Goal: Task Accomplishment & Management: Manage account settings

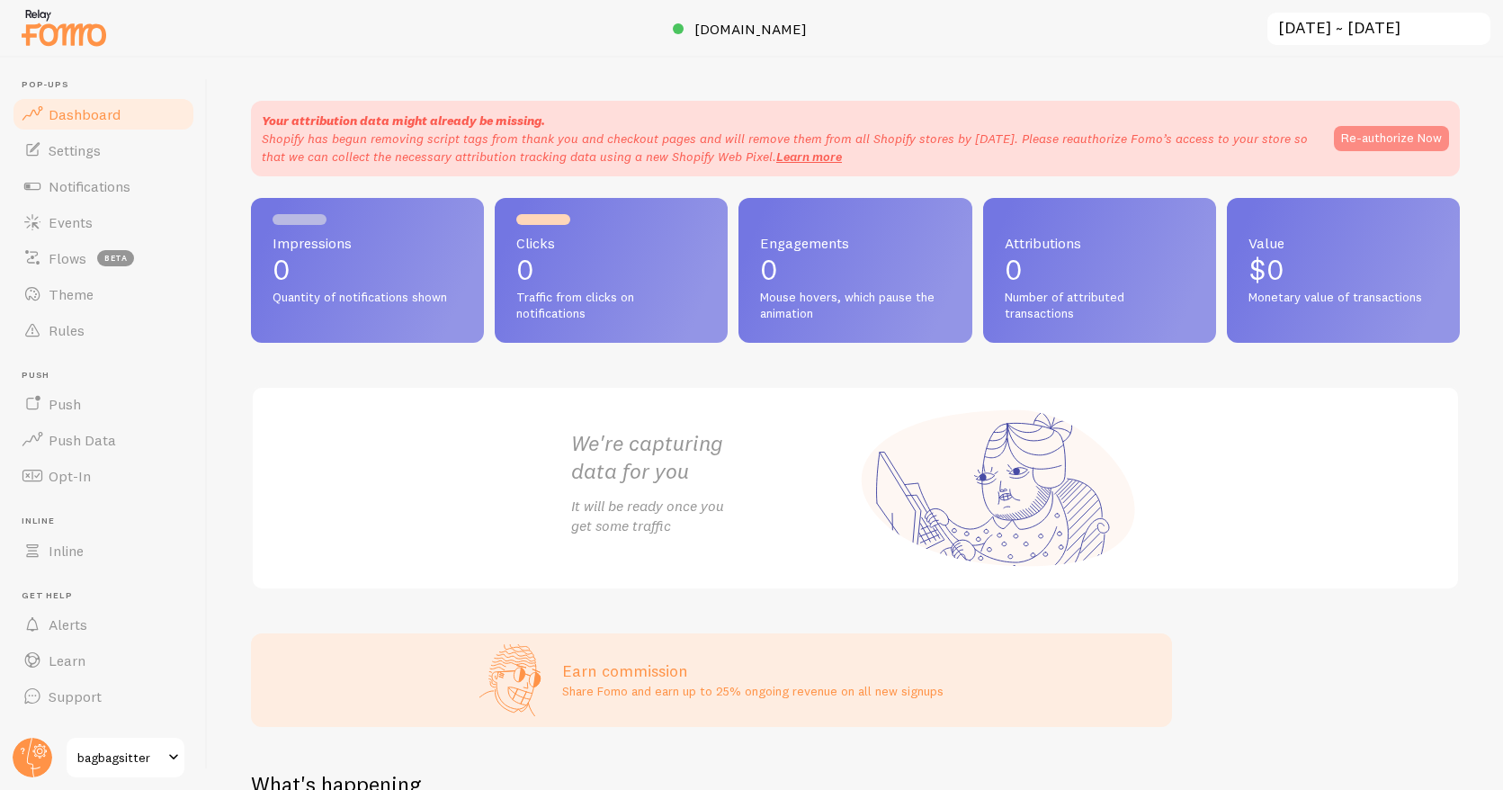
click at [1365, 136] on button "Re-authorize Now" at bounding box center [1391, 138] width 115 height 25
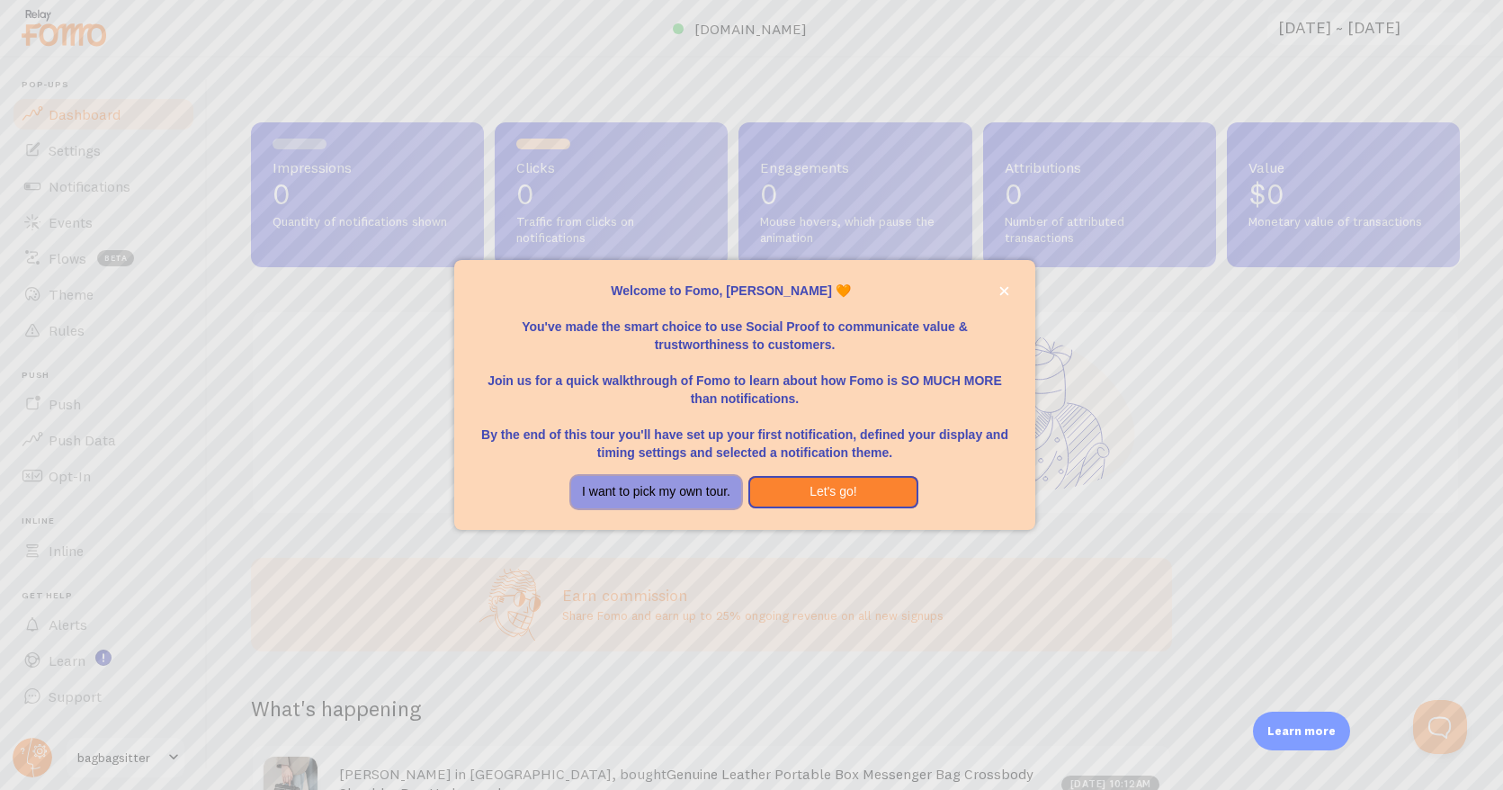
click at [704, 494] on button "I want to pick my own tour." at bounding box center [656, 492] width 170 height 32
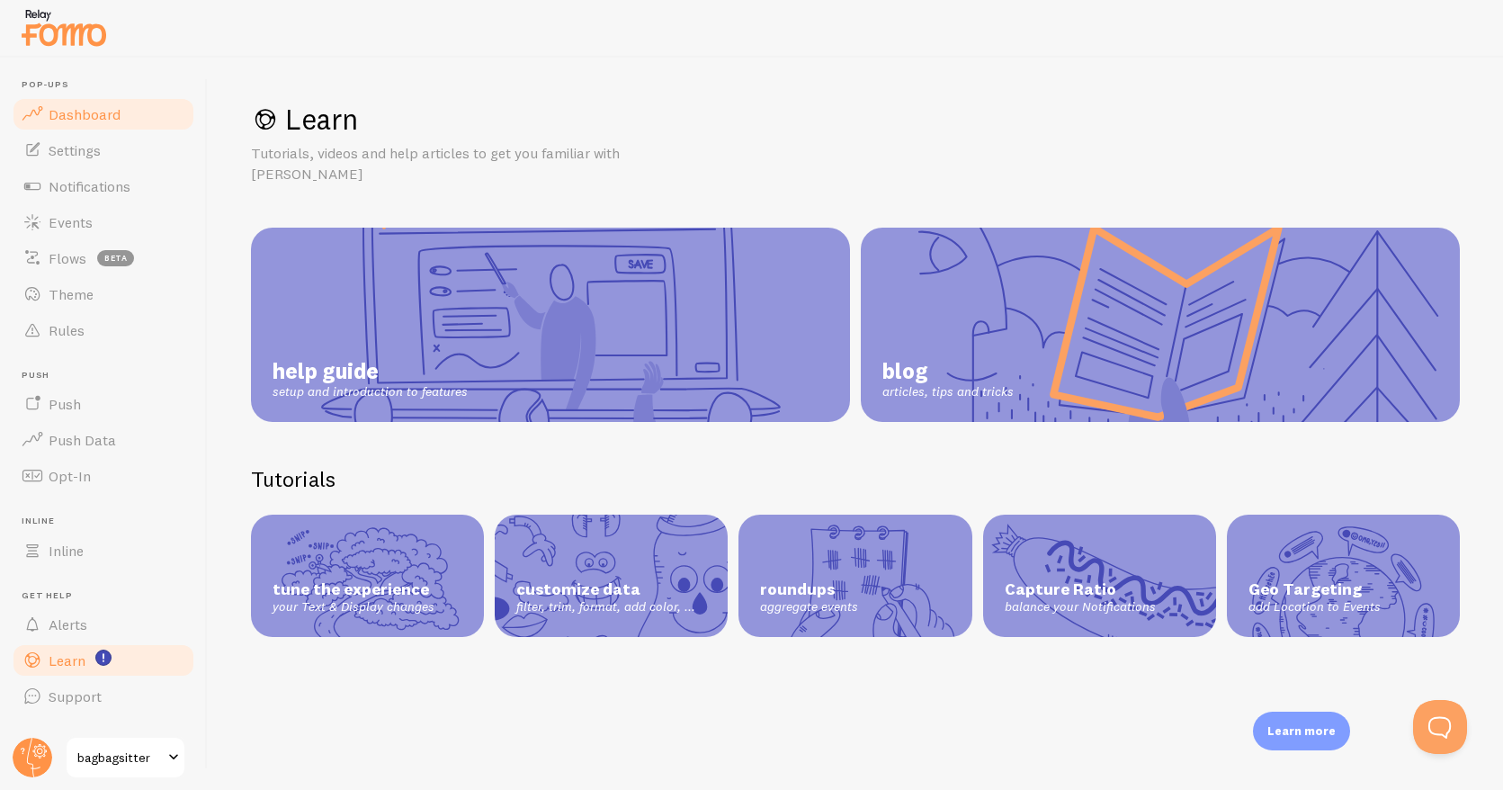
click at [101, 119] on span "Dashboard" at bounding box center [85, 114] width 72 height 18
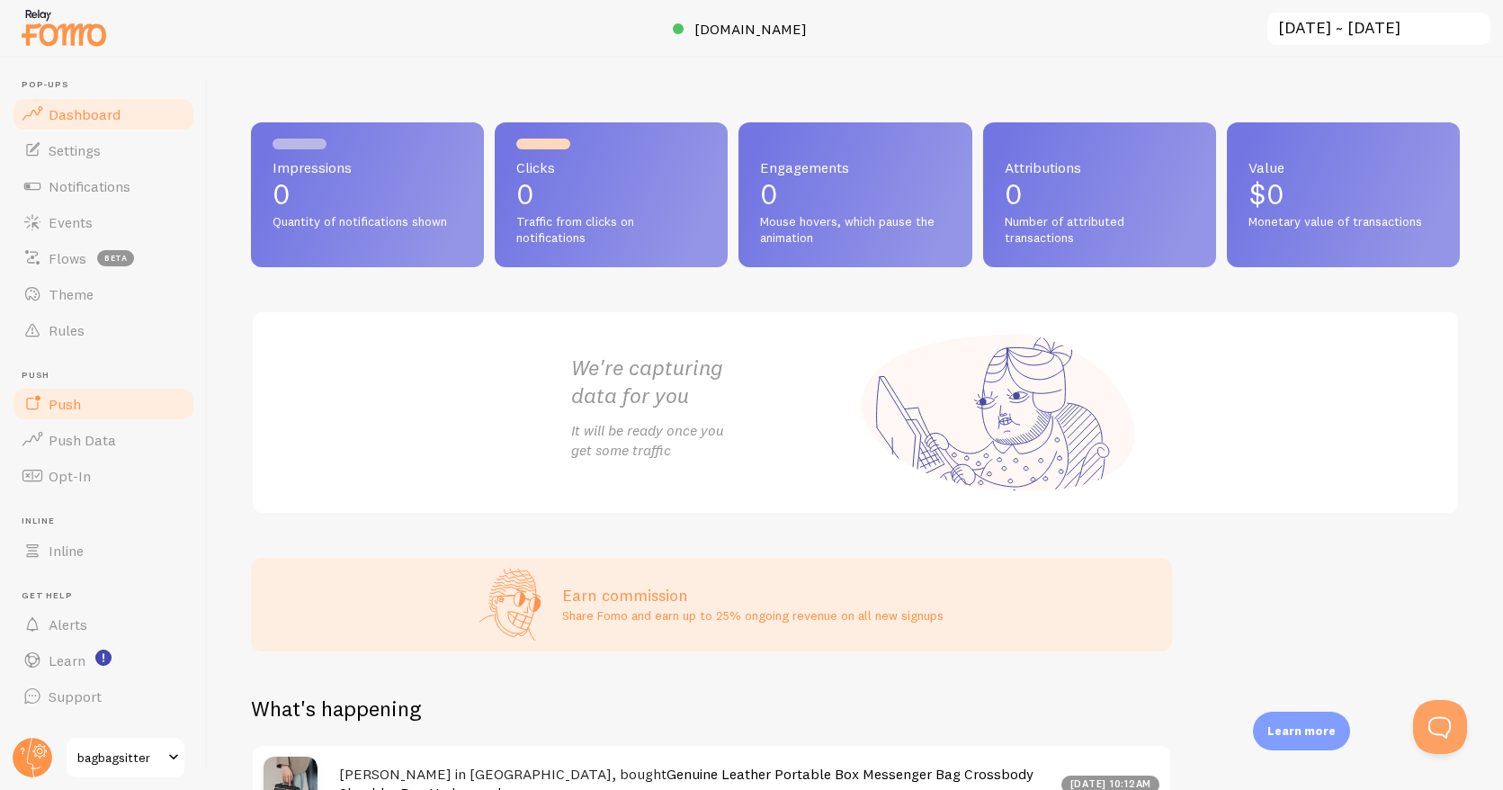
click at [82, 401] on link "Push" at bounding box center [103, 404] width 185 height 36
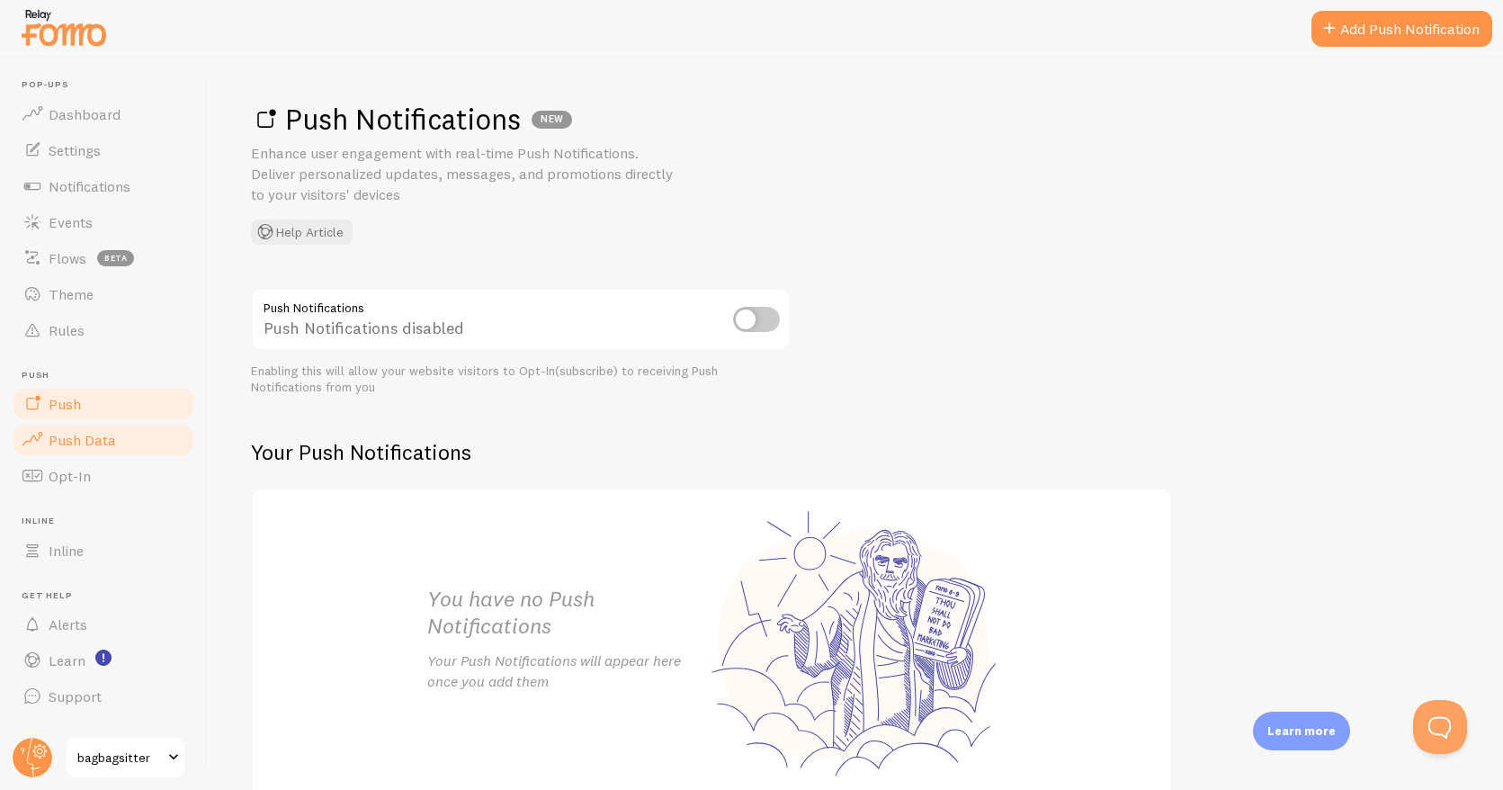
click at [80, 440] on span "Push Data" at bounding box center [82, 440] width 67 height 18
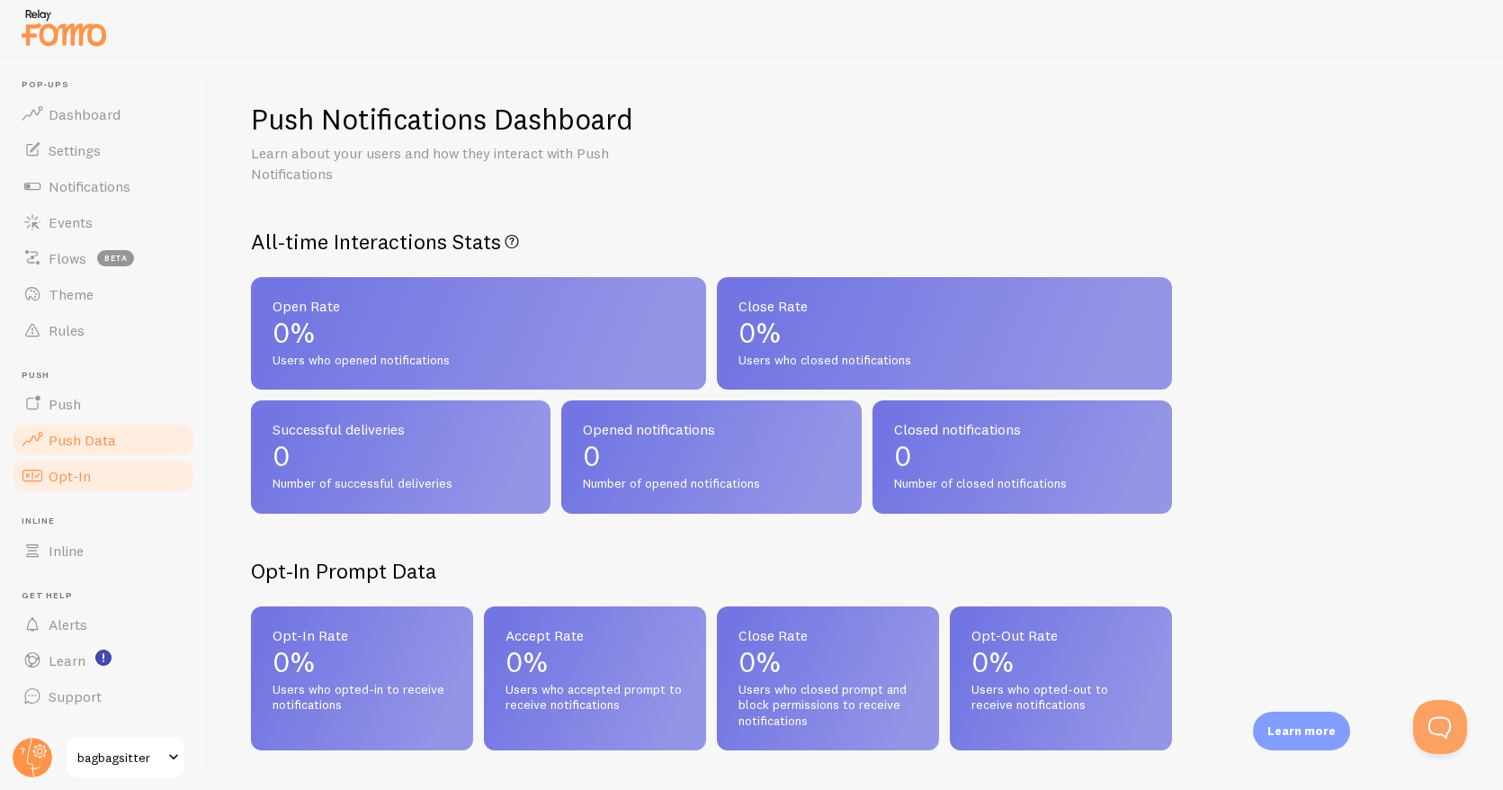
click at [74, 478] on span "Opt-In" at bounding box center [70, 476] width 42 height 18
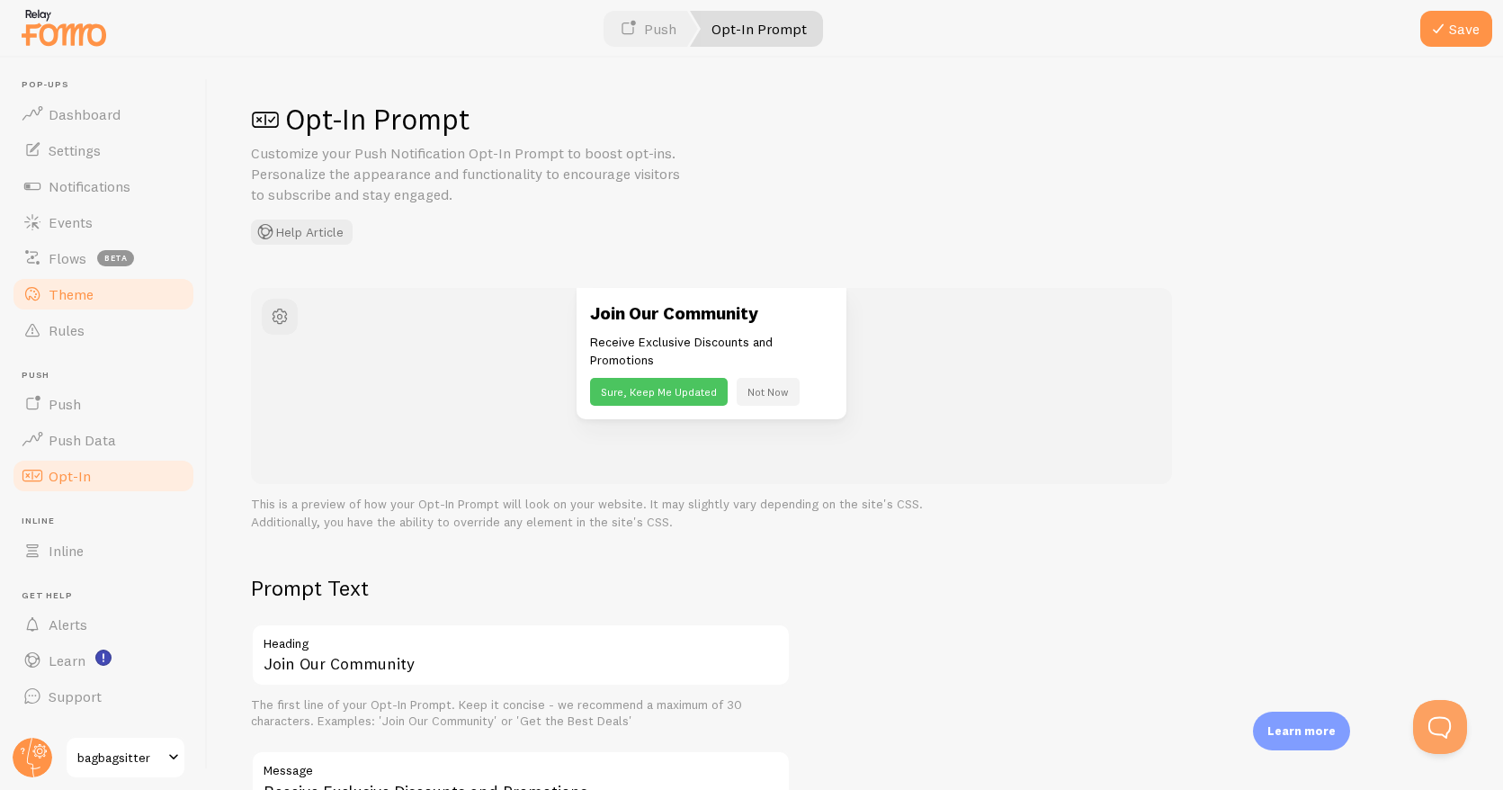
click at [87, 294] on span "Theme" at bounding box center [71, 294] width 45 height 18
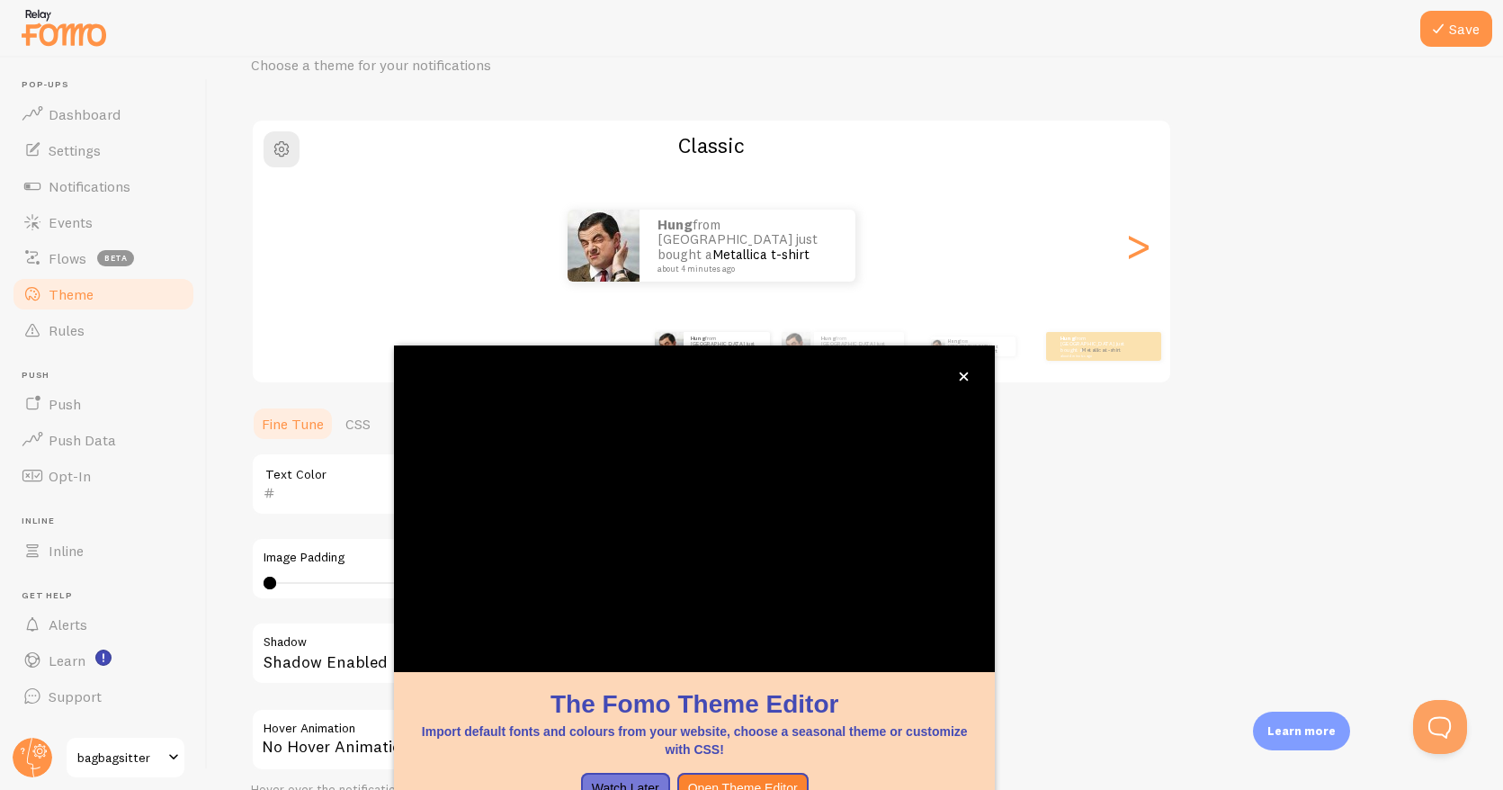
scroll to position [36, 0]
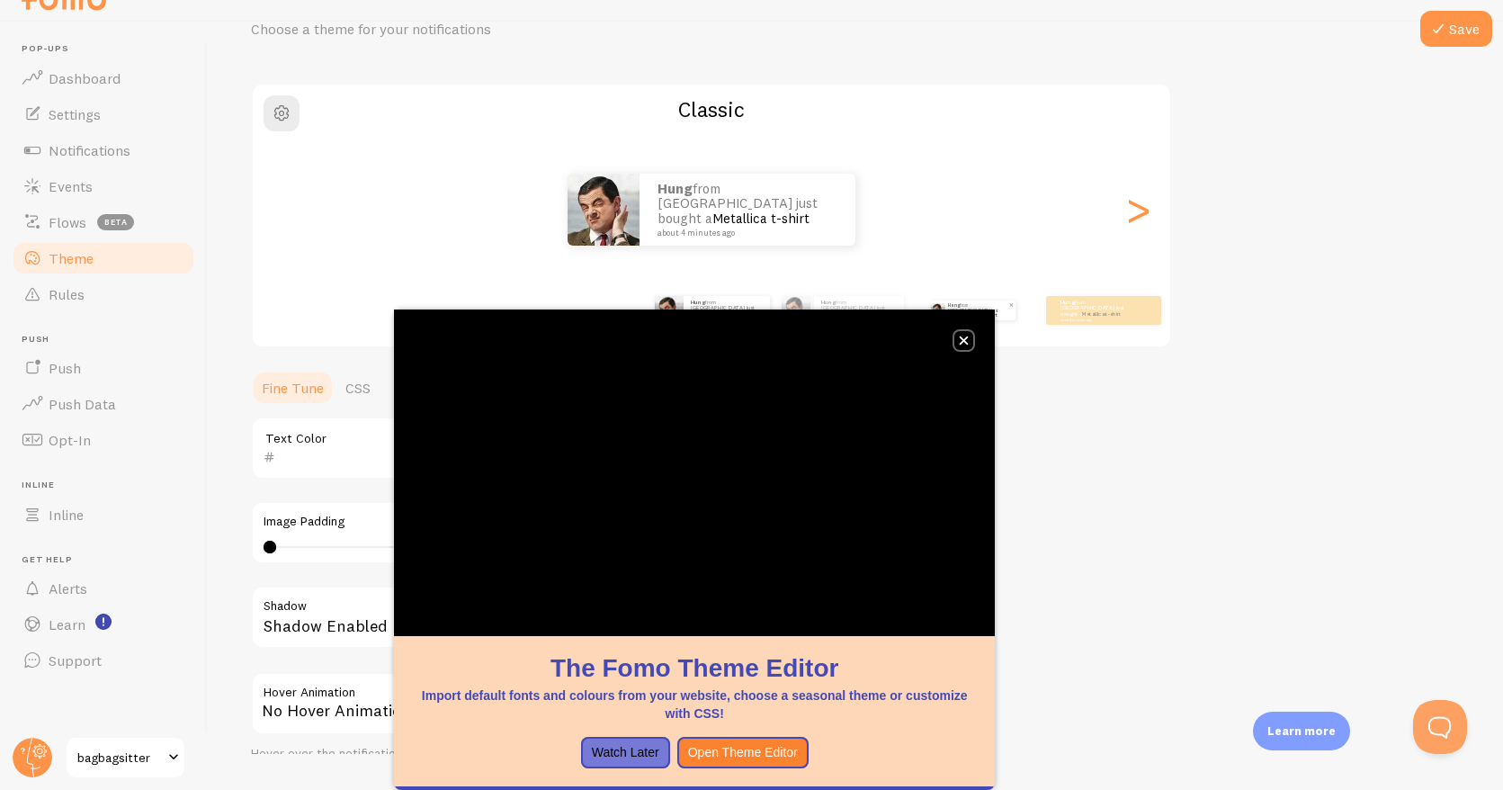
click at [970, 341] on button "close," at bounding box center [964, 340] width 19 height 19
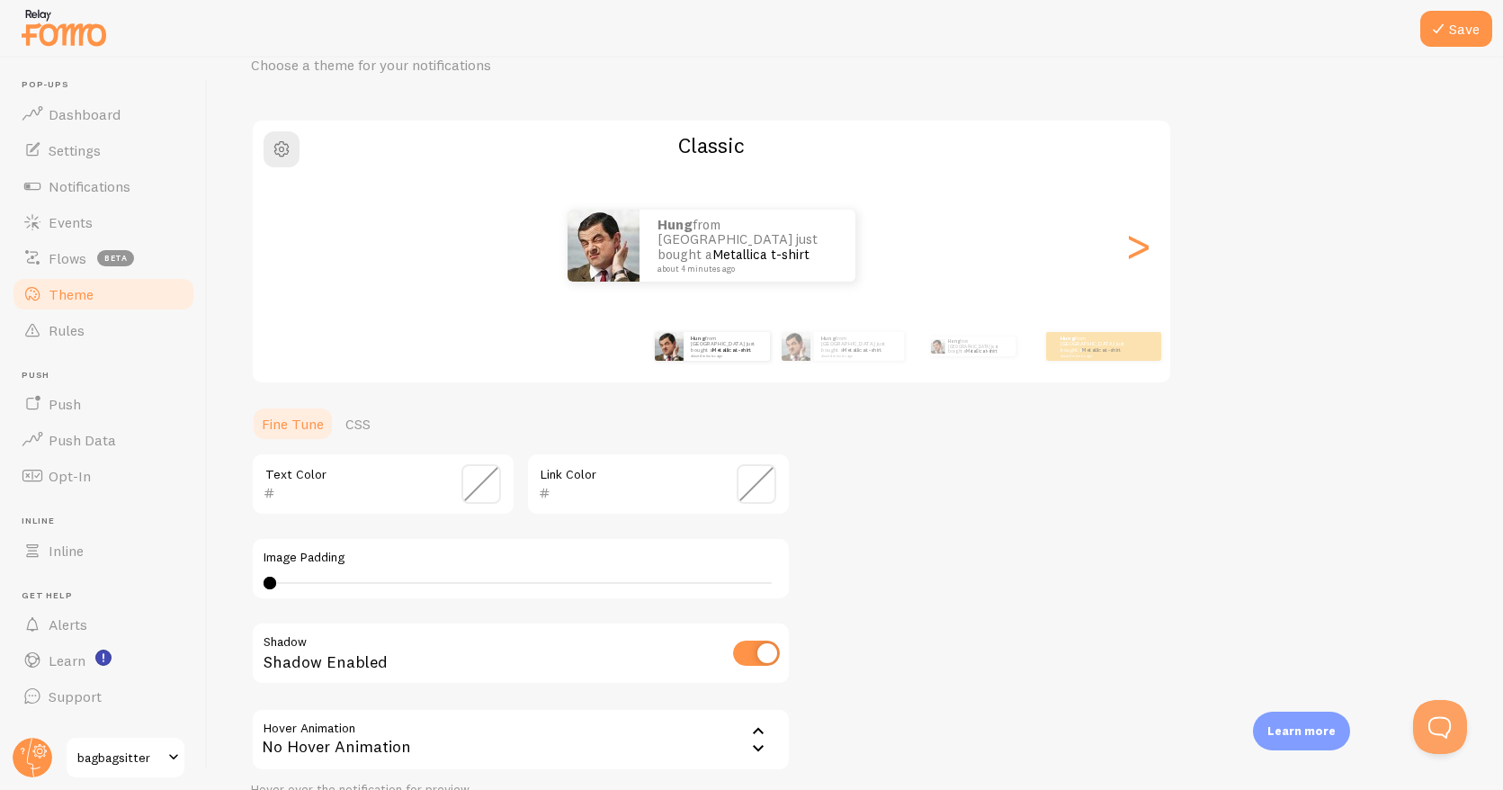
scroll to position [251, 0]
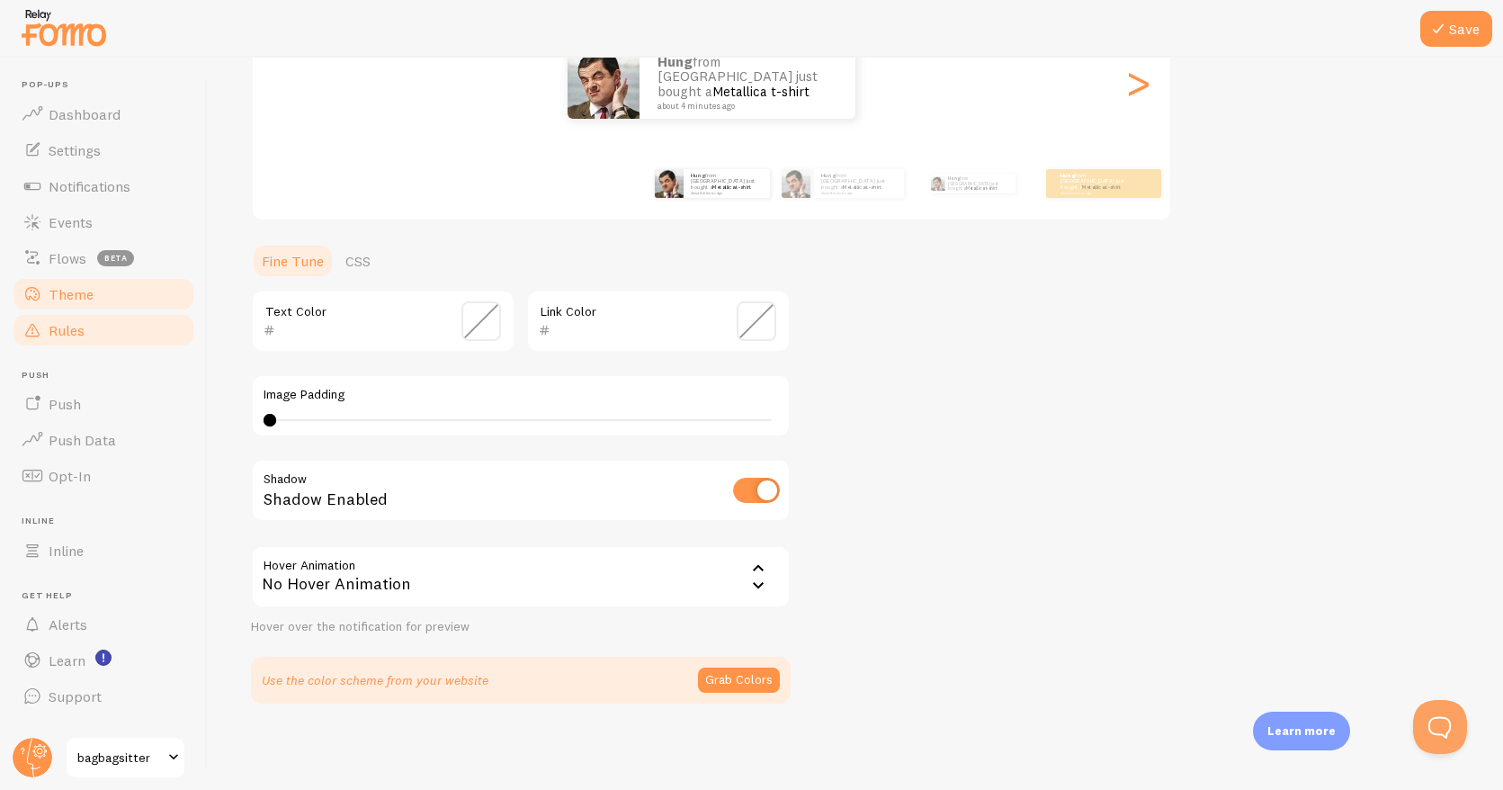
click at [67, 330] on span "Rules" at bounding box center [67, 330] width 36 height 18
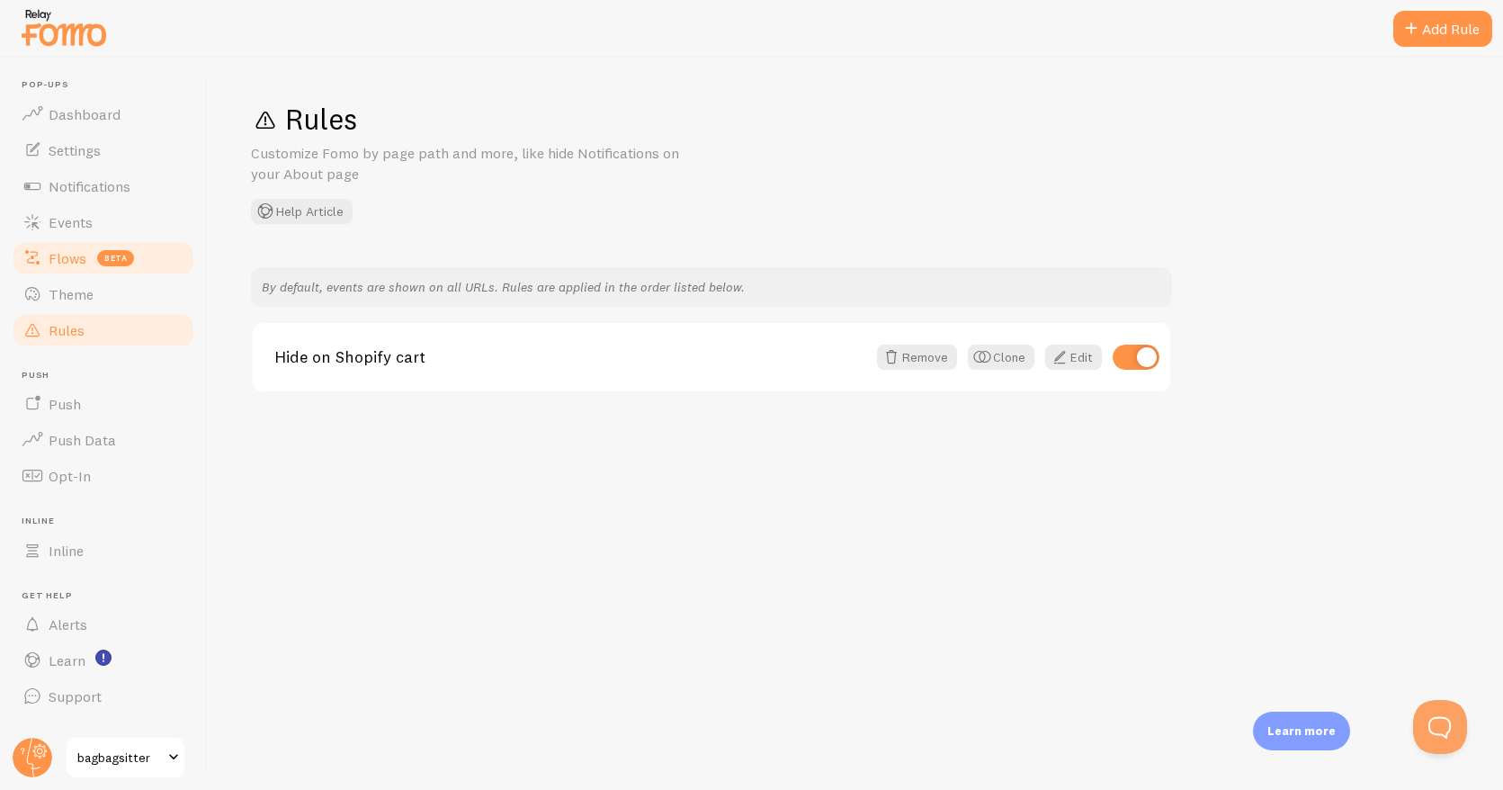
click at [67, 263] on span "Flows" at bounding box center [68, 258] width 38 height 18
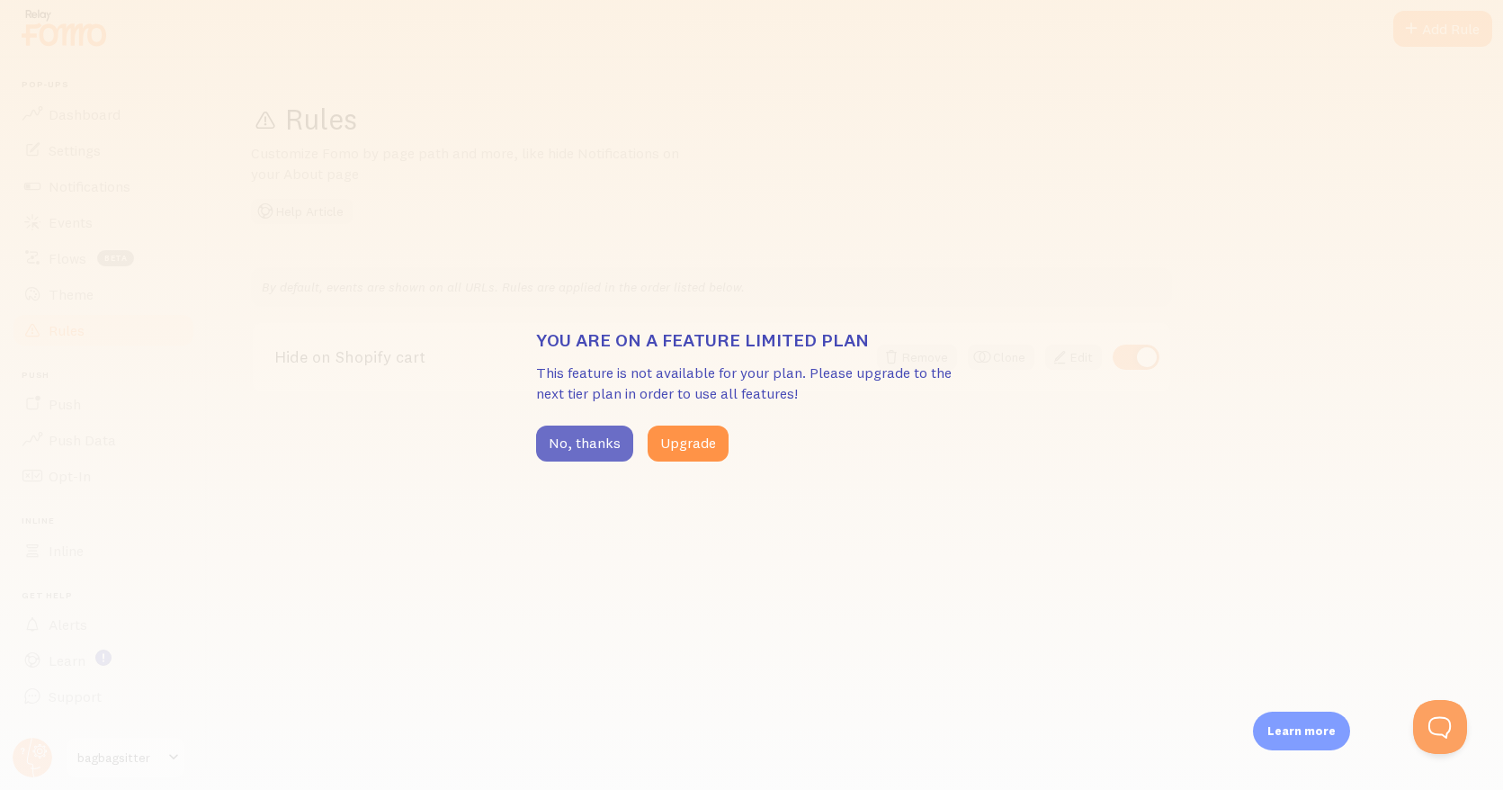
click at [607, 449] on button "No, thanks" at bounding box center [584, 444] width 97 height 36
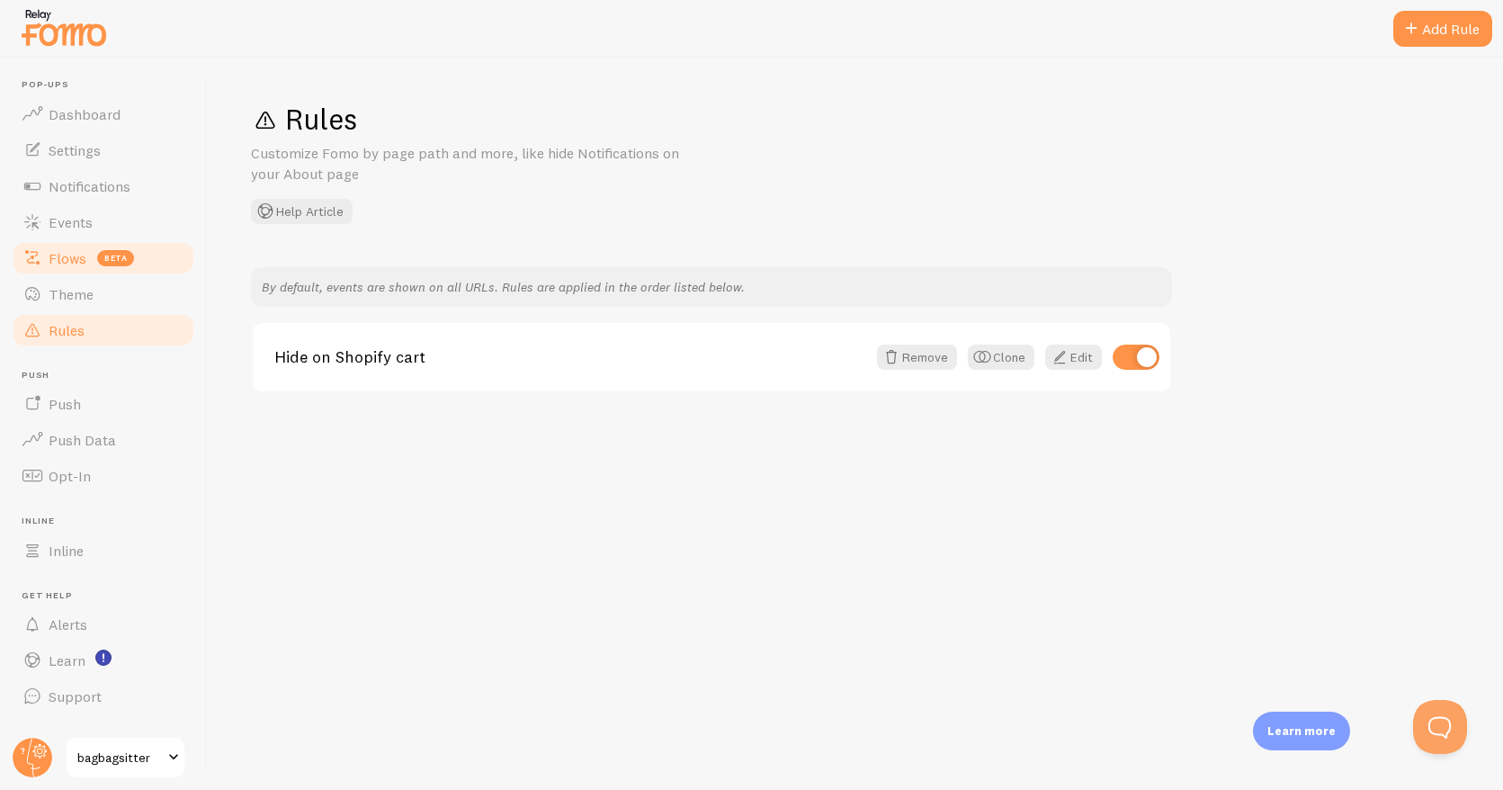
click at [73, 257] on span "Flows" at bounding box center [68, 258] width 38 height 18
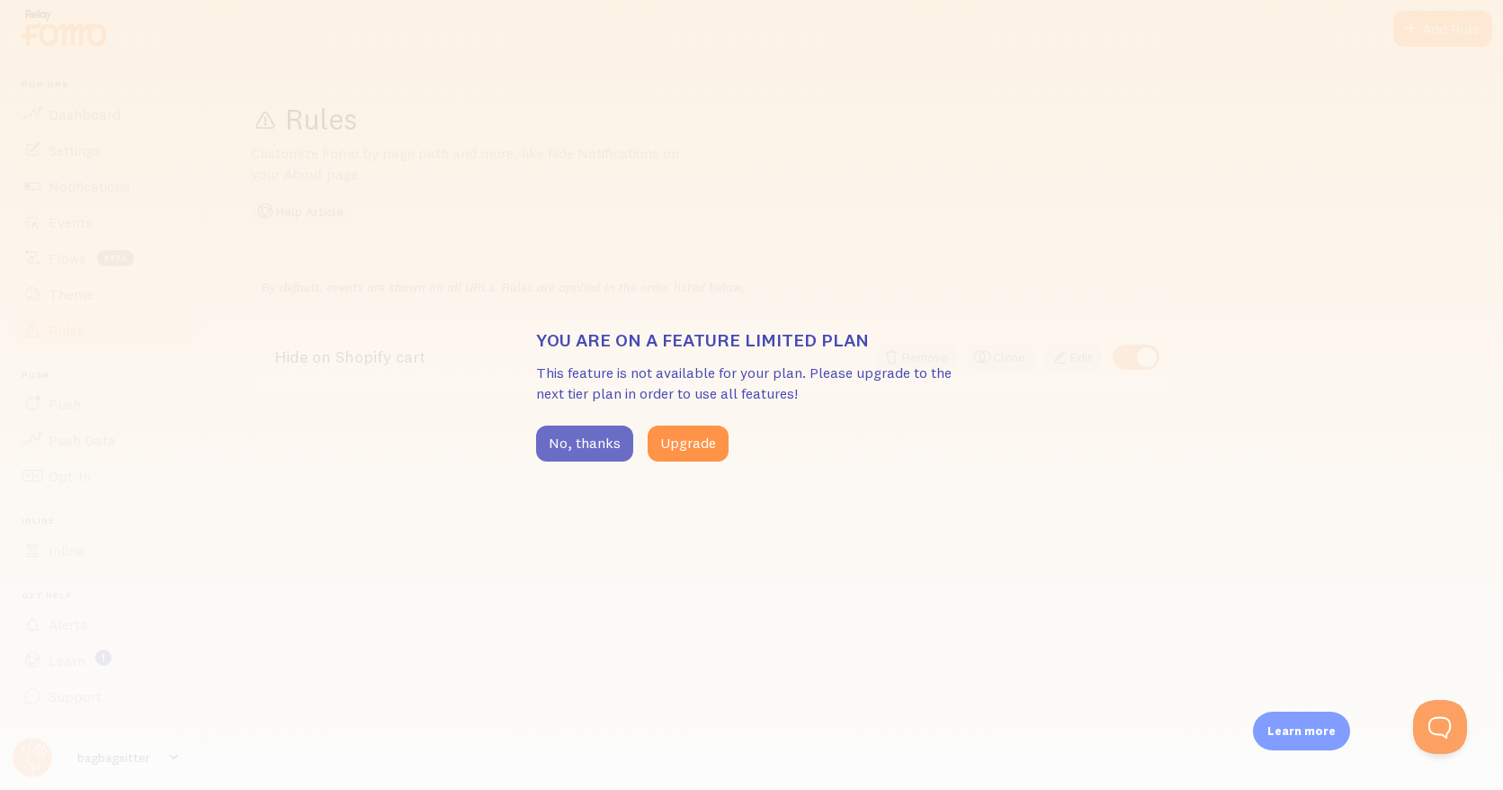
click at [561, 432] on button "No, thanks" at bounding box center [584, 444] width 97 height 36
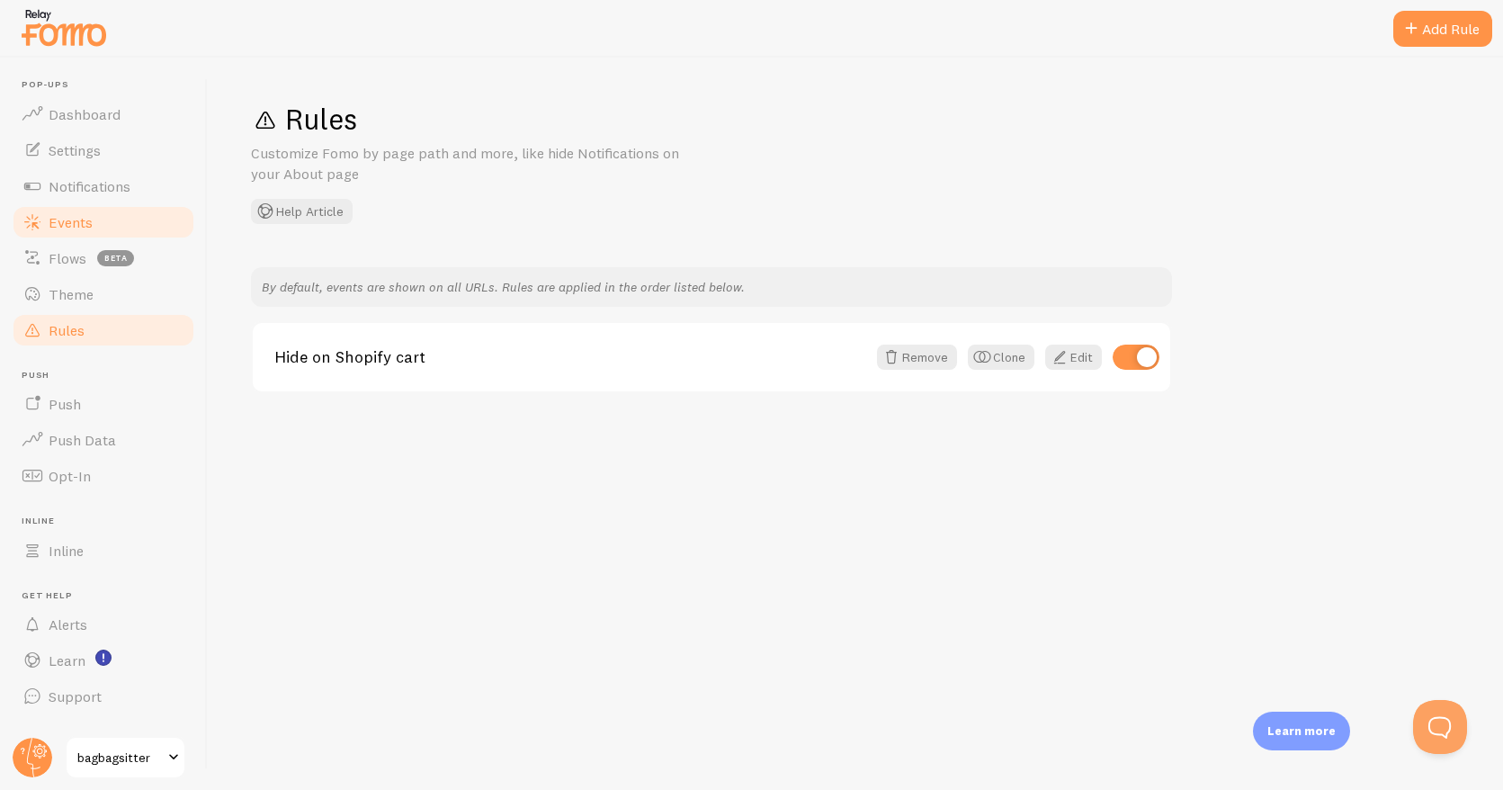
click at [54, 218] on span "Events" at bounding box center [71, 222] width 44 height 18
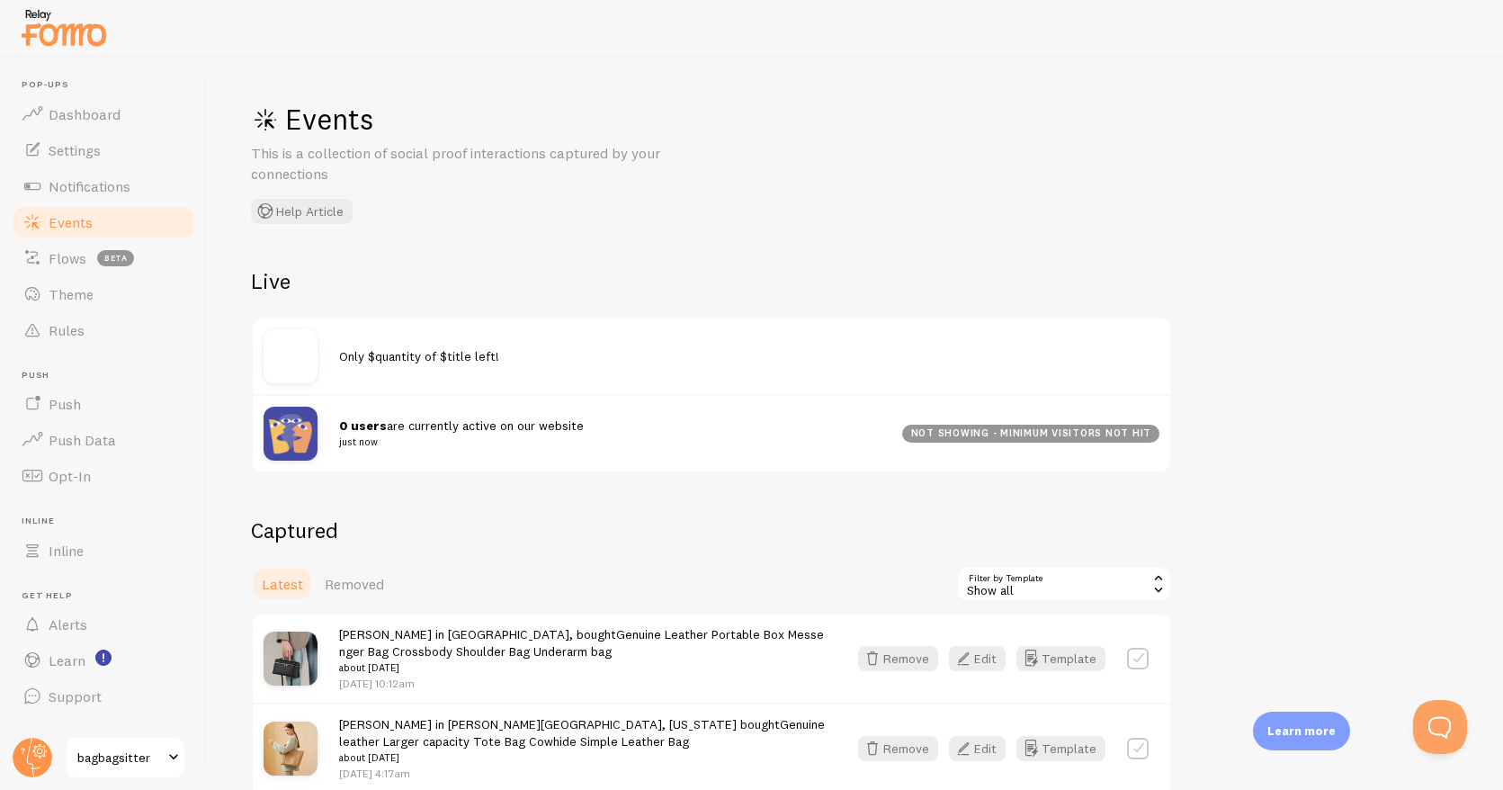
click at [444, 342] on div "Only $quantity of $title left!" at bounding box center [712, 356] width 918 height 76
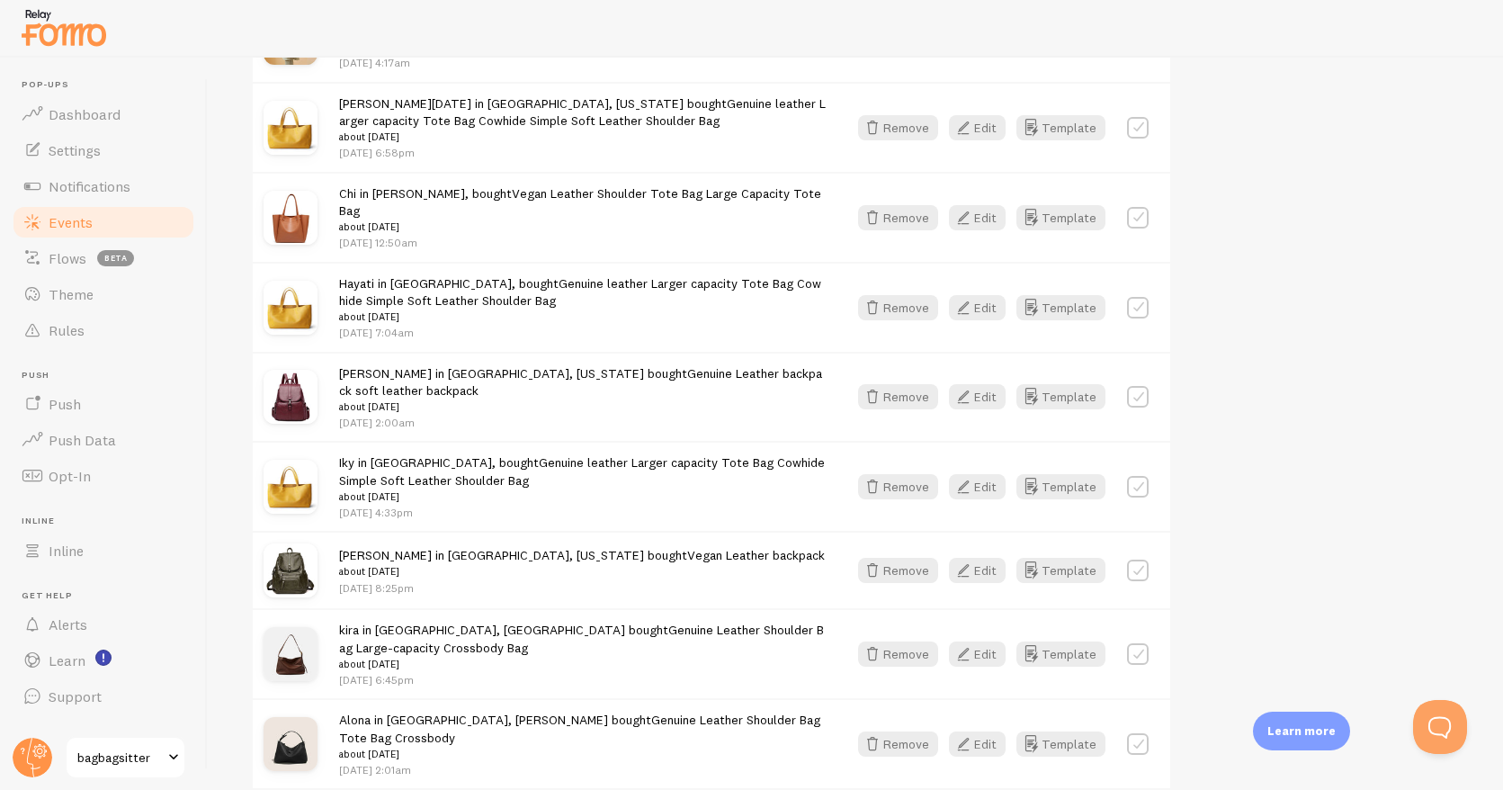
scroll to position [798, 0]
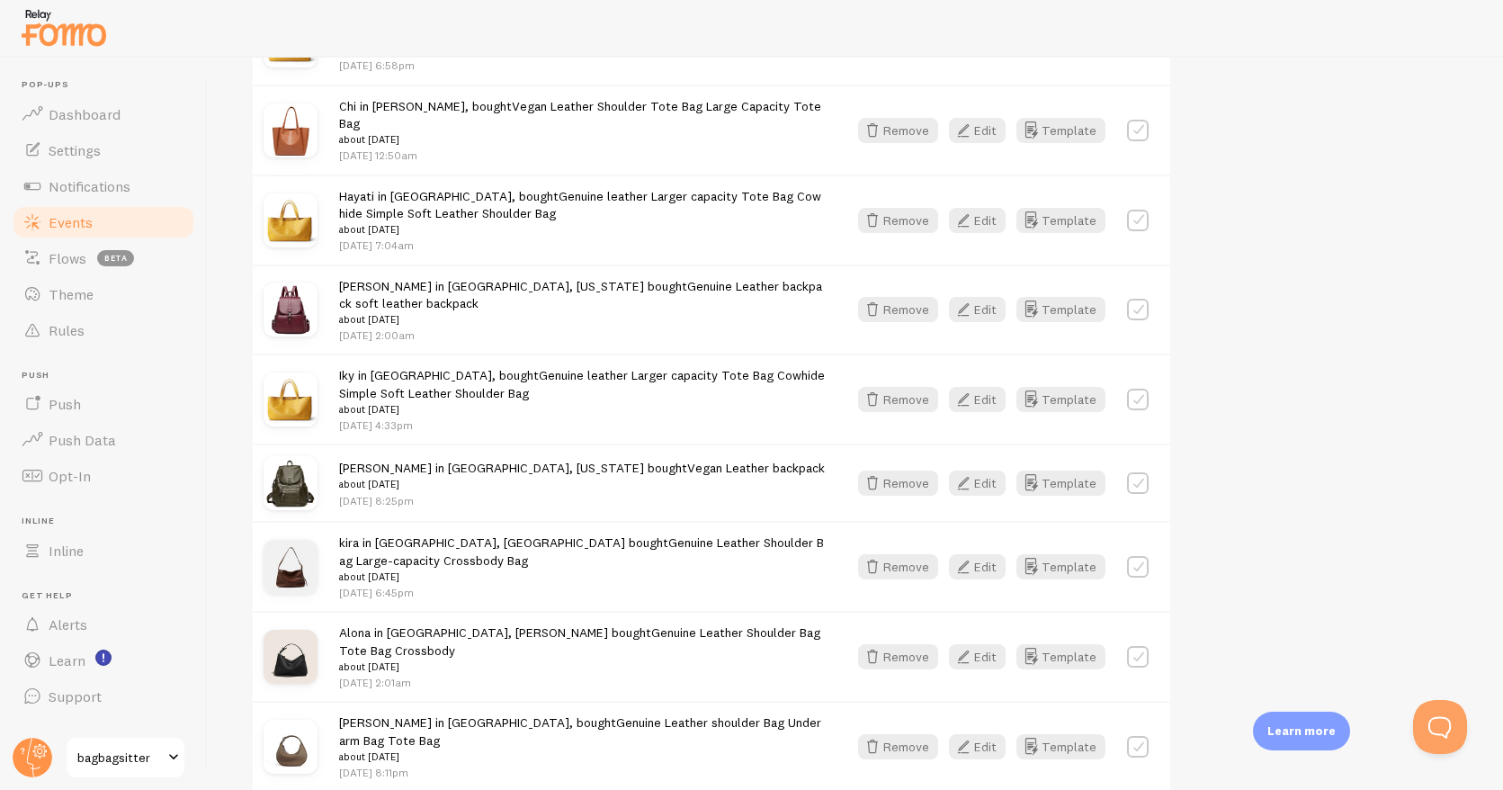
click at [1138, 128] on label at bounding box center [1138, 131] width 22 height 22
checkbox input "true"
click at [1138, 210] on label at bounding box center [1138, 221] width 22 height 22
checkbox input "true"
drag, startPoint x: 1132, startPoint y: 297, endPoint x: 1123, endPoint y: 299, distance: 9.2
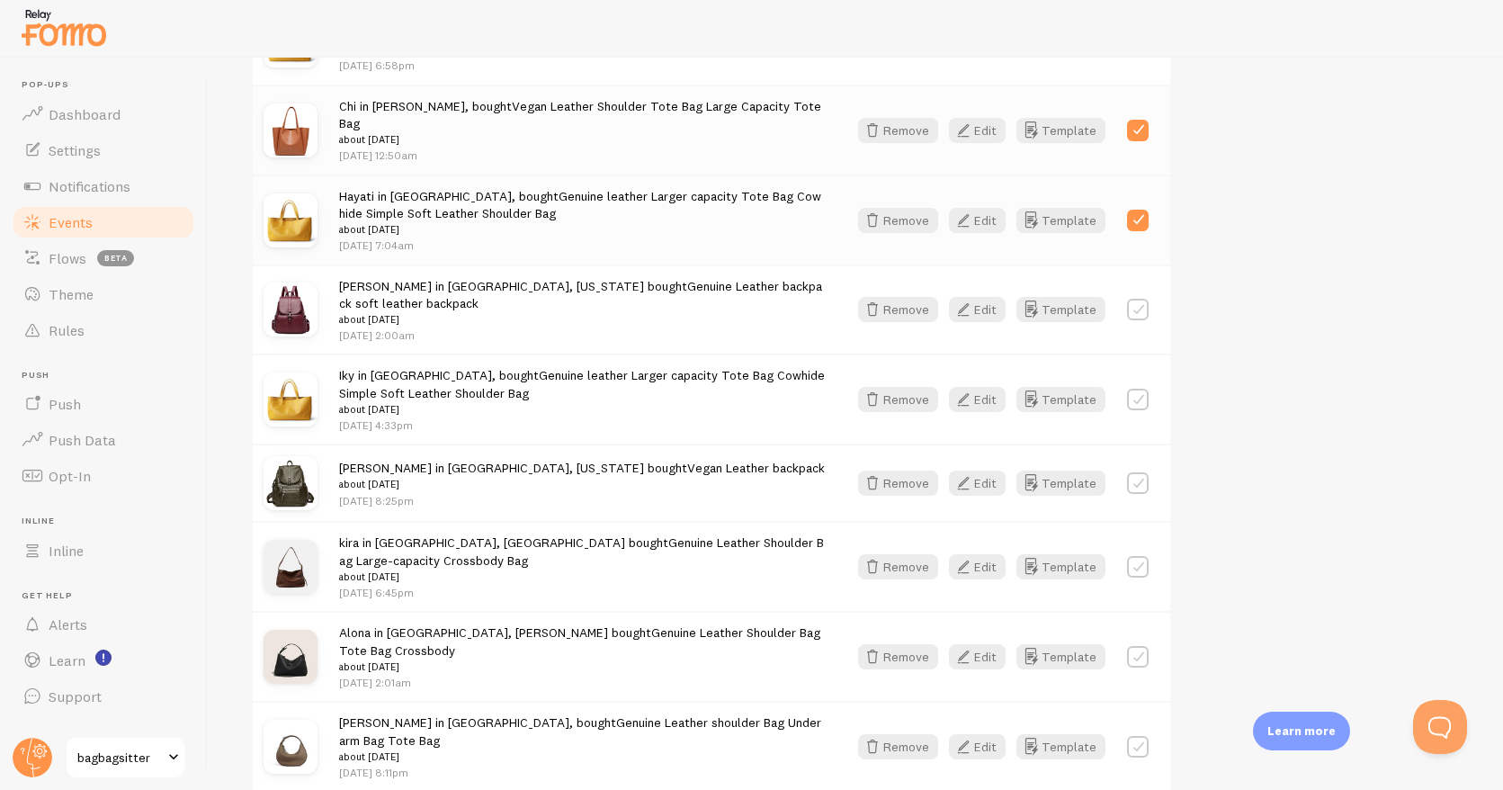
click at [1132, 299] on label at bounding box center [1138, 310] width 22 height 22
checkbox input "true"
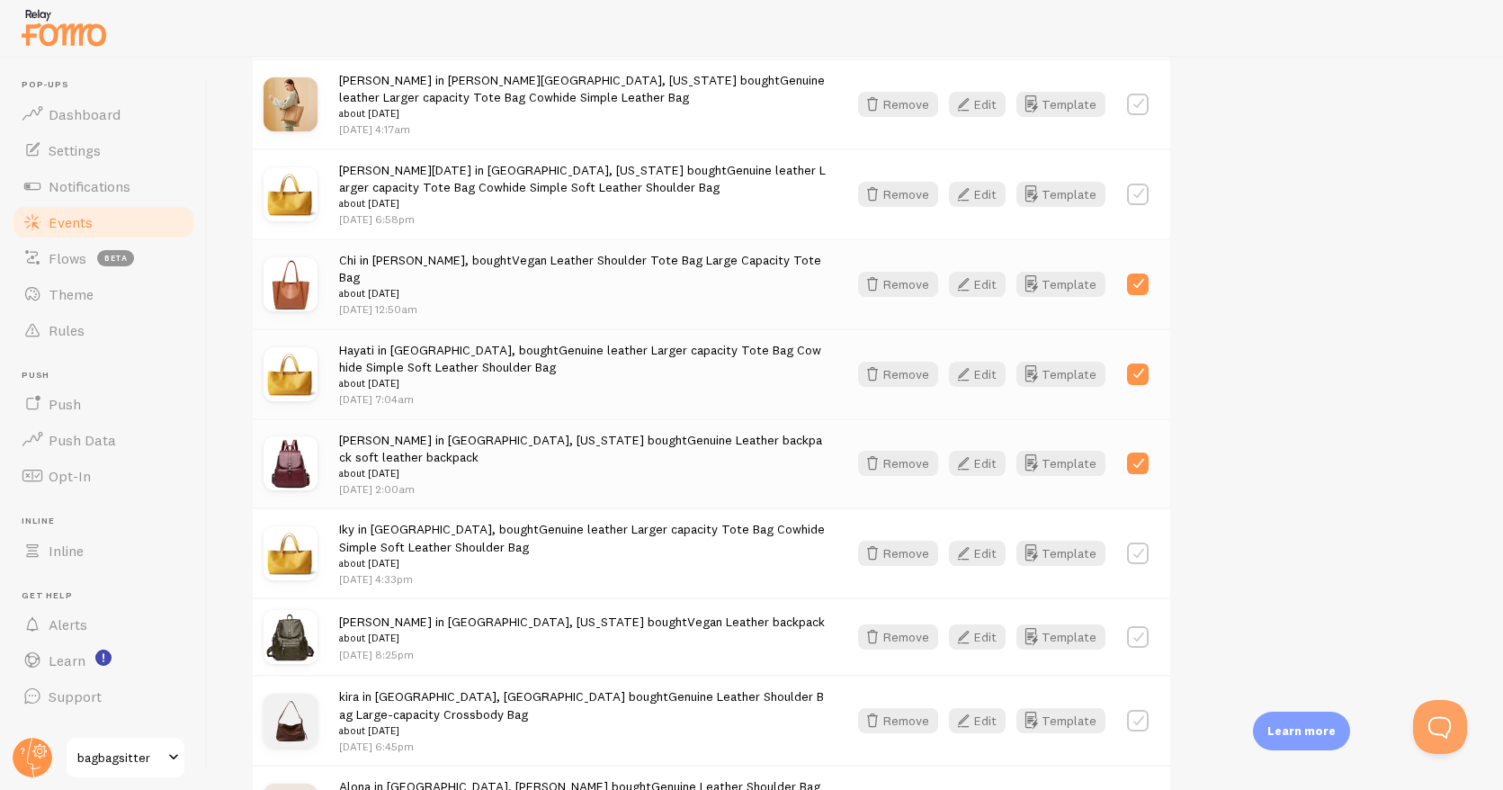
scroll to position [621, 0]
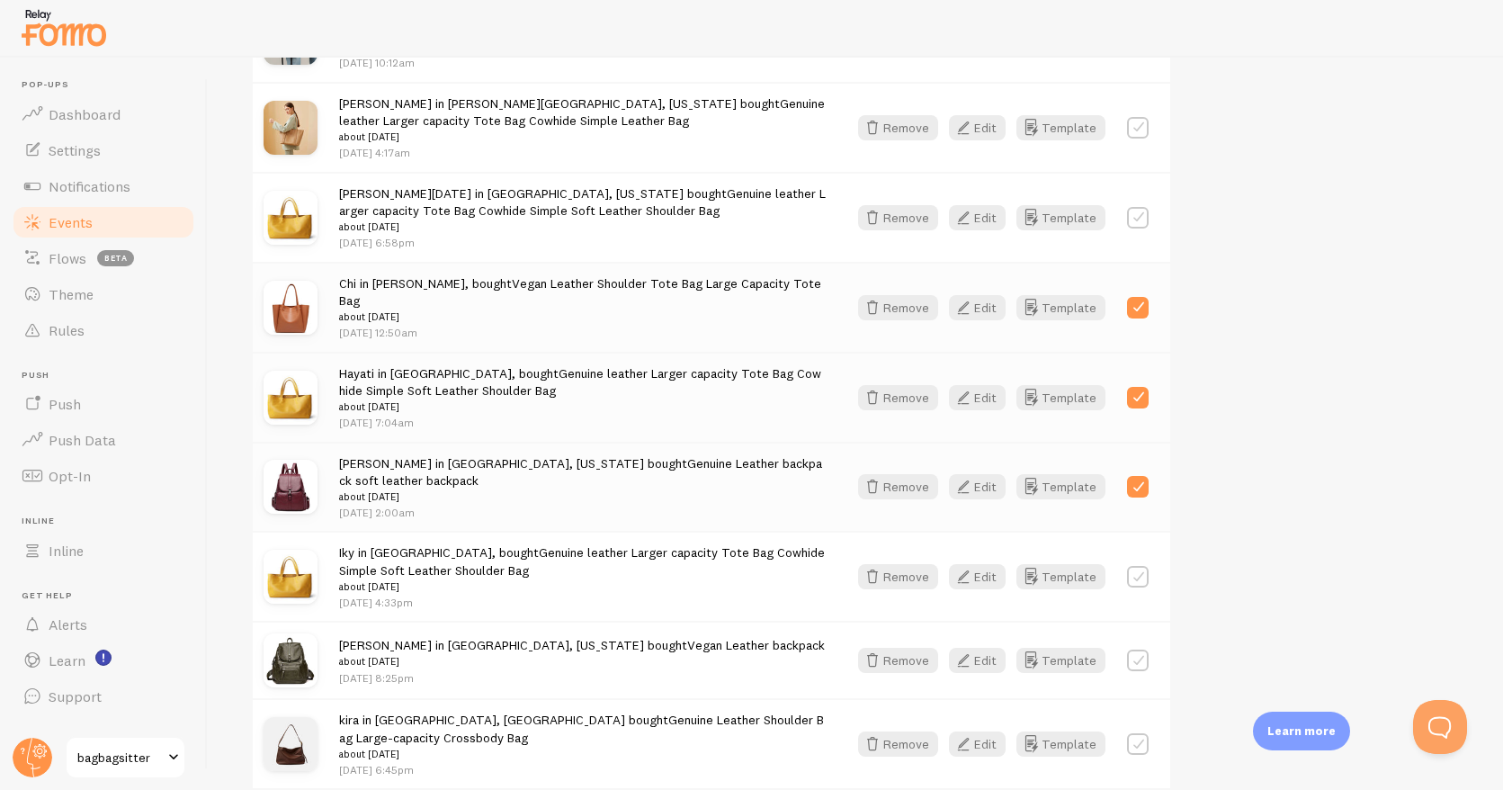
click at [1138, 569] on label at bounding box center [1138, 577] width 22 height 22
checkbox input "true"
click at [1136, 658] on label at bounding box center [1138, 661] width 22 height 22
checkbox input "true"
drag, startPoint x: 1137, startPoint y: 731, endPoint x: 1089, endPoint y: 668, distance: 79.5
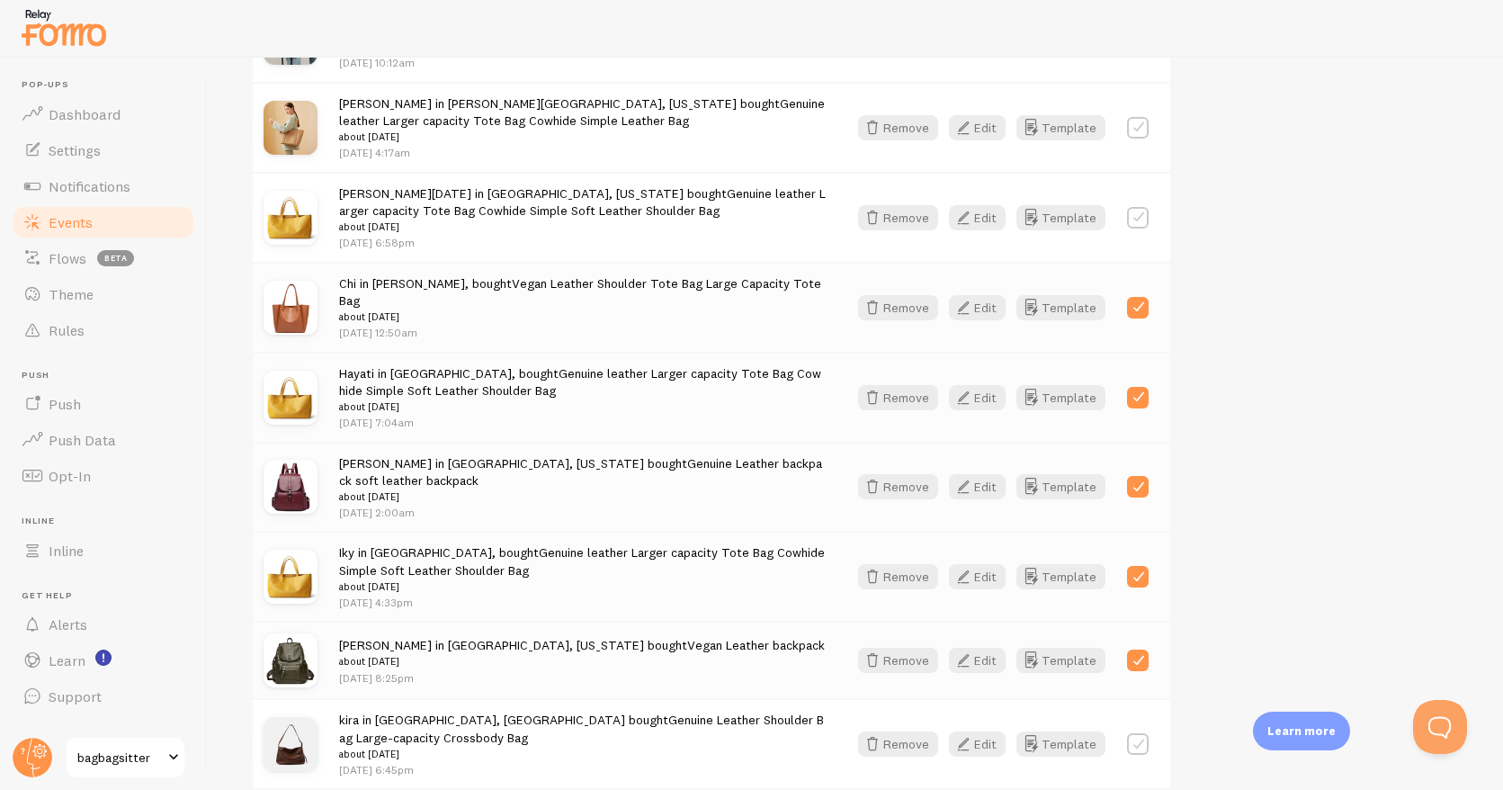
click at [1137, 733] on label at bounding box center [1138, 744] width 22 height 22
checkbox input "true"
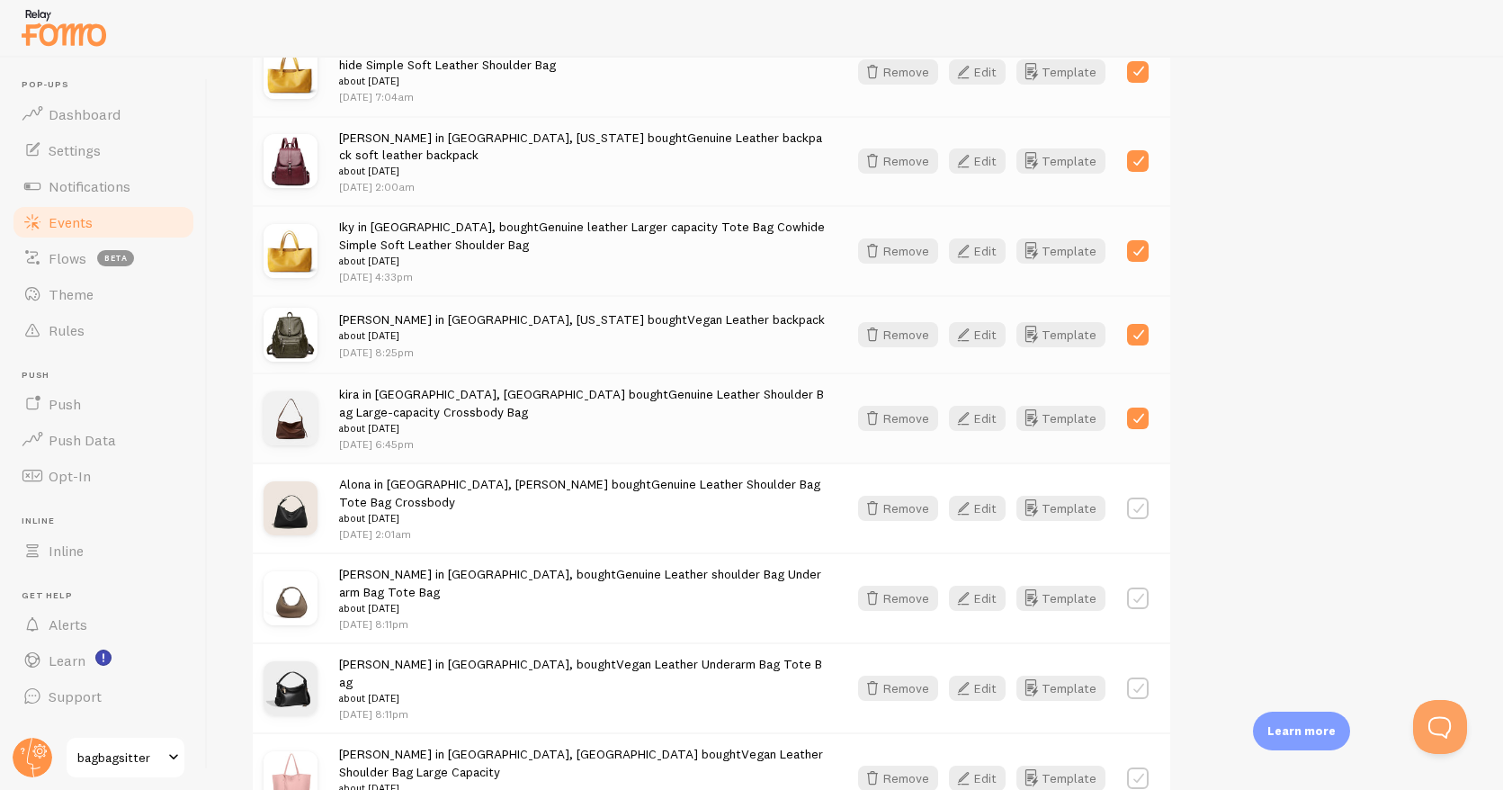
scroll to position [950, 0]
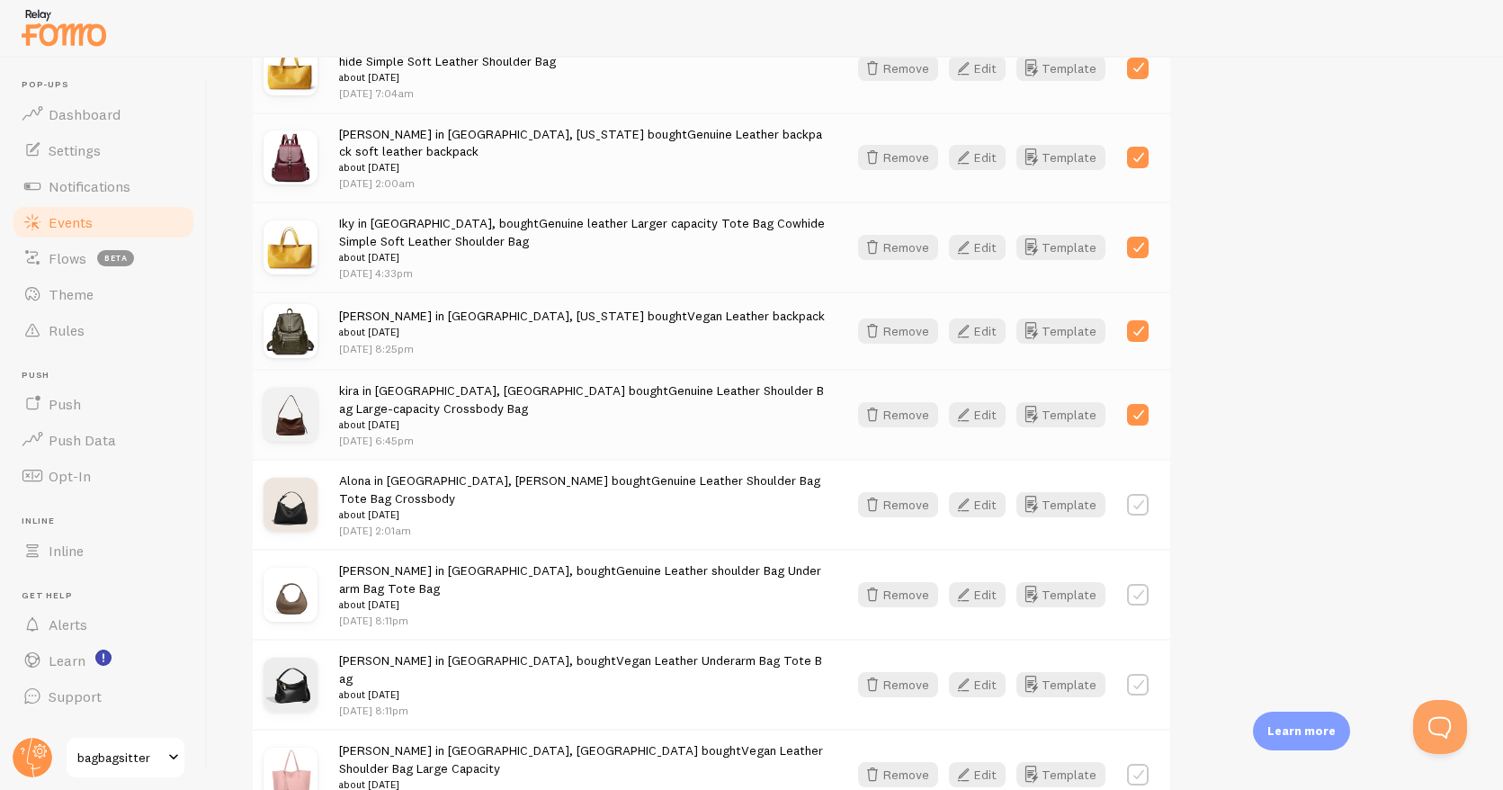
click at [1138, 494] on label at bounding box center [1138, 505] width 22 height 22
checkbox input "true"
drag, startPoint x: 1136, startPoint y: 567, endPoint x: 1137, endPoint y: 612, distance: 45.0
click at [1136, 584] on label at bounding box center [1138, 595] width 22 height 22
checkbox input "true"
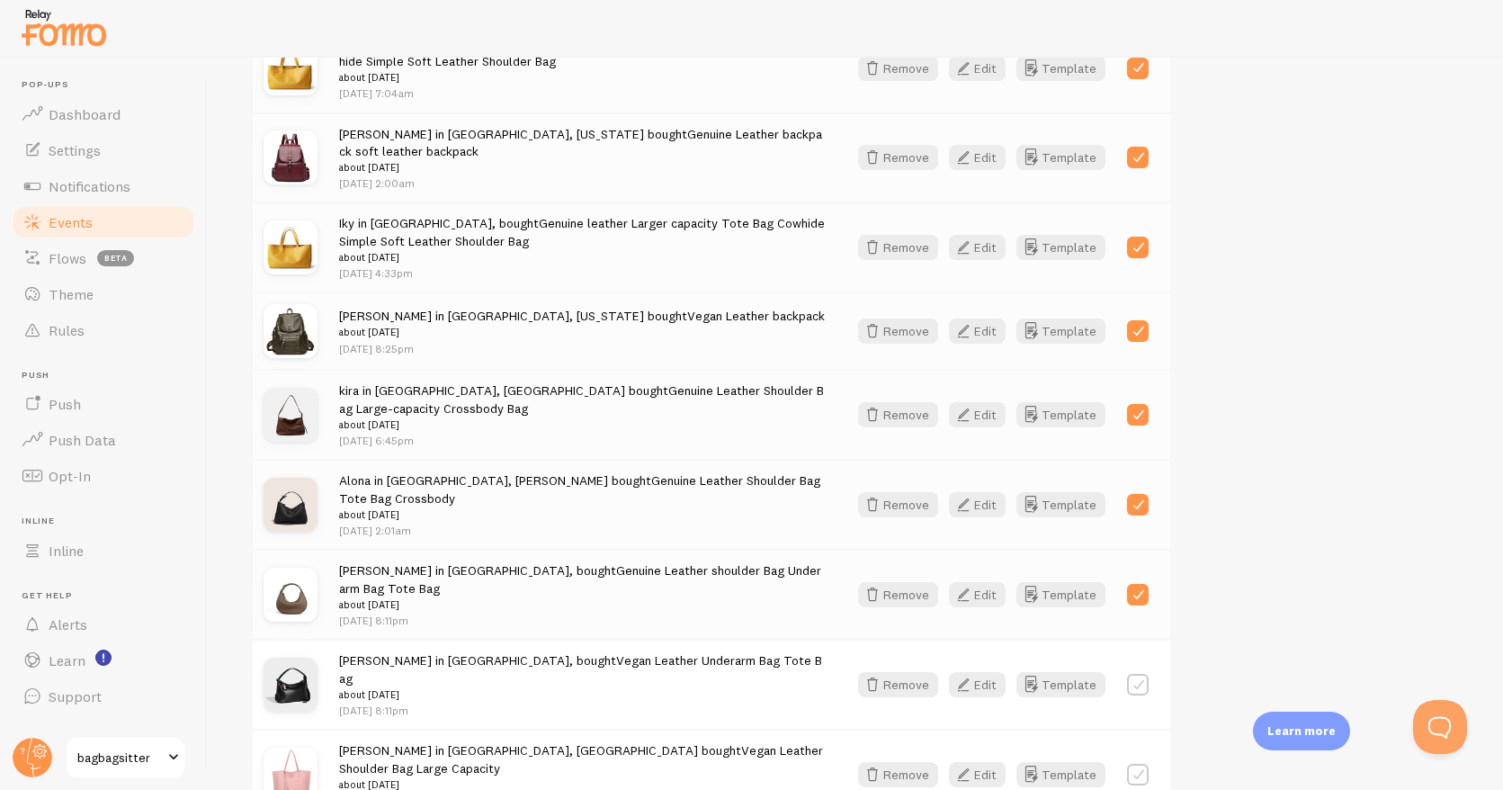
drag, startPoint x: 1139, startPoint y: 644, endPoint x: 1139, endPoint y: 676, distance: 31.5
click at [1139, 674] on label at bounding box center [1138, 685] width 22 height 22
checkbox input "true"
drag, startPoint x: 1137, startPoint y: 718, endPoint x: 1071, endPoint y: 661, distance: 87.4
click at [1136, 729] on div "Margaret in Abbotsford, New South Wales bought Vegan Leather Shoulder Bag Large…" at bounding box center [712, 774] width 918 height 90
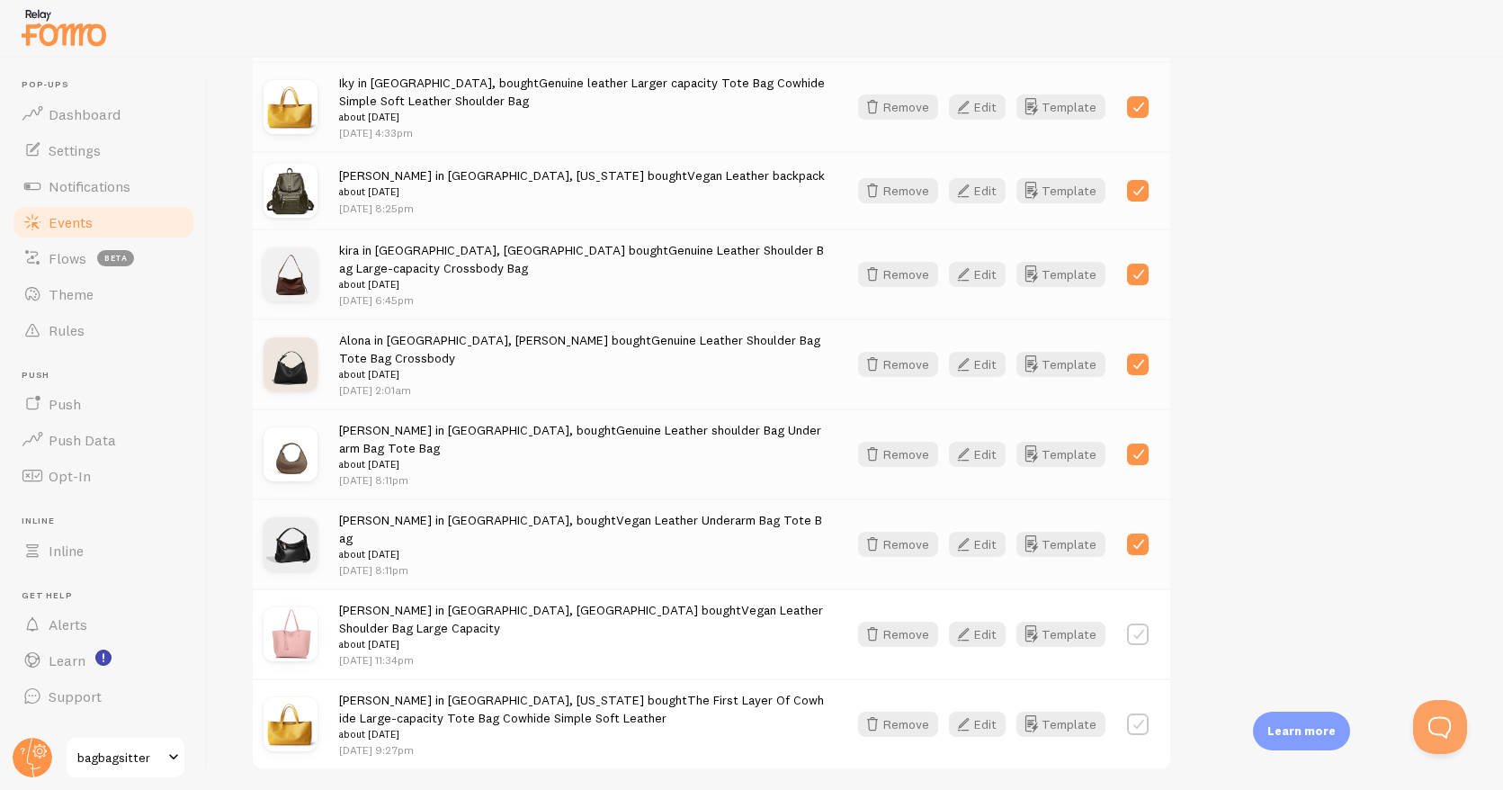
scroll to position [1115, 0]
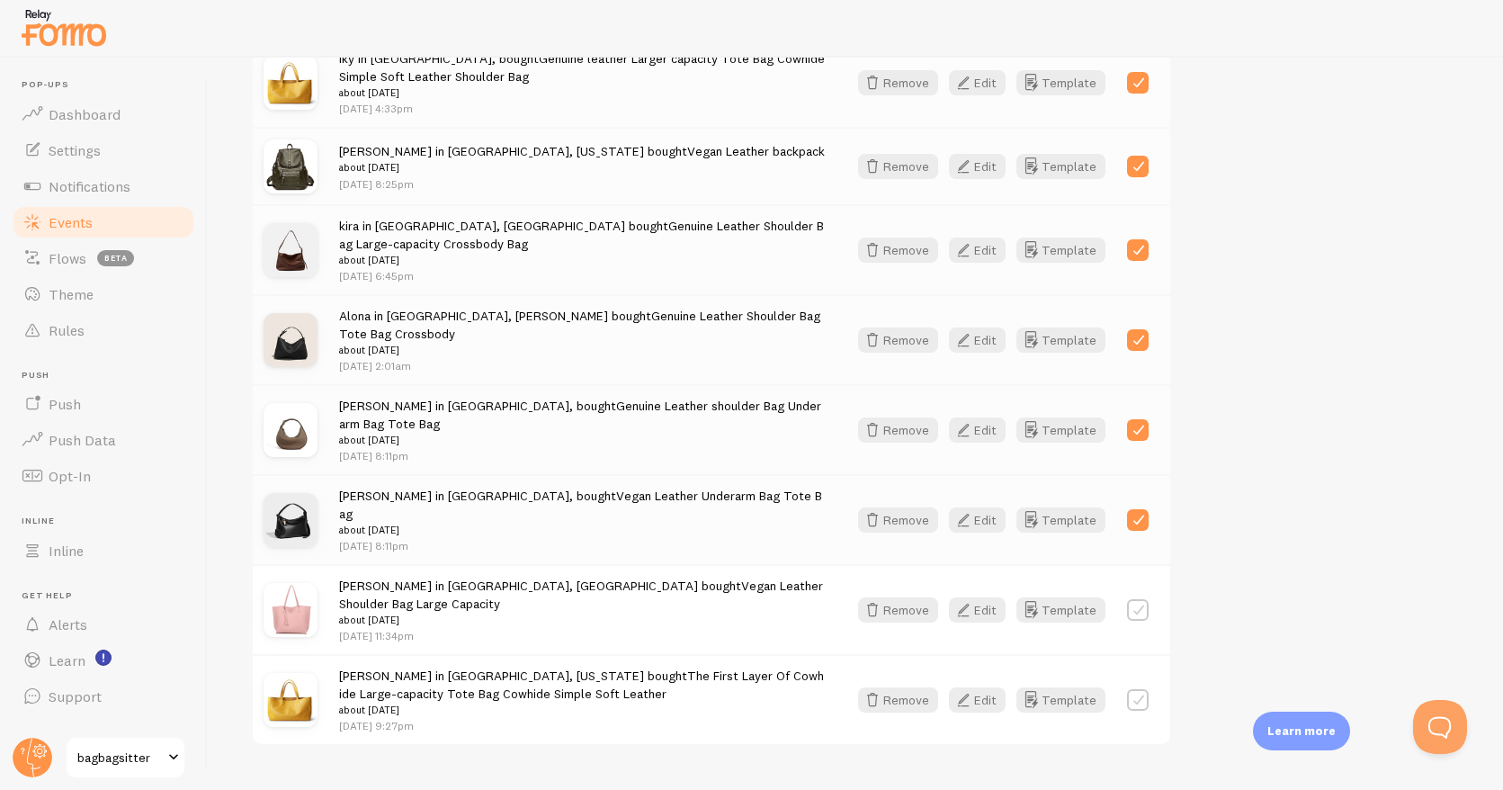
drag, startPoint x: 1132, startPoint y: 572, endPoint x: 1143, endPoint y: 582, distance: 14.6
click at [1132, 599] on label at bounding box center [1138, 610] width 22 height 22
checkbox input "true"
click at [1135, 668] on div "mary in park ridge, Illinois bought The First Layer Of Cowhide Large-capacity T…" at bounding box center [712, 699] width 918 height 90
click at [1139, 689] on label at bounding box center [1138, 700] width 22 height 22
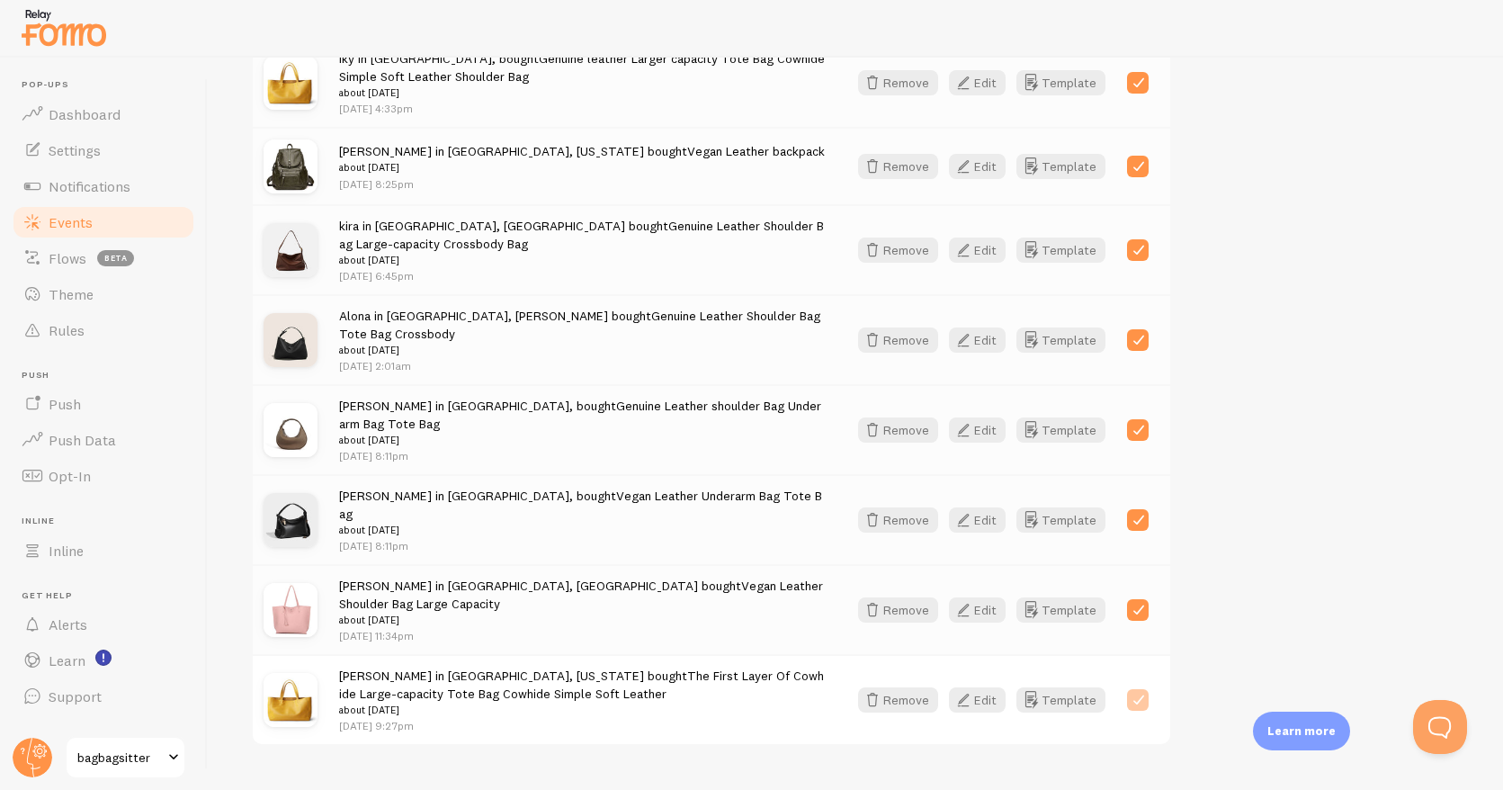
checkbox input "true"
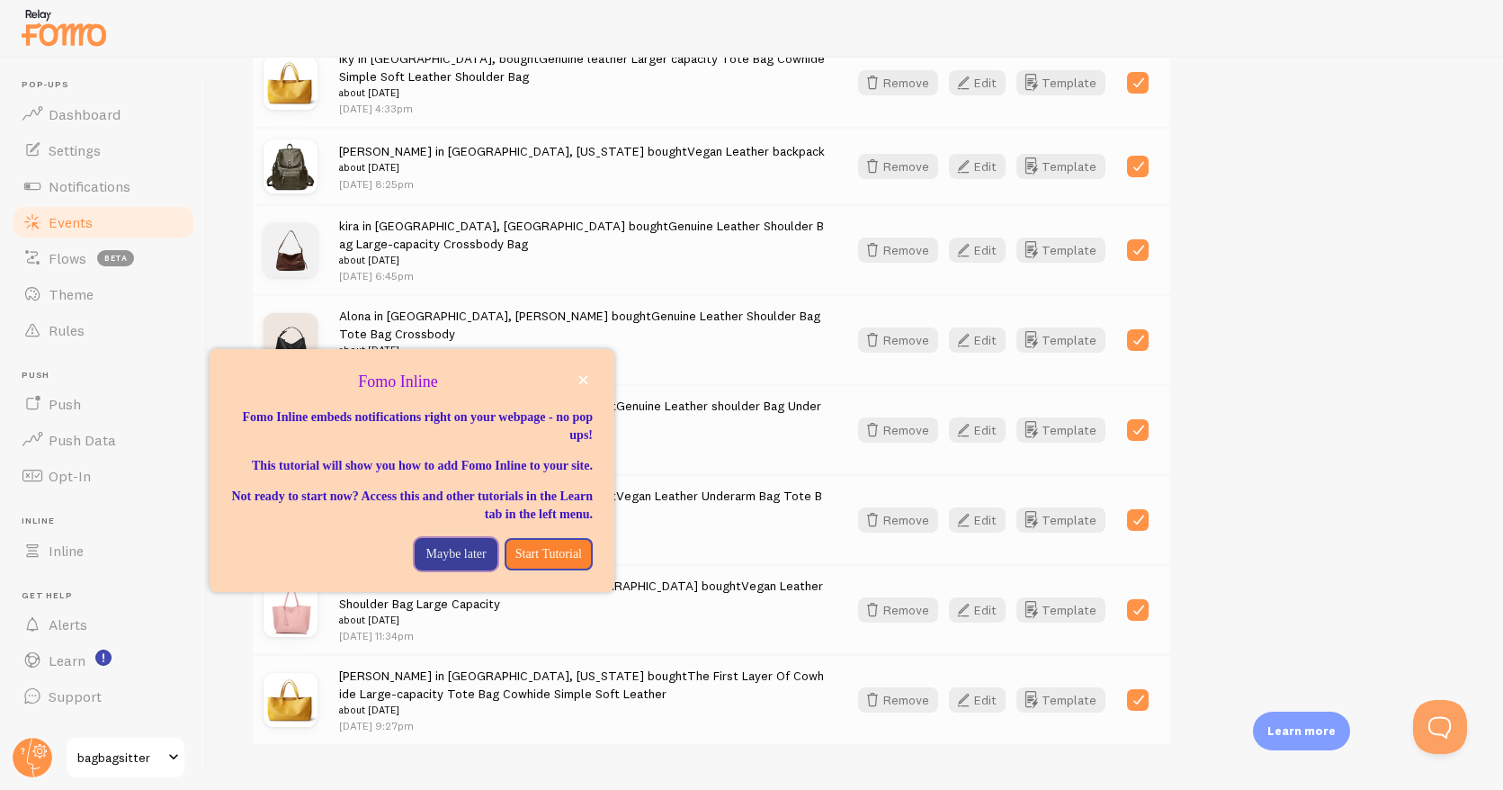
click at [426, 563] on p "Maybe later" at bounding box center [456, 554] width 60 height 18
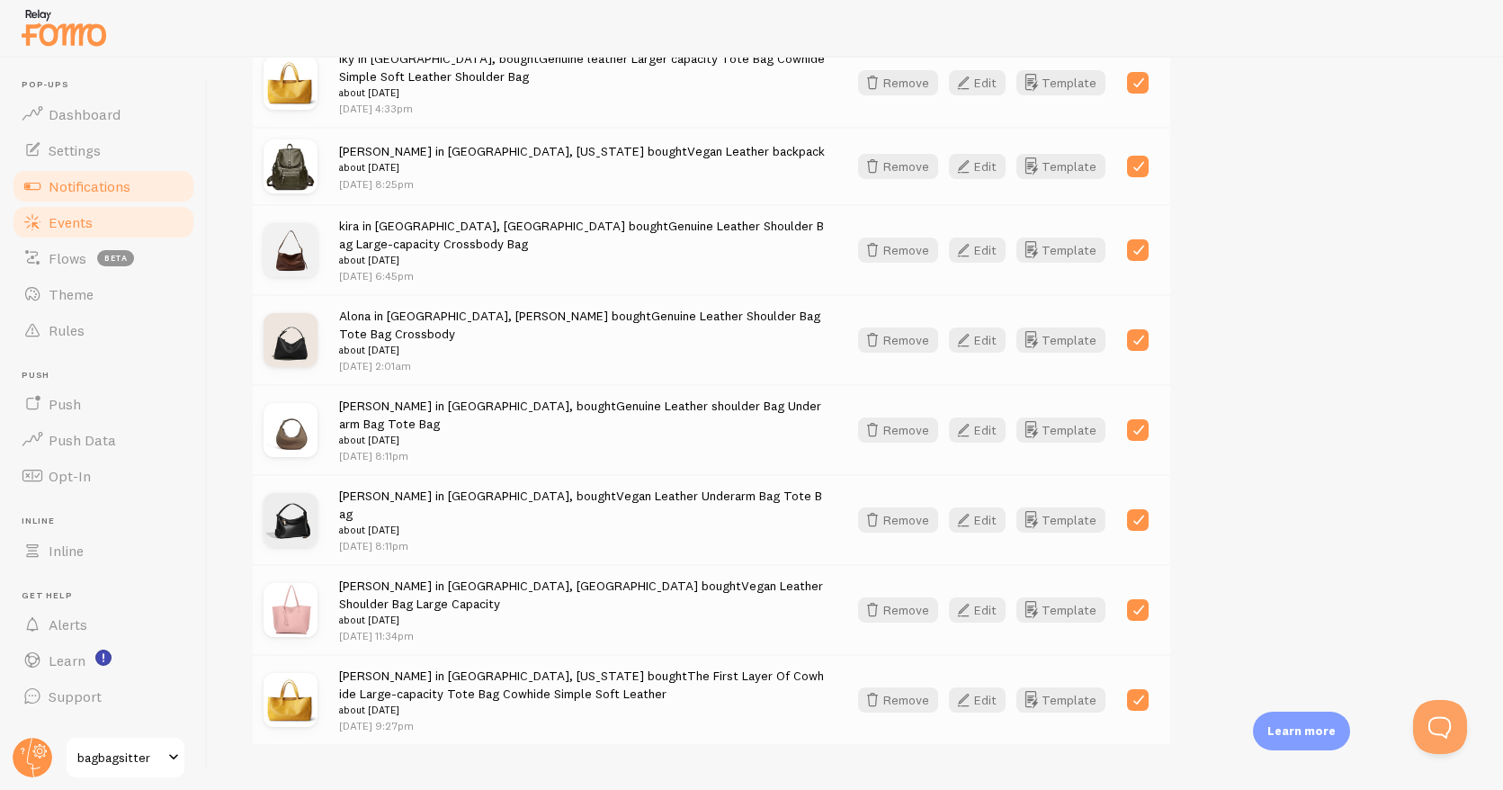
click at [91, 192] on span "Notifications" at bounding box center [90, 186] width 82 height 18
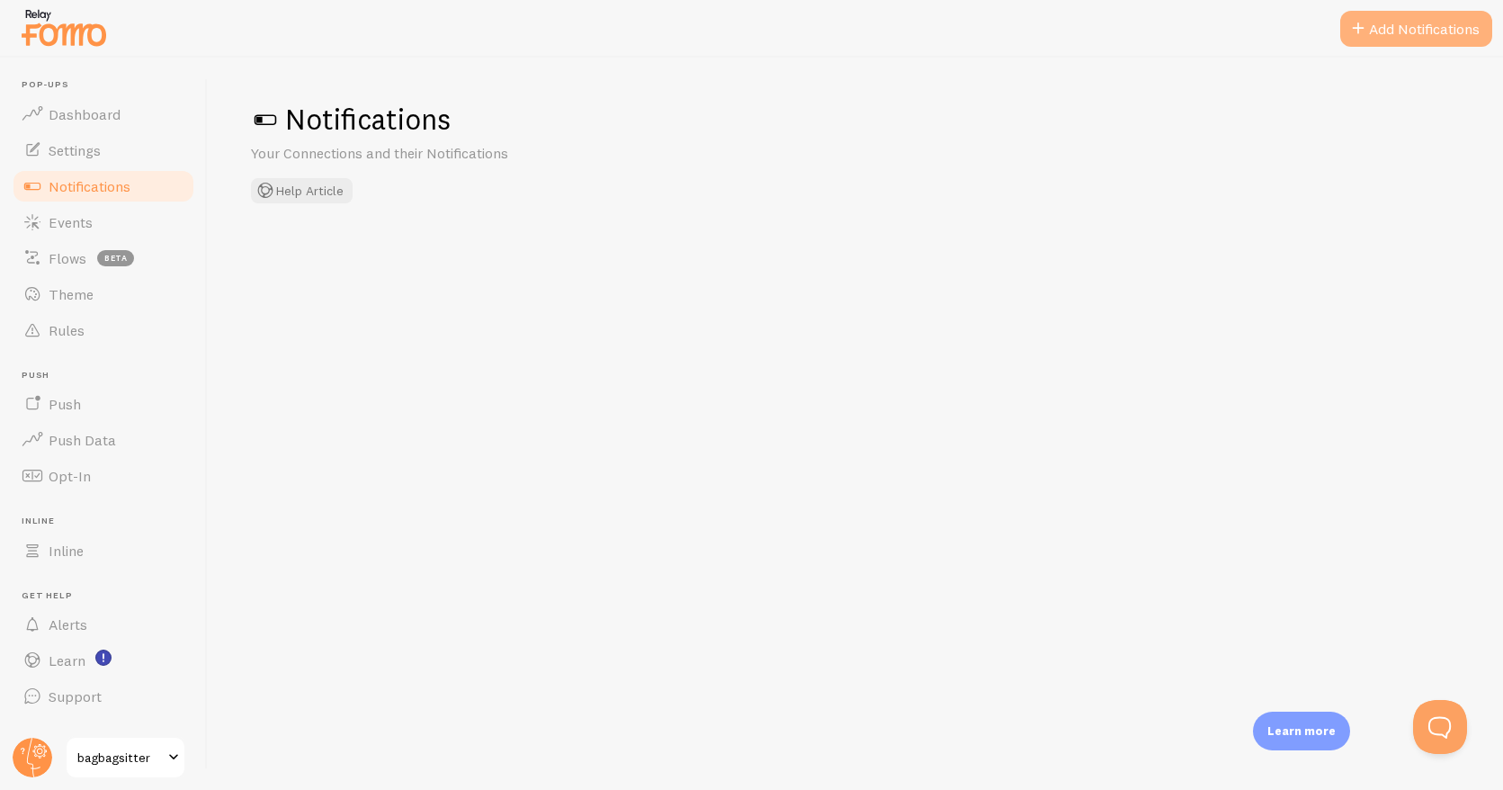
click at [1417, 28] on button "Add Notifications" at bounding box center [1417, 29] width 152 height 36
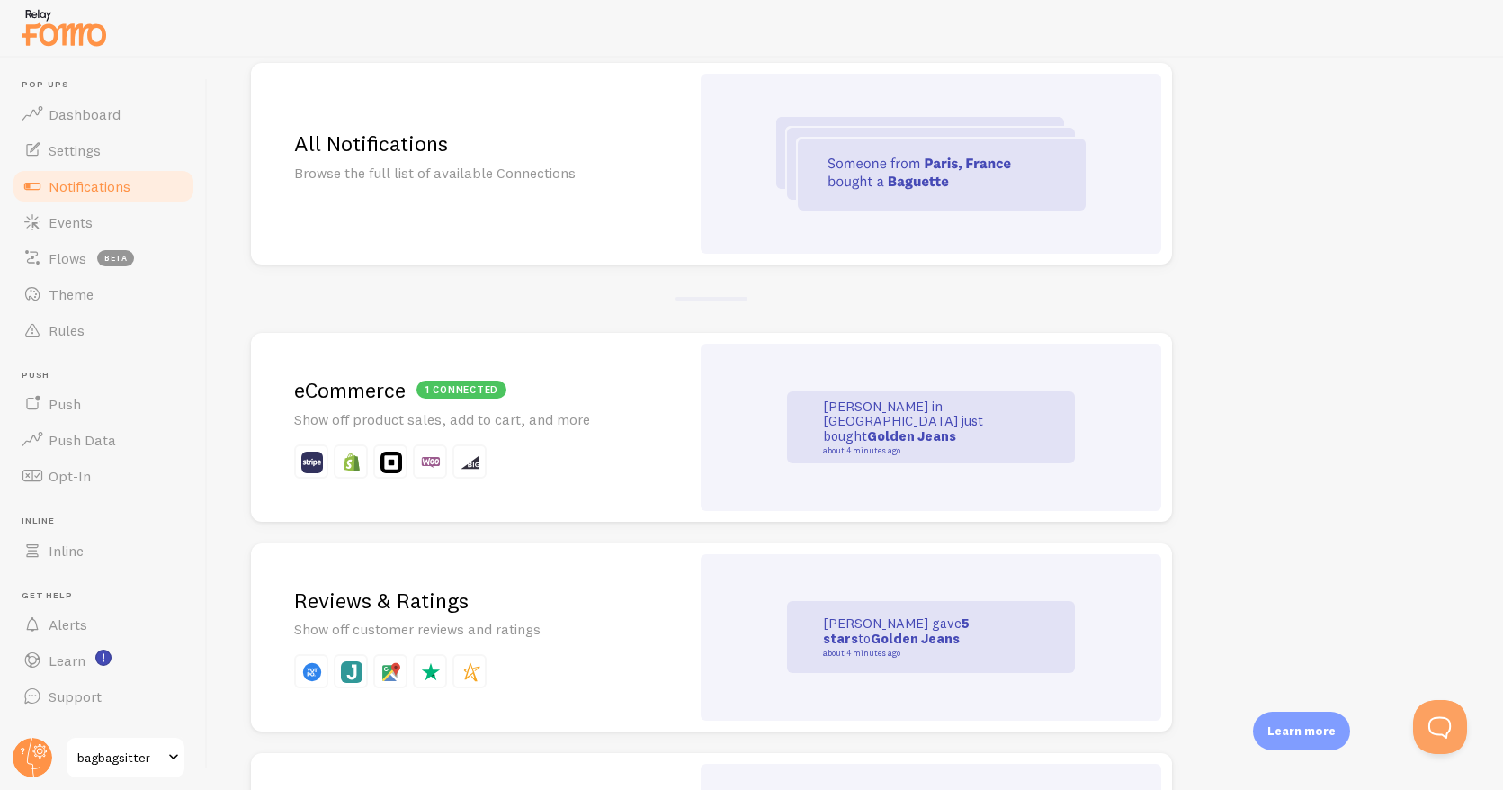
scroll to position [231, 0]
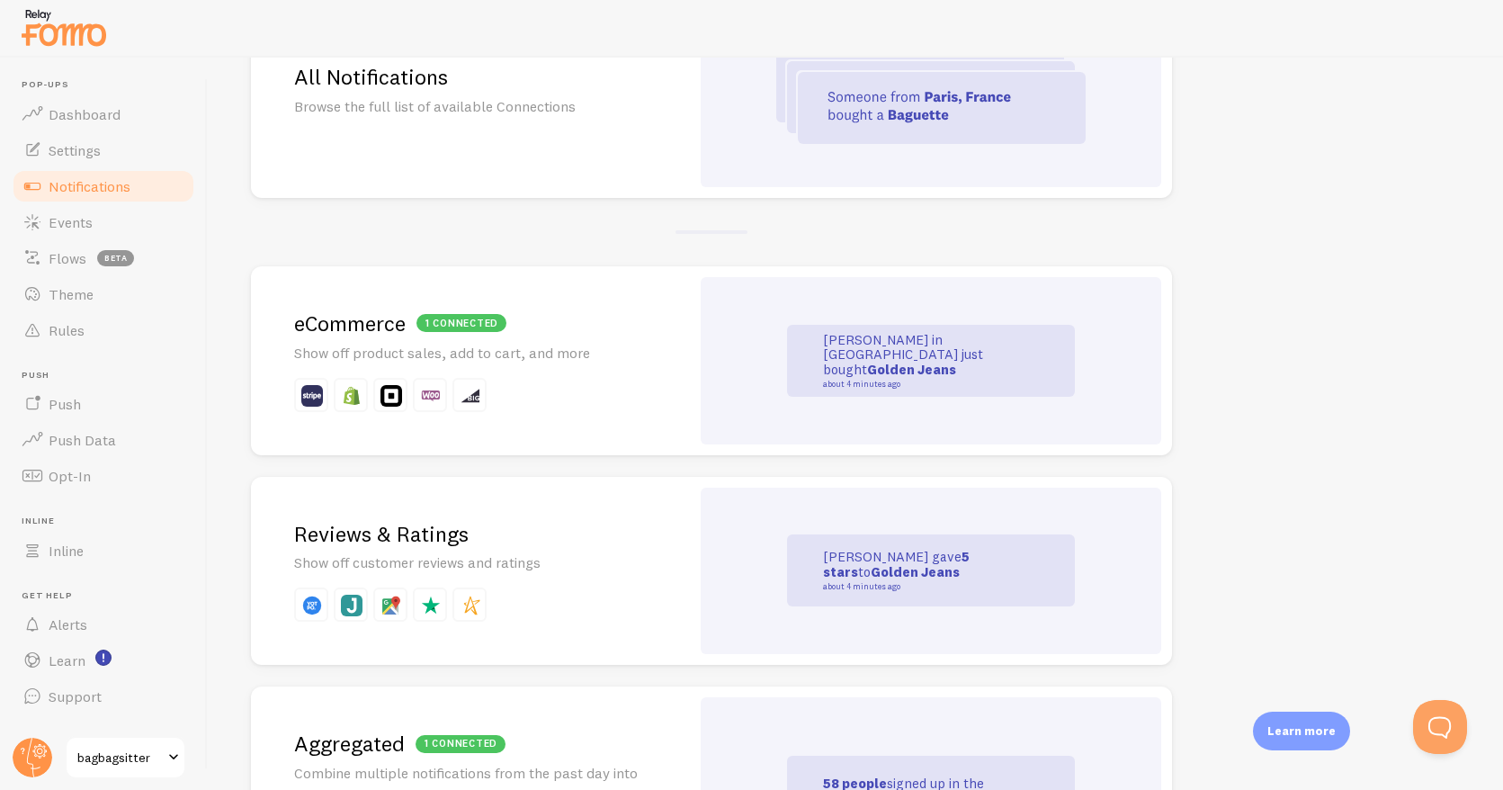
click at [455, 327] on div "1 connected" at bounding box center [462, 323] width 90 height 18
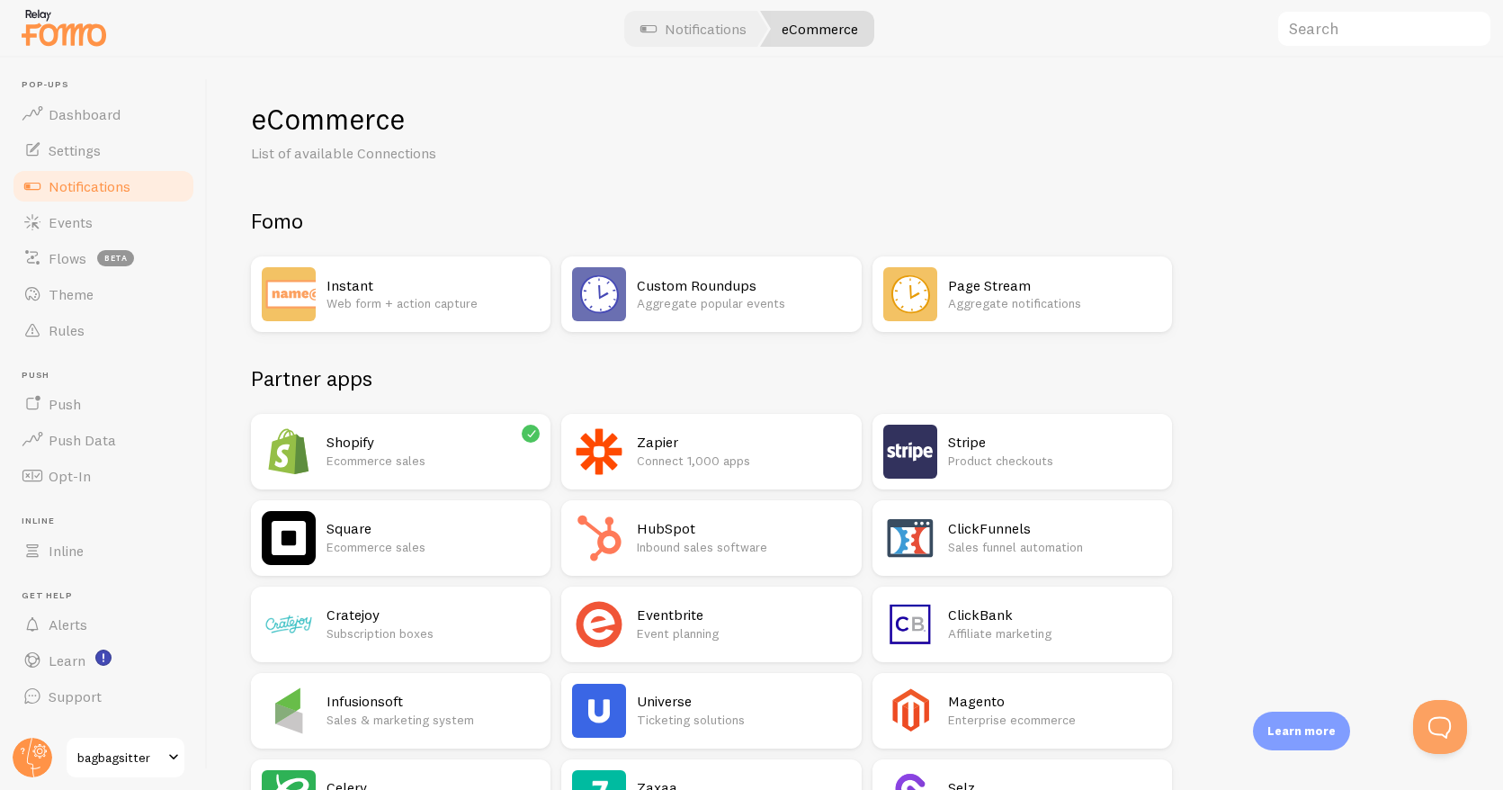
click at [408, 453] on p "Ecommerce sales" at bounding box center [433, 461] width 213 height 18
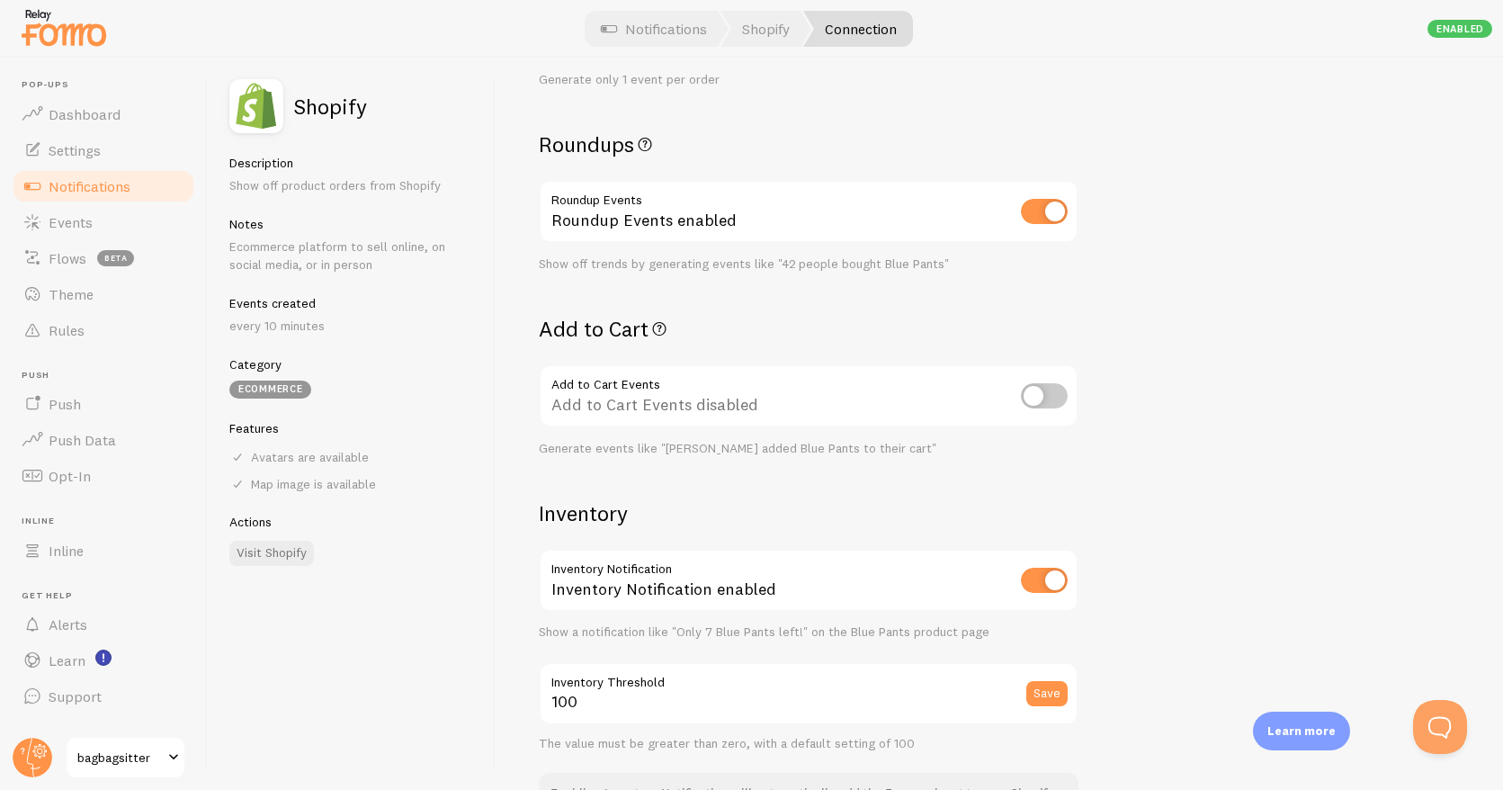
scroll to position [545, 0]
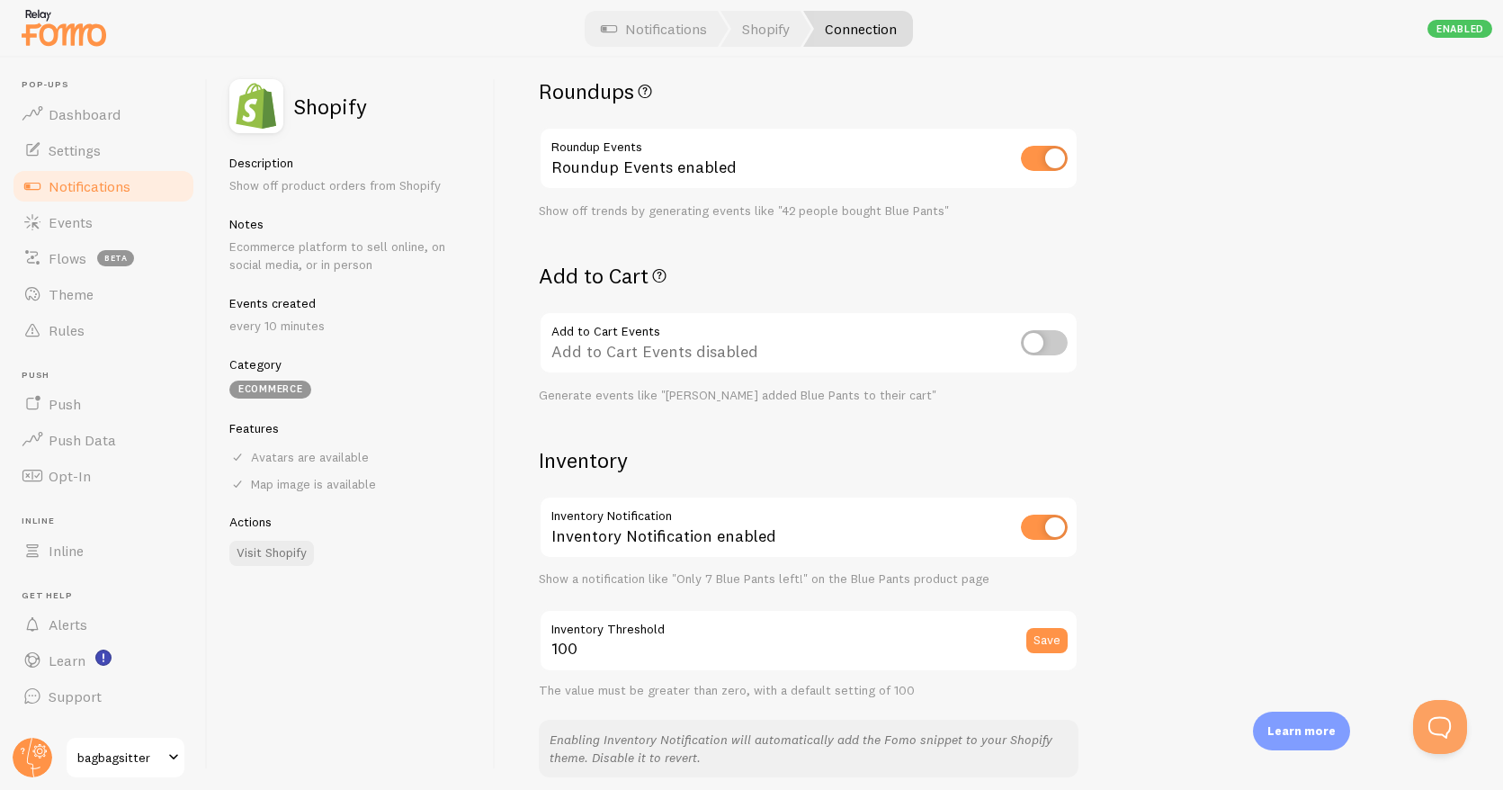
click at [1038, 343] on input "checkbox" at bounding box center [1044, 342] width 47 height 25
checkbox input "true"
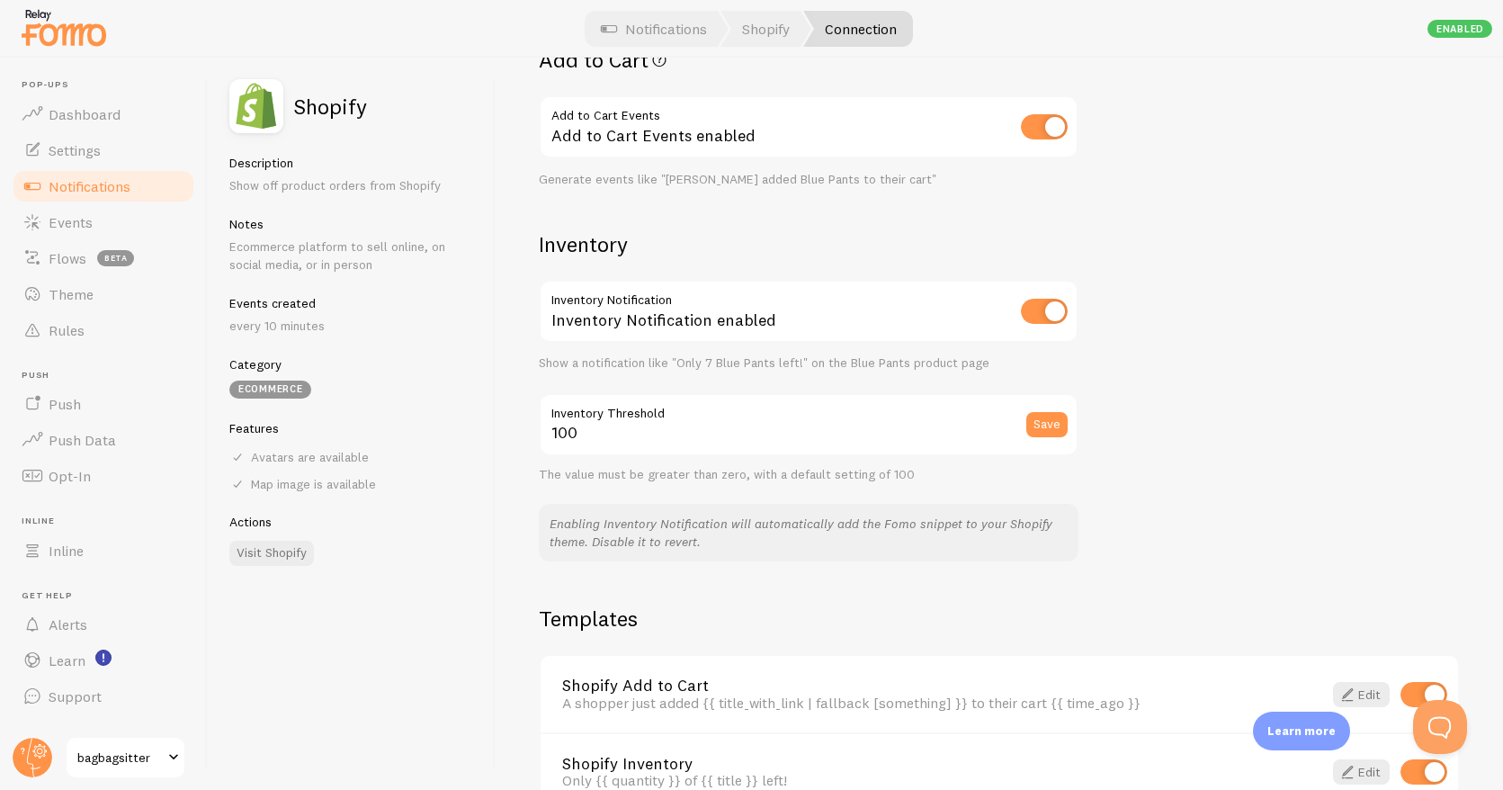
scroll to position [0, 0]
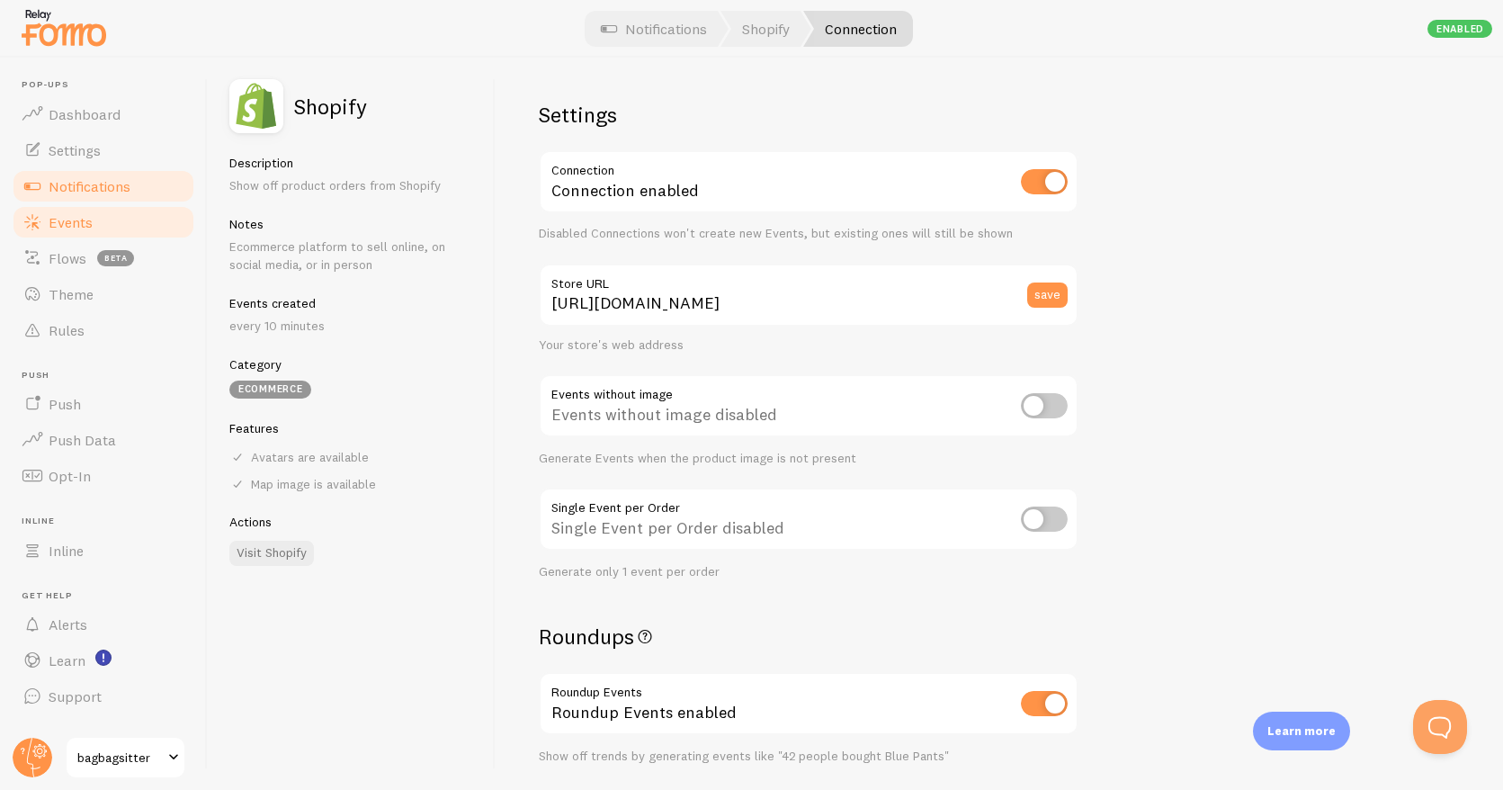
click at [76, 216] on span "Events" at bounding box center [71, 222] width 44 height 18
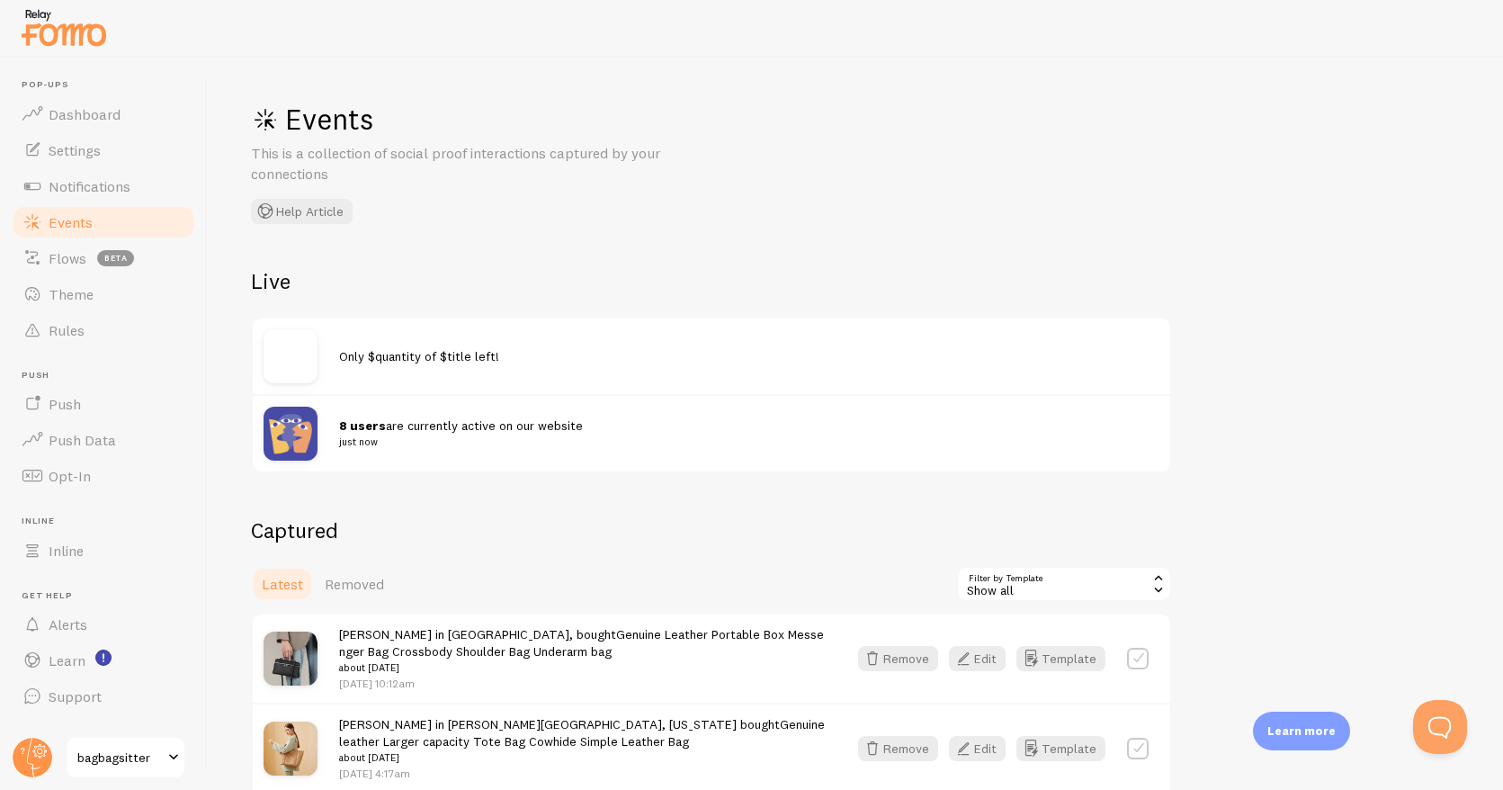
click at [504, 352] on div "Only $quantity of $title left!" at bounding box center [749, 355] width 821 height 17
click at [289, 363] on img at bounding box center [291, 356] width 54 height 54
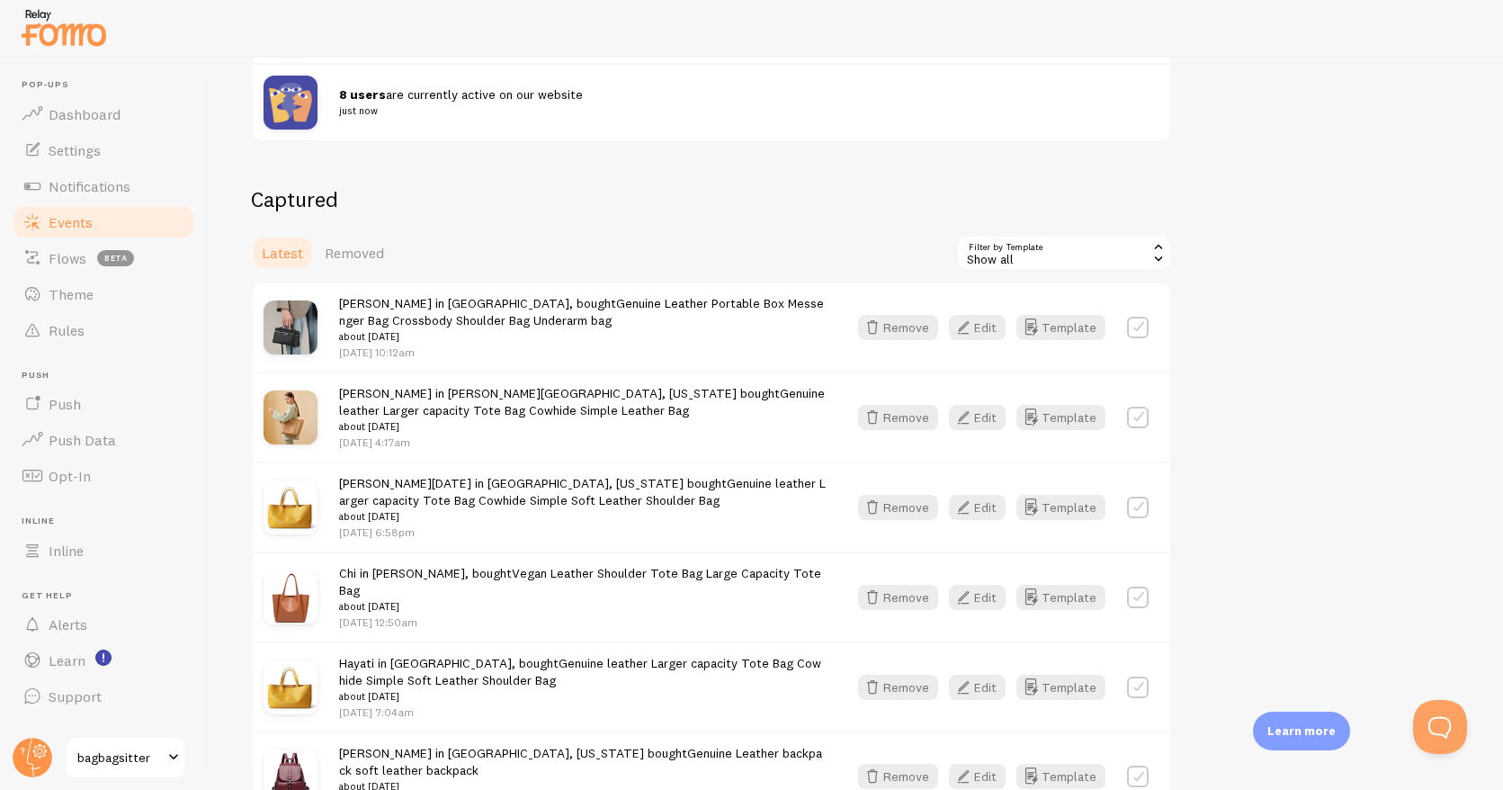
scroll to position [332, 0]
click at [1098, 245] on div "Show all" at bounding box center [1064, 252] width 216 height 36
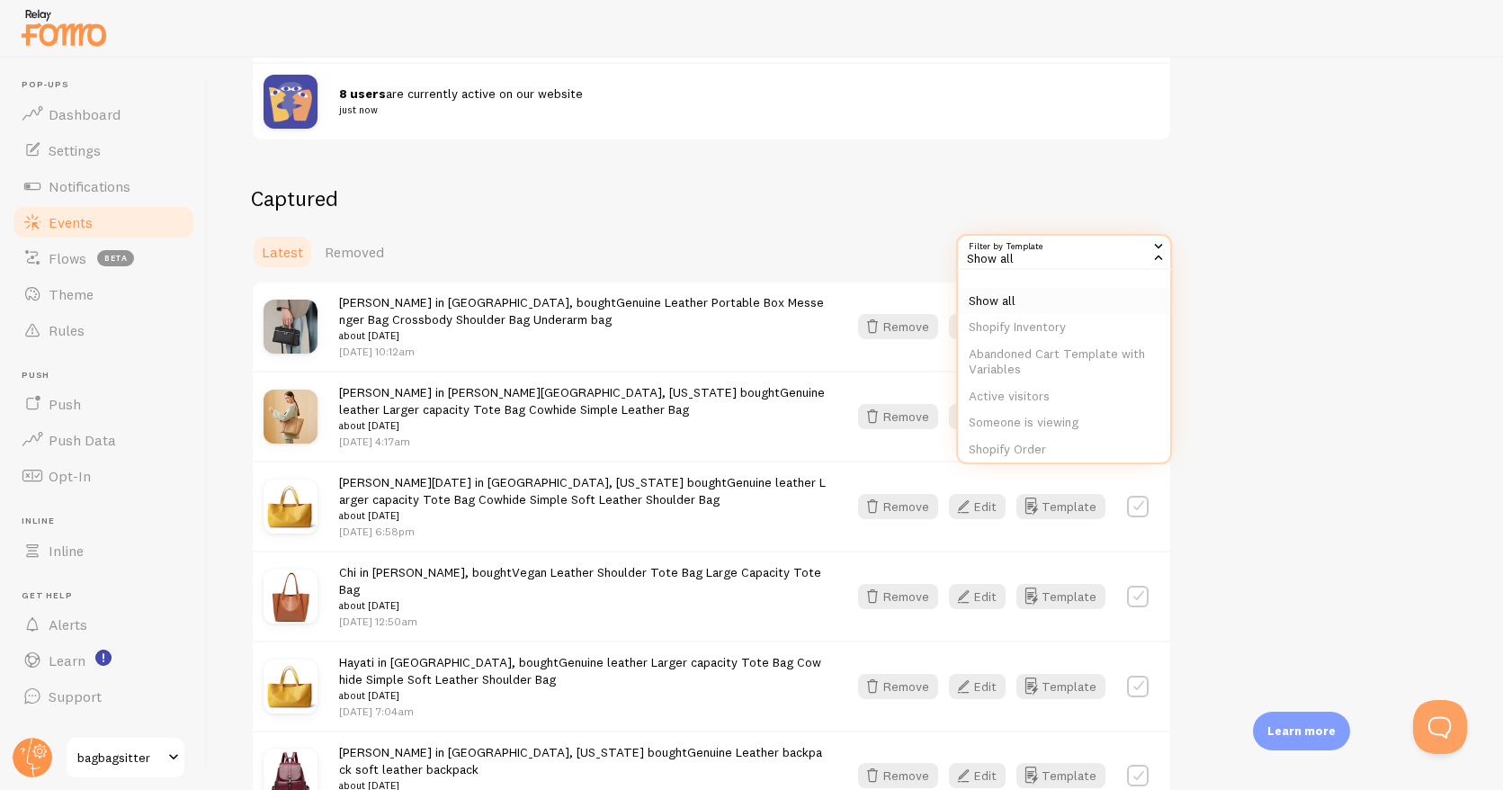
click at [1014, 297] on li "Show all" at bounding box center [1064, 301] width 212 height 27
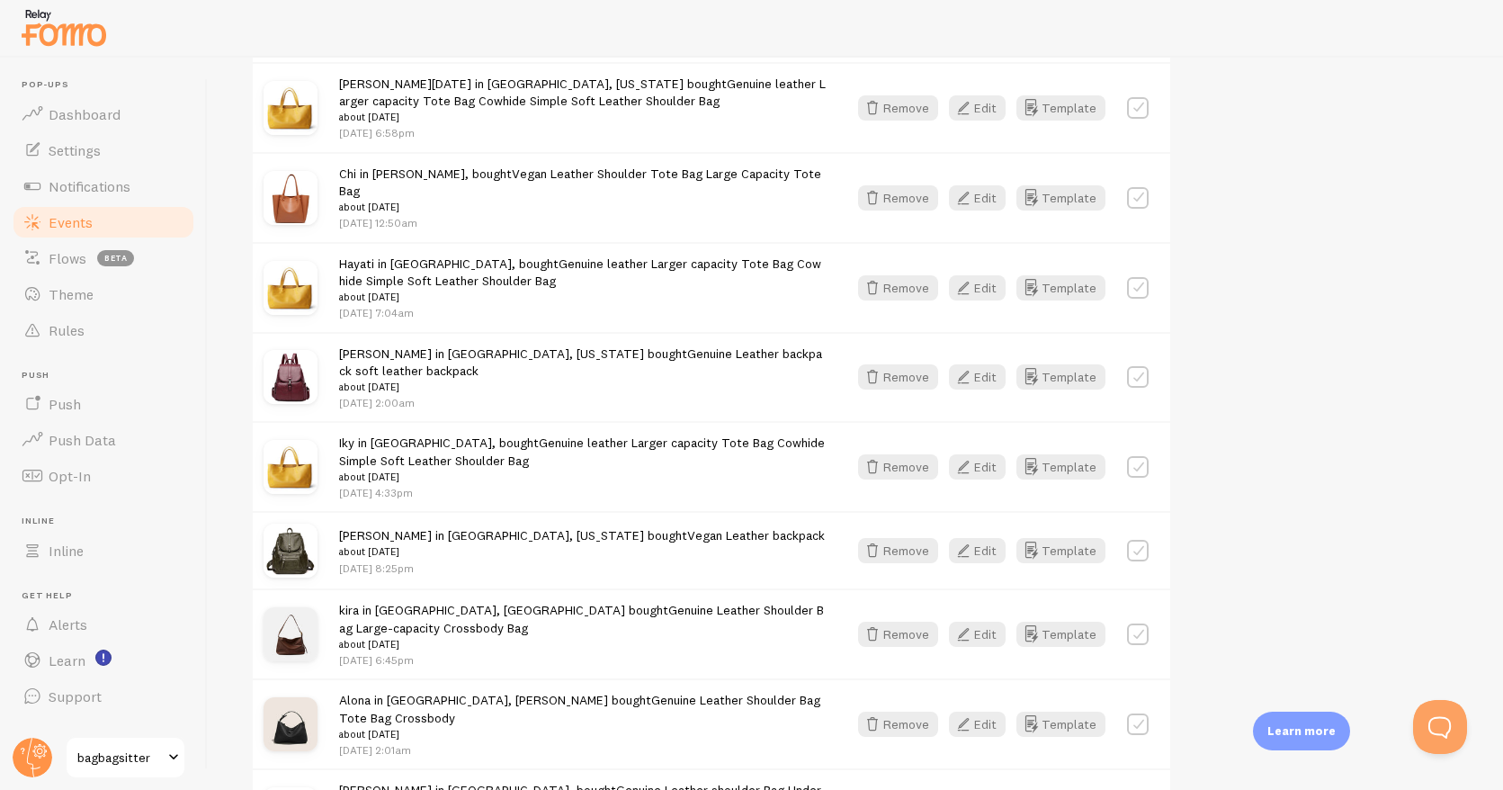
scroll to position [1115, 0]
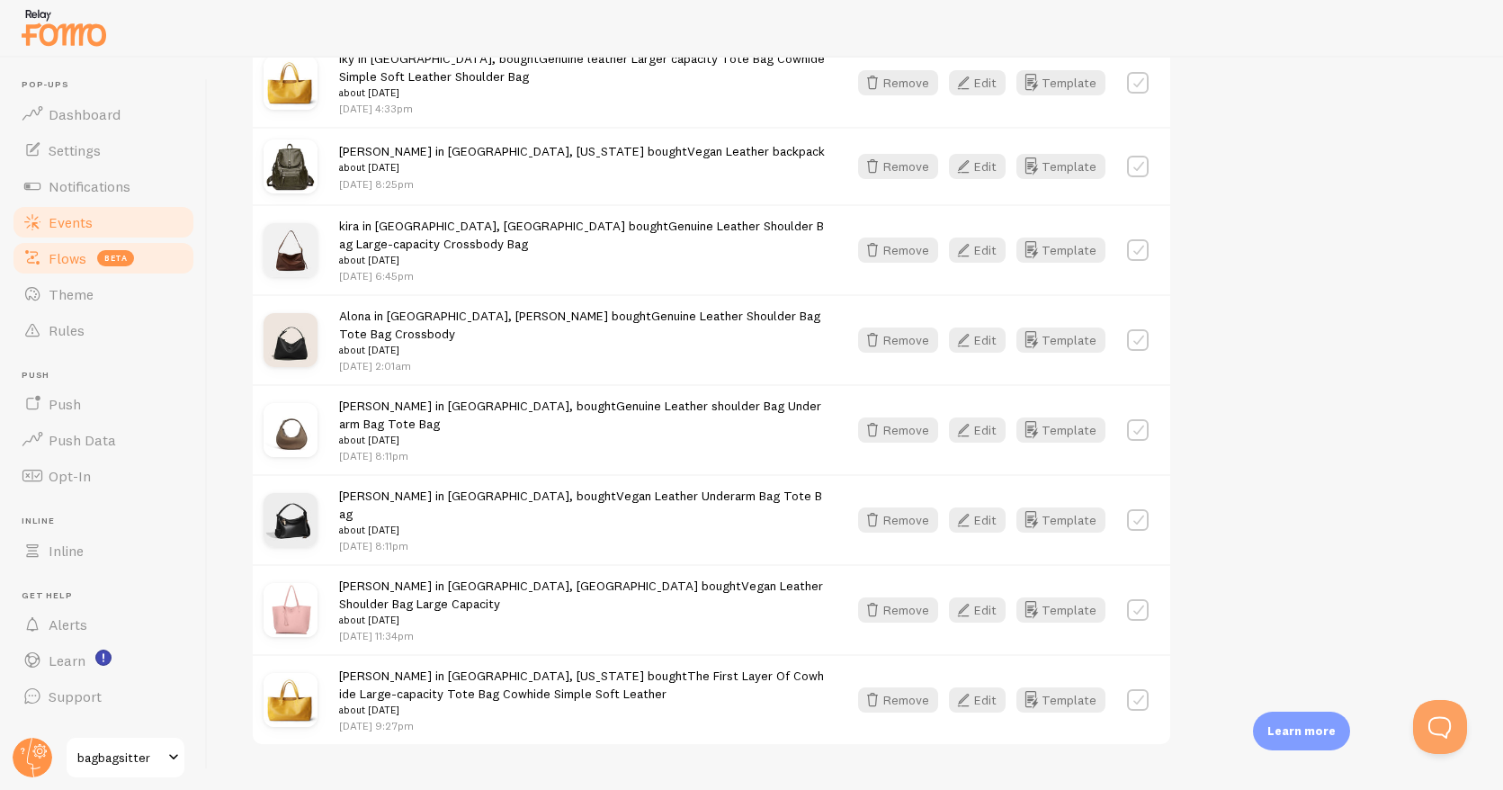
click at [56, 254] on span "Flows" at bounding box center [68, 258] width 38 height 18
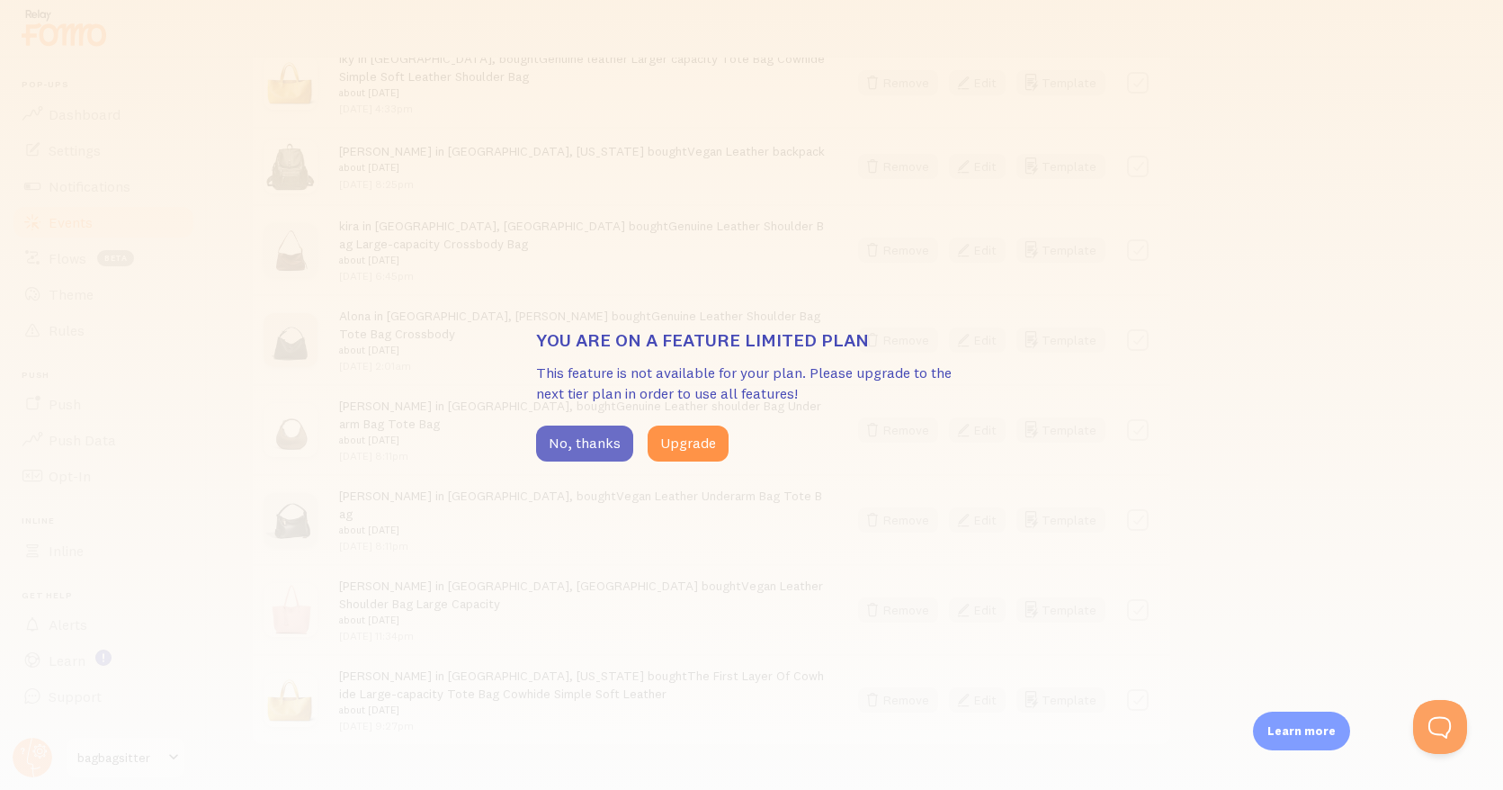
click at [606, 447] on button "No, thanks" at bounding box center [584, 444] width 97 height 36
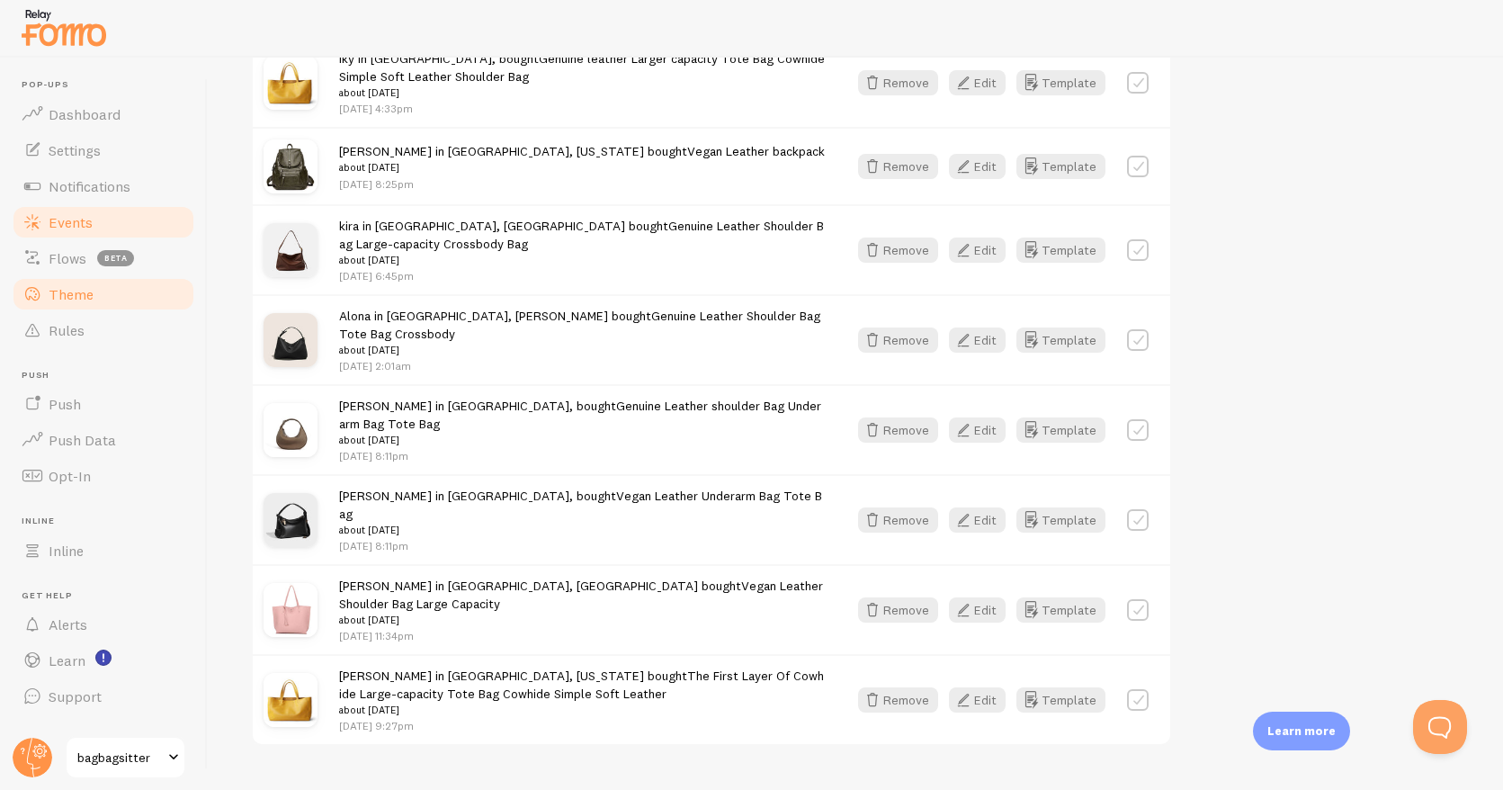
click at [79, 292] on span "Theme" at bounding box center [71, 294] width 45 height 18
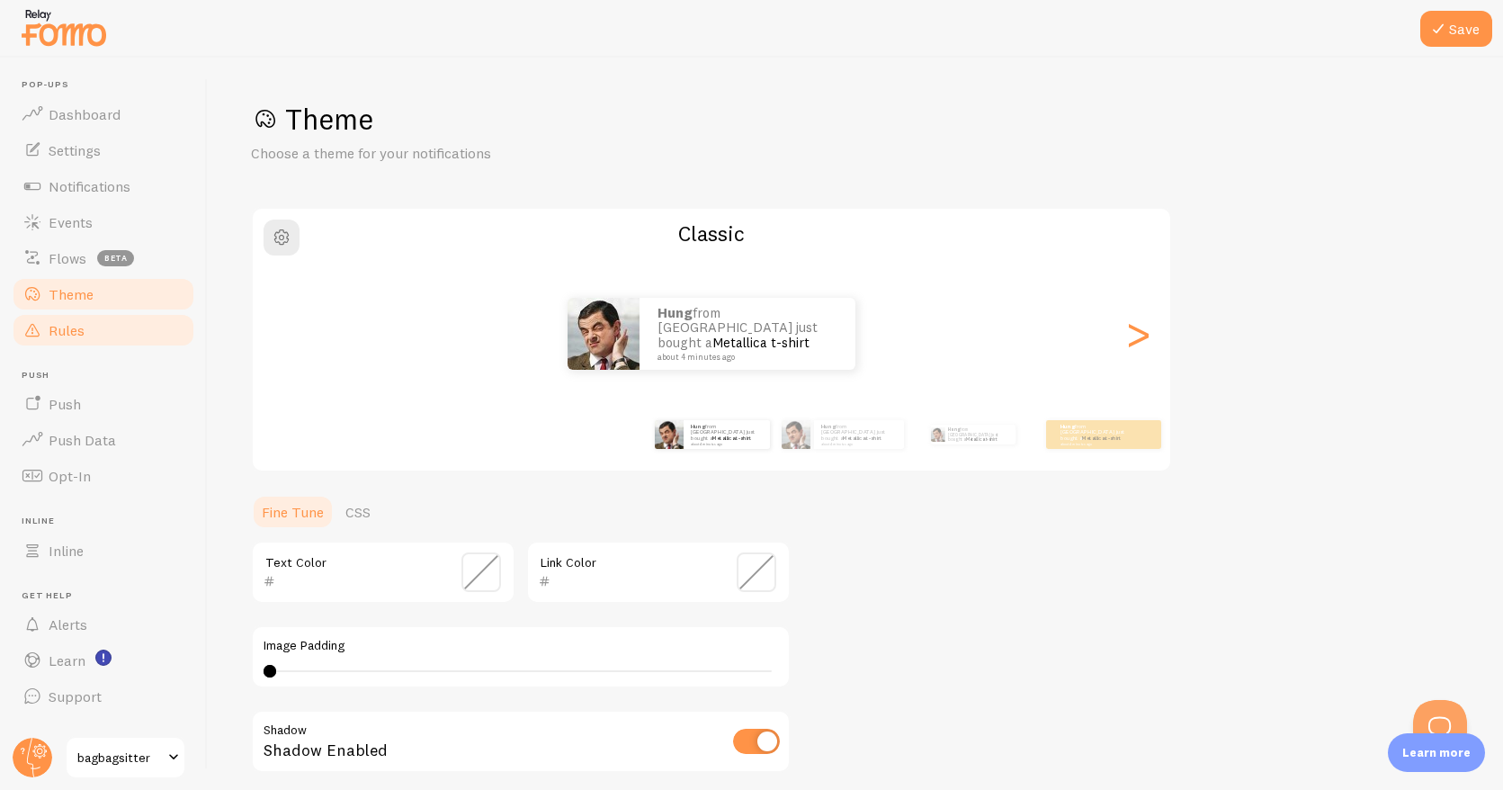
click at [70, 333] on span "Rules" at bounding box center [67, 330] width 36 height 18
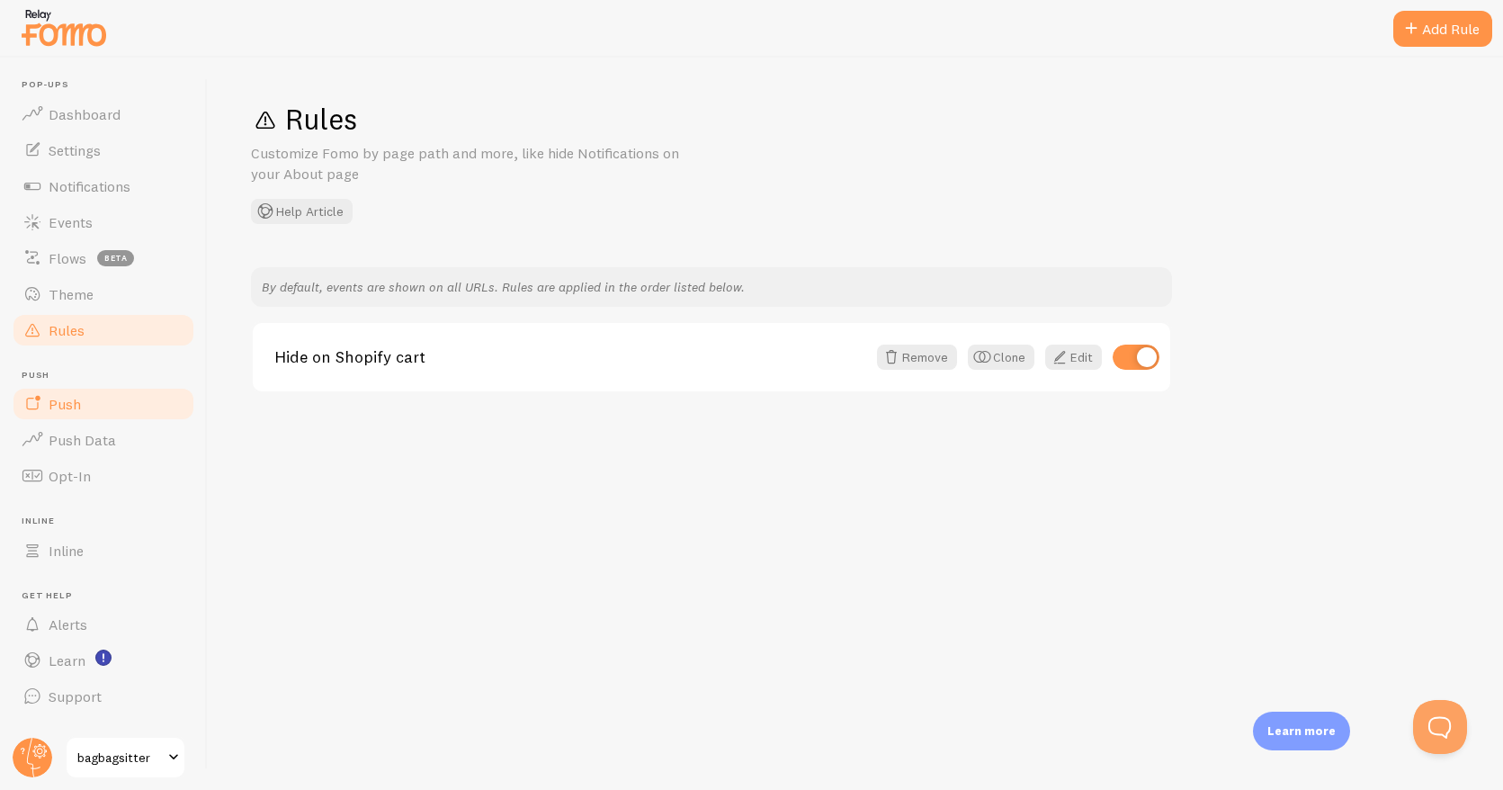
click at [74, 406] on span "Push" at bounding box center [65, 404] width 32 height 18
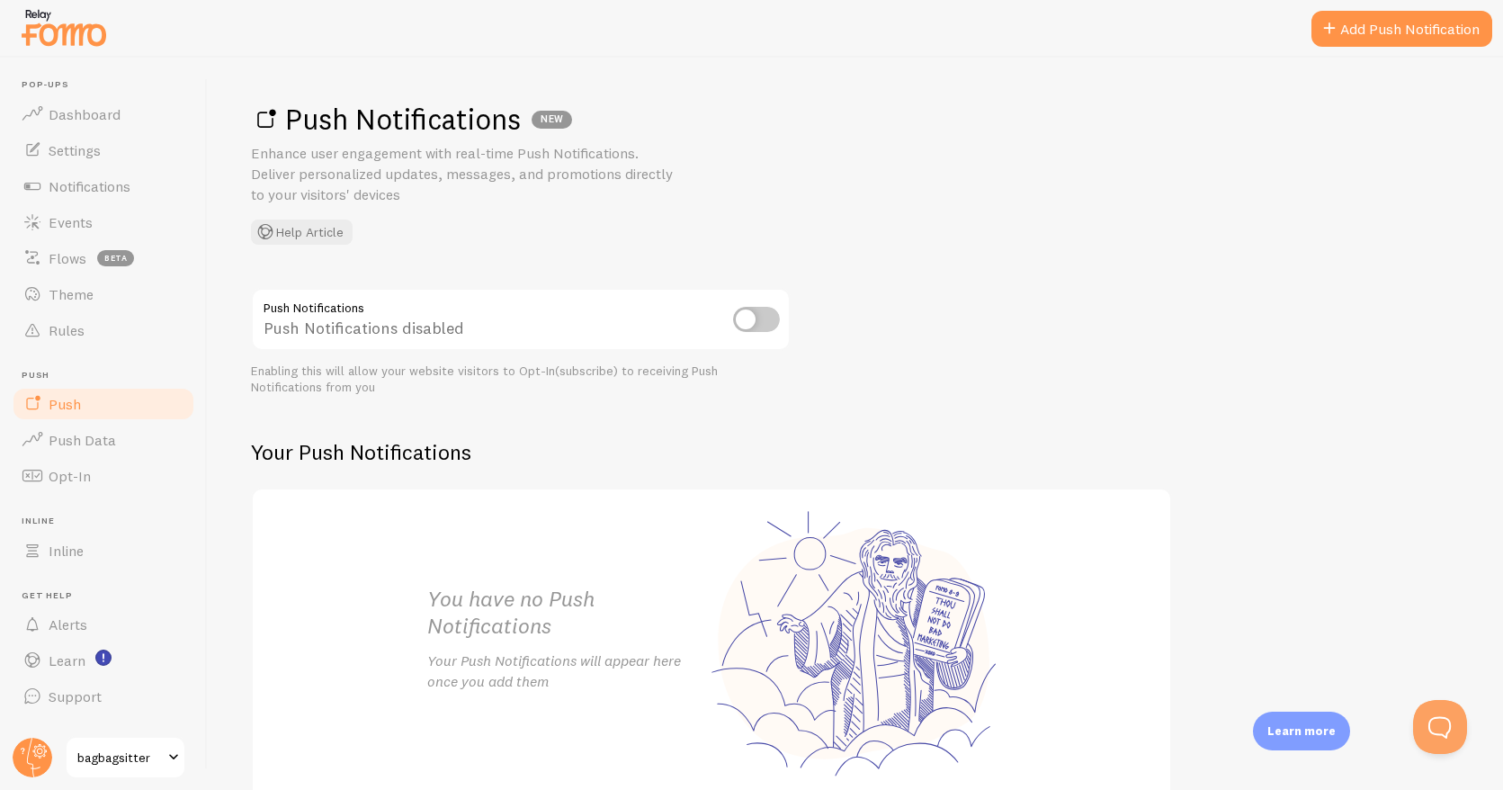
click at [754, 322] on input "checkbox" at bounding box center [756, 319] width 47 height 25
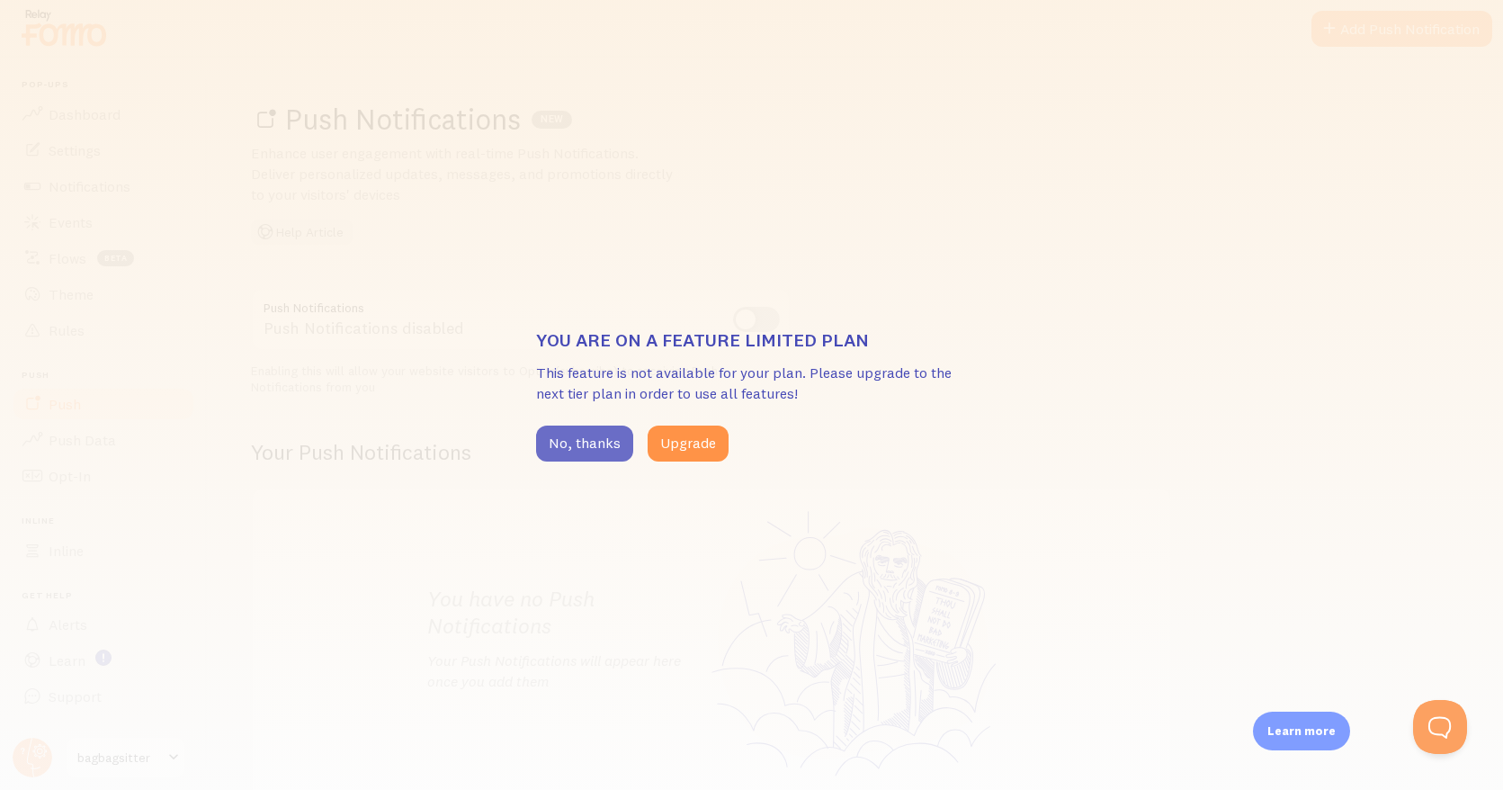
click at [578, 445] on button "No, thanks" at bounding box center [584, 444] width 97 height 36
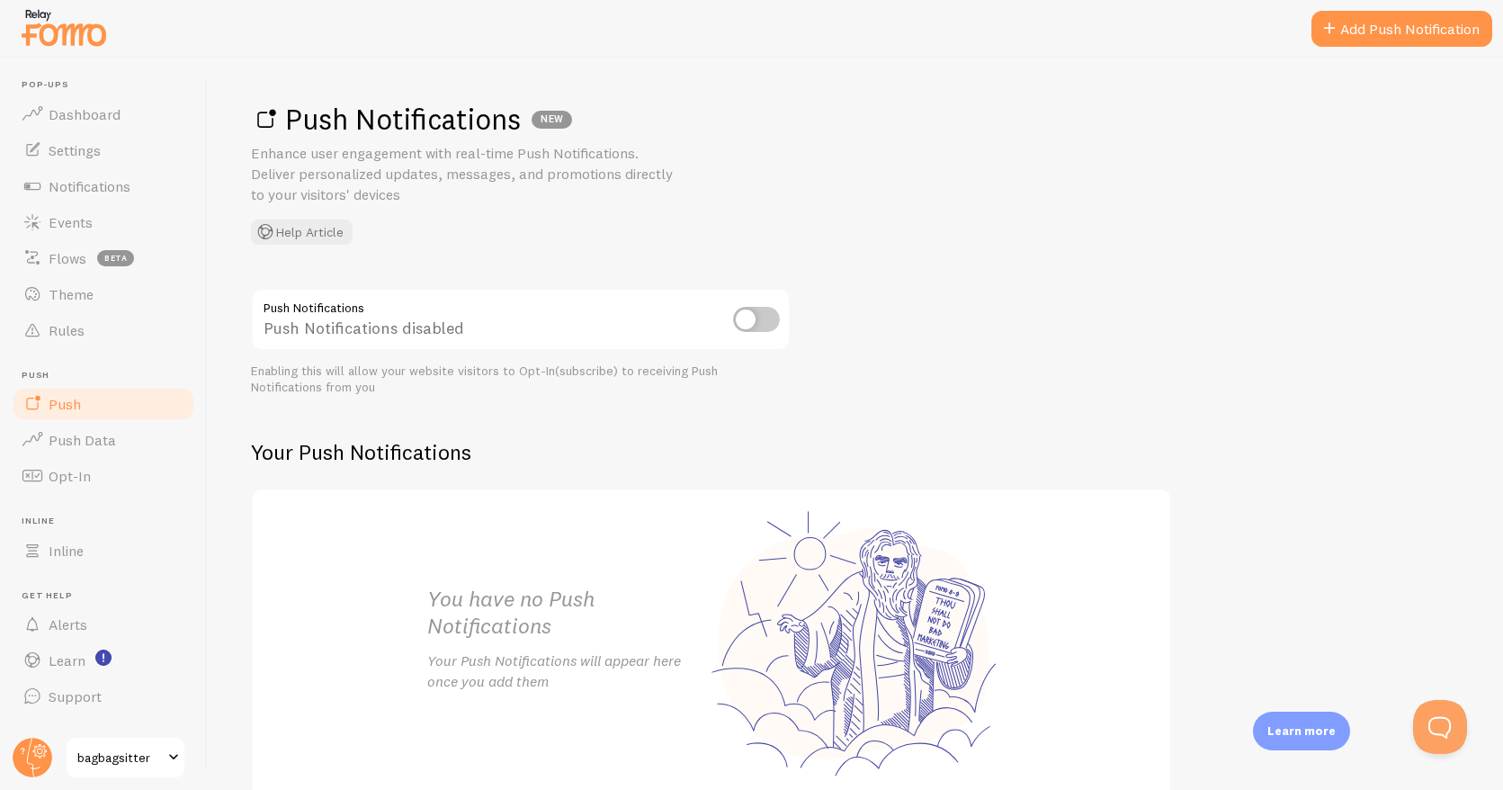
scroll to position [95, 0]
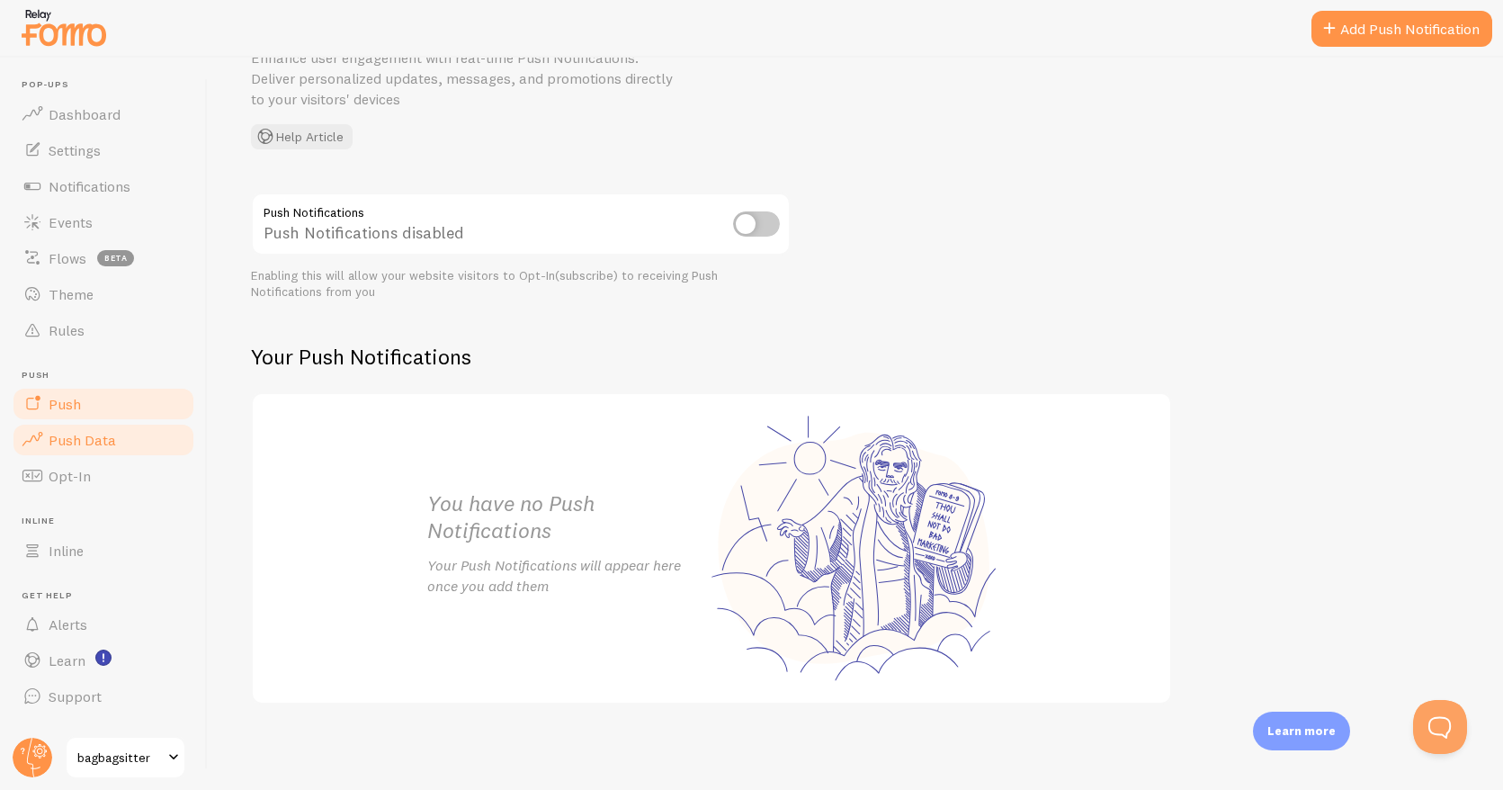
click at [113, 442] on link "Push Data" at bounding box center [103, 440] width 185 height 36
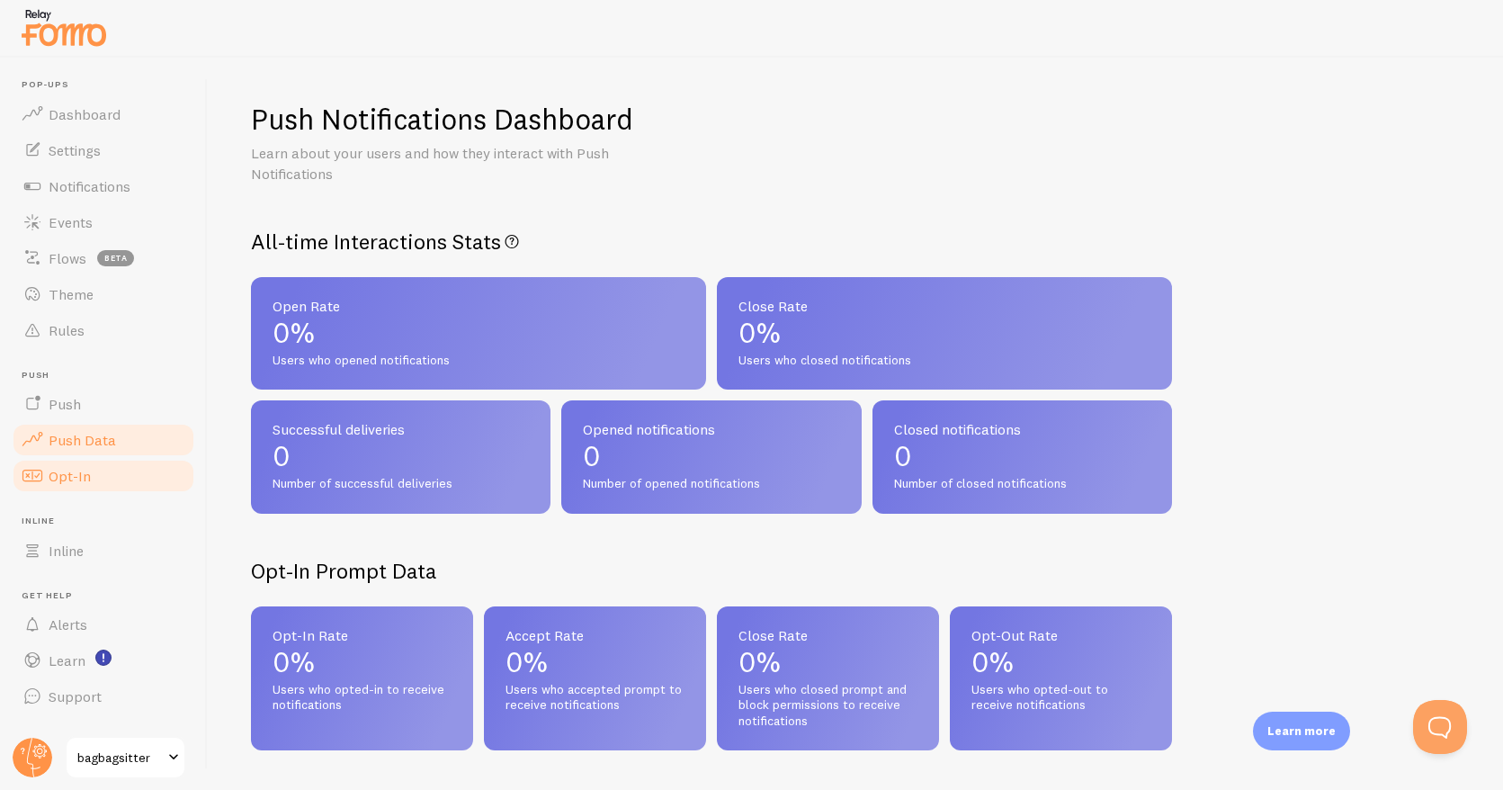
click at [76, 475] on span "Opt-In" at bounding box center [70, 476] width 42 height 18
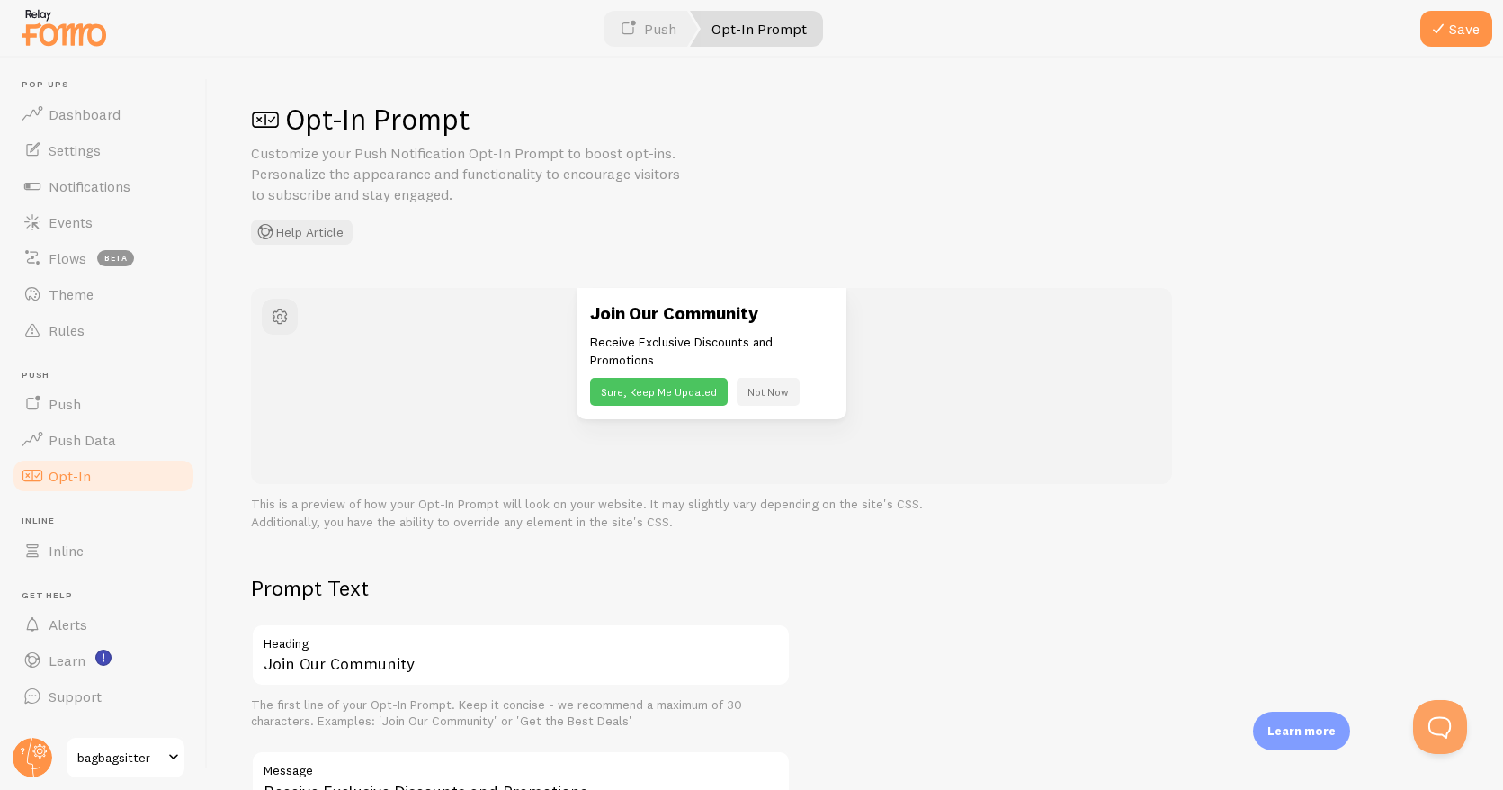
click at [678, 393] on button "Sure, Keep Me Updated" at bounding box center [659, 392] width 138 height 28
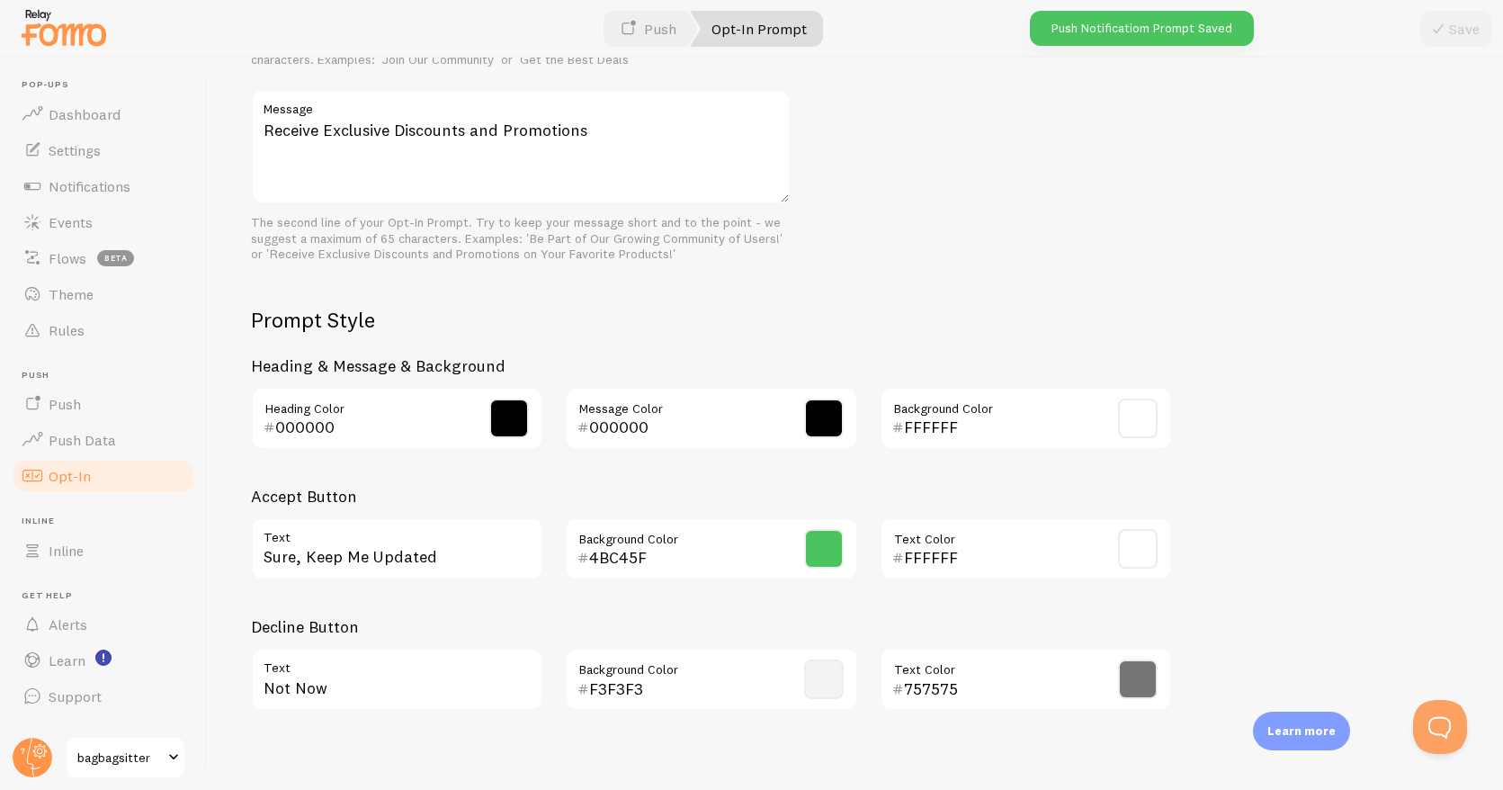
scroll to position [683, 0]
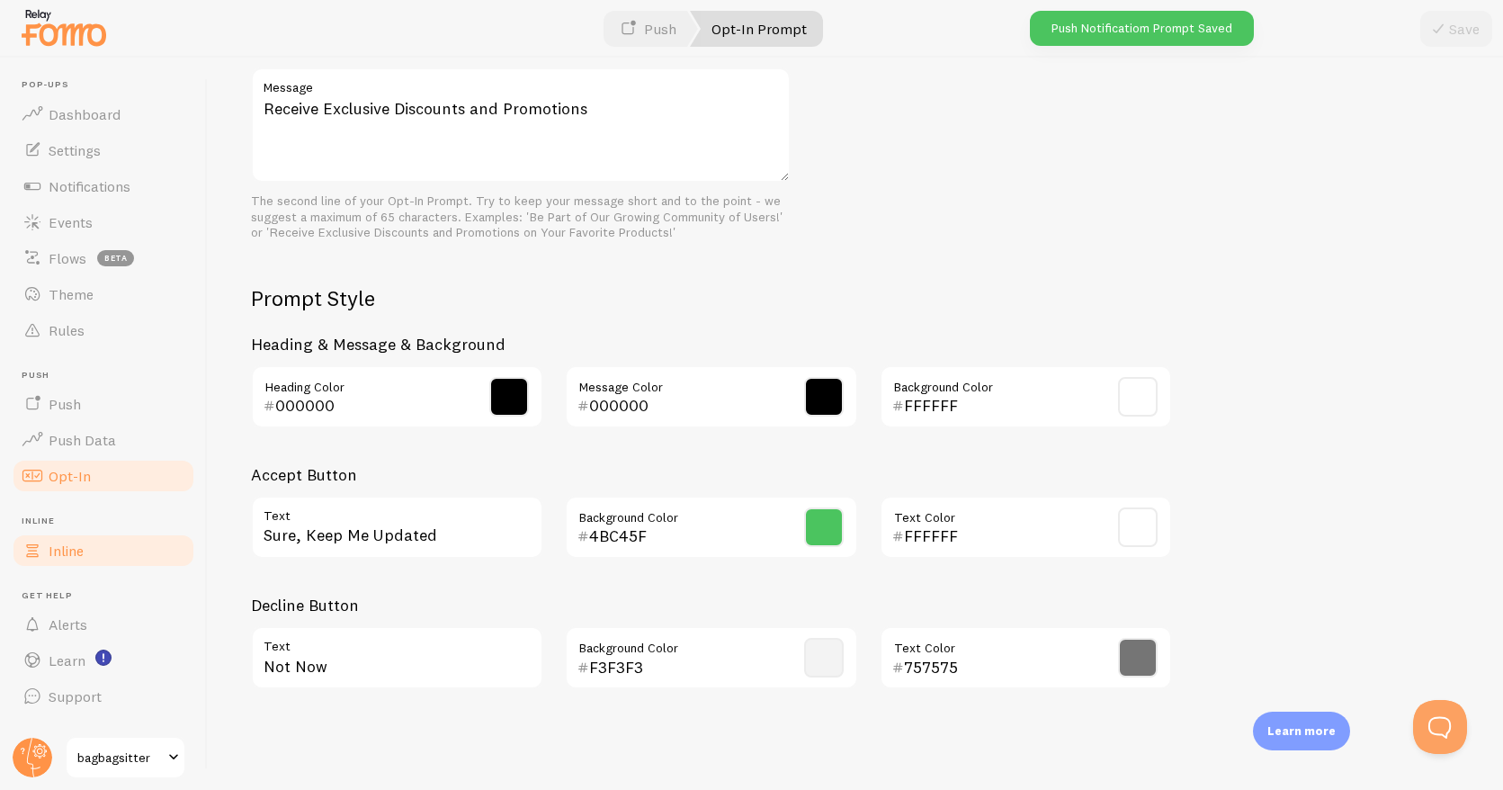
click at [77, 559] on span "Inline" at bounding box center [66, 551] width 35 height 18
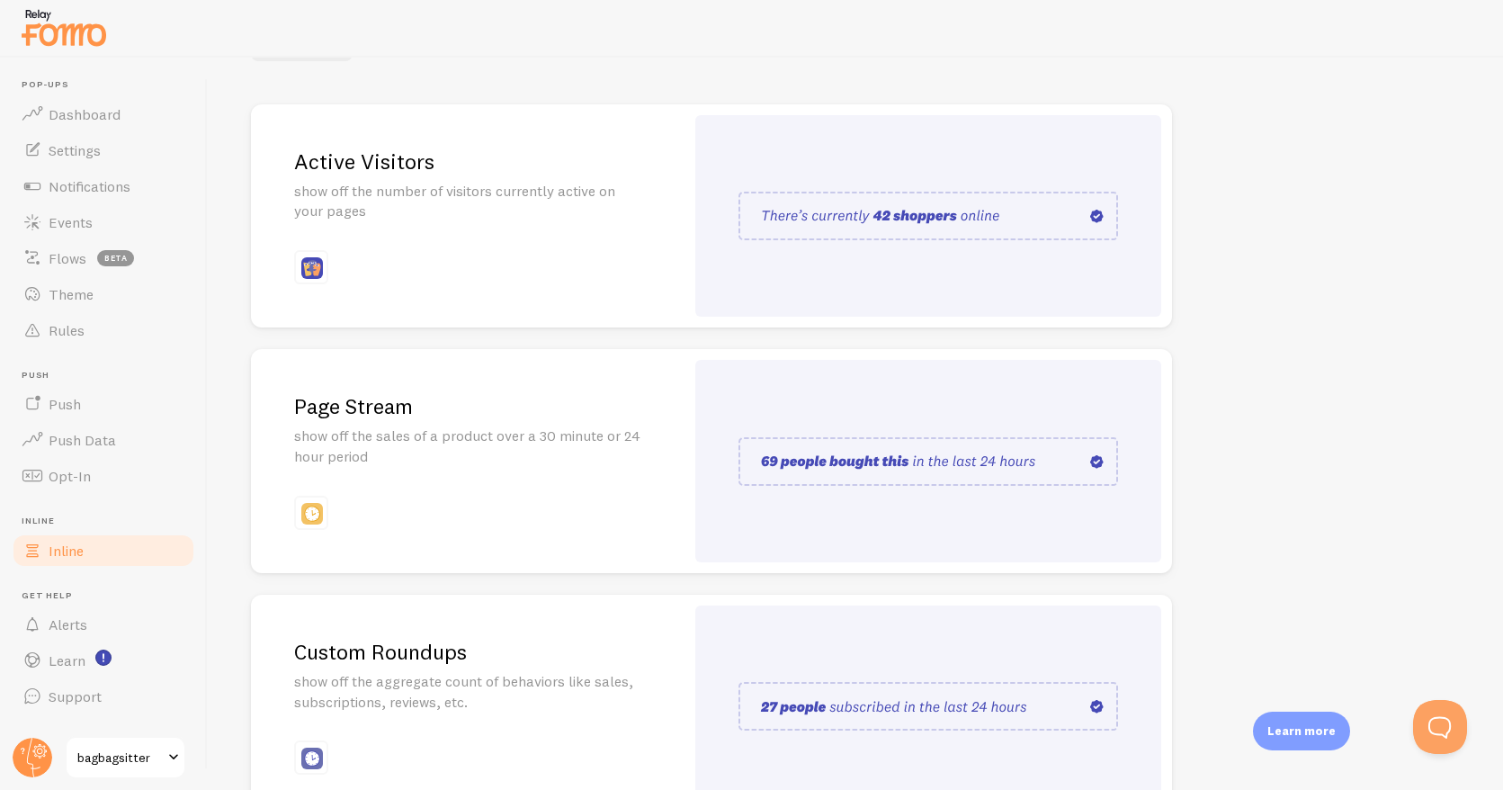
scroll to position [184, 0]
click at [858, 462] on img at bounding box center [929, 460] width 380 height 49
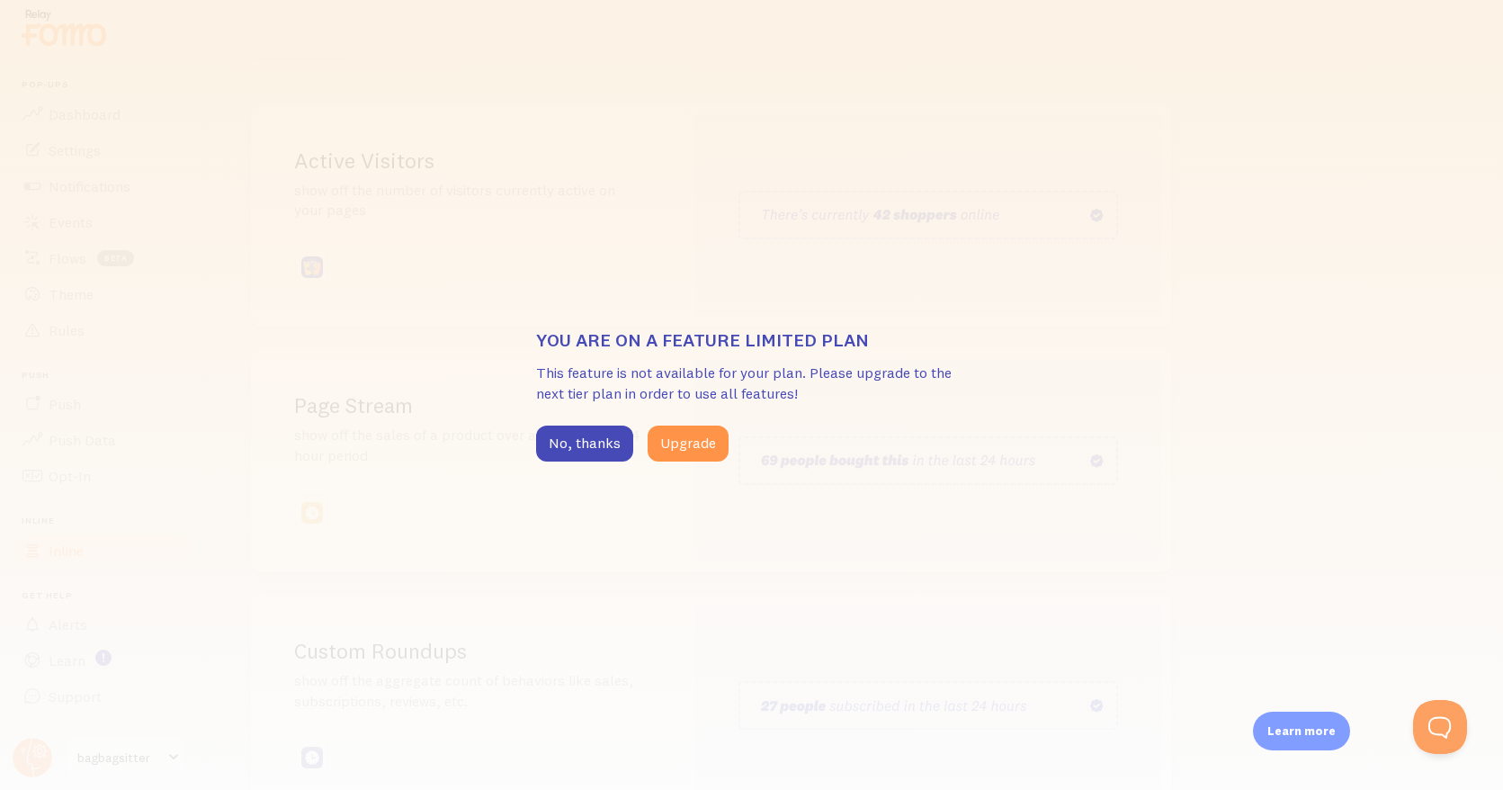
click at [617, 467] on div "You are on a feature limited plan This feature is not available for your plan. …" at bounding box center [751, 395] width 1503 height 790
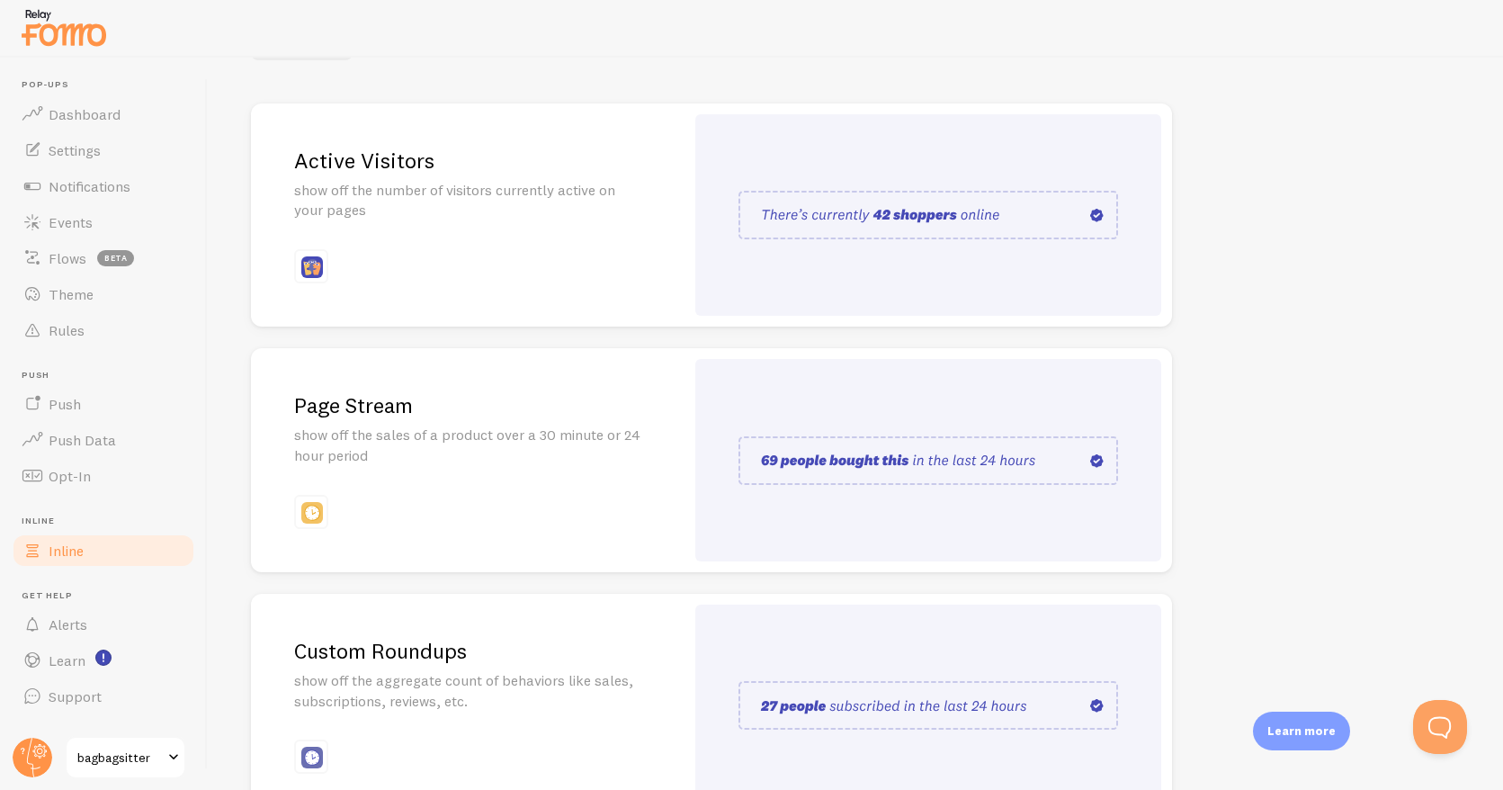
scroll to position [298, 0]
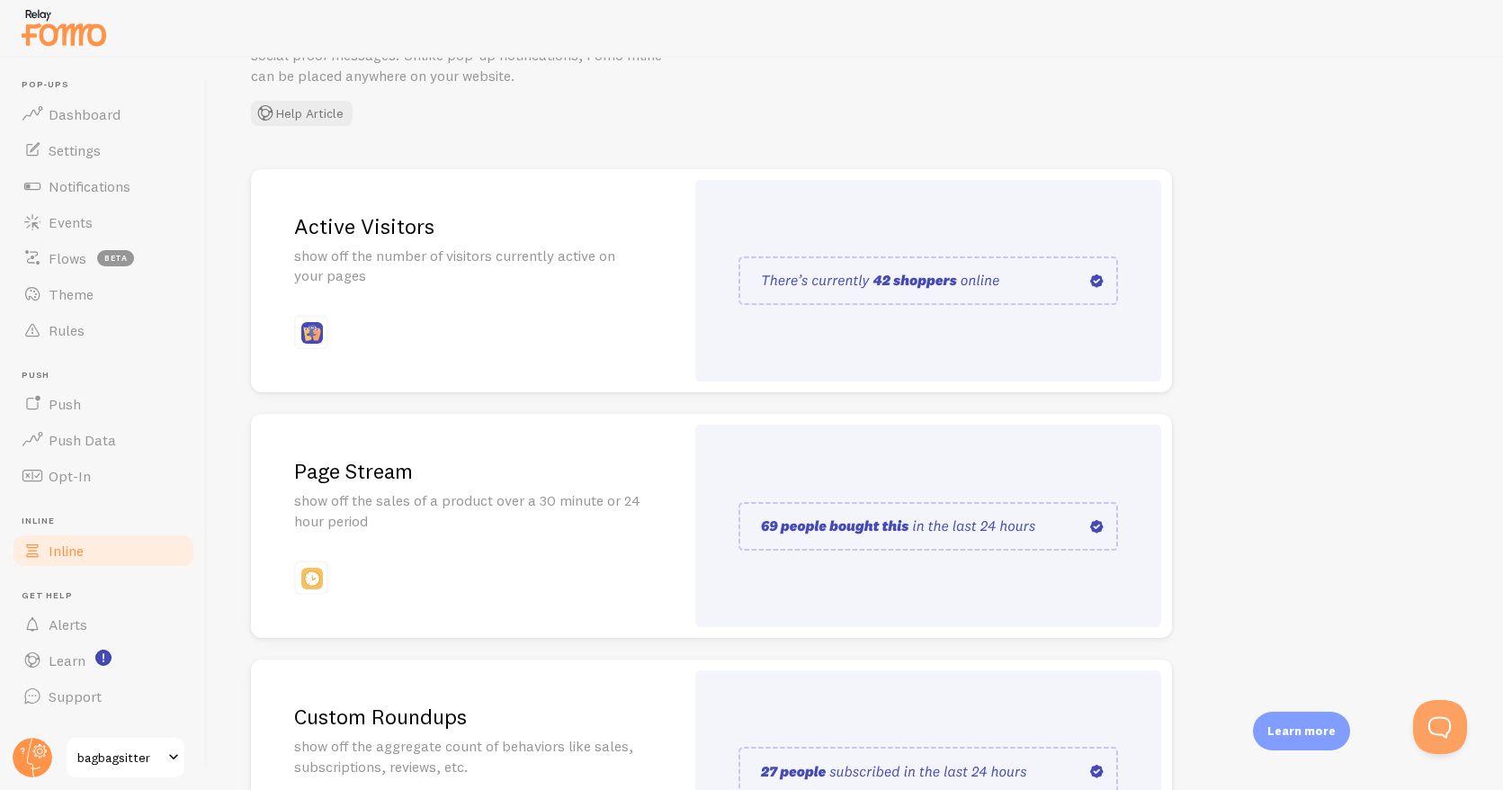
click at [812, 514] on img at bounding box center [929, 526] width 380 height 49
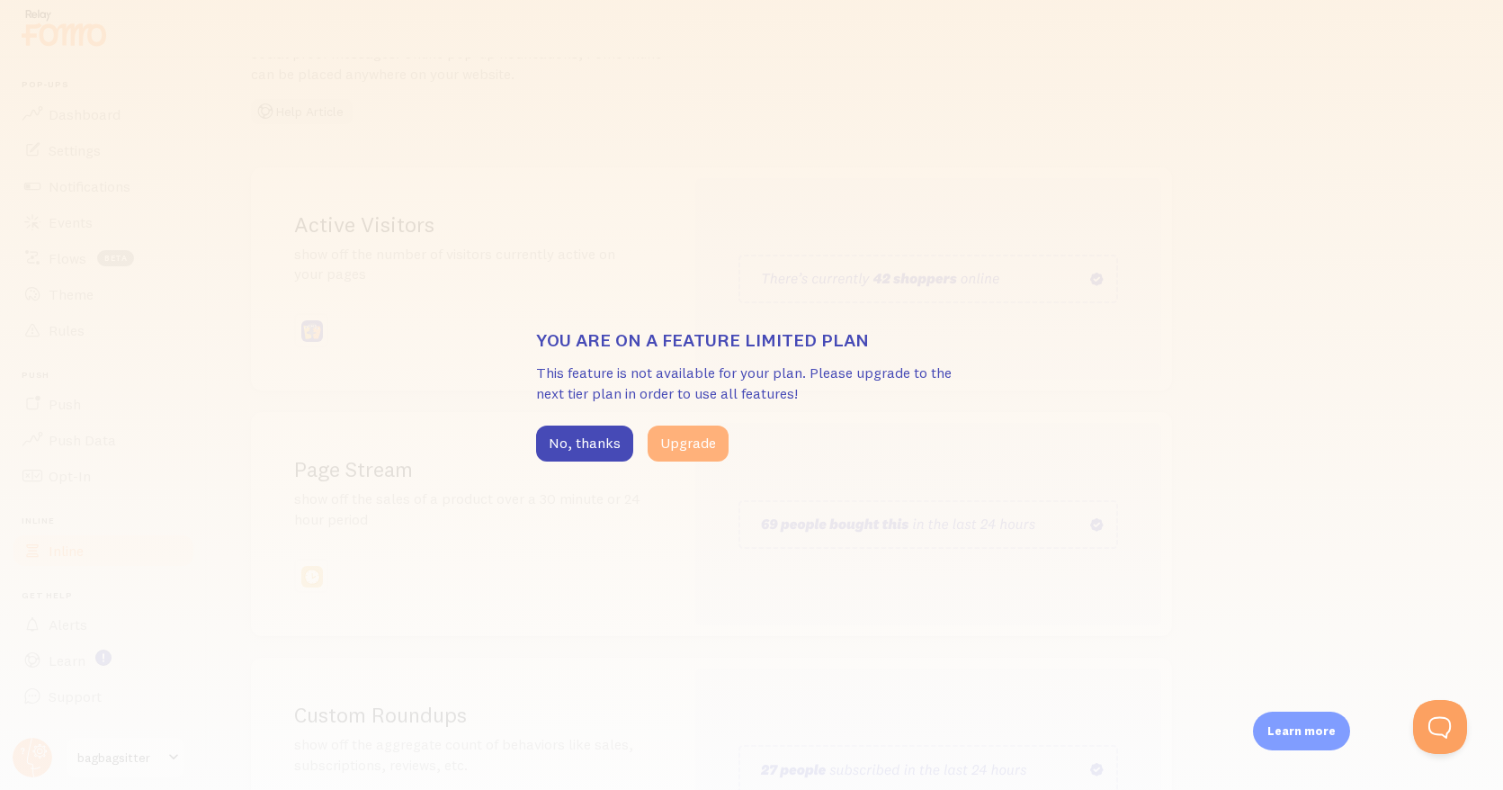
click at [660, 444] on button "Upgrade" at bounding box center [688, 444] width 81 height 36
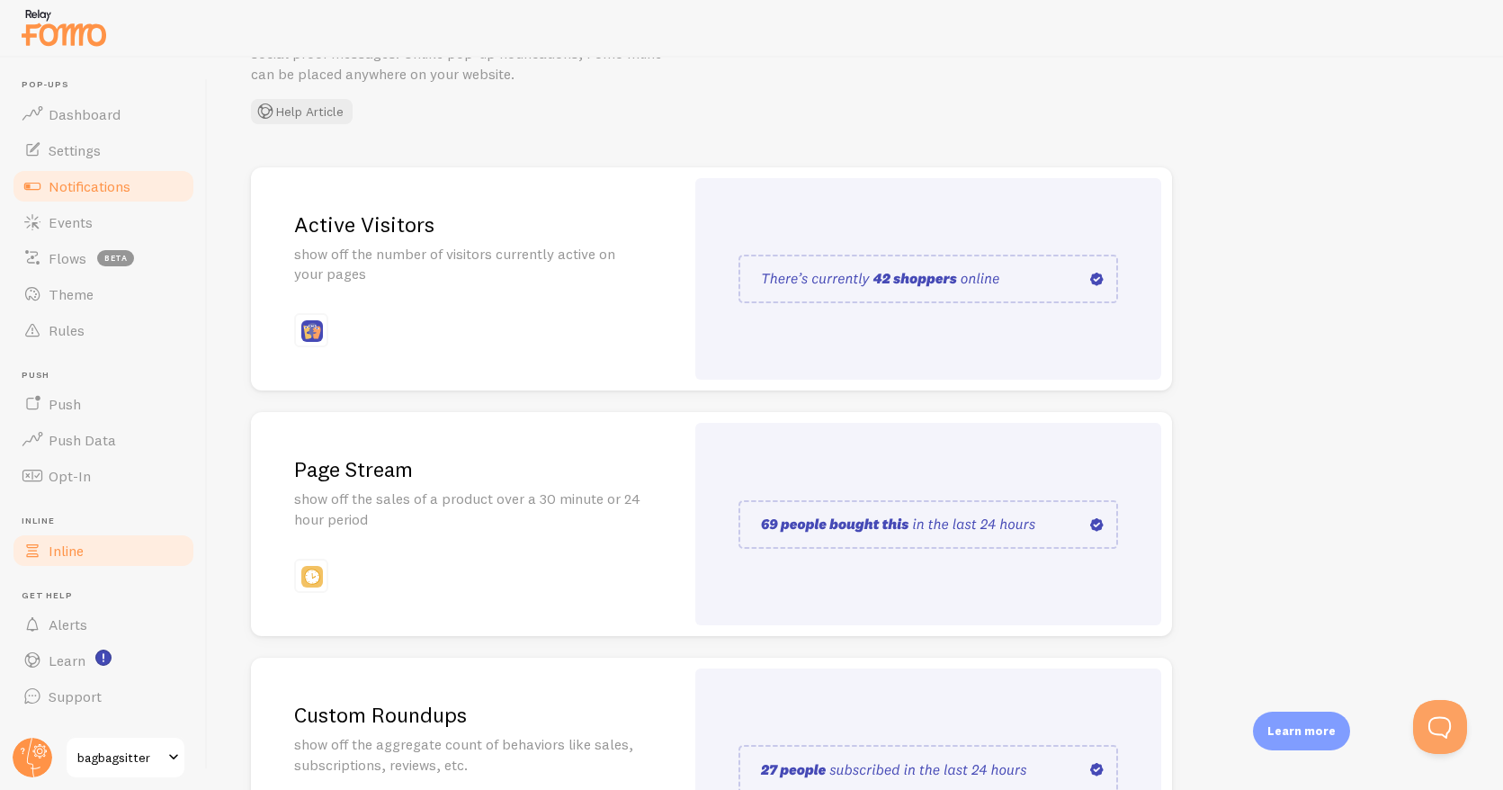
click at [94, 190] on span "Notifications" at bounding box center [90, 186] width 82 height 18
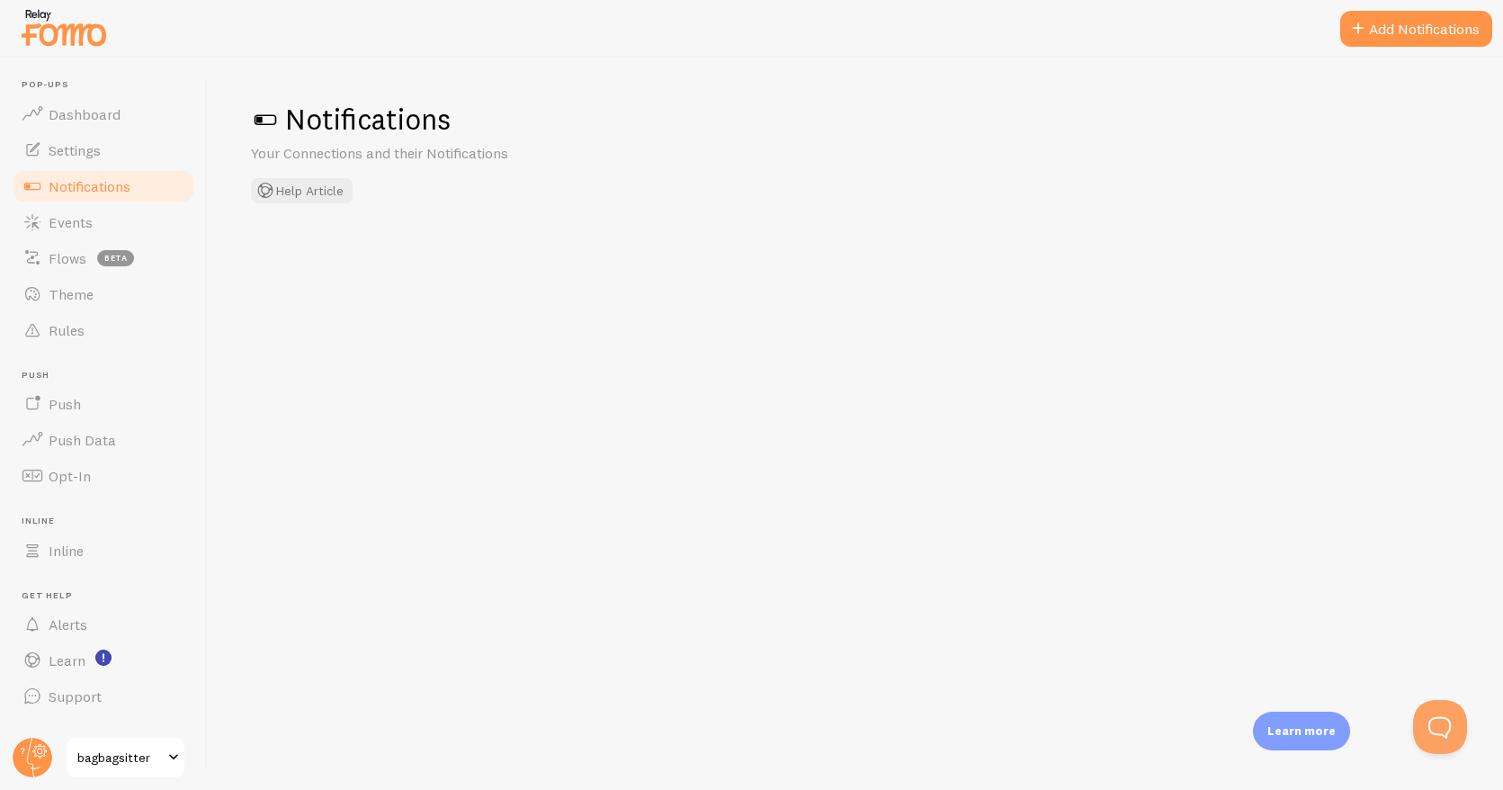
checkbox input "false"
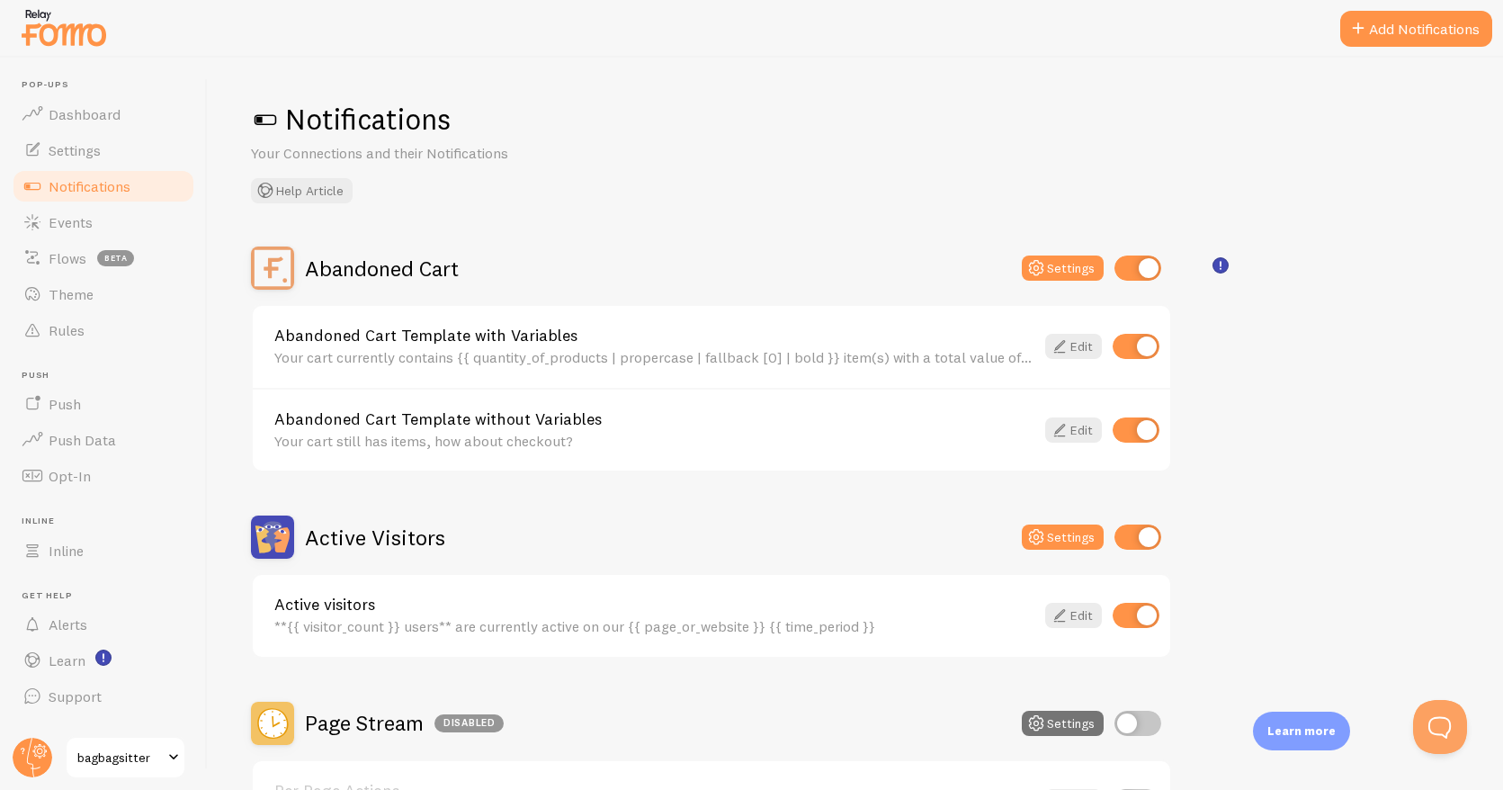
click at [1145, 347] on input "checkbox" at bounding box center [1136, 346] width 47 height 25
checkbox input "false"
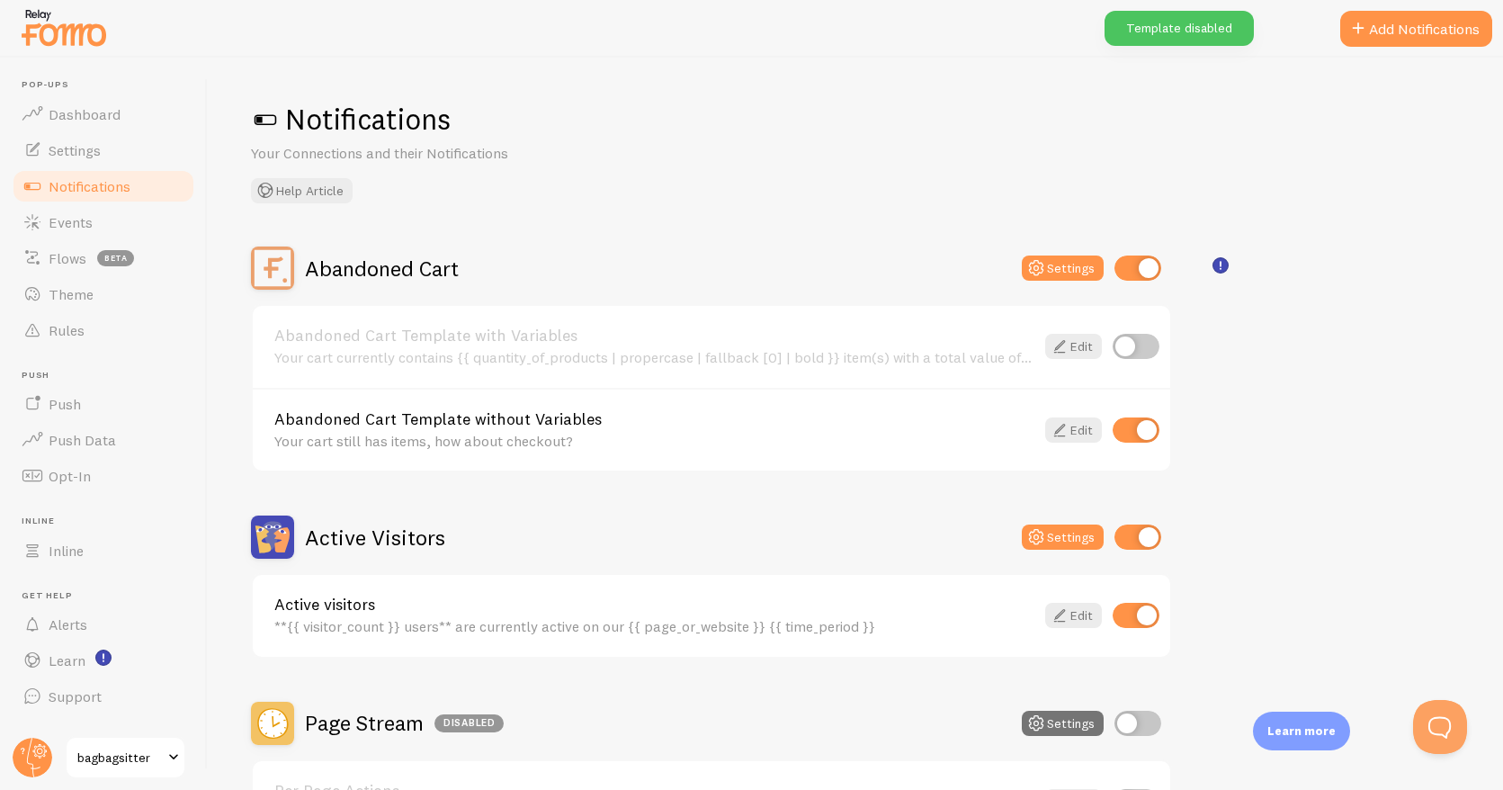
click at [1151, 449] on div "Abandoned Cart Template without Variables Your cart still has items, how about …" at bounding box center [712, 430] width 918 height 84
click at [1146, 425] on input "checkbox" at bounding box center [1136, 429] width 47 height 25
checkbox input "false"
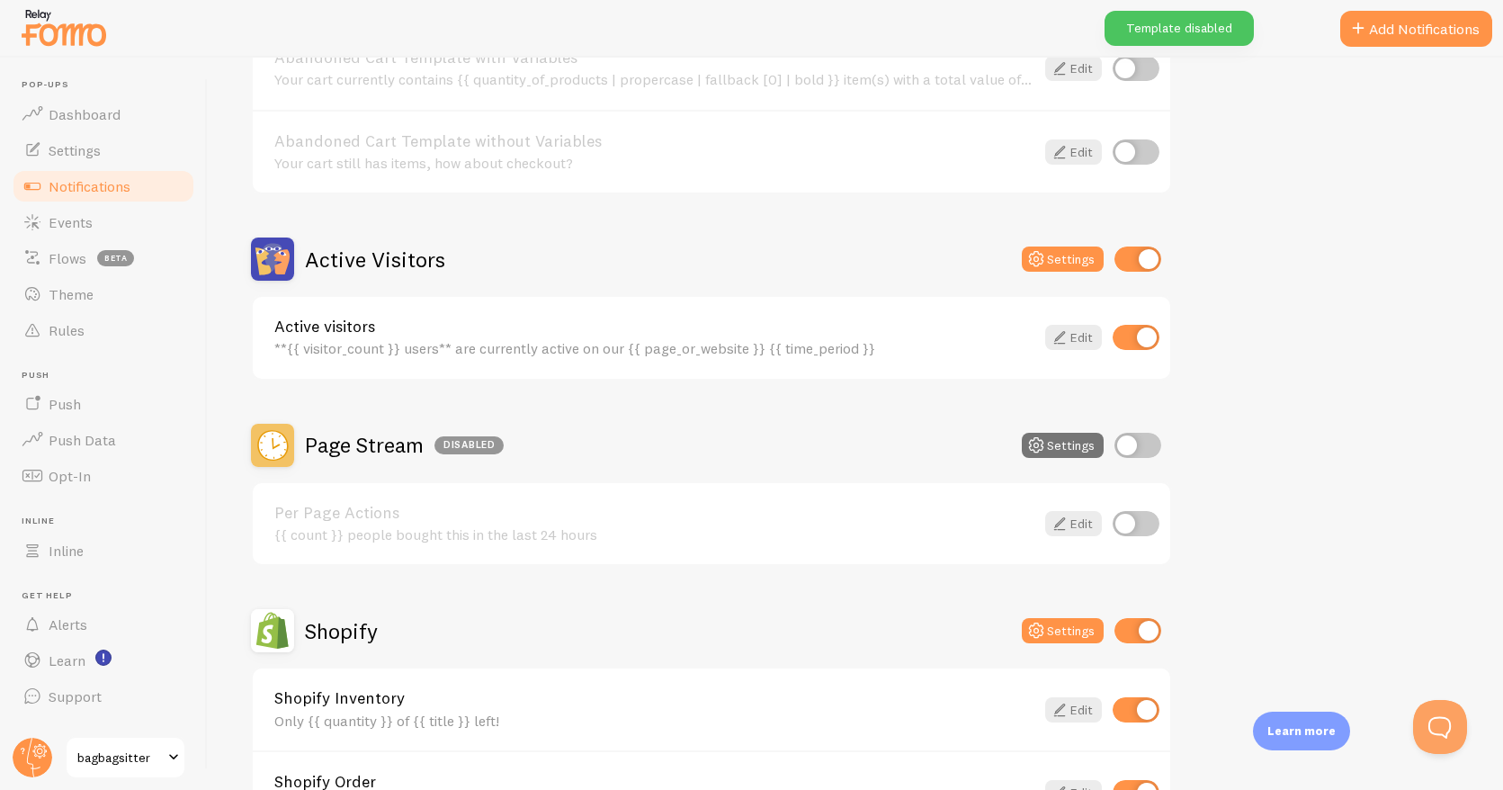
scroll to position [279, 0]
click at [1131, 521] on input "checkbox" at bounding box center [1136, 522] width 47 height 25
checkbox input "true"
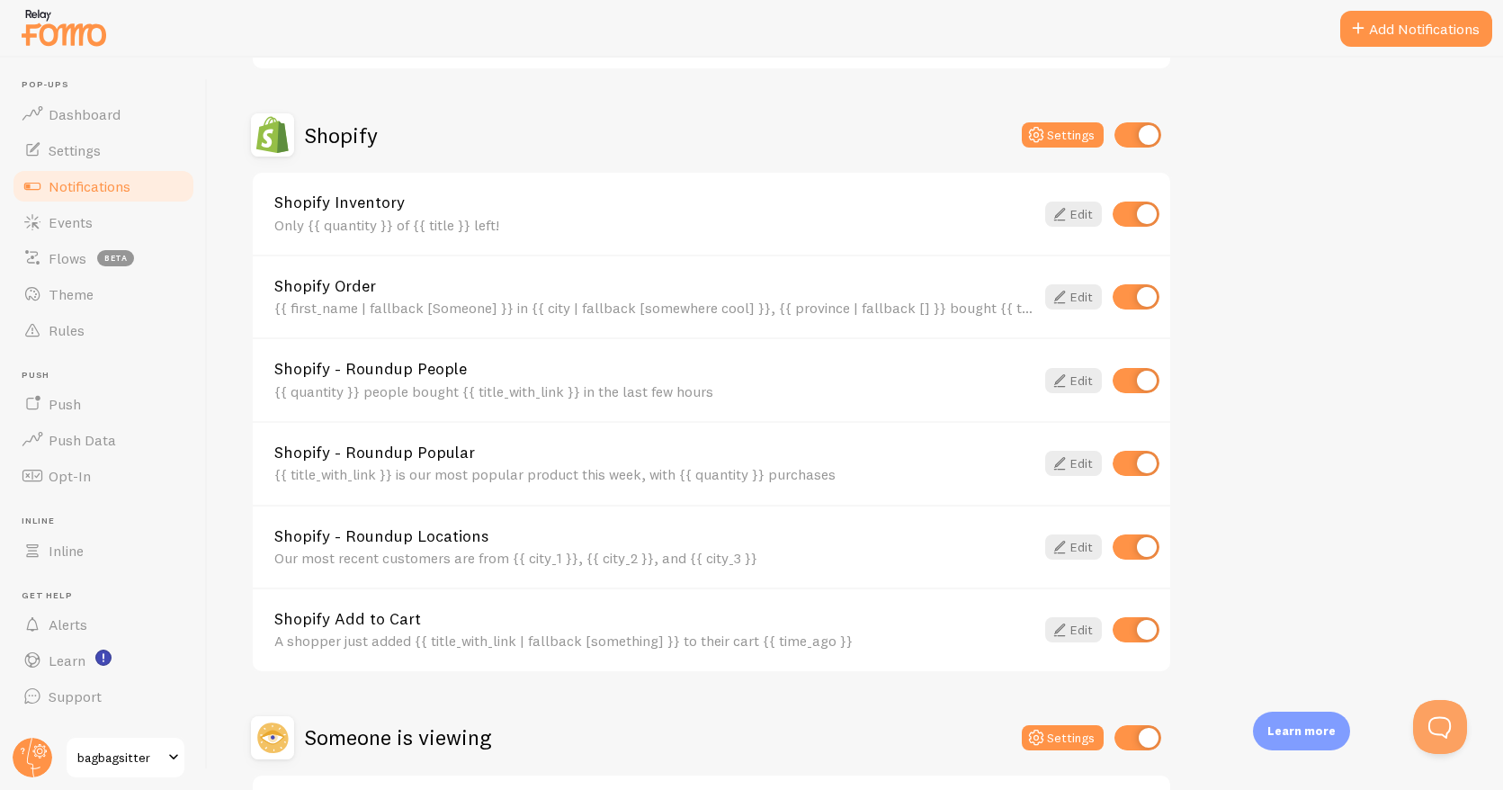
scroll to position [756, 0]
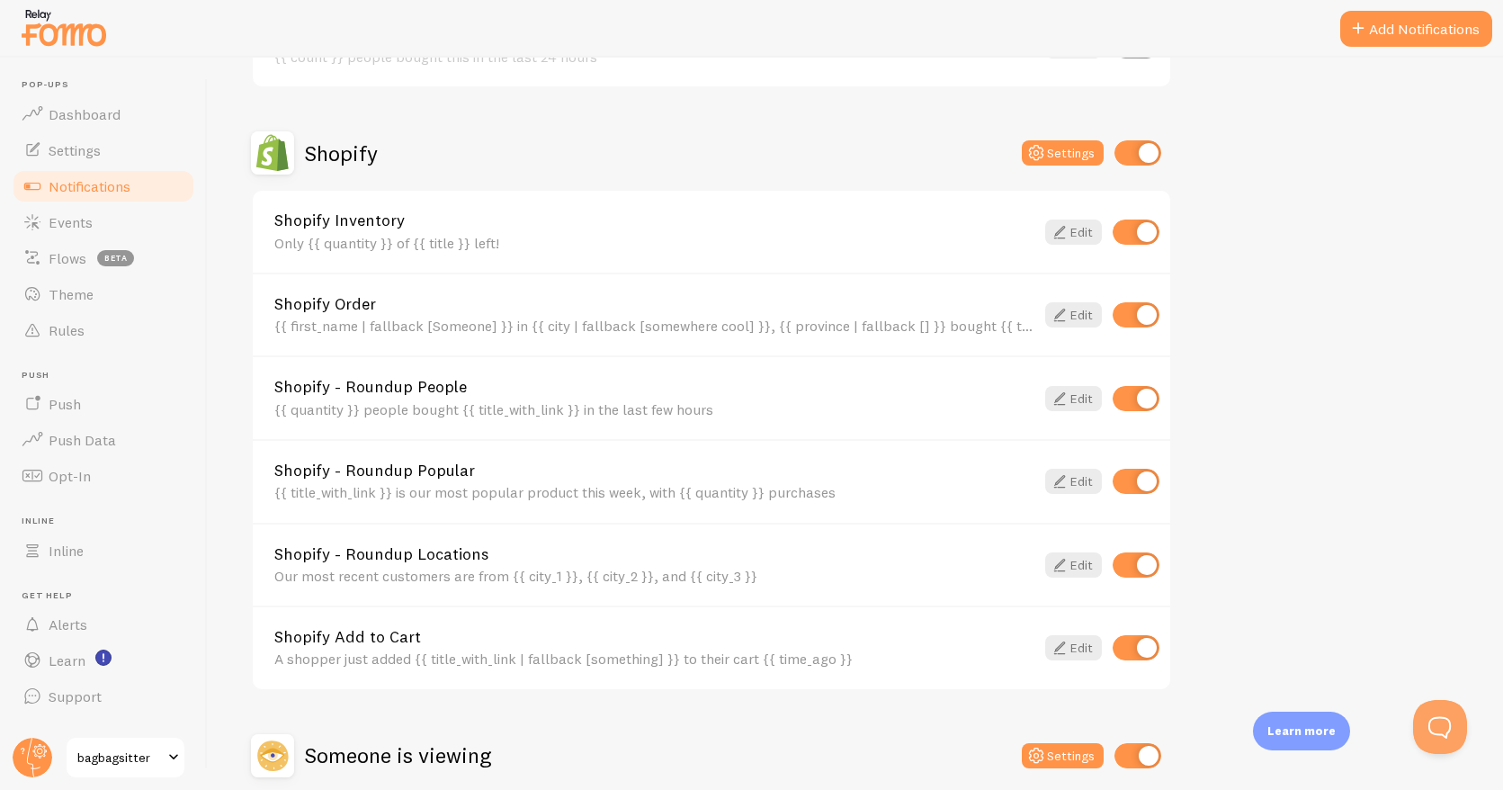
click at [1153, 396] on input "checkbox" at bounding box center [1136, 398] width 47 height 25
click at [1126, 399] on input "checkbox" at bounding box center [1136, 398] width 47 height 25
checkbox input "true"
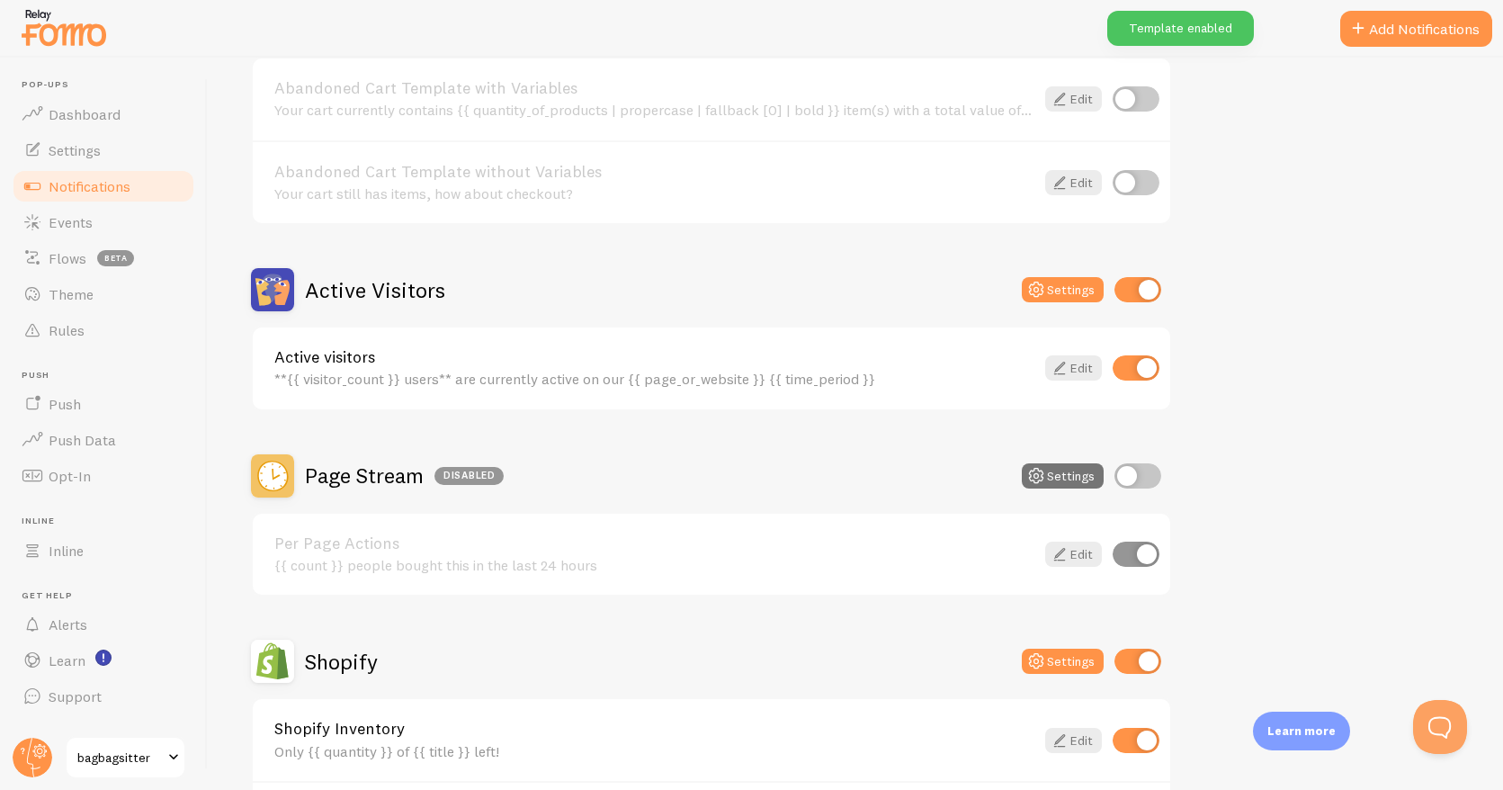
scroll to position [265, 0]
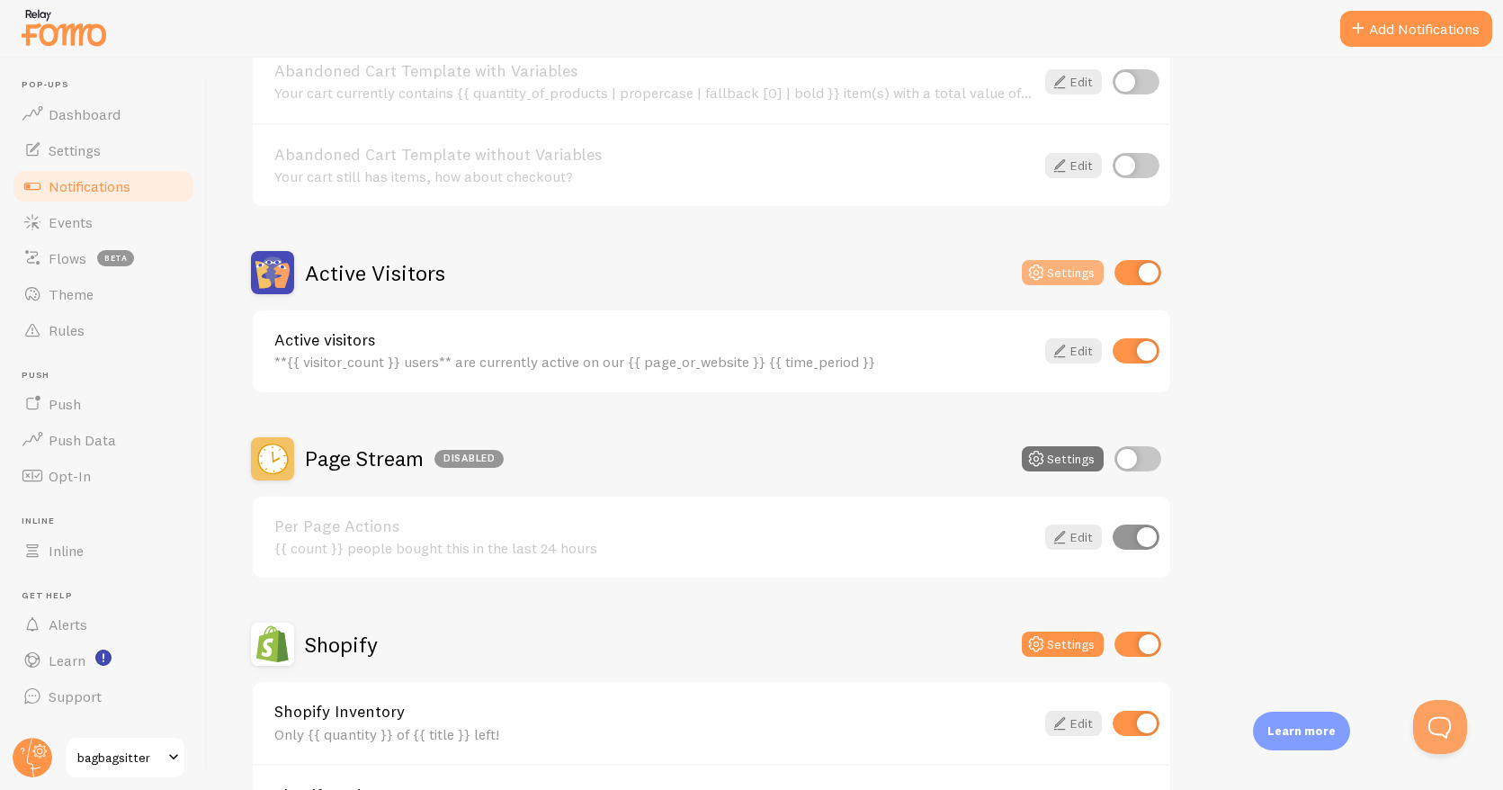
click at [1066, 274] on button "Settings" at bounding box center [1063, 272] width 82 height 25
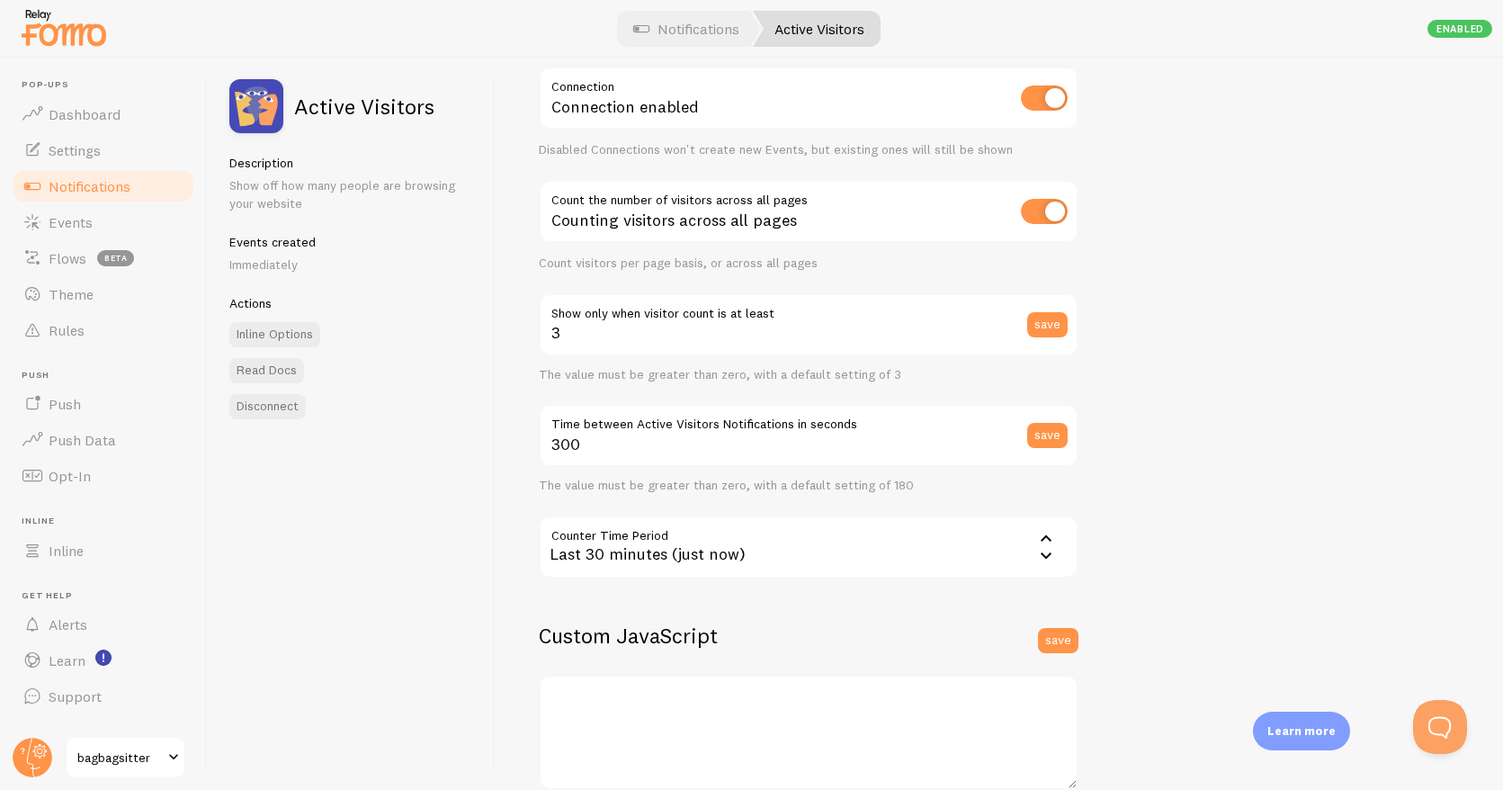
scroll to position [126, 0]
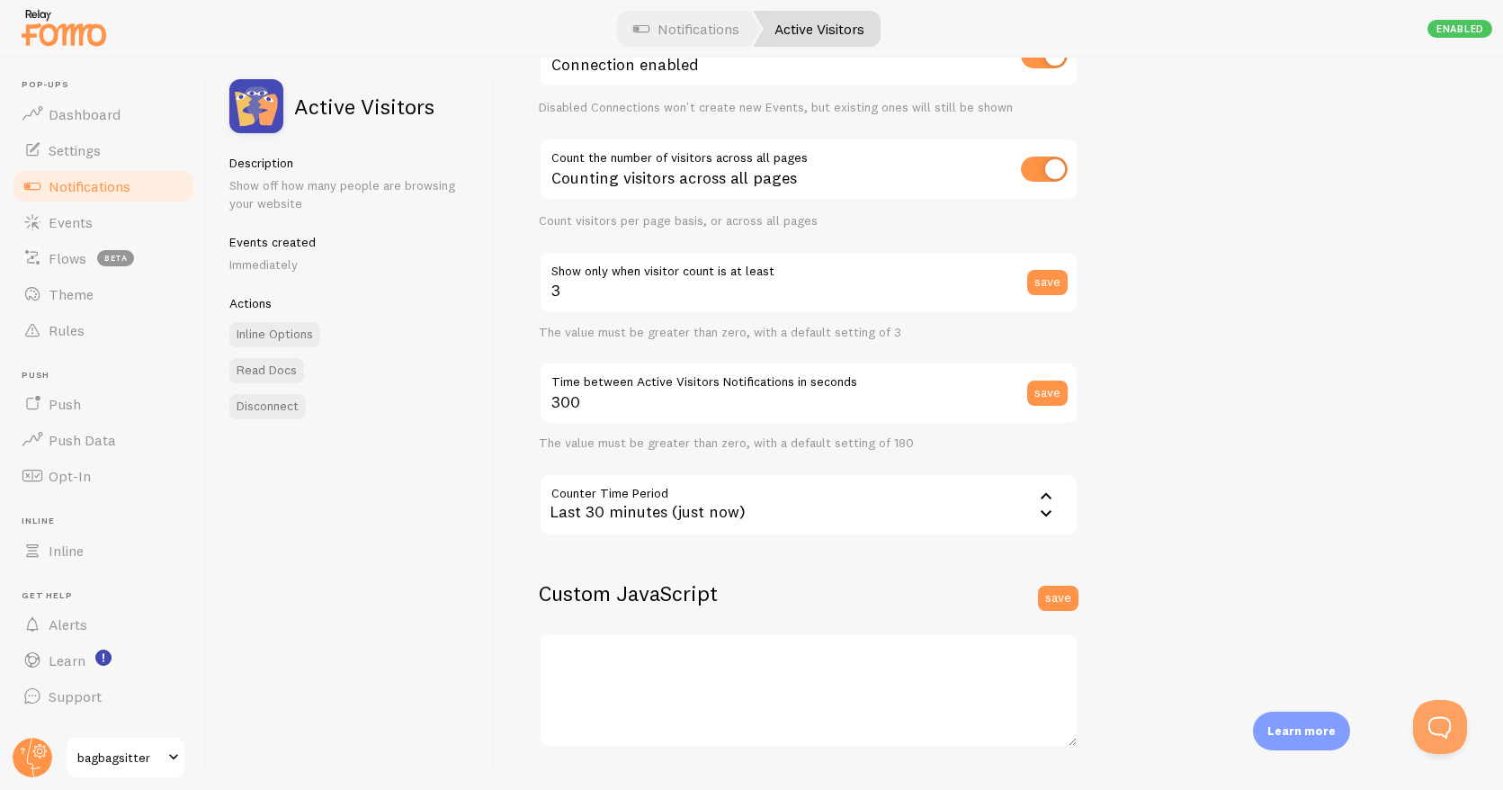
click at [1045, 507] on icon at bounding box center [1047, 513] width 22 height 22
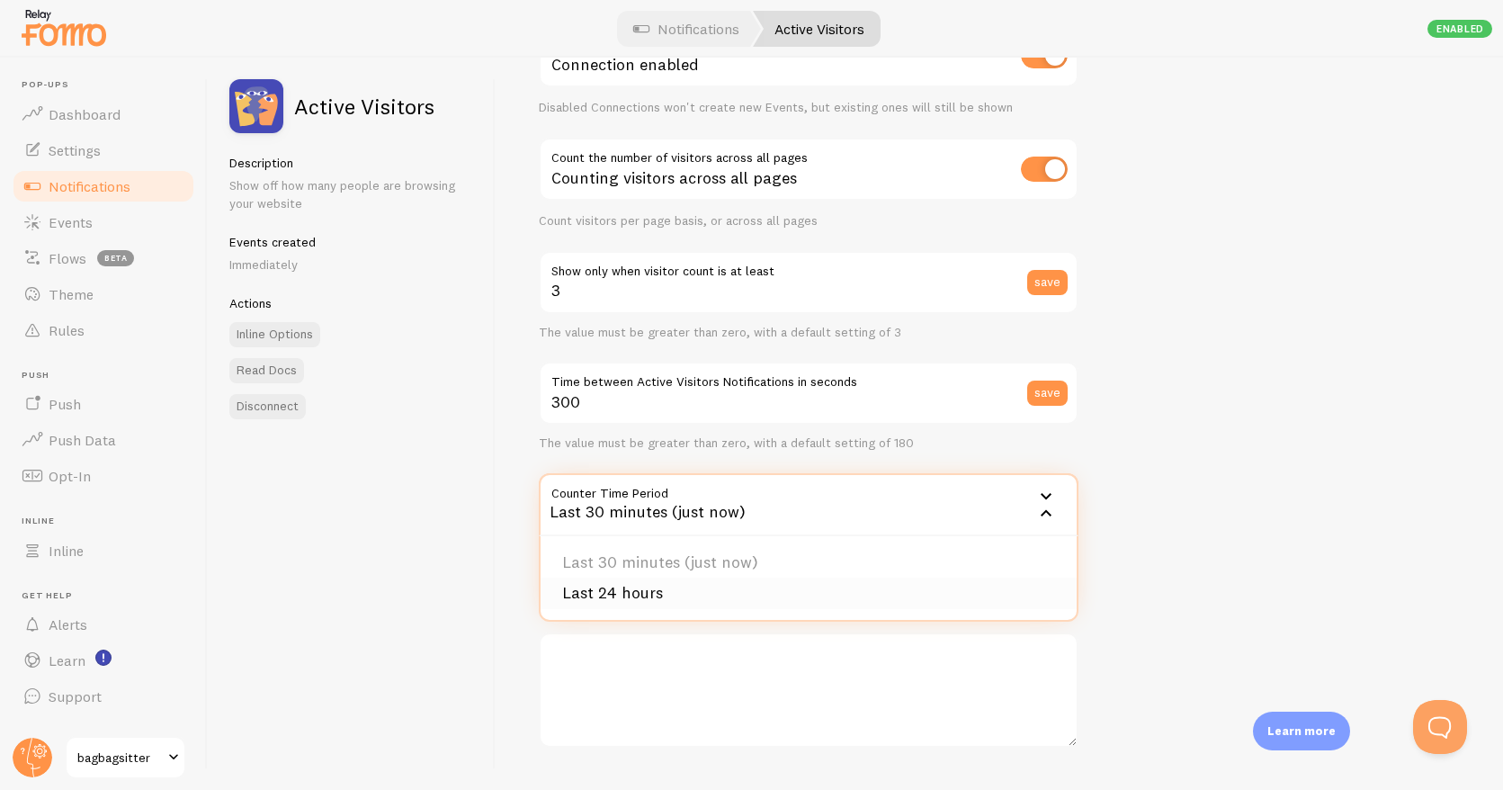
click at [659, 593] on li "Last 24 hours" at bounding box center [809, 593] width 536 height 31
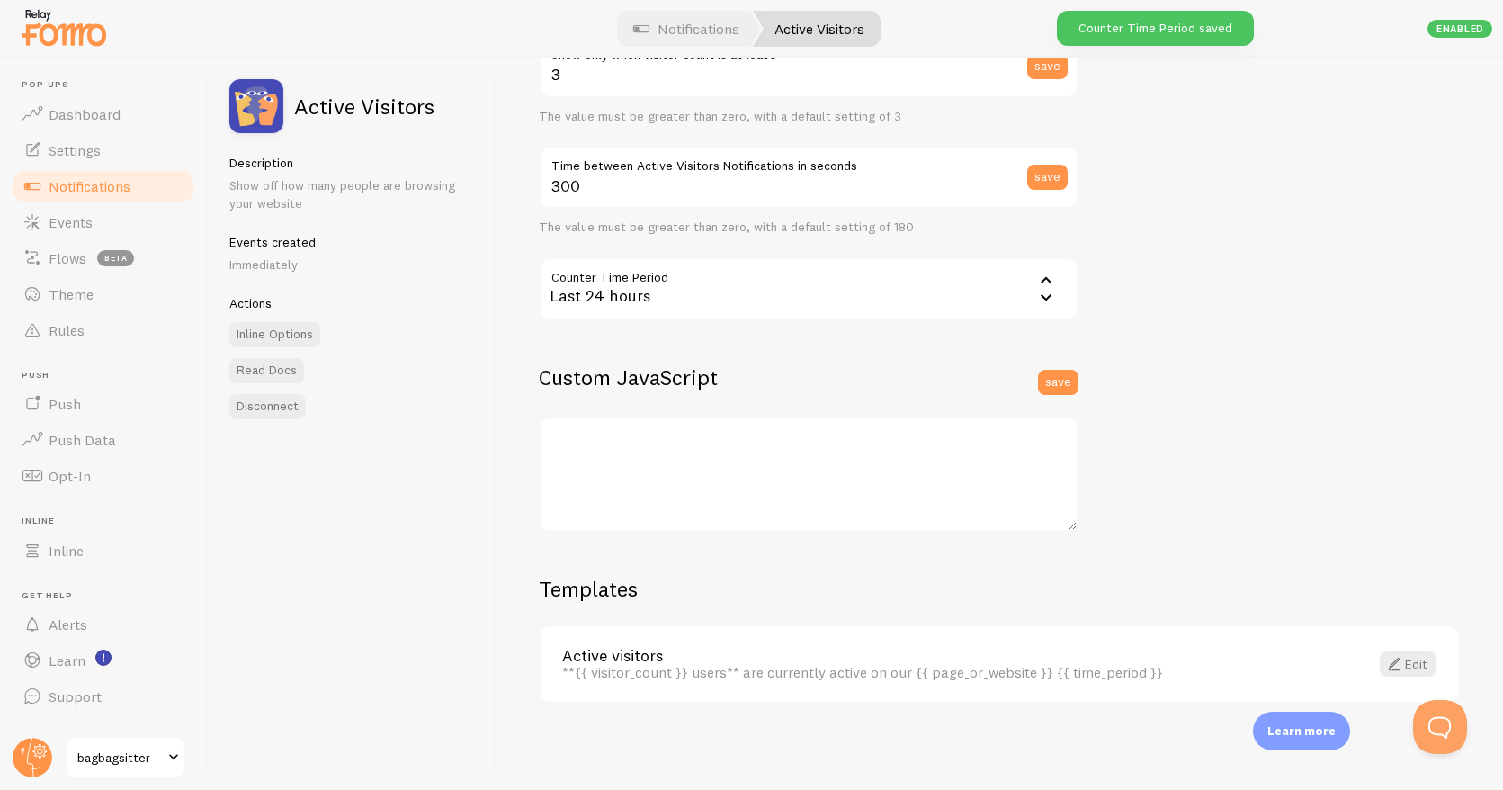
scroll to position [0, 0]
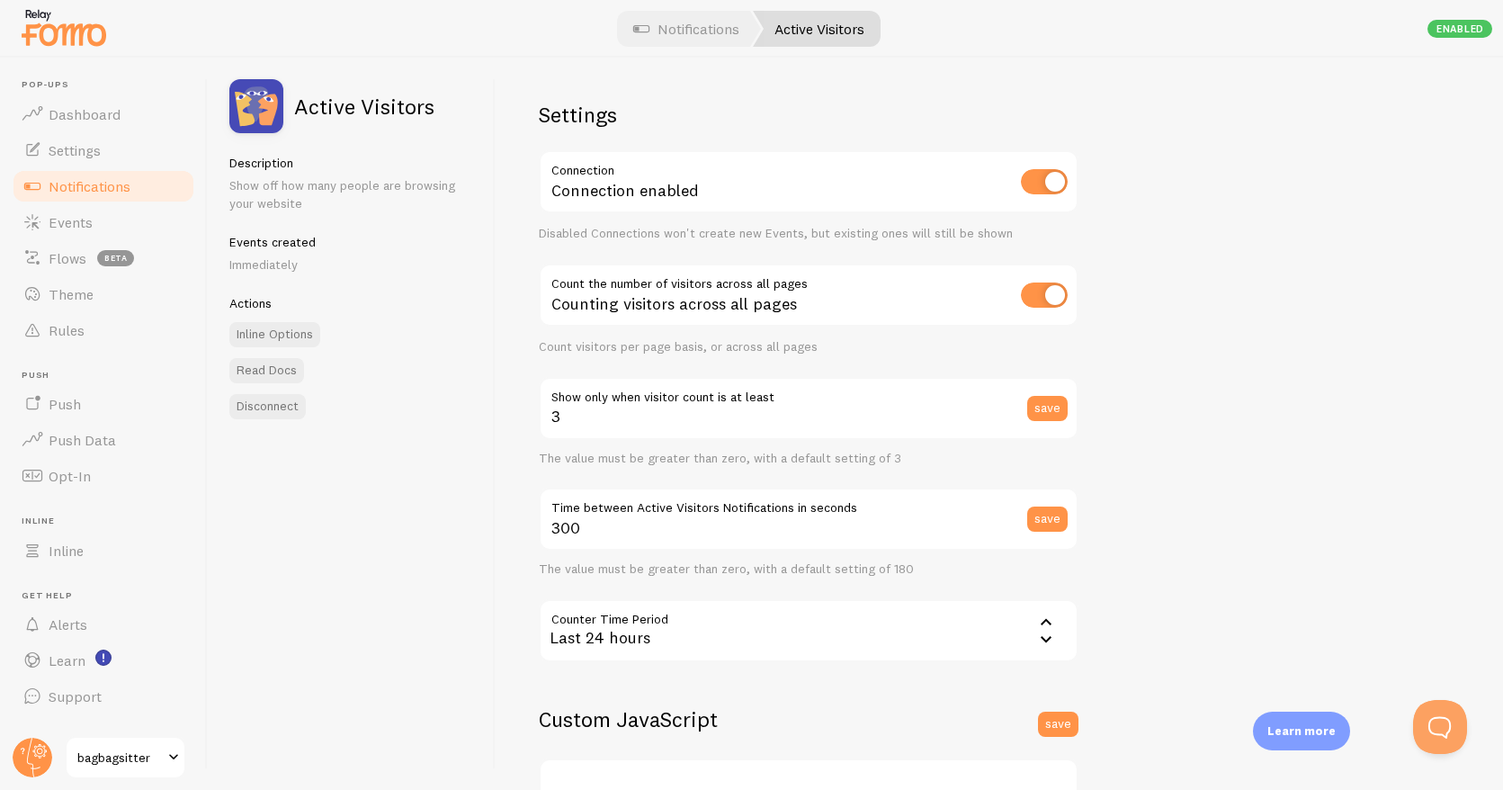
click at [121, 184] on span "Notifications" at bounding box center [90, 186] width 82 height 18
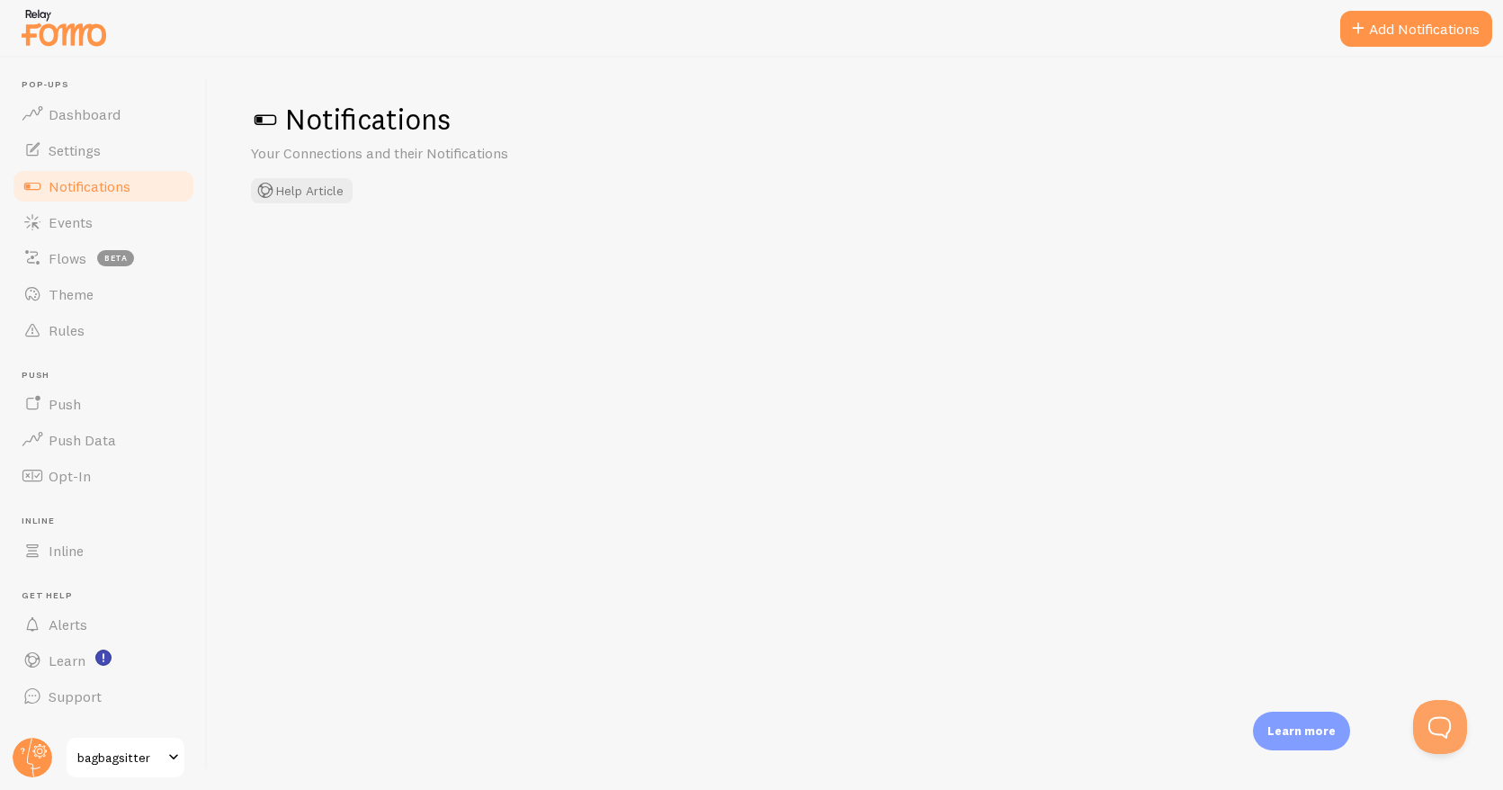
checkbox input "false"
checkbox input "true"
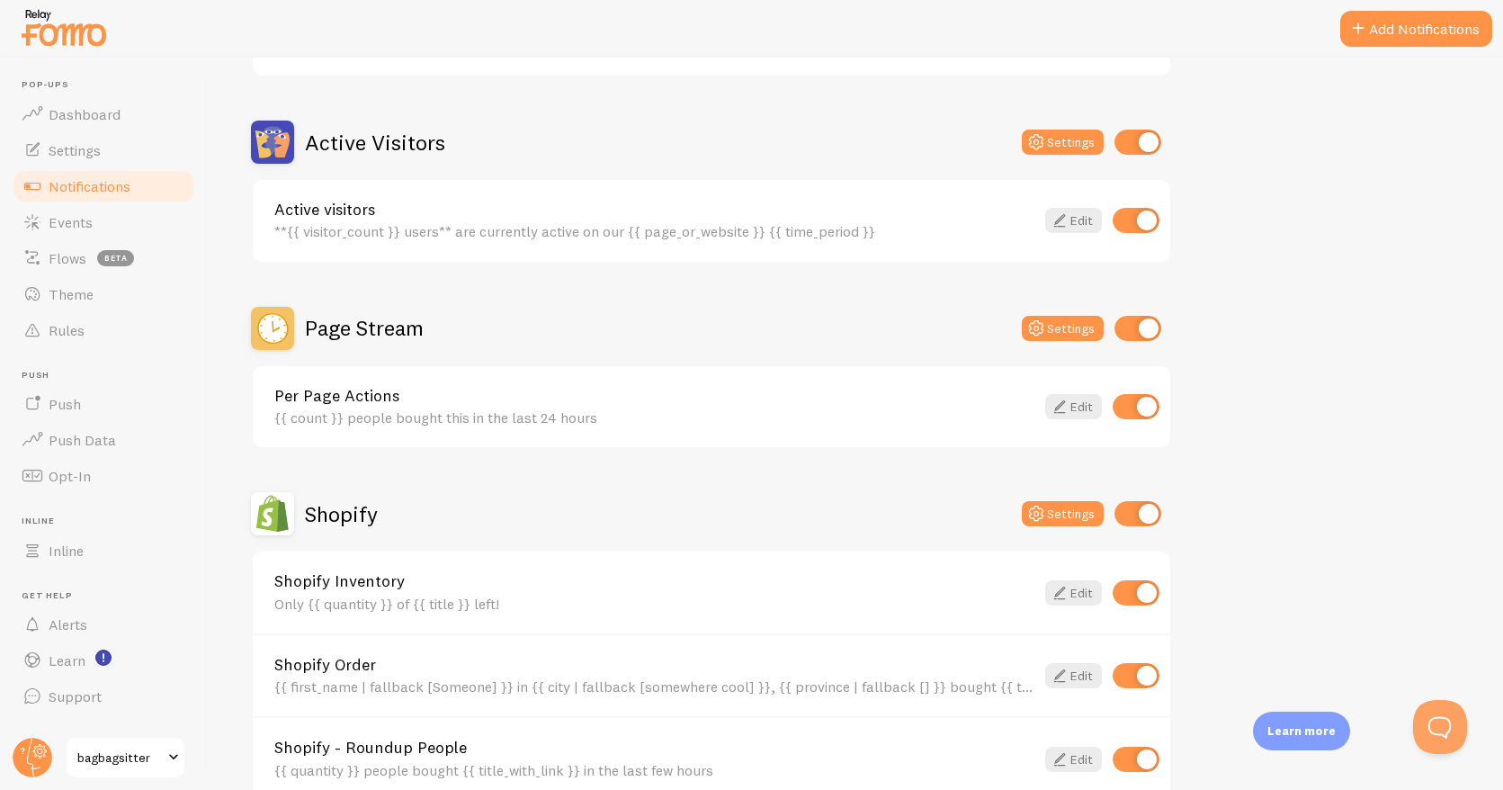
scroll to position [396, 0]
click at [1075, 325] on button "Settings" at bounding box center [1063, 327] width 82 height 25
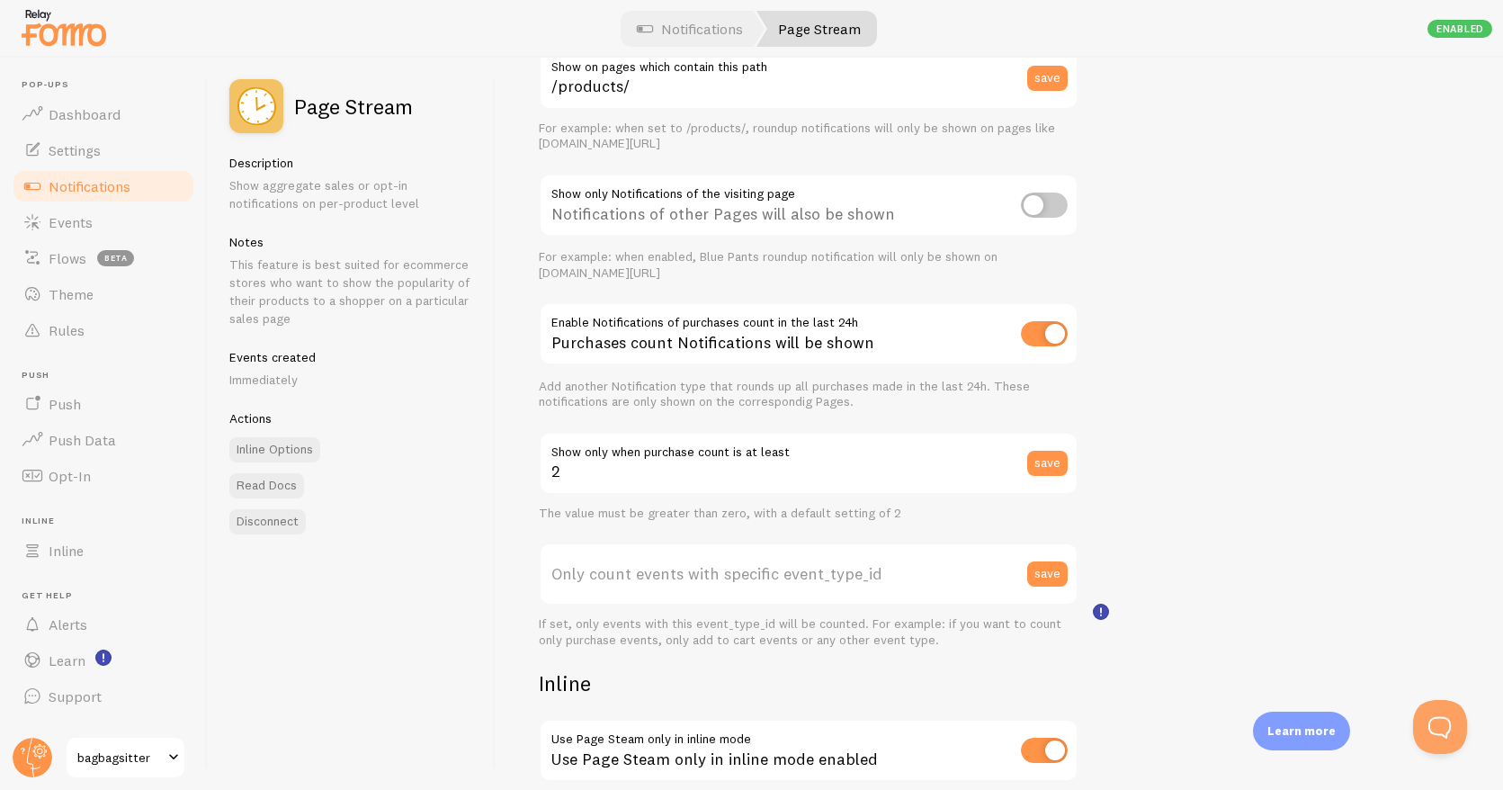
scroll to position [261, 0]
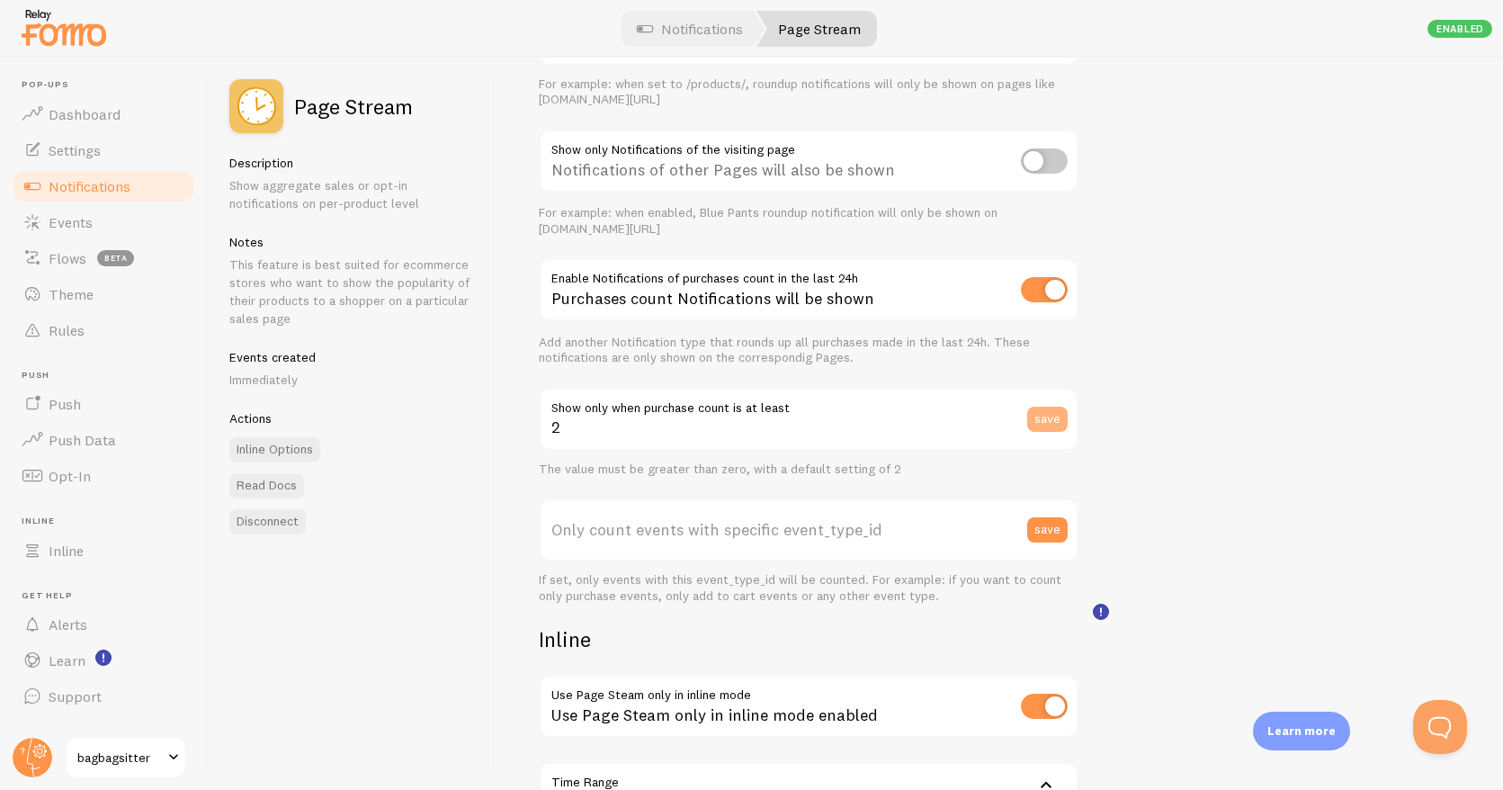
click at [1047, 417] on button "save" at bounding box center [1047, 419] width 40 height 25
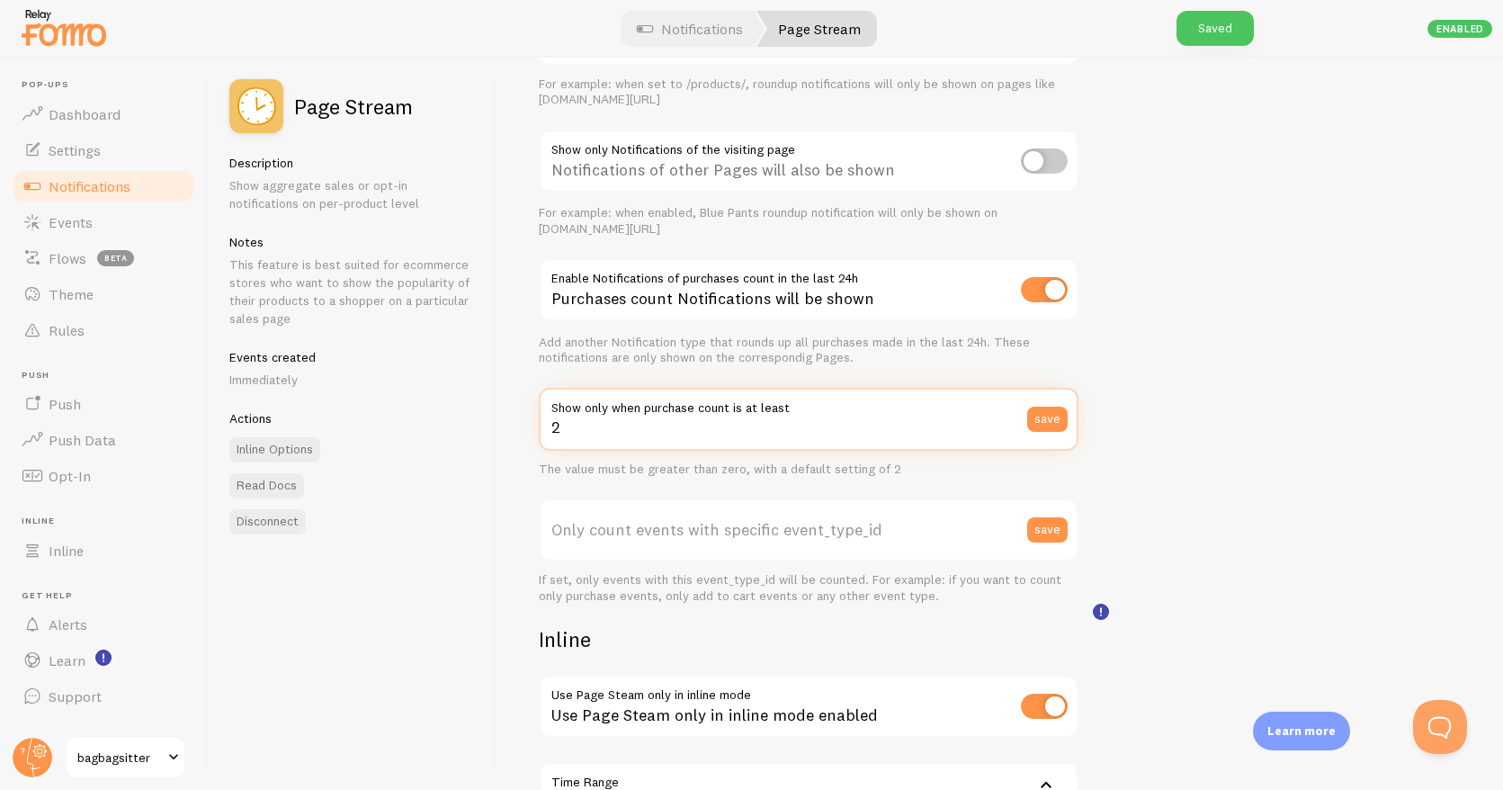
click at [962, 419] on input "2" at bounding box center [809, 419] width 540 height 63
type input "200"
click at [1155, 426] on div "Settings Connection Connection enabled Disabled Connections won't create new Ev…" at bounding box center [1000, 424] width 1008 height 732
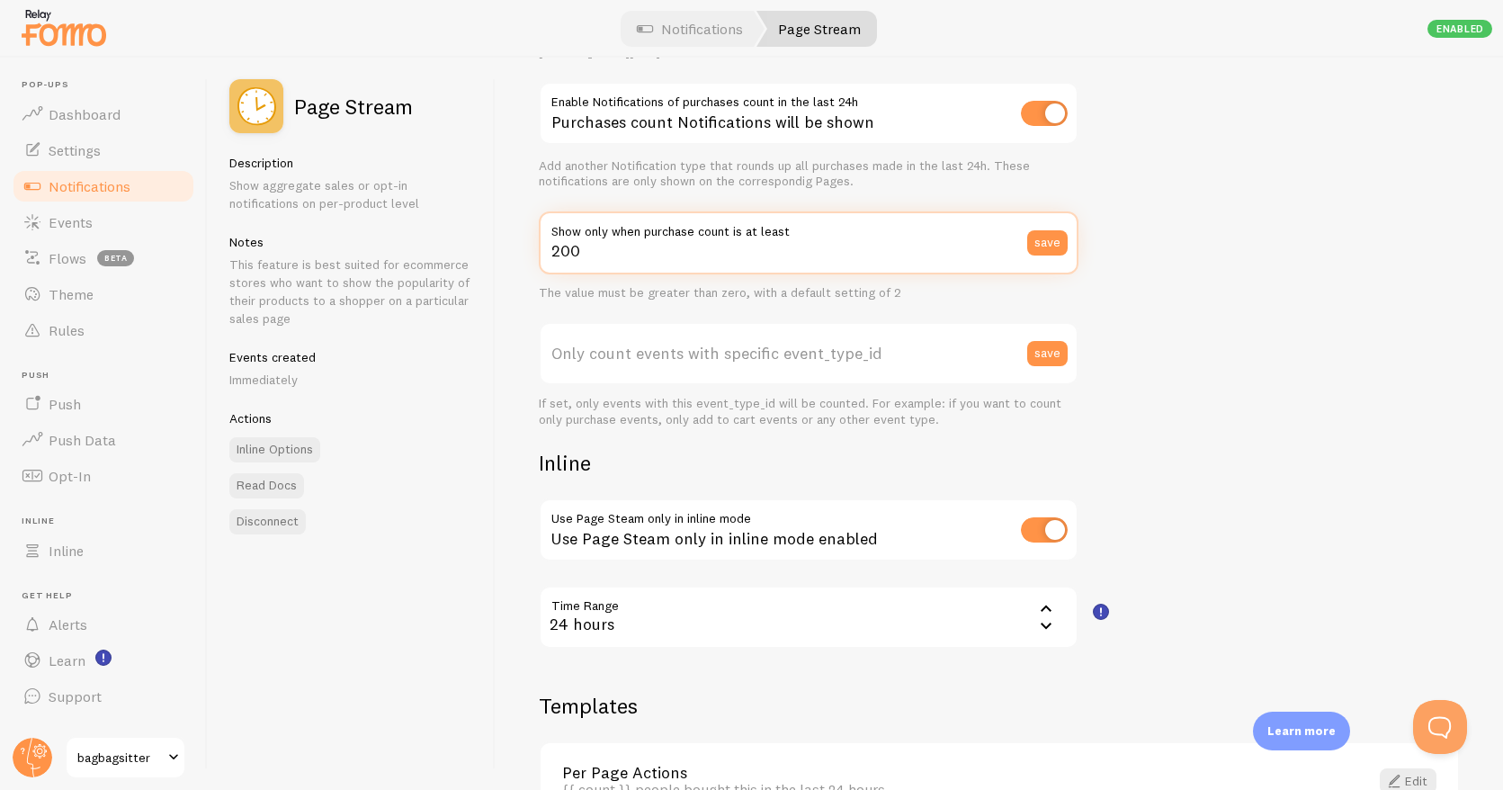
scroll to position [554, 0]
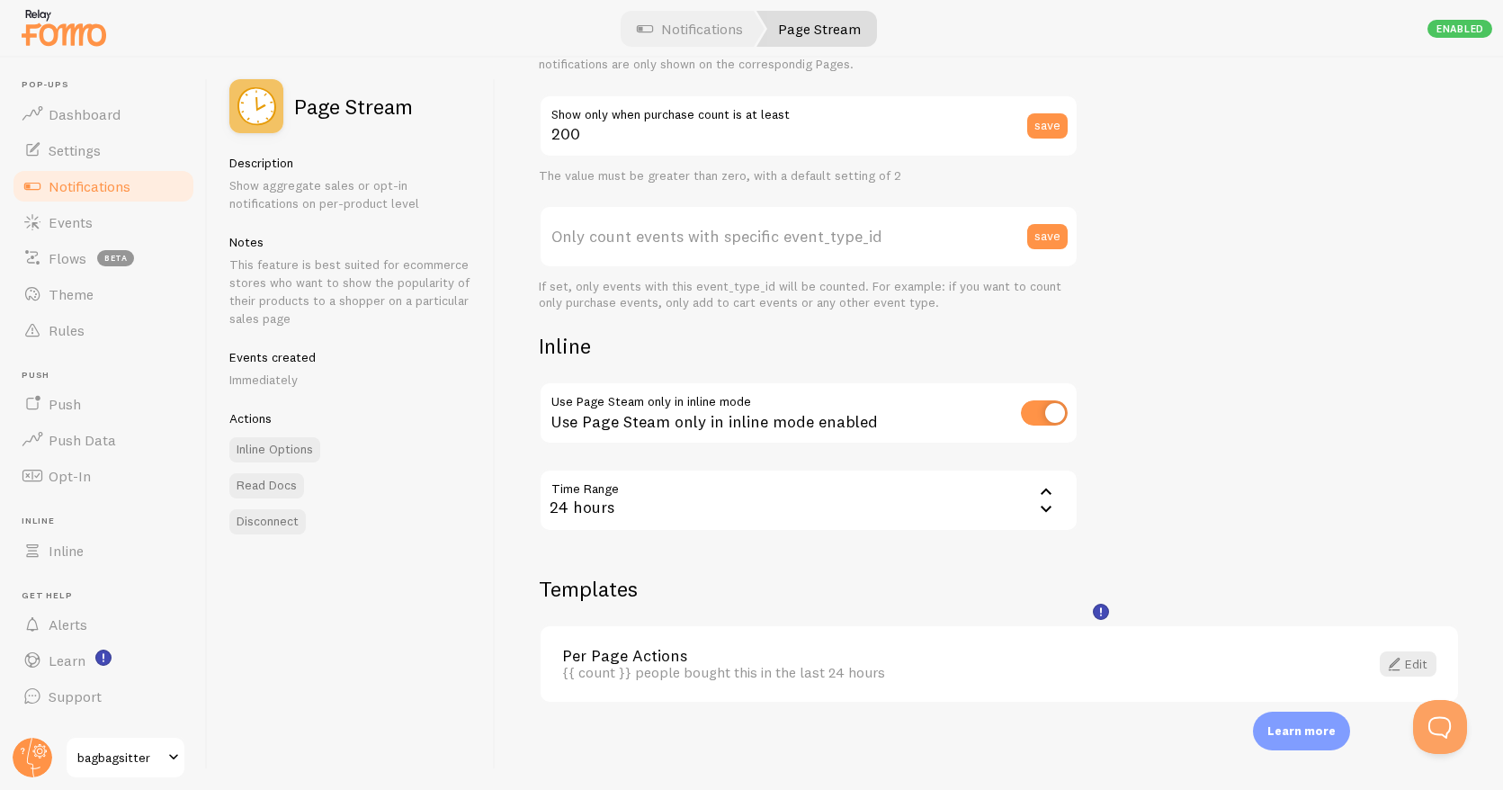
click at [1045, 510] on icon at bounding box center [1046, 509] width 11 height 6
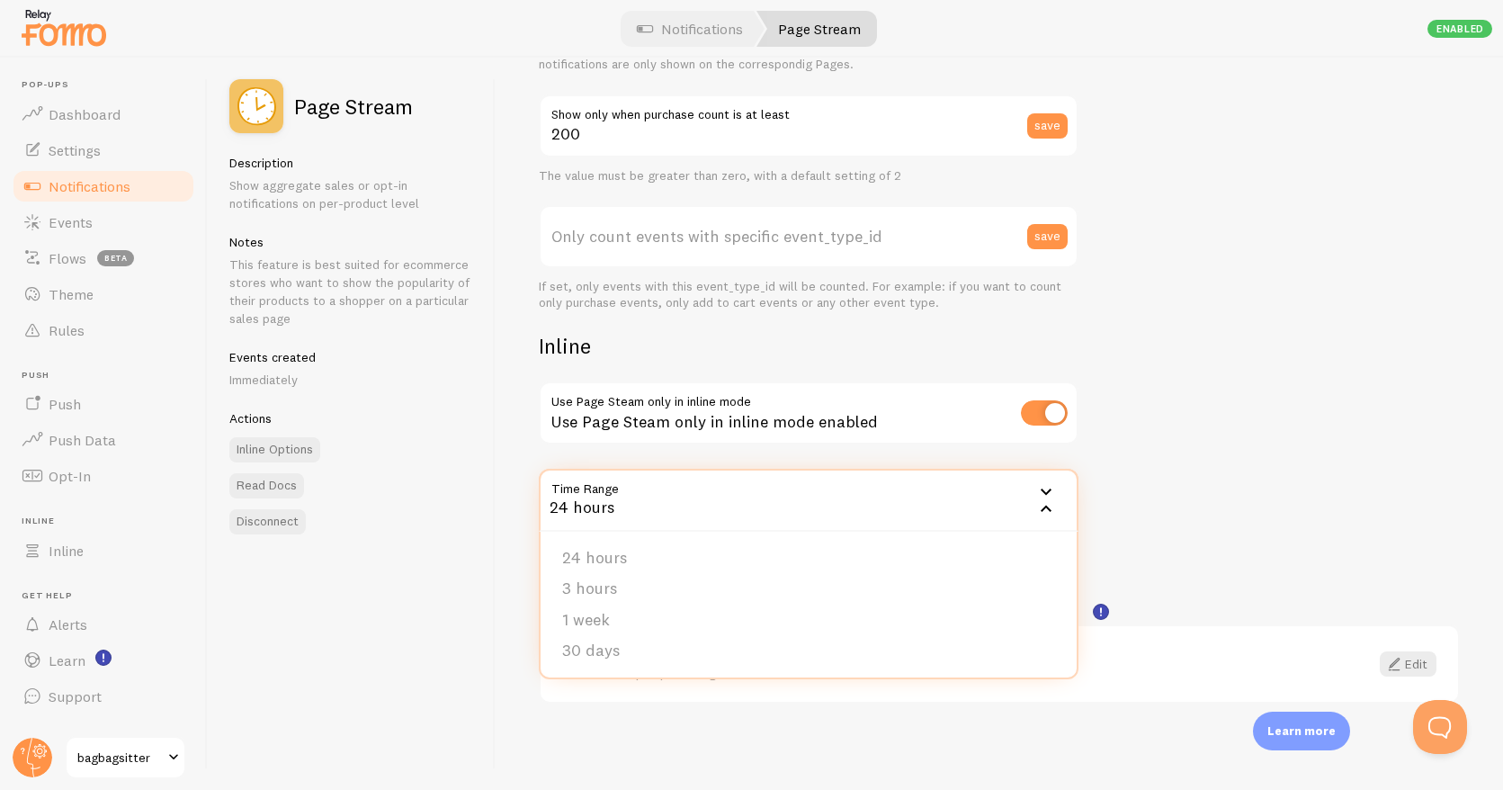
drag, startPoint x: 601, startPoint y: 646, endPoint x: 611, endPoint y: 642, distance: 10.5
click at [602, 644] on li "30 days" at bounding box center [809, 650] width 536 height 31
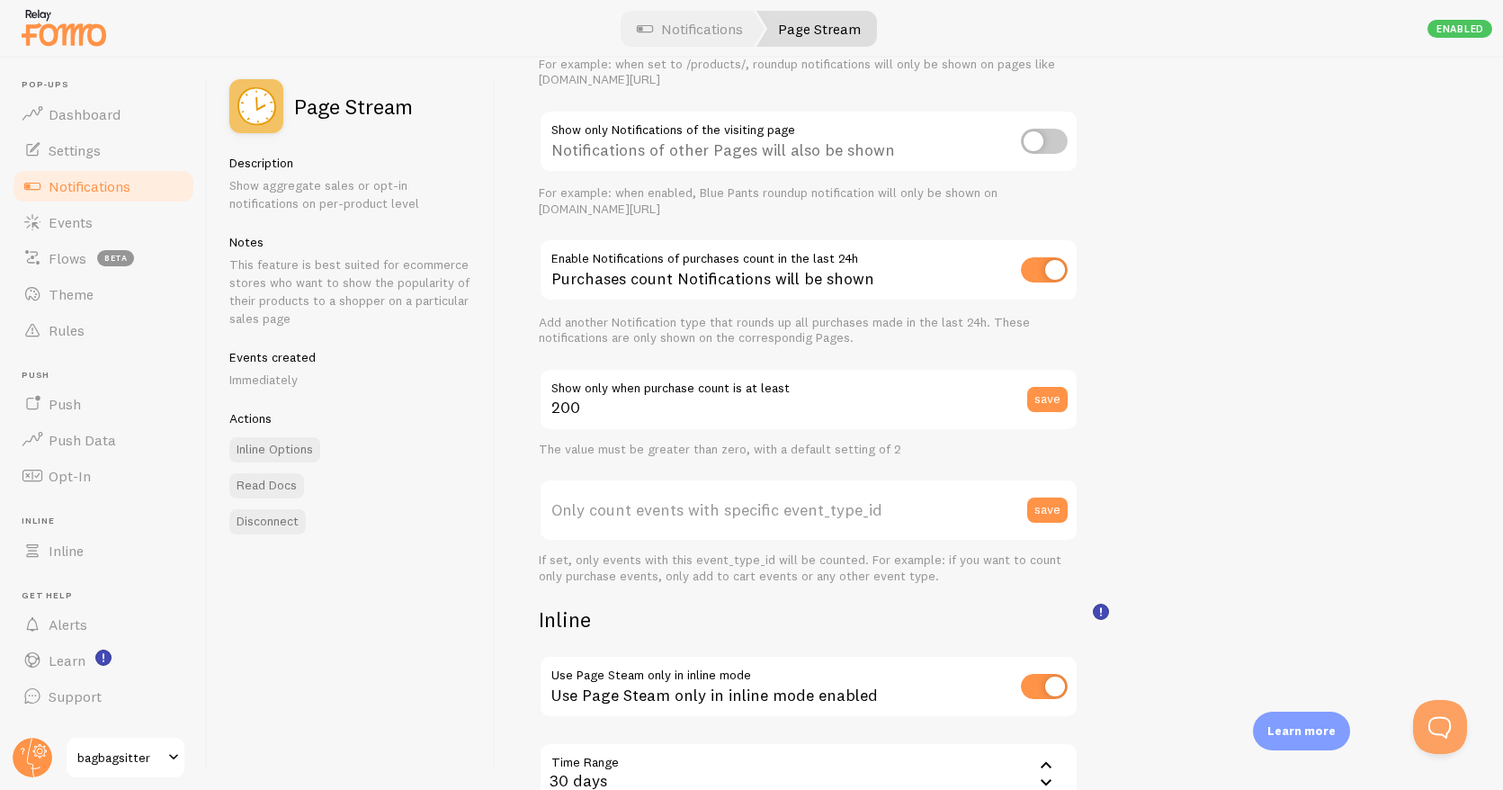
scroll to position [0, 0]
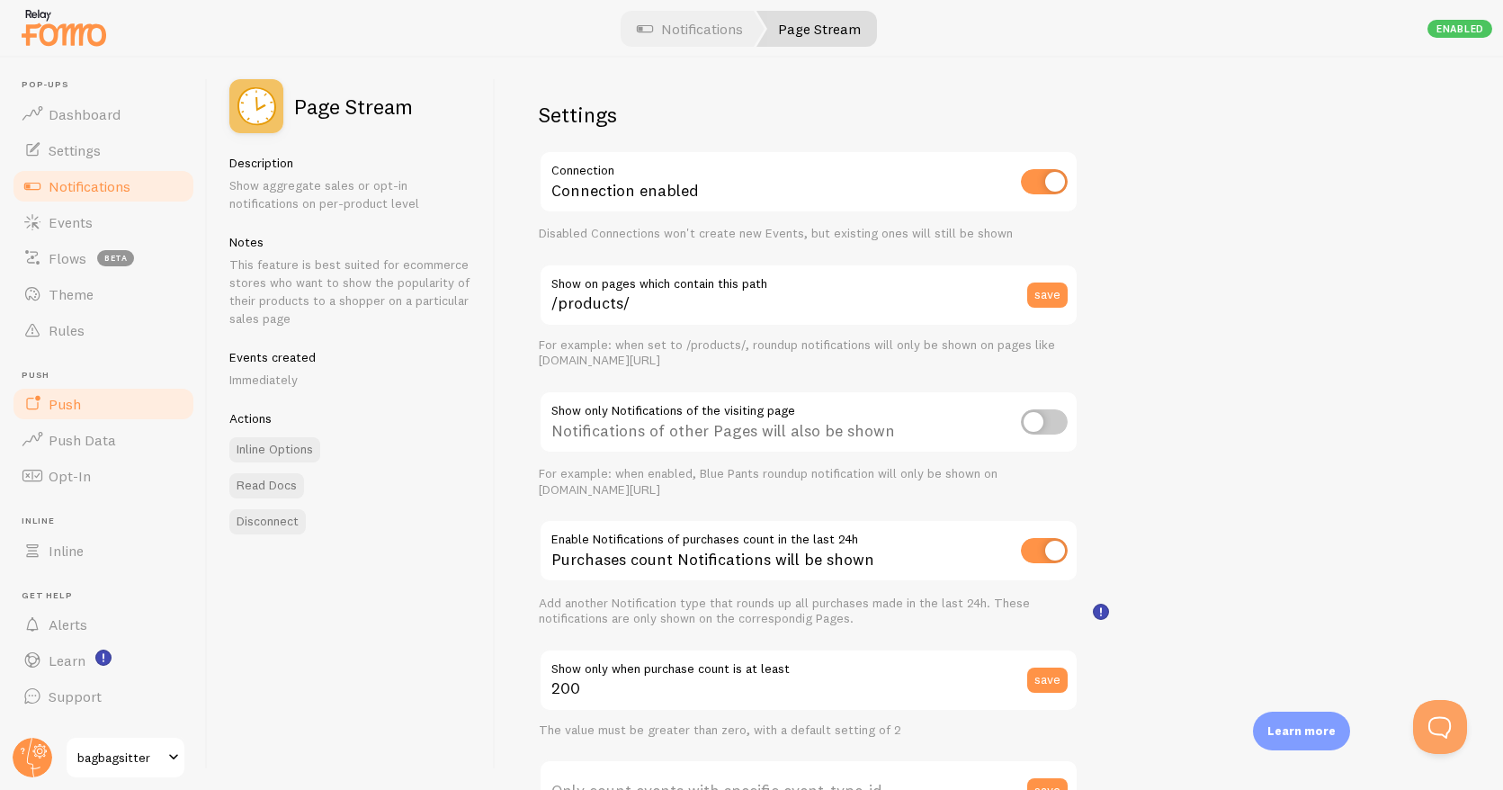
click at [61, 401] on span "Push" at bounding box center [65, 404] width 32 height 18
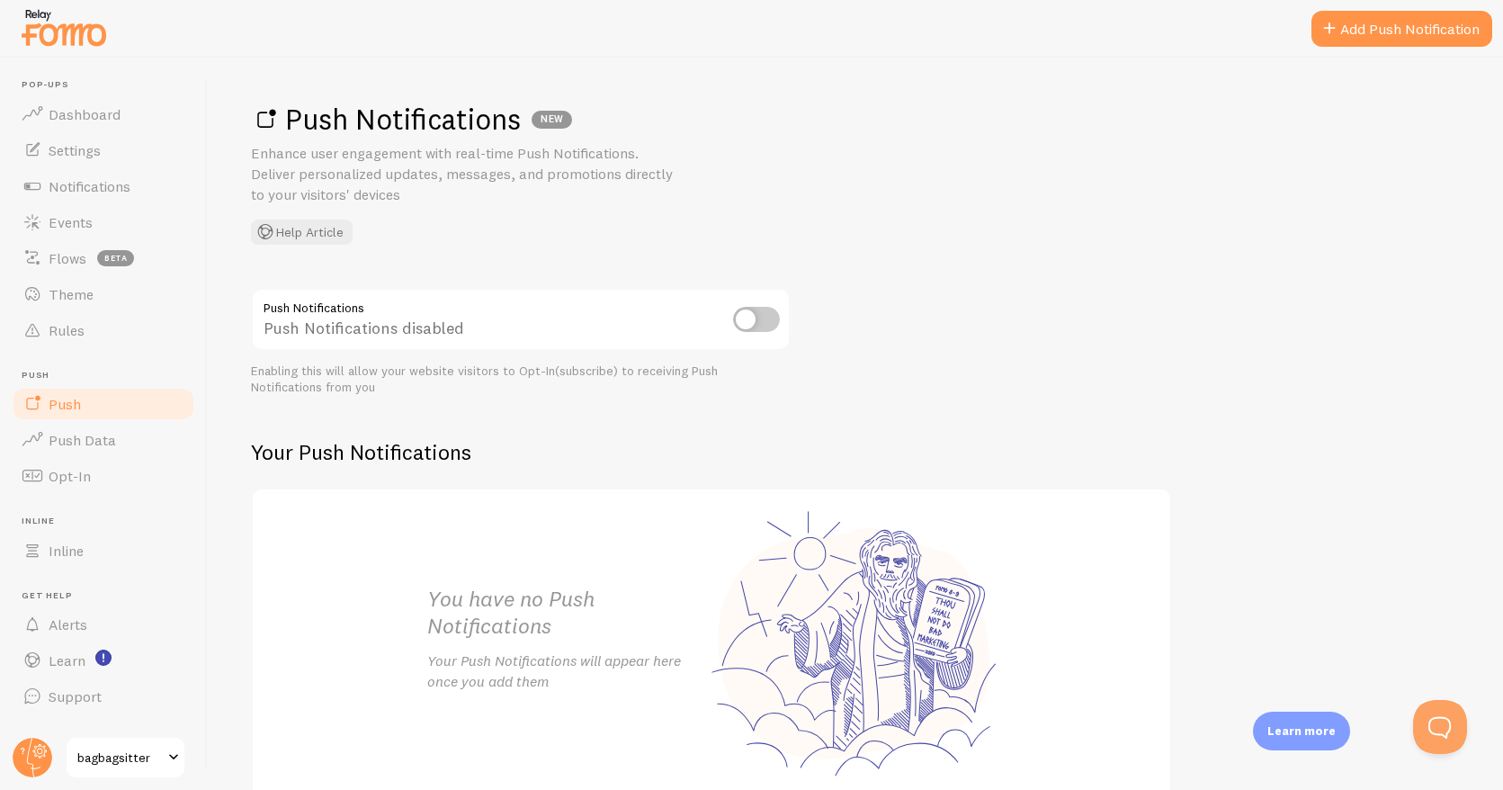
scroll to position [9, 0]
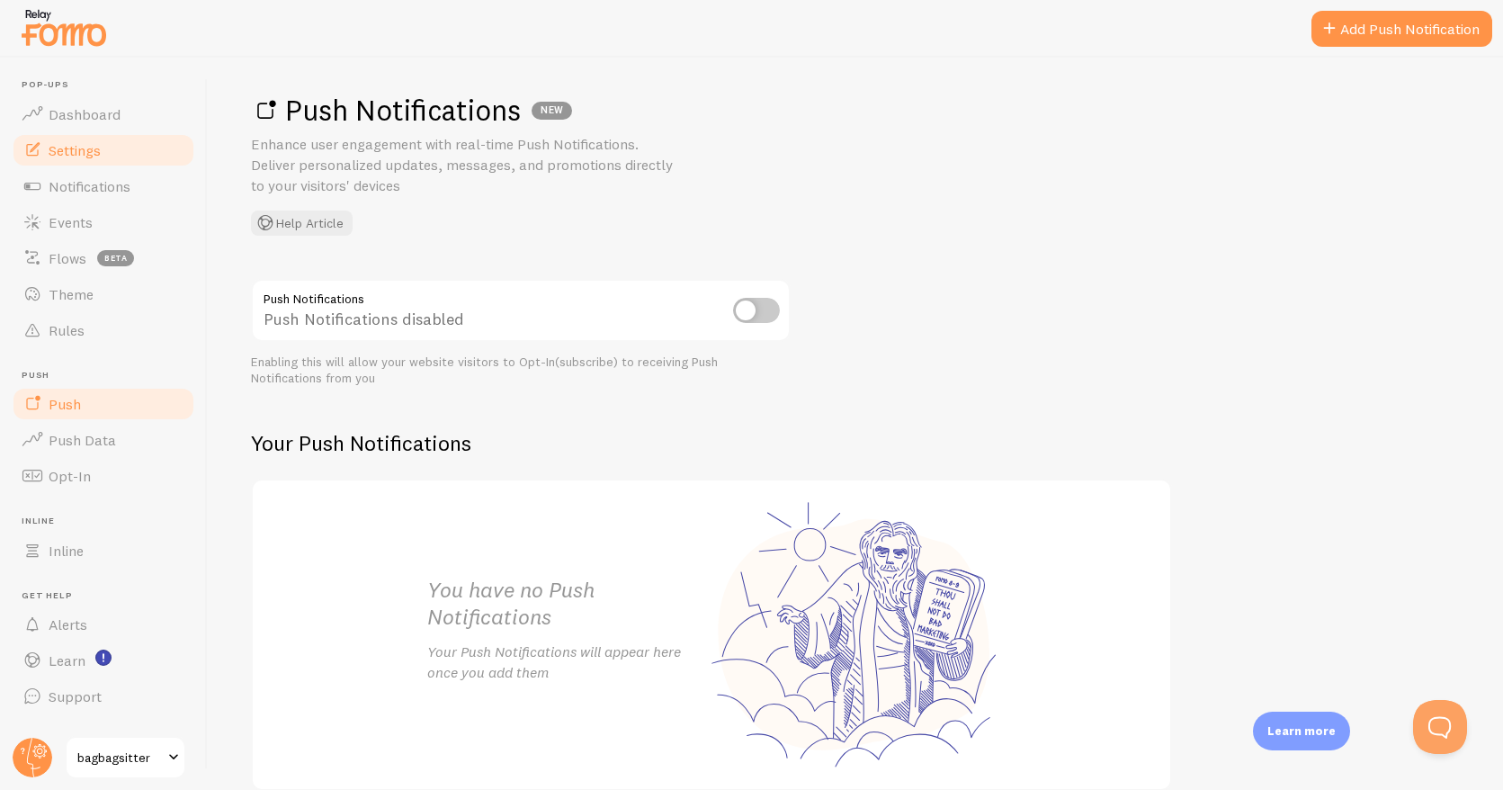
click at [91, 146] on span "Settings" at bounding box center [75, 150] width 52 height 18
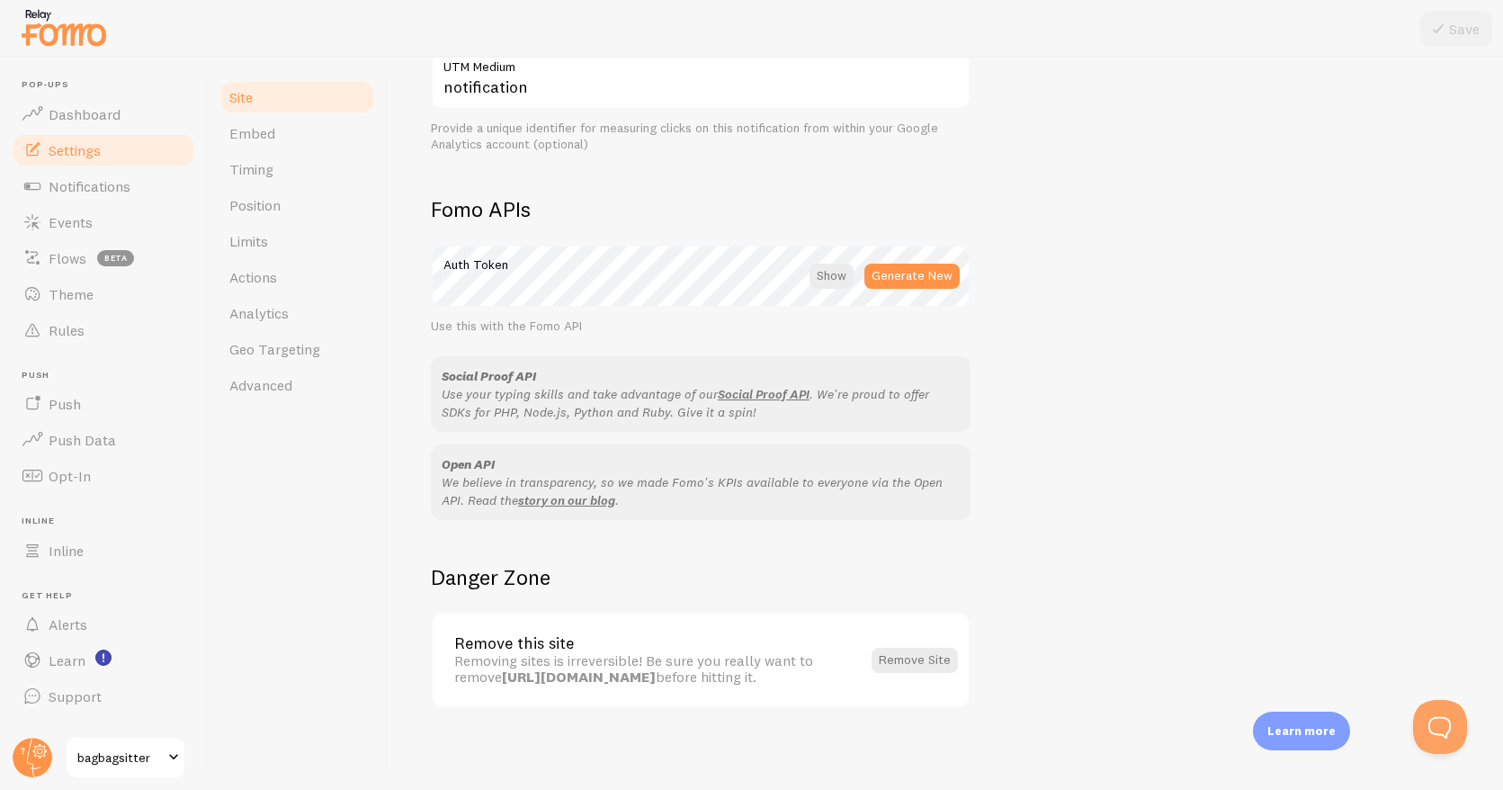
scroll to position [909, 0]
click at [284, 137] on link "Embed" at bounding box center [297, 133] width 157 height 36
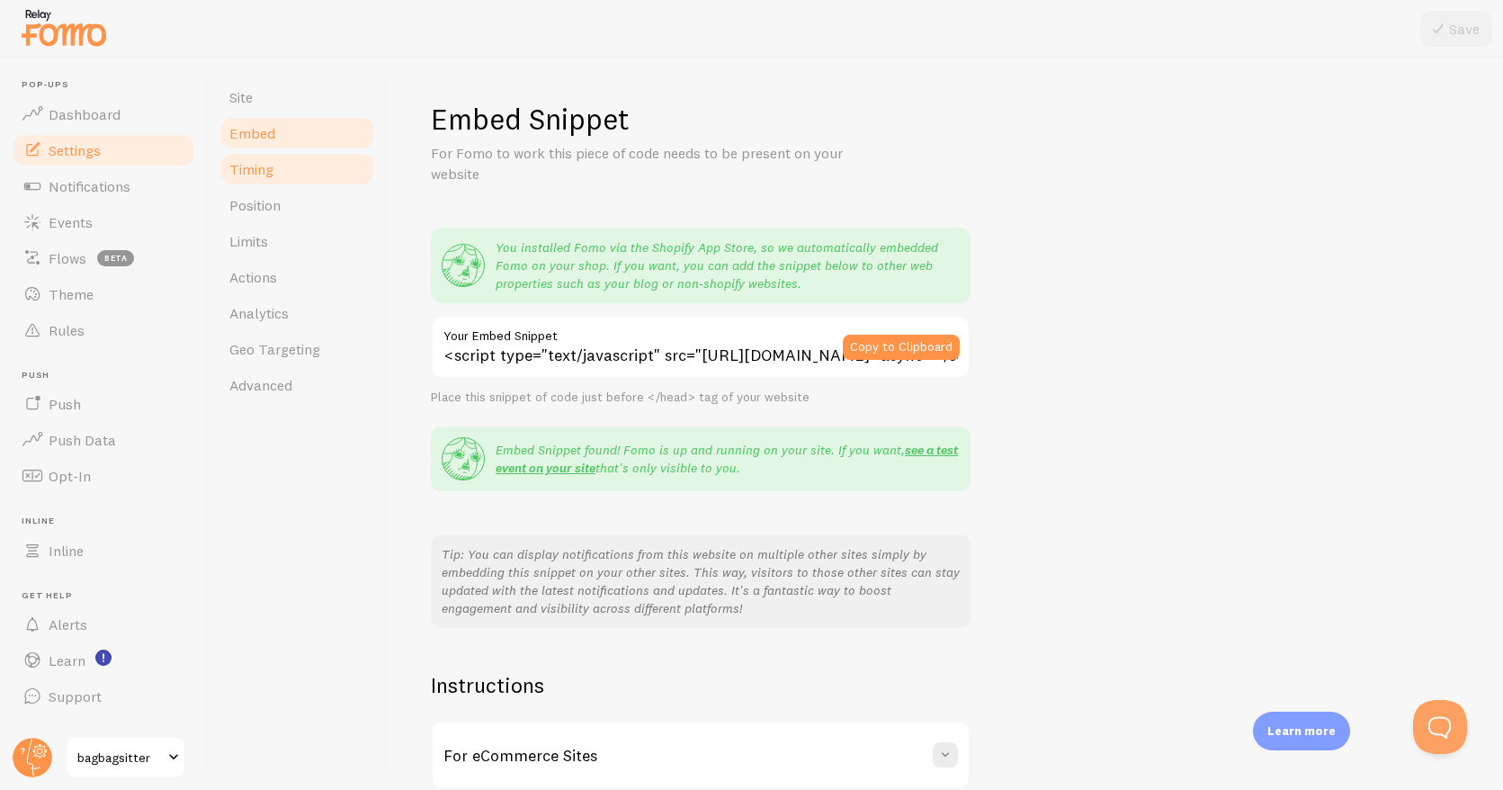
drag, startPoint x: 275, startPoint y: 165, endPoint x: 354, endPoint y: 177, distance: 79.3
click at [276, 165] on link "Timing" at bounding box center [297, 169] width 157 height 36
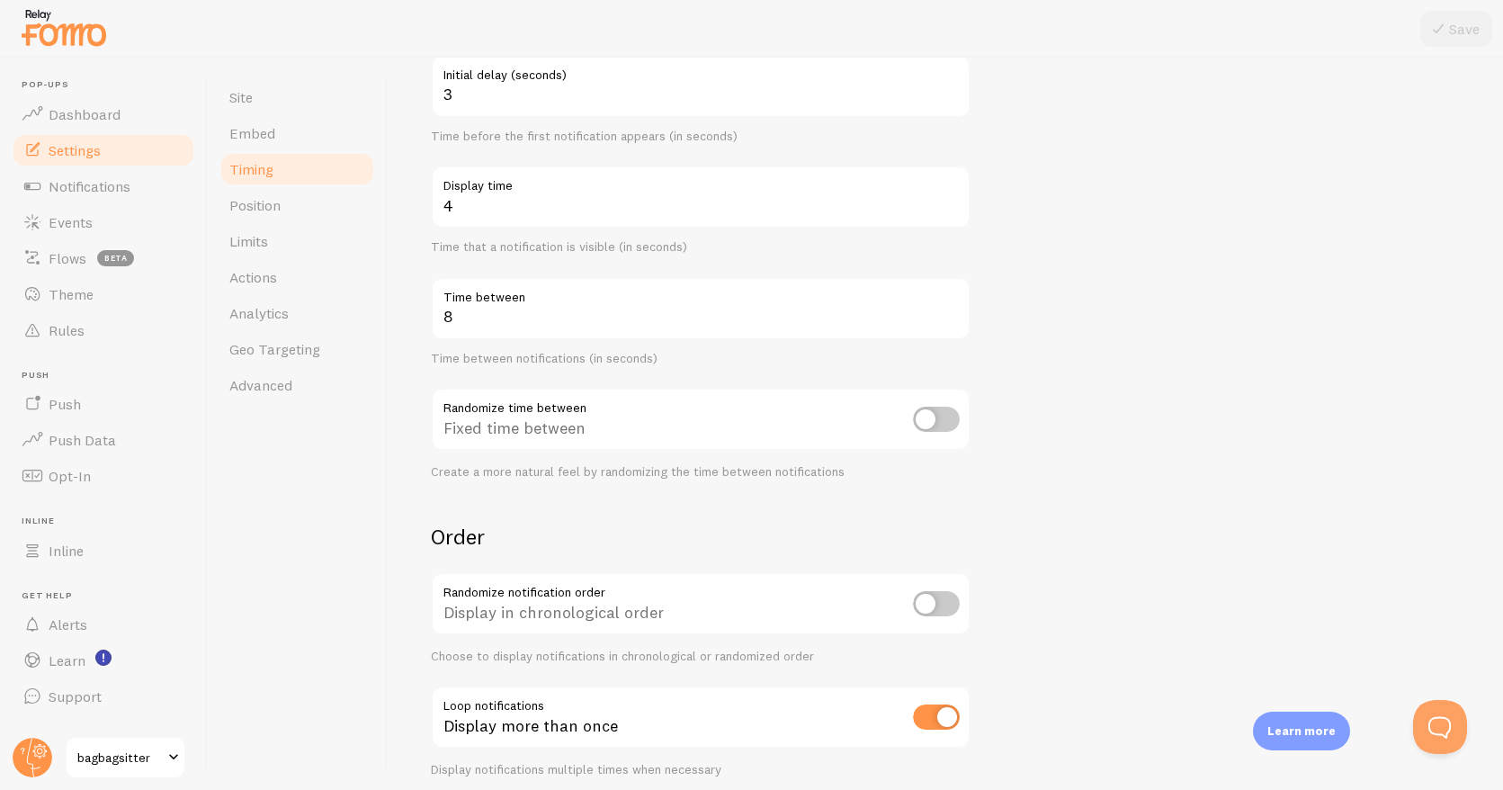
scroll to position [275, 0]
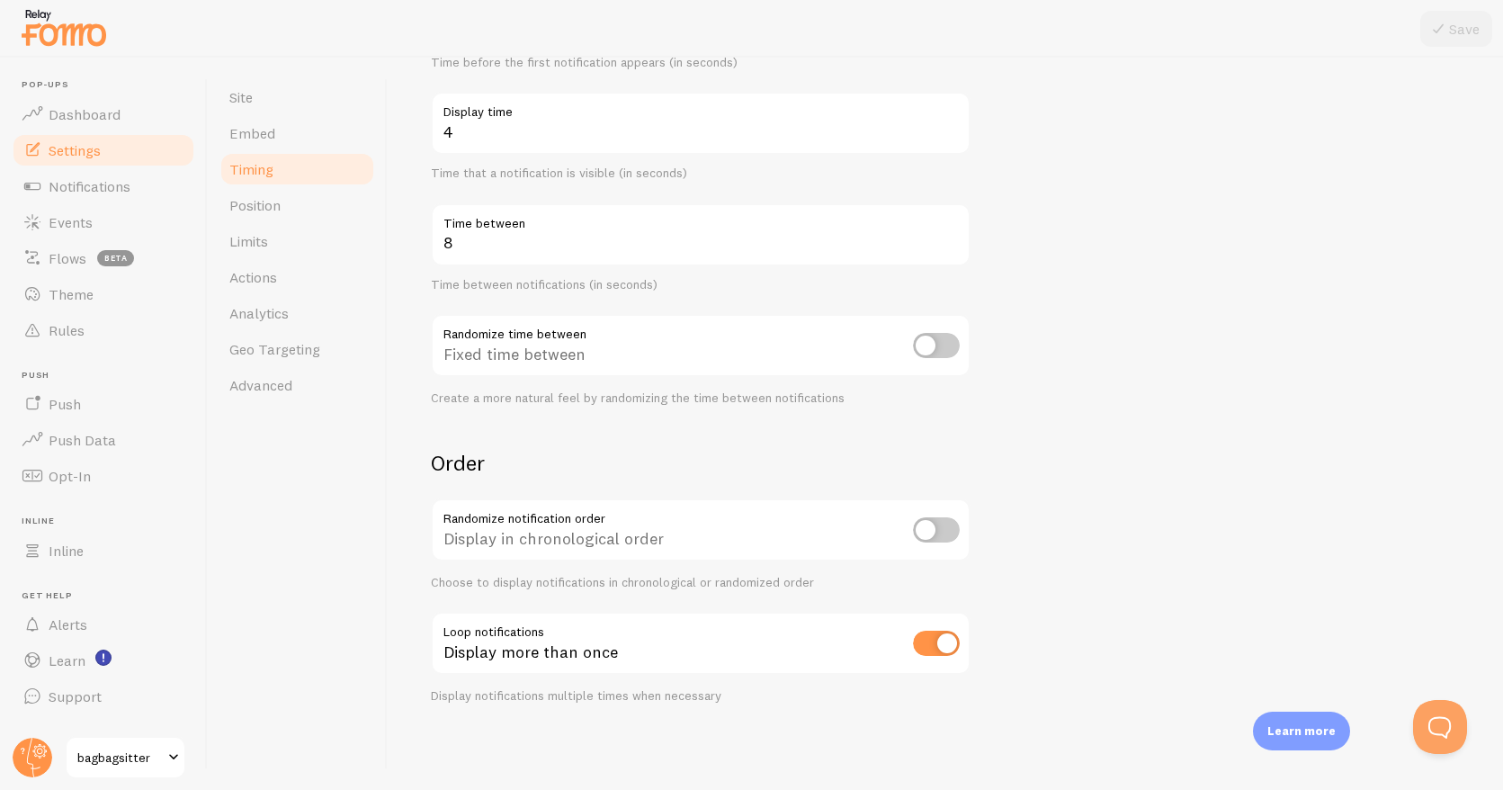
click at [946, 642] on input "checkbox" at bounding box center [936, 643] width 47 height 25
checkbox input "false"
click at [296, 211] on link "Position" at bounding box center [297, 205] width 157 height 36
click at [1467, 26] on button "Save" at bounding box center [1457, 29] width 72 height 36
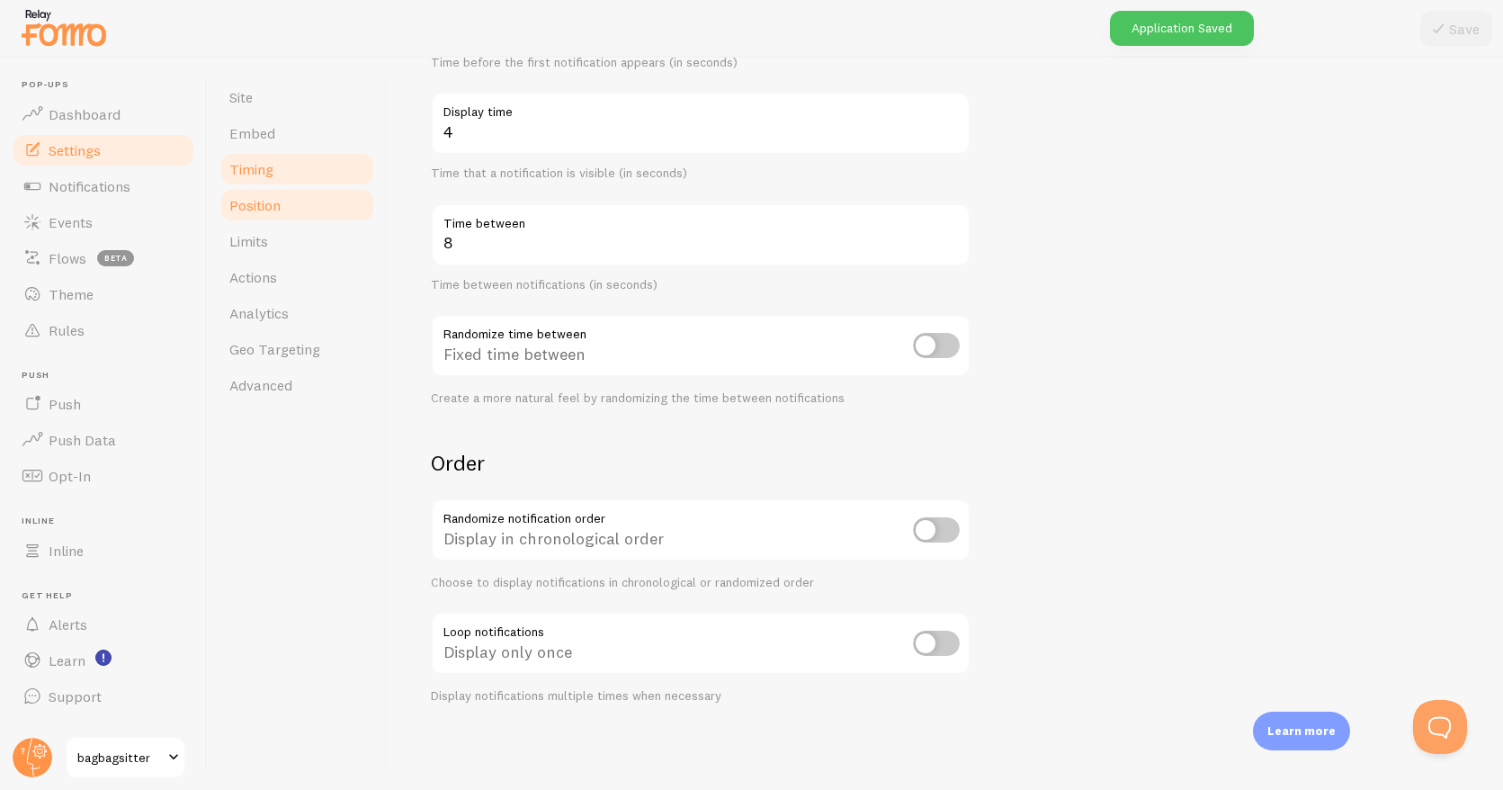
click at [273, 204] on span "Position" at bounding box center [254, 205] width 51 height 18
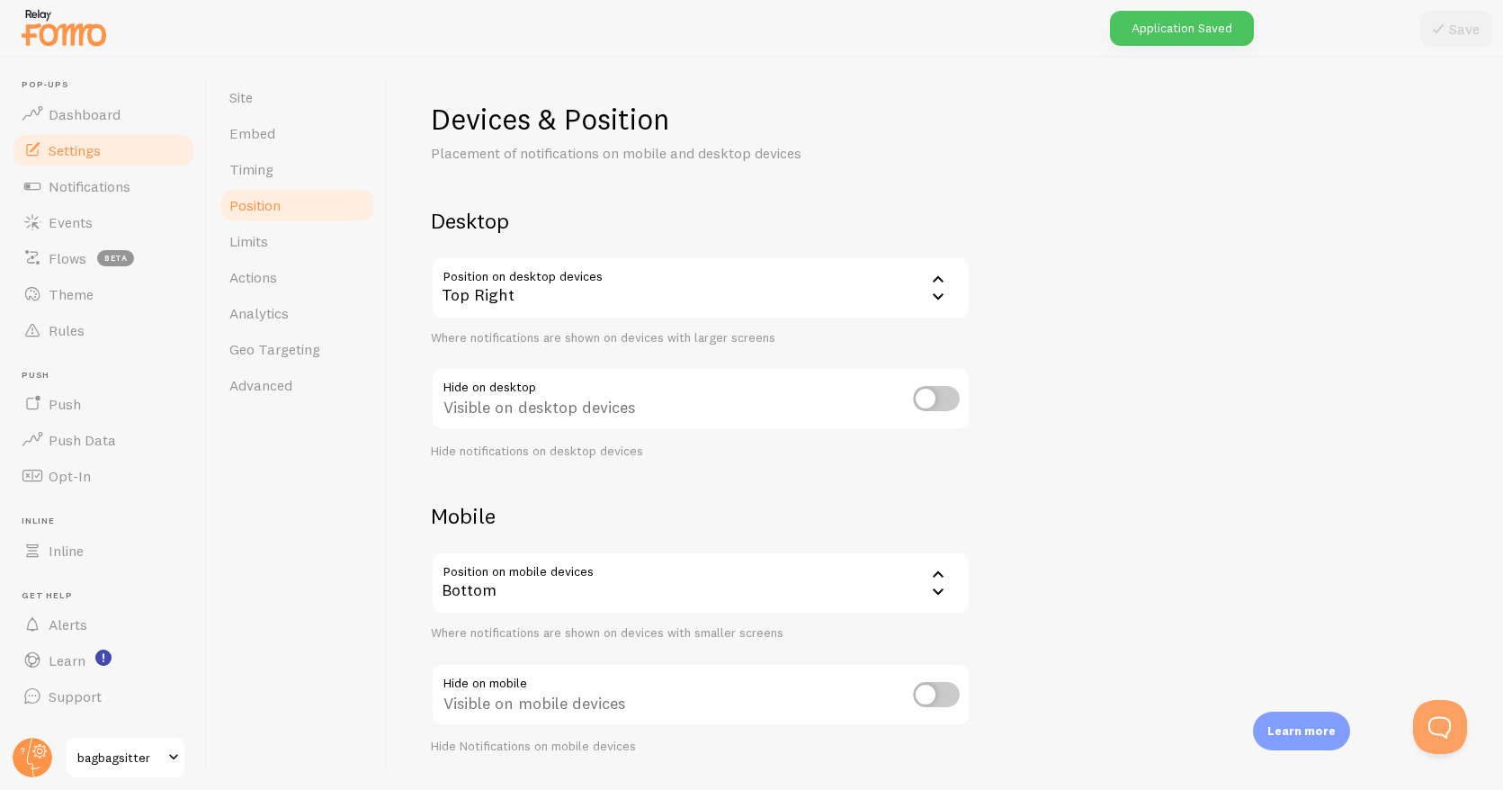
click at [763, 295] on div "Top Right" at bounding box center [701, 287] width 540 height 63
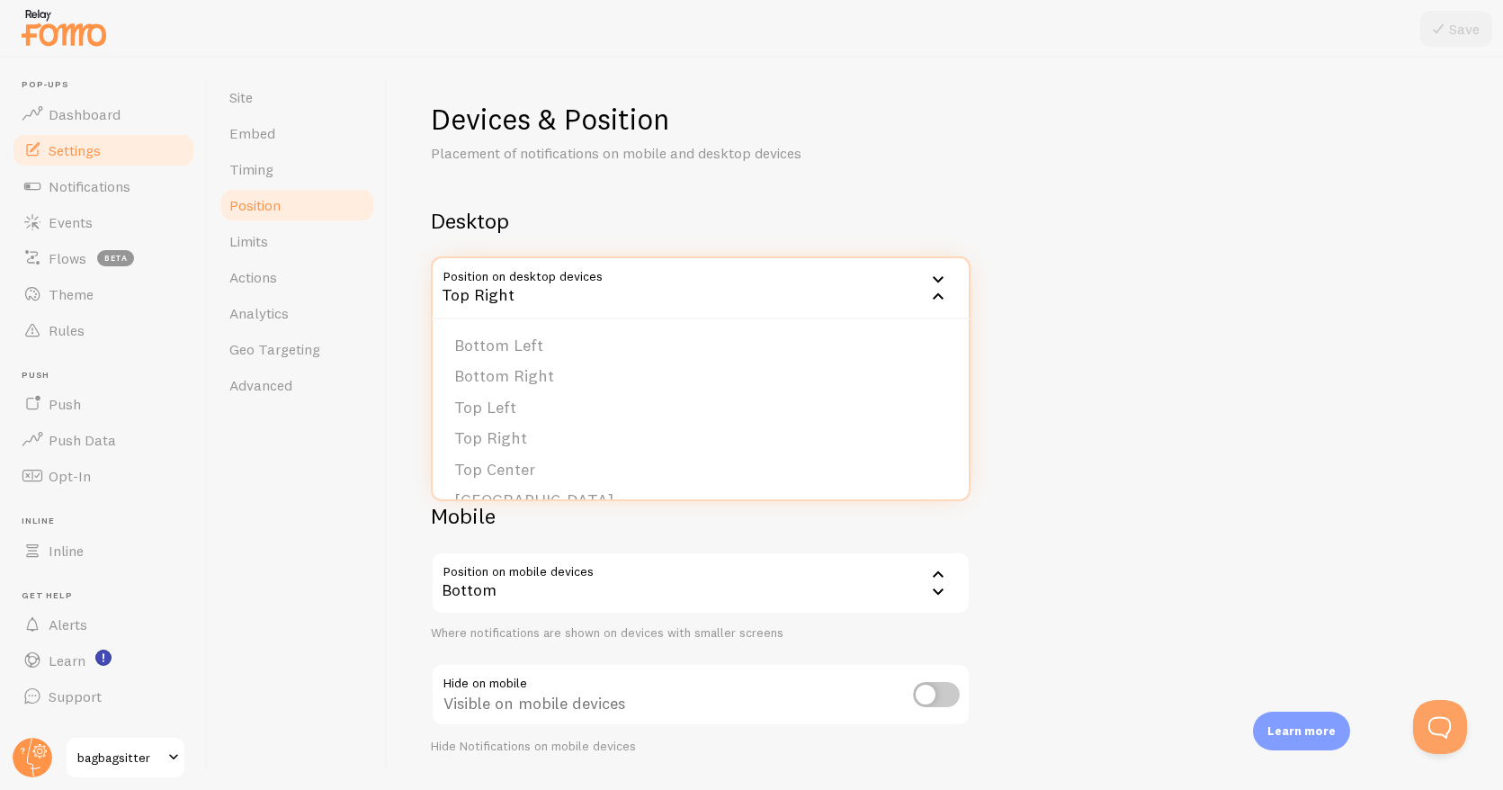
click at [599, 301] on div "Top Right" at bounding box center [701, 287] width 540 height 63
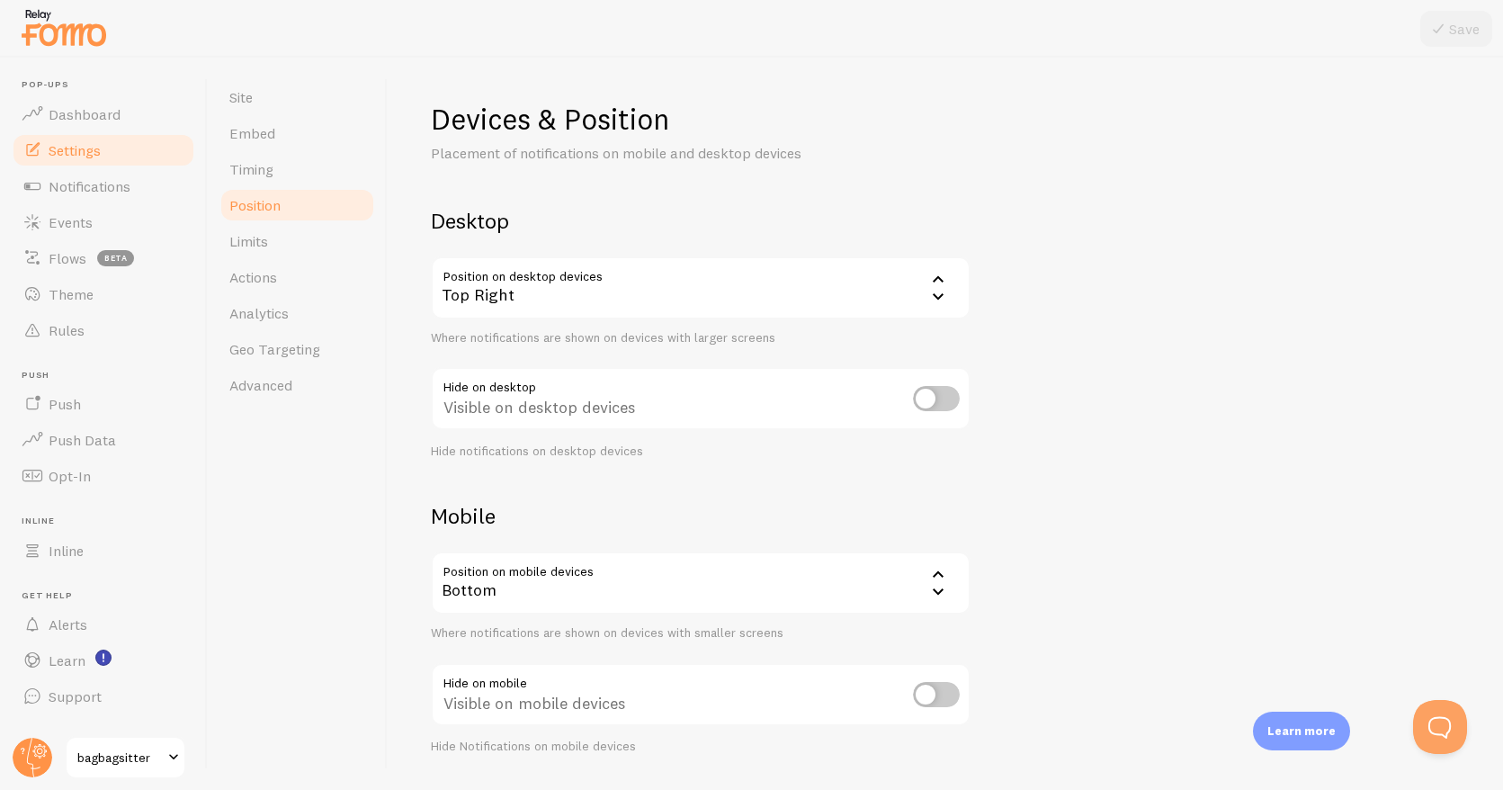
click at [662, 300] on div "Top Right" at bounding box center [701, 287] width 540 height 63
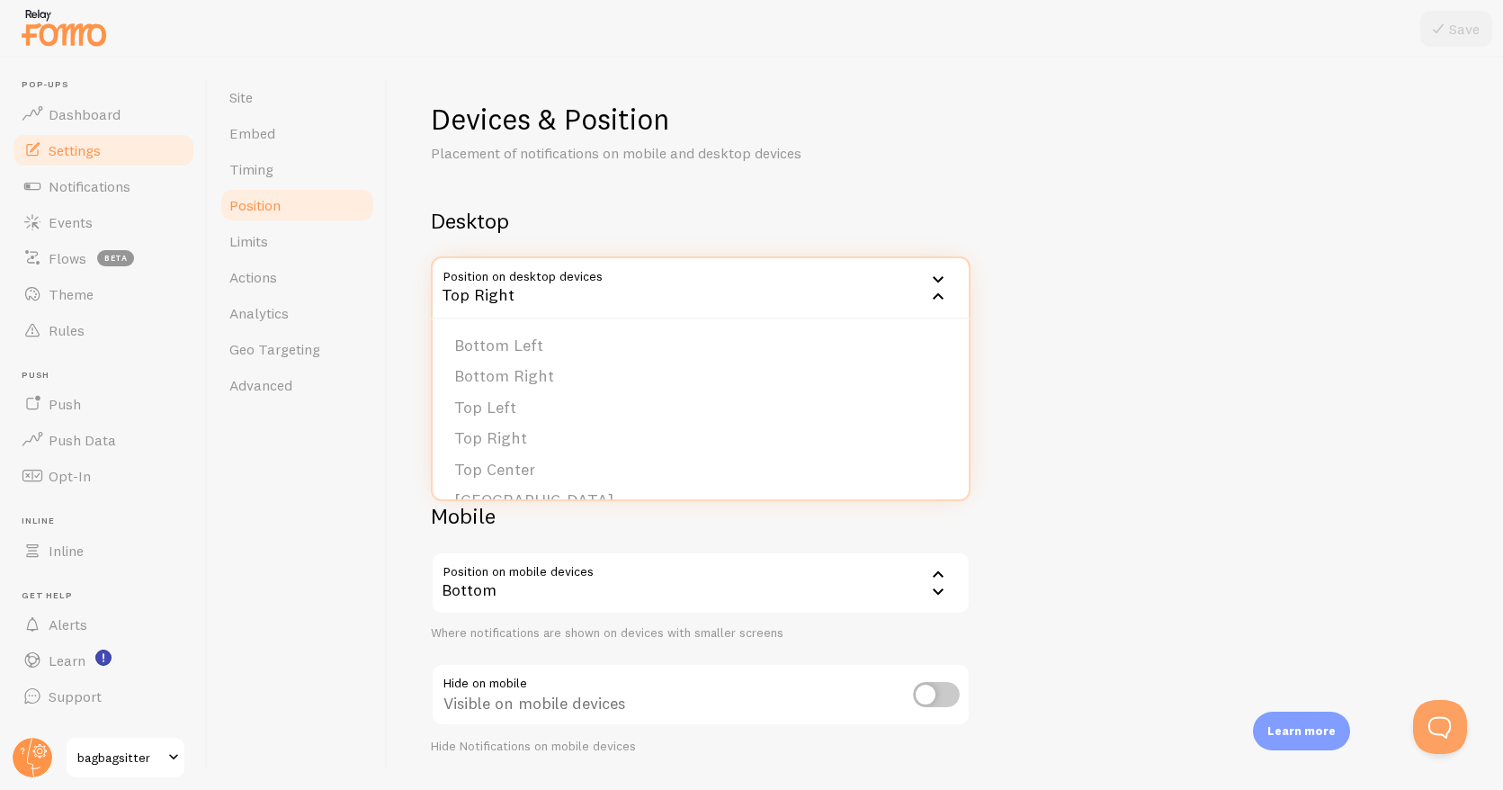
click at [760, 274] on div "Top Right" at bounding box center [701, 287] width 540 height 63
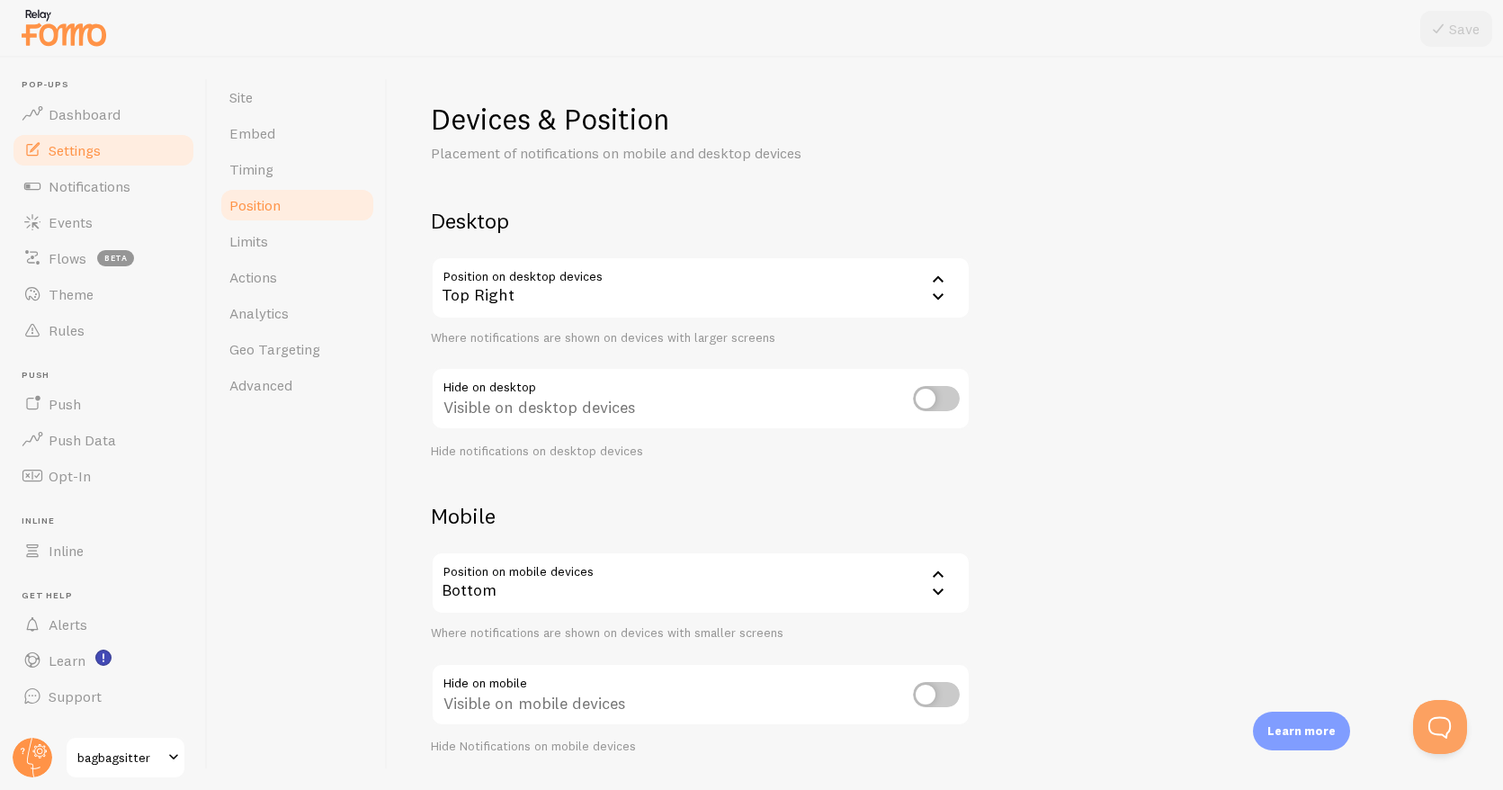
click at [924, 397] on input "checkbox" at bounding box center [936, 398] width 47 height 25
checkbox input "true"
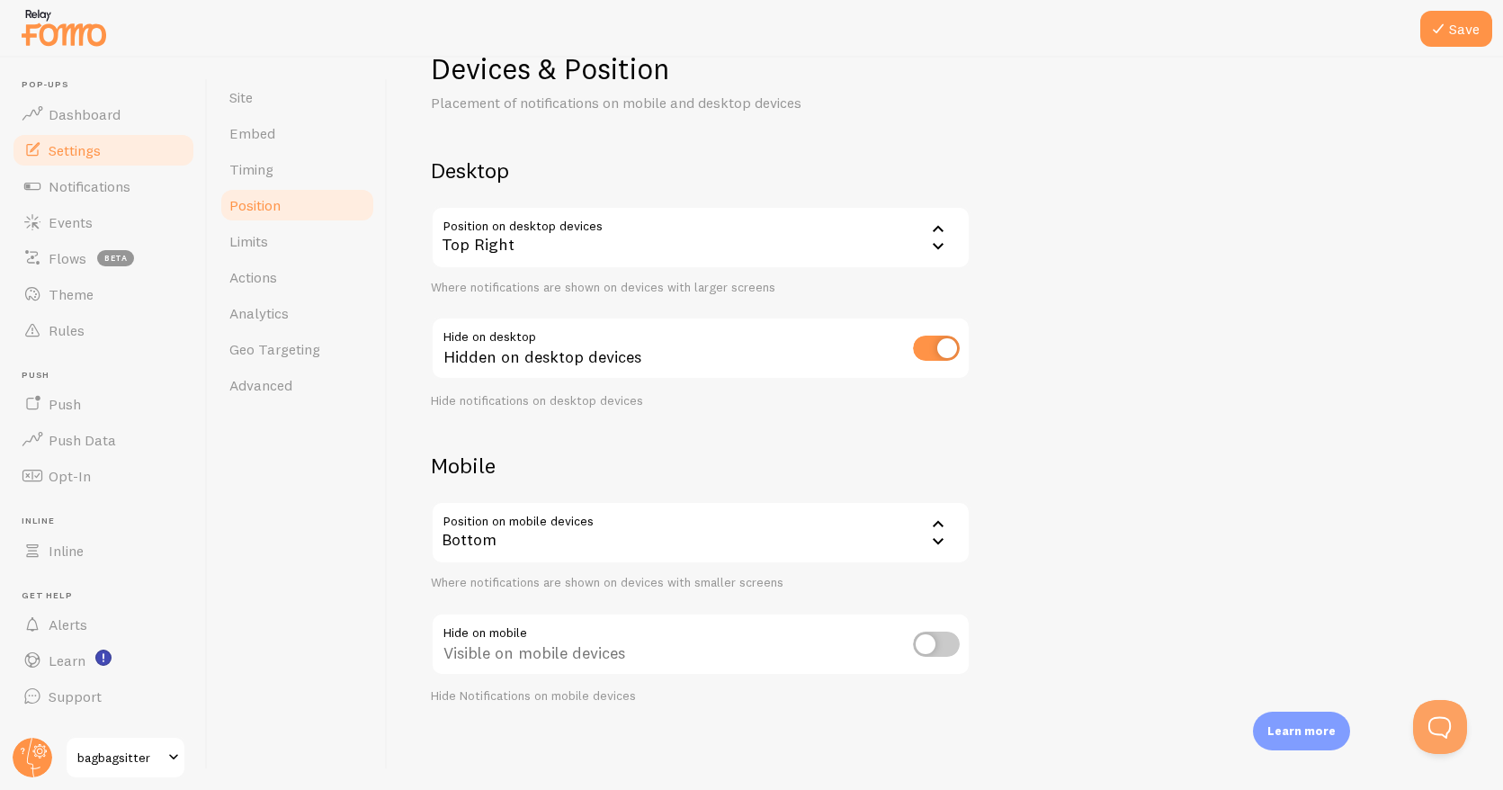
click at [924, 641] on input "checkbox" at bounding box center [936, 644] width 47 height 25
checkbox input "true"
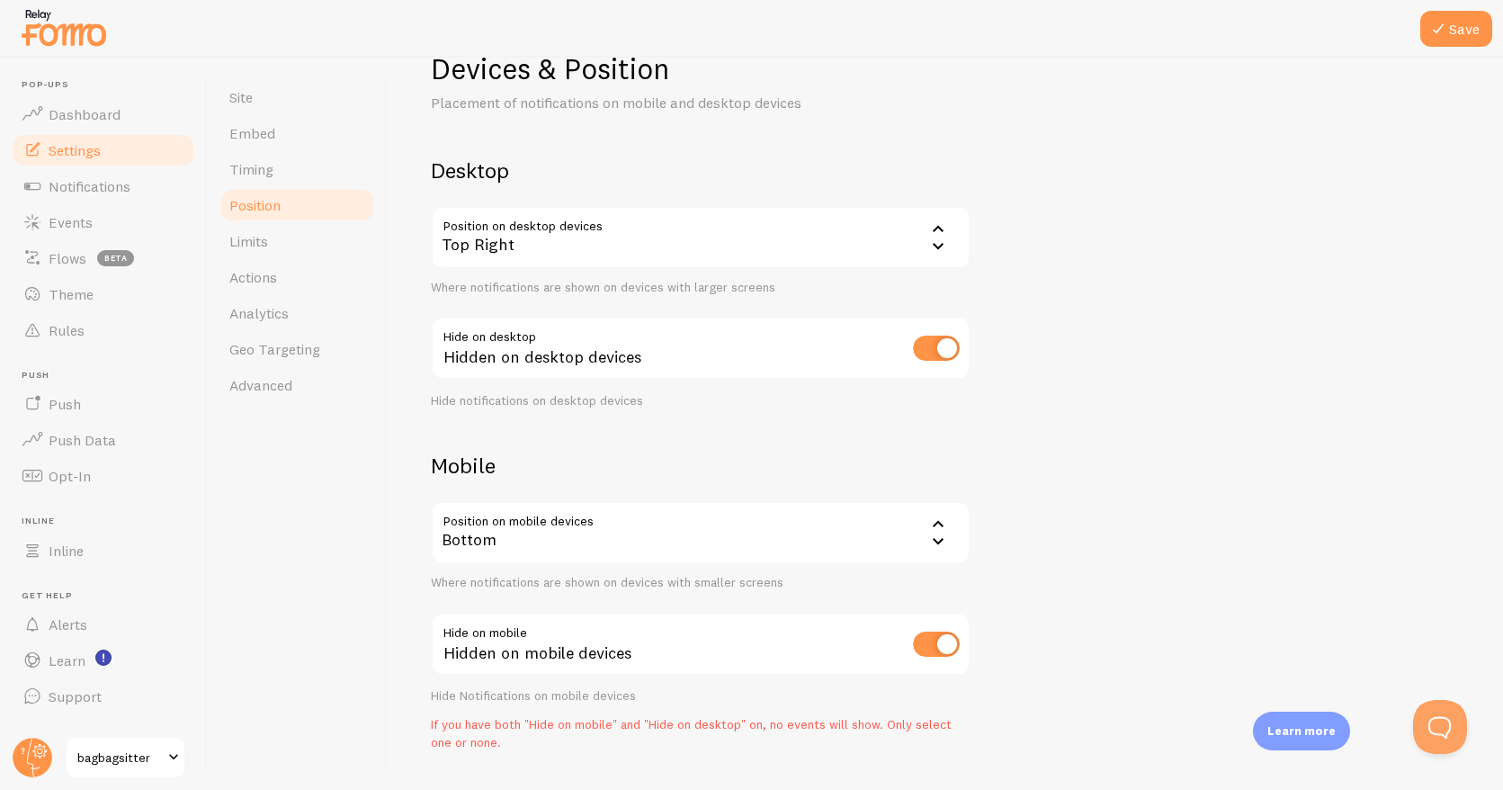
scroll to position [97, 0]
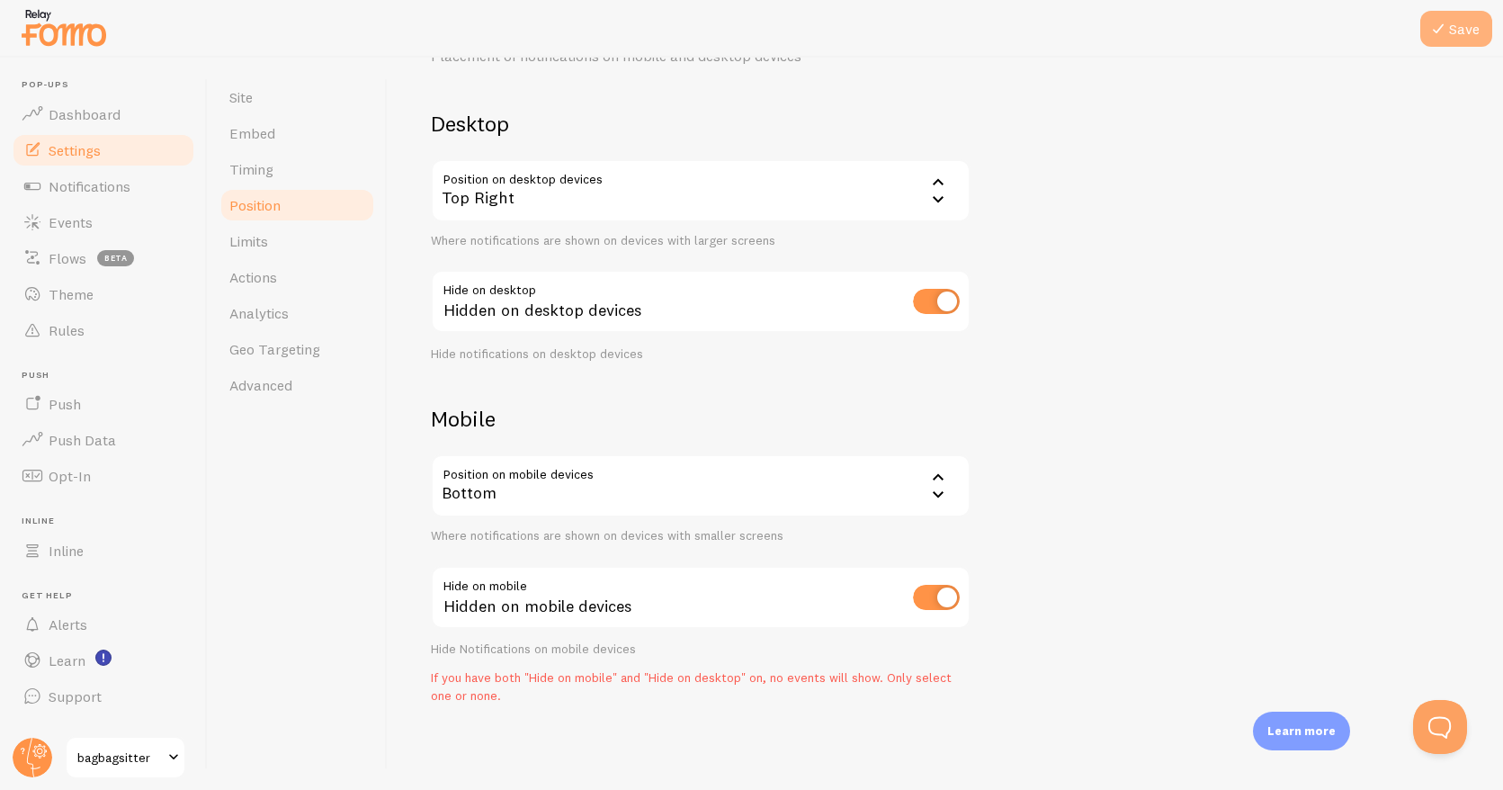
click at [1471, 28] on button "Save" at bounding box center [1457, 29] width 72 height 36
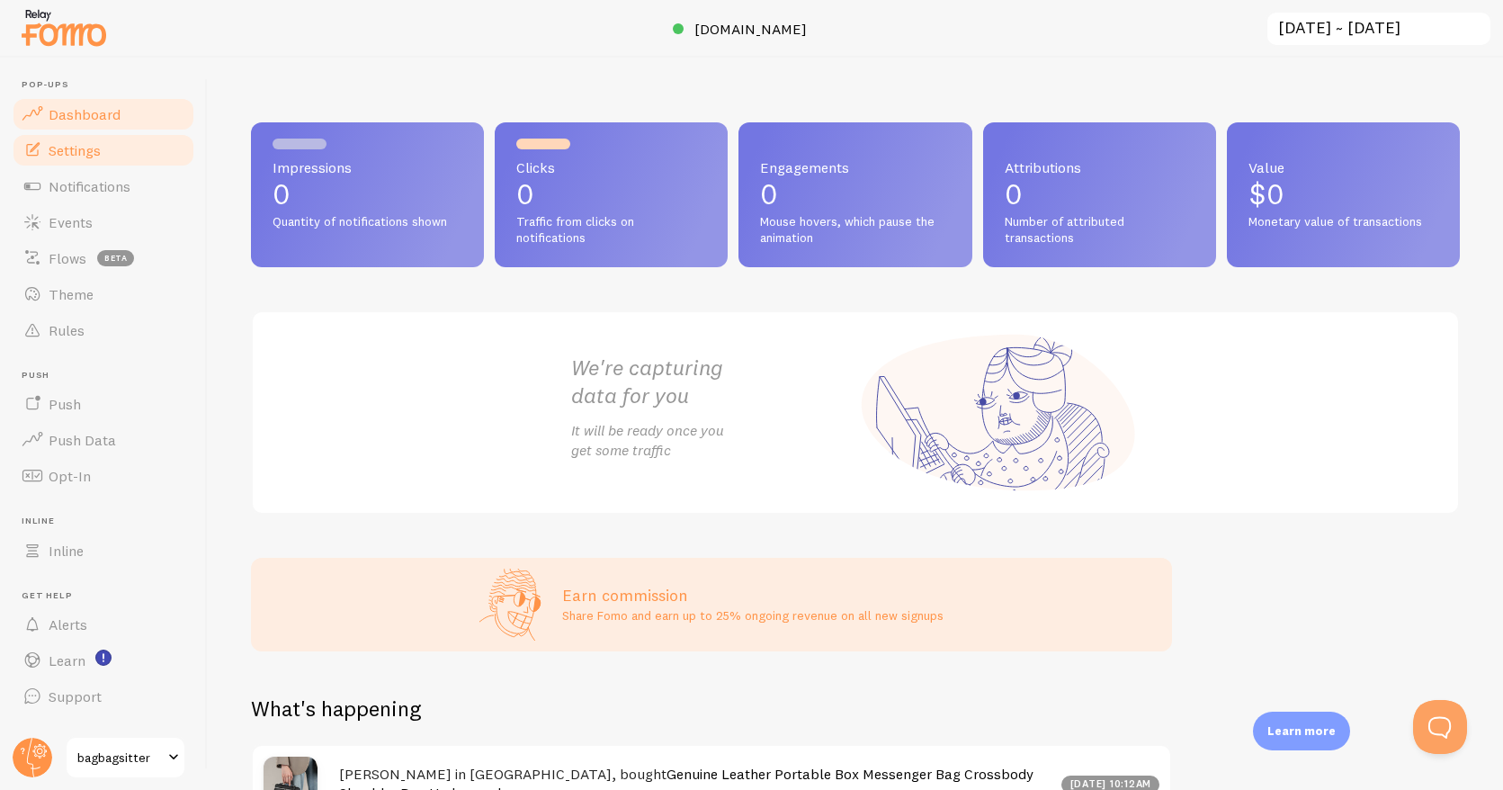
click at [100, 154] on span "Settings" at bounding box center [75, 150] width 52 height 18
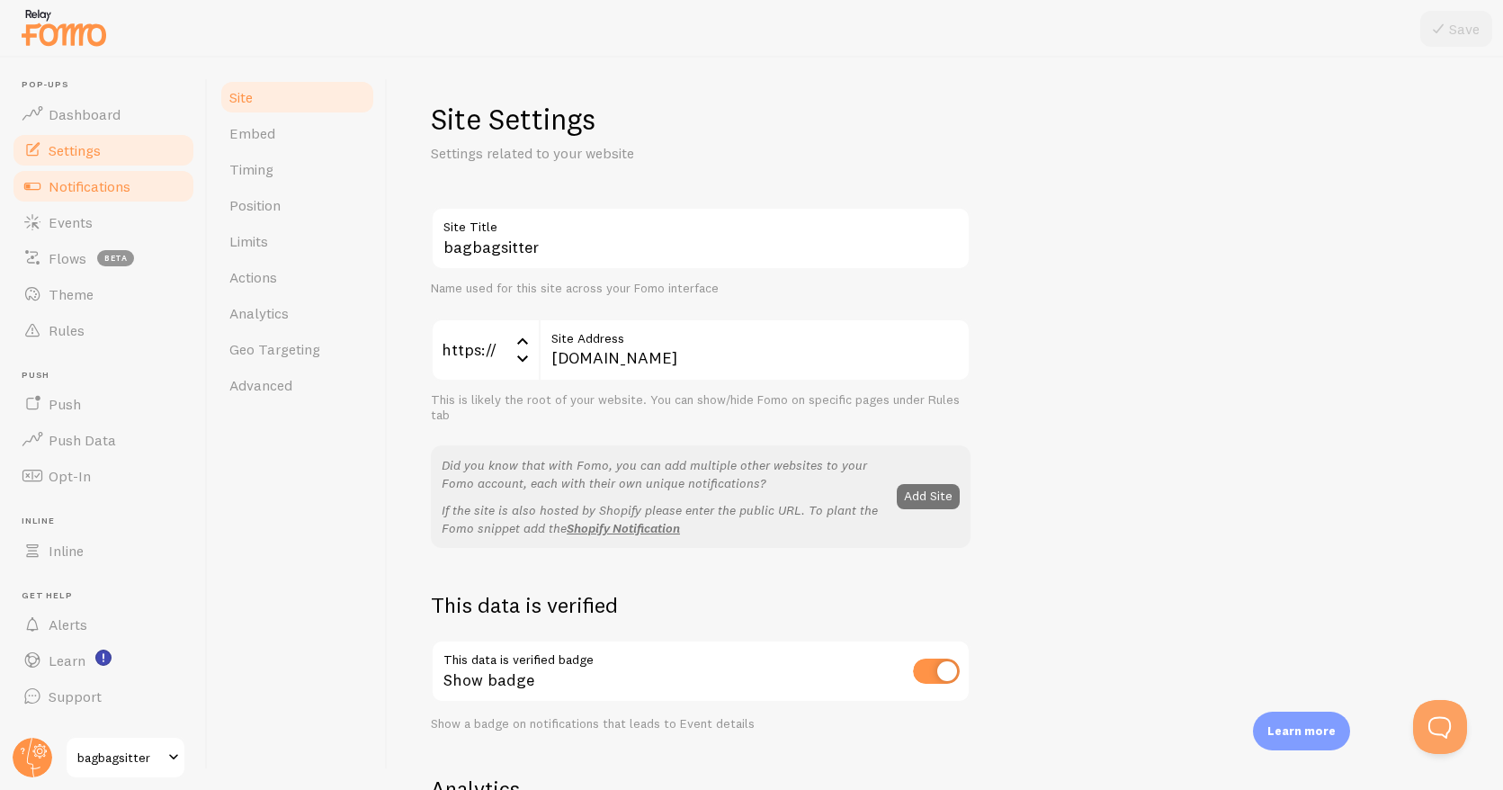
click at [99, 177] on span "Notifications" at bounding box center [90, 186] width 82 height 18
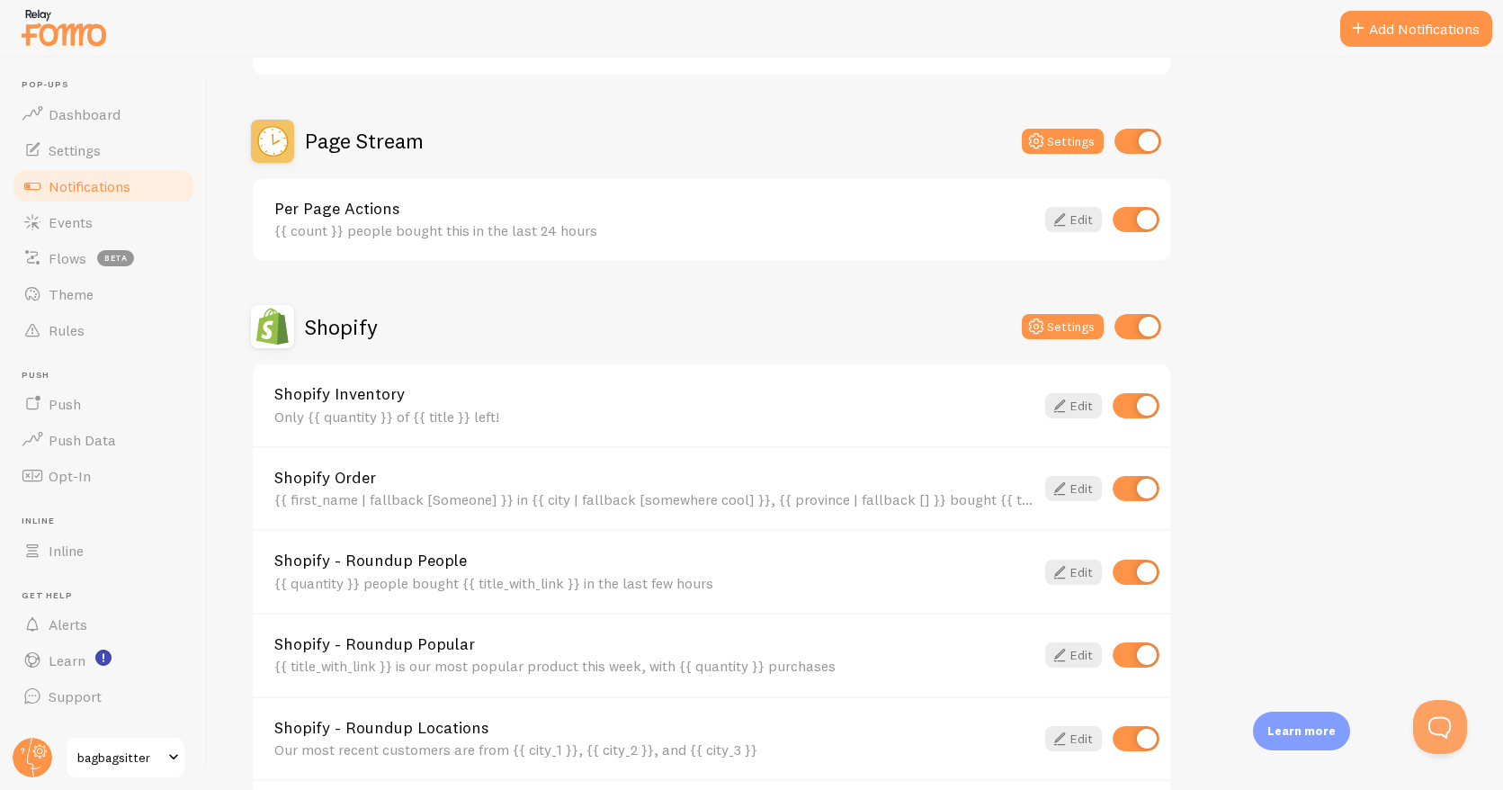
scroll to position [688, 0]
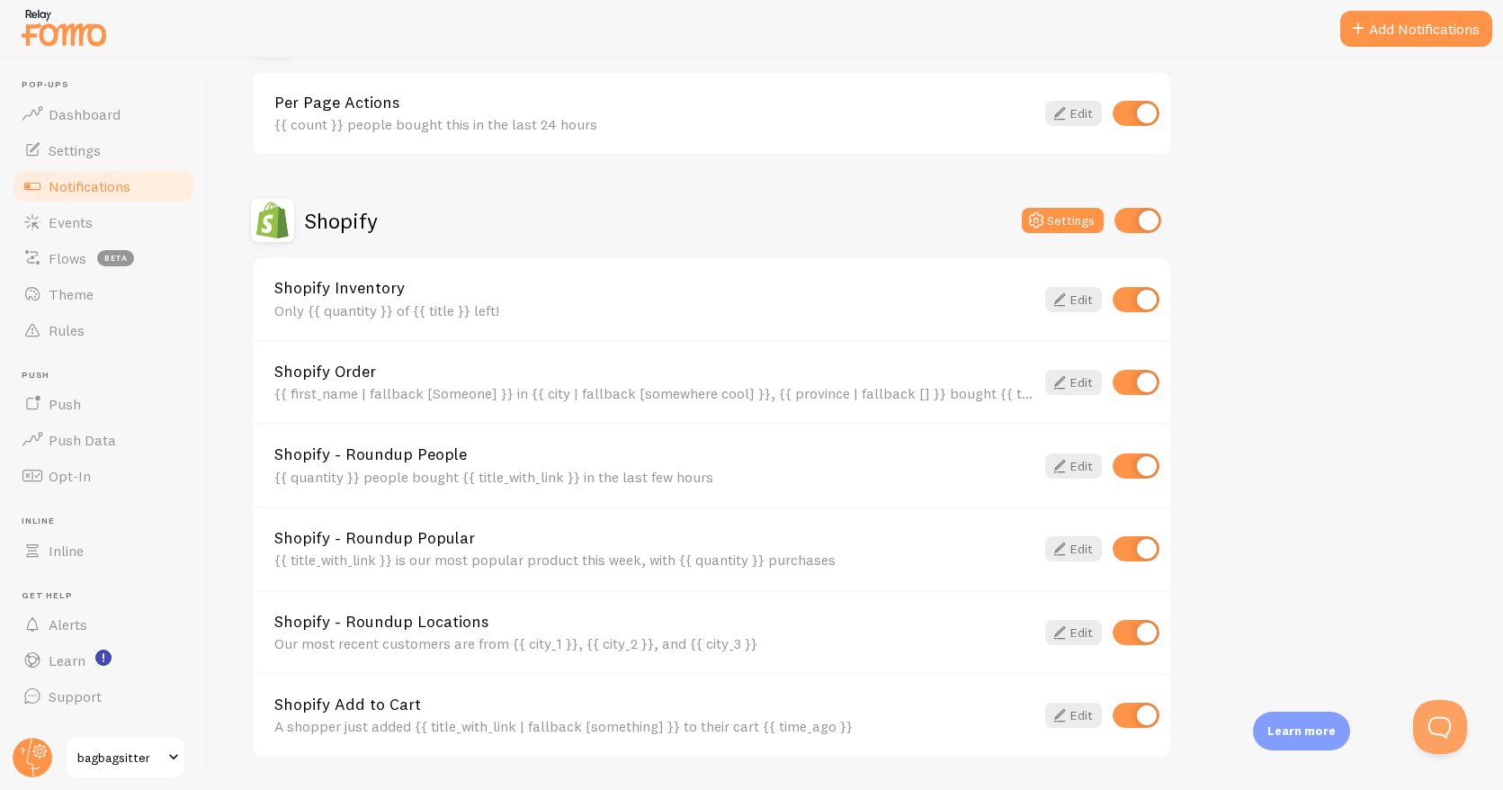
click at [1148, 296] on input "checkbox" at bounding box center [1136, 299] width 47 height 25
checkbox input "false"
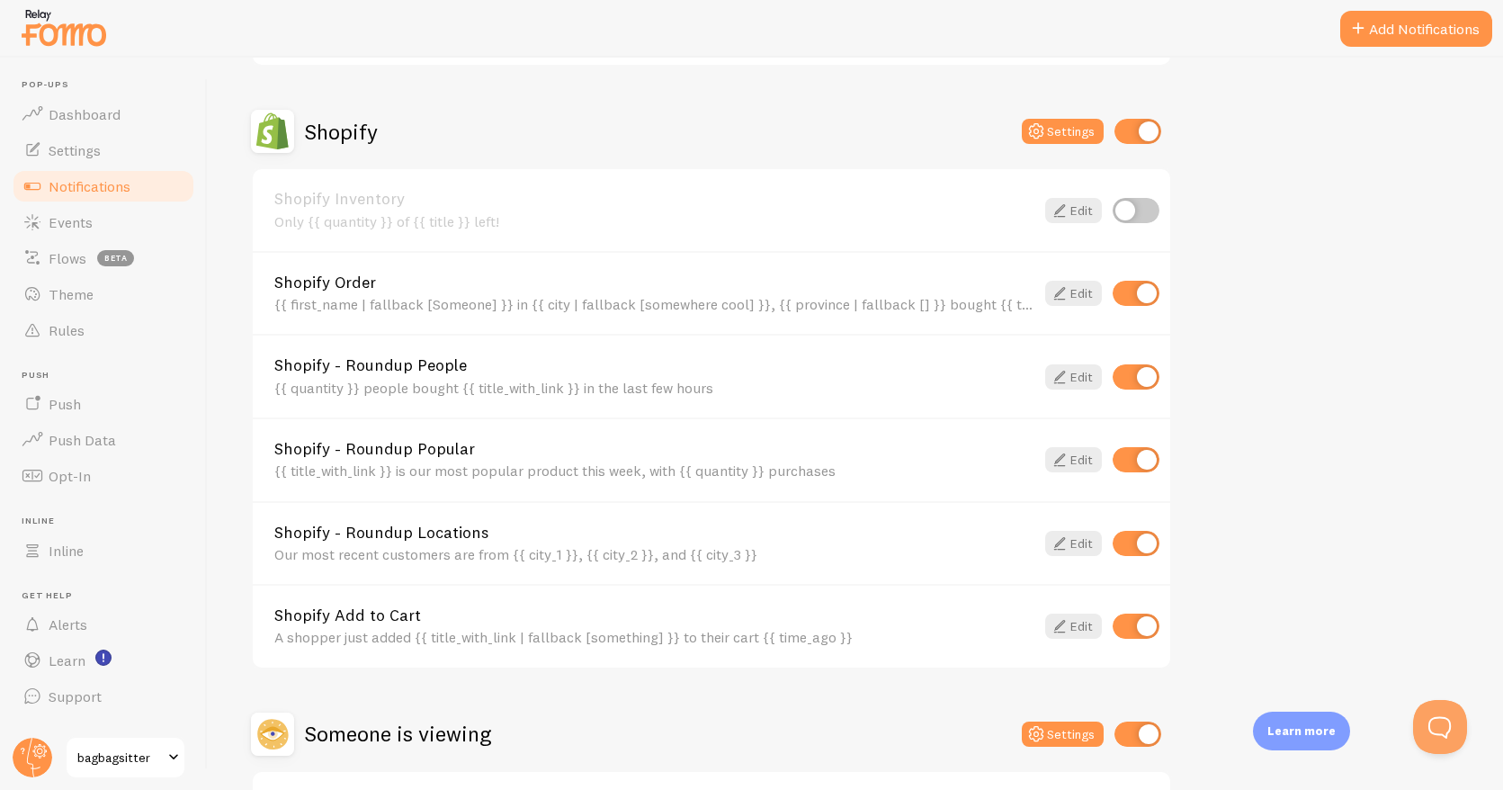
scroll to position [779, 0]
click at [1144, 460] on input "checkbox" at bounding box center [1136, 457] width 47 height 25
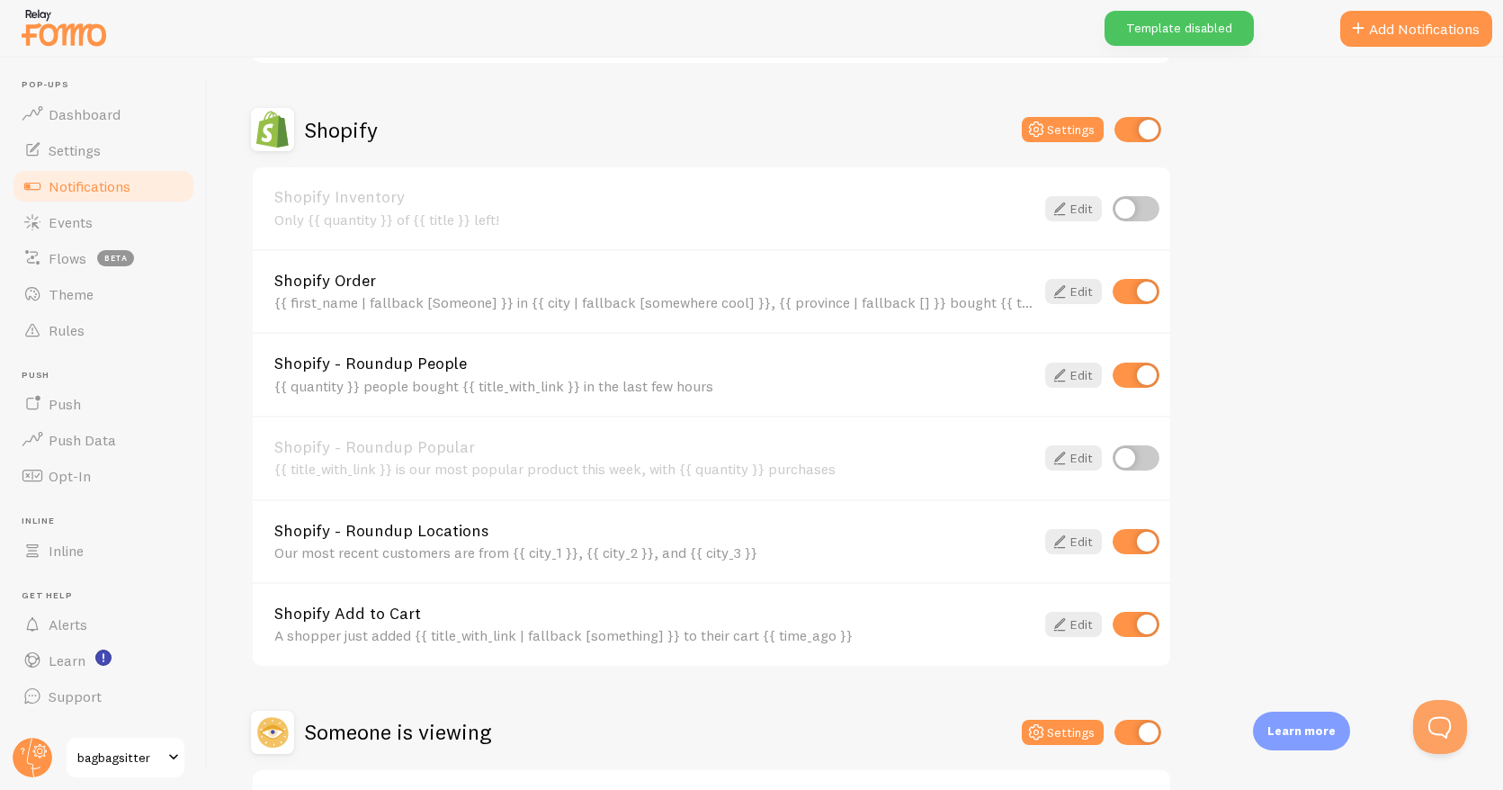
click at [1124, 460] on input "checkbox" at bounding box center [1136, 457] width 47 height 25
checkbox input "true"
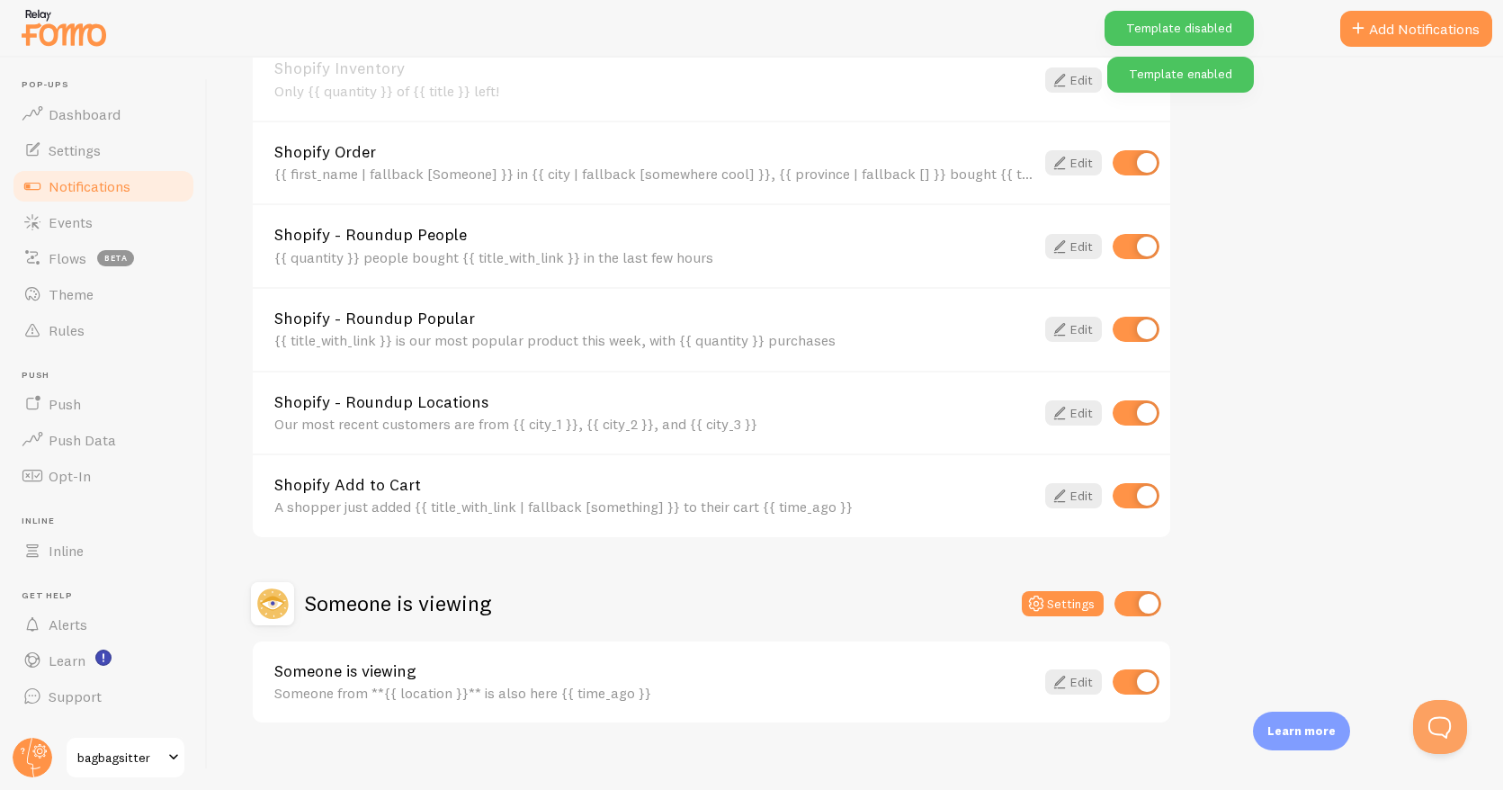
scroll to position [928, 0]
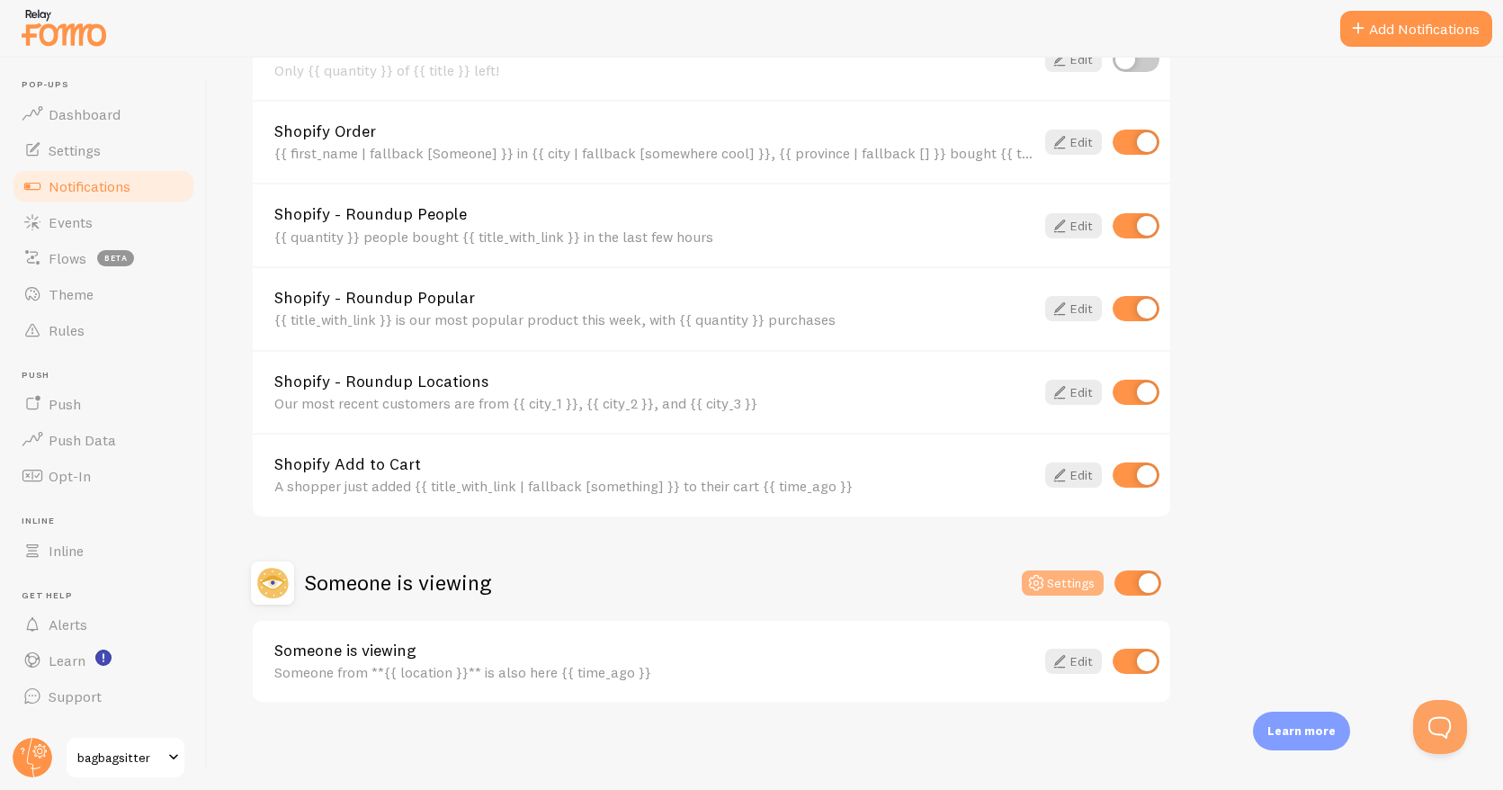
click at [1065, 587] on button "Settings" at bounding box center [1063, 582] width 82 height 25
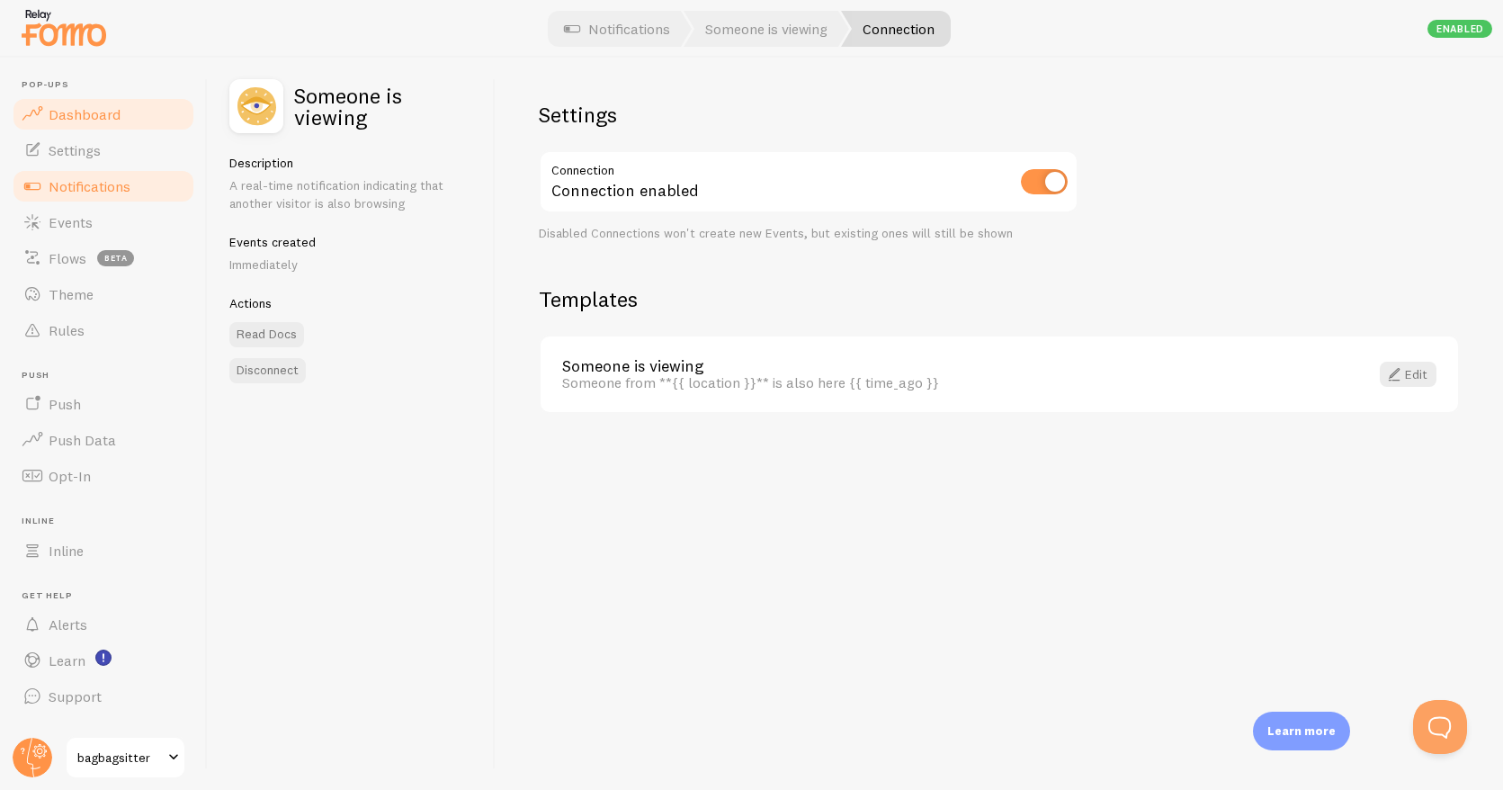
click at [110, 115] on span "Dashboard" at bounding box center [85, 114] width 72 height 18
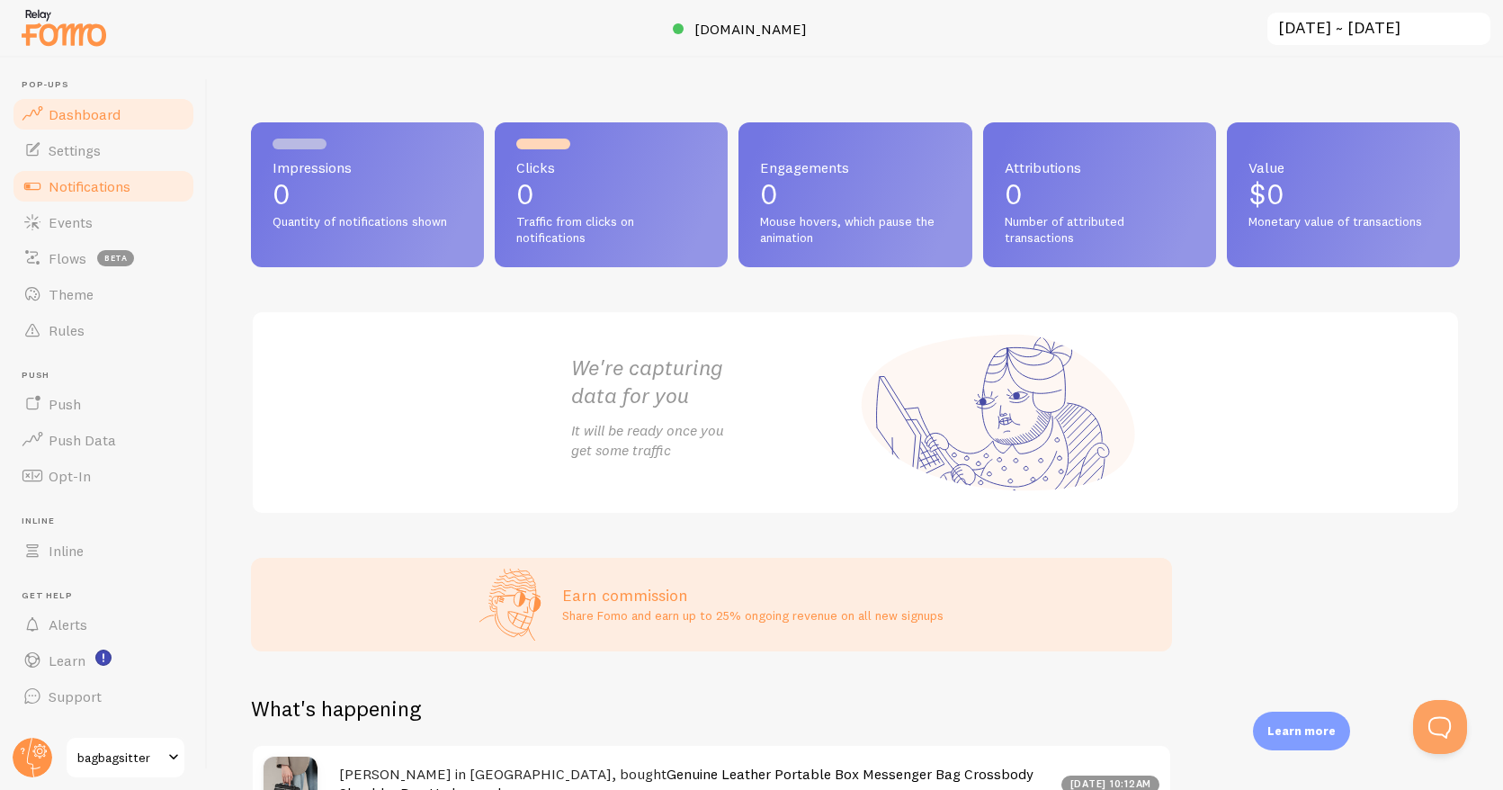
click at [59, 189] on span "Notifications" at bounding box center [90, 186] width 82 height 18
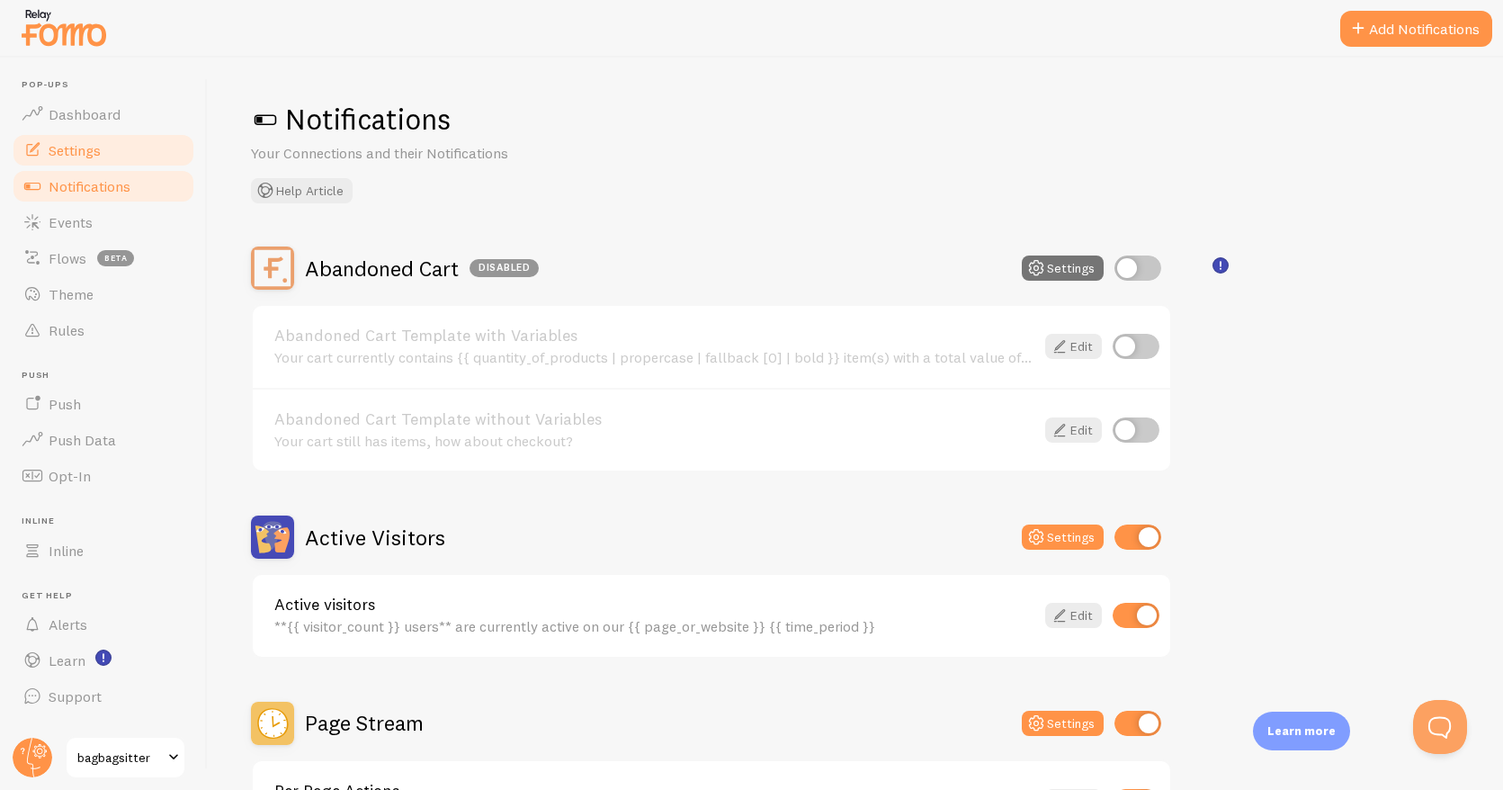
click at [71, 153] on span "Settings" at bounding box center [75, 150] width 52 height 18
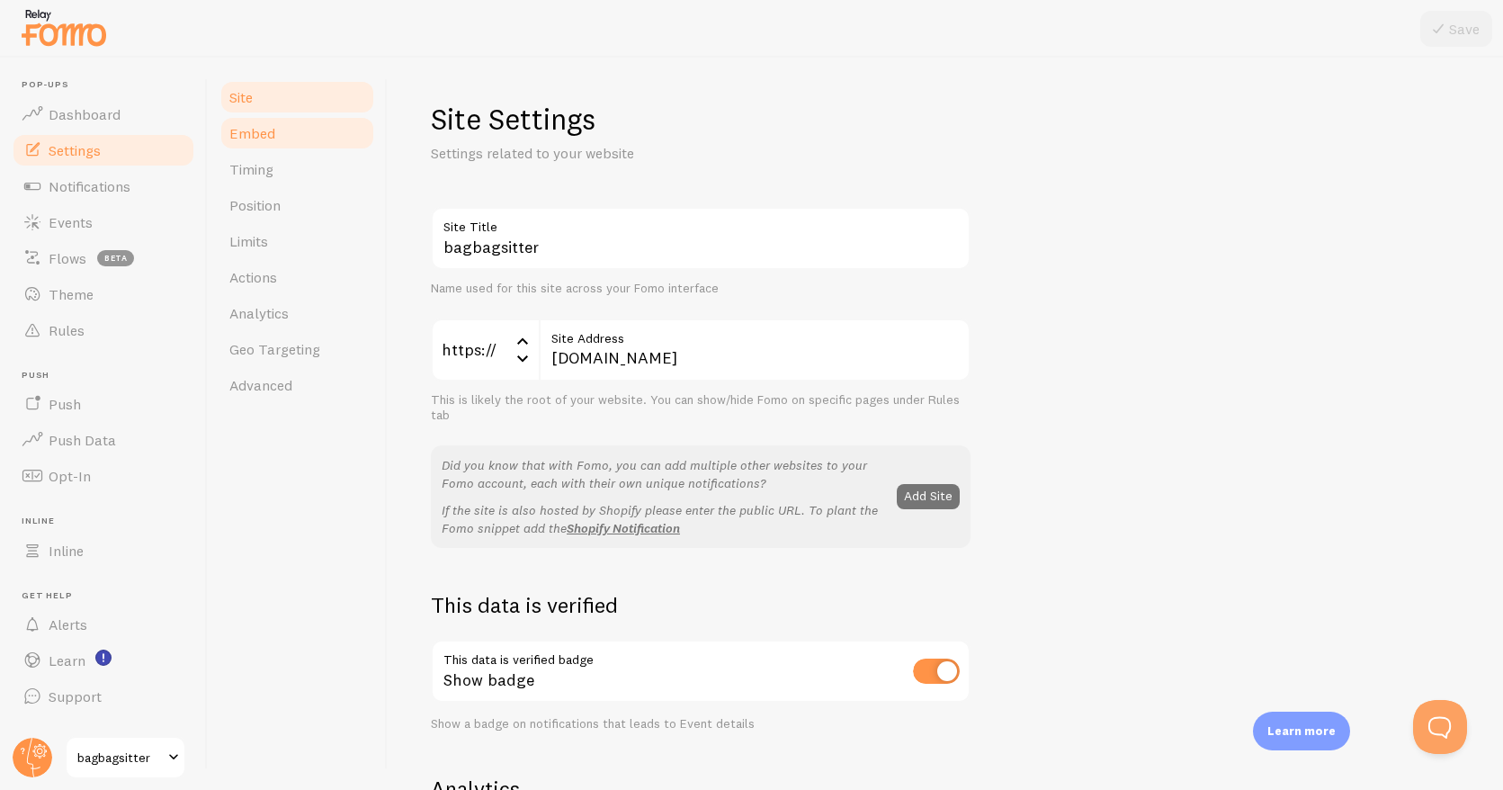
click at [260, 139] on span "Embed" at bounding box center [252, 133] width 46 height 18
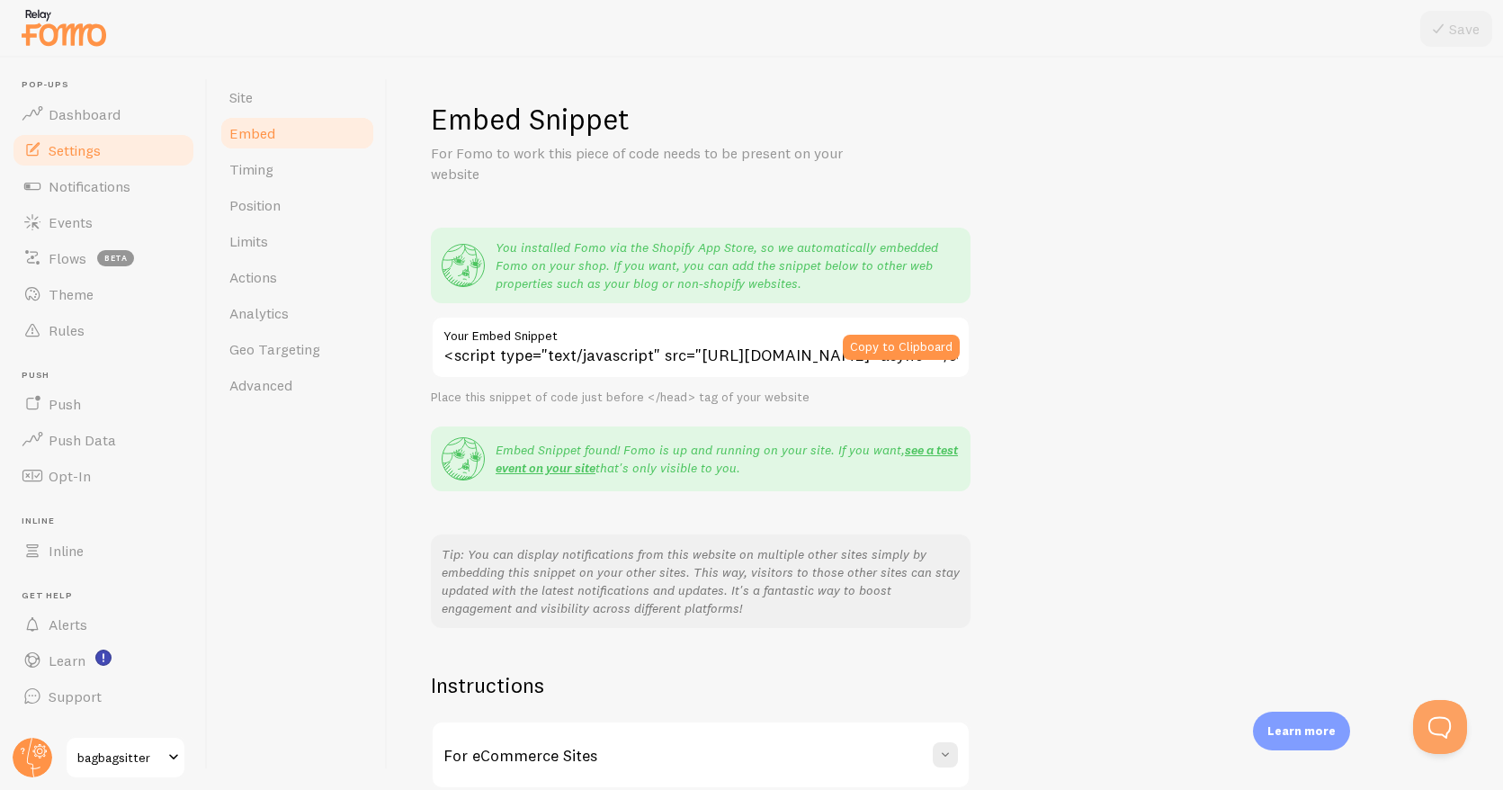
drag, startPoint x: 246, startPoint y: 99, endPoint x: 277, endPoint y: 145, distance: 55.7
click at [245, 99] on span "Site" at bounding box center [240, 97] width 23 height 18
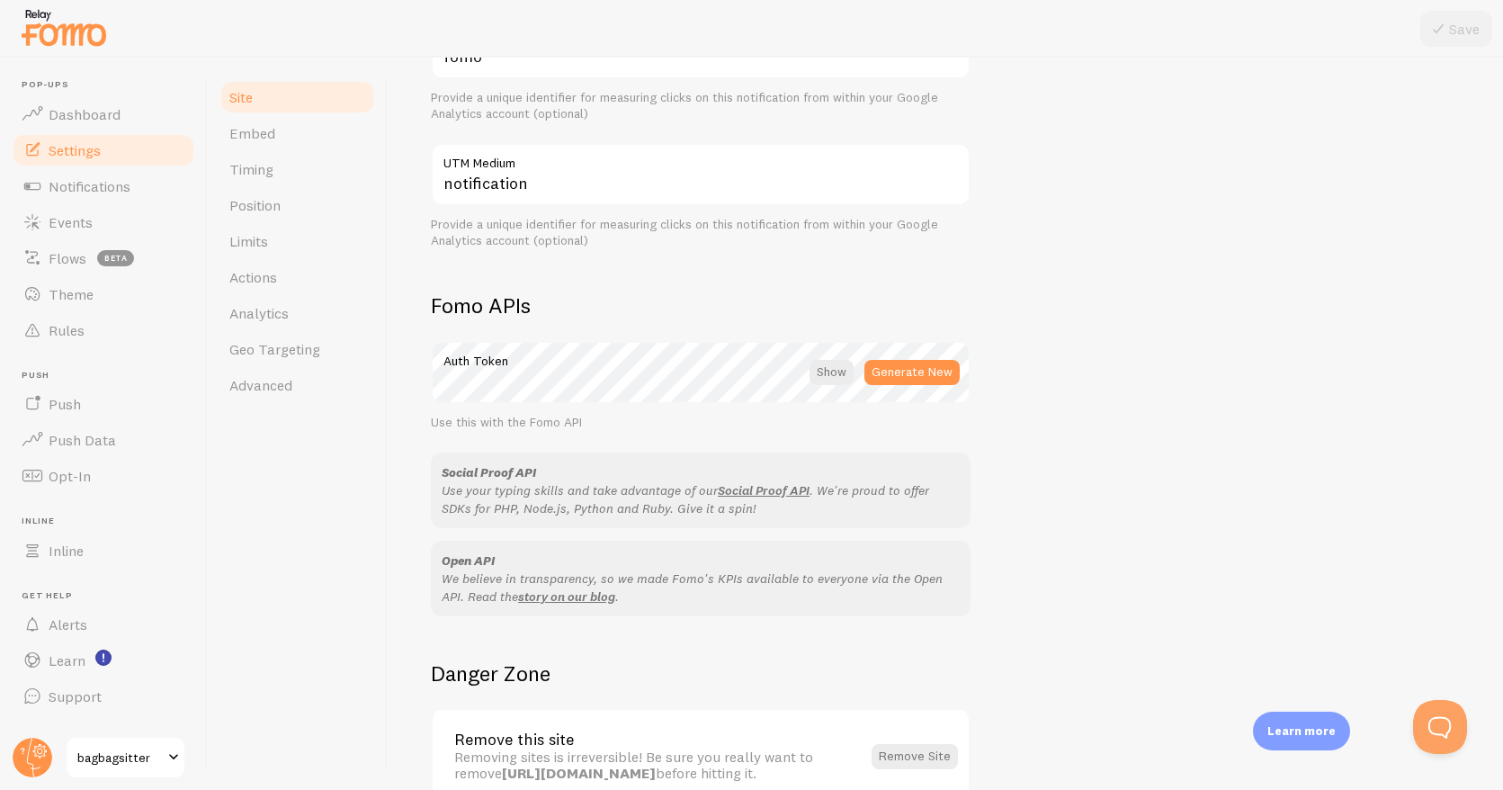
scroll to position [909, 0]
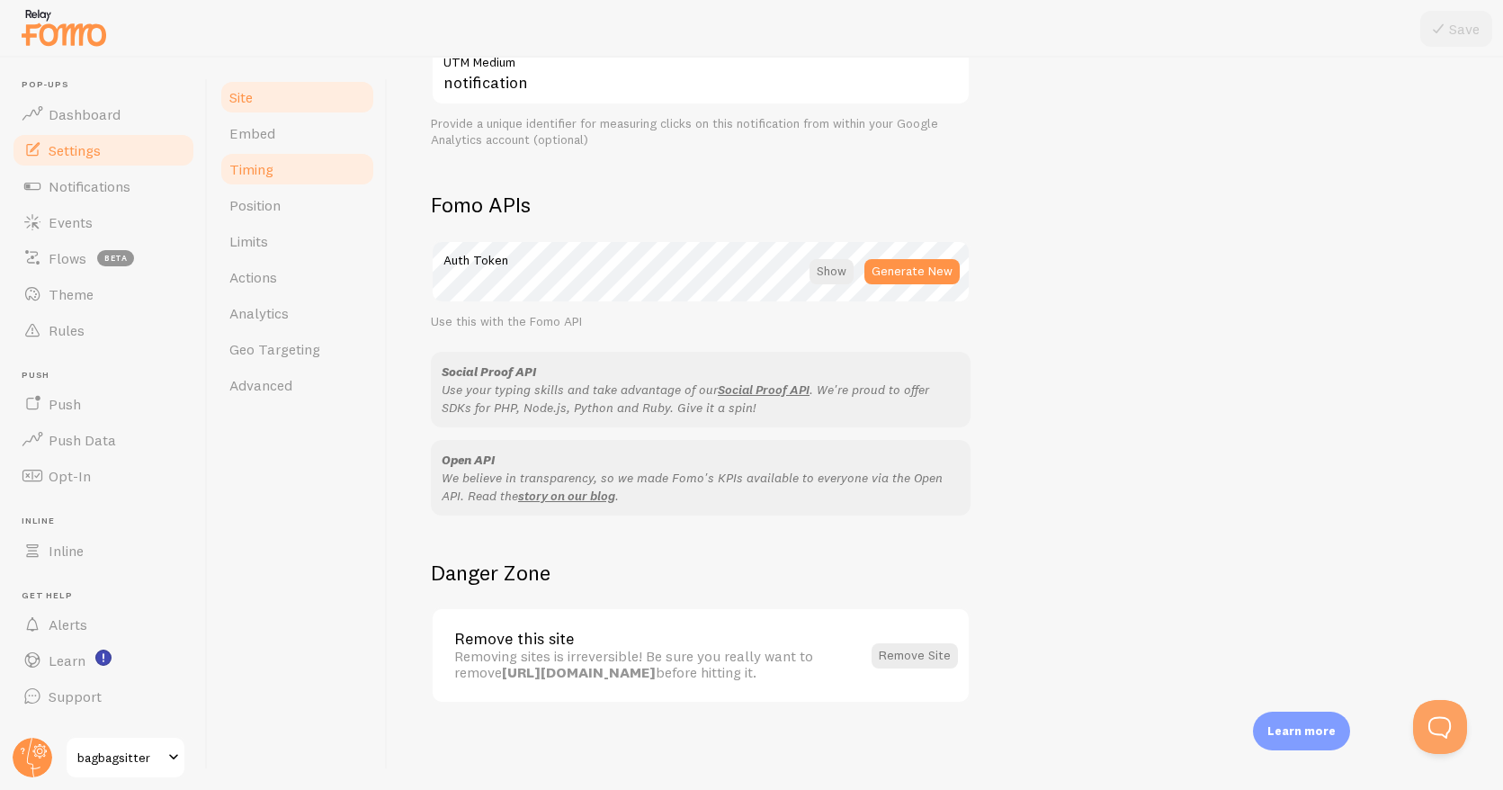
click at [260, 175] on span "Timing" at bounding box center [251, 169] width 44 height 18
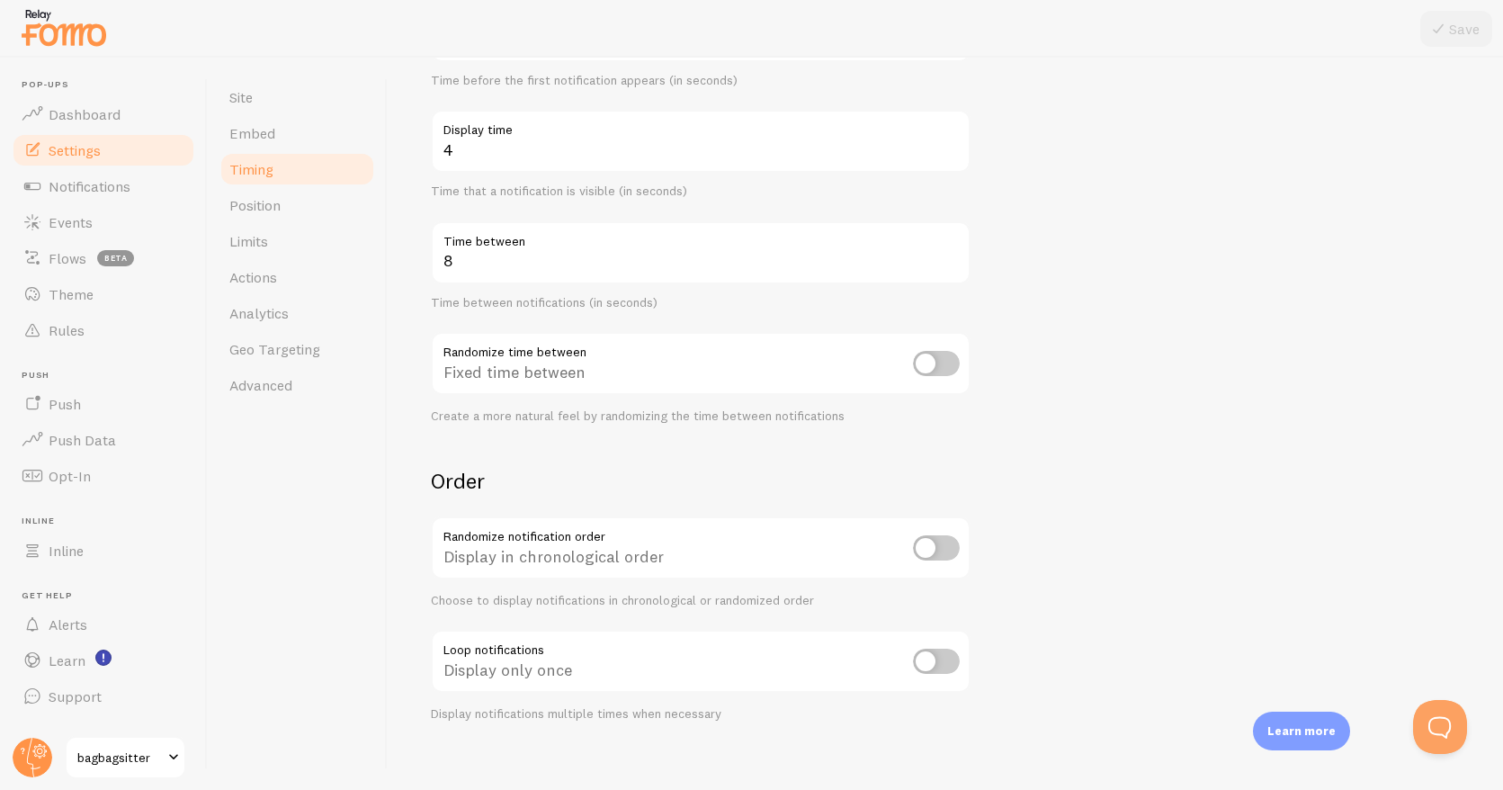
scroll to position [275, 0]
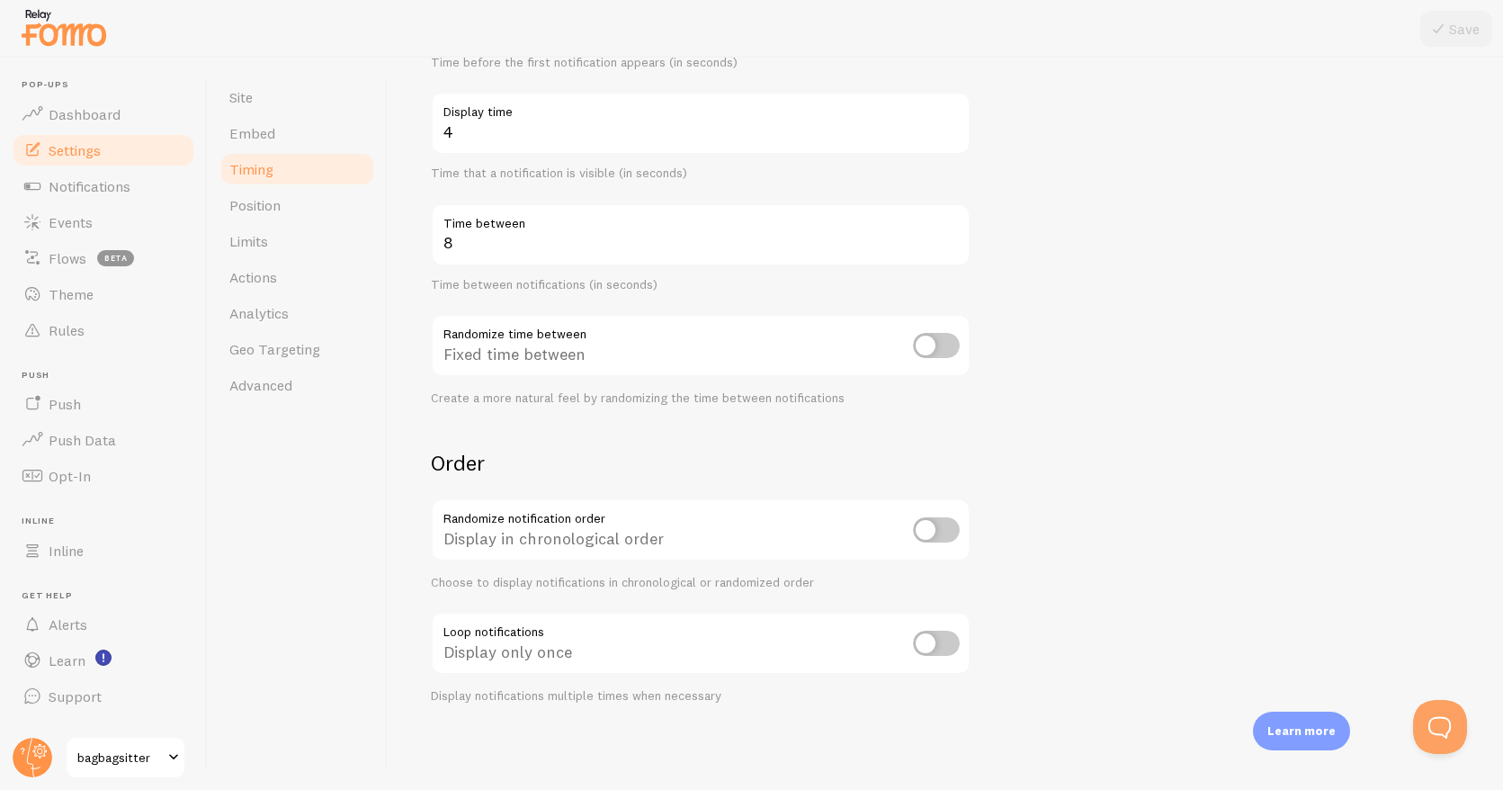
click at [927, 646] on input "checkbox" at bounding box center [936, 643] width 47 height 25
checkbox input "true"
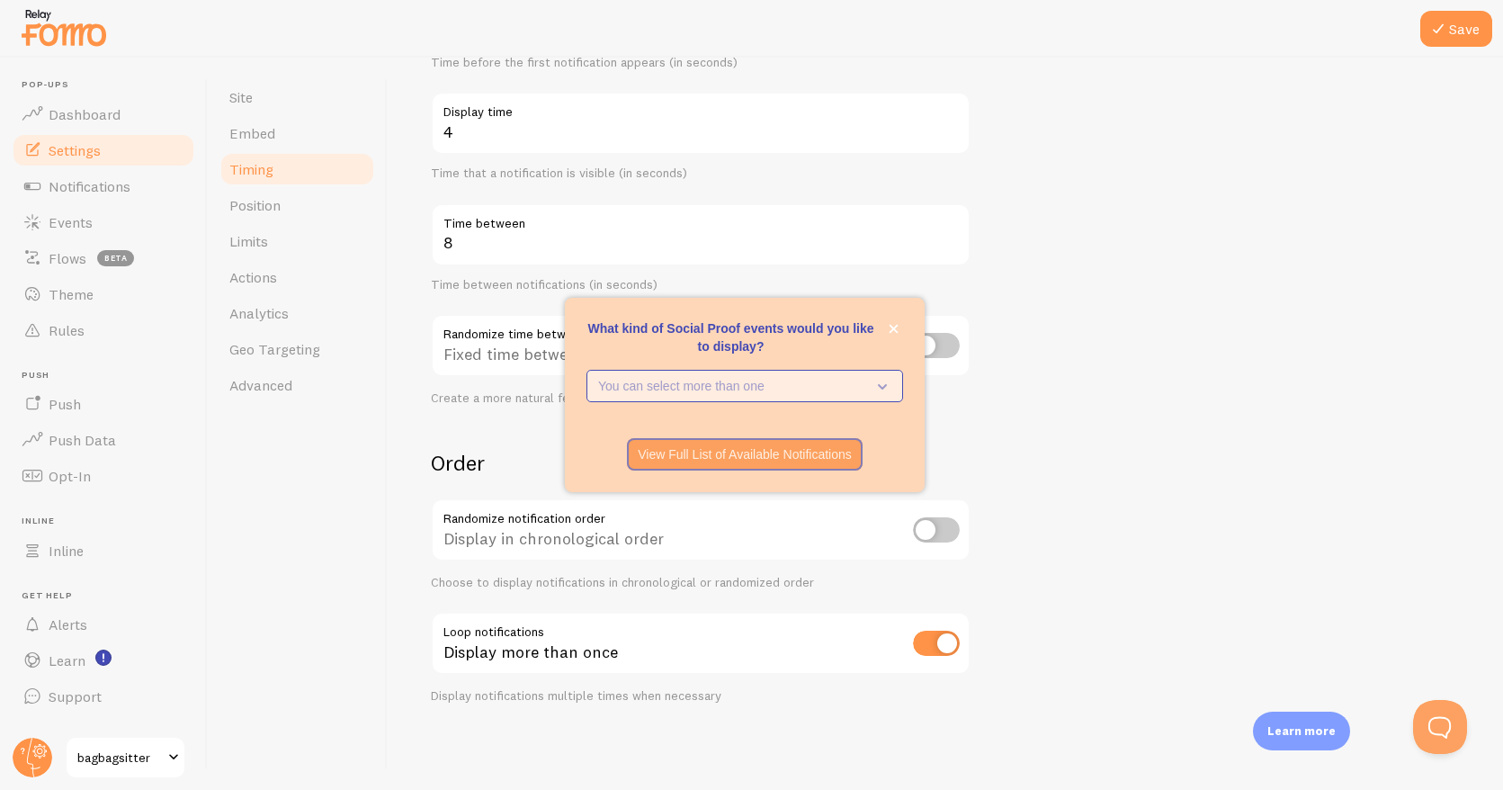
click at [835, 392] on p "You can select more than one" at bounding box center [732, 386] width 268 height 18
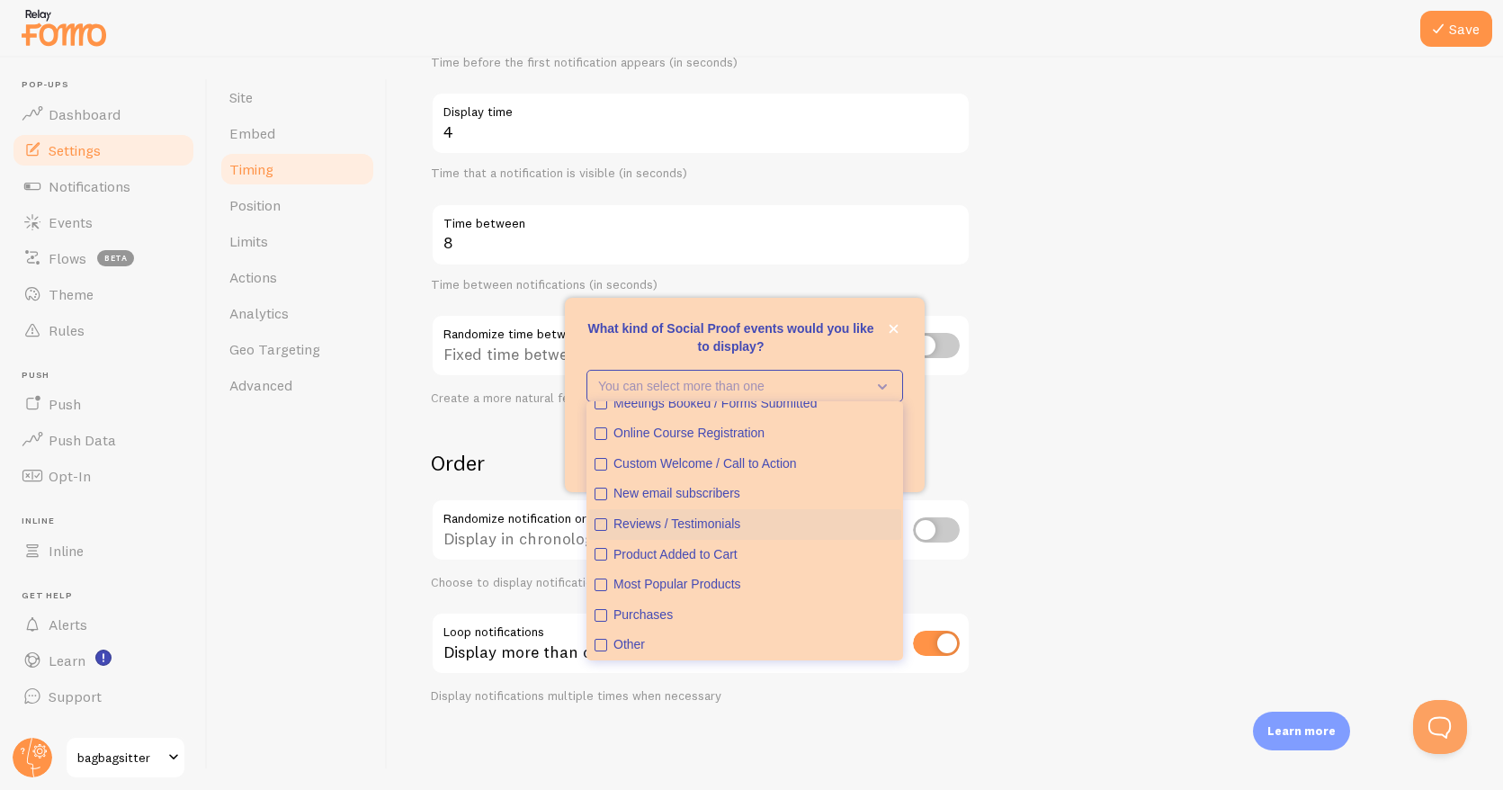
scroll to position [47, 0]
click at [653, 614] on div "Purchases" at bounding box center [755, 614] width 282 height 18
click at [1252, 462] on form "Delay 3 Initial delay (seconds) Time before the first notification appears (in …" at bounding box center [945, 318] width 1029 height 772
click at [896, 326] on icon "close," at bounding box center [894, 329] width 9 height 9
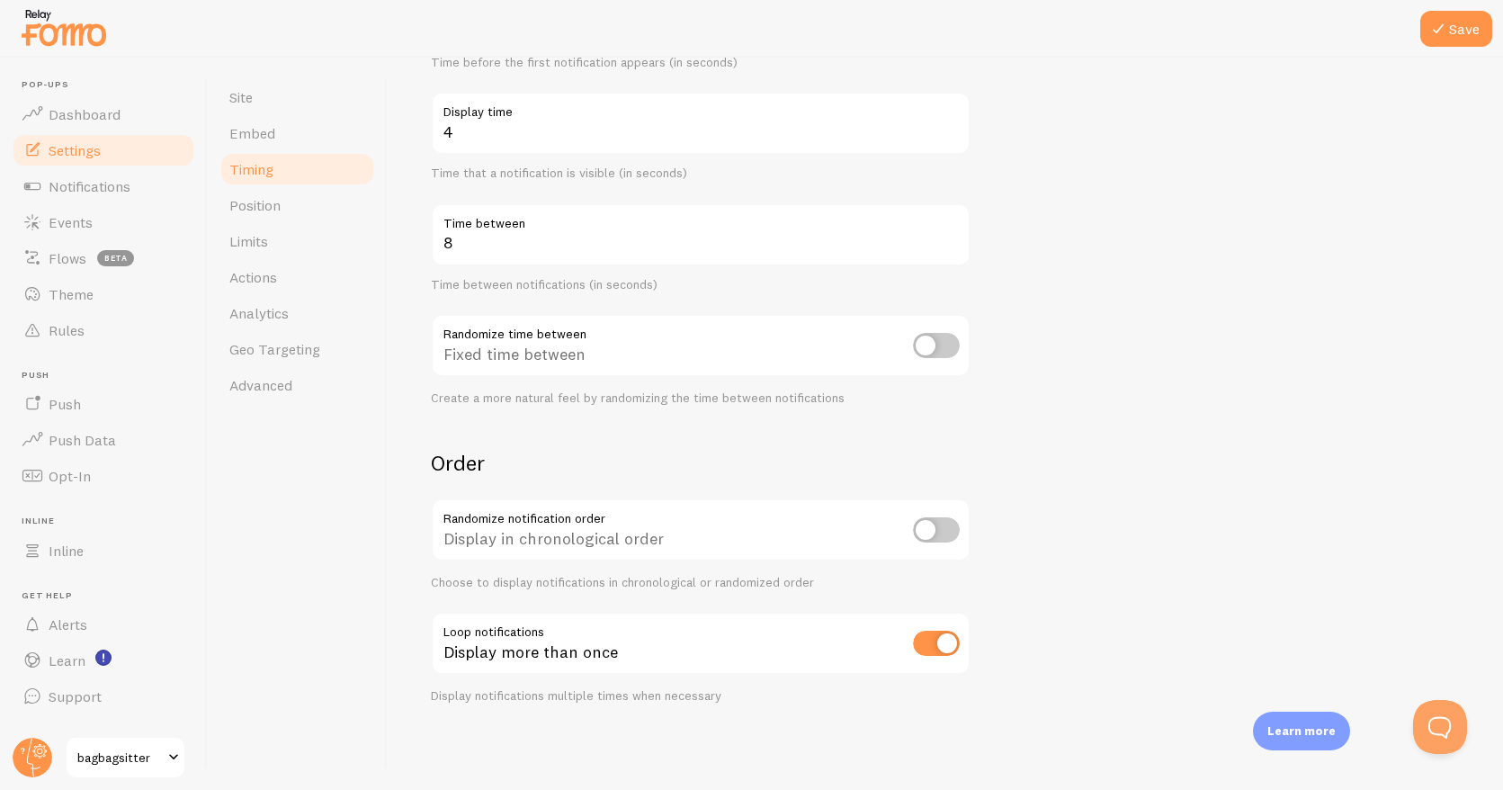
click at [917, 350] on input "checkbox" at bounding box center [936, 345] width 47 height 25
checkbox input "true"
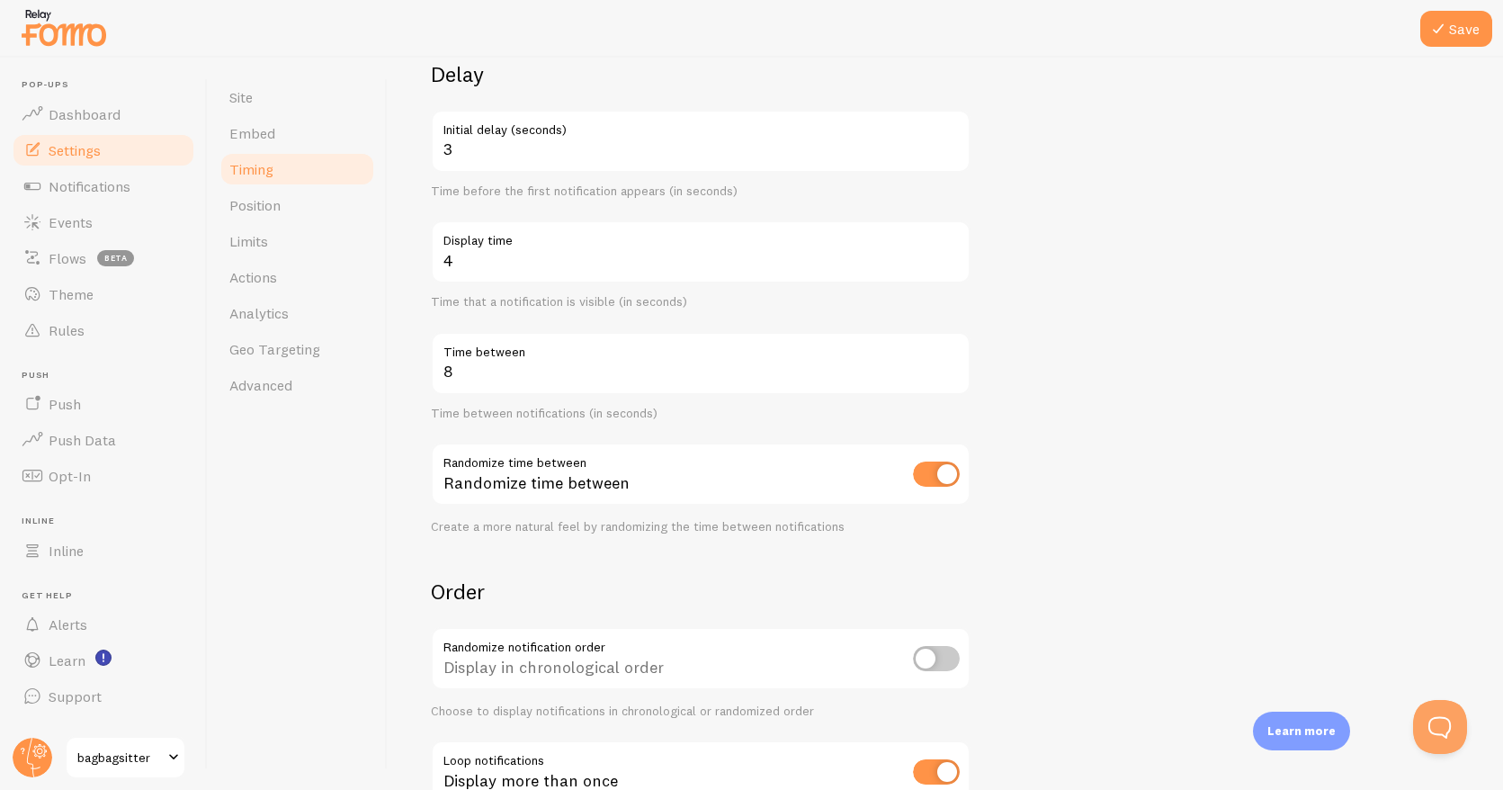
scroll to position [275, 0]
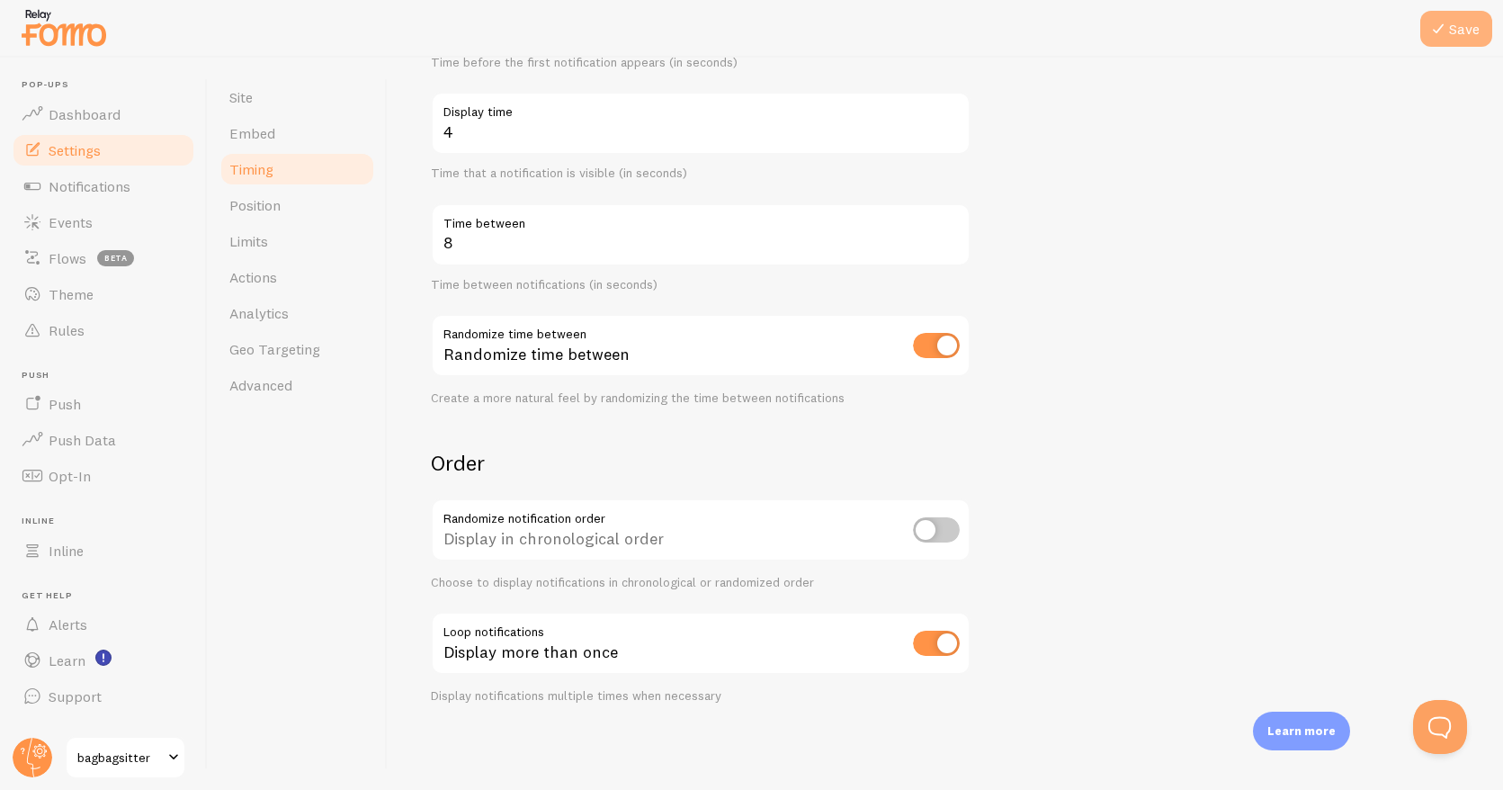
click at [1450, 36] on button "Save" at bounding box center [1457, 29] width 72 height 36
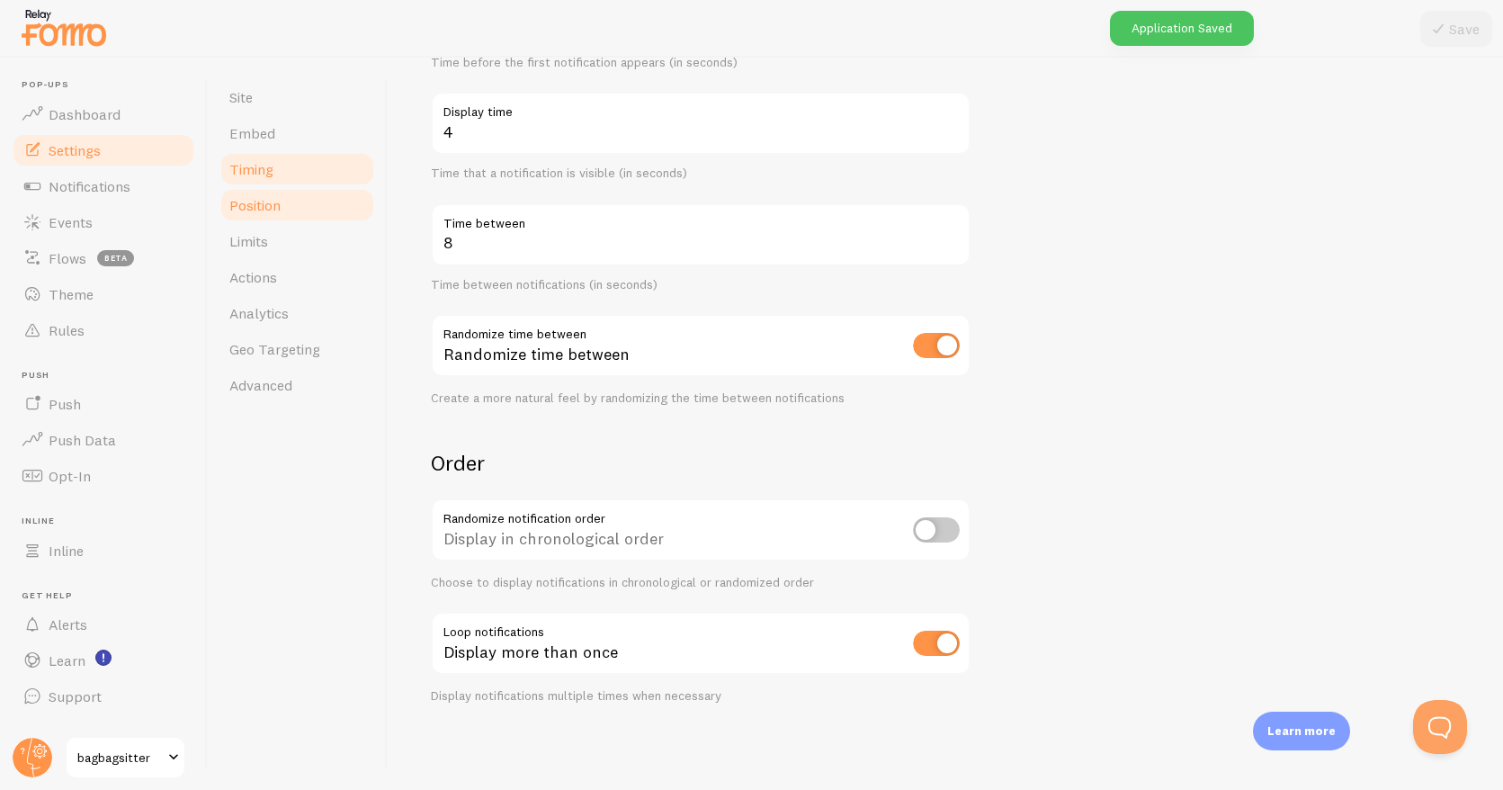
click at [281, 210] on span "Position" at bounding box center [254, 205] width 51 height 18
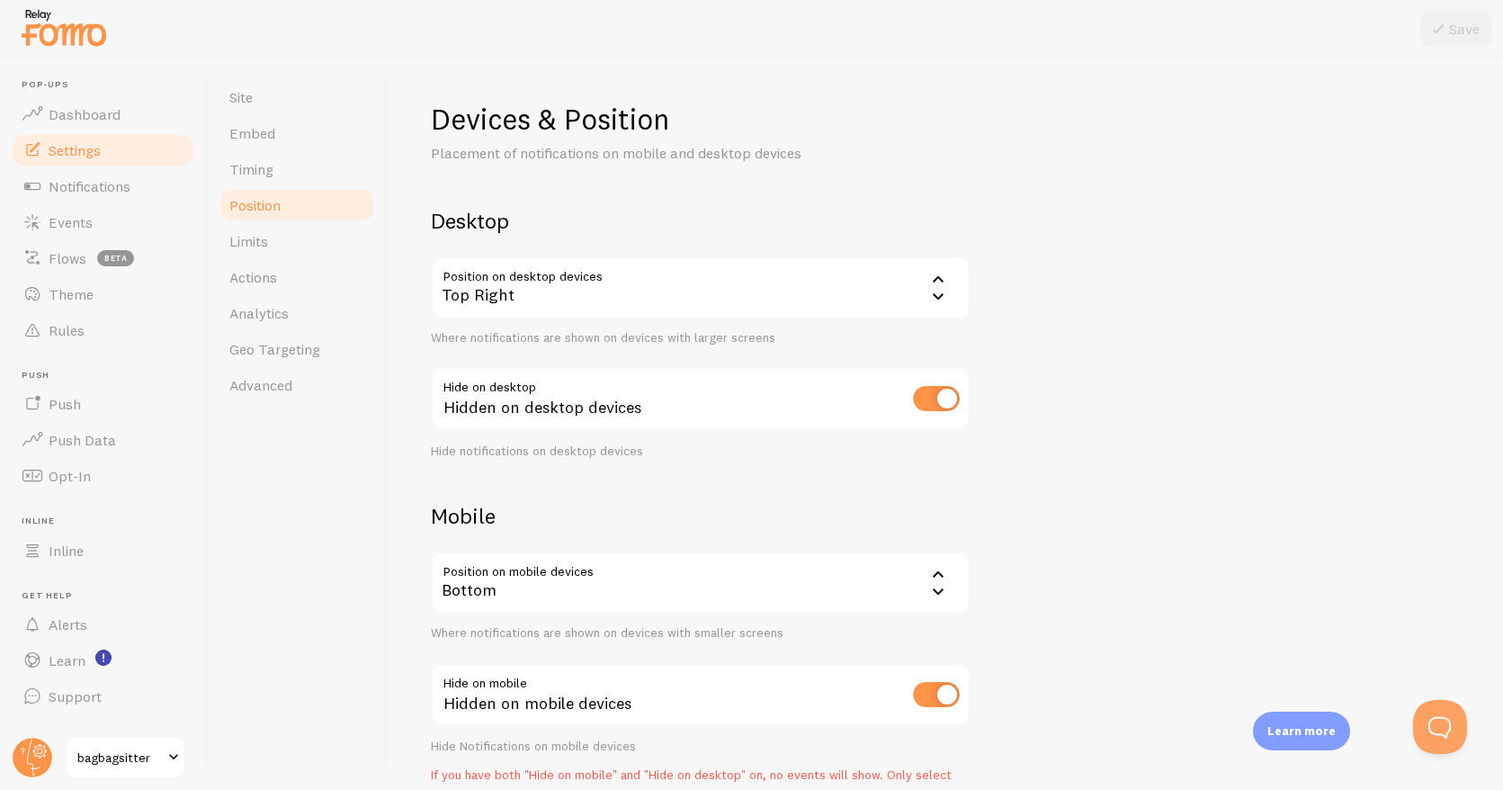
scroll to position [97, 0]
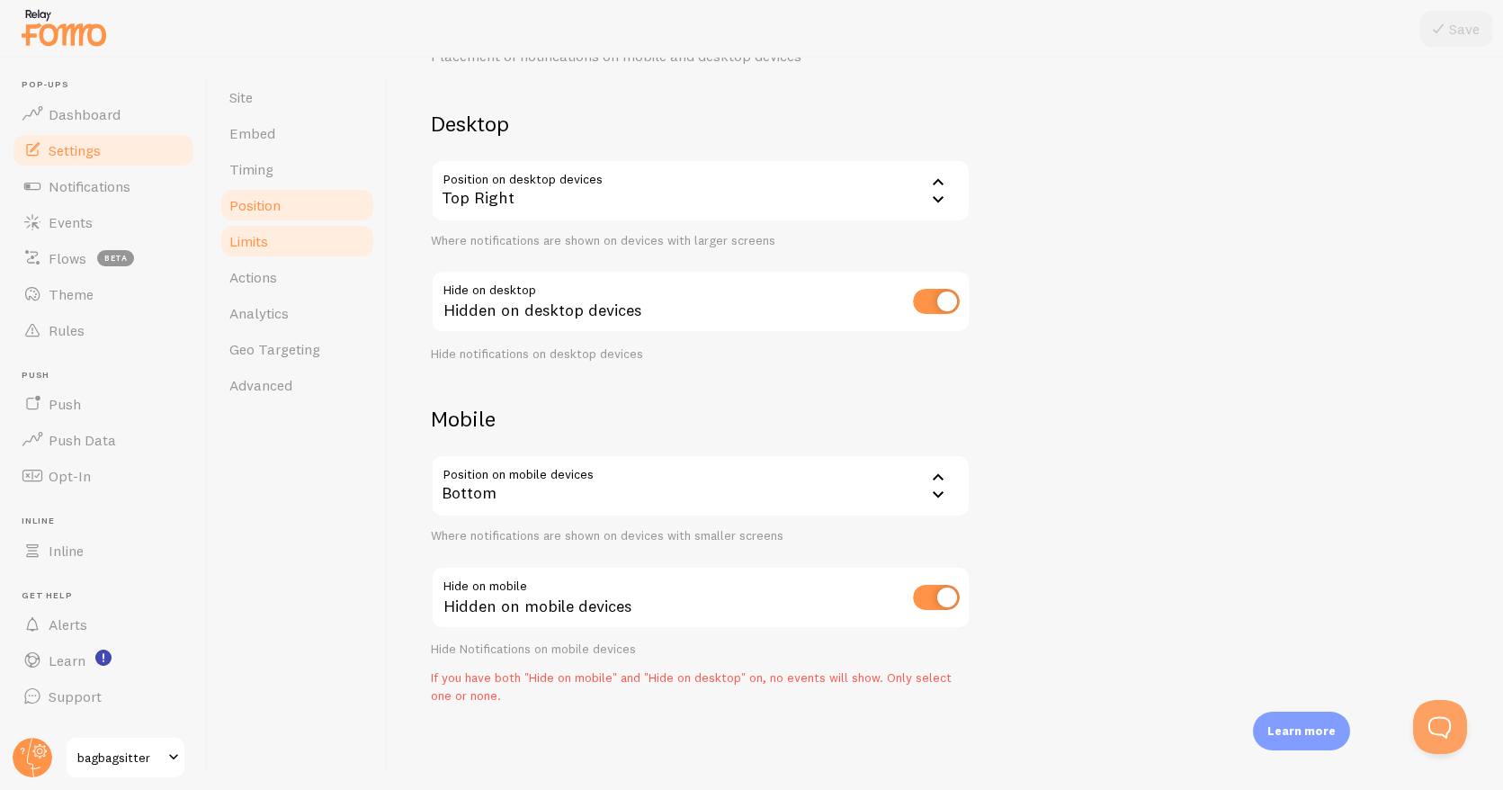
click at [280, 239] on link "Limits" at bounding box center [297, 241] width 157 height 36
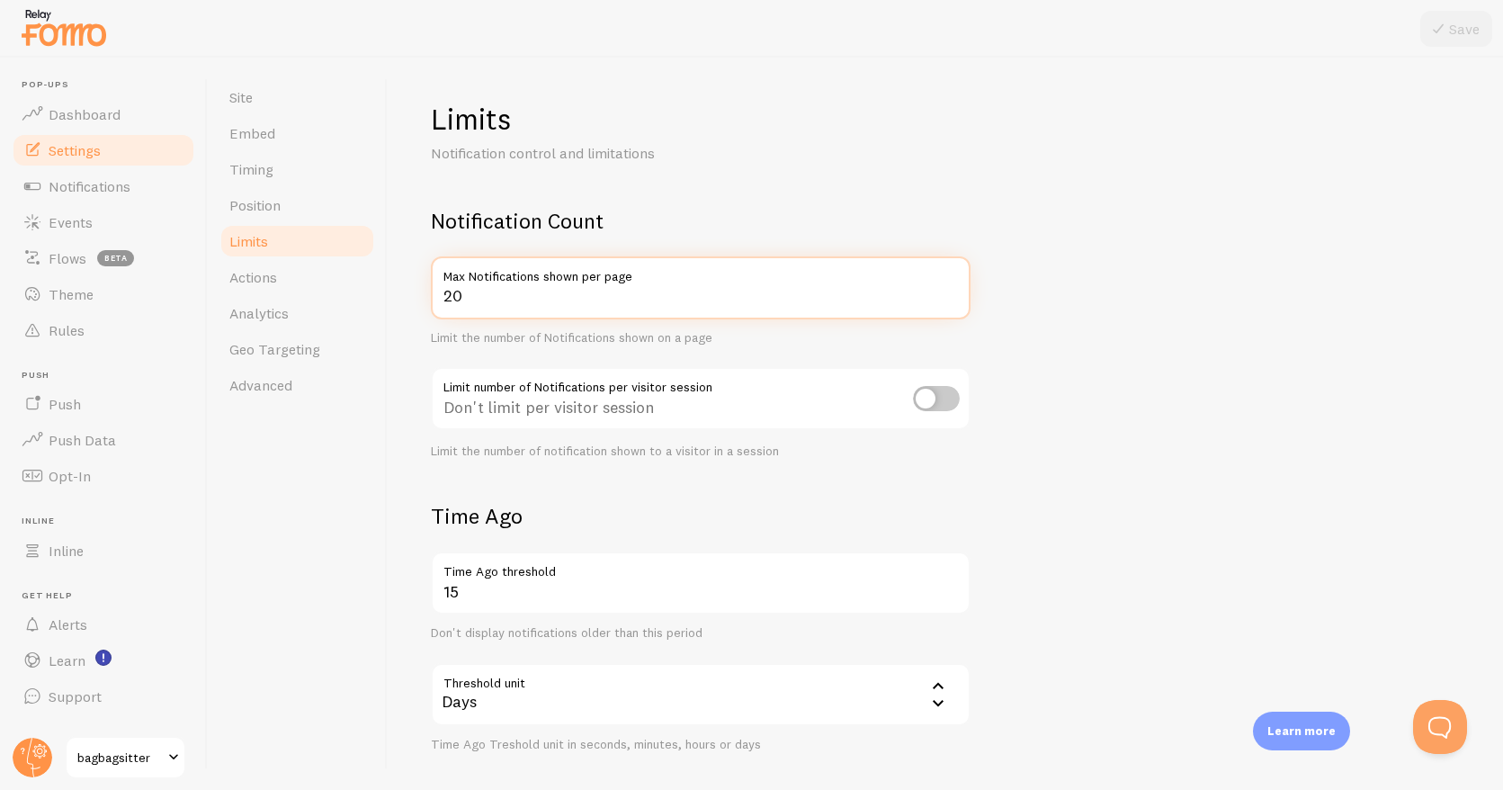
click at [477, 300] on input "20" at bounding box center [701, 287] width 540 height 63
type input "200"
click at [1068, 395] on form "Notification Count 200 Max Notifications shown per page Limit the number of Not…" at bounding box center [945, 626] width 1029 height 839
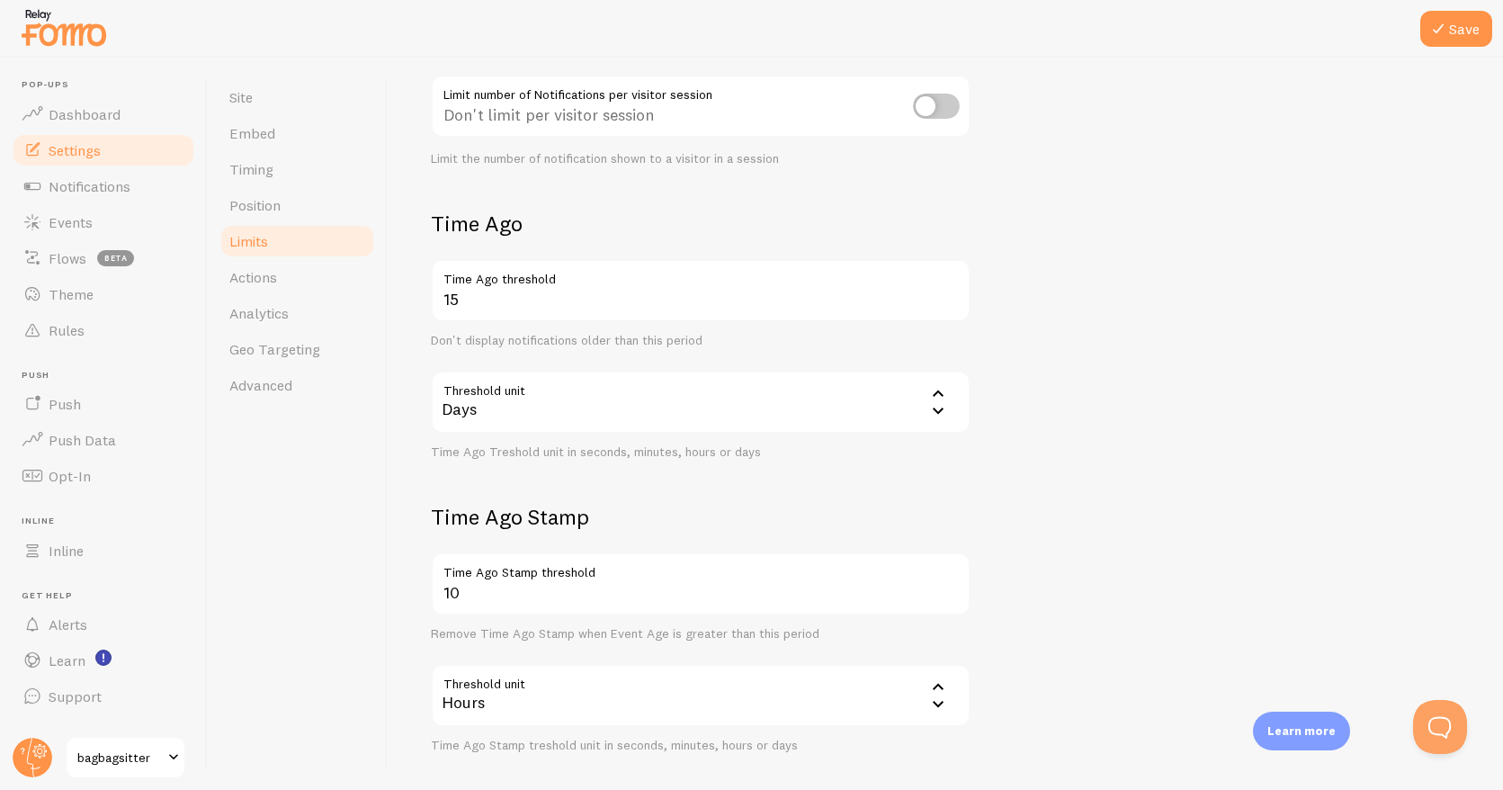
click at [943, 416] on icon at bounding box center [939, 410] width 22 height 22
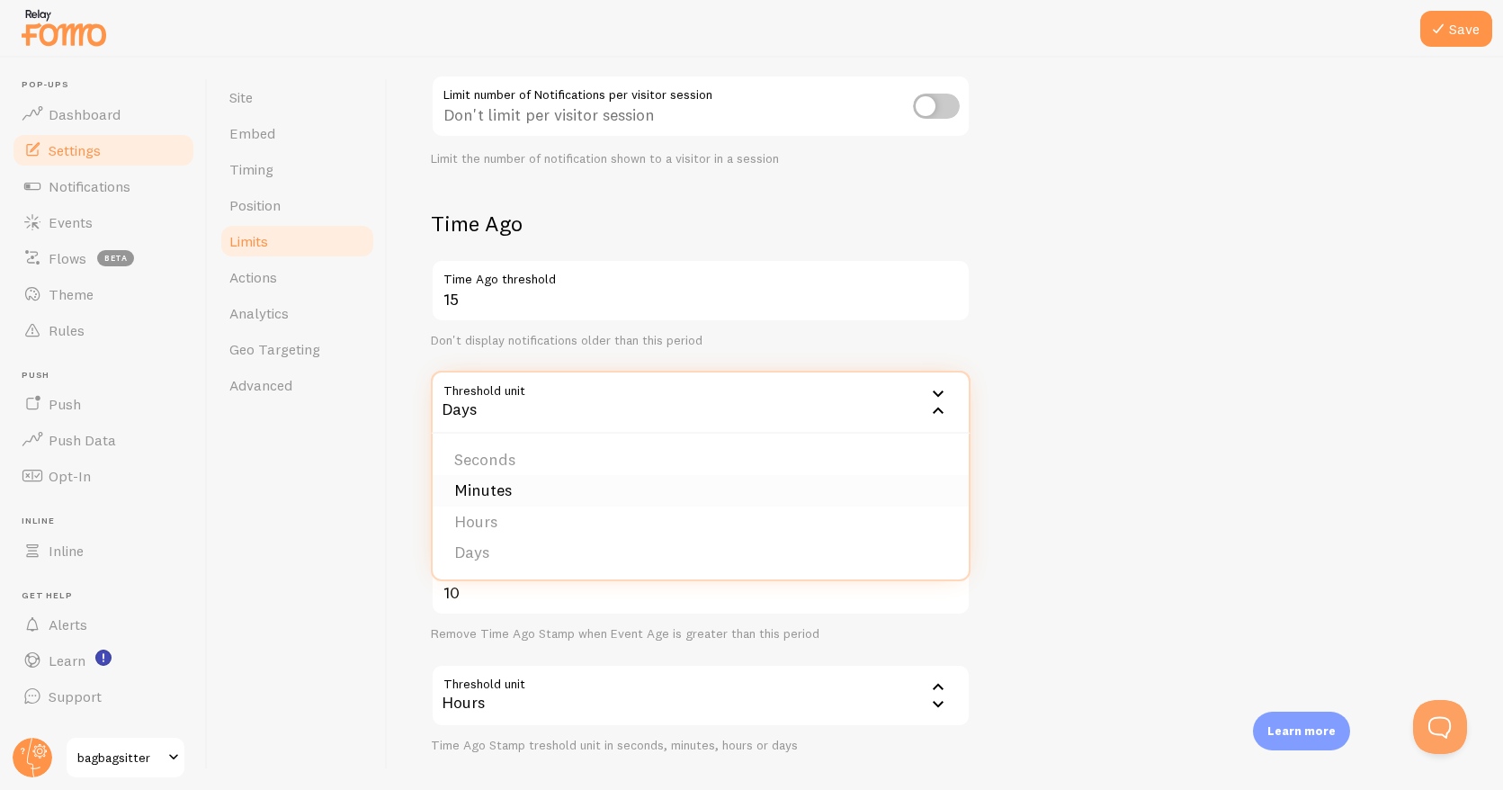
click at [505, 494] on li "Minutes" at bounding box center [701, 490] width 536 height 31
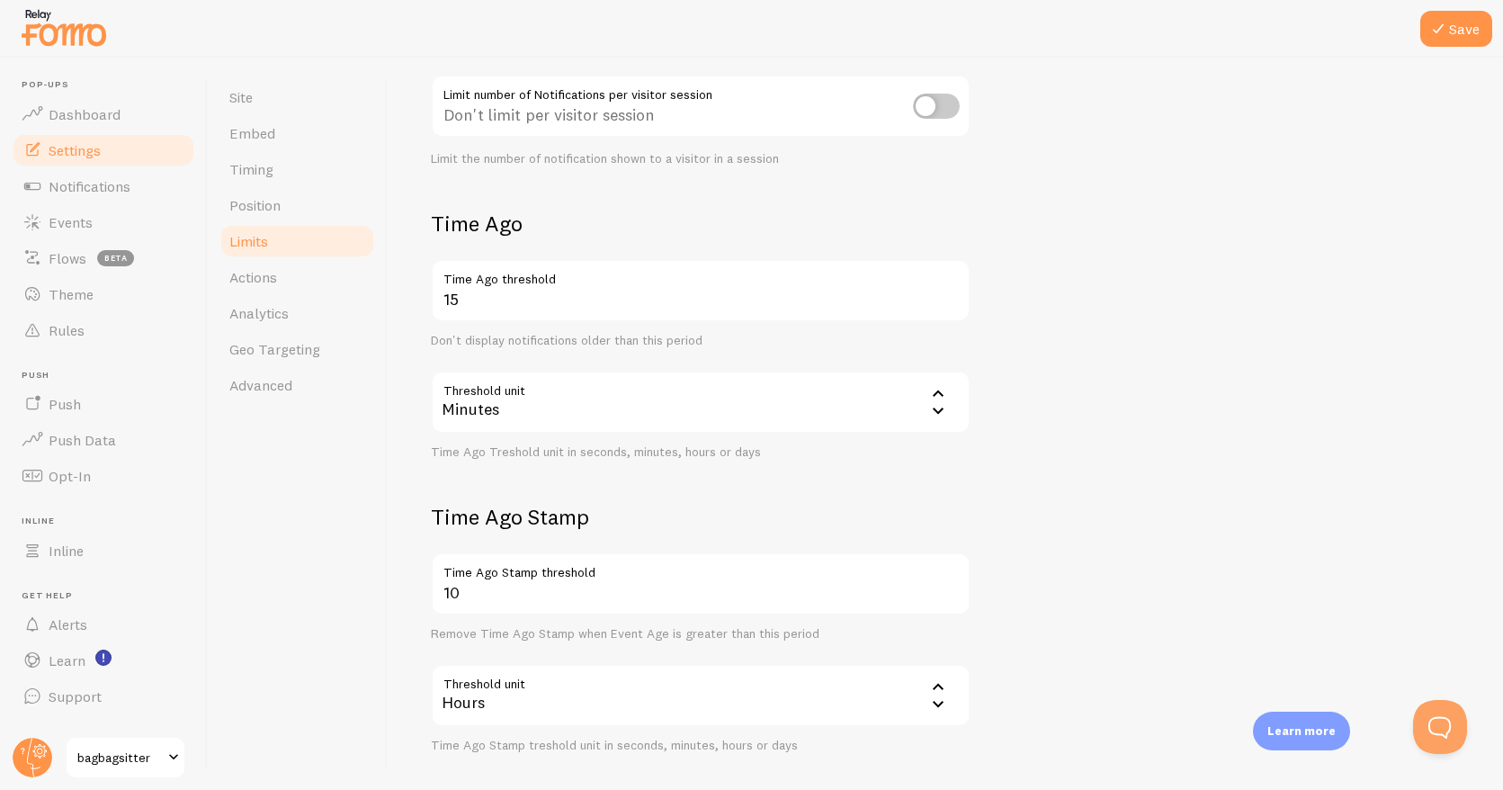
click at [934, 409] on icon at bounding box center [938, 411] width 11 height 6
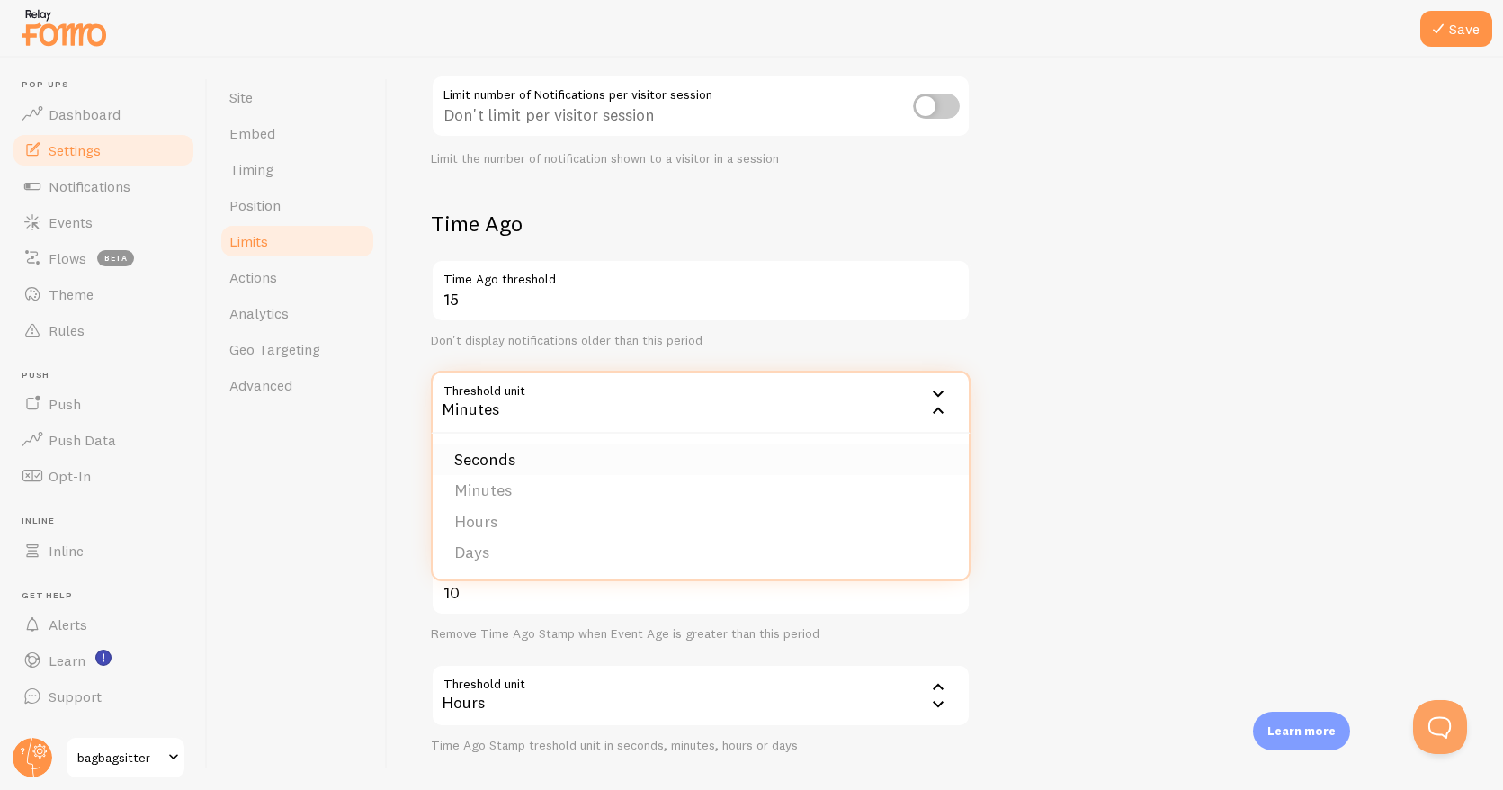
click at [548, 461] on li "Seconds" at bounding box center [701, 459] width 536 height 31
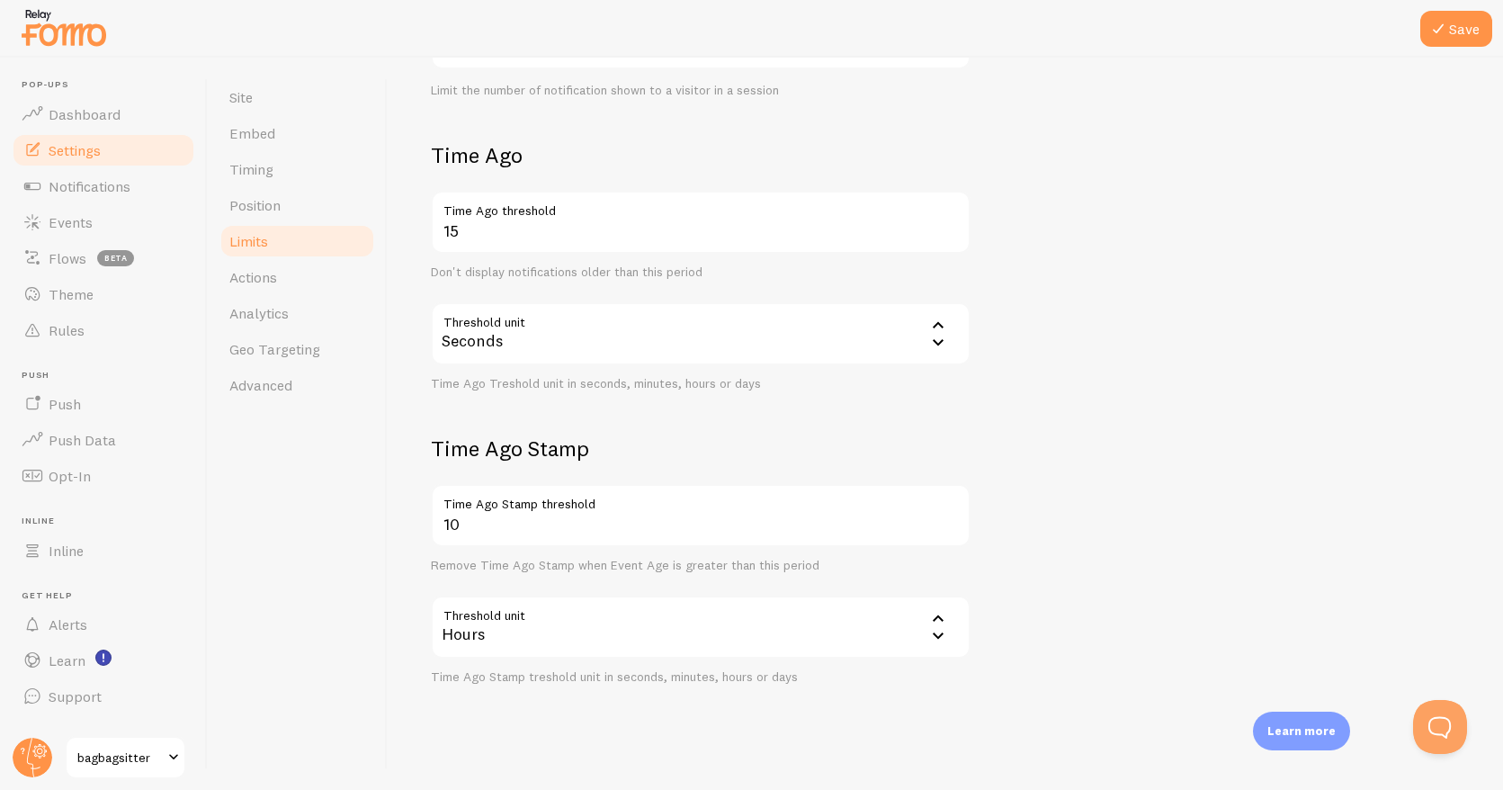
scroll to position [376, 0]
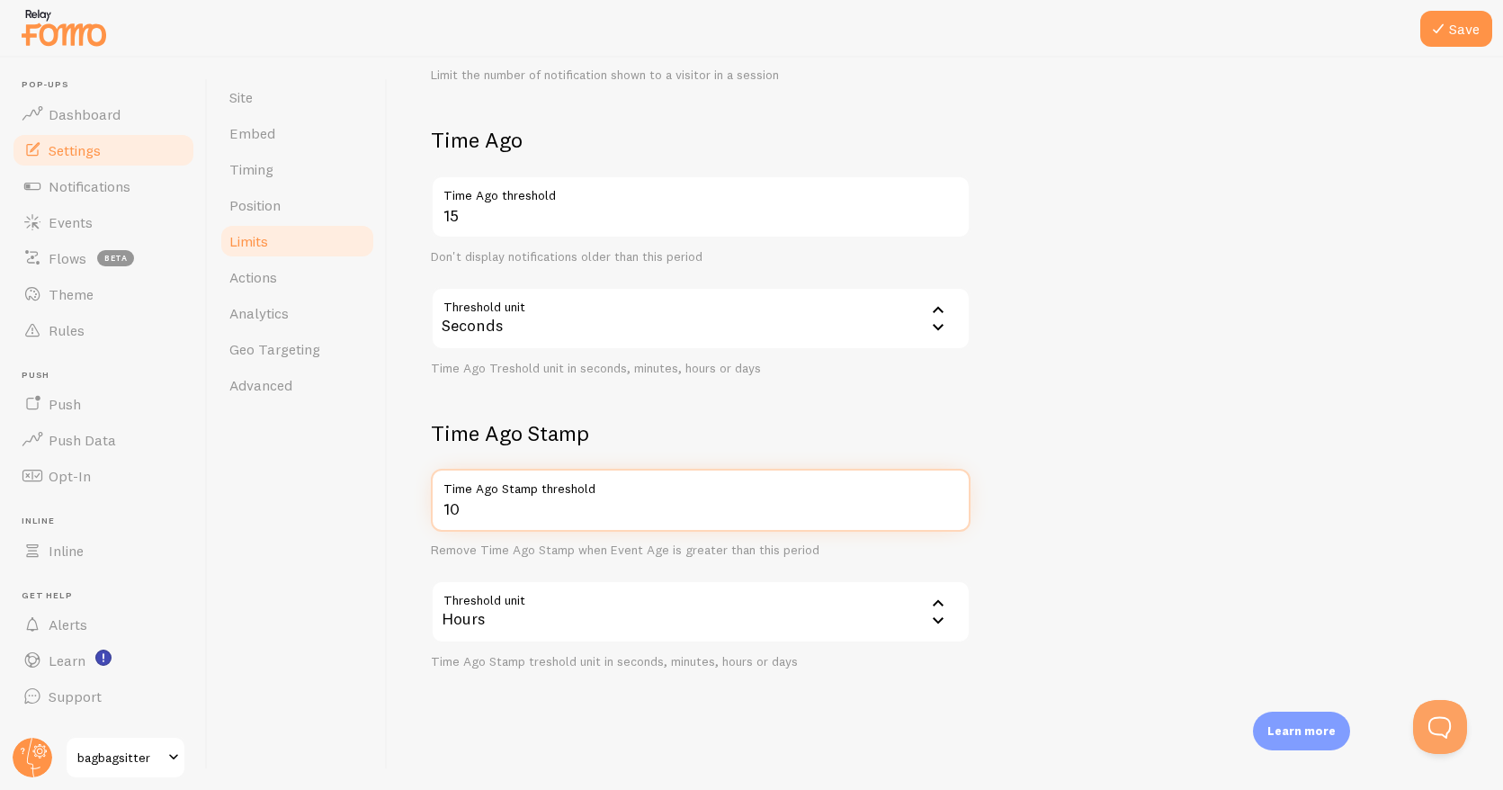
click at [573, 506] on input "10" at bounding box center [701, 500] width 540 height 63
drag, startPoint x: 363, startPoint y: 654, endPoint x: 570, endPoint y: 614, distance: 210.9
click at [366, 654] on div "Site Embed Timing Position Limits Actions Analytics Geo Targeting Advanced" at bounding box center [298, 424] width 180 height 732
click at [586, 613] on div "Hours" at bounding box center [701, 611] width 540 height 63
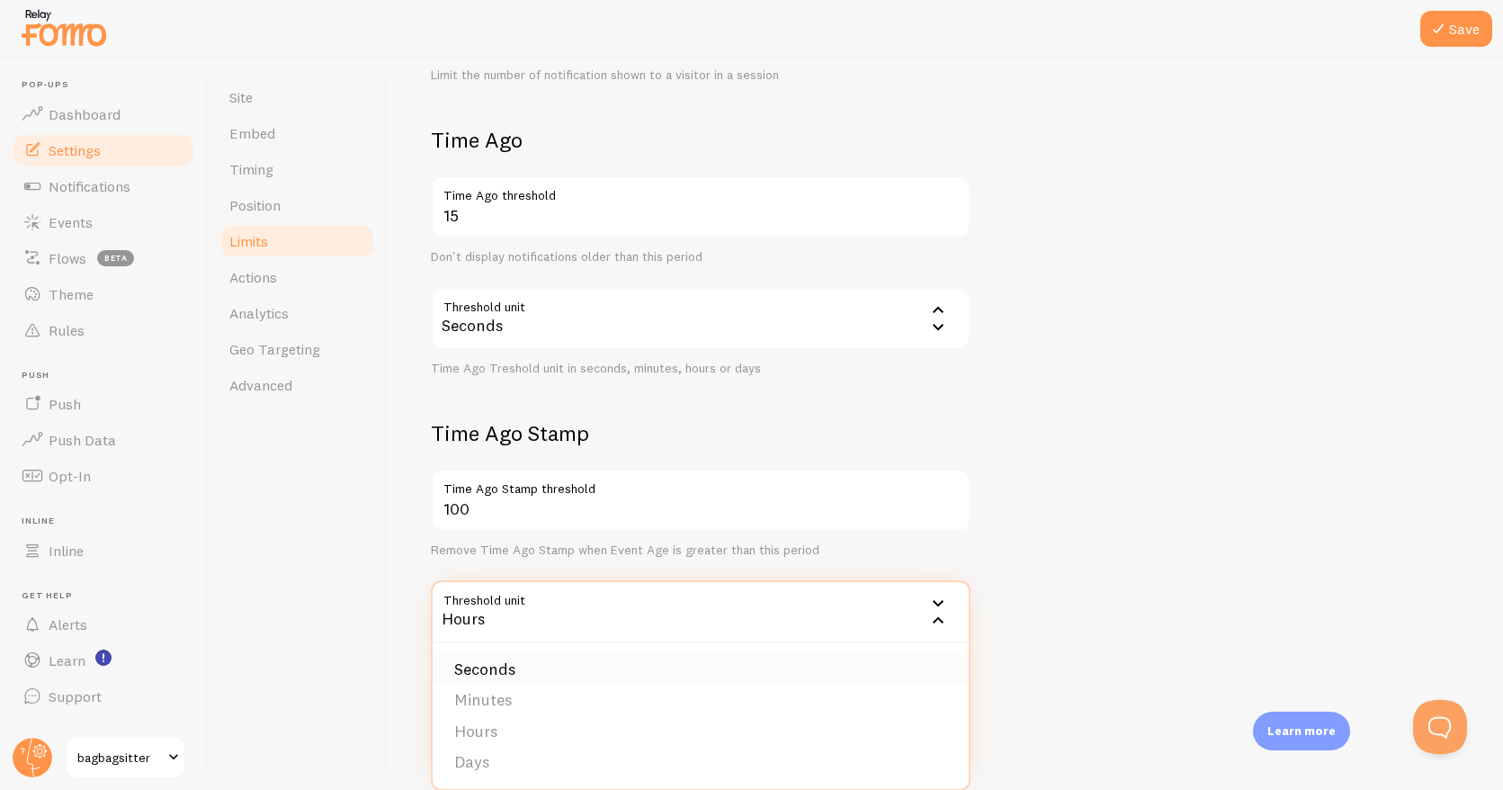
click at [511, 672] on li "Seconds" at bounding box center [701, 669] width 536 height 31
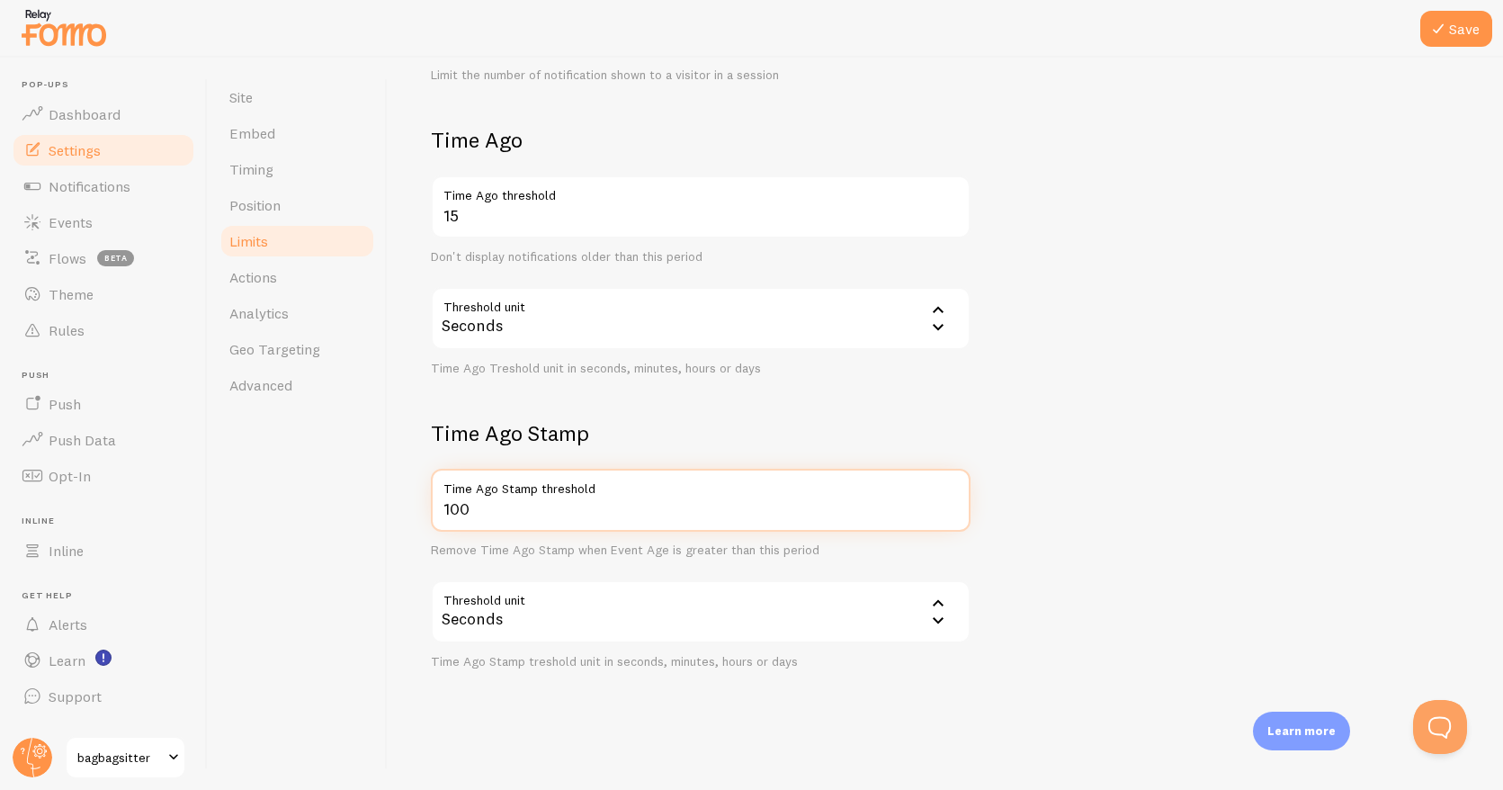
click at [610, 498] on input "100" at bounding box center [701, 500] width 540 height 63
type input "99"
click at [955, 510] on input "99" at bounding box center [701, 500] width 540 height 63
click at [921, 450] on div "Time Ago Stamp 99 Time Ago Stamp threshold Remove Time Ago Stamp when Event Age…" at bounding box center [701, 544] width 540 height 250
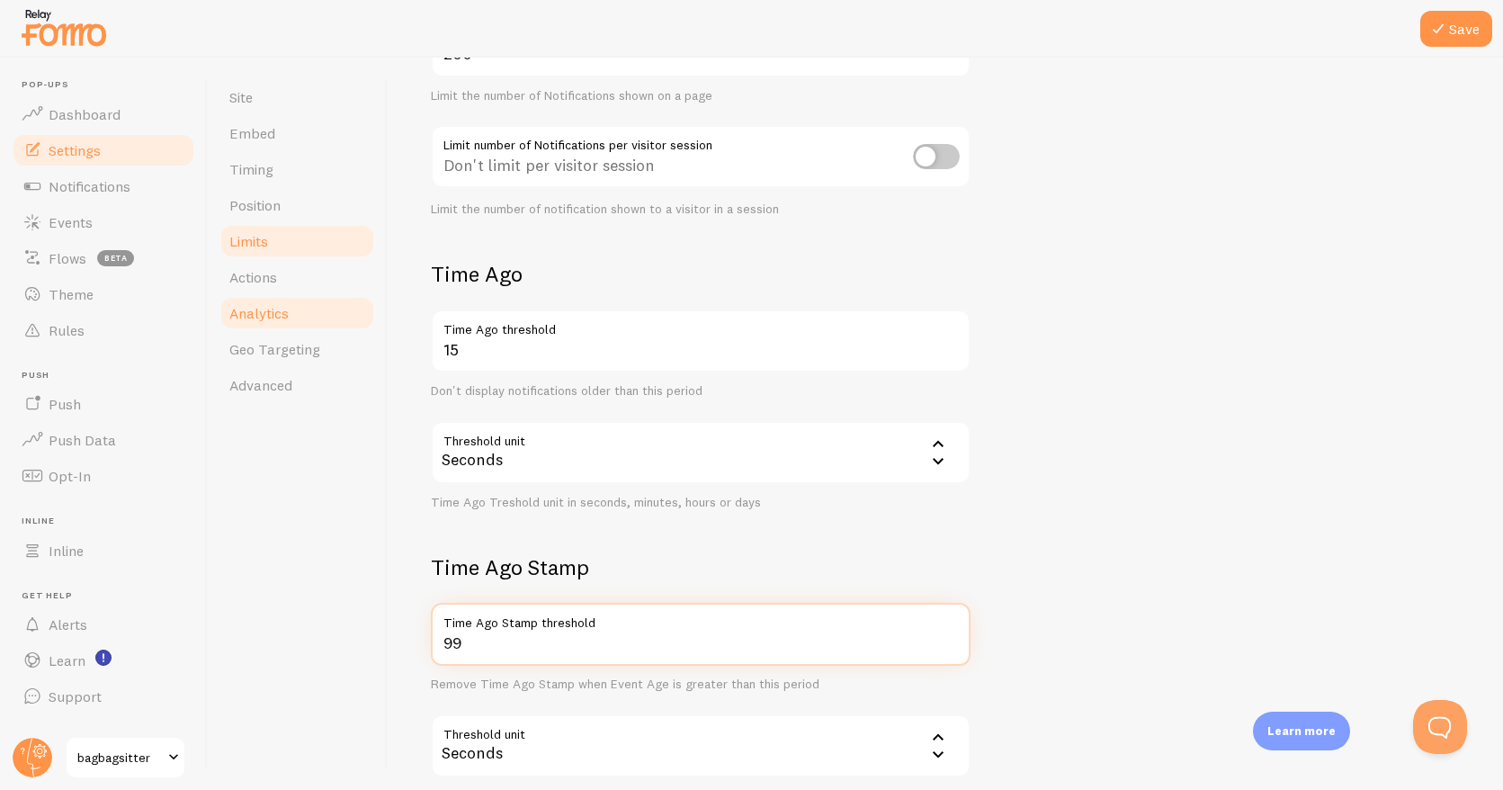
scroll to position [232, 0]
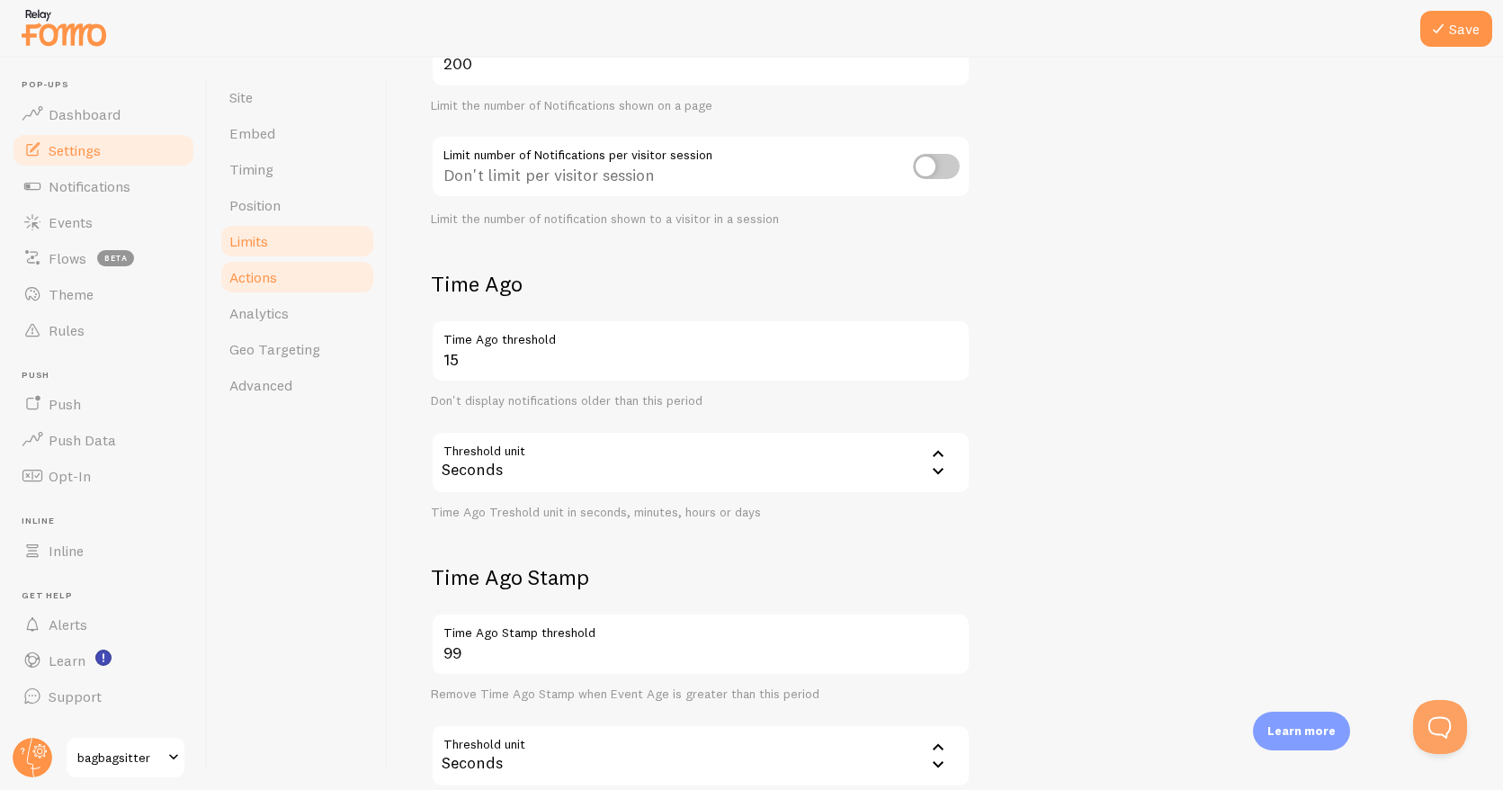
click at [263, 278] on span "Actions" at bounding box center [253, 277] width 48 height 18
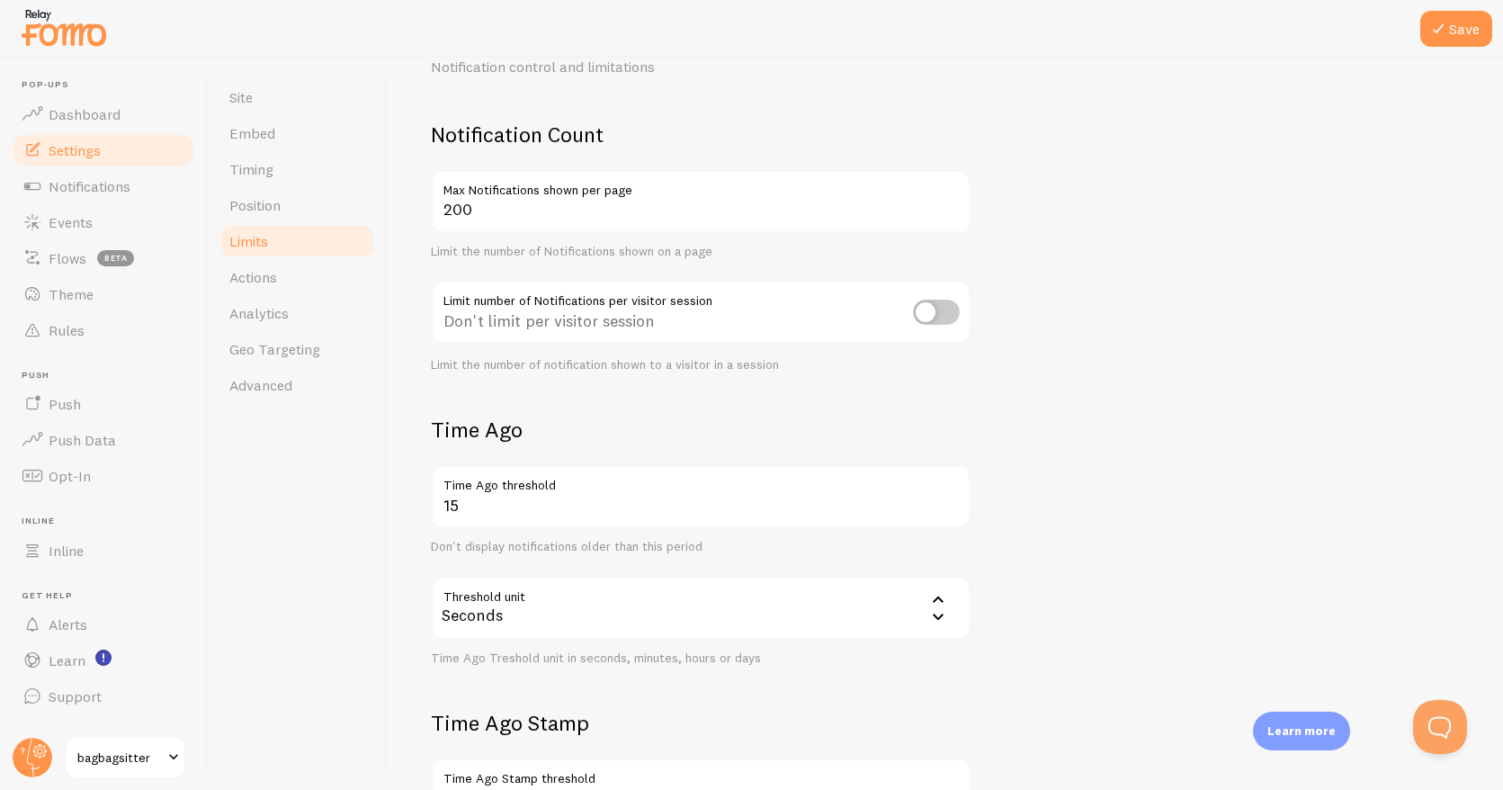
scroll to position [0, 0]
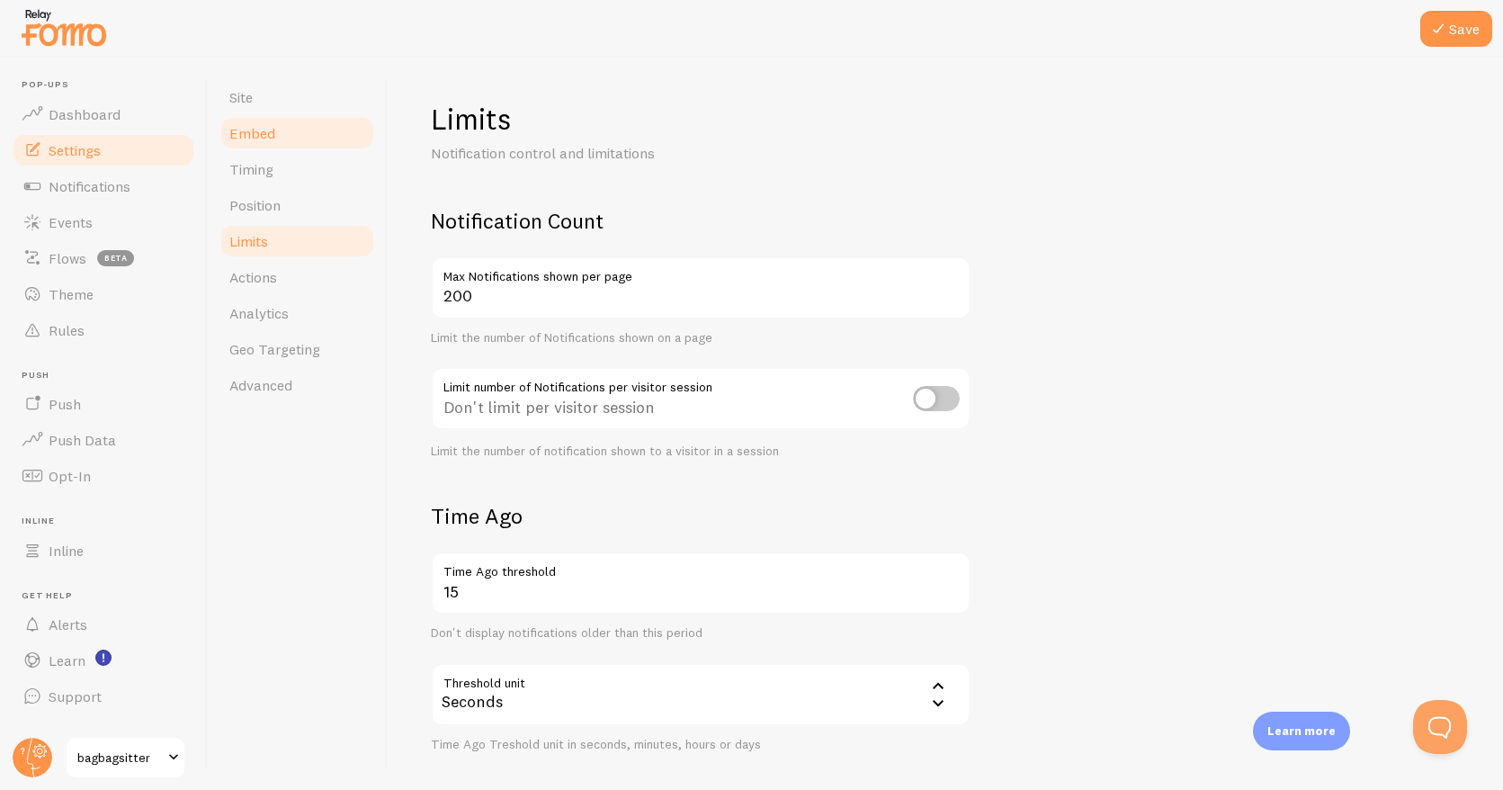
click at [259, 133] on span "Embed" at bounding box center [252, 133] width 46 height 18
click at [252, 97] on span "Site" at bounding box center [240, 97] width 23 height 18
click at [249, 103] on span "Site" at bounding box center [240, 97] width 23 height 18
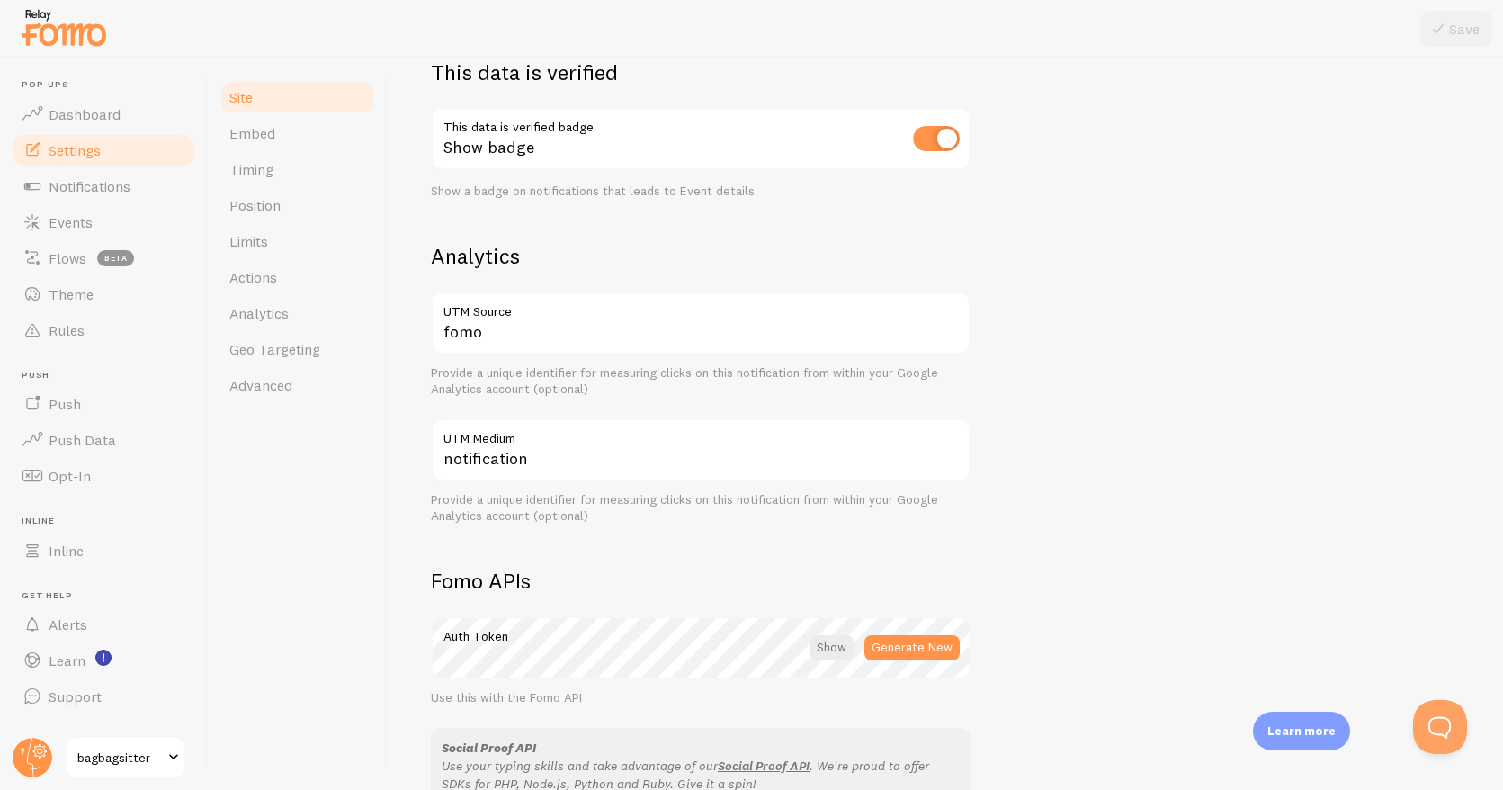
scroll to position [538, 0]
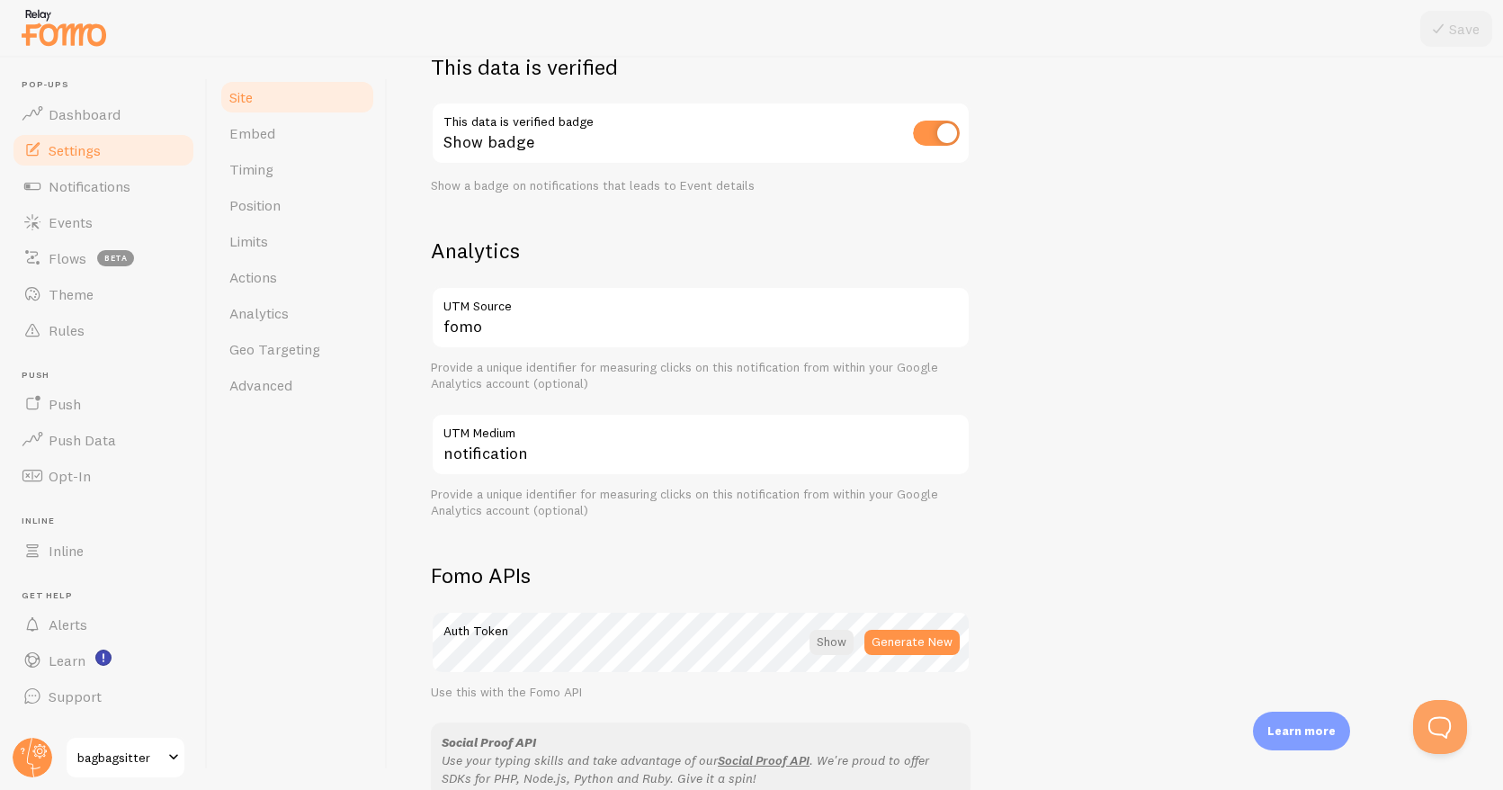
click at [718, 304] on label "UTM Source" at bounding box center [701, 301] width 540 height 31
click at [718, 304] on input "fomo" at bounding box center [701, 317] width 540 height 63
click at [643, 460] on input "notification" at bounding box center [701, 444] width 540 height 63
click at [667, 456] on input "notification" at bounding box center [701, 444] width 540 height 63
click at [808, 562] on h2 "Fomo APIs" at bounding box center [701, 575] width 540 height 28
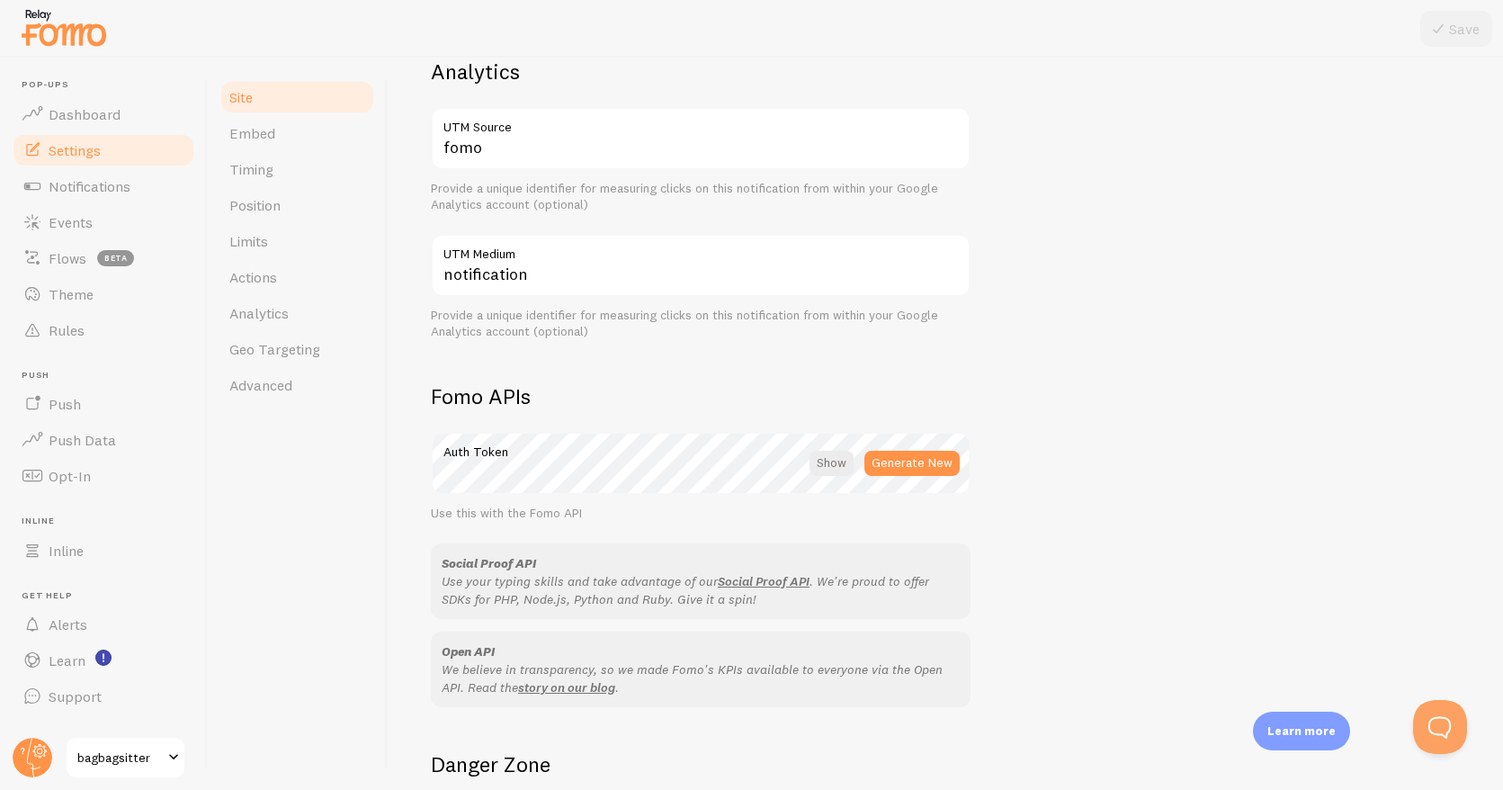
scroll to position [909, 0]
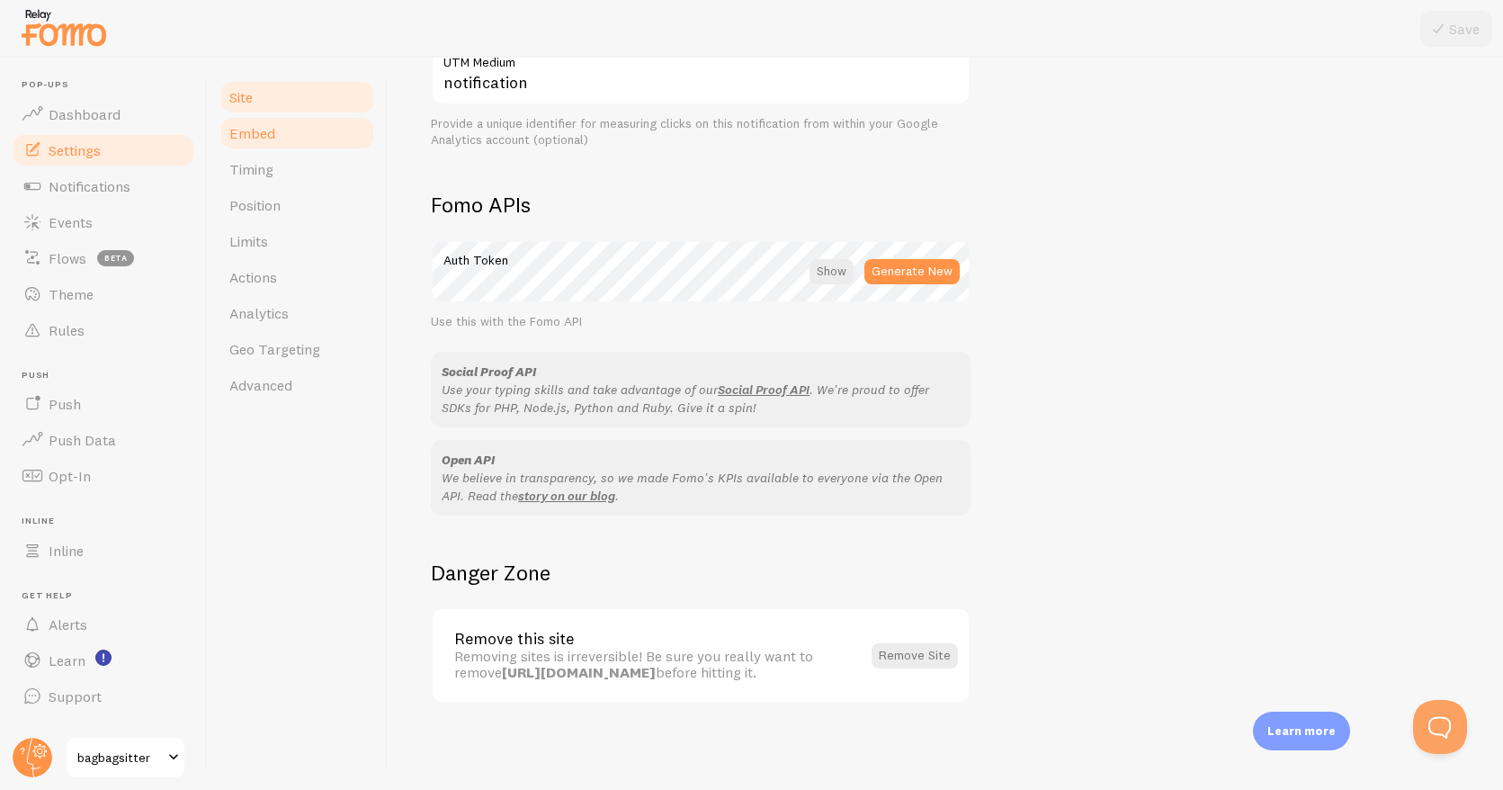
click at [255, 129] on span "Embed" at bounding box center [252, 133] width 46 height 18
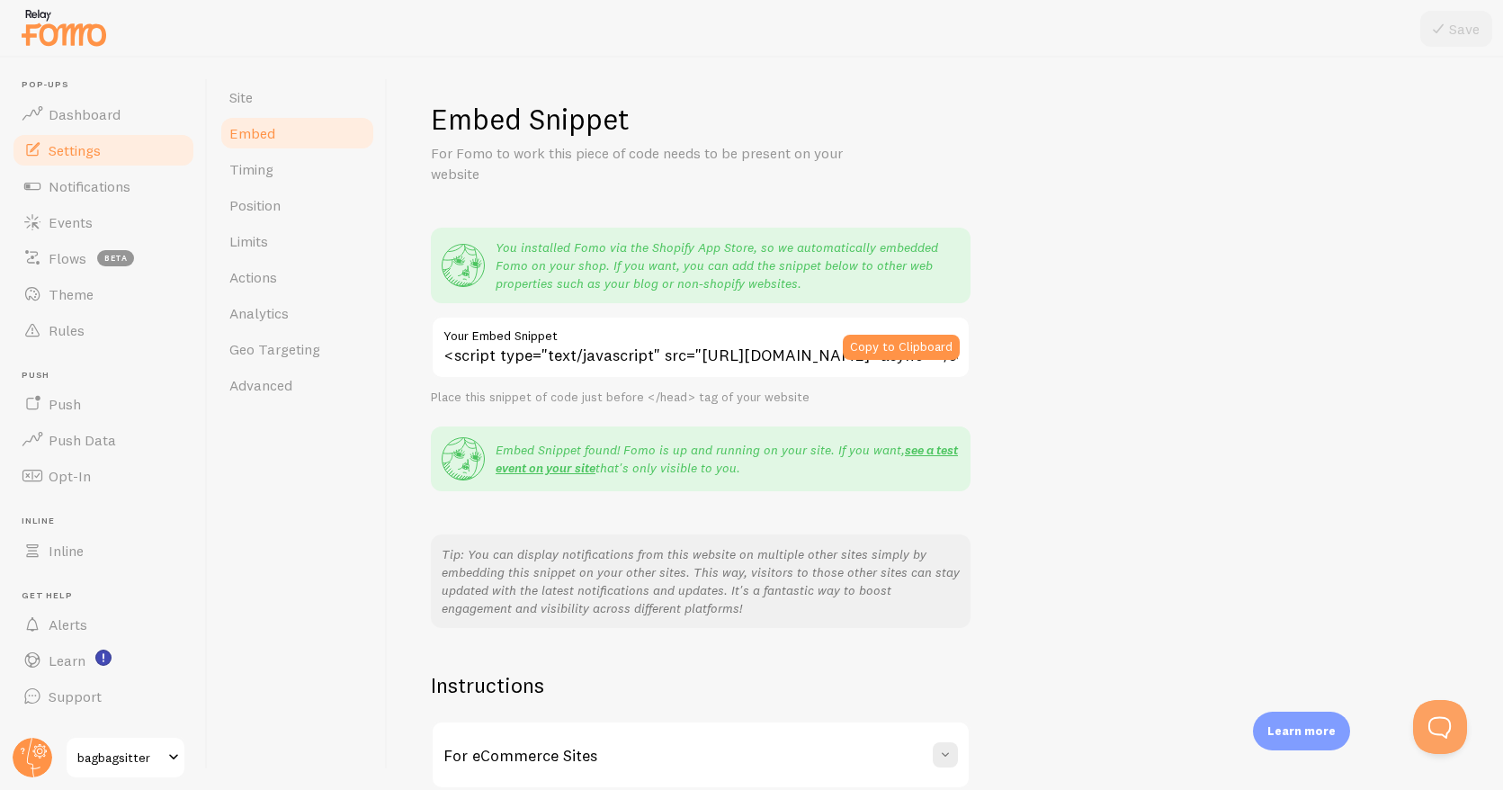
drag, startPoint x: 419, startPoint y: 350, endPoint x: 592, endPoint y: 363, distance: 173.2
click at [423, 351] on div "Embed Snippet For Fomo to work this piece of code needs to be present on your w…" at bounding box center [946, 424] width 1116 height 732
click at [921, 346] on button "Copy to Clipboard" at bounding box center [901, 347] width 117 height 25
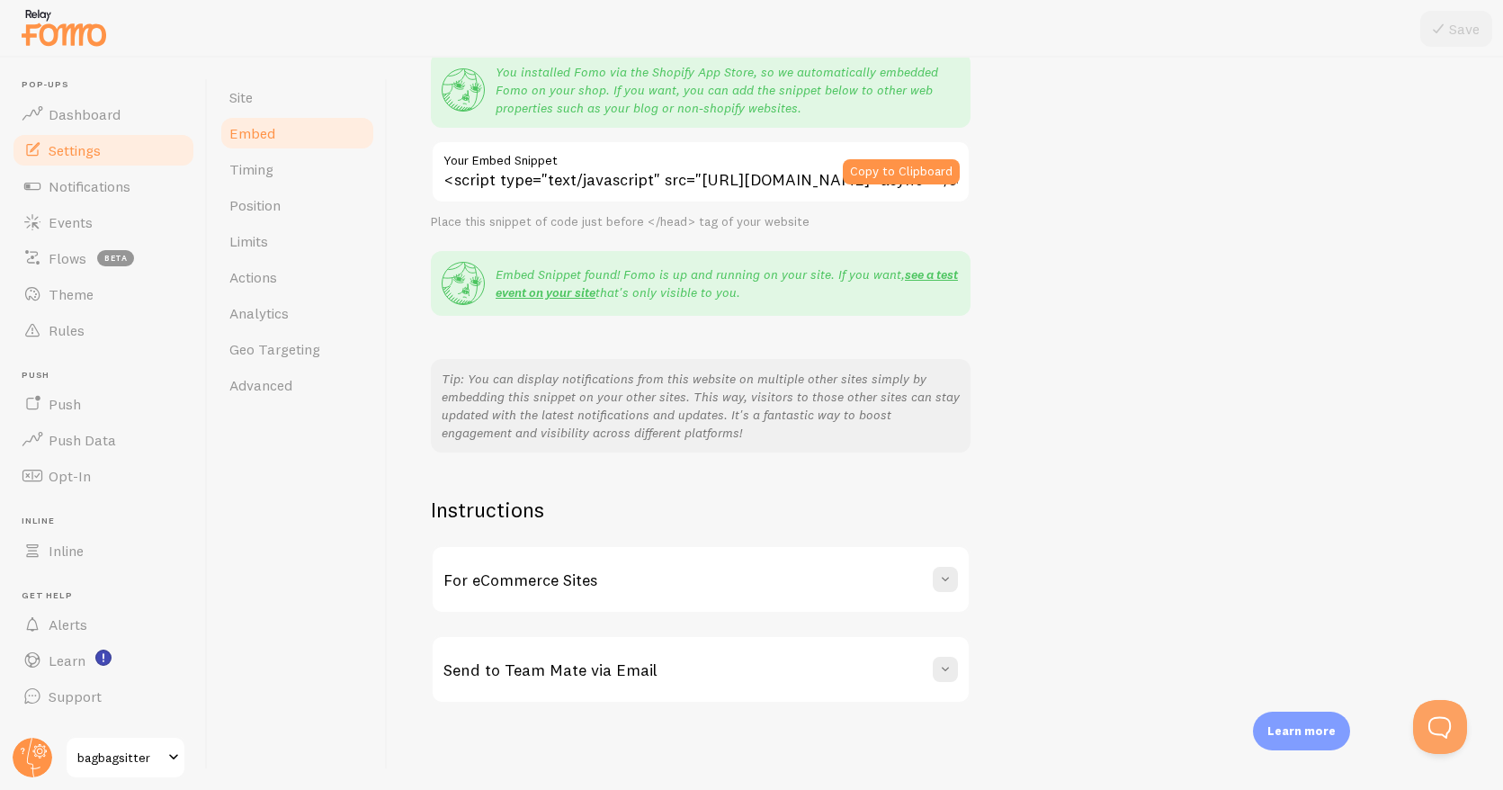
click at [959, 581] on div "For eCommerce Sites" at bounding box center [701, 579] width 536 height 65
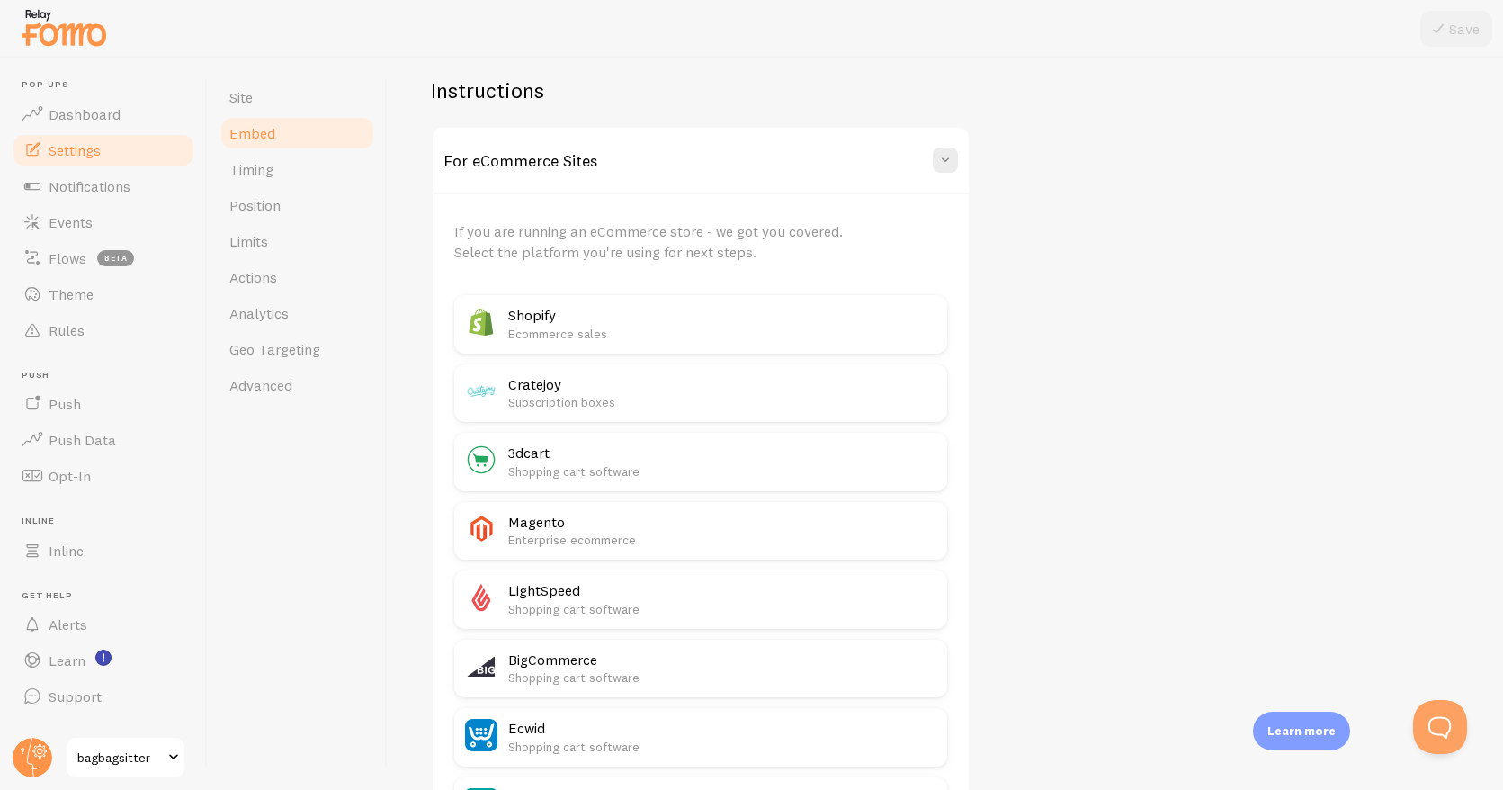
scroll to position [597, 0]
click at [764, 323] on p "Ecommerce sales" at bounding box center [722, 332] width 428 height 18
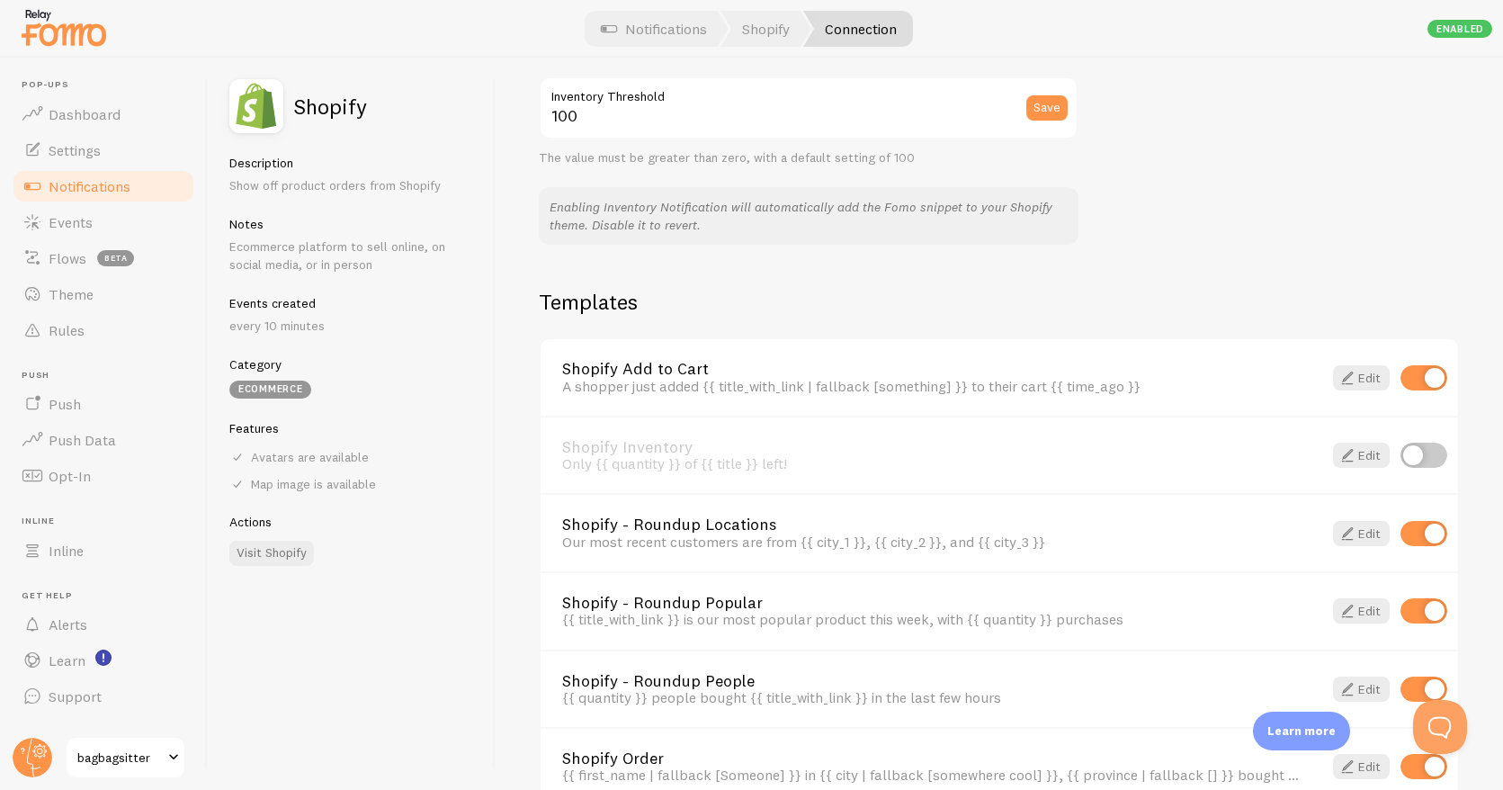
scroll to position [1181, 0]
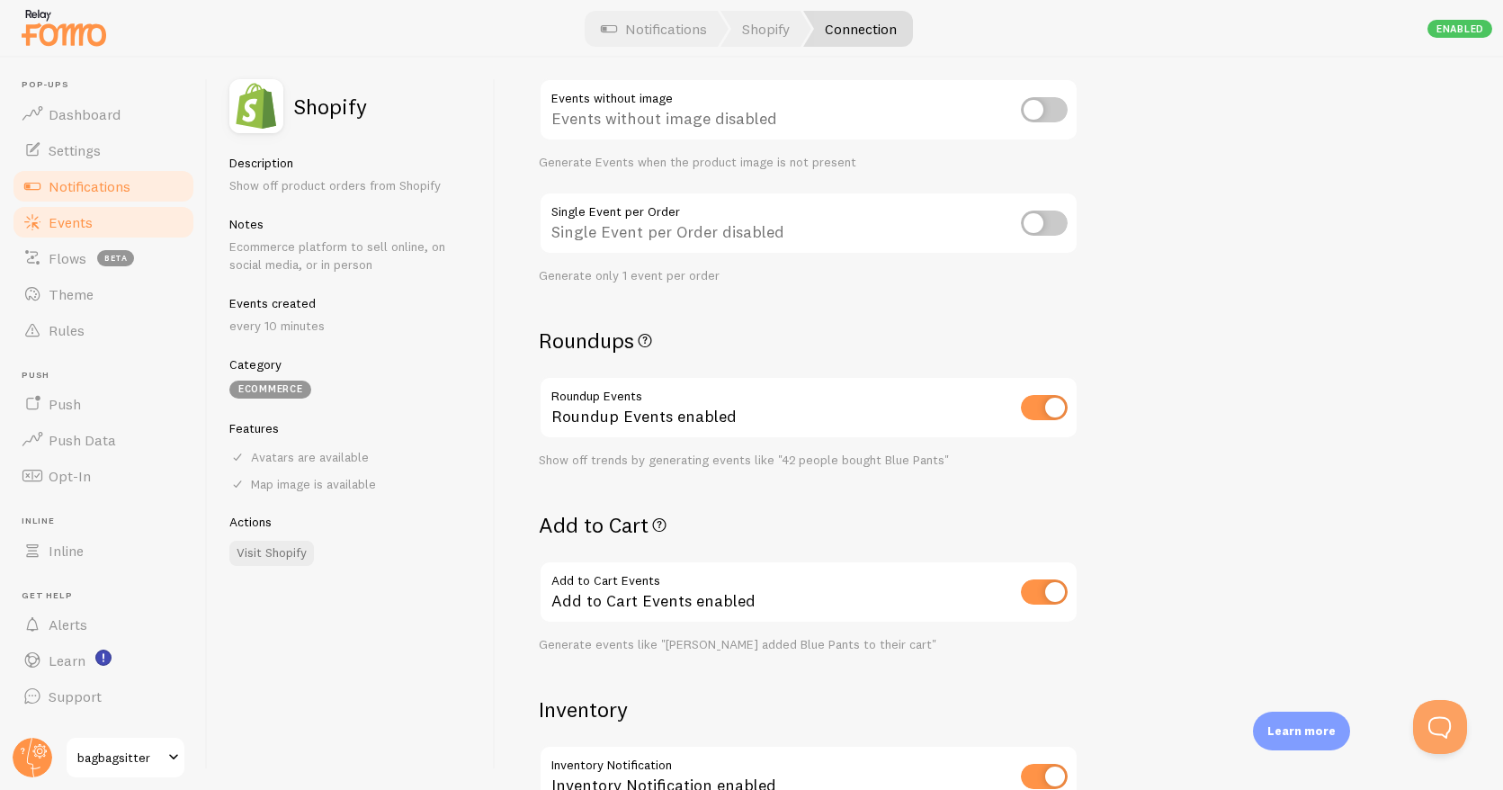
scroll to position [303, 0]
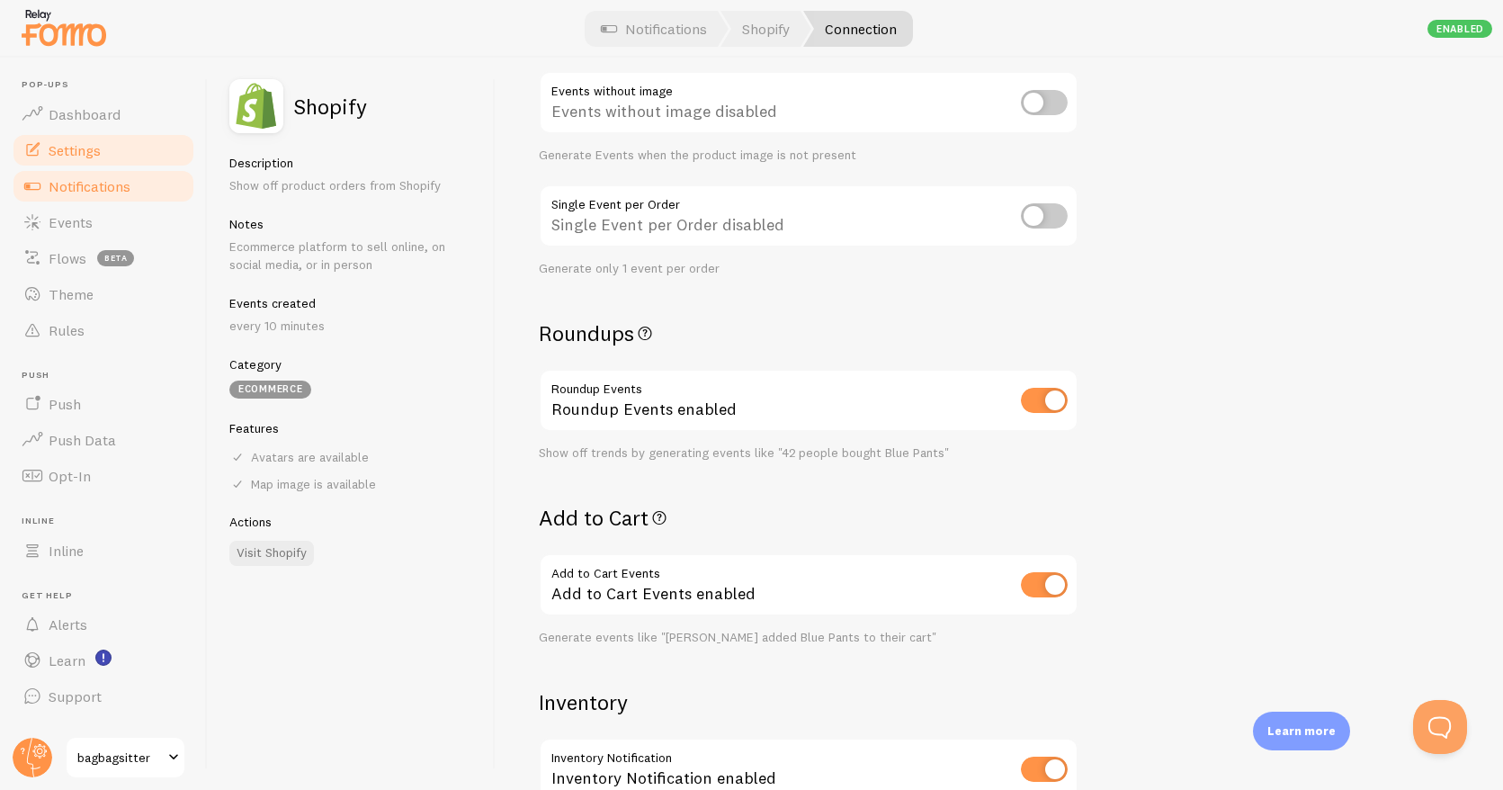
click at [76, 145] on span "Settings" at bounding box center [75, 150] width 52 height 18
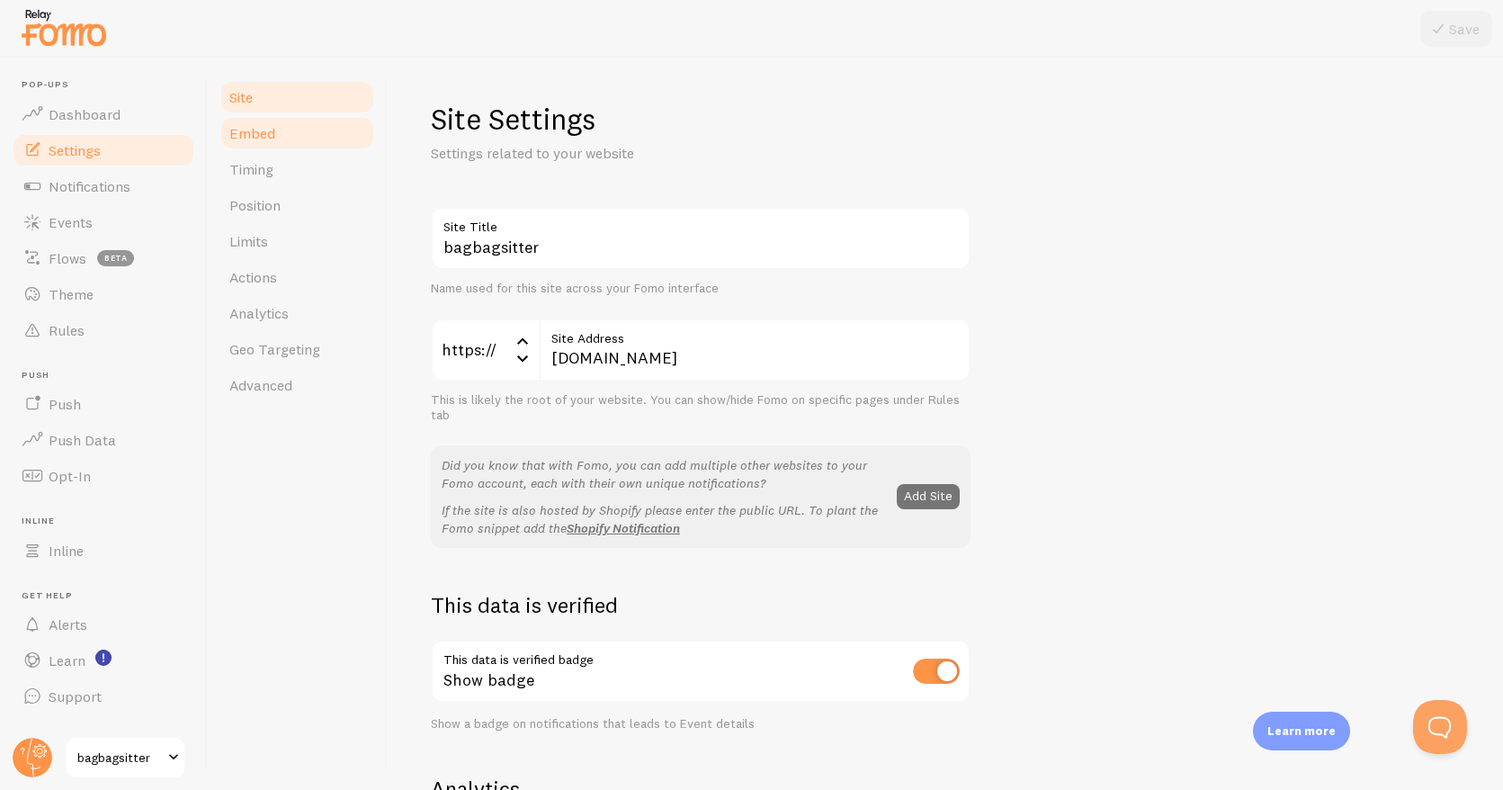
click at [282, 141] on link "Embed" at bounding box center [297, 133] width 157 height 36
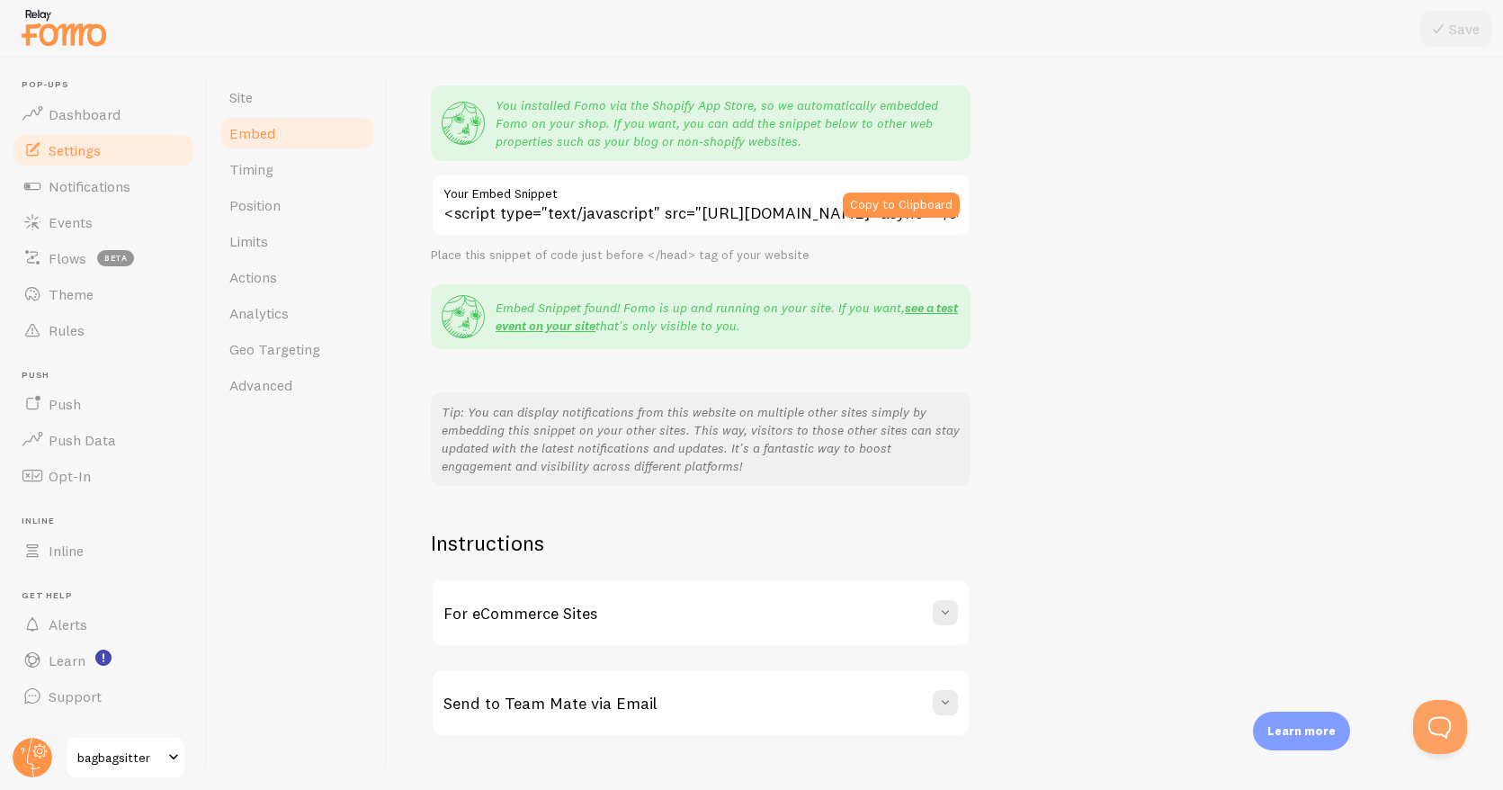
scroll to position [175, 0]
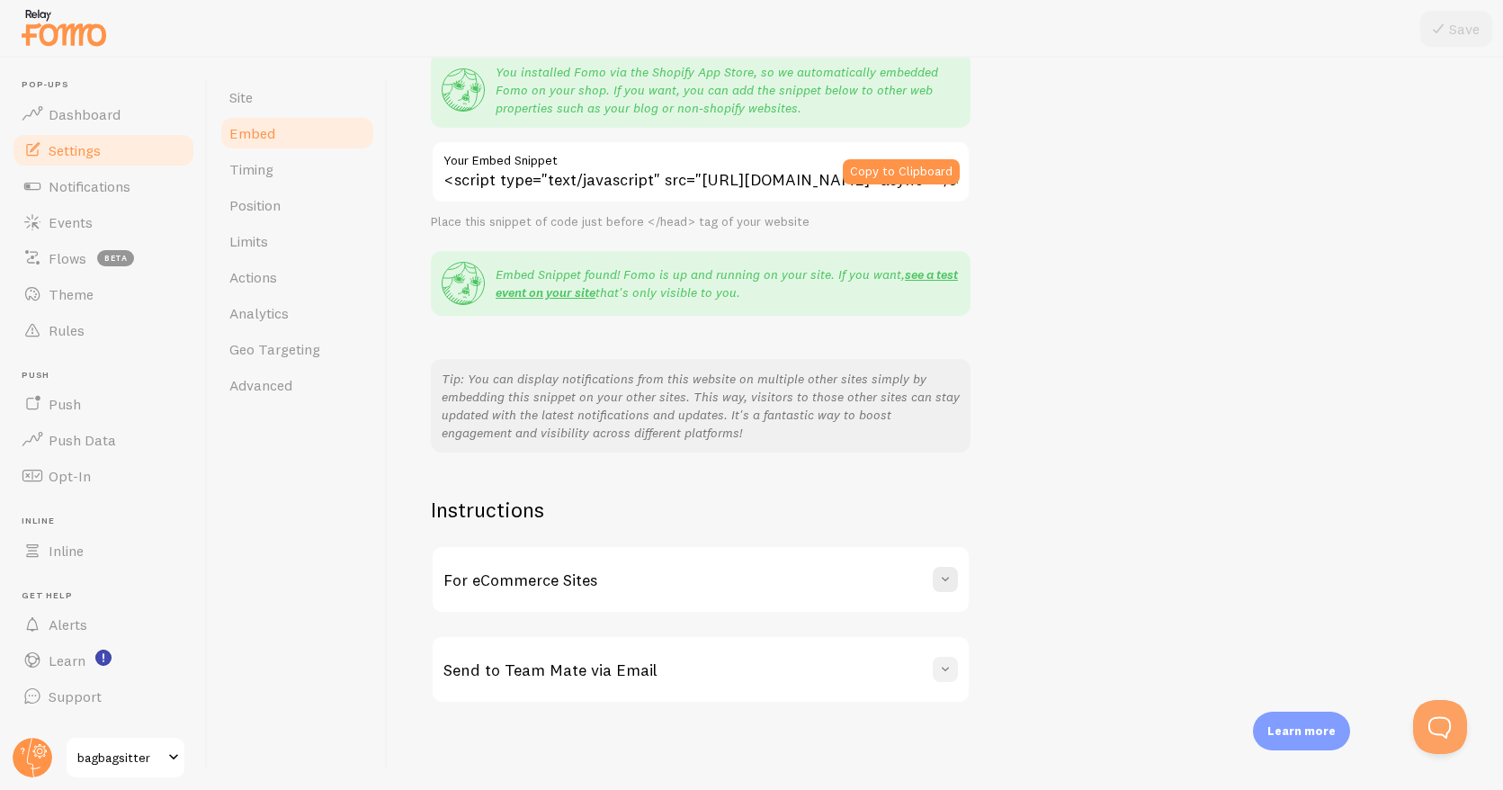
click at [949, 671] on span at bounding box center [946, 669] width 18 height 18
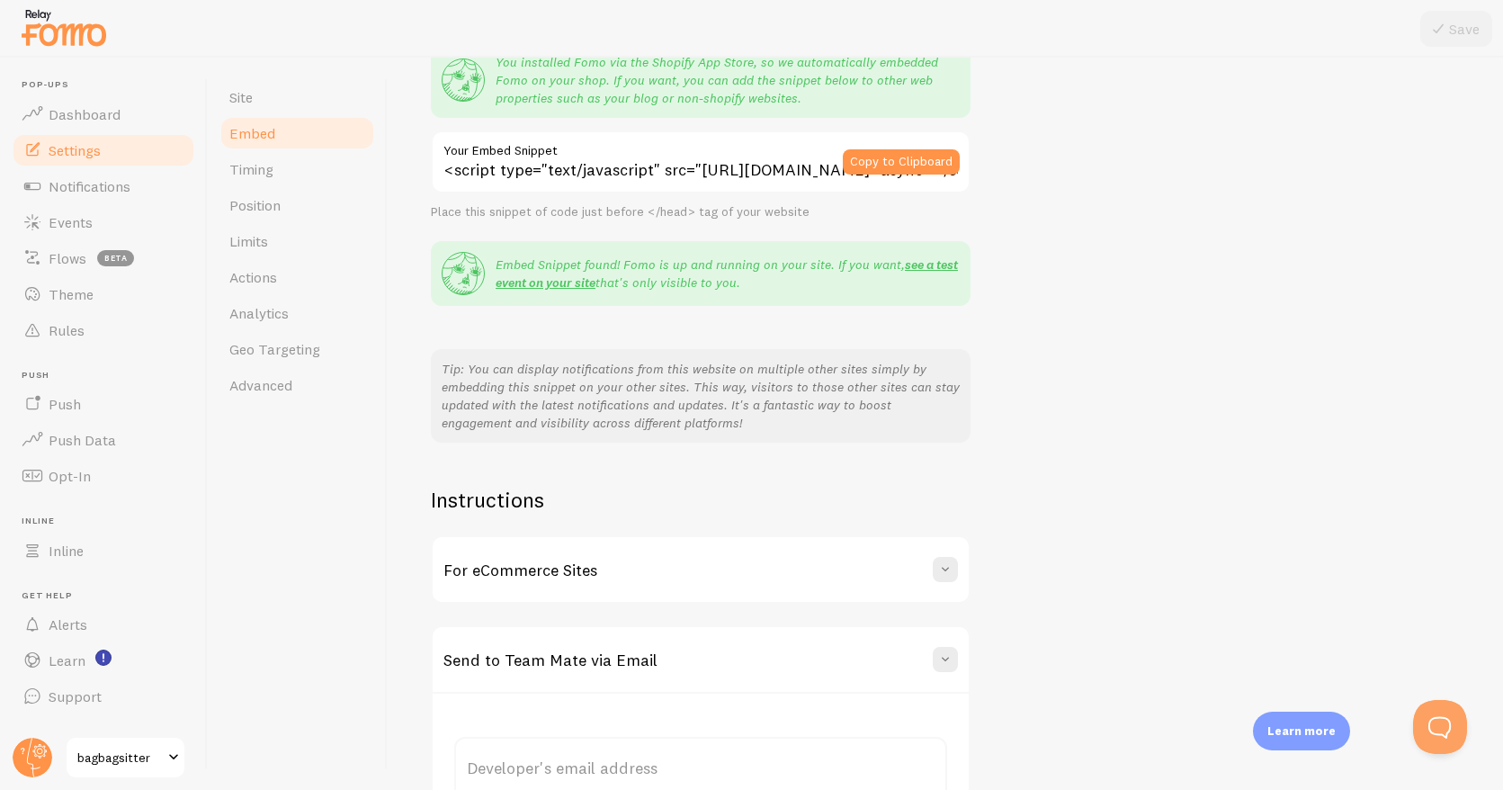
scroll to position [331, 0]
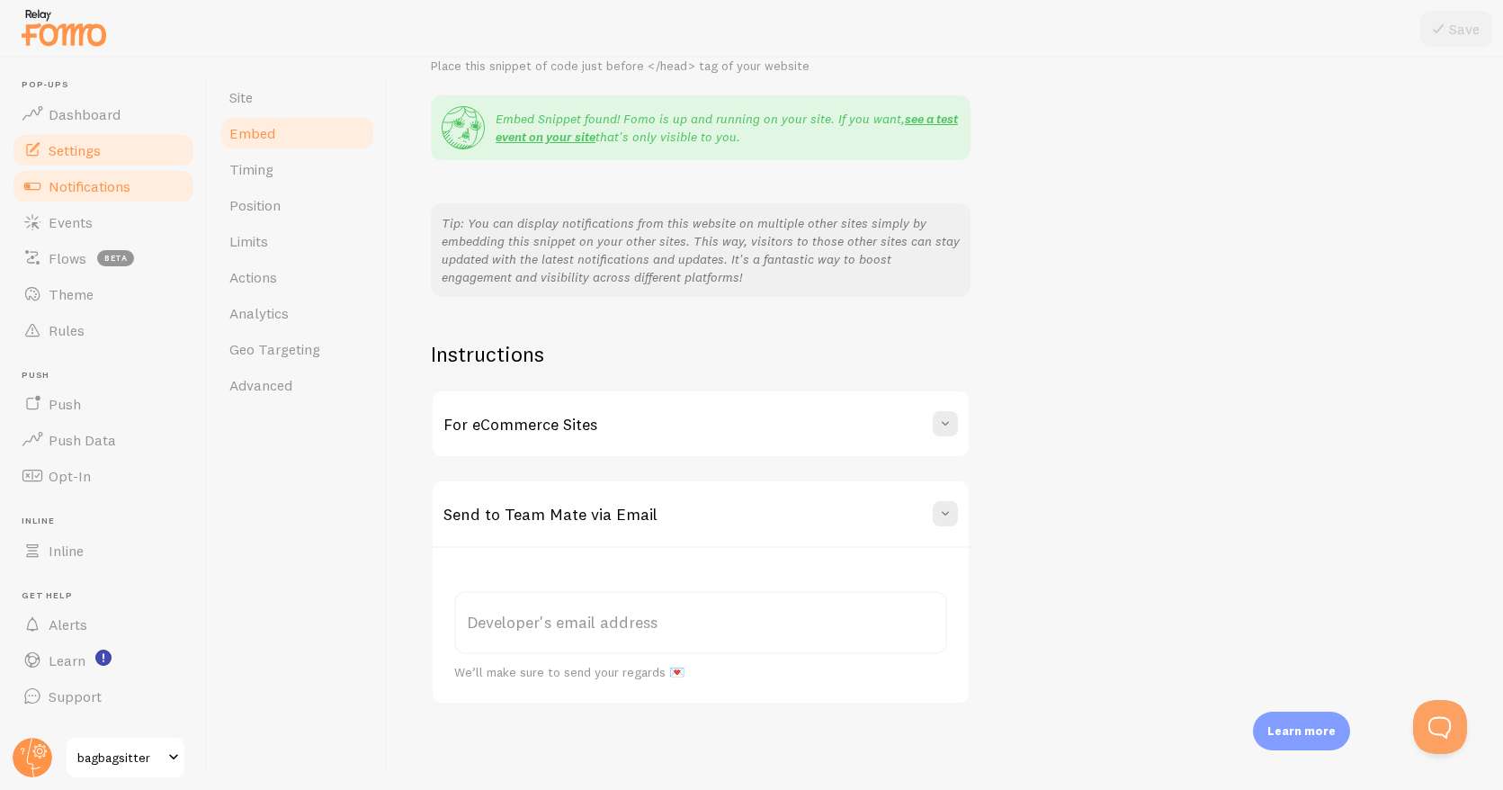
click at [105, 187] on span "Notifications" at bounding box center [90, 186] width 82 height 18
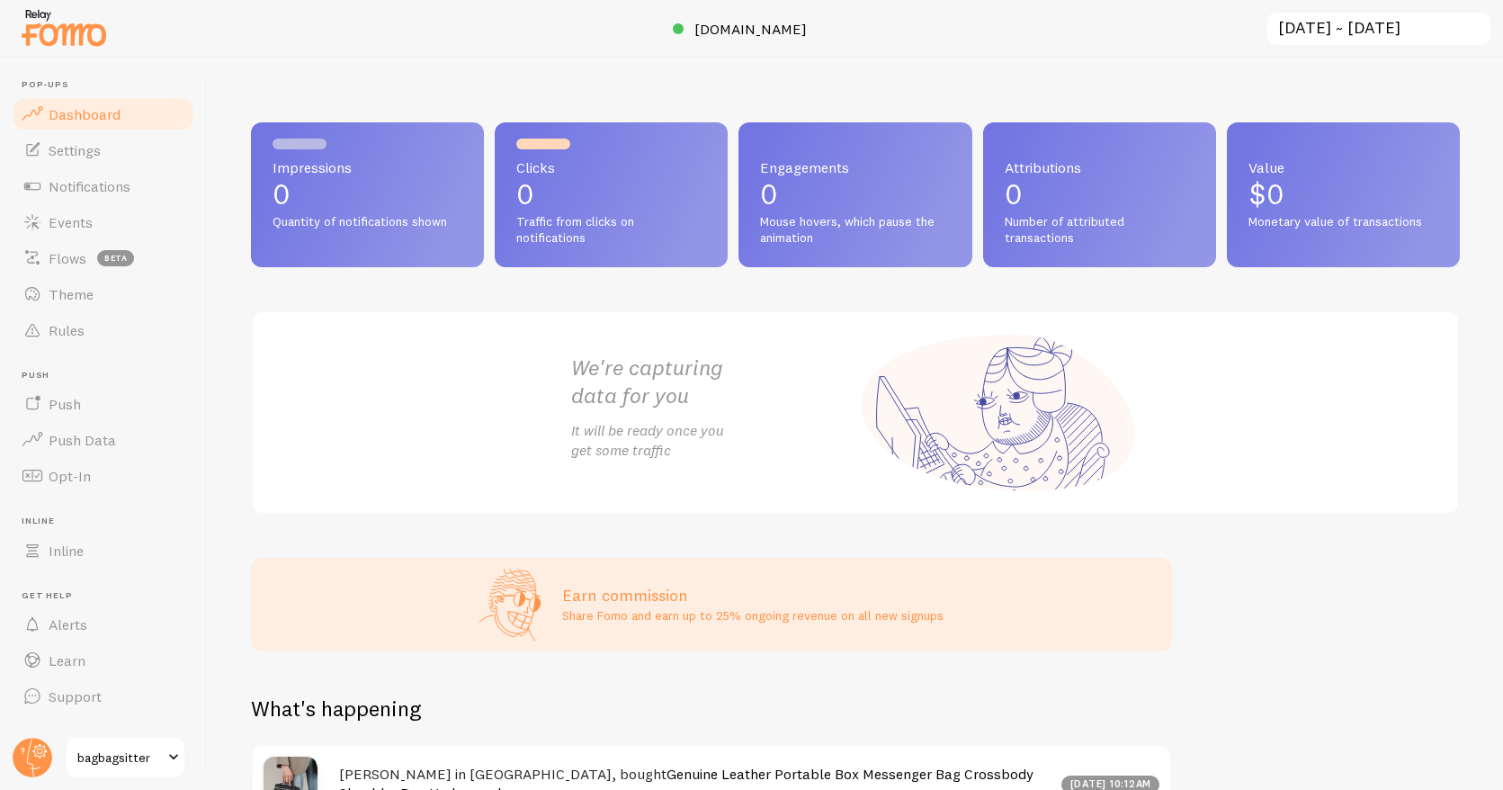
click at [1363, 34] on input "[DATE] ~ [DATE]" at bounding box center [1379, 29] width 227 height 37
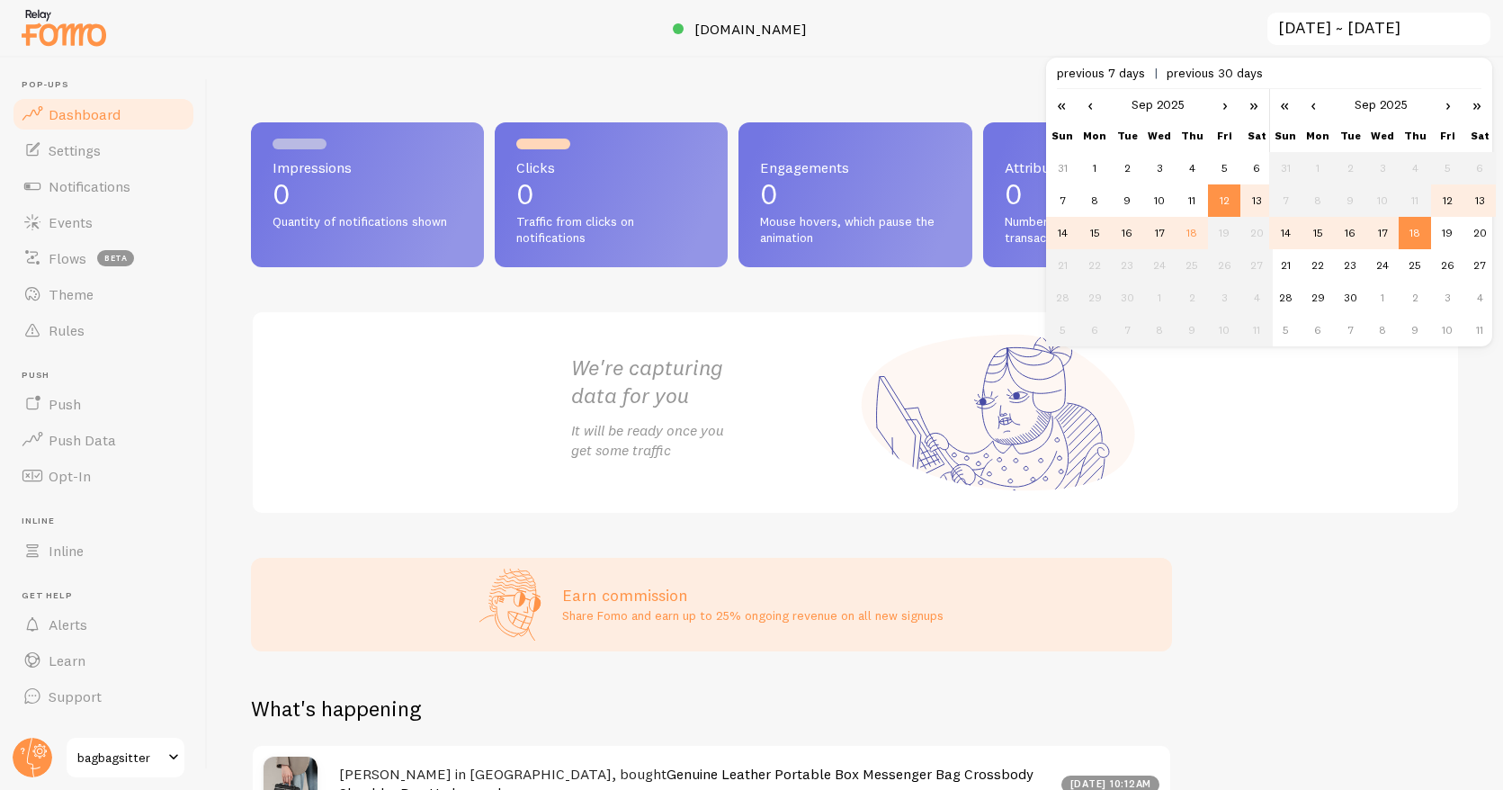
click at [887, 45] on div at bounding box center [751, 29] width 1503 height 58
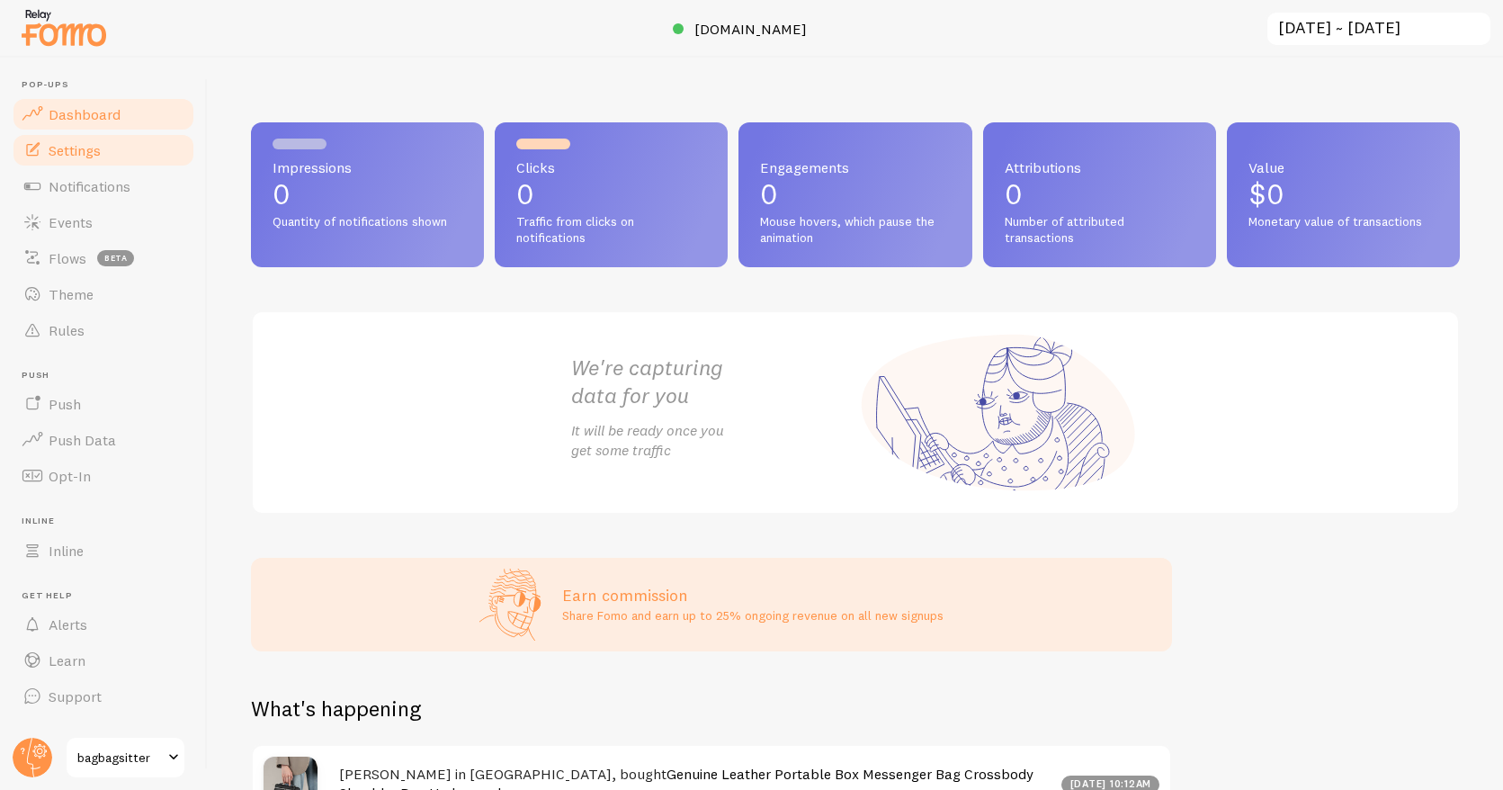
click at [79, 162] on link "Settings" at bounding box center [103, 150] width 185 height 36
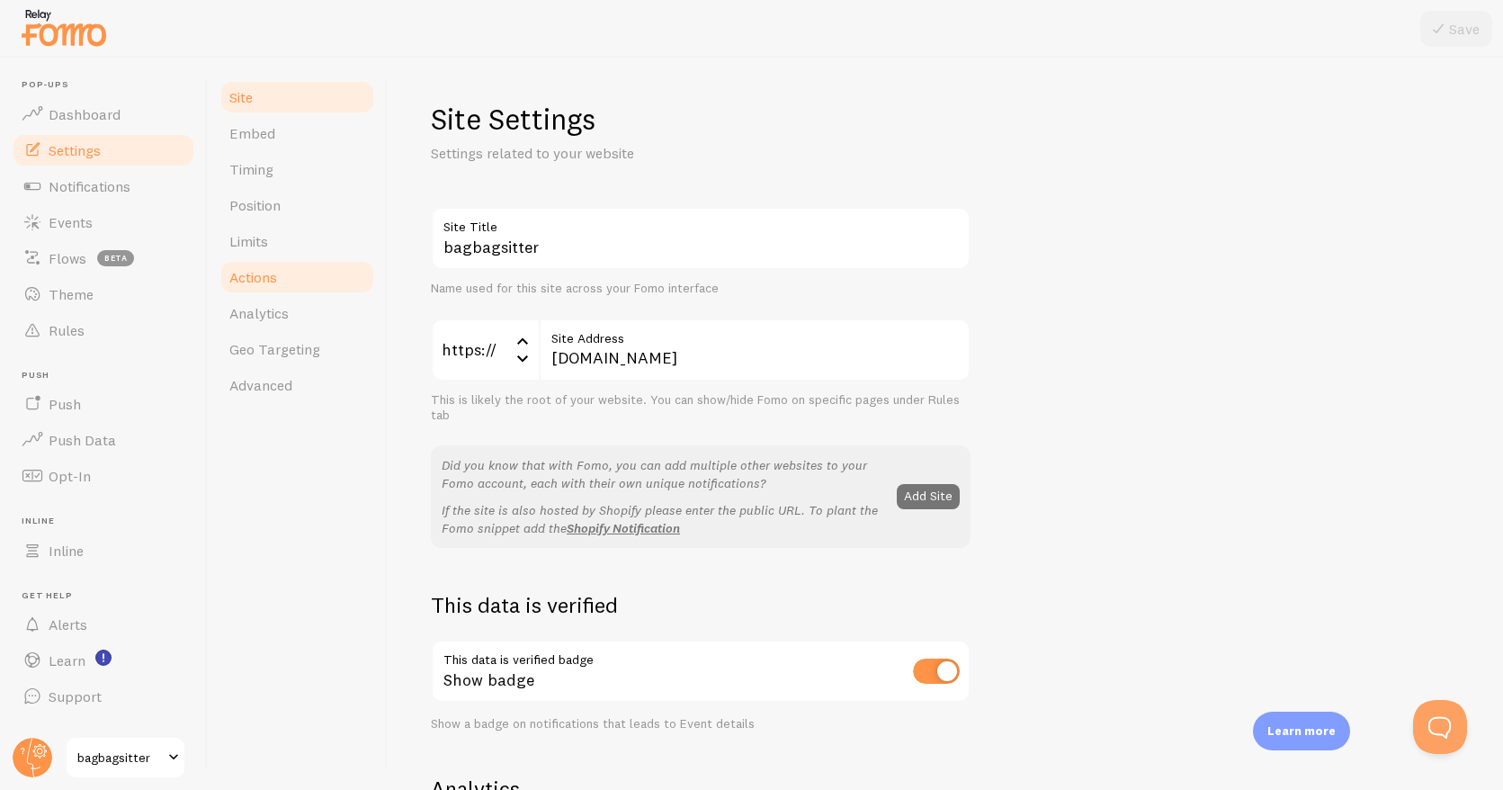
click at [298, 277] on link "Actions" at bounding box center [297, 277] width 157 height 36
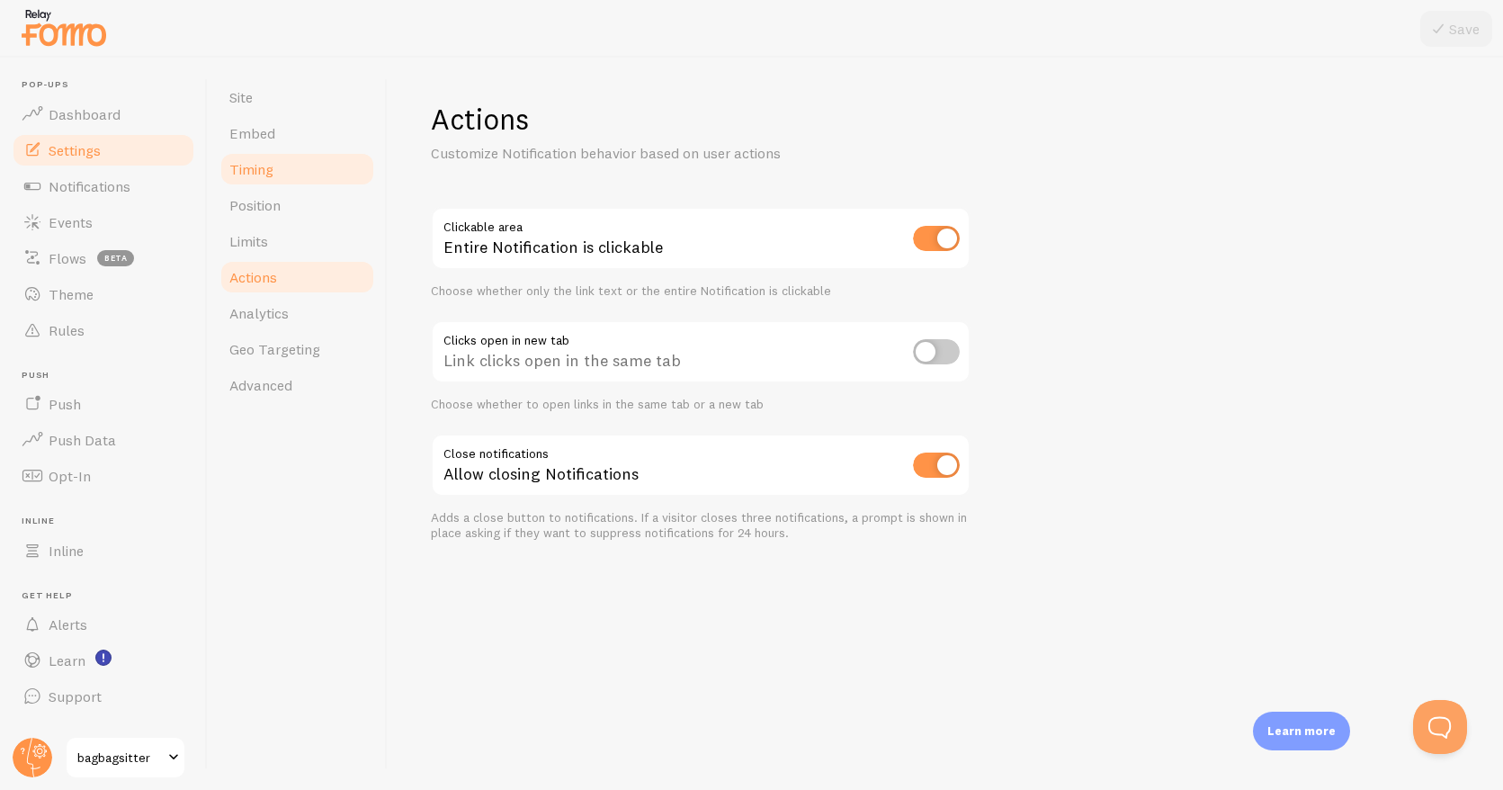
click at [263, 160] on span "Timing" at bounding box center [251, 169] width 44 height 18
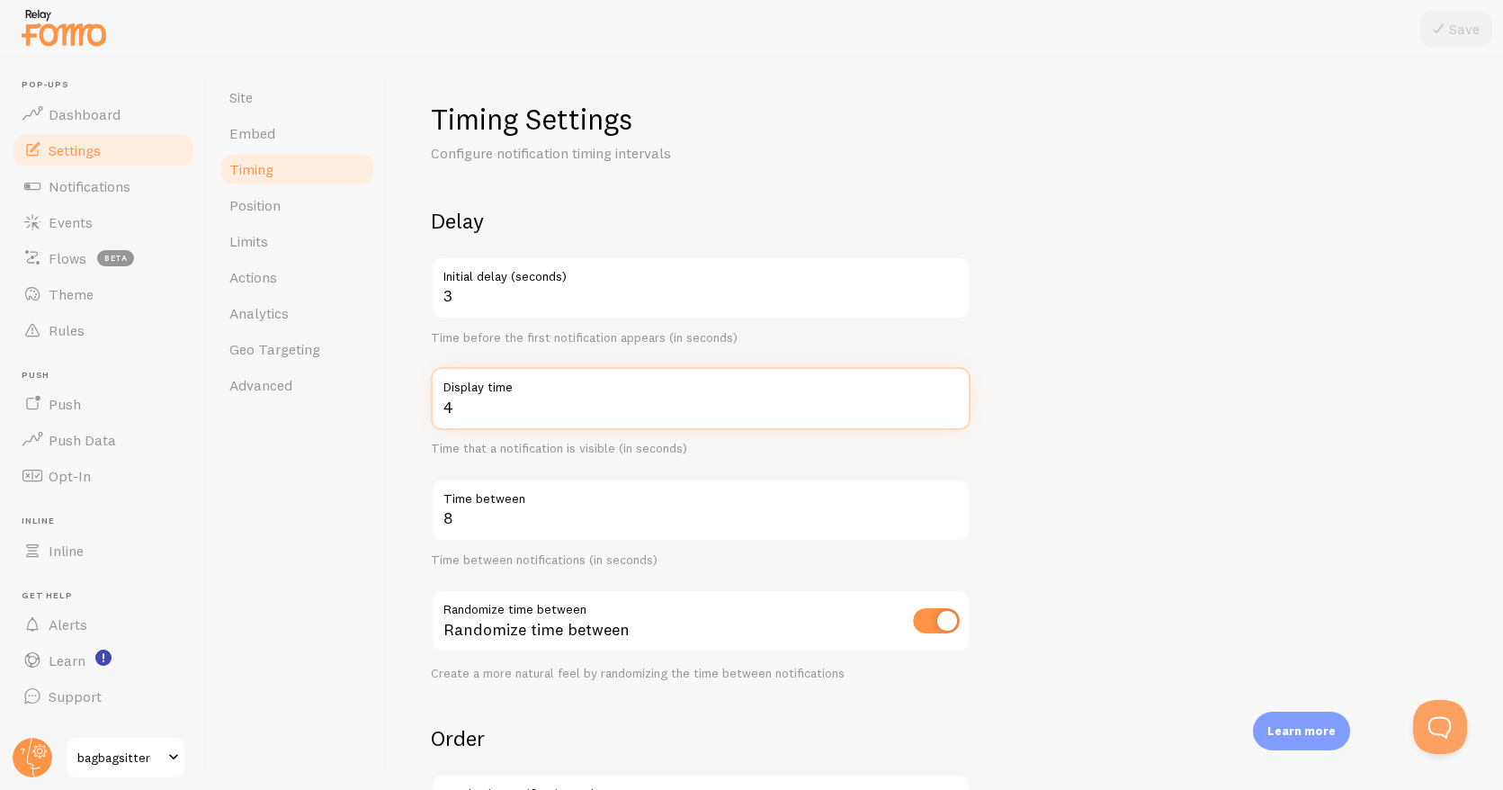
click at [480, 413] on input "4" at bounding box center [701, 398] width 540 height 63
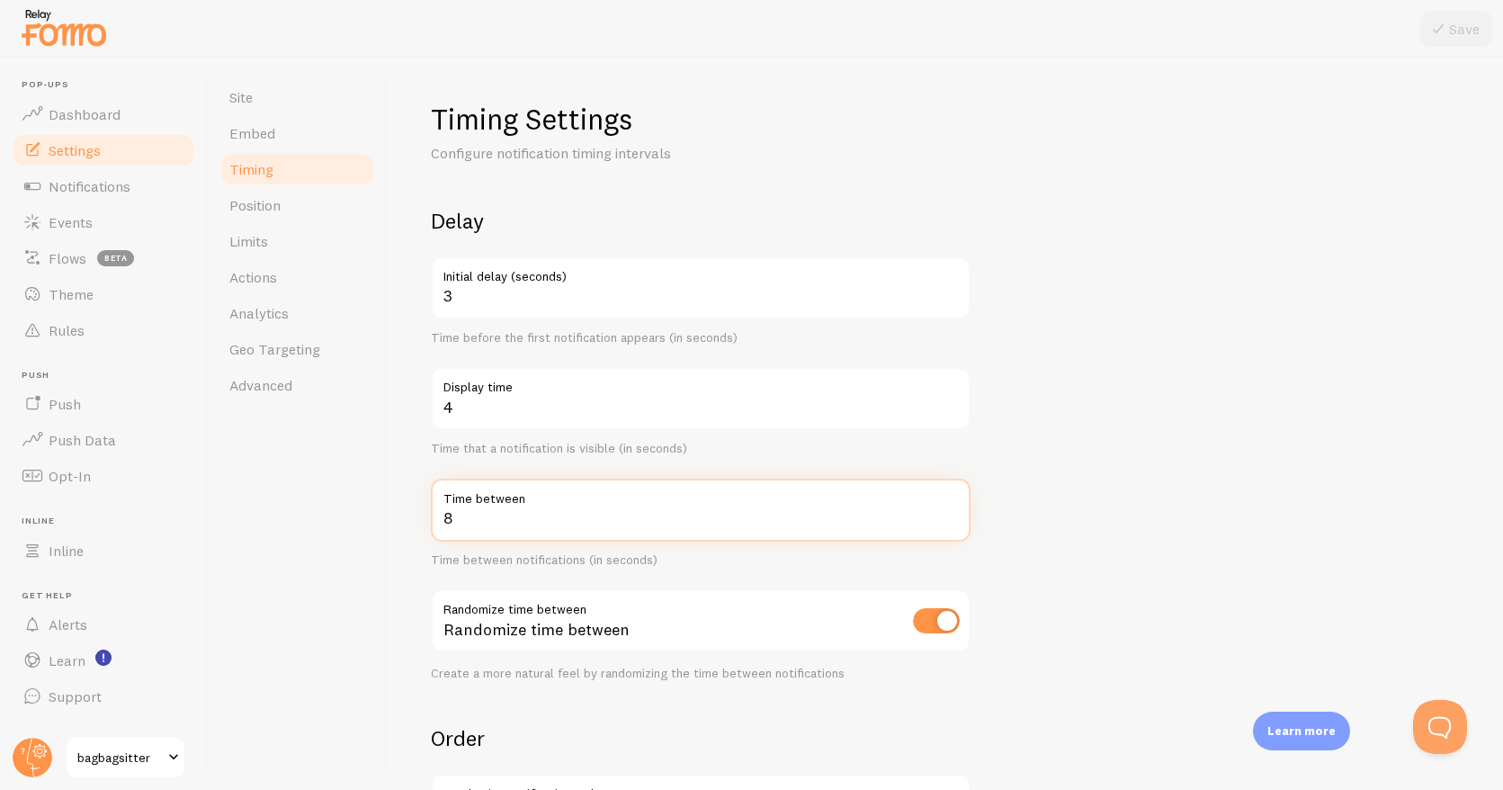
click at [514, 531] on input "8" at bounding box center [701, 510] width 540 height 63
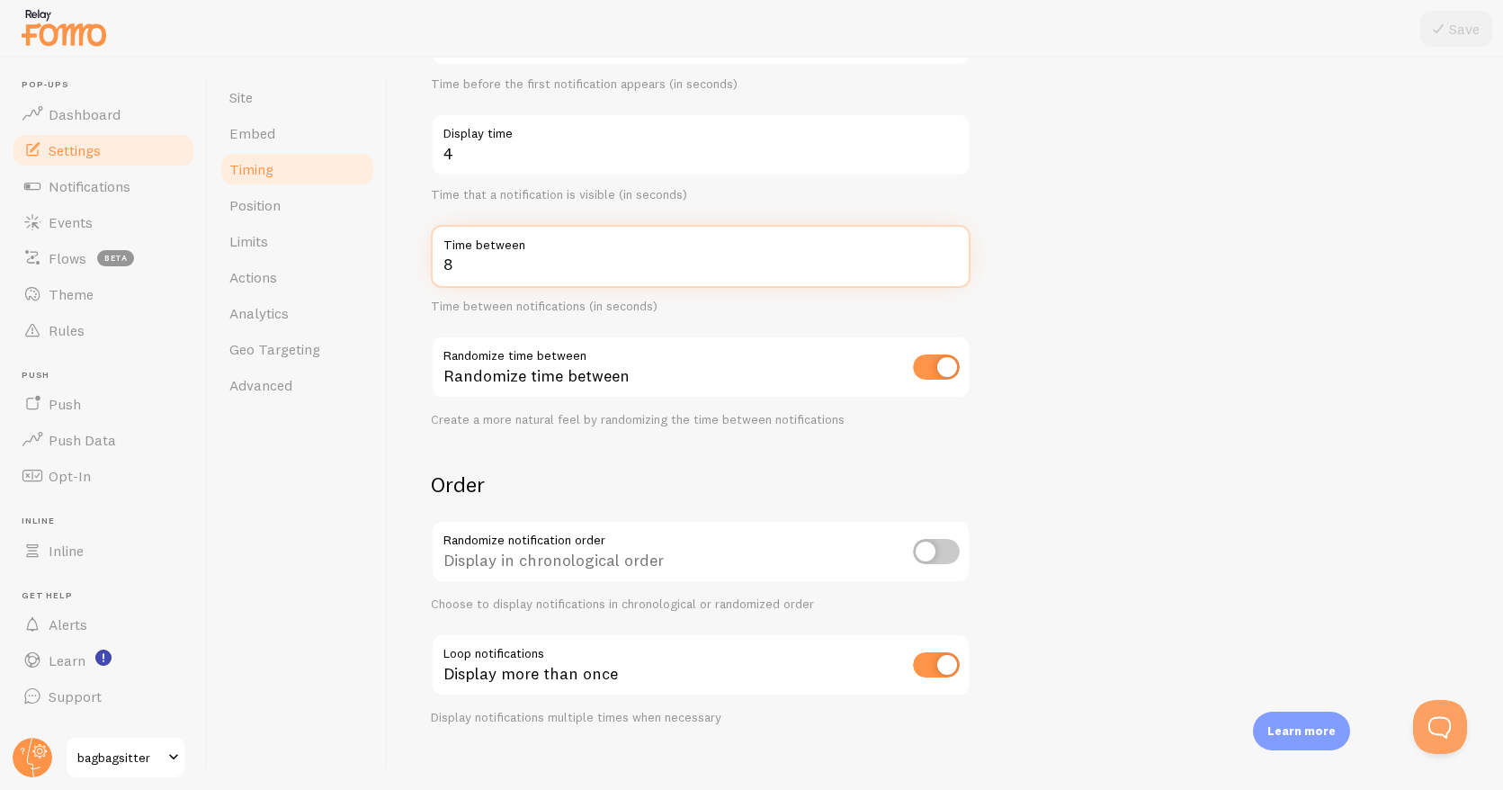
scroll to position [275, 0]
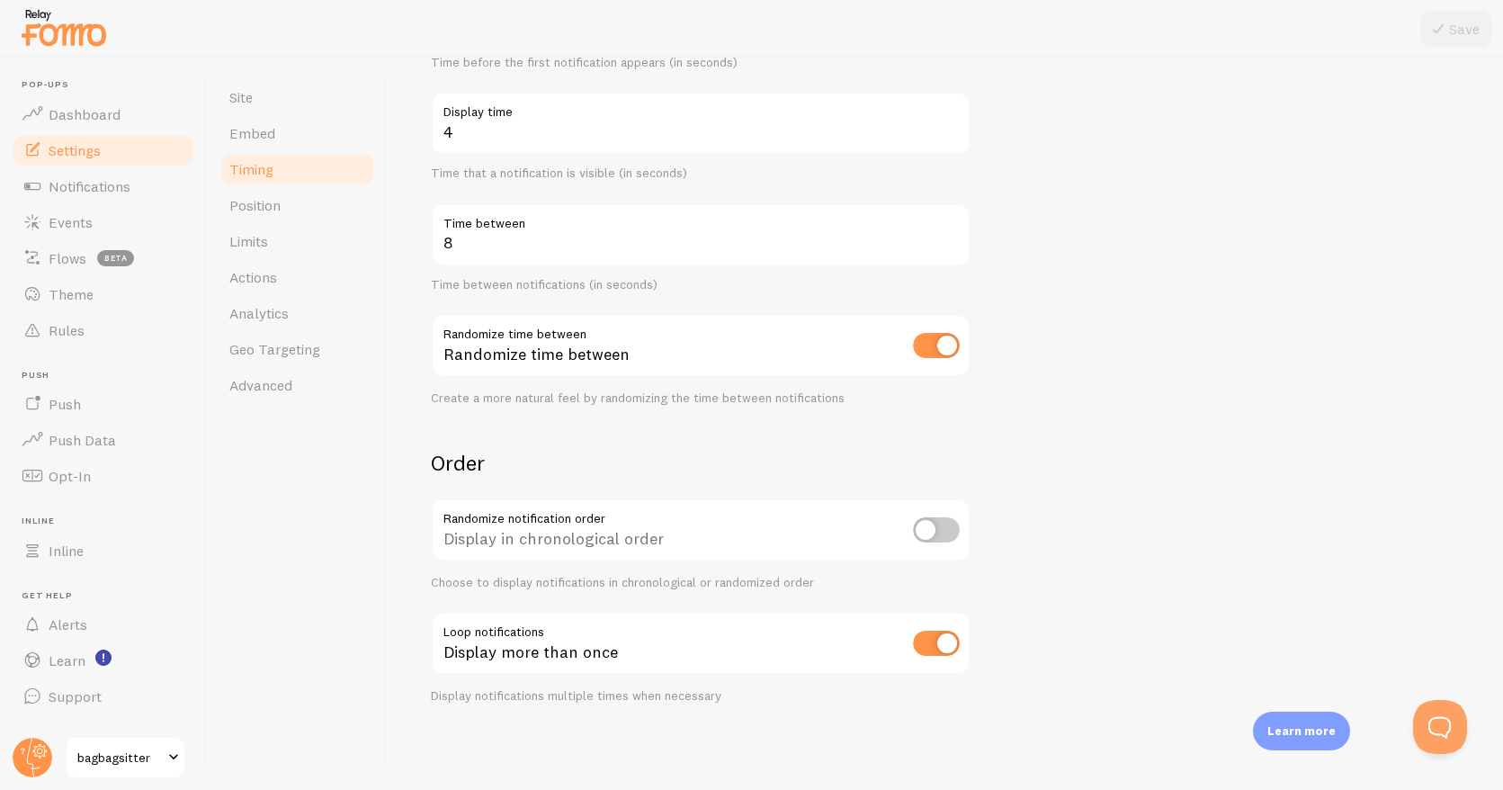
click at [928, 531] on input "checkbox" at bounding box center [936, 529] width 47 height 25
checkbox input "true"
click at [1441, 27] on icon at bounding box center [1439, 29] width 22 height 22
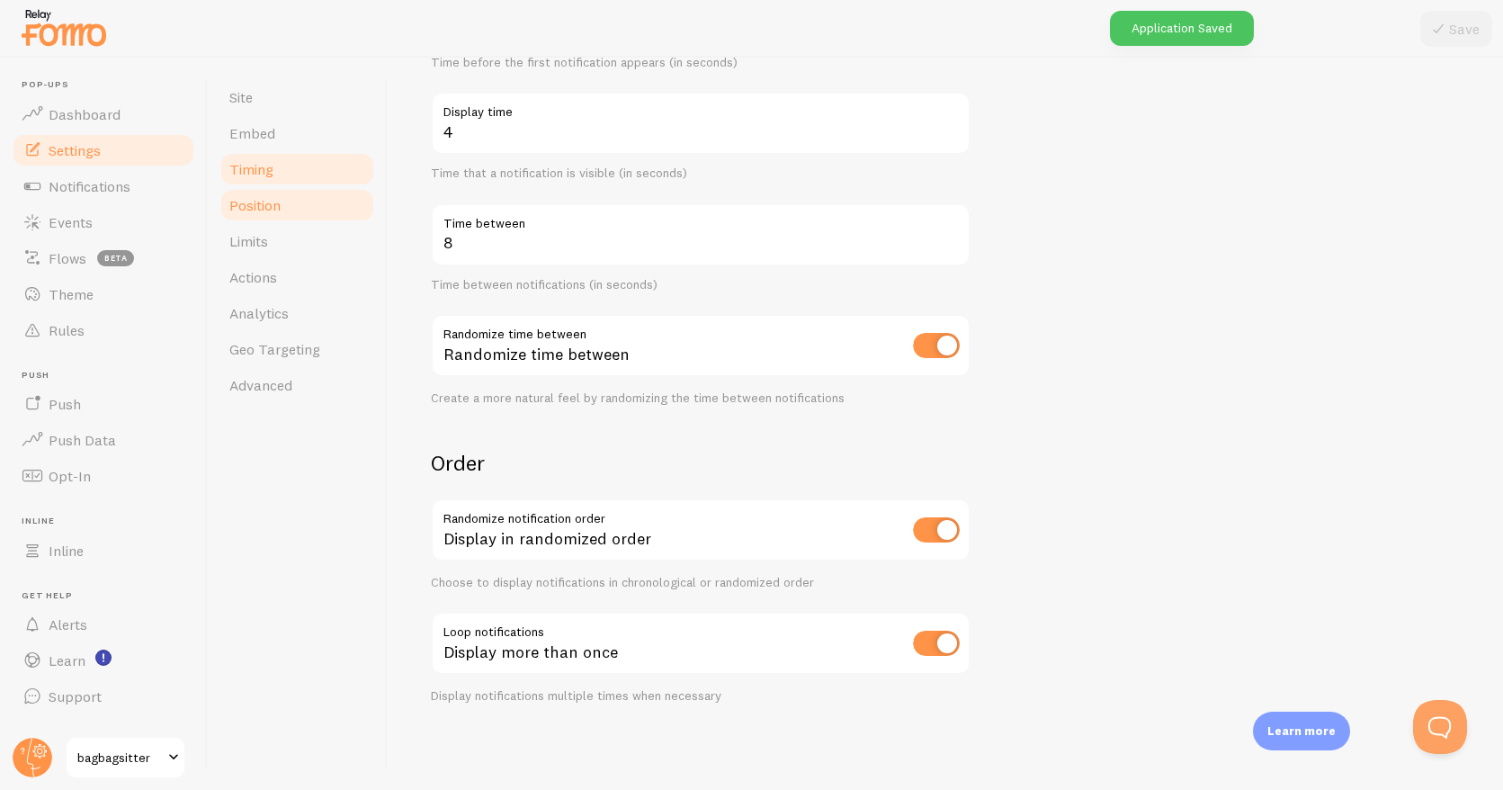
click at [274, 211] on span "Position" at bounding box center [254, 205] width 51 height 18
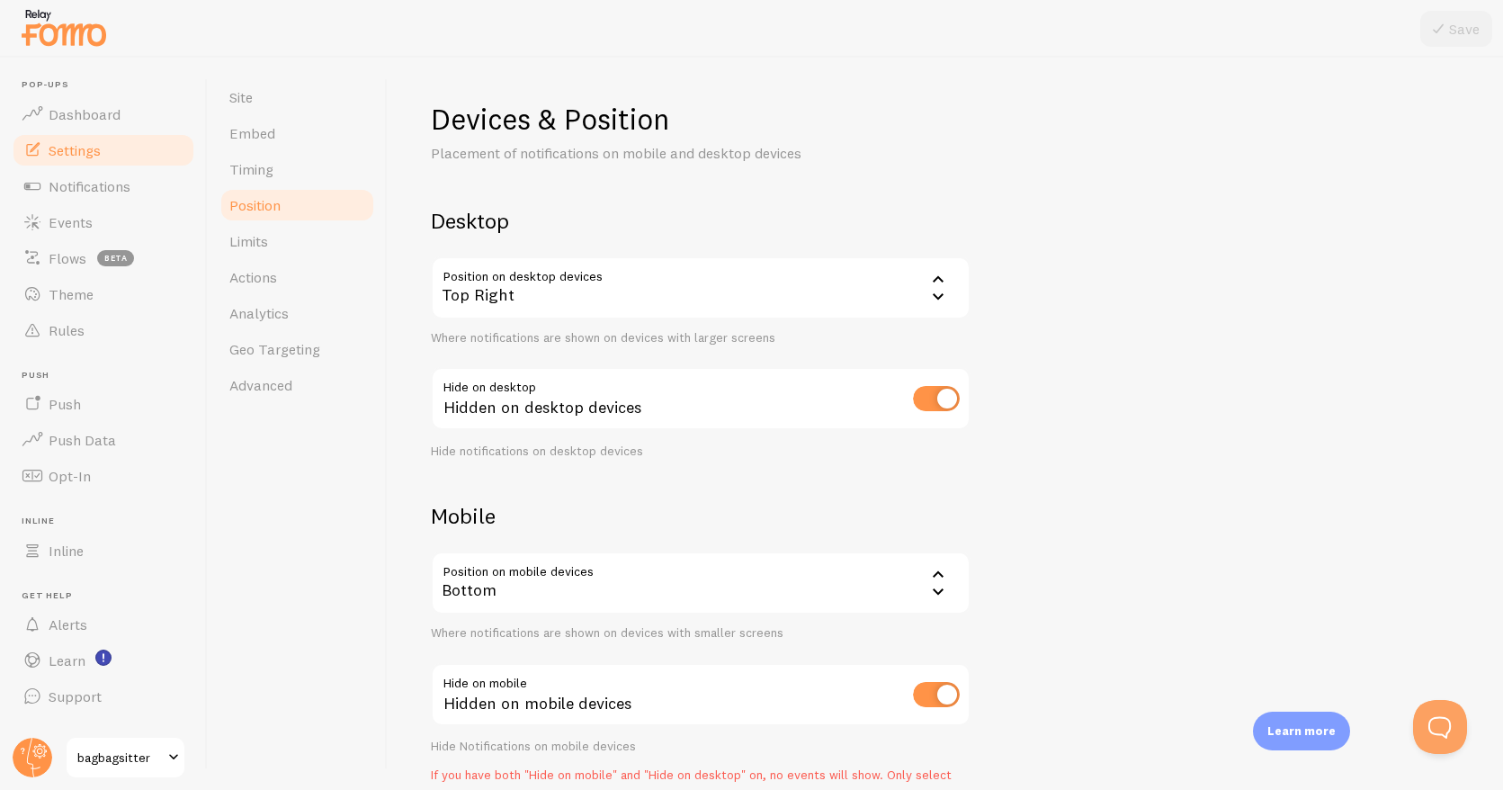
scroll to position [97, 0]
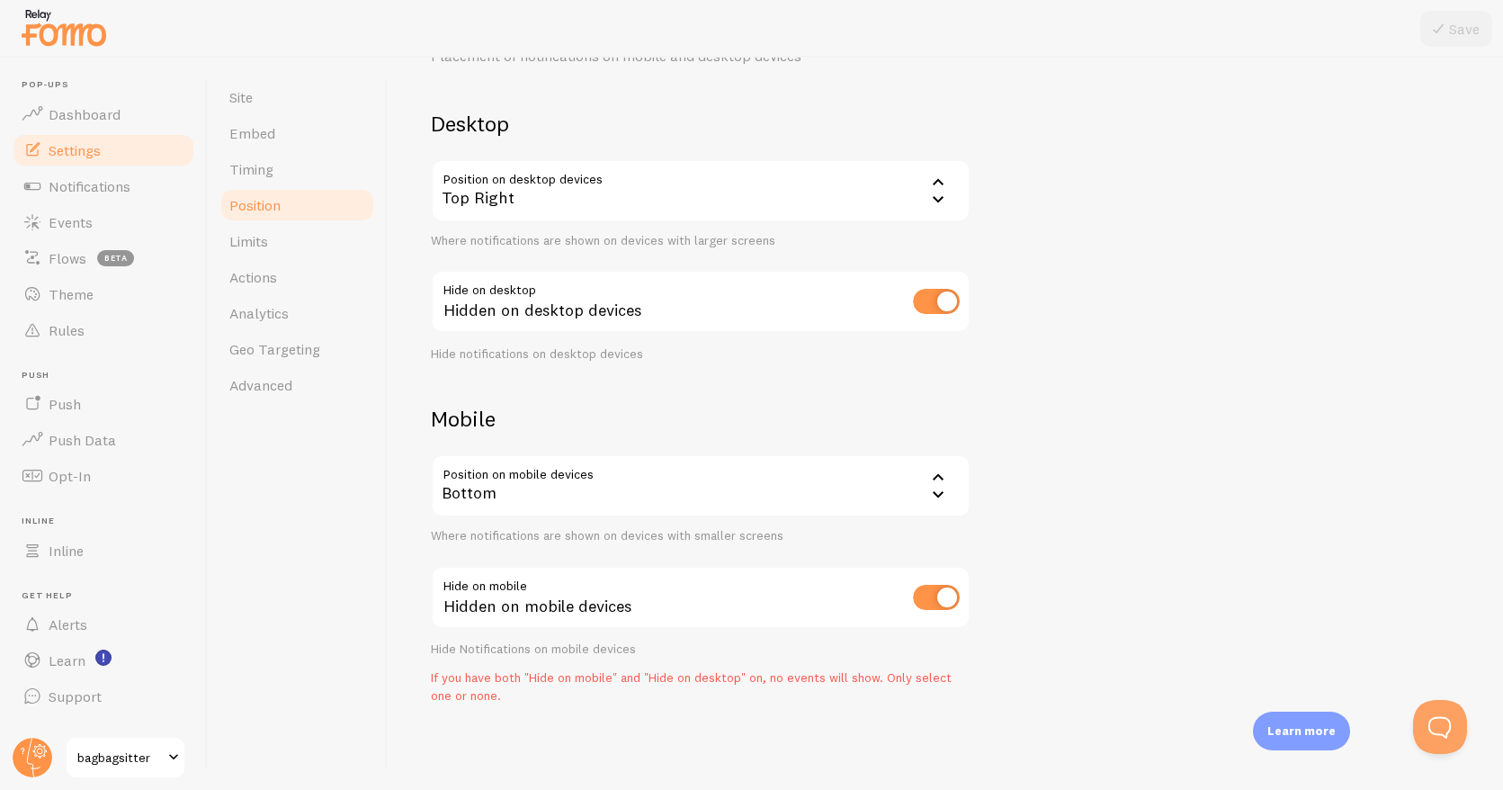
click at [948, 301] on input "checkbox" at bounding box center [936, 301] width 47 height 25
checkbox input "false"
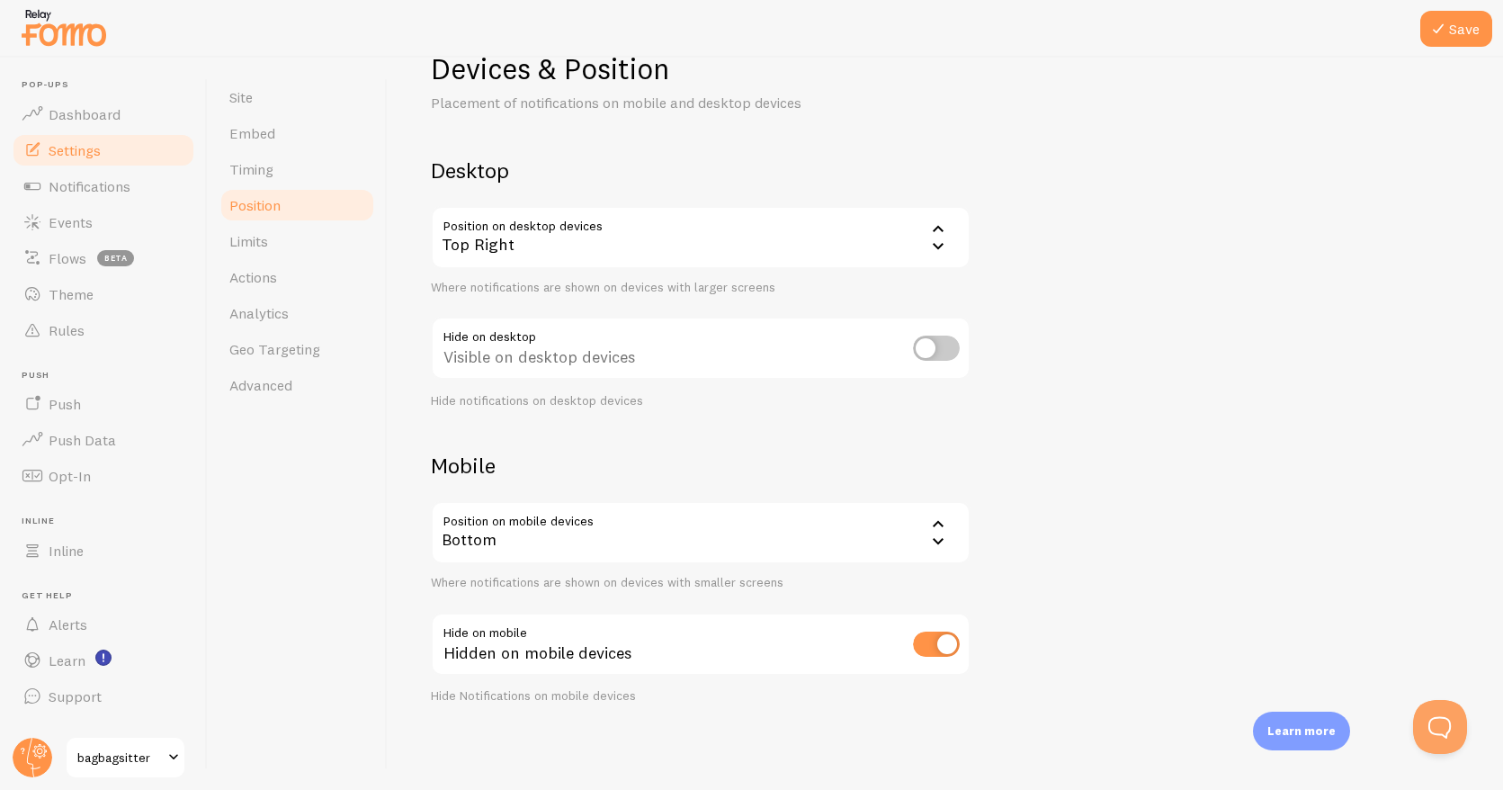
click at [946, 645] on input "checkbox" at bounding box center [936, 644] width 47 height 25
checkbox input "false"
click at [1460, 28] on button "Save" at bounding box center [1457, 29] width 72 height 36
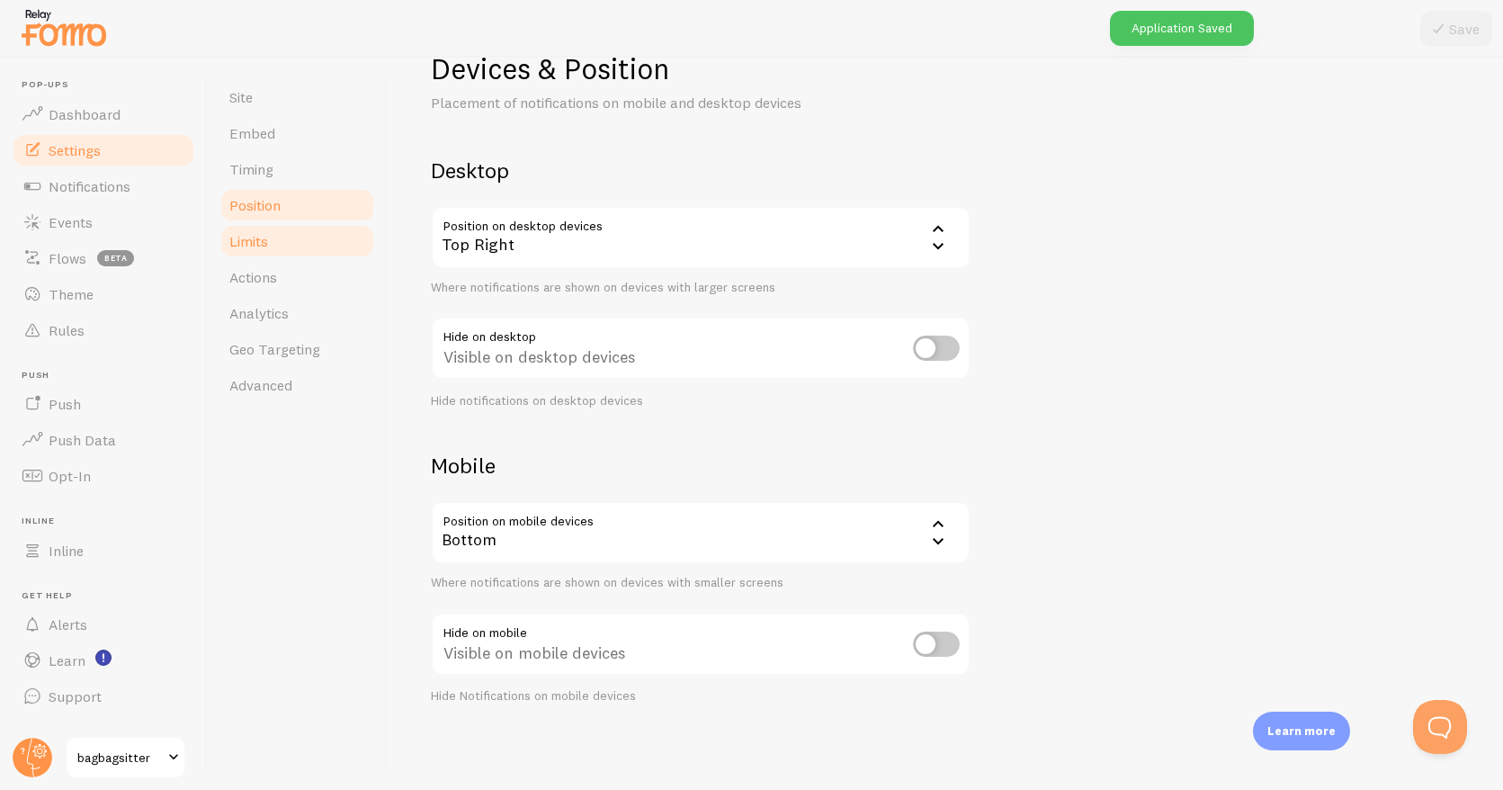
click at [266, 242] on span "Limits" at bounding box center [248, 241] width 39 height 18
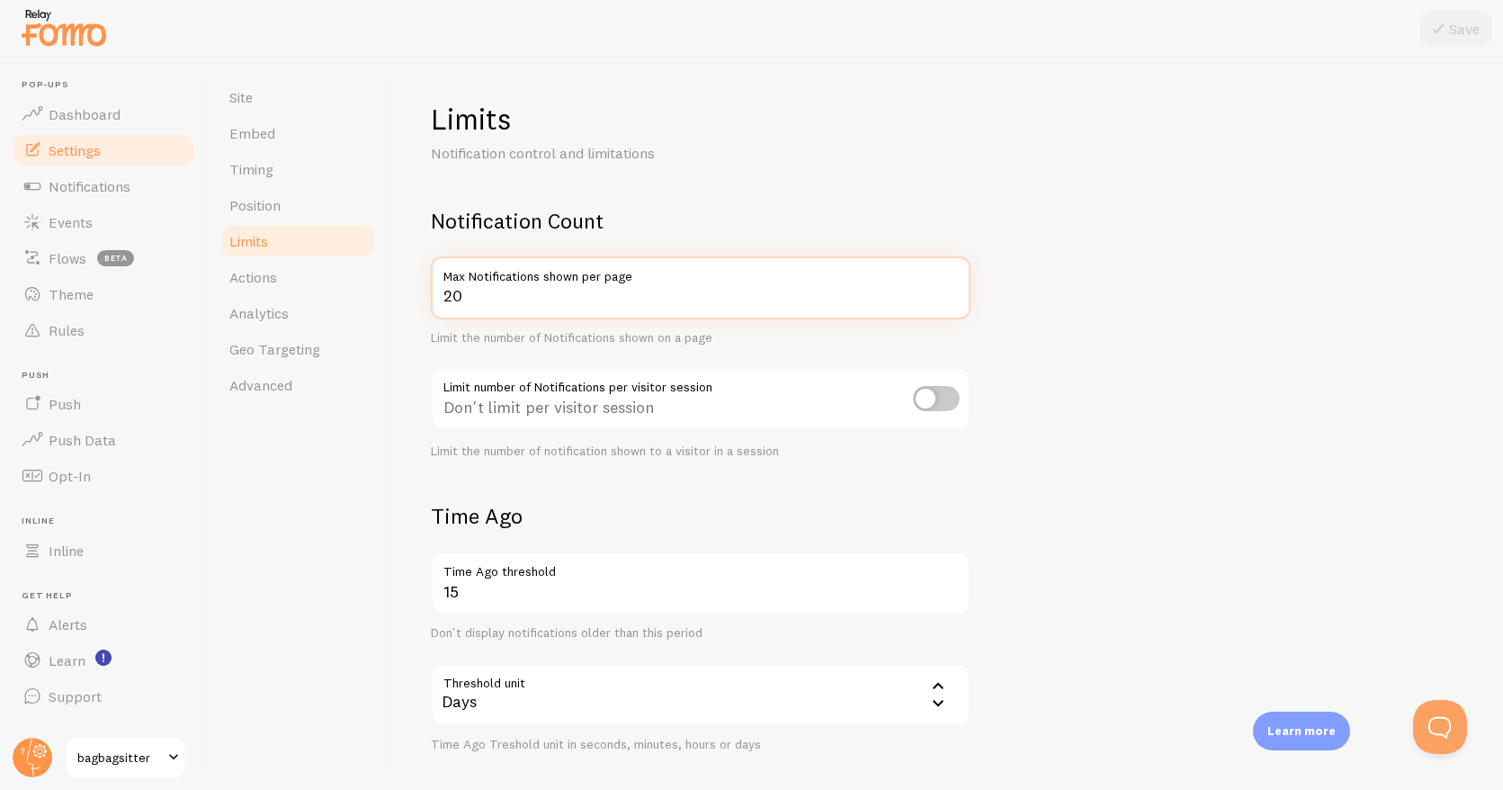
click at [534, 301] on input "20" at bounding box center [701, 287] width 540 height 63
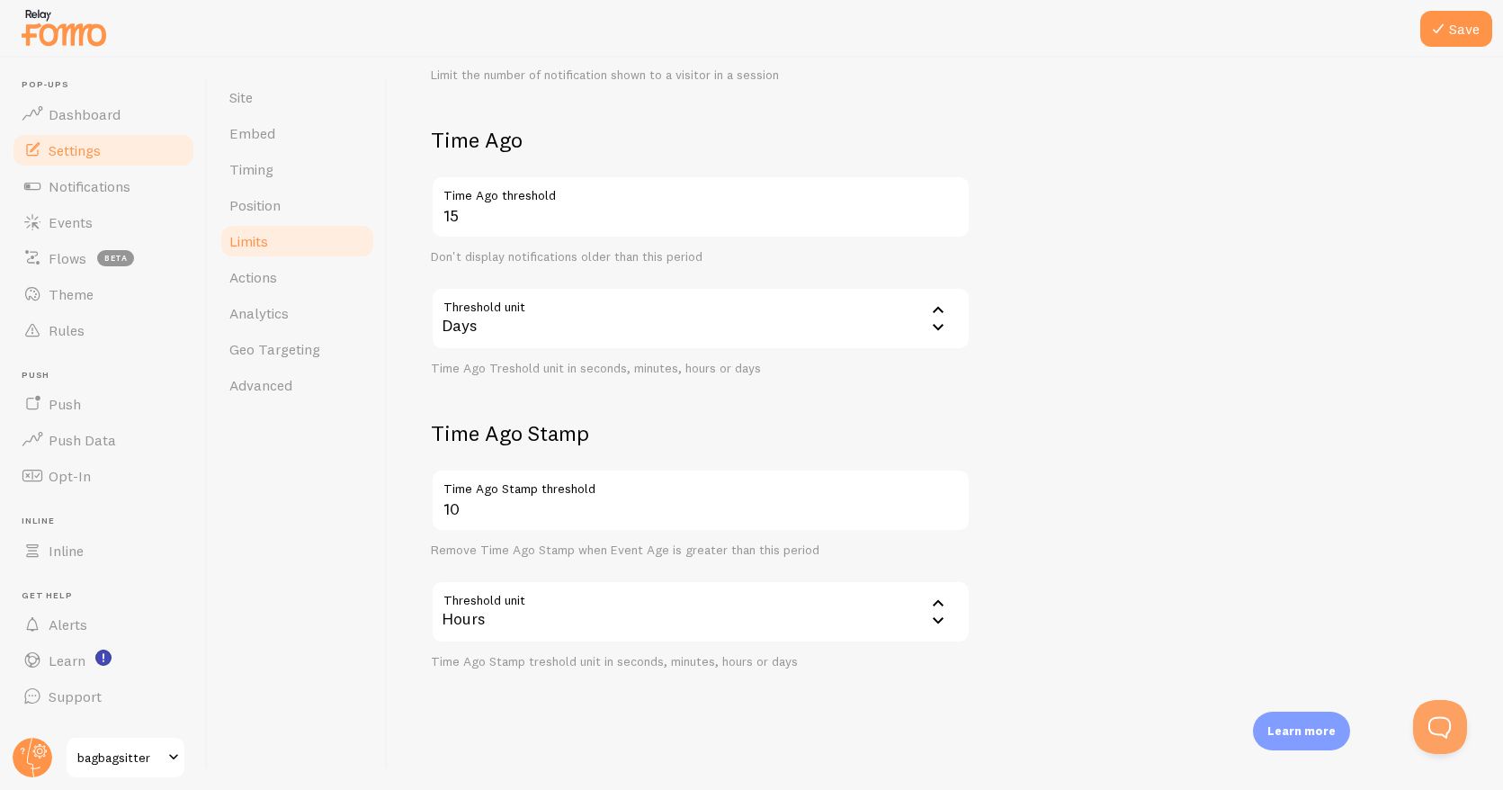
type input "200"
click at [659, 510] on input "10" at bounding box center [701, 500] width 540 height 63
click at [597, 606] on div "Hours" at bounding box center [701, 611] width 540 height 63
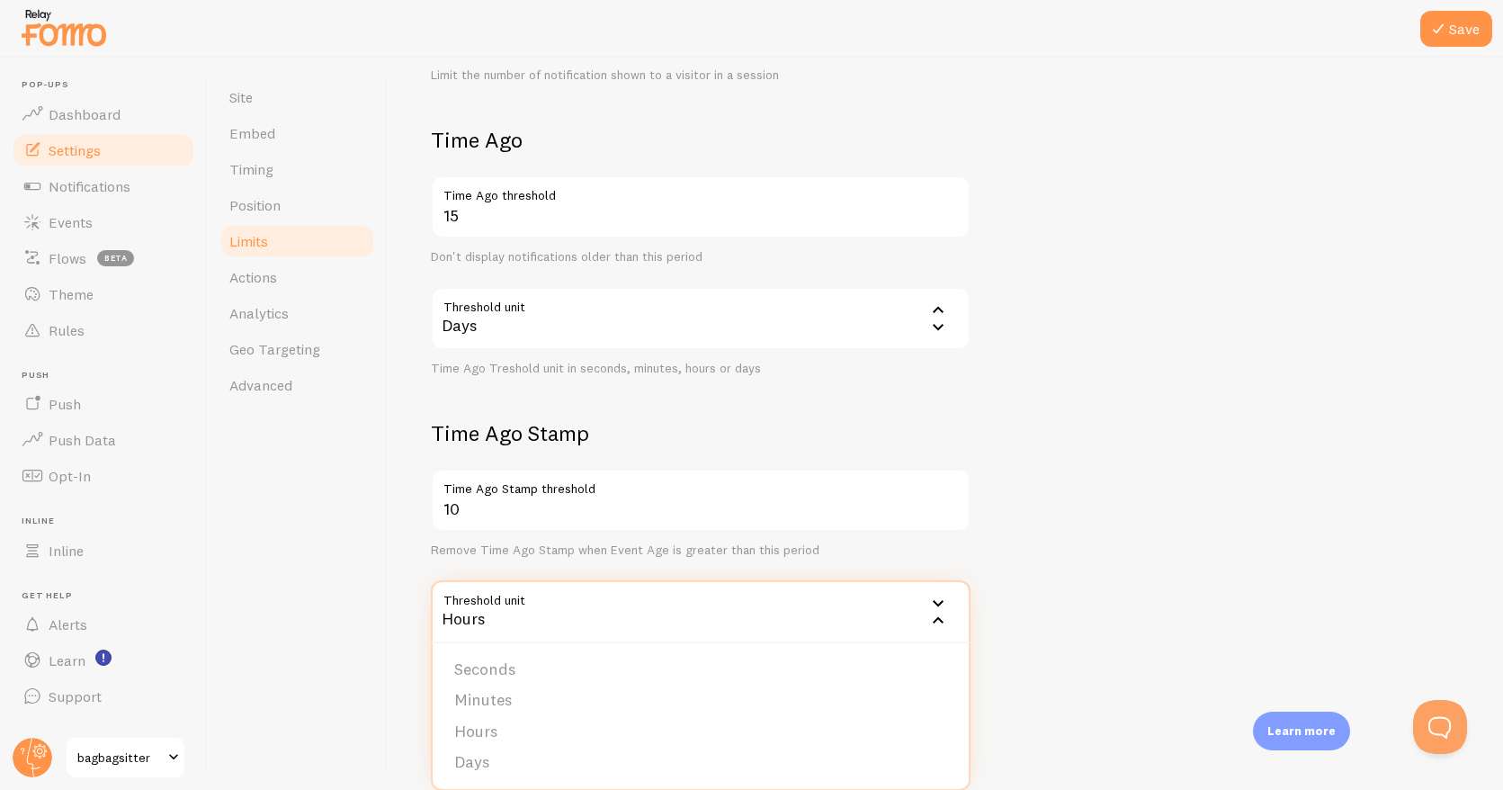
click at [471, 761] on li "Days" at bounding box center [701, 762] width 536 height 31
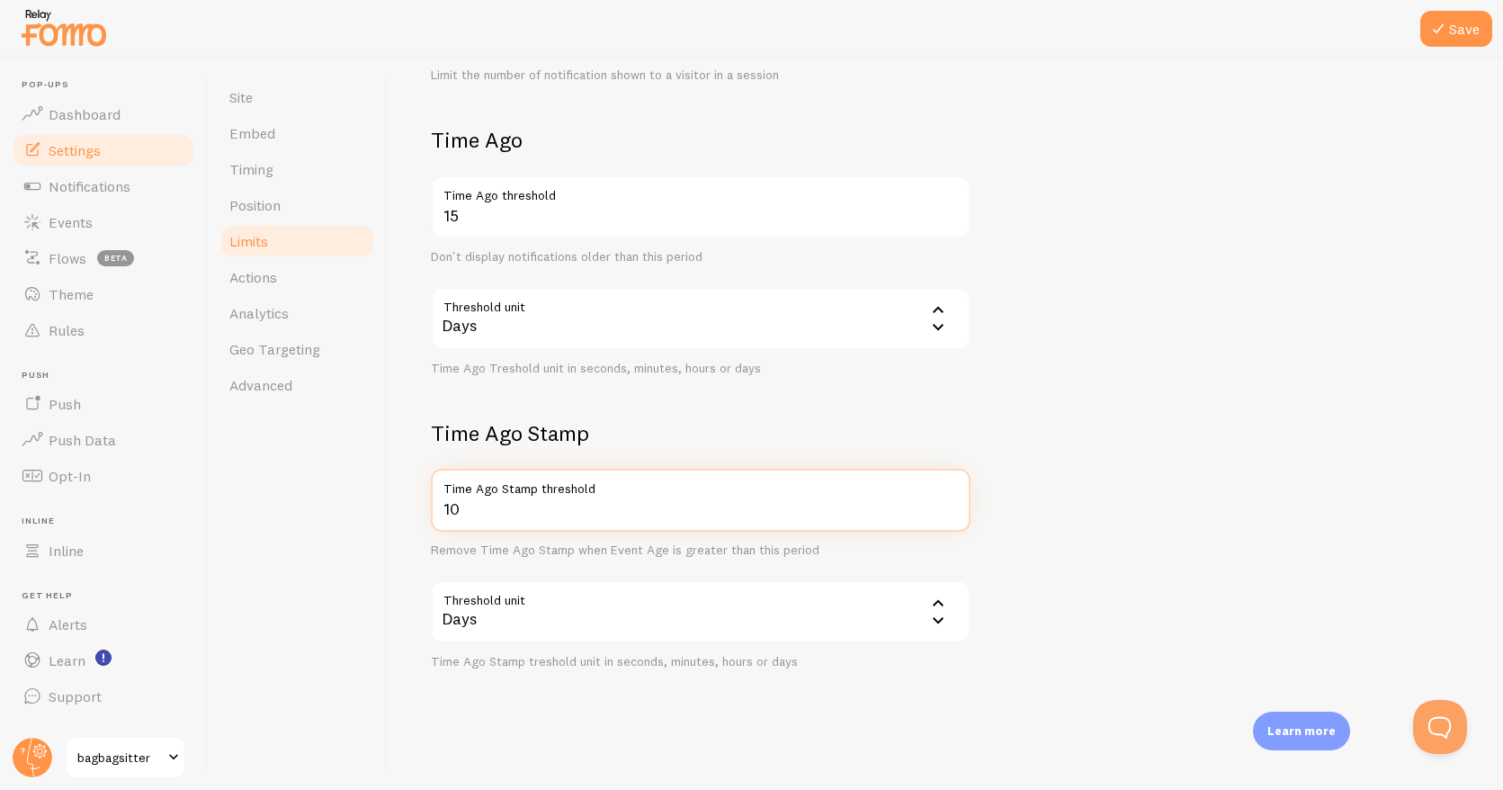
click at [513, 506] on input "10" at bounding box center [701, 500] width 540 height 63
type input "1"
type input "365"
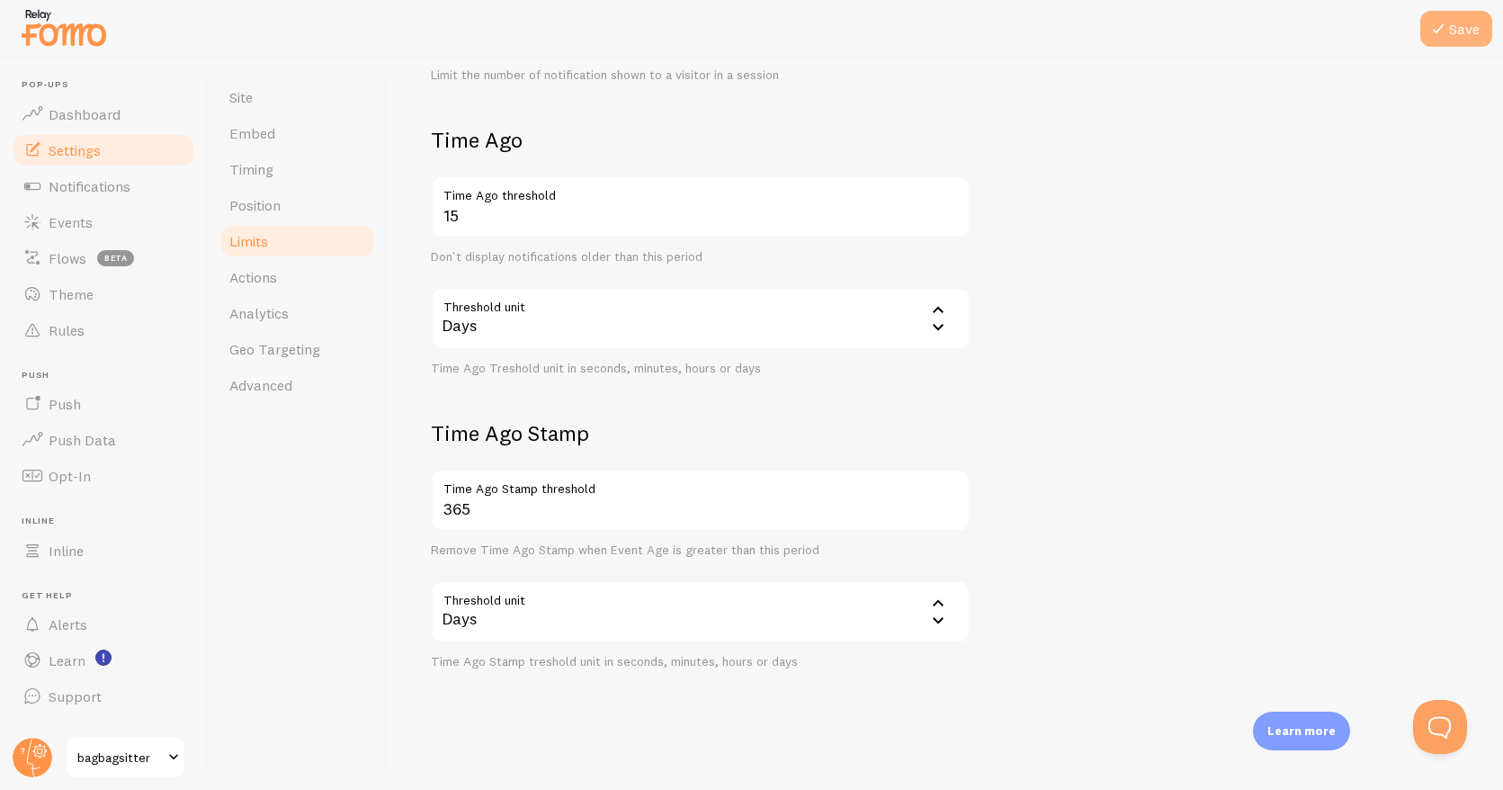
click at [1464, 27] on button "Save" at bounding box center [1457, 29] width 72 height 36
click at [267, 275] on span "Actions" at bounding box center [253, 277] width 48 height 18
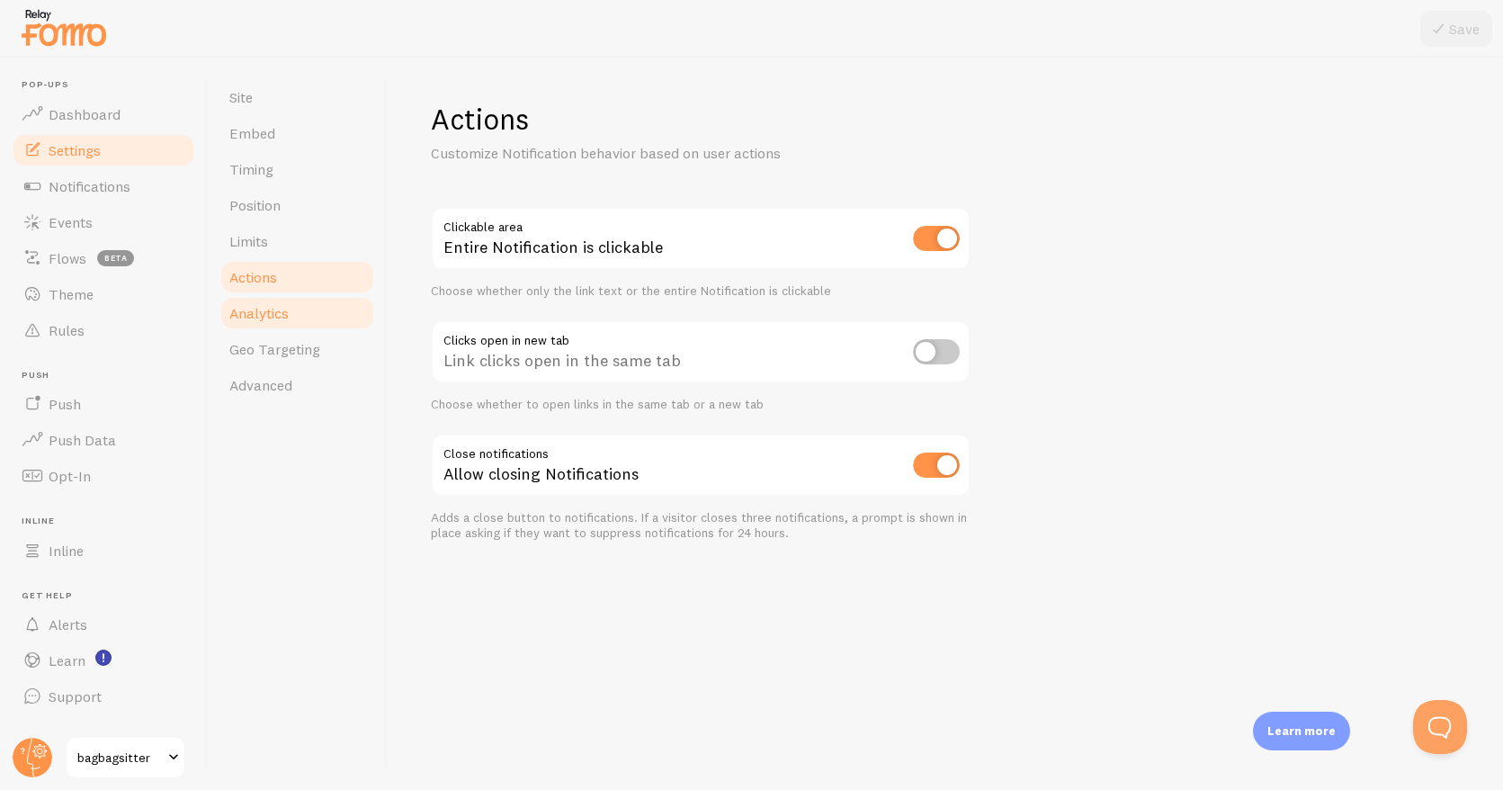
click at [263, 317] on span "Analytics" at bounding box center [258, 313] width 59 height 18
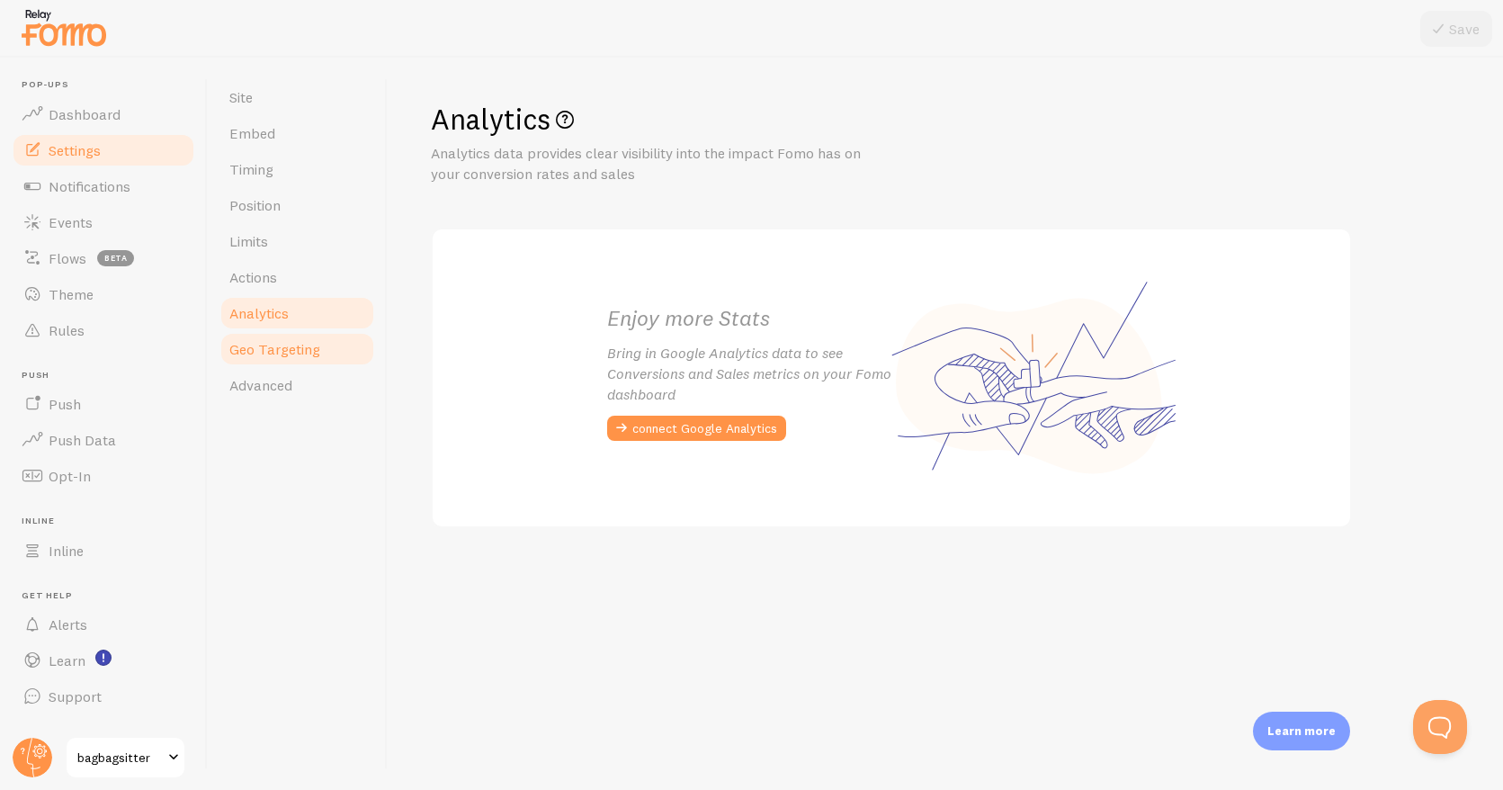
click at [297, 355] on span "Geo Targeting" at bounding box center [274, 349] width 91 height 18
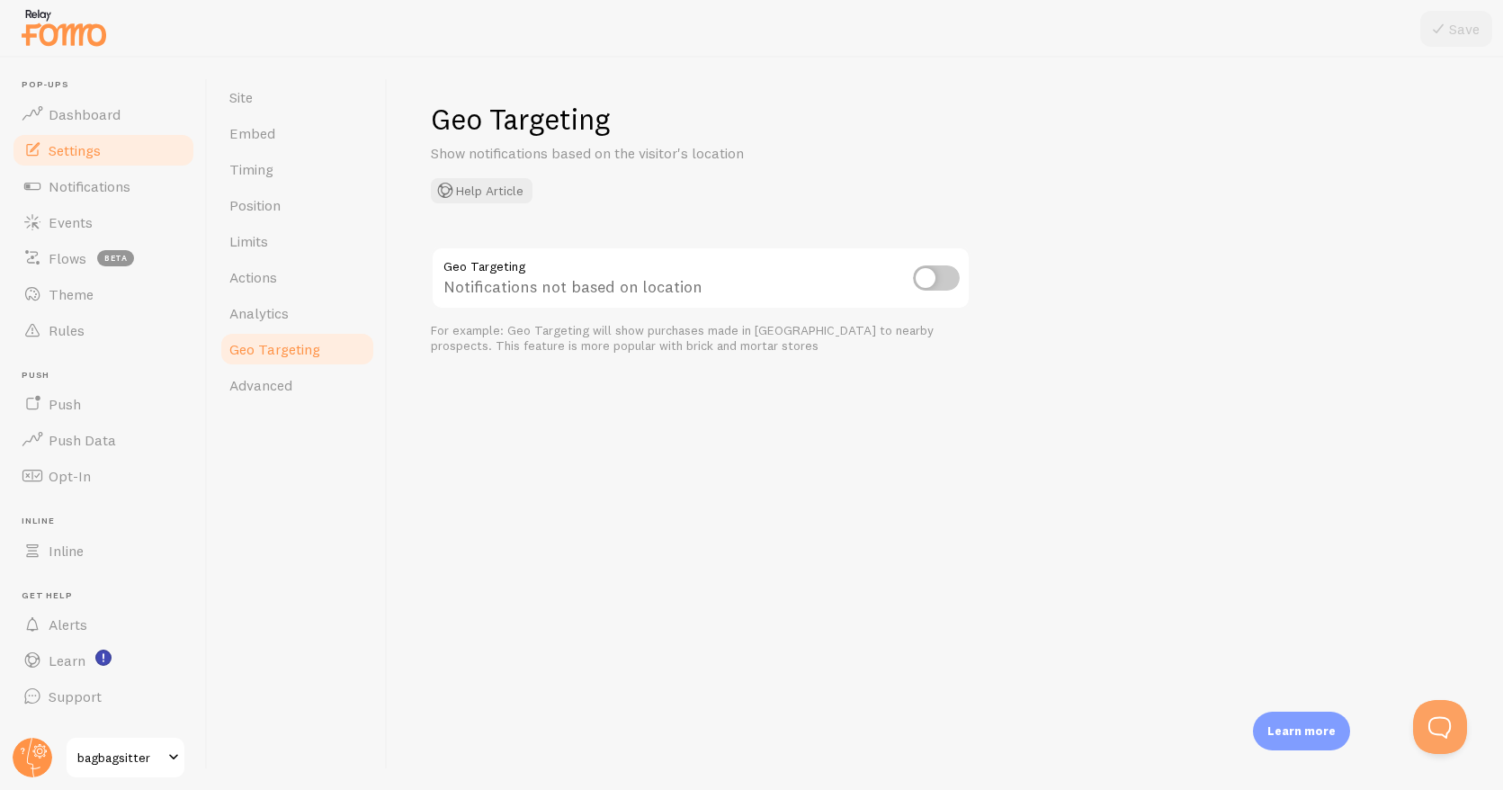
click at [929, 274] on input "checkbox" at bounding box center [936, 277] width 47 height 25
click at [951, 277] on input "checkbox" at bounding box center [936, 277] width 47 height 25
checkbox input "false"
click at [274, 388] on span "Advanced" at bounding box center [260, 385] width 63 height 18
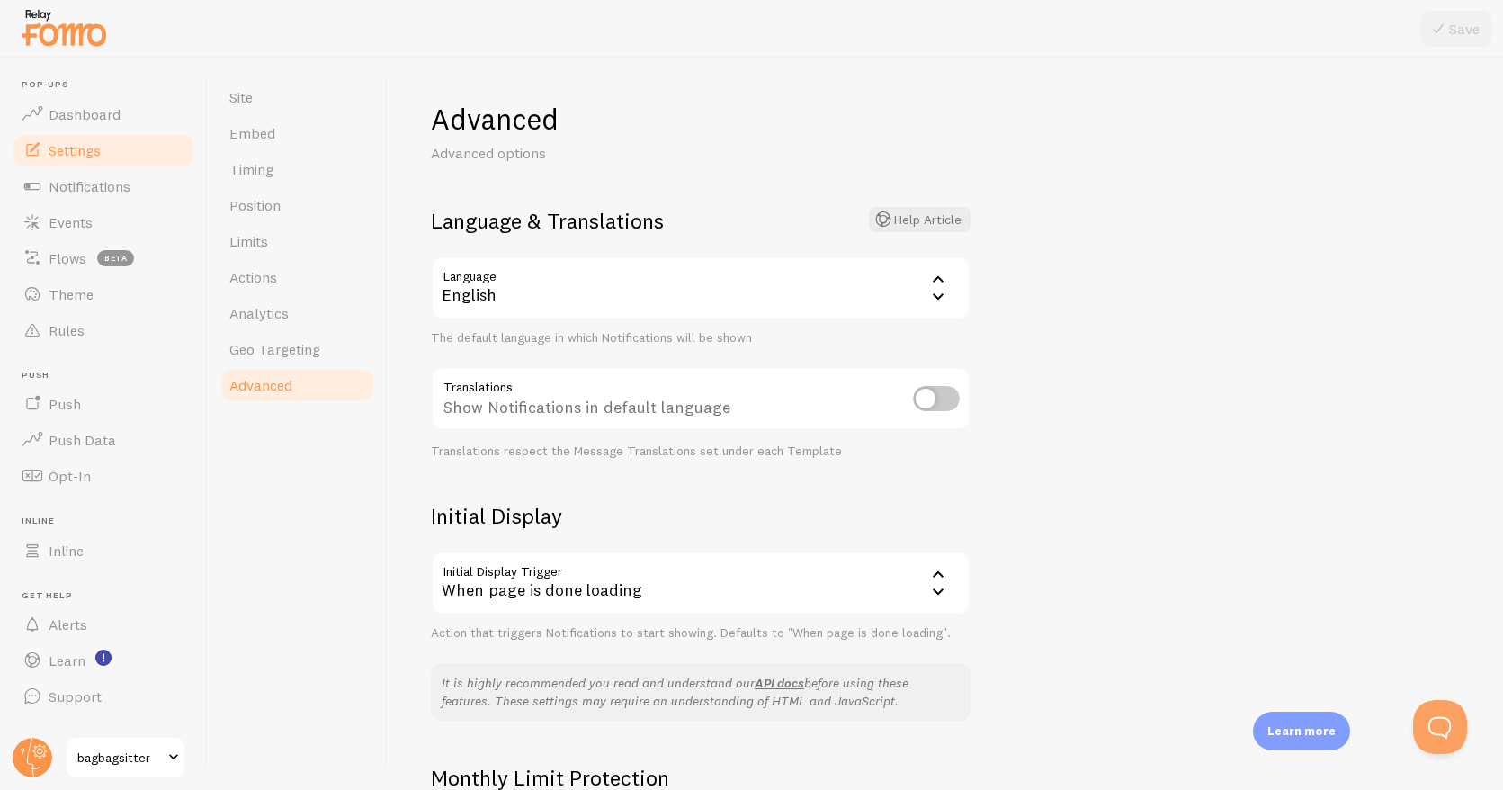
click at [928, 400] on input "checkbox" at bounding box center [936, 398] width 47 height 25
checkbox input "true"
drag, startPoint x: 1454, startPoint y: 29, endPoint x: 1350, endPoint y: 56, distance: 106.9
click at [1453, 29] on button "Save" at bounding box center [1457, 29] width 72 height 36
click at [78, 405] on span "Push" at bounding box center [65, 404] width 32 height 18
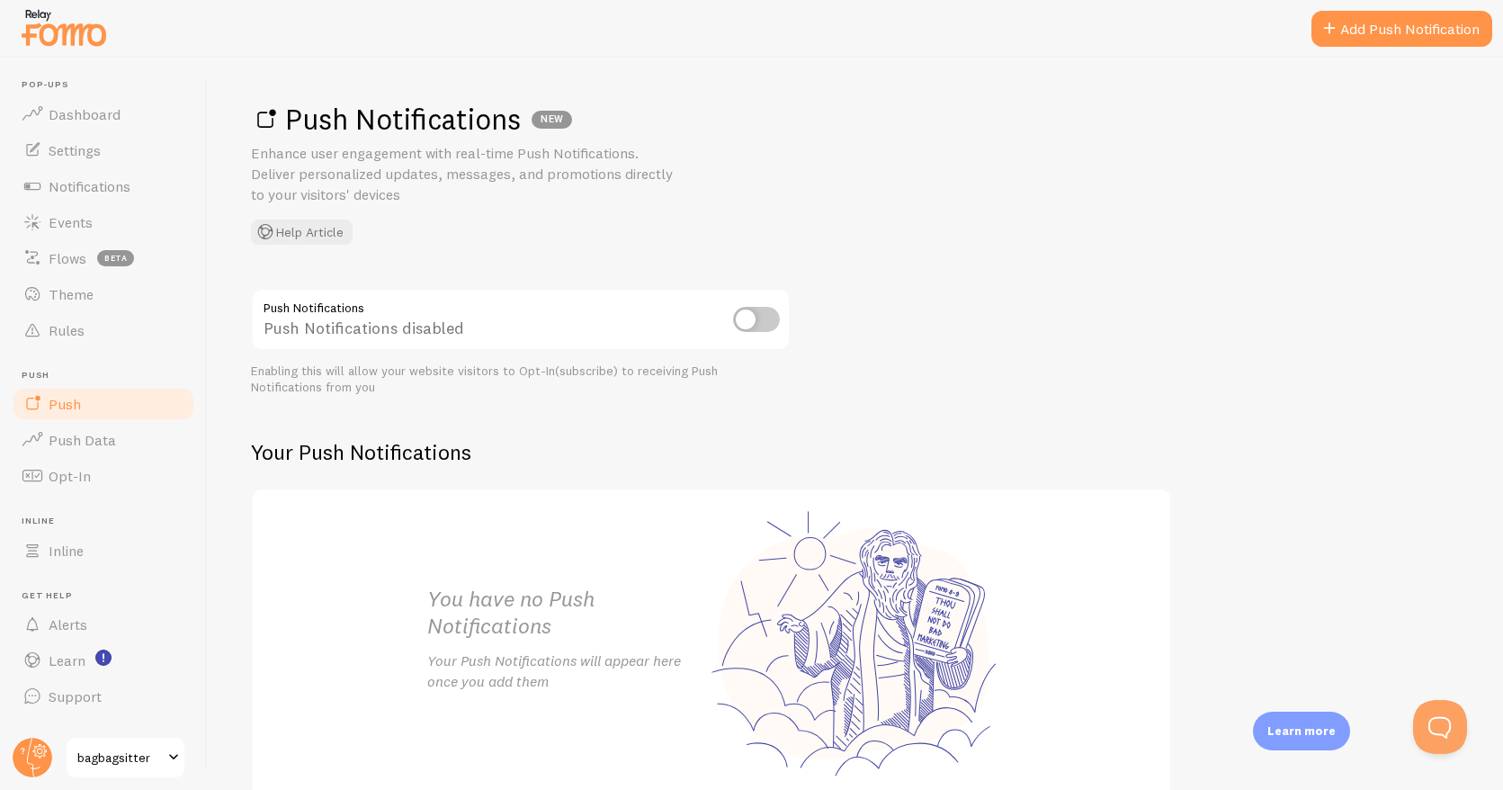
click at [747, 318] on input "checkbox" at bounding box center [756, 319] width 47 height 25
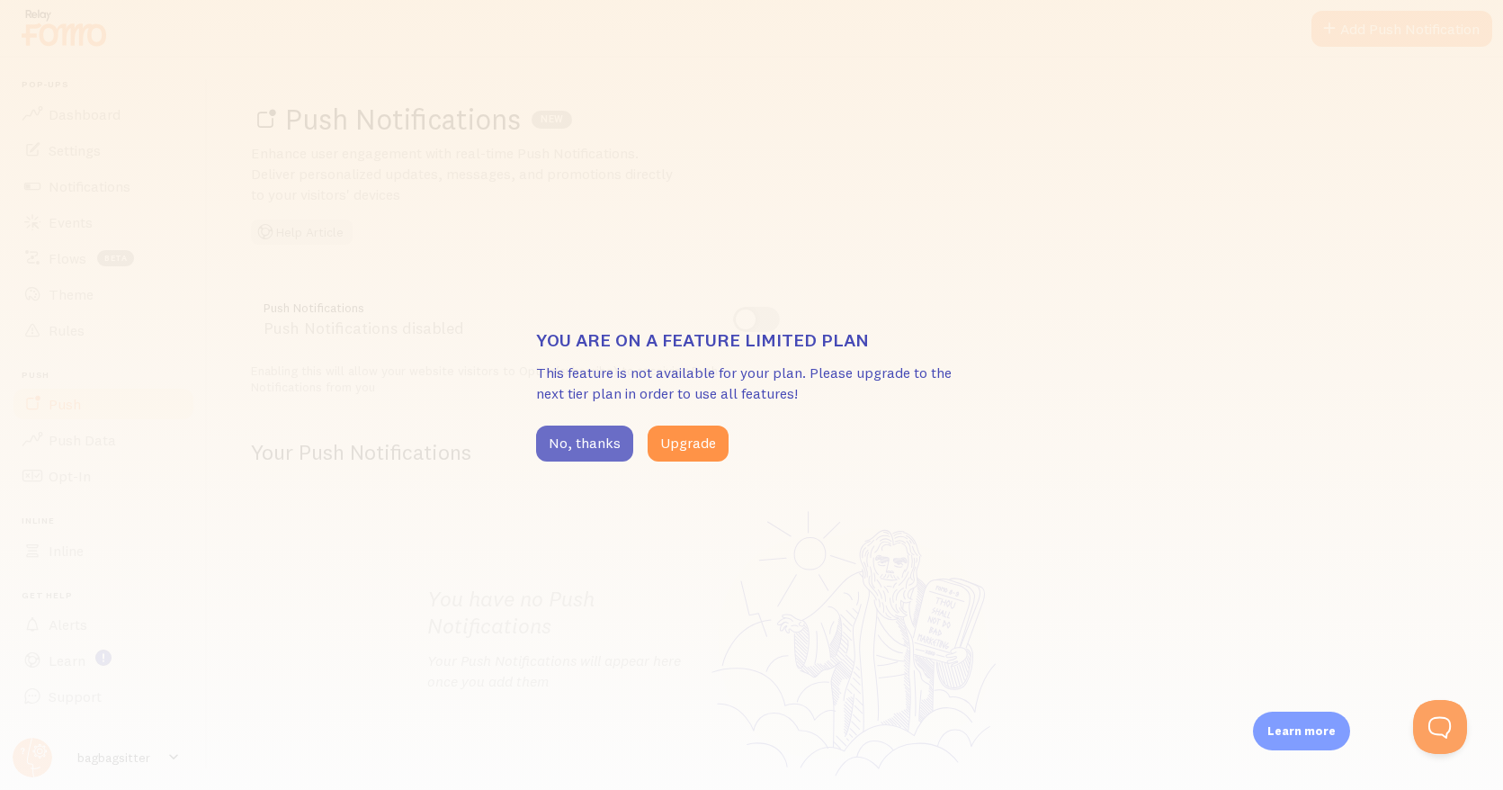
click at [603, 442] on button "No, thanks" at bounding box center [584, 444] width 97 height 36
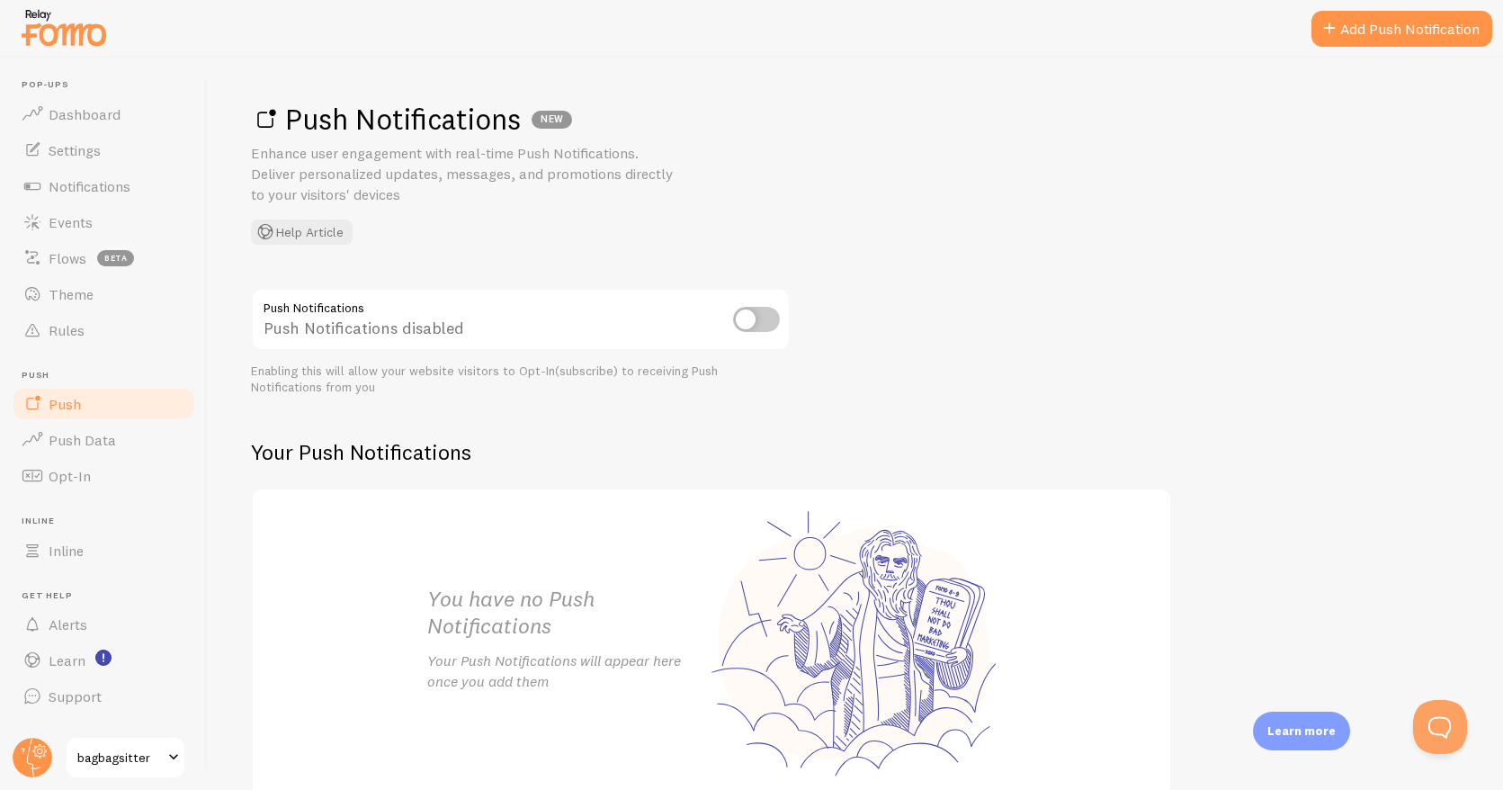
scroll to position [95, 0]
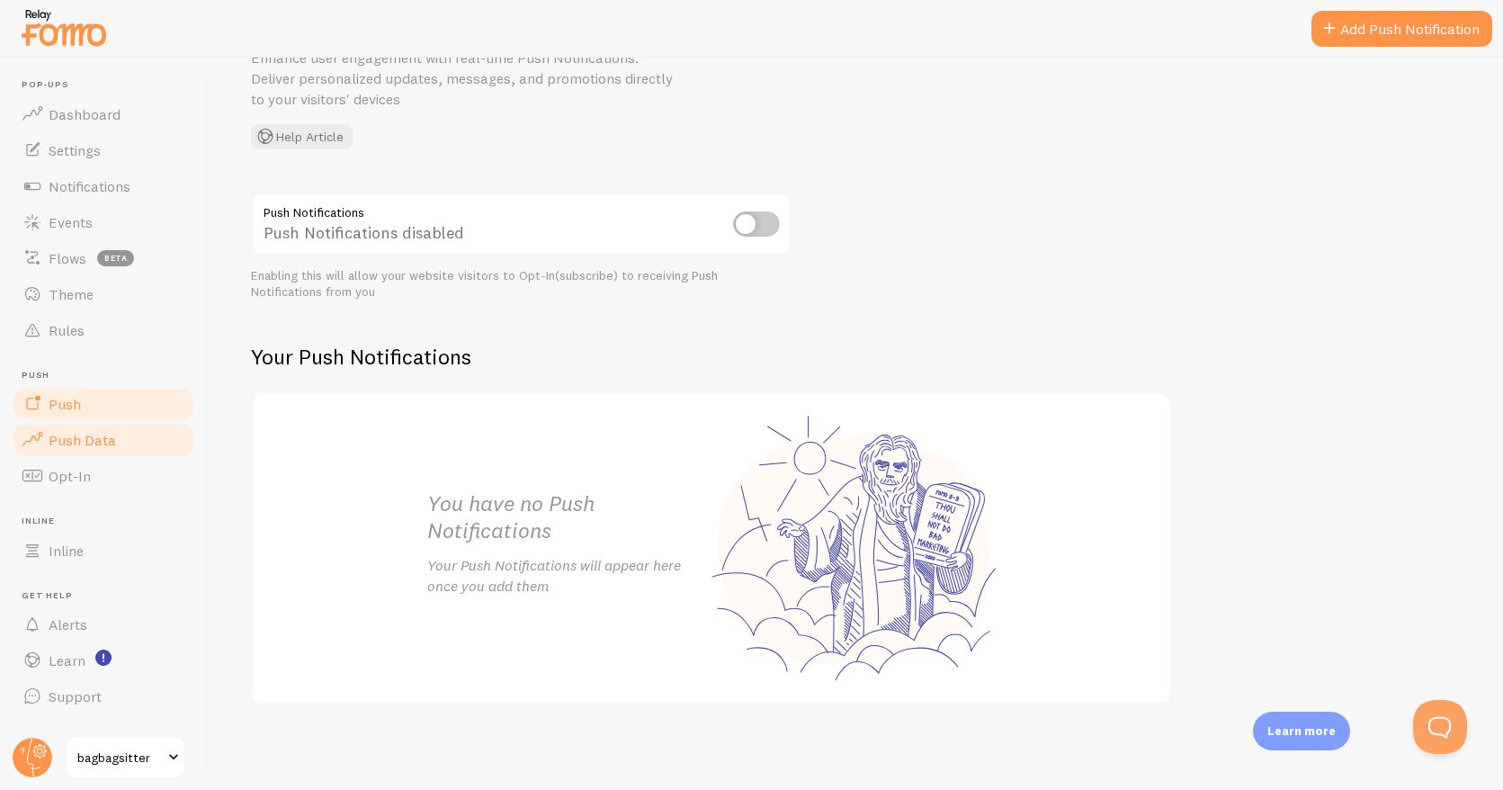
click at [67, 435] on span "Push Data" at bounding box center [82, 440] width 67 height 18
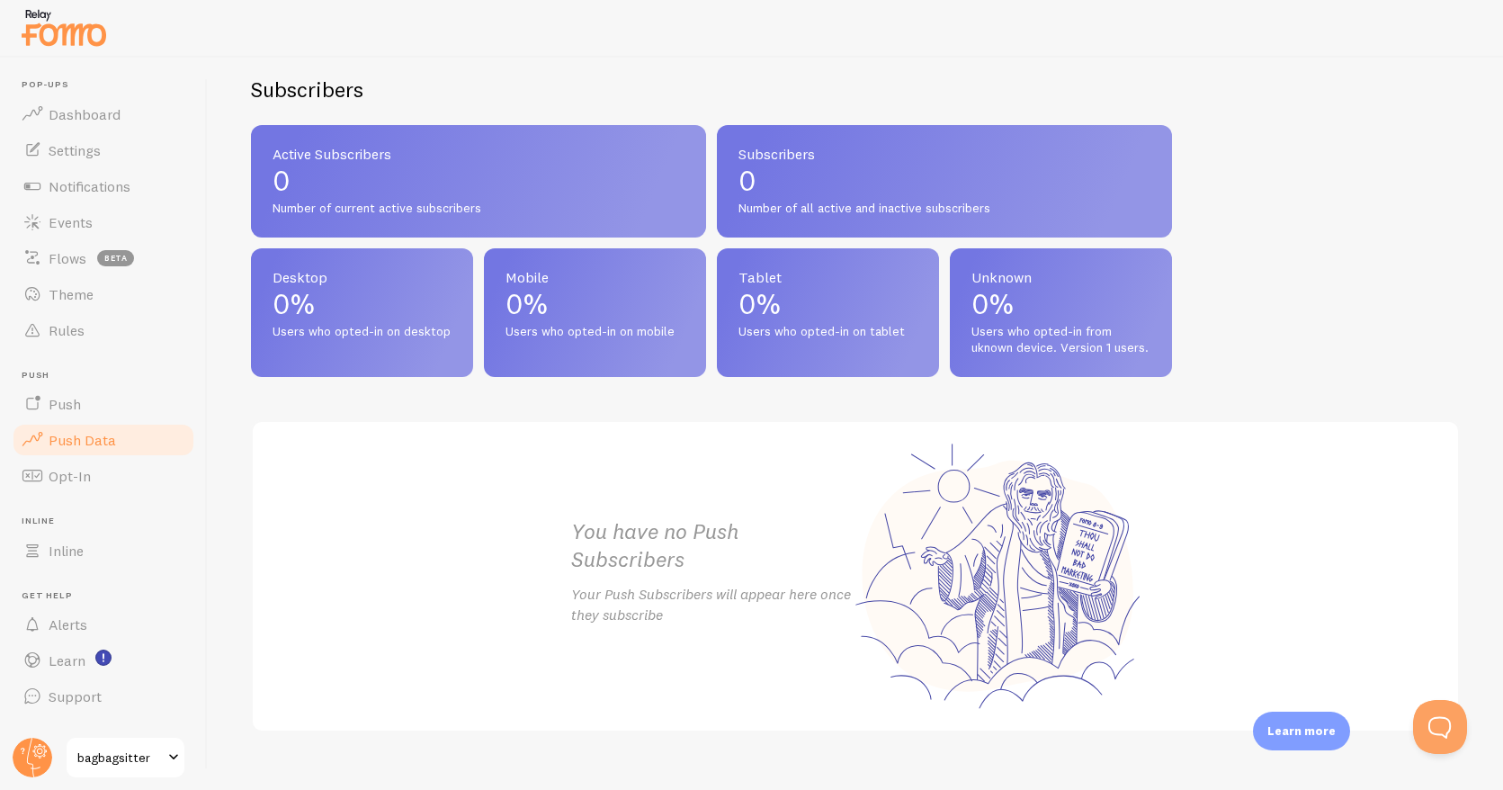
scroll to position [747, 0]
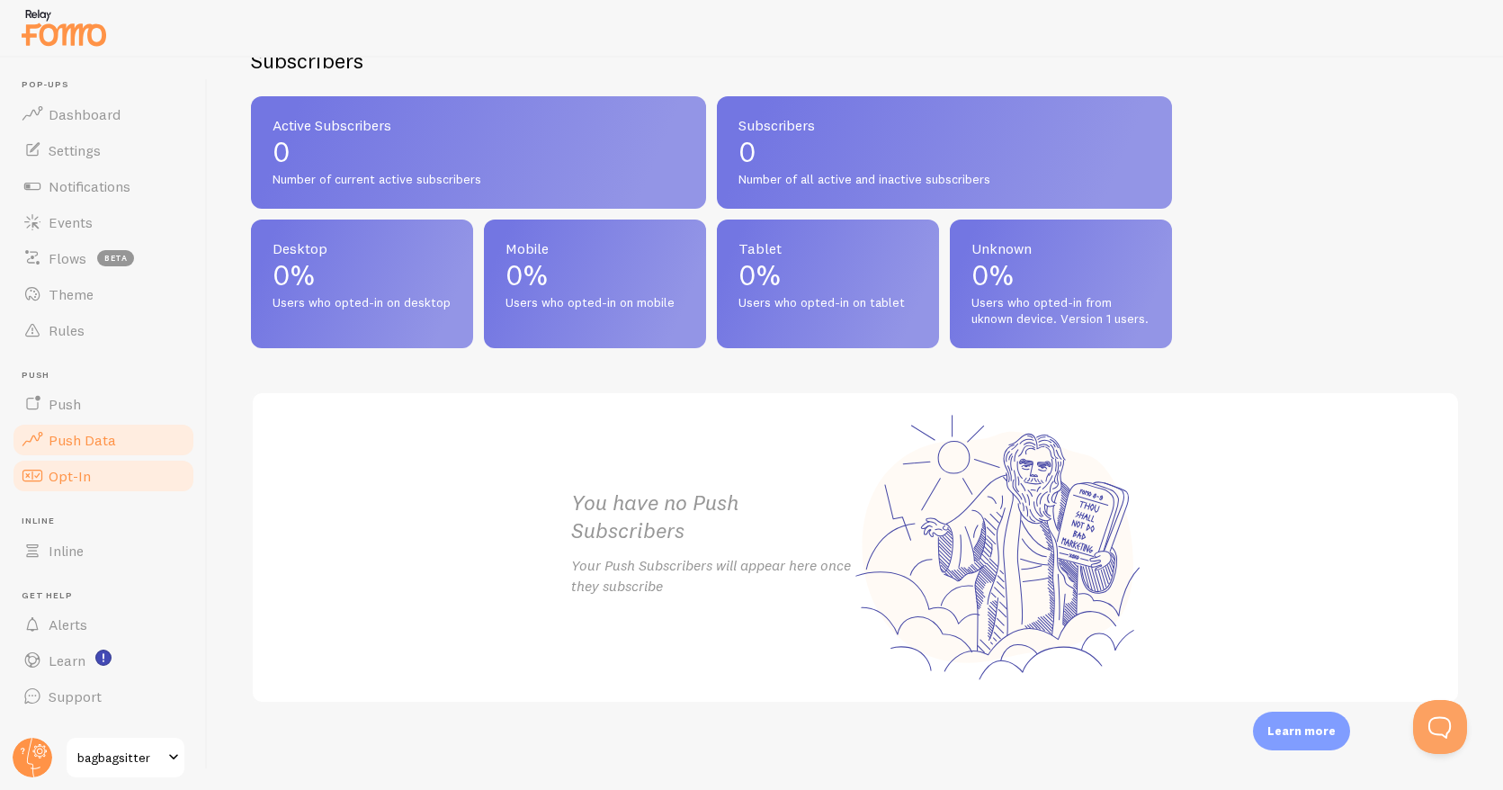
click at [63, 470] on span "Opt-In" at bounding box center [70, 476] width 42 height 18
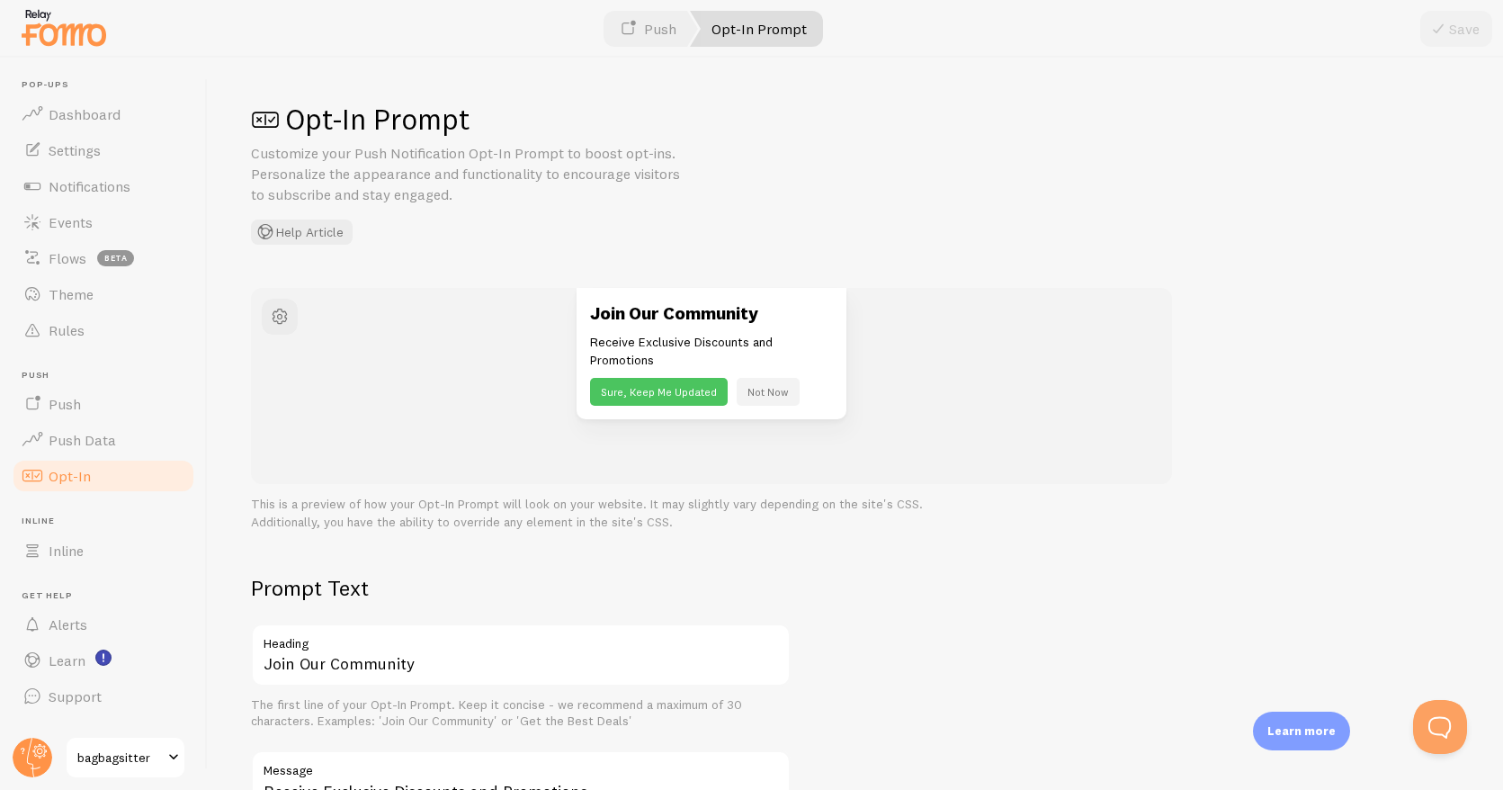
click at [783, 391] on button "Not Now" at bounding box center [768, 392] width 63 height 28
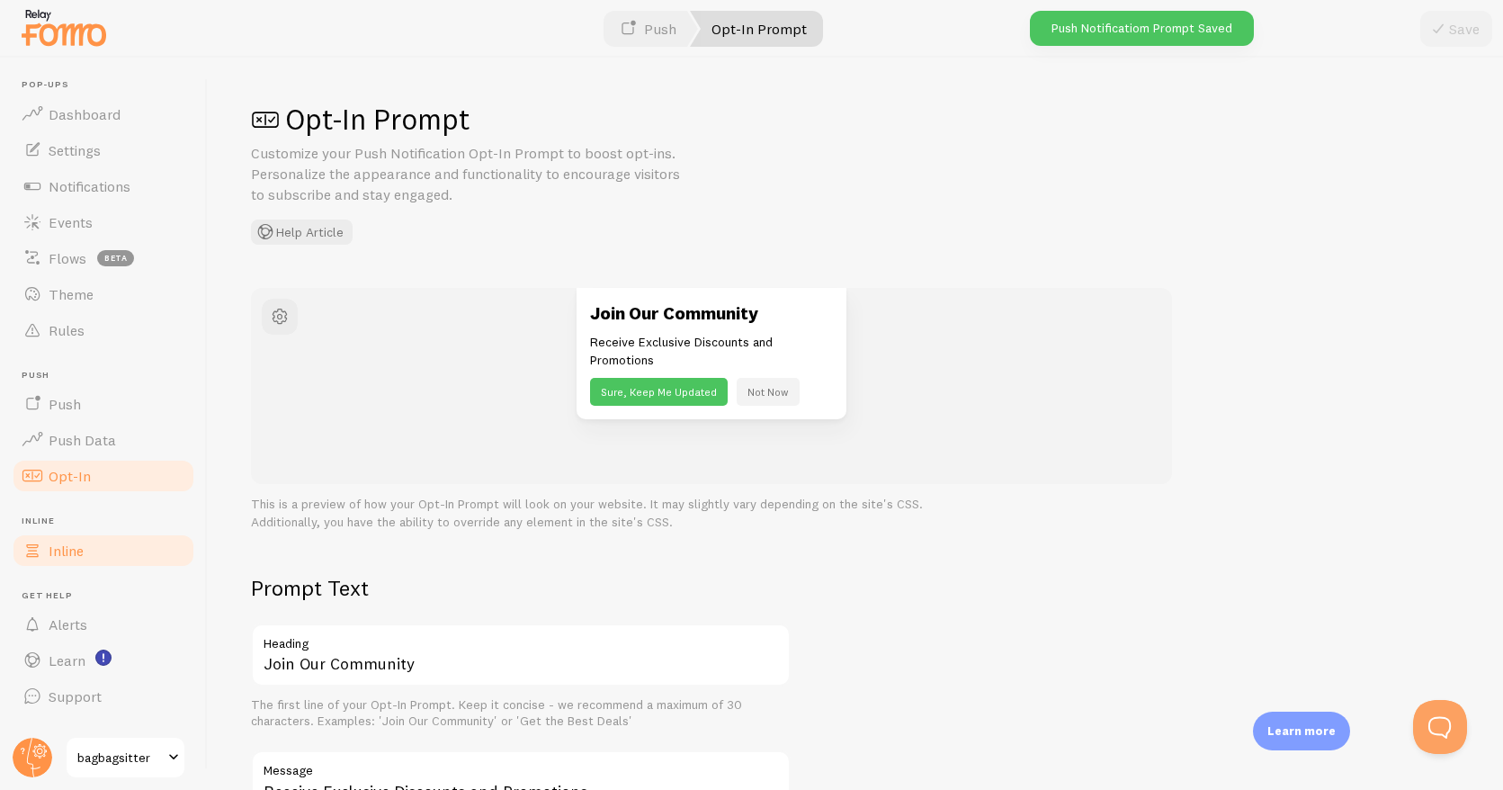
click at [55, 553] on span "Inline" at bounding box center [66, 551] width 35 height 18
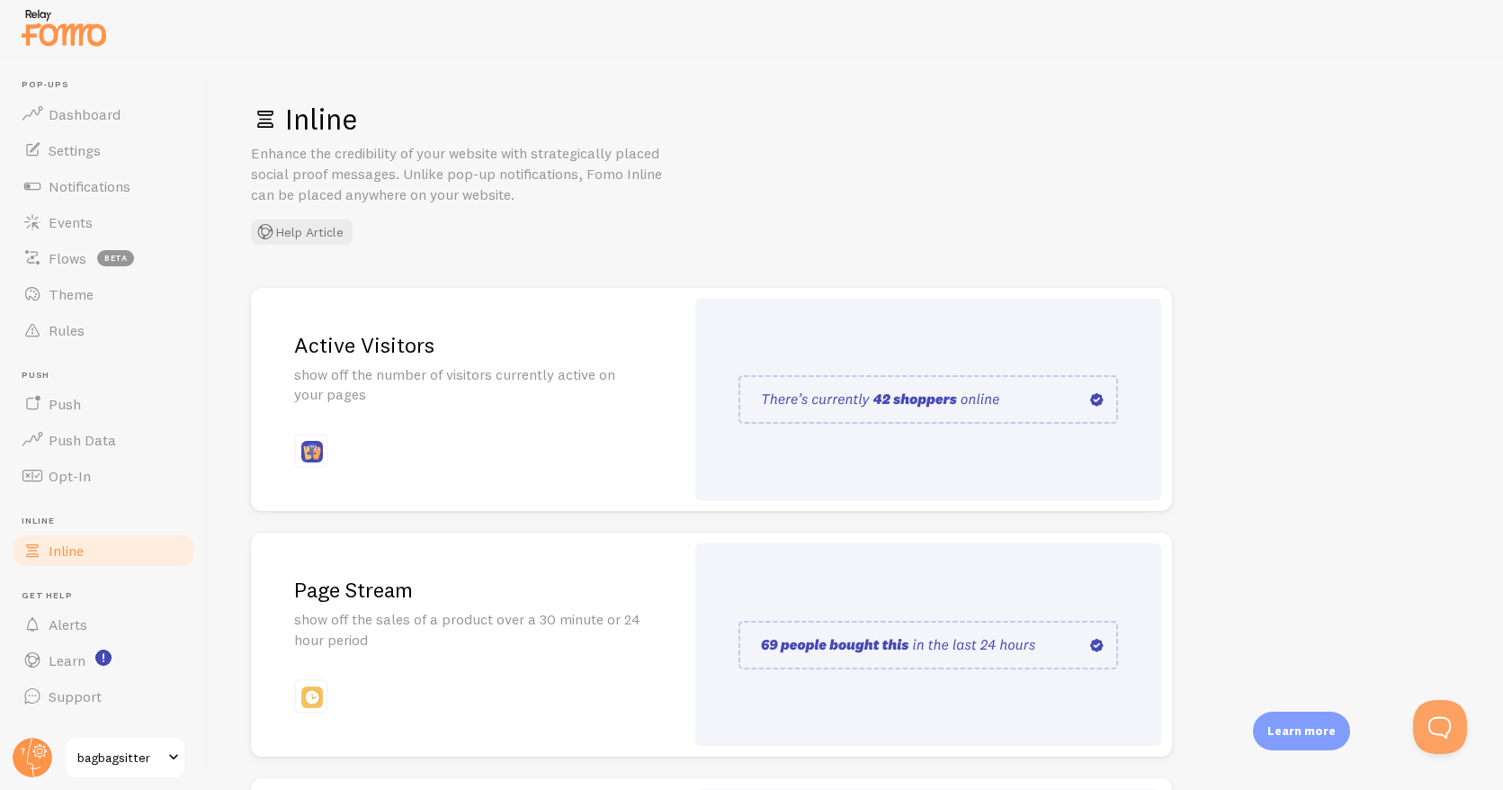
click at [483, 429] on div "Active Visitors show off the number of visitors currently active on your pages" at bounding box center [468, 400] width 434 height 224
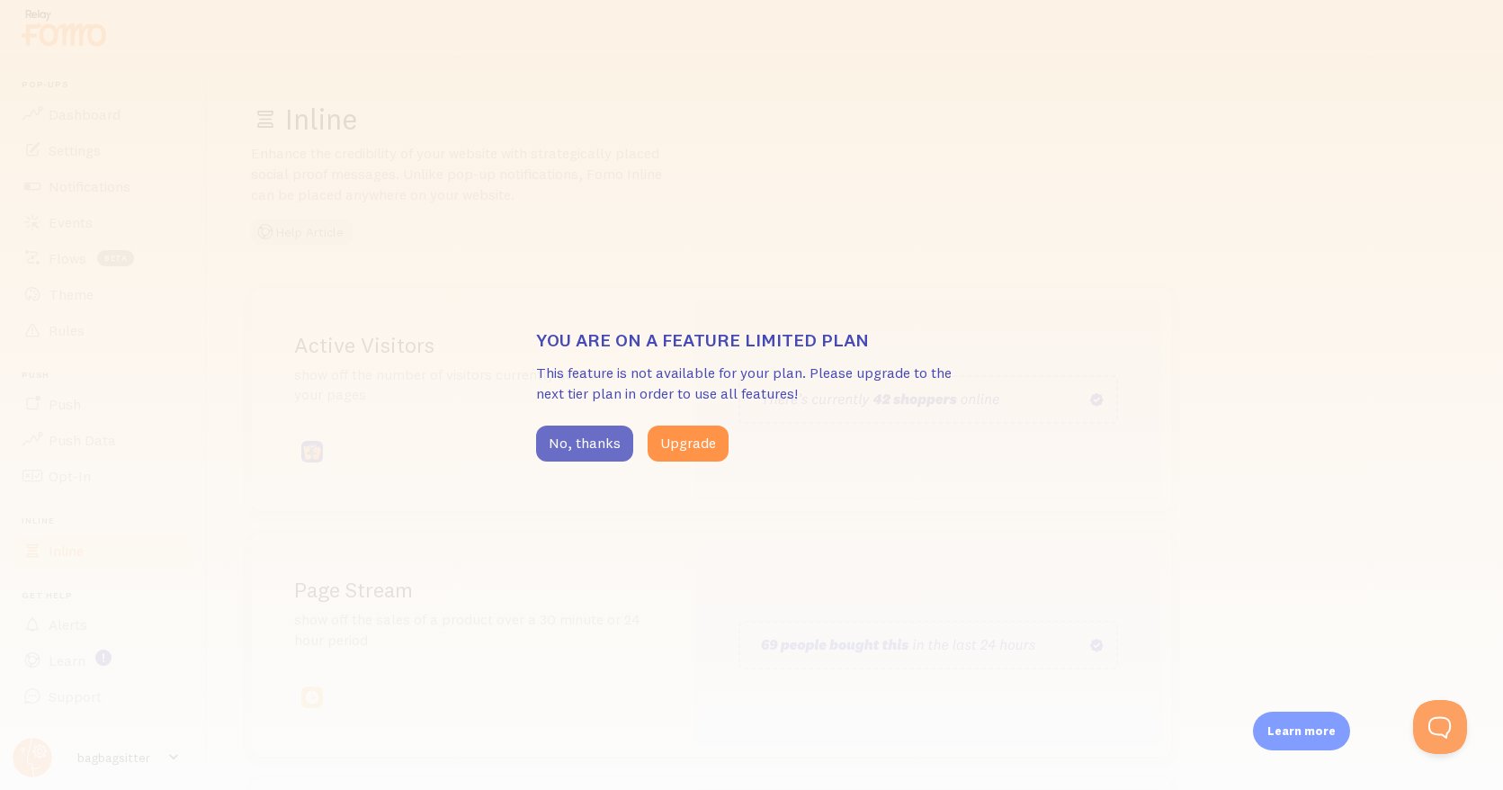
click at [592, 448] on button "No, thanks" at bounding box center [584, 444] width 97 height 36
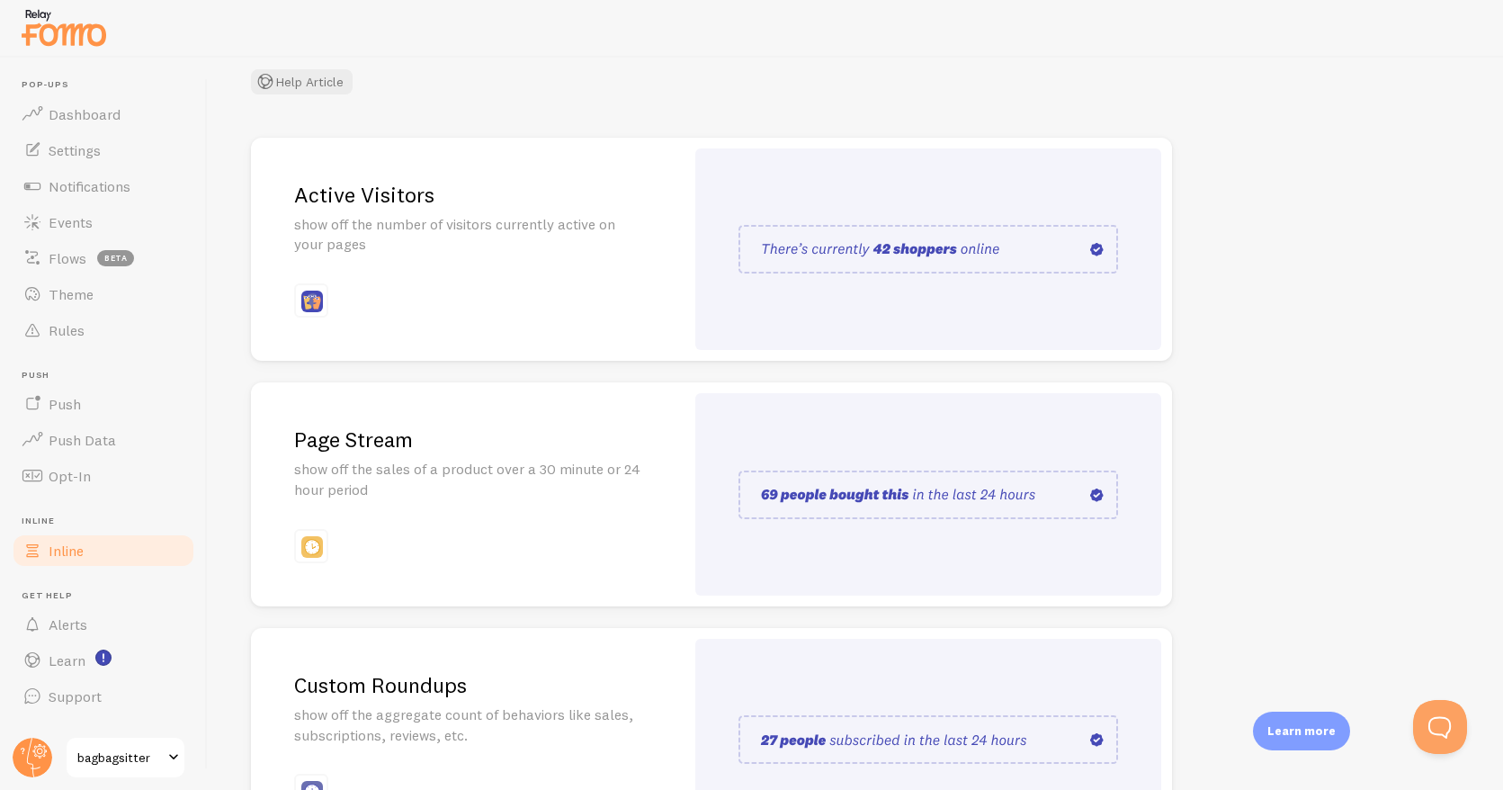
scroll to position [298, 0]
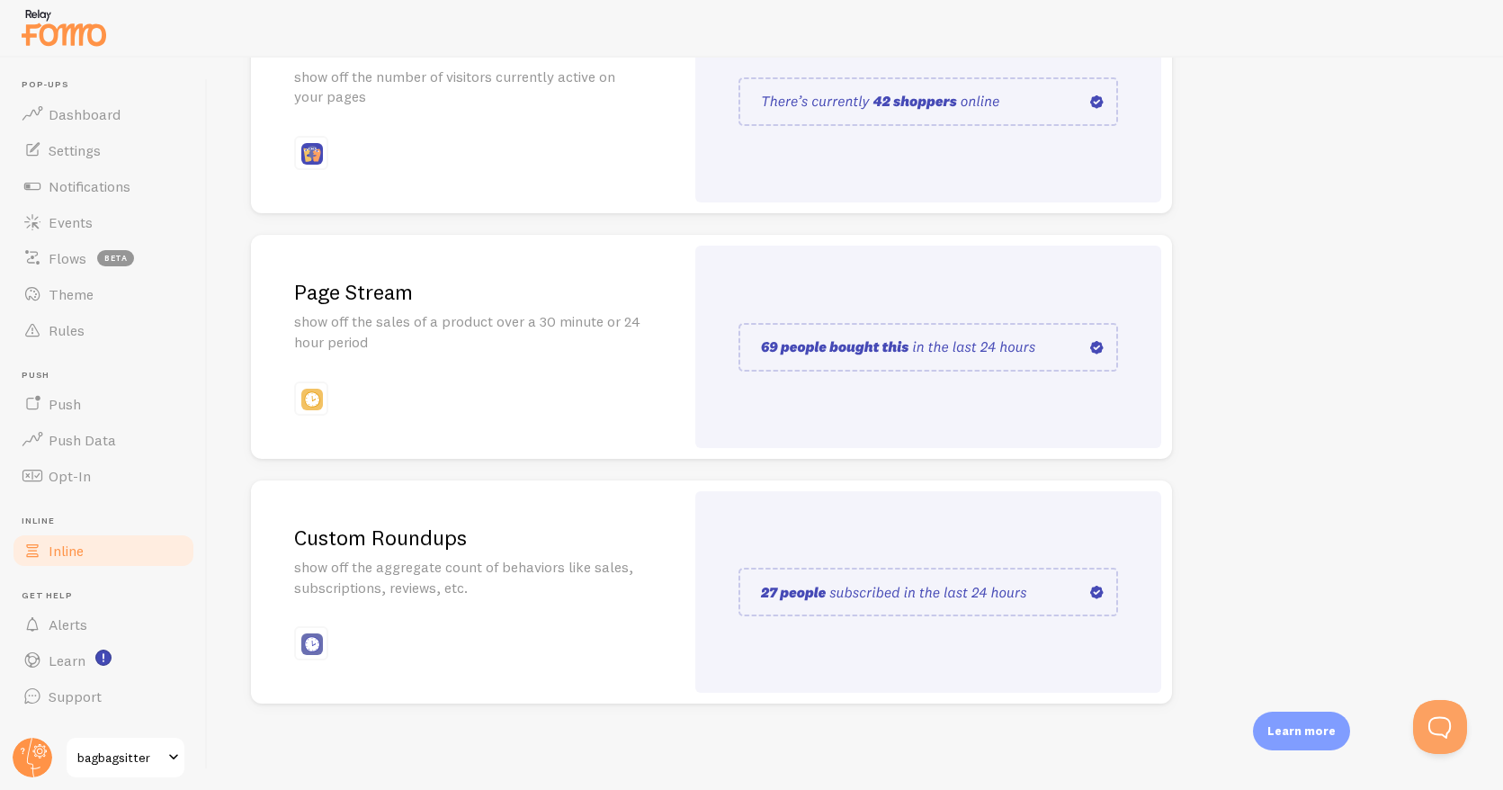
click at [427, 543] on h2 "Custom Roundups" at bounding box center [467, 538] width 347 height 28
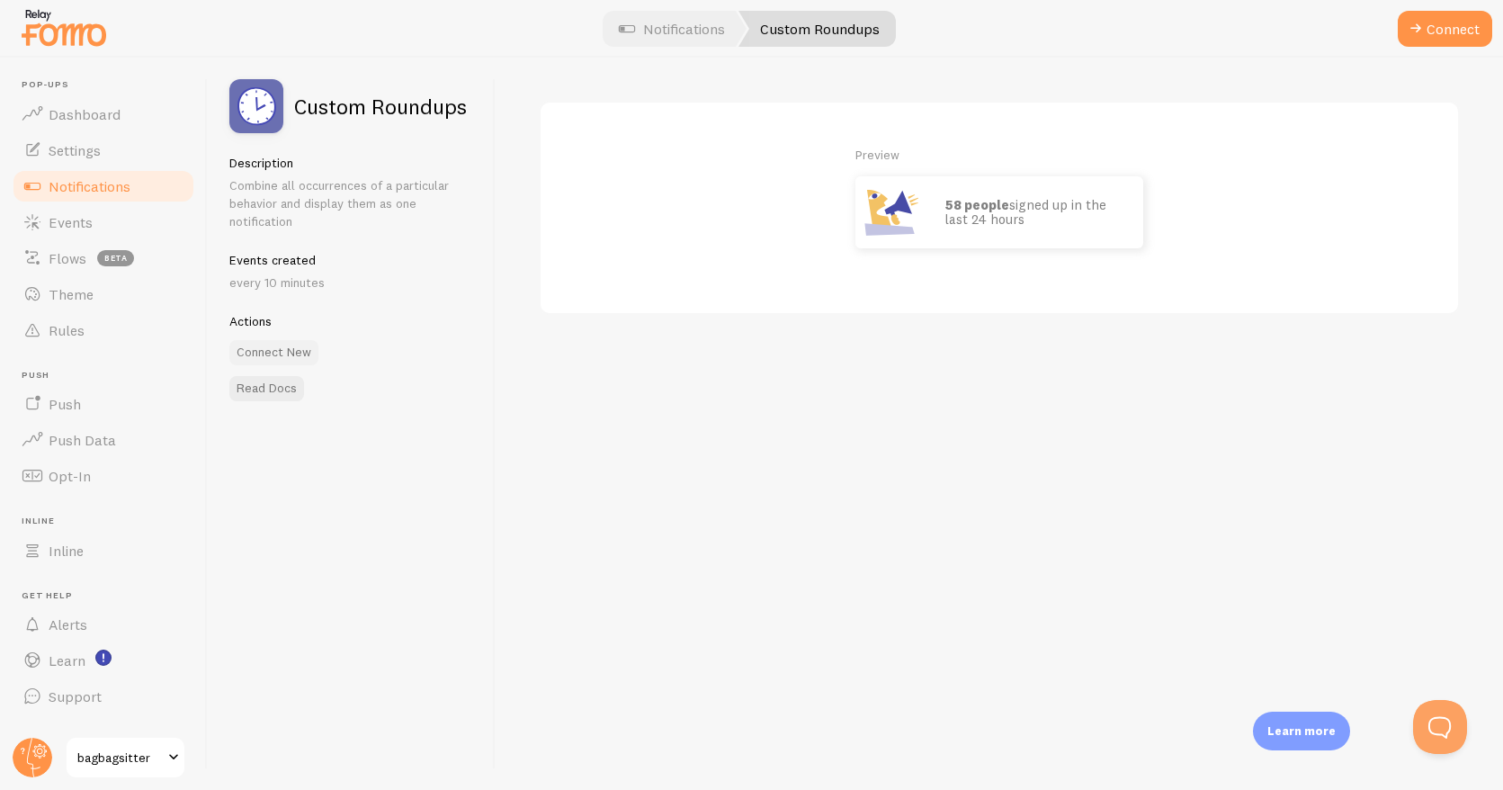
click at [283, 351] on button "Connect New" at bounding box center [273, 352] width 89 height 25
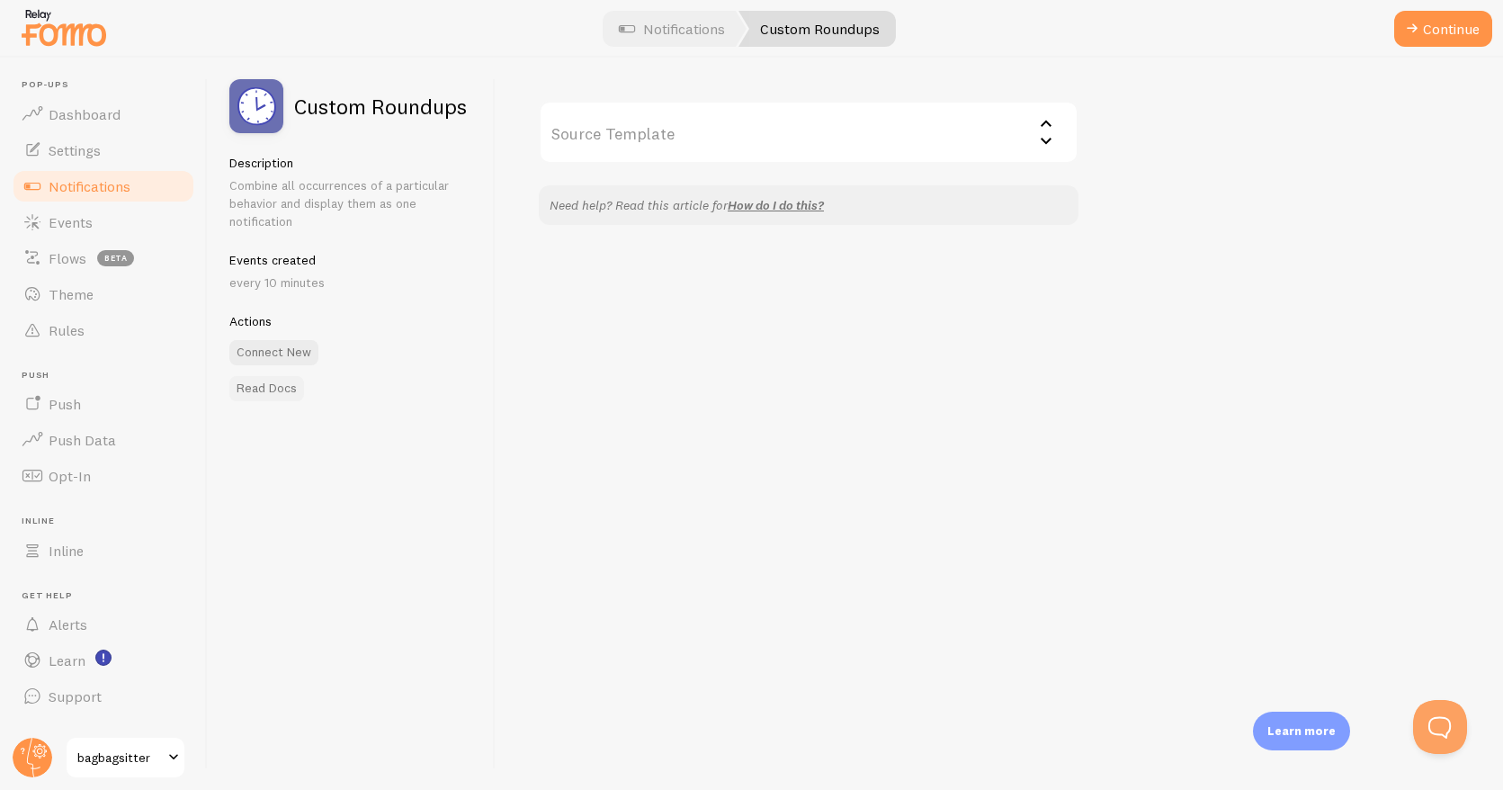
click at [269, 385] on link "Read Docs" at bounding box center [266, 388] width 75 height 25
click at [69, 553] on span "Inline" at bounding box center [66, 551] width 35 height 18
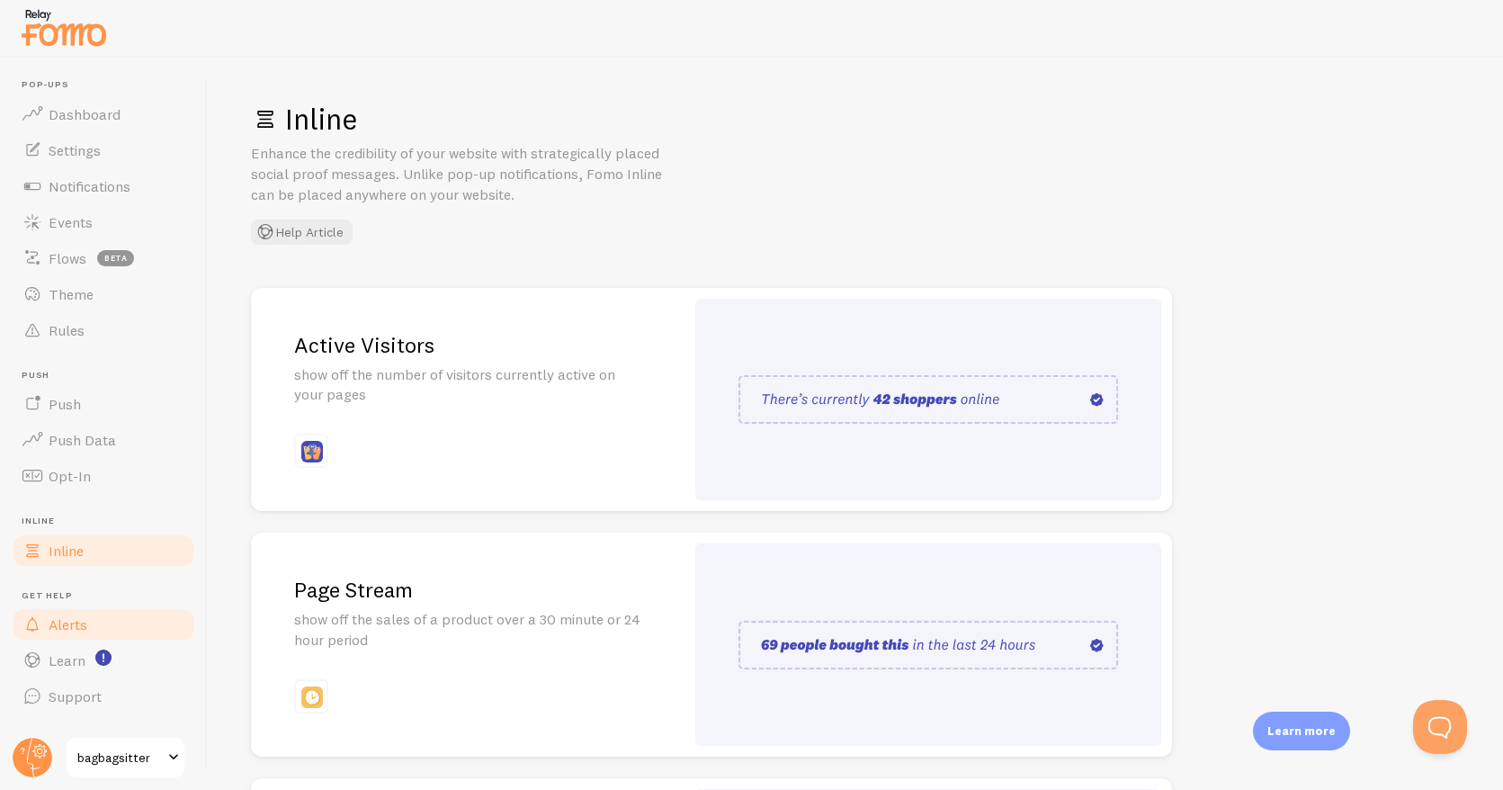
click at [64, 623] on span "Alerts" at bounding box center [68, 624] width 39 height 18
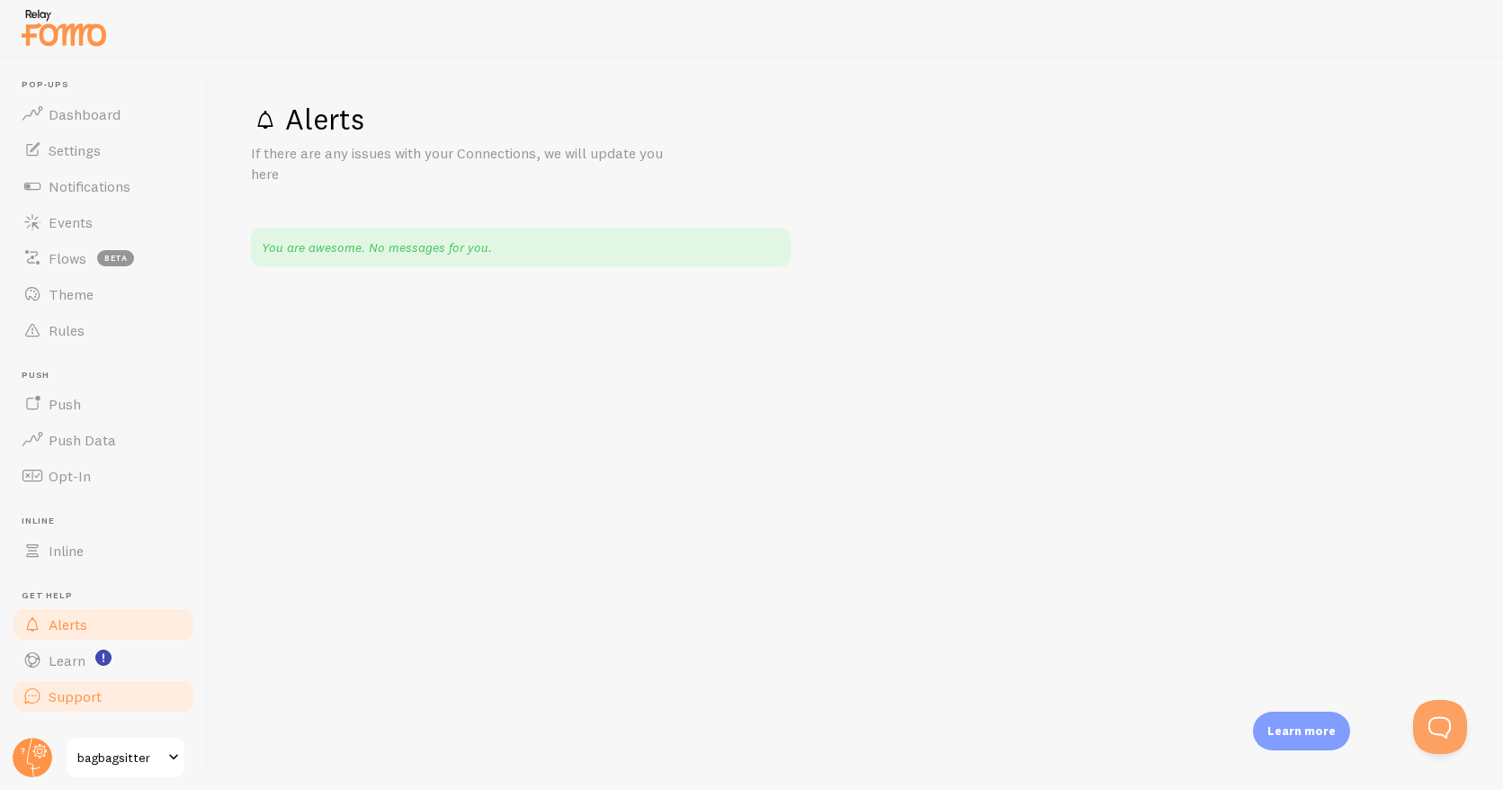
click at [54, 695] on span "Support" at bounding box center [75, 696] width 53 height 18
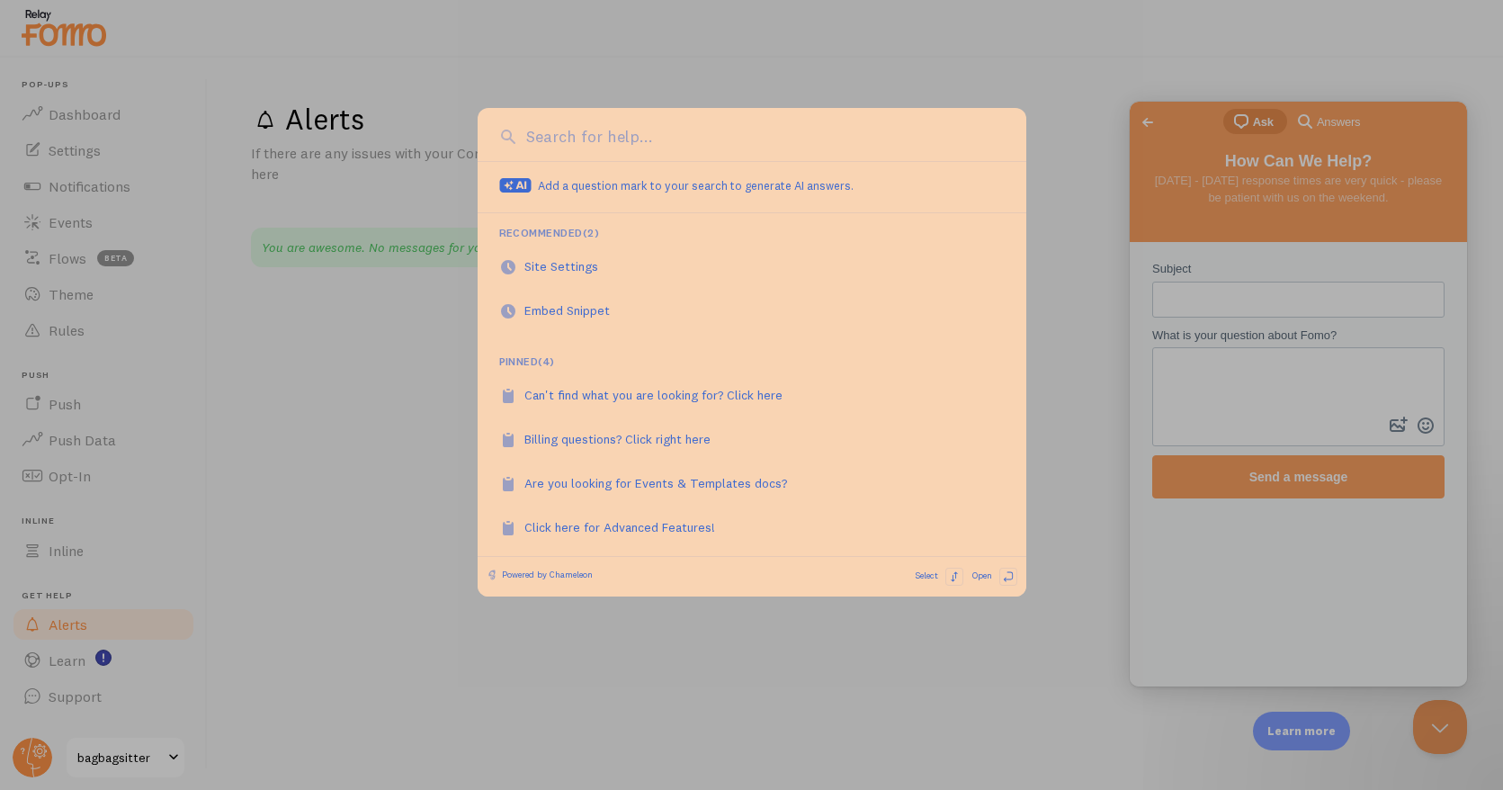
drag, startPoint x: 457, startPoint y: 435, endPoint x: 471, endPoint y: 399, distance: 39.3
click at [457, 435] on div at bounding box center [751, 395] width 1503 height 790
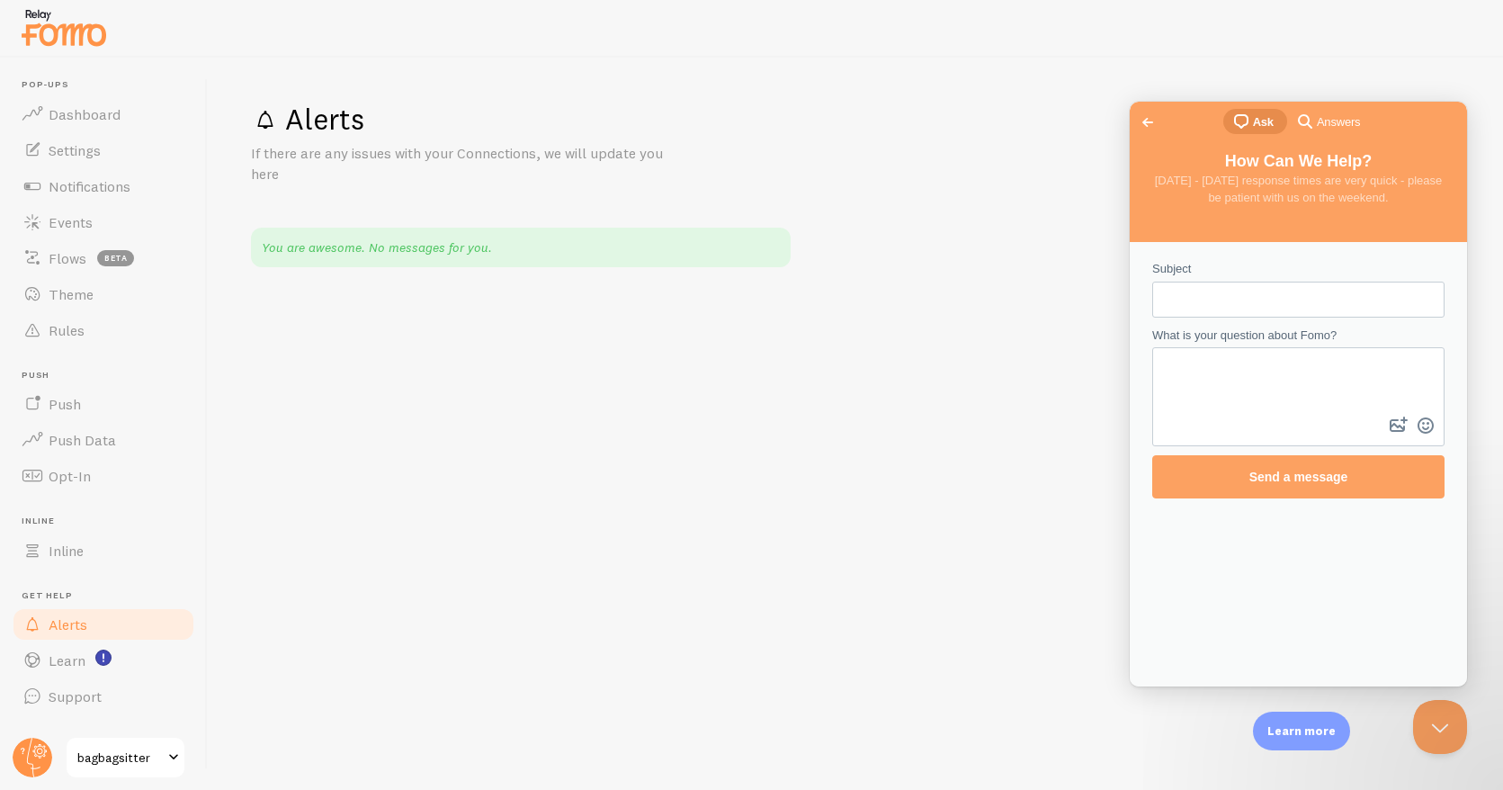
click at [1149, 123] on span "Go back" at bounding box center [1148, 123] width 22 height 22
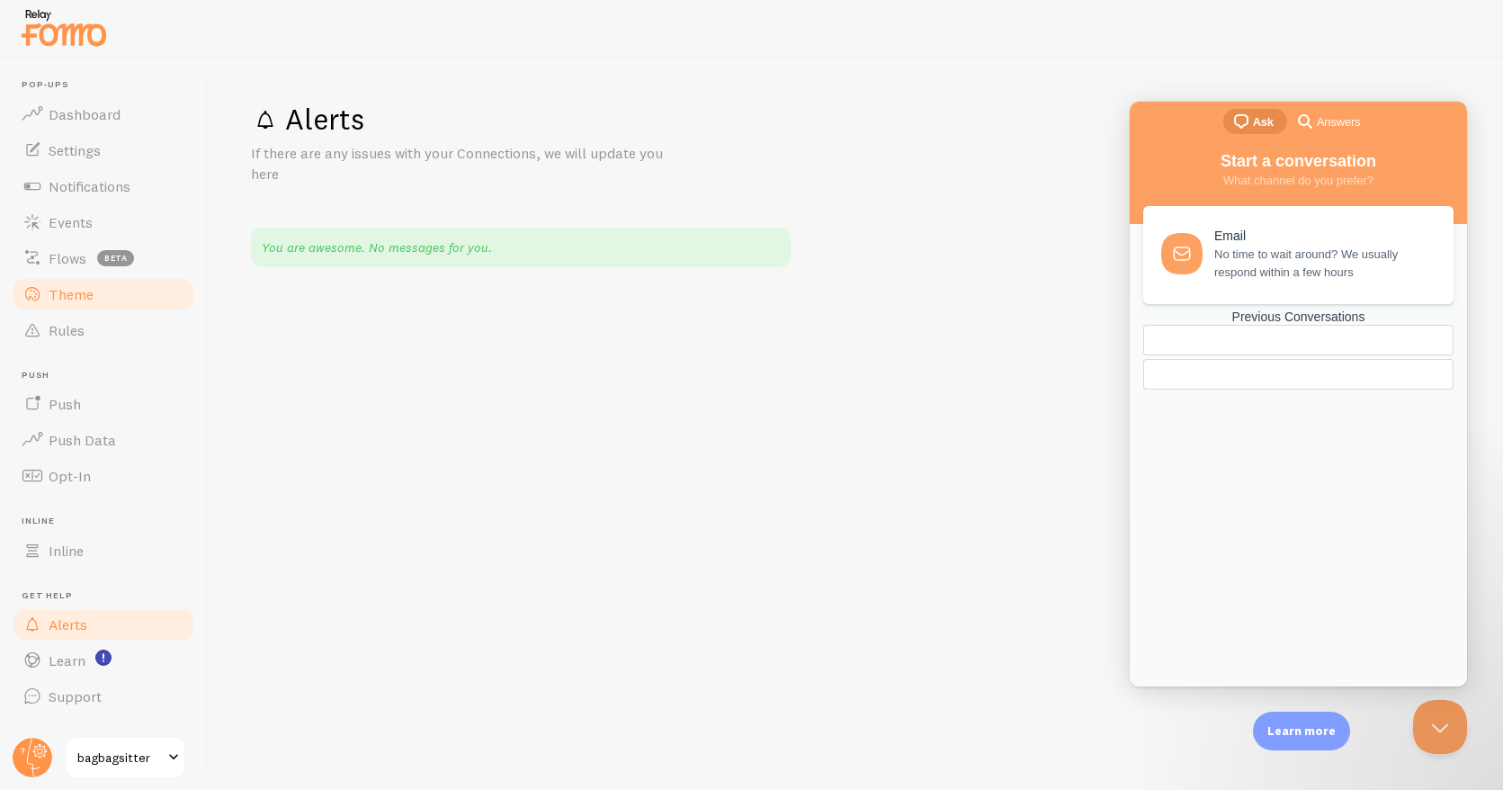
click at [83, 297] on span "Theme" at bounding box center [71, 294] width 45 height 18
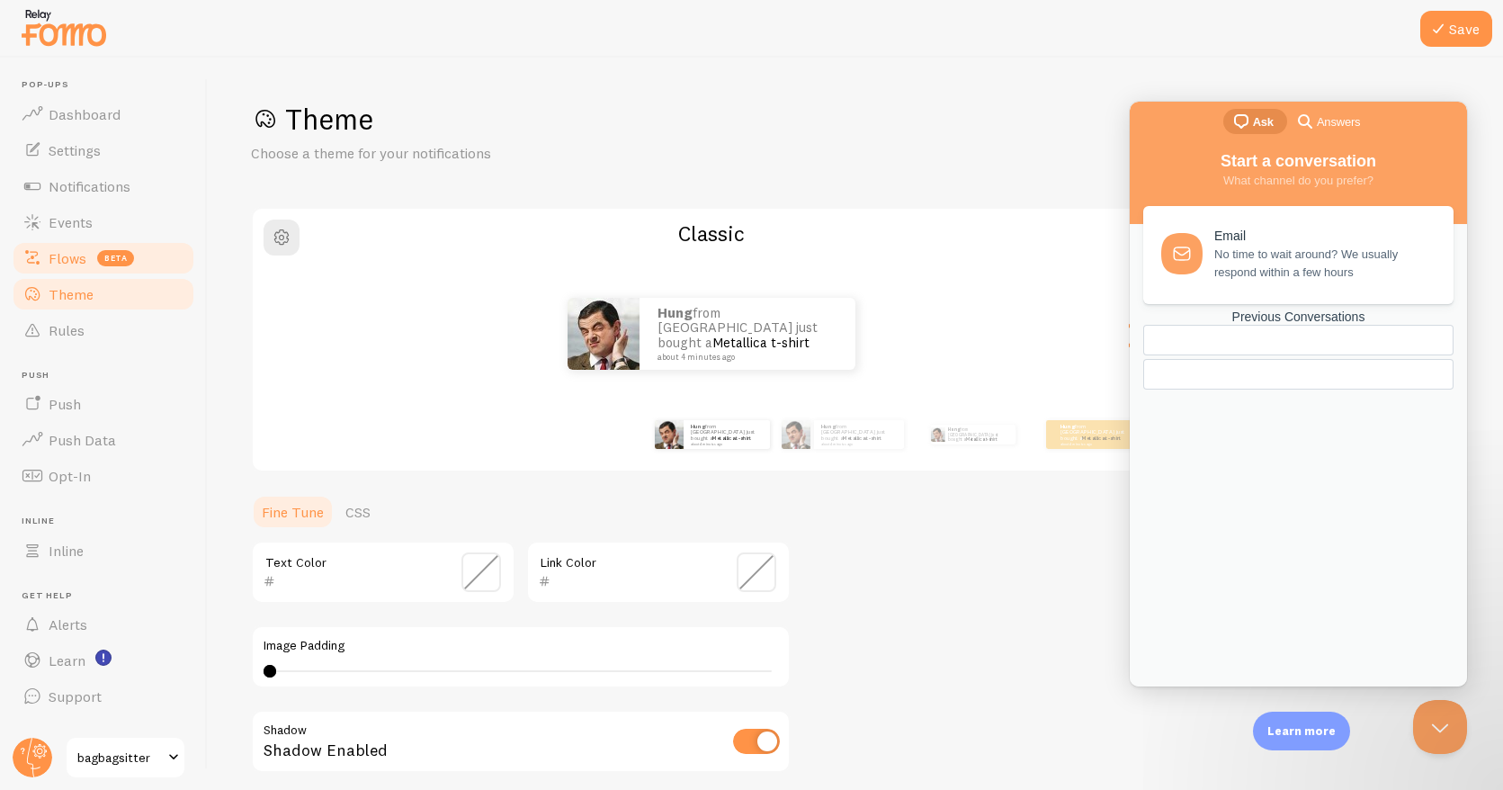
click at [72, 256] on span "Flows" at bounding box center [68, 258] width 38 height 18
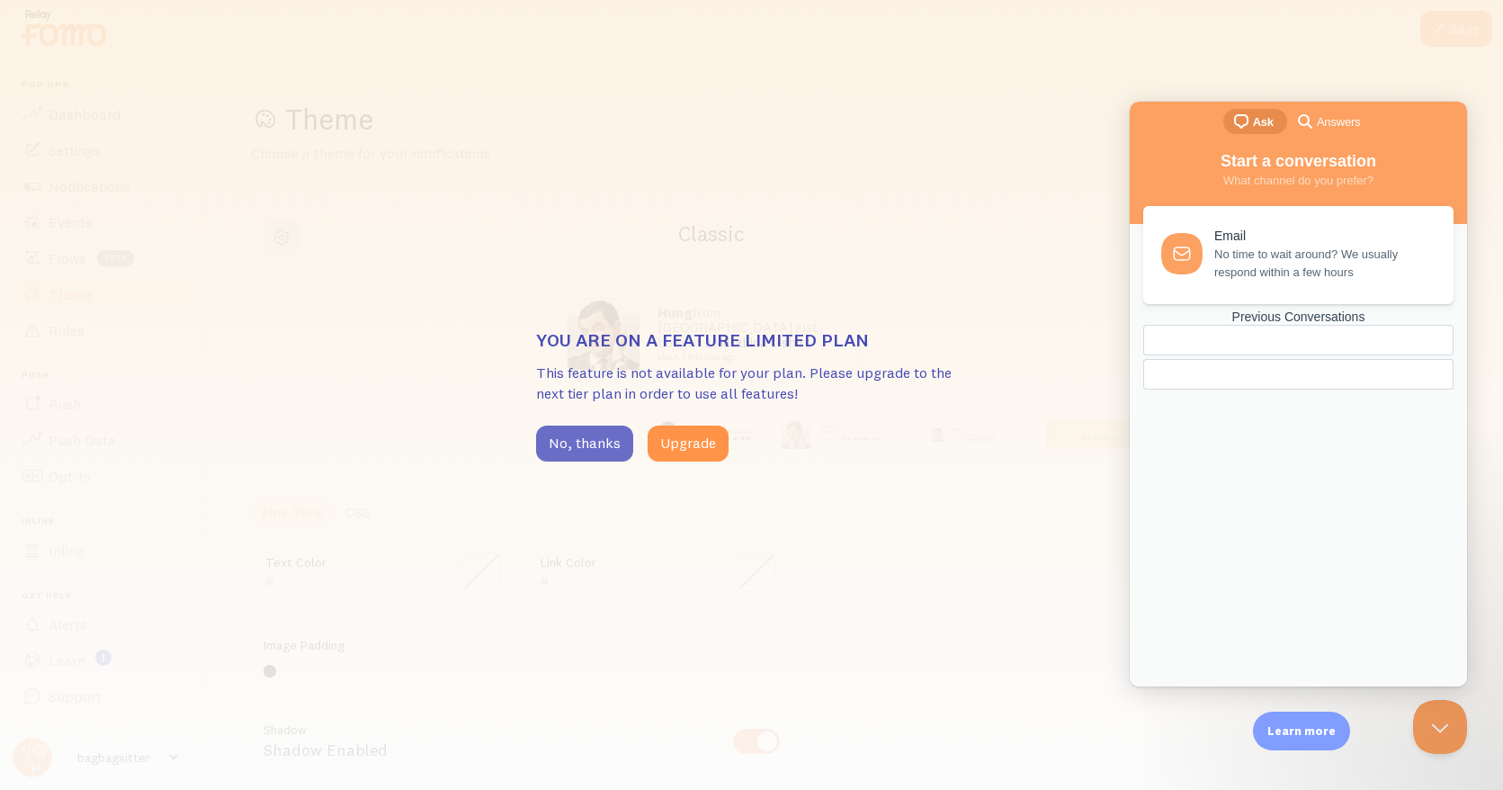
click at [608, 429] on button "No, thanks" at bounding box center [584, 444] width 97 height 36
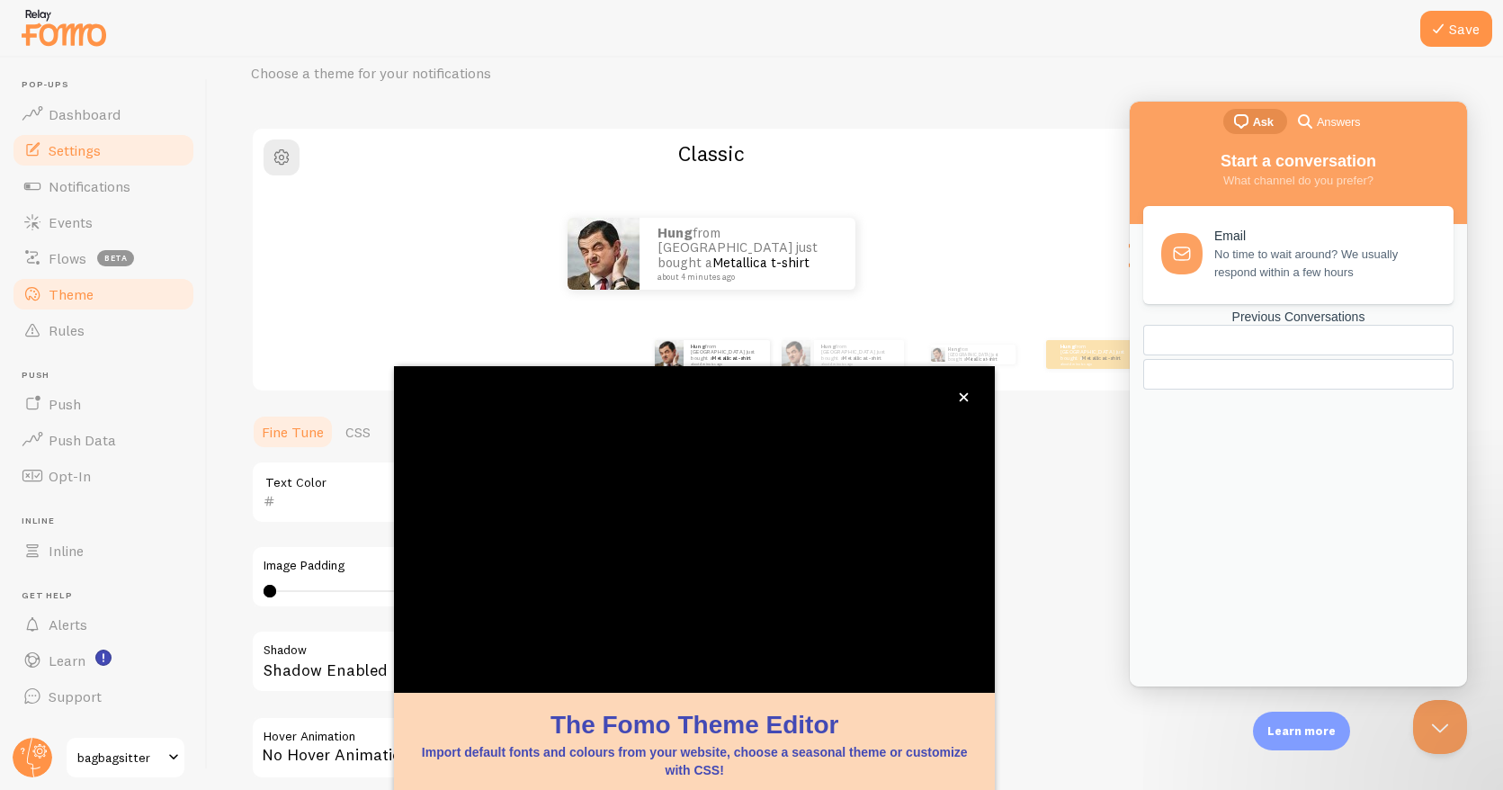
scroll to position [88, 0]
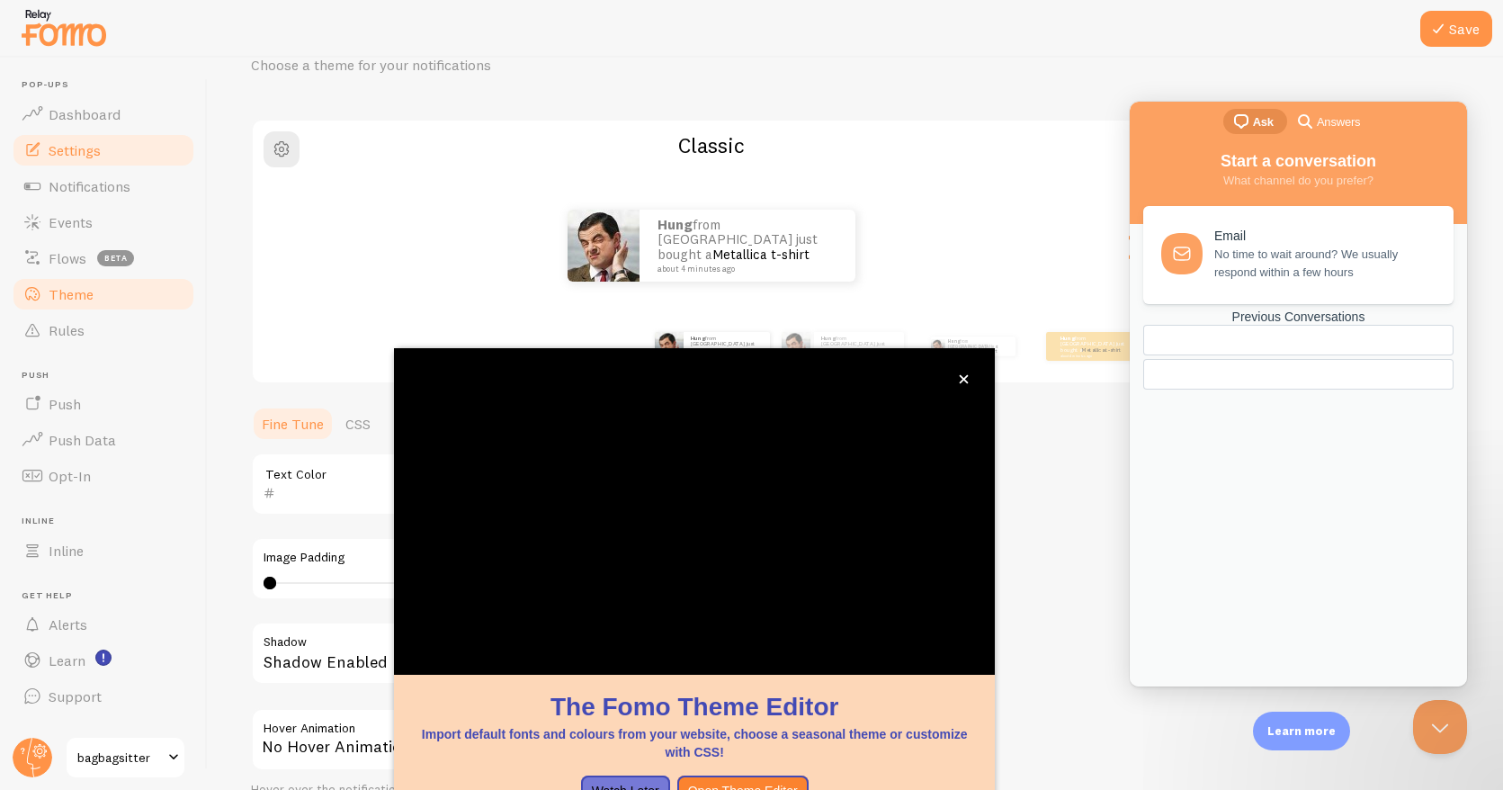
click at [93, 149] on span "Settings" at bounding box center [75, 150] width 52 height 18
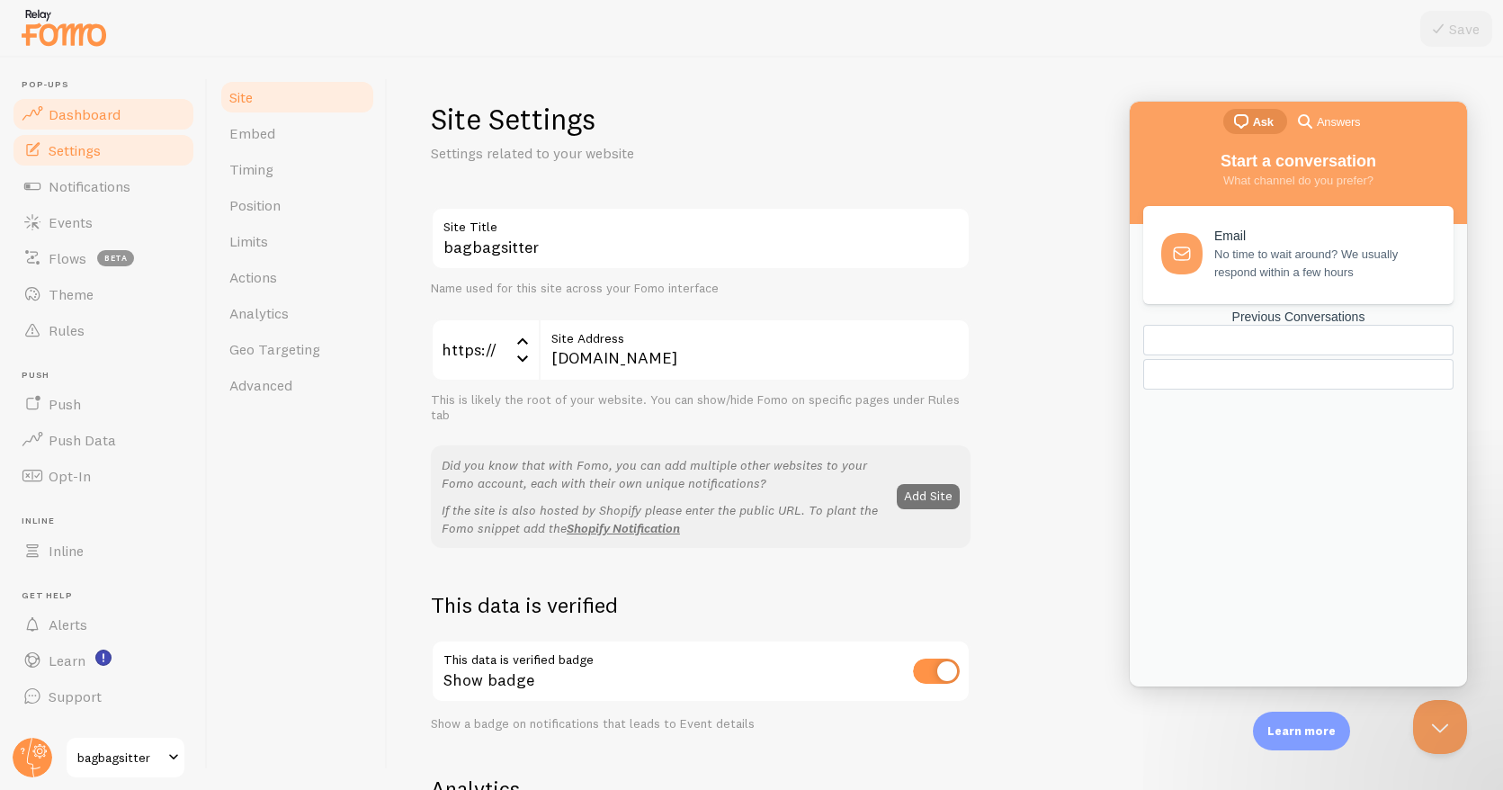
click at [101, 113] on span "Dashboard" at bounding box center [85, 114] width 72 height 18
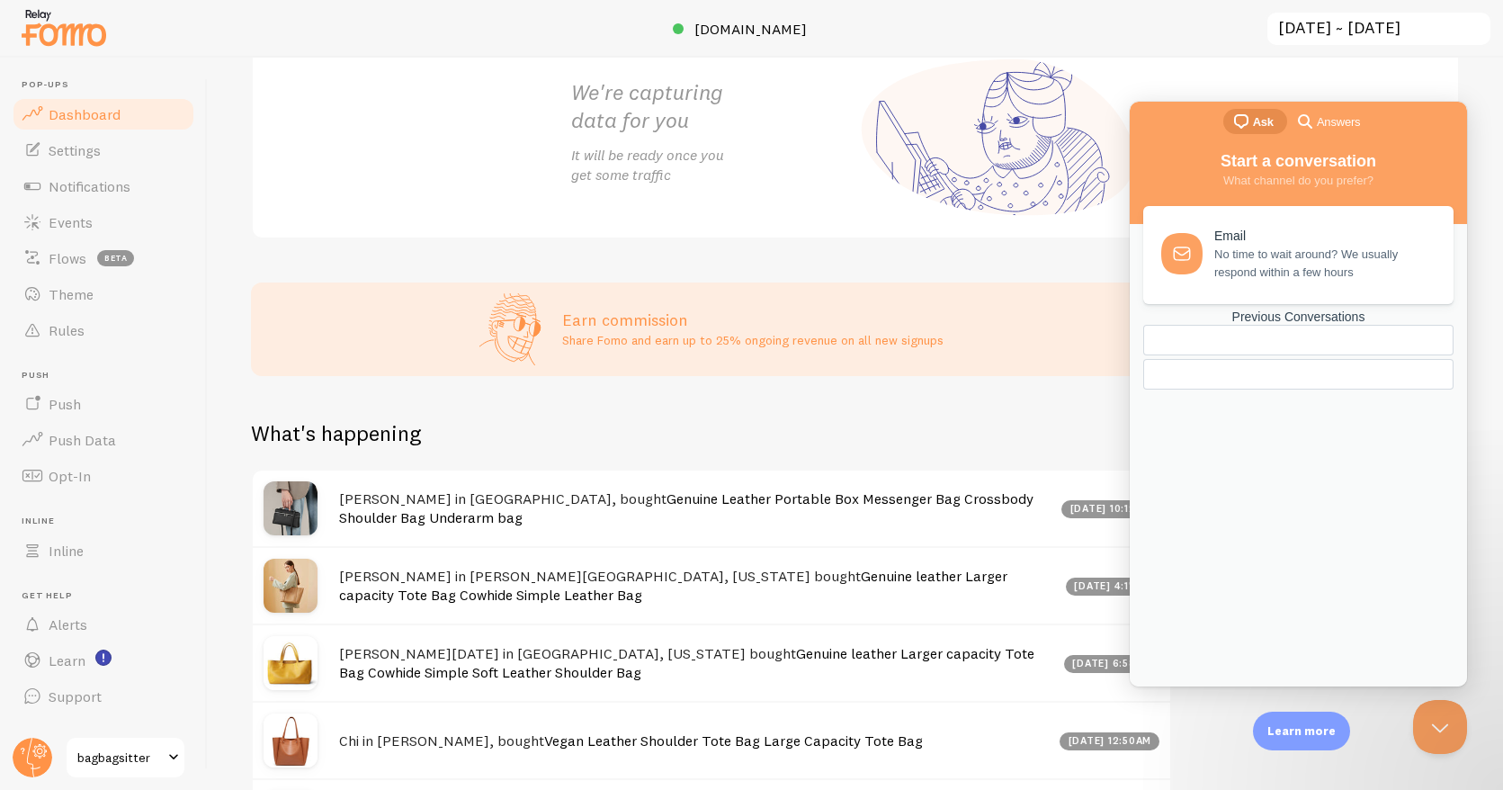
scroll to position [489, 0]
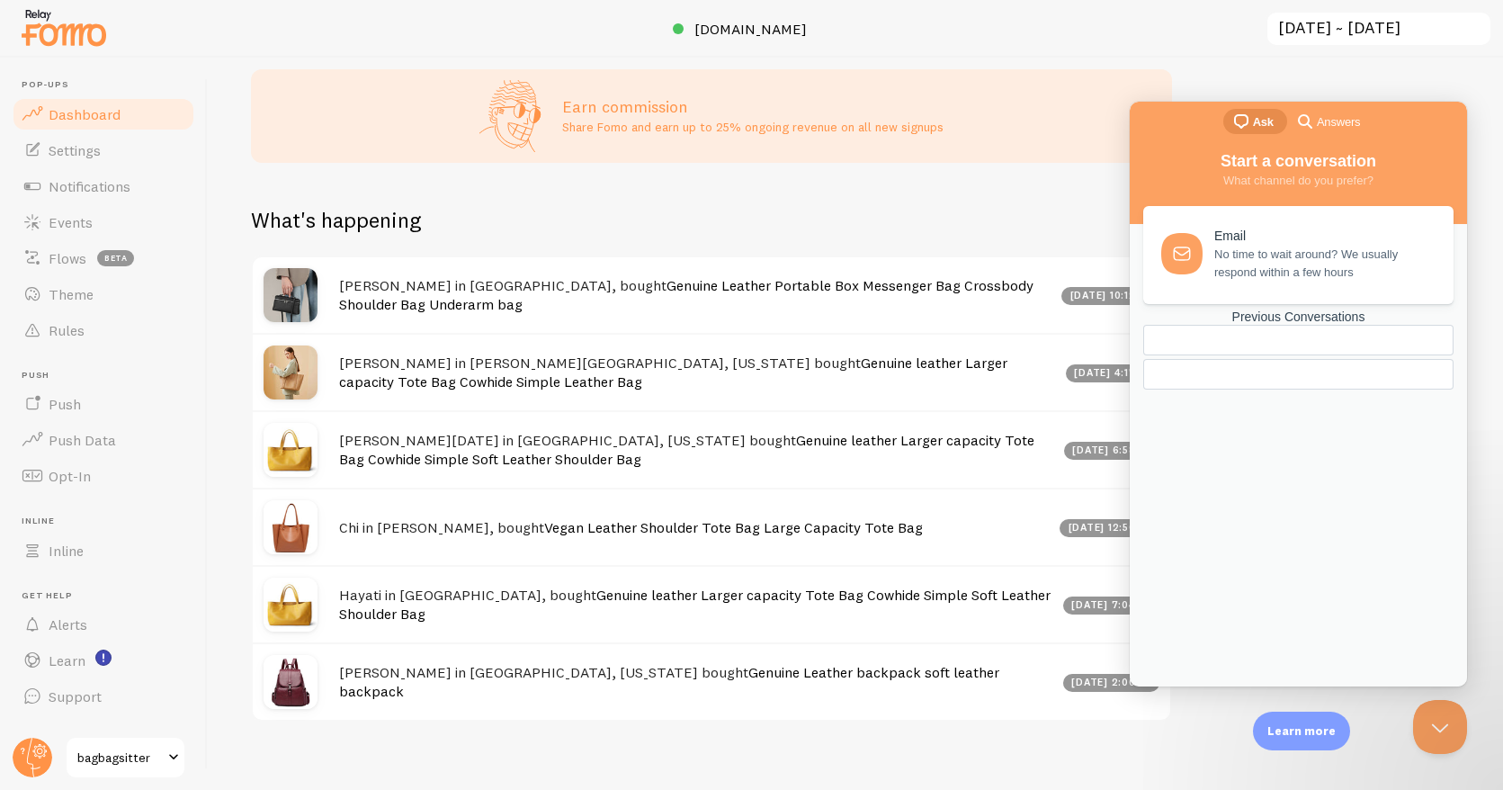
click at [1090, 113] on div "Earn commission Share Fomo and earn up to 25% ongoing revenue on all new signups" at bounding box center [711, 116] width 921 height 94
click at [1182, 134] on div "chat-square Ask search-medium Answers" at bounding box center [1298, 123] width 337 height 43
click at [1285, 325] on div "Previous Conversations" at bounding box center [1299, 316] width 310 height 15
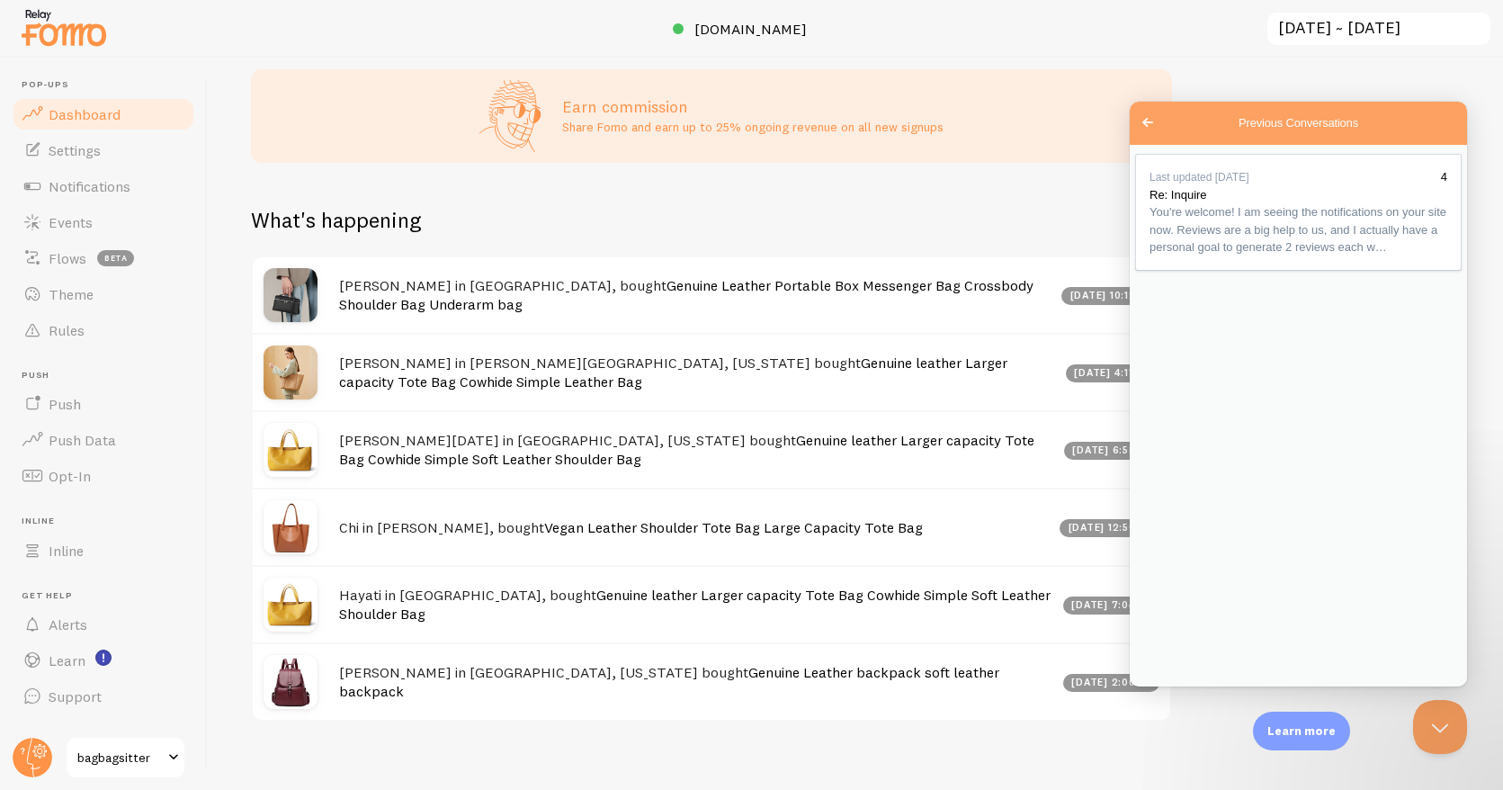
drag, startPoint x: 995, startPoint y: 667, endPoint x: 1010, endPoint y: 628, distance: 41.6
click at [995, 666] on div "Shirley in Chesapeake, Virginia bought Genuine Leather backpack soft leather ba…" at bounding box center [712, 680] width 918 height 77
click at [869, 228] on div "What's happening" at bounding box center [711, 230] width 921 height 49
click at [1144, 119] on span "Go back" at bounding box center [1148, 123] width 22 height 22
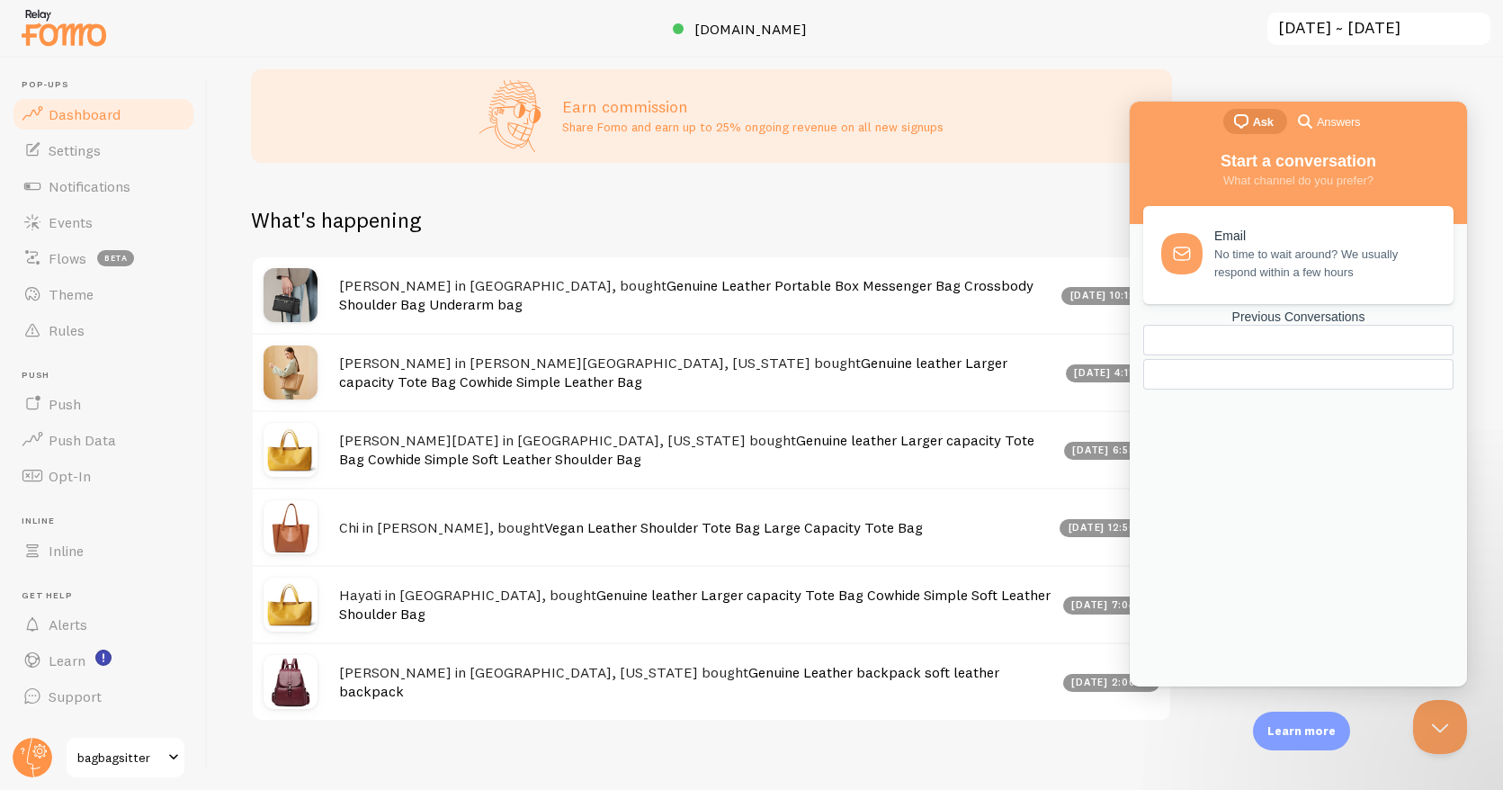
click at [1406, 78] on div "Impressions 0 Quantity of notifications shown Clicks 0 Traffic from clicks on n…" at bounding box center [856, 424] width 1296 height 732
click at [1377, 393] on div "Previous Conversations" at bounding box center [1299, 351] width 310 height 84
click at [893, 685] on link "Genuine Leather backpack soft leather backpack" at bounding box center [669, 681] width 660 height 37
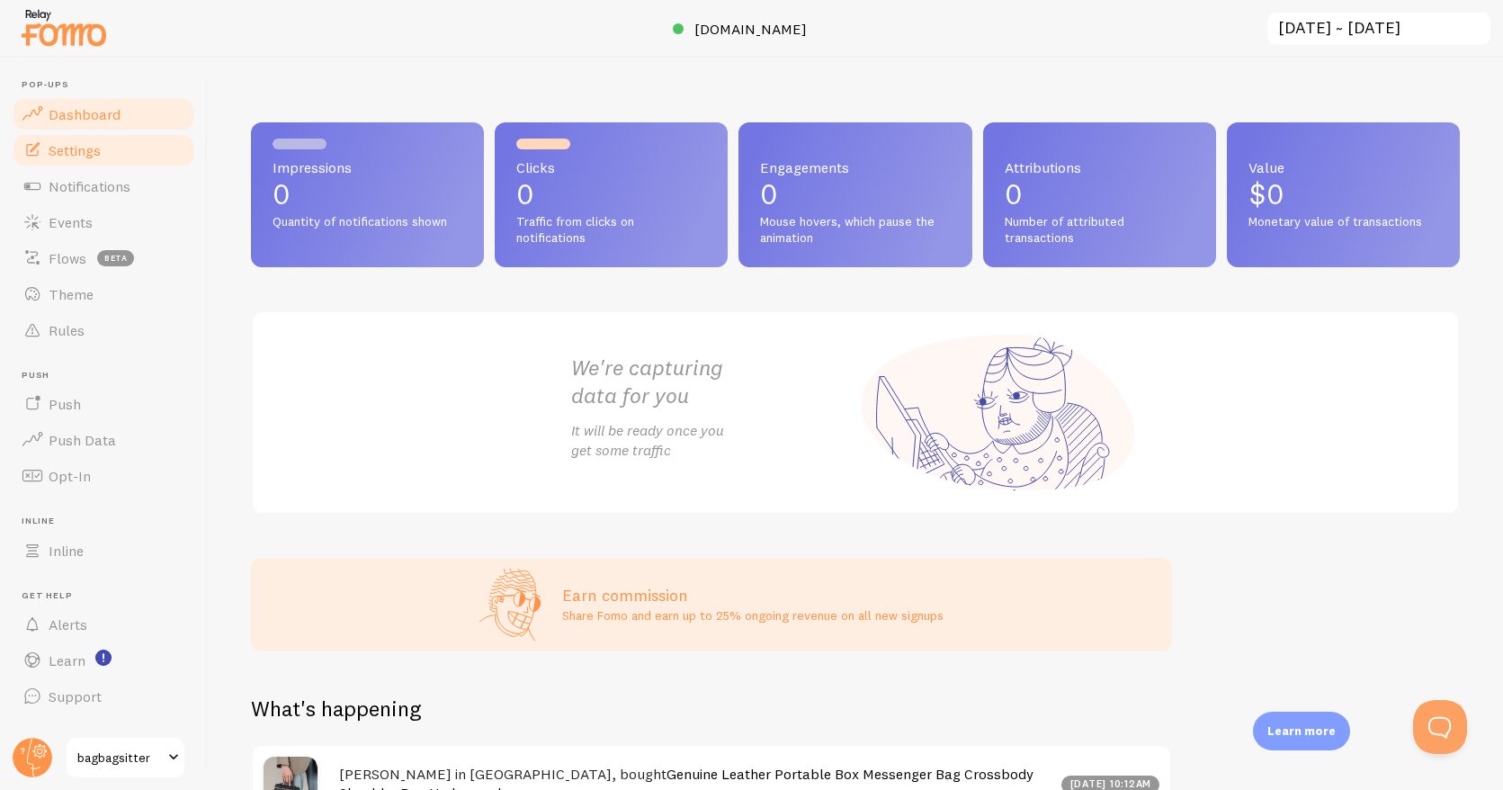
click at [85, 149] on span "Settings" at bounding box center [75, 150] width 52 height 18
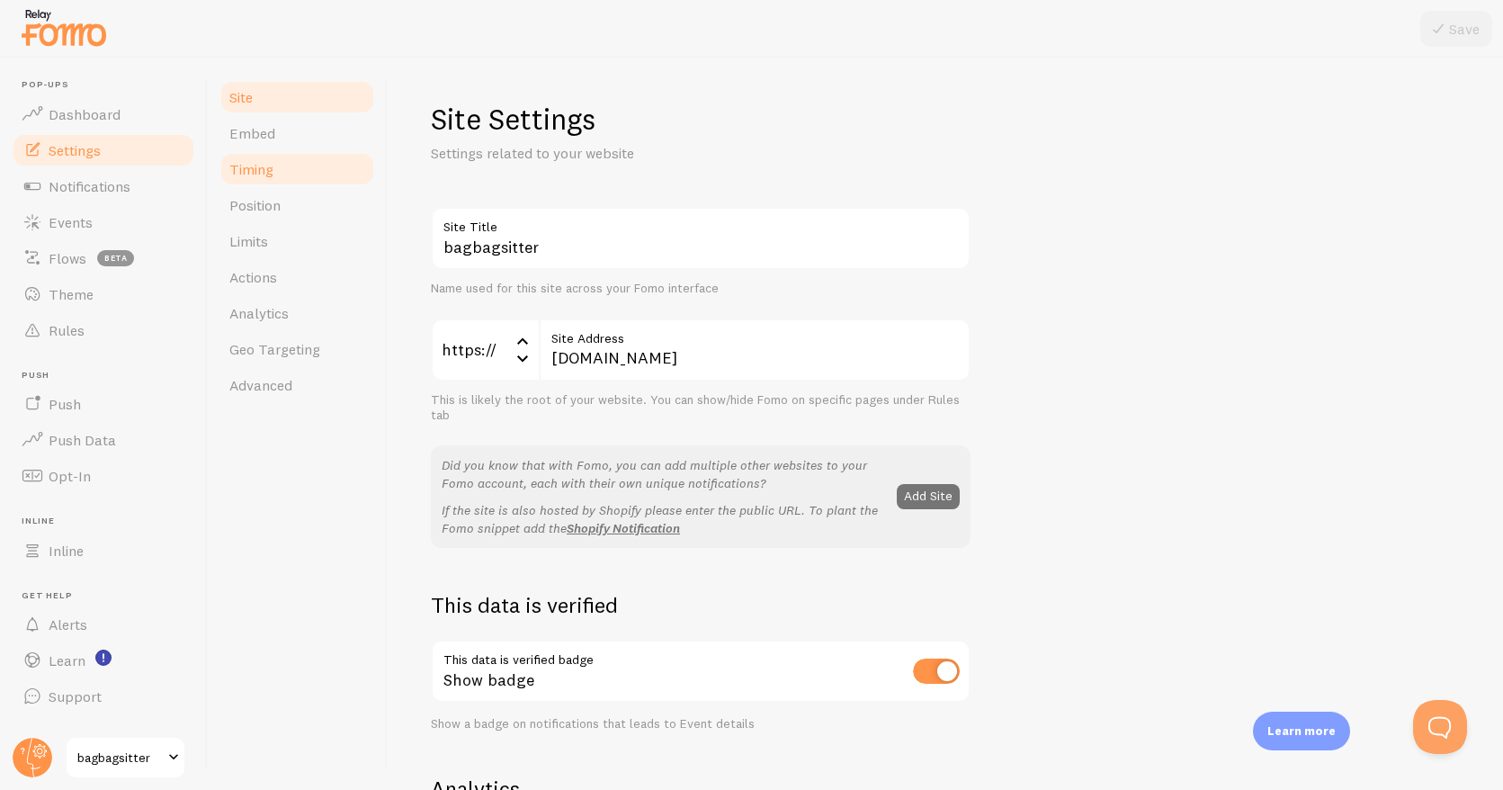
click at [236, 165] on span "Timing" at bounding box center [251, 169] width 44 height 18
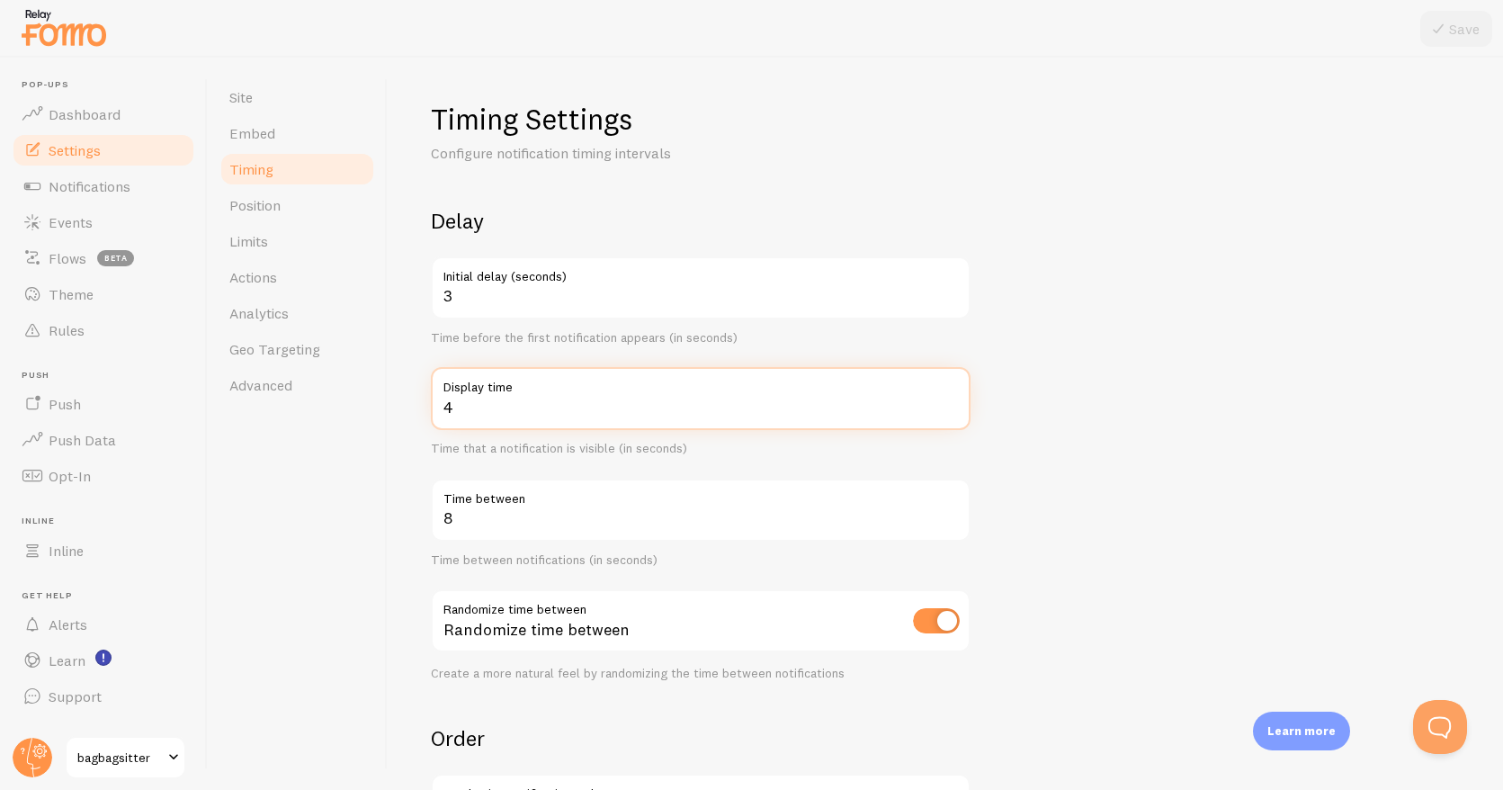
click at [466, 408] on input "4" at bounding box center [701, 398] width 540 height 63
type input "6"
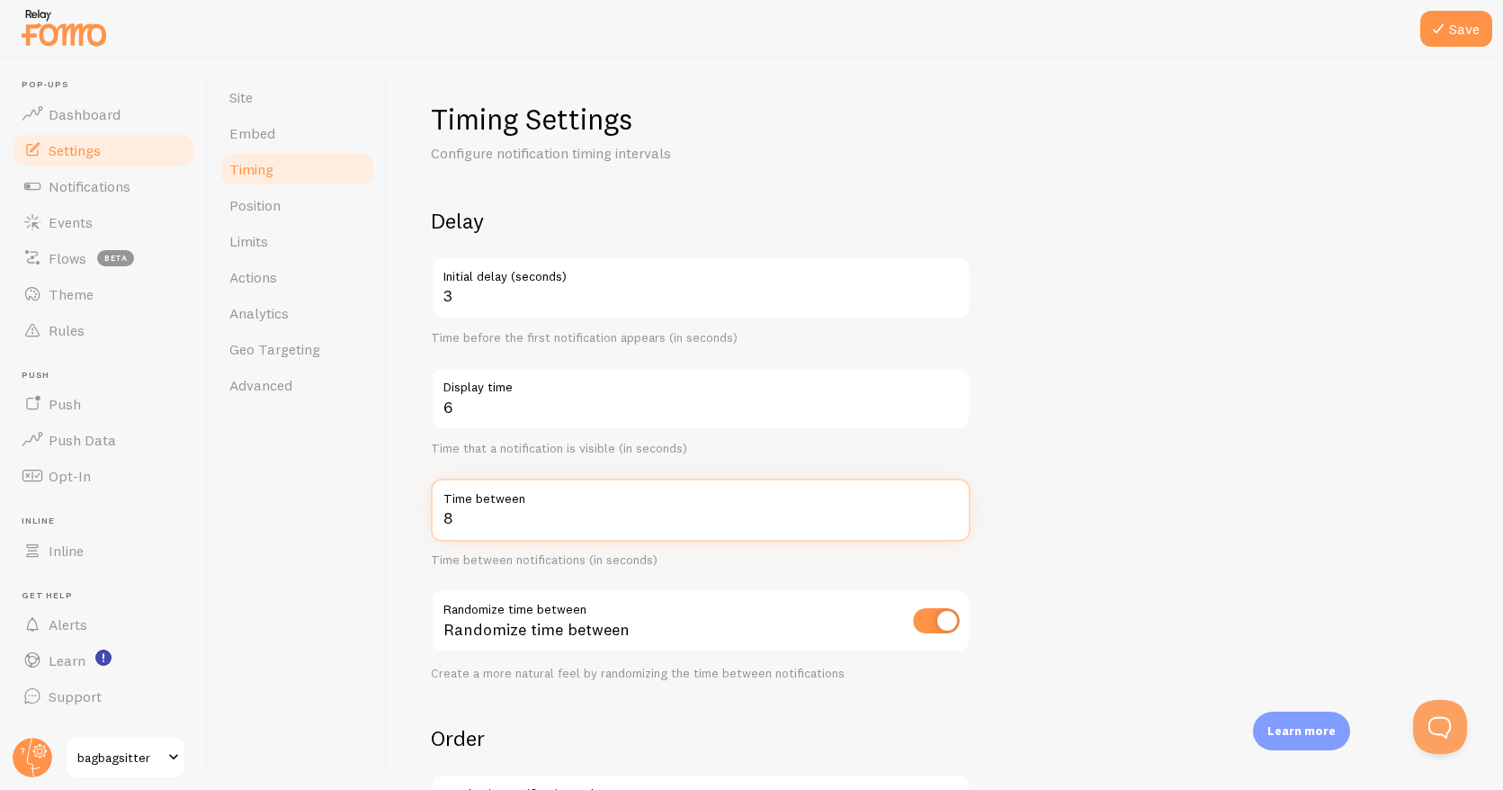
click at [503, 513] on input "8" at bounding box center [701, 510] width 540 height 63
type input "6"
click at [348, 609] on div "Site Embed Timing Position Limits Actions Analytics Geo Targeting Advanced" at bounding box center [298, 424] width 180 height 732
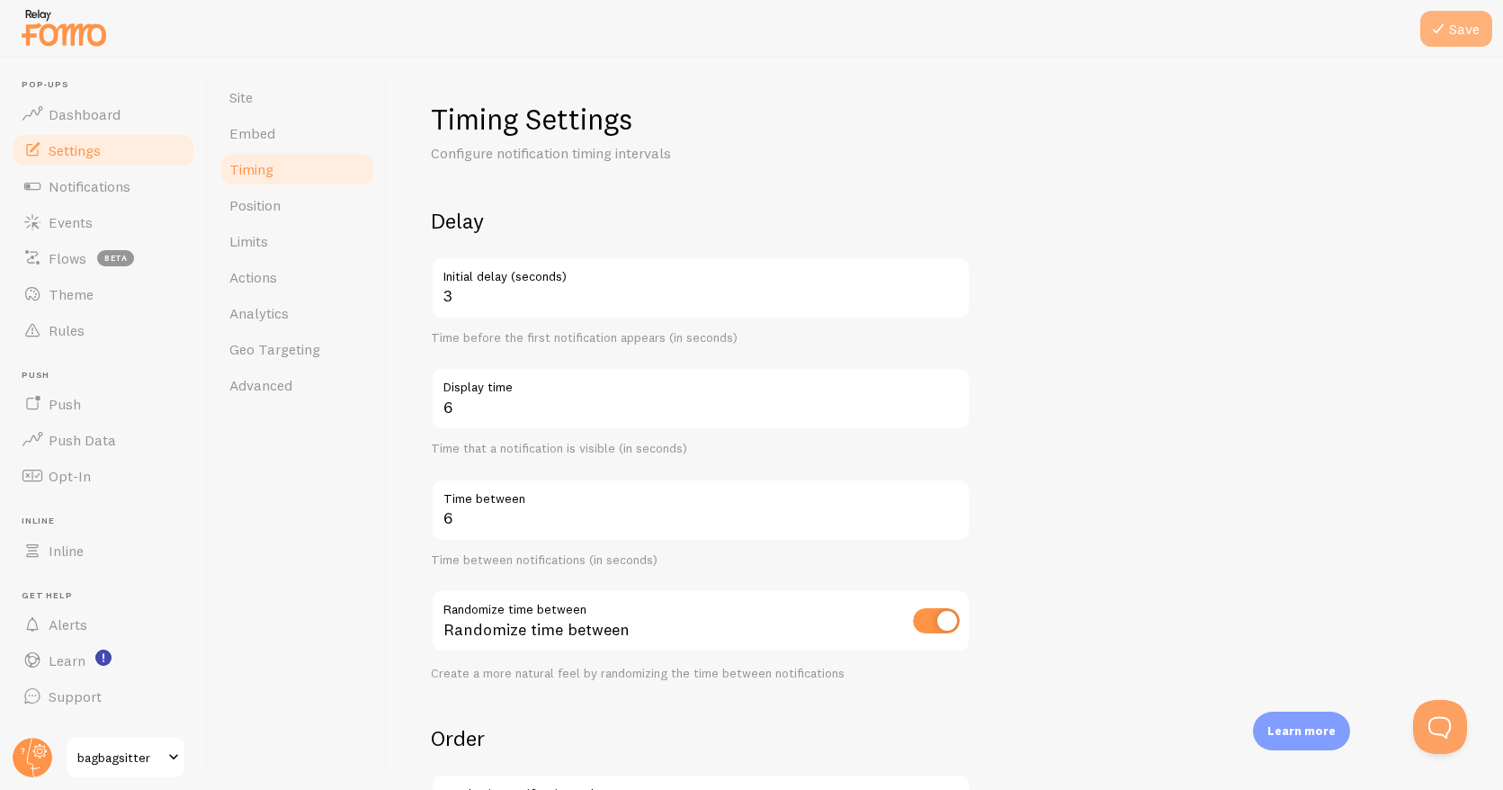
click at [1470, 34] on button "Save" at bounding box center [1457, 29] width 72 height 36
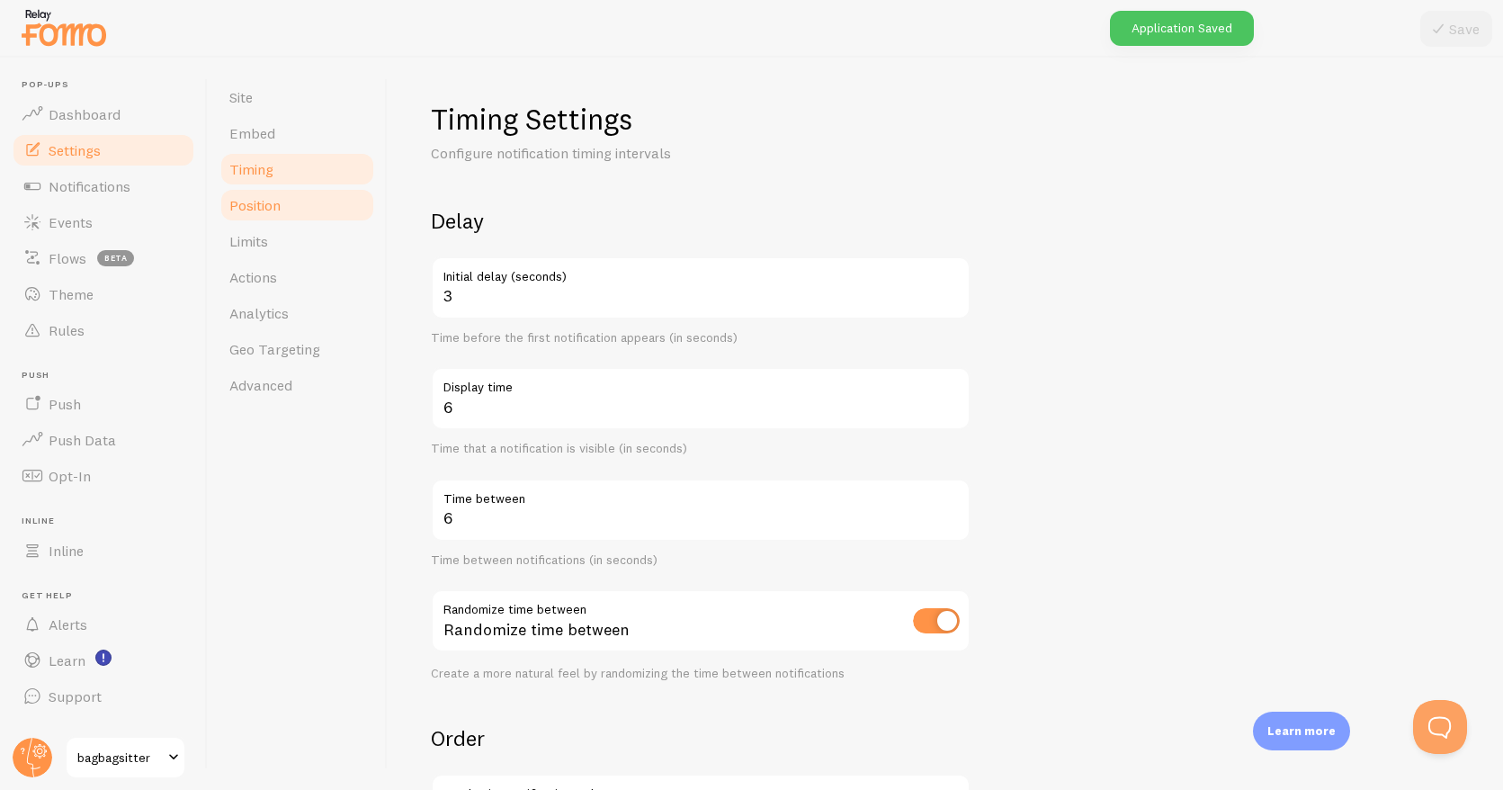
click at [276, 207] on span "Position" at bounding box center [254, 205] width 51 height 18
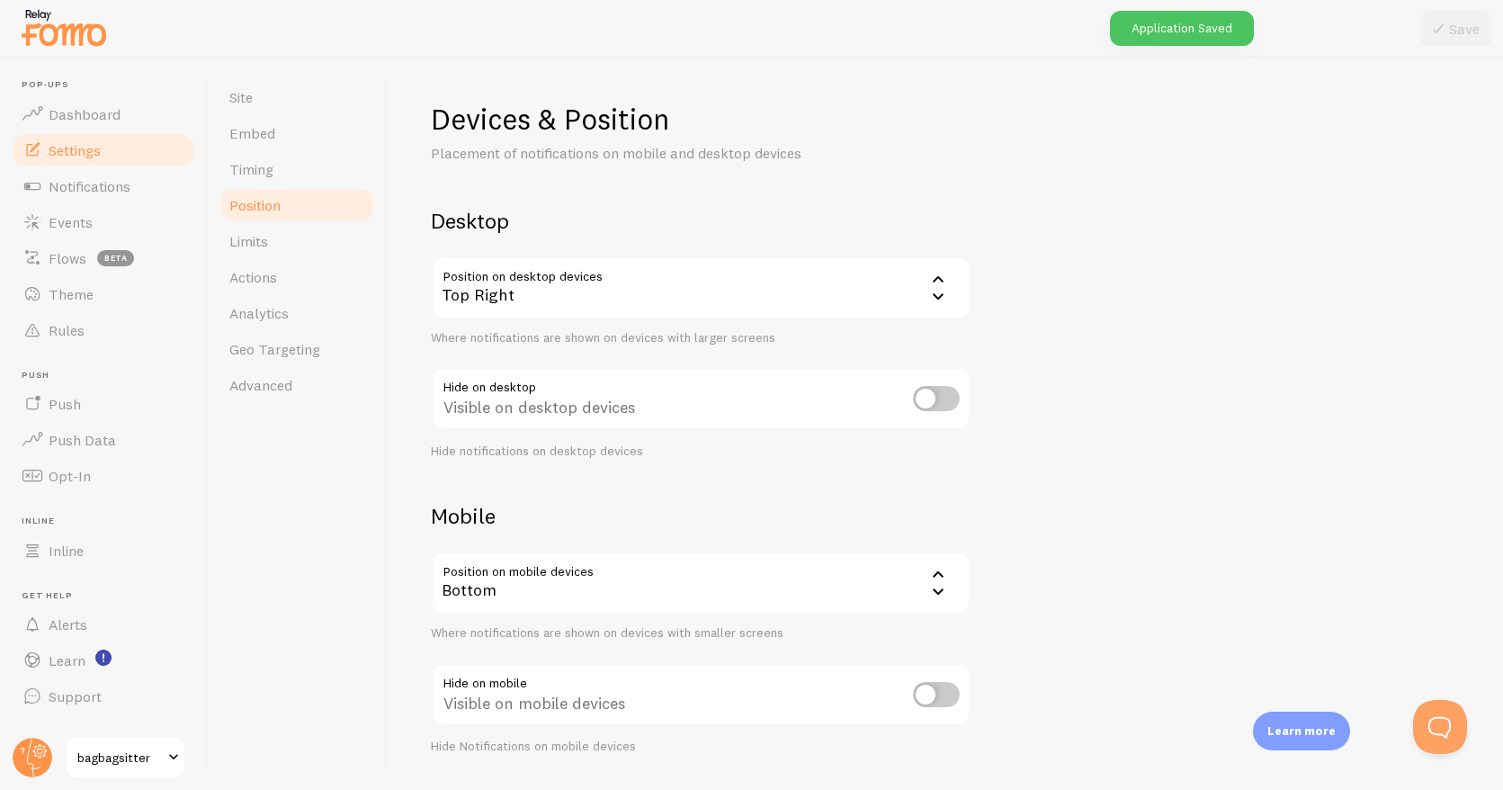
scroll to position [50, 0]
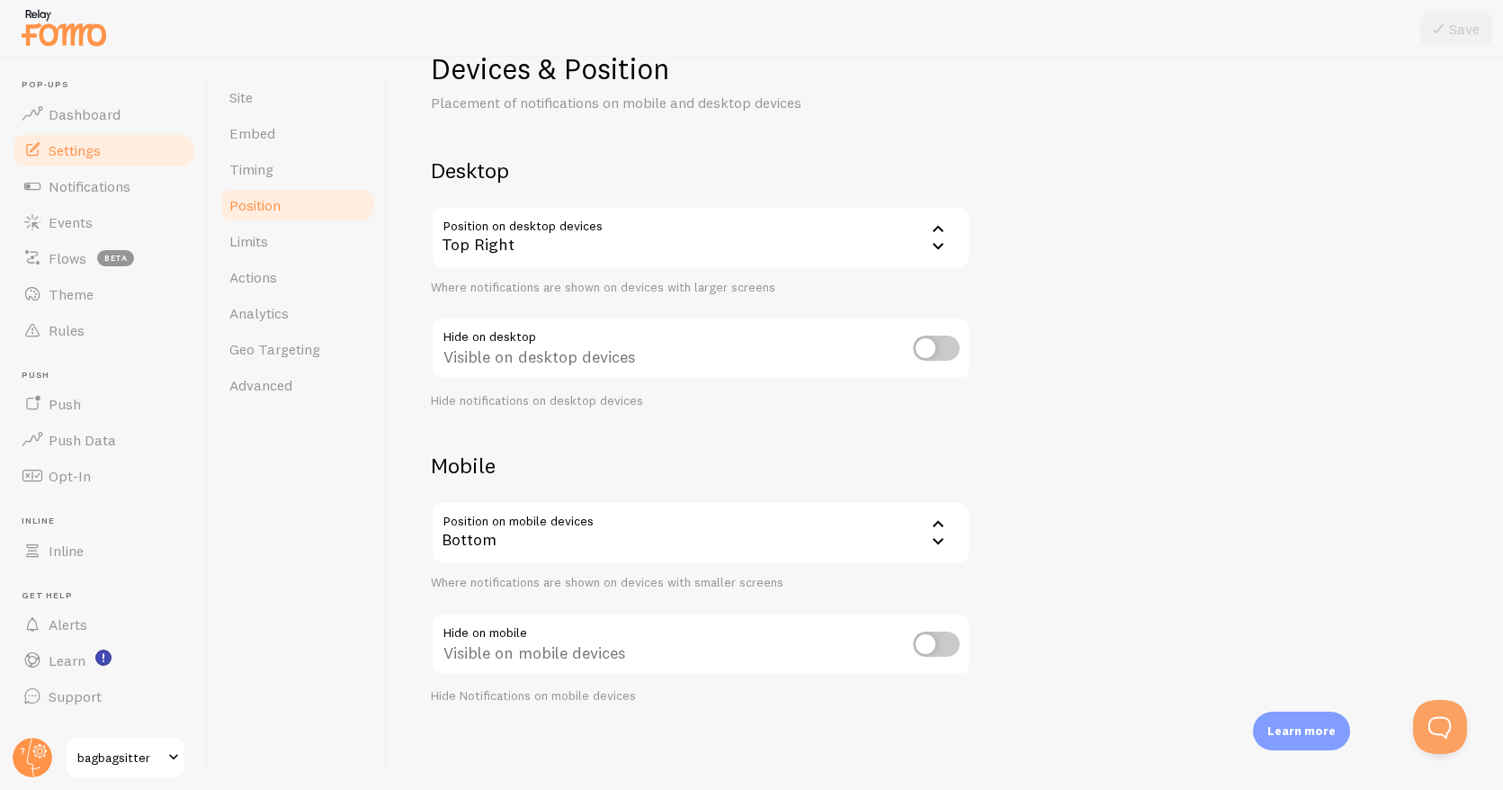
click at [924, 641] on input "checkbox" at bounding box center [936, 644] width 47 height 25
click at [954, 643] on input "checkbox" at bounding box center [936, 644] width 47 height 25
checkbox input "false"
click at [929, 235] on icon at bounding box center [939, 229] width 22 height 22
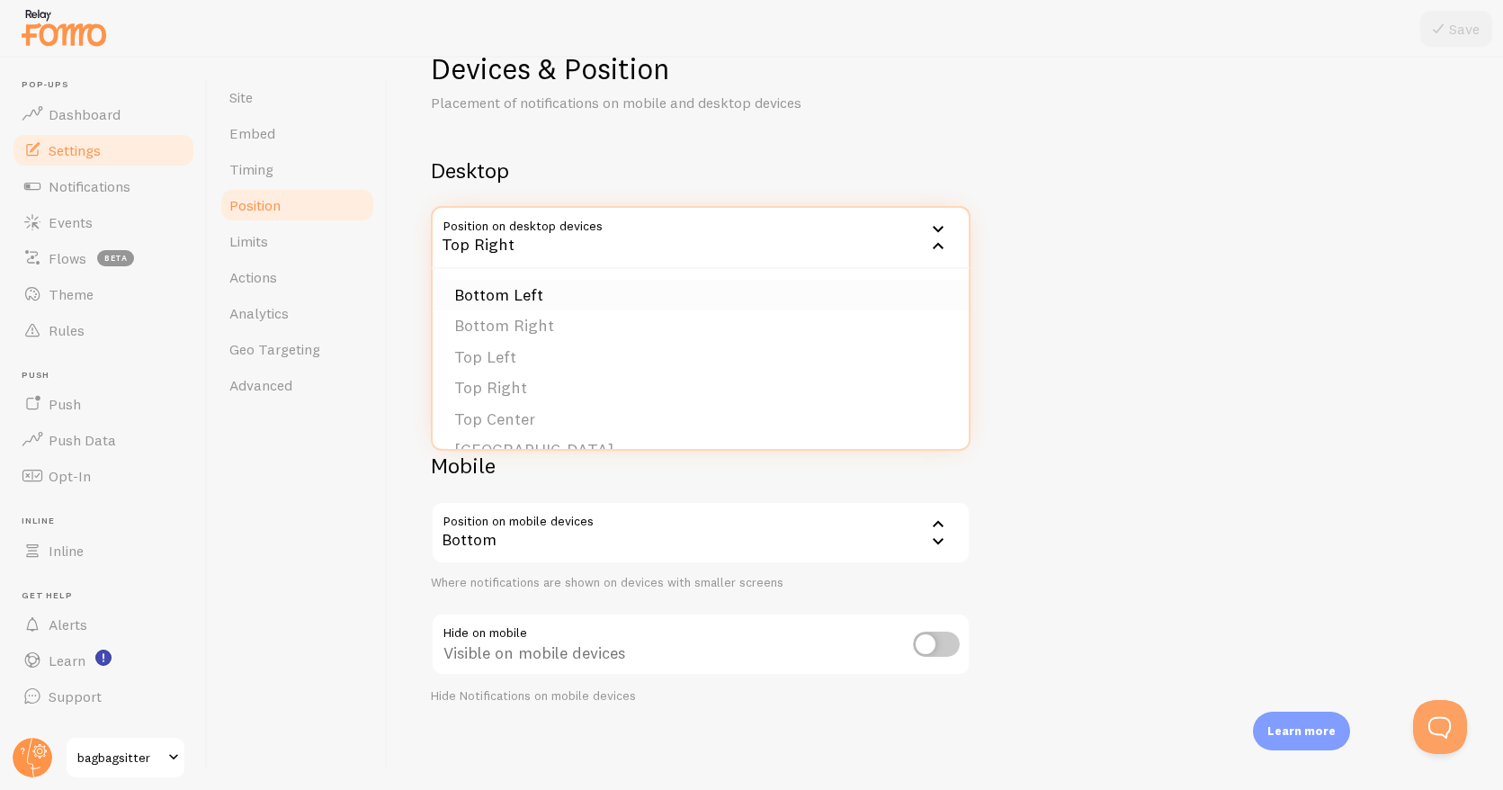
click at [577, 298] on li "Bottom Left" at bounding box center [701, 295] width 536 height 31
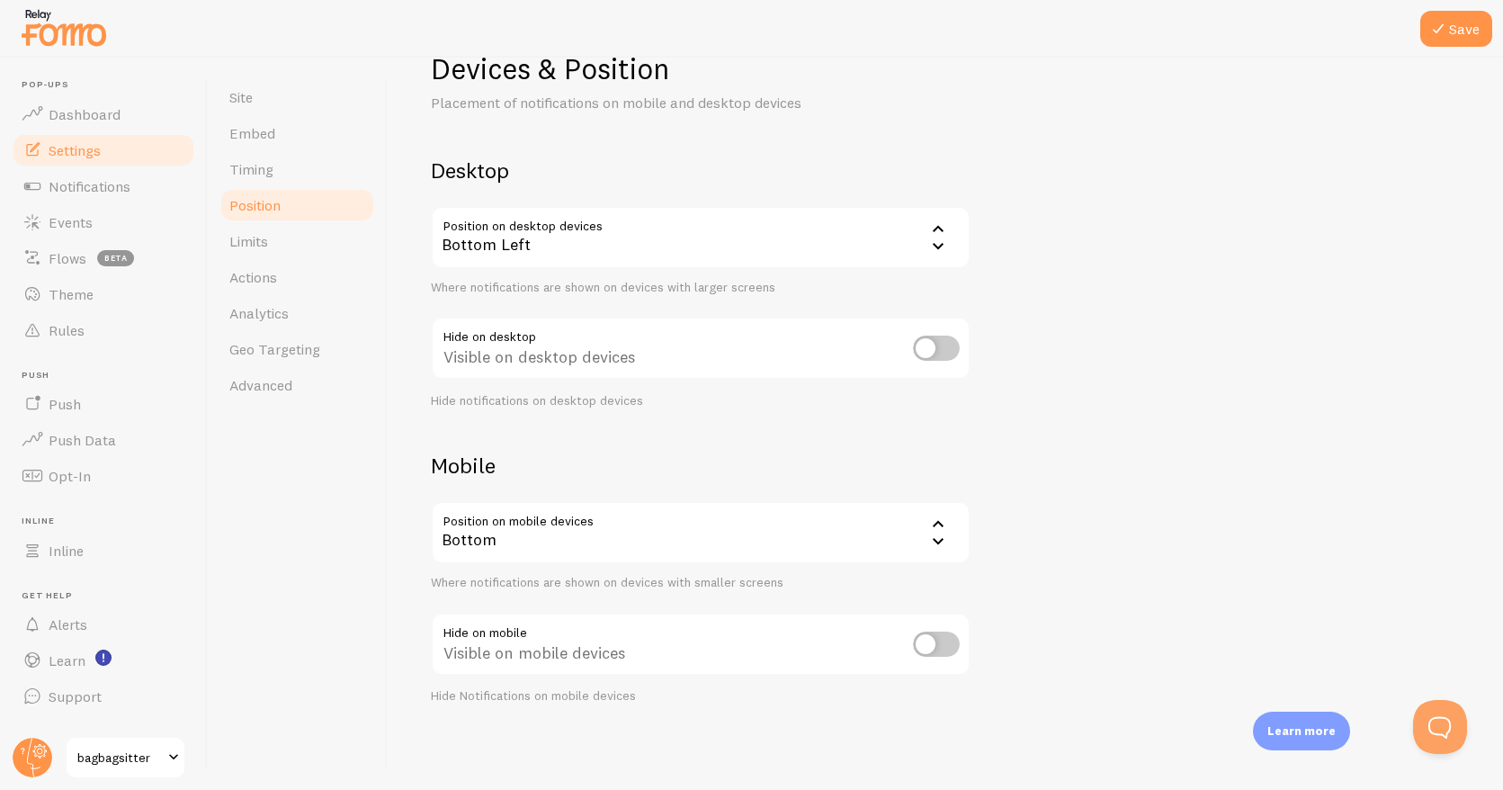
click at [816, 225] on div "Bottom Left" at bounding box center [701, 237] width 540 height 63
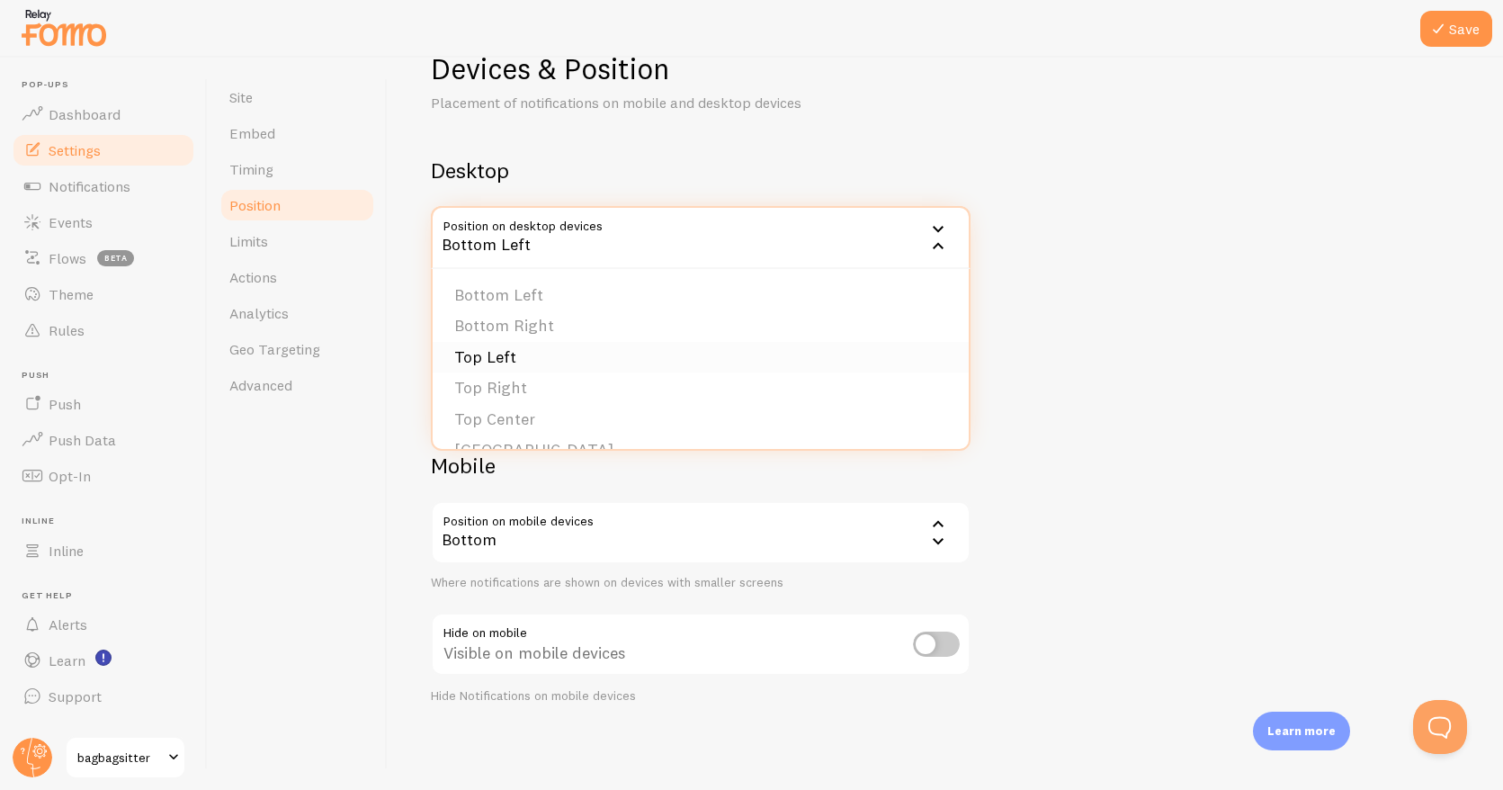
click at [508, 355] on li "Top Left" at bounding box center [701, 357] width 536 height 31
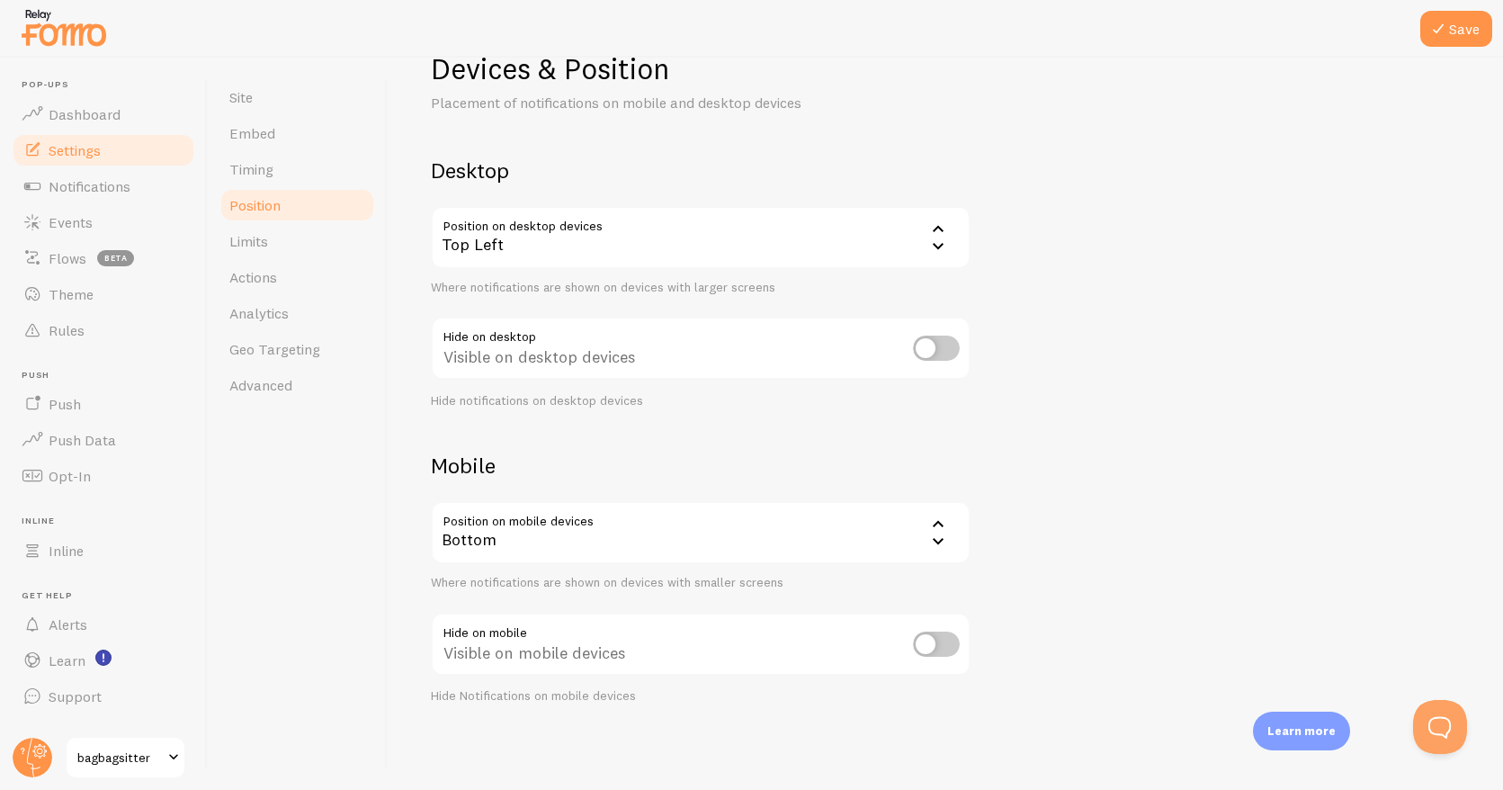
click at [591, 535] on div "Bottom" at bounding box center [701, 532] width 540 height 63
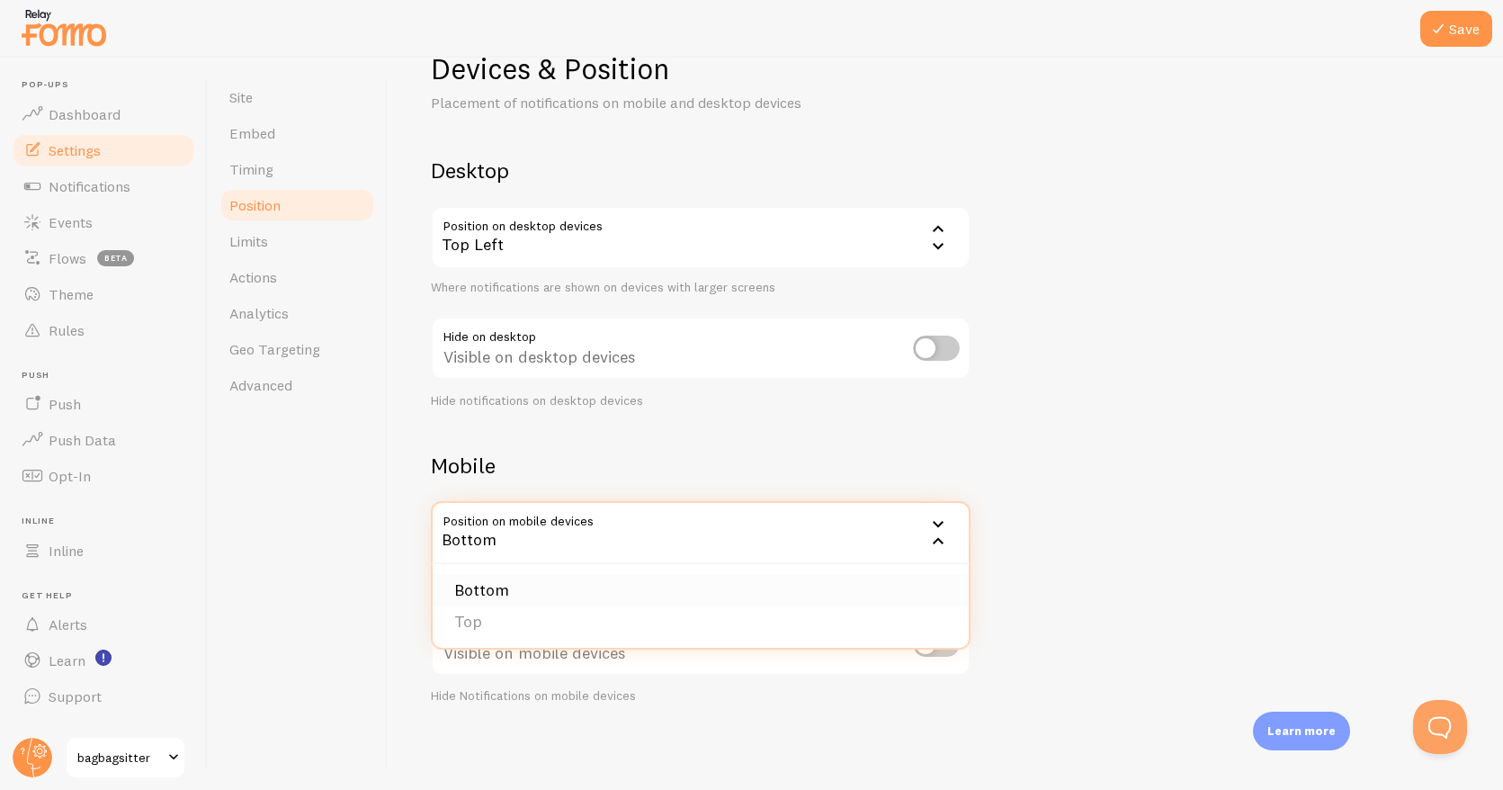
click at [498, 589] on li "Bottom" at bounding box center [701, 590] width 536 height 31
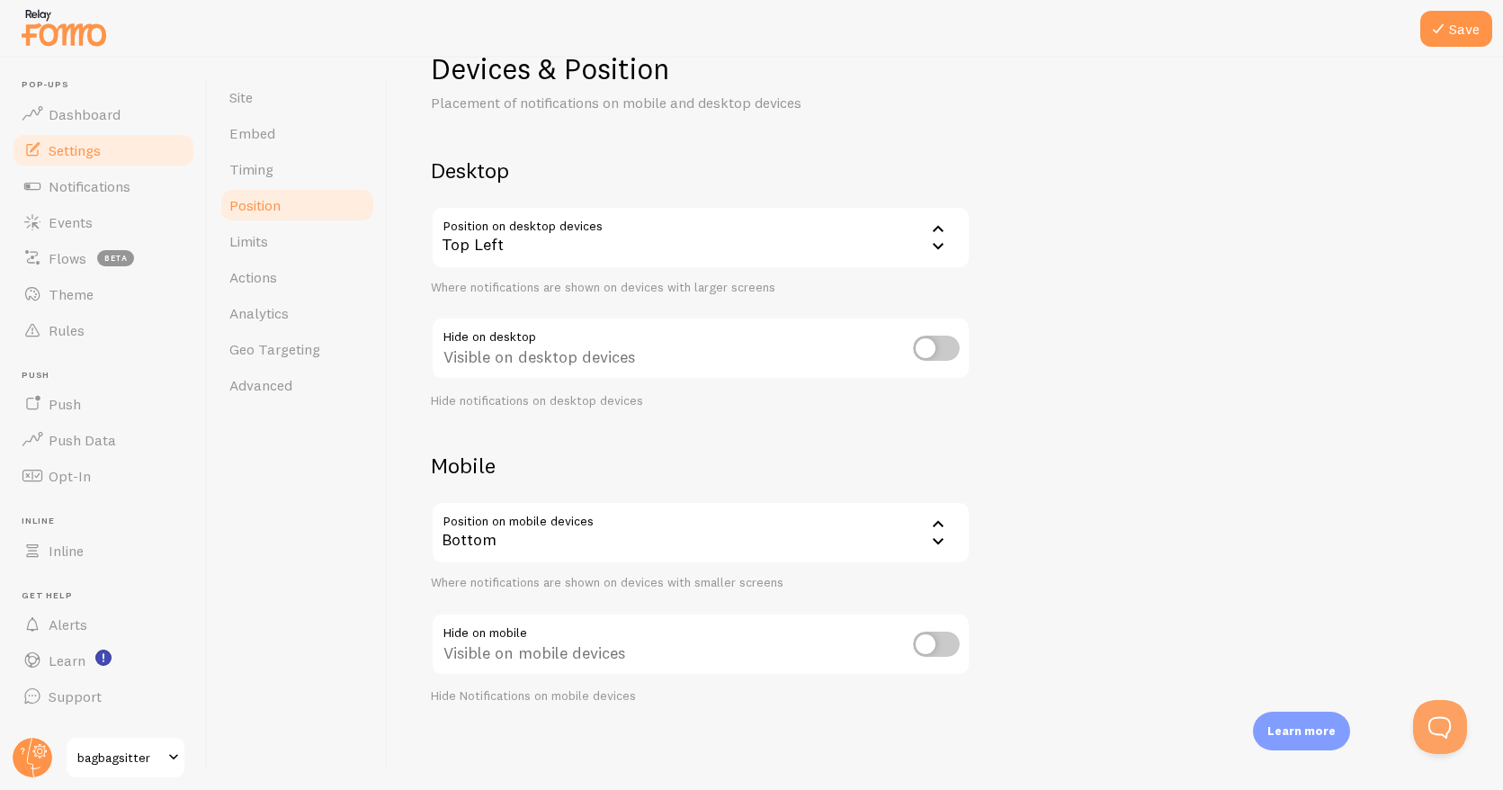
scroll to position [0, 0]
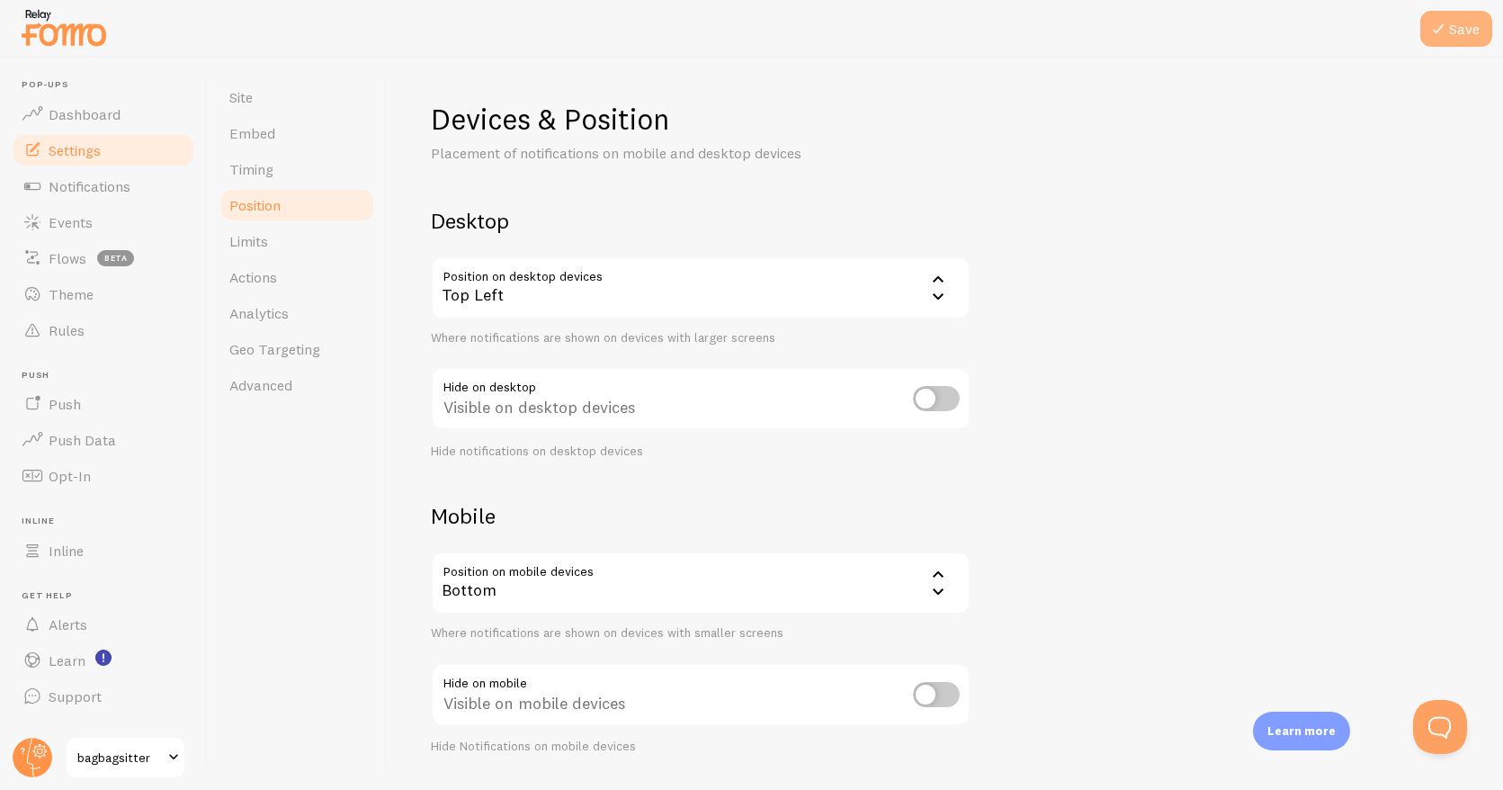
click at [1462, 29] on button "Save" at bounding box center [1457, 29] width 72 height 36
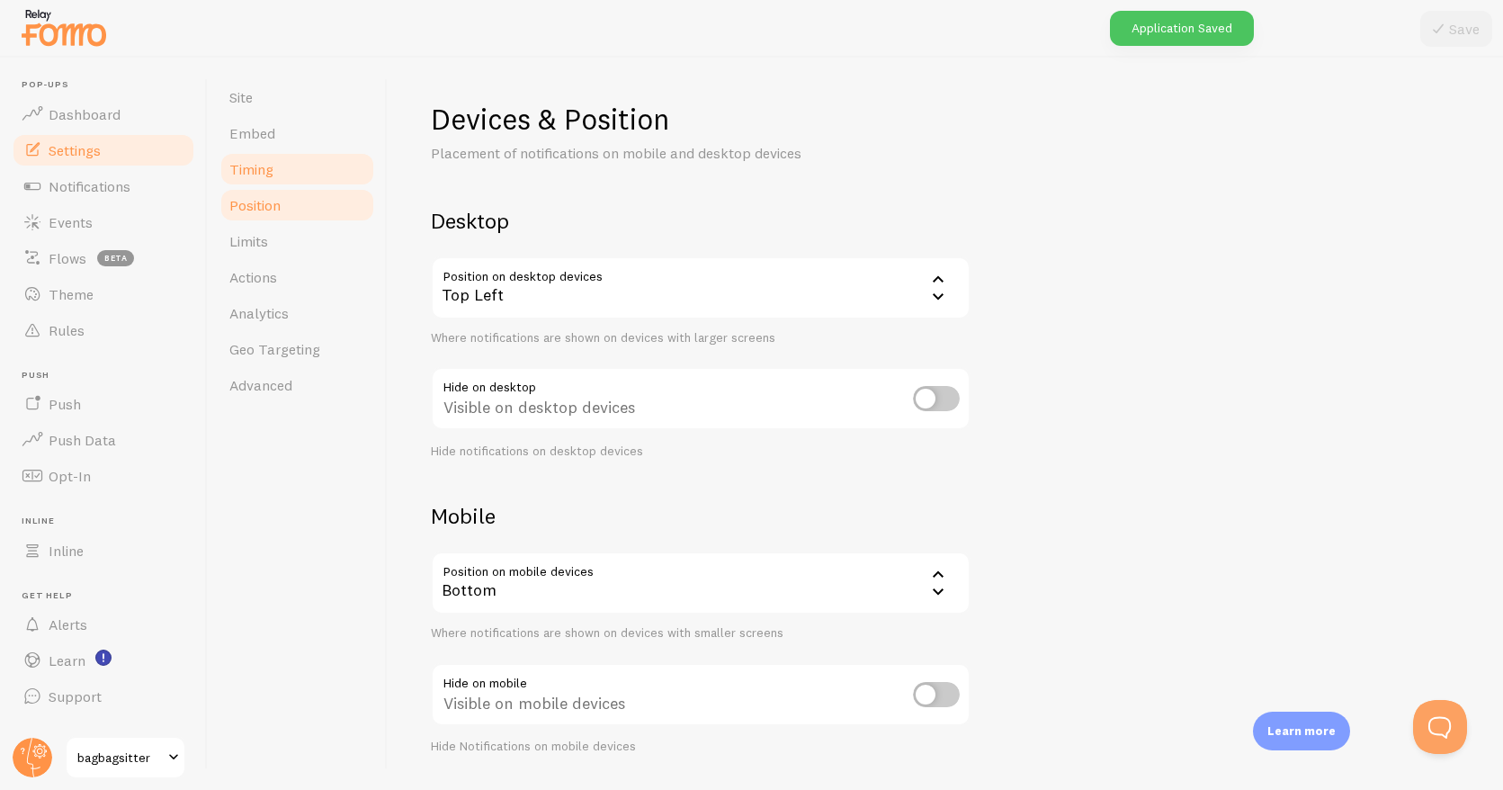
click at [258, 171] on span "Timing" at bounding box center [251, 169] width 44 height 18
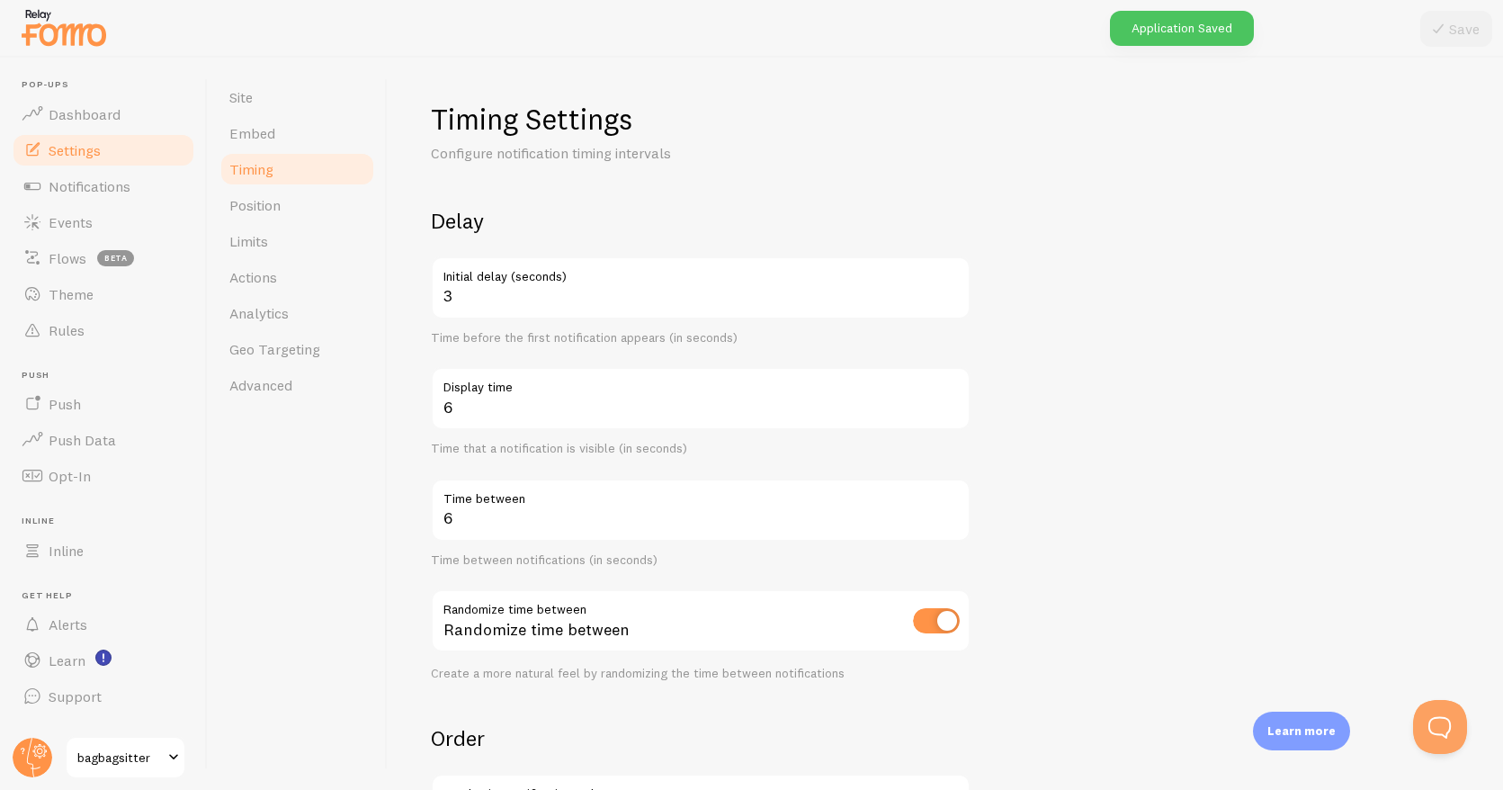
scroll to position [275, 0]
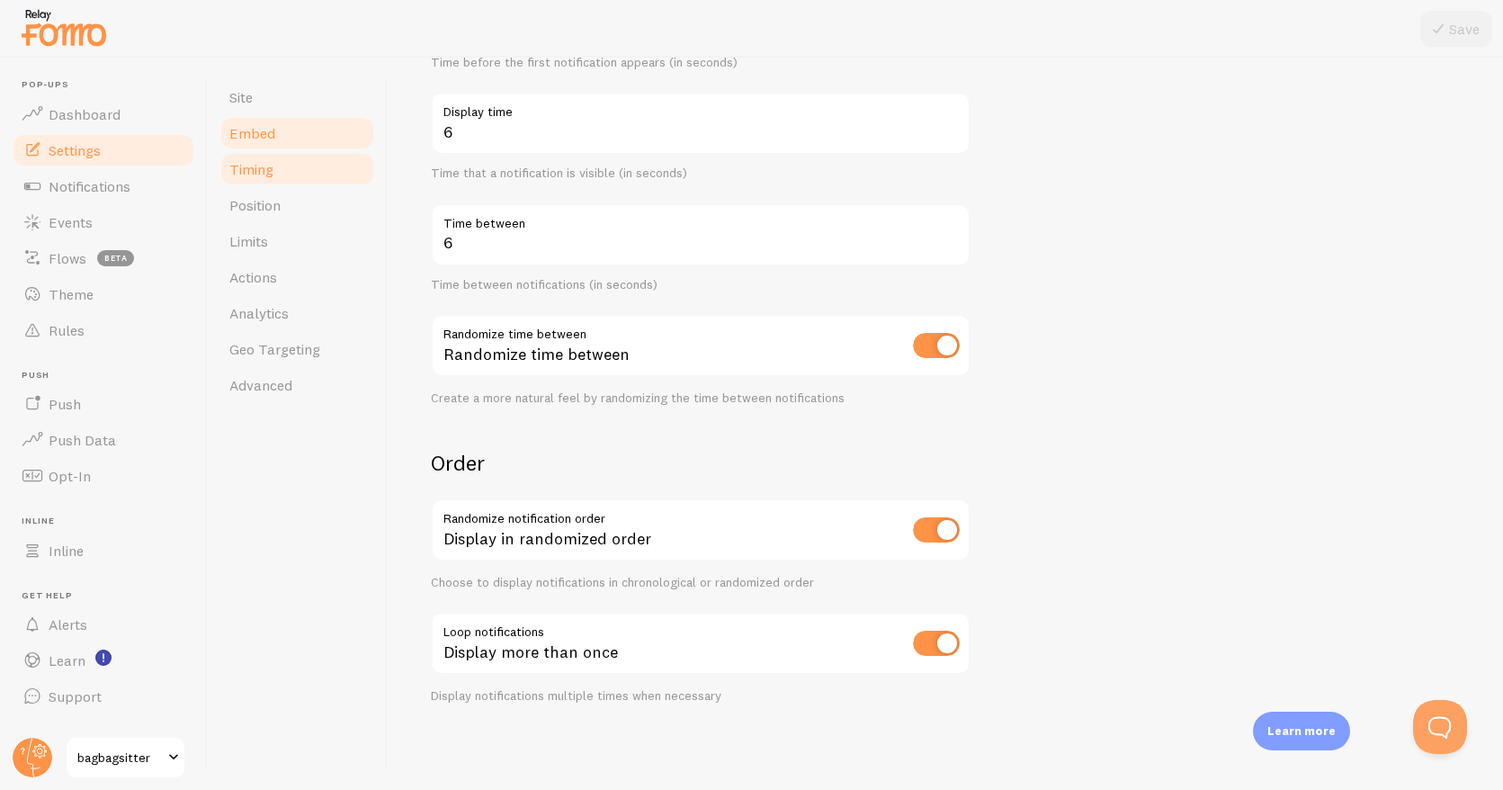
click at [253, 130] on span "Embed" at bounding box center [252, 133] width 46 height 18
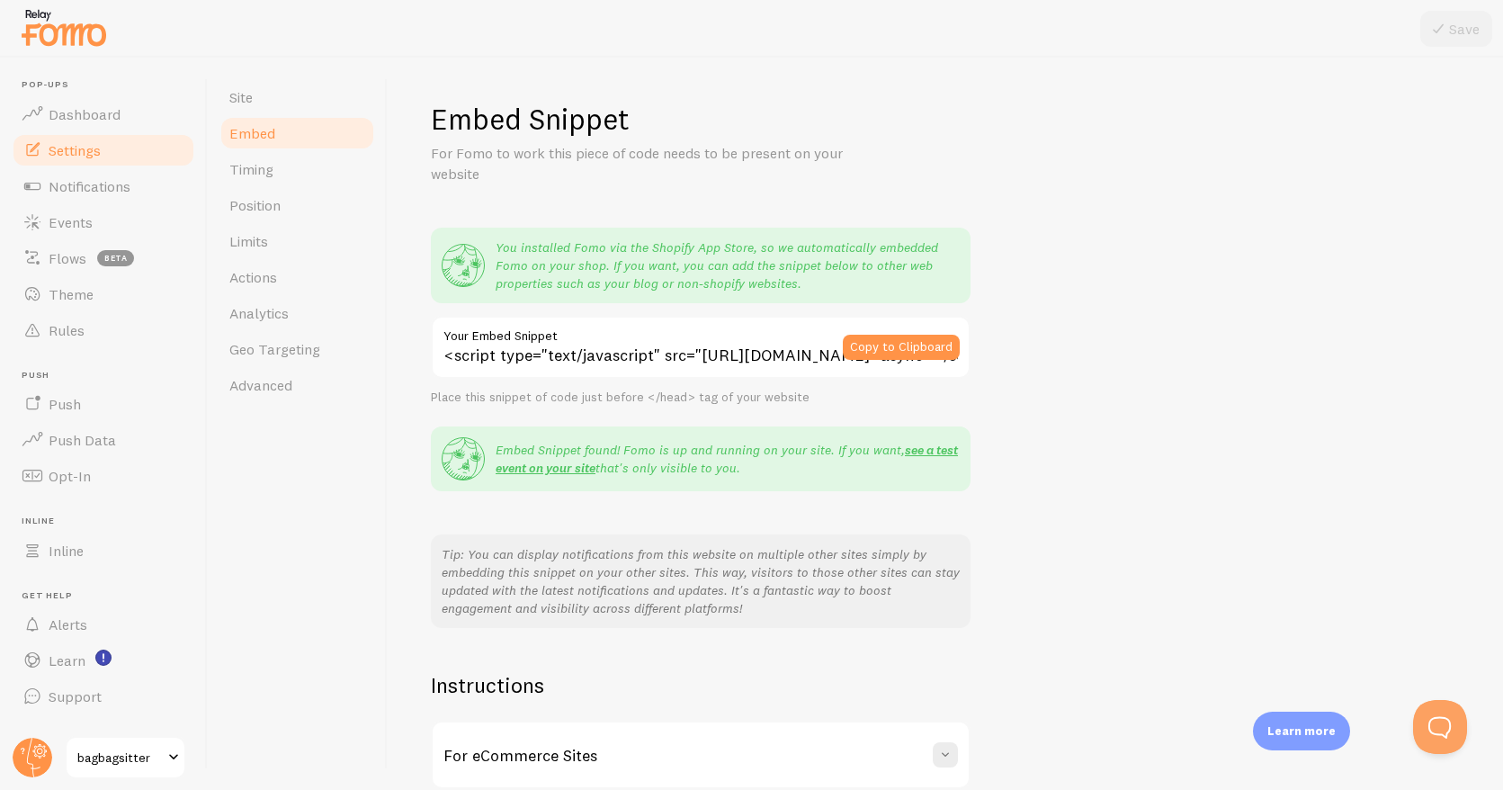
scroll to position [175, 0]
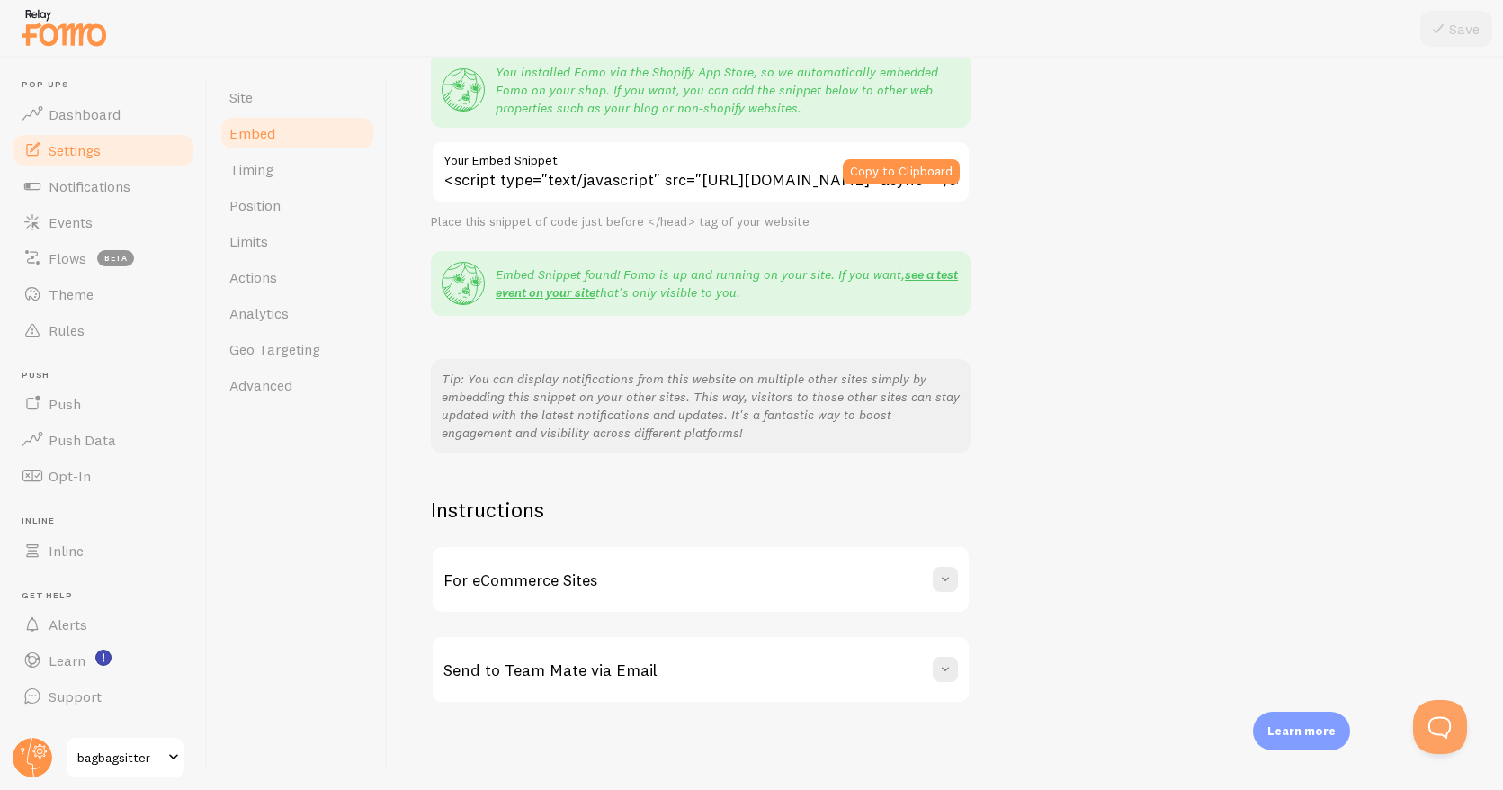
click at [930, 580] on div "For eCommerce Sites" at bounding box center [701, 579] width 536 height 65
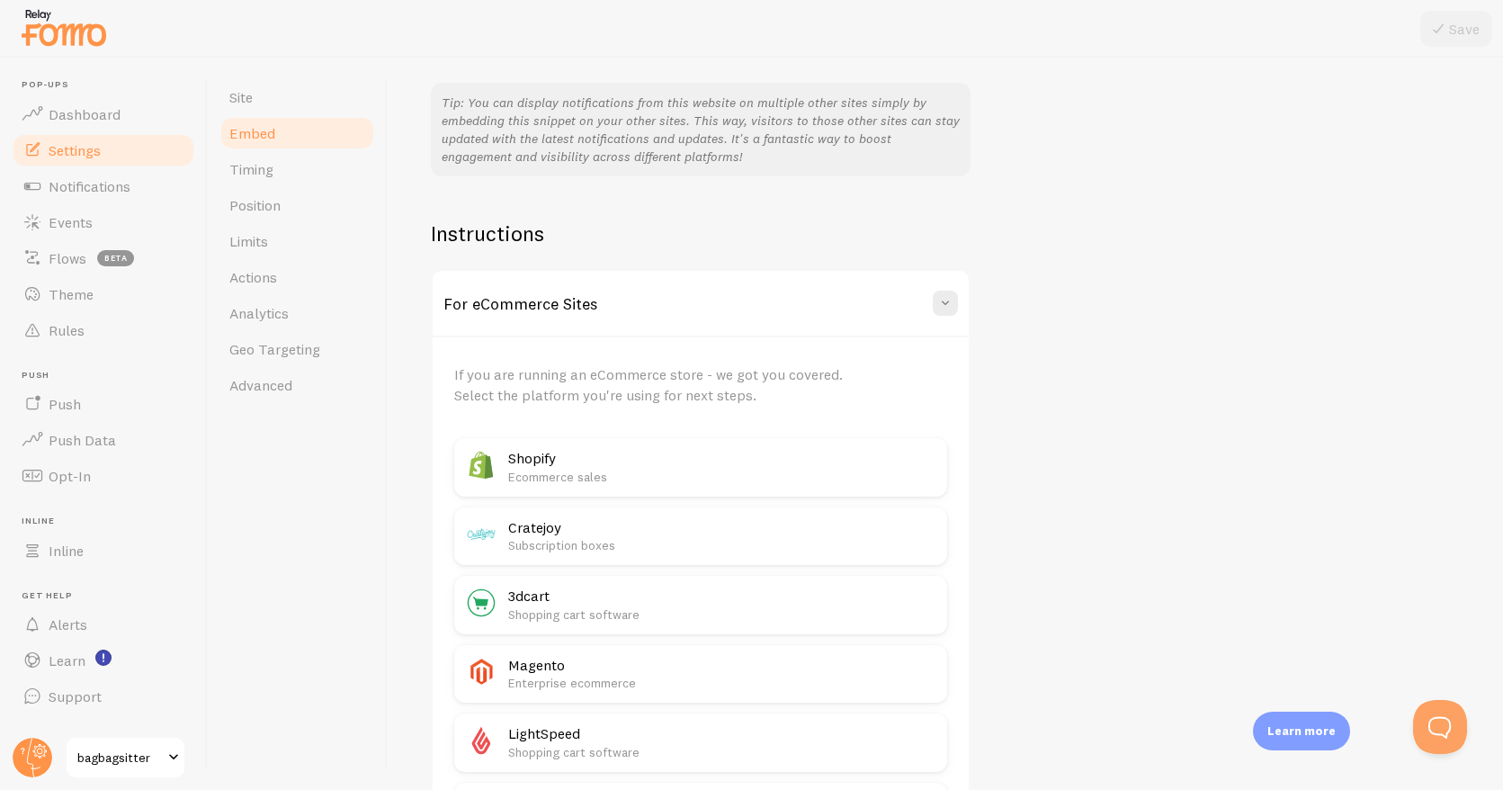
scroll to position [478, 0]
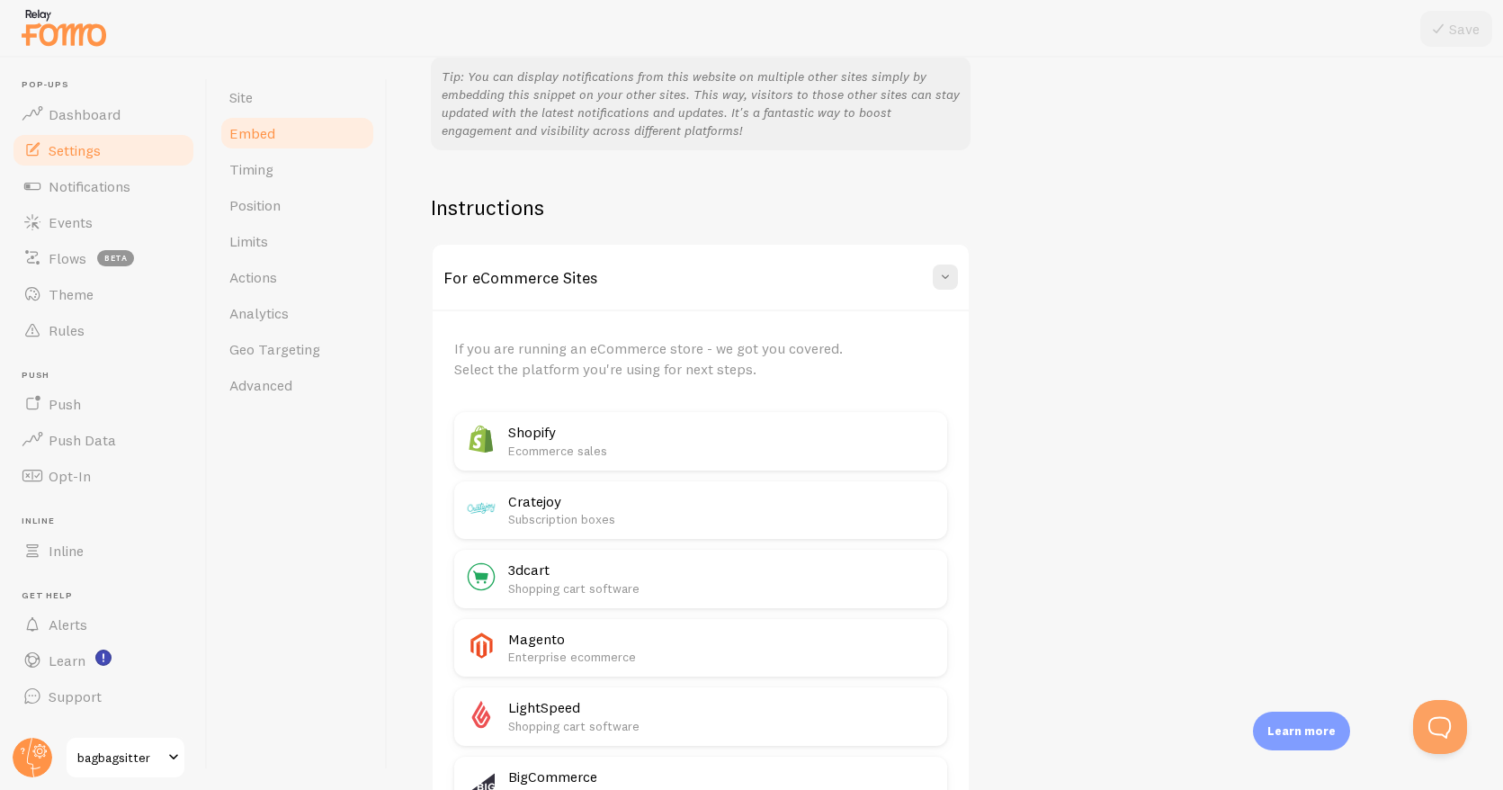
click at [736, 425] on h2 "Shopify" at bounding box center [722, 432] width 428 height 19
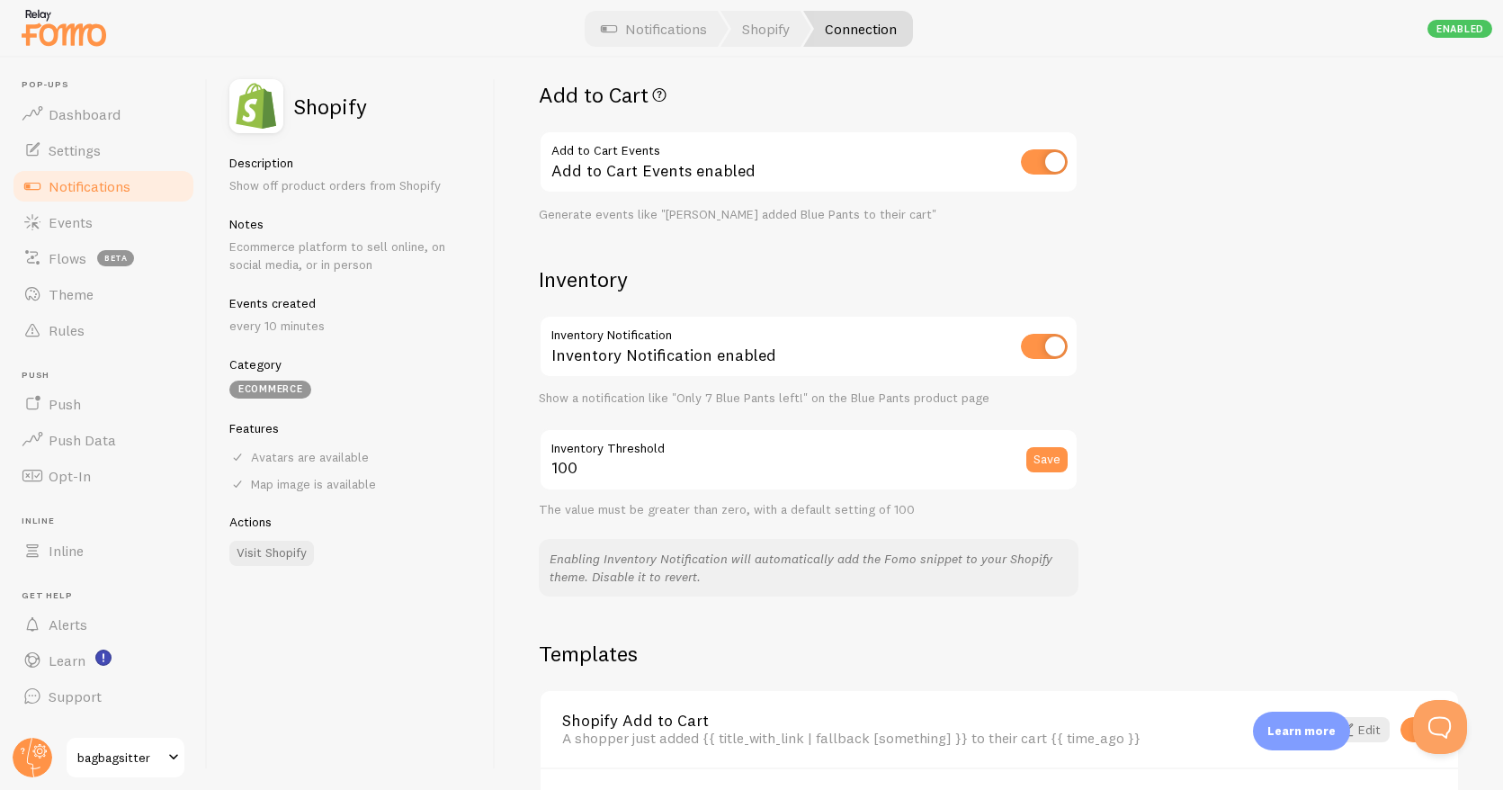
scroll to position [427, 0]
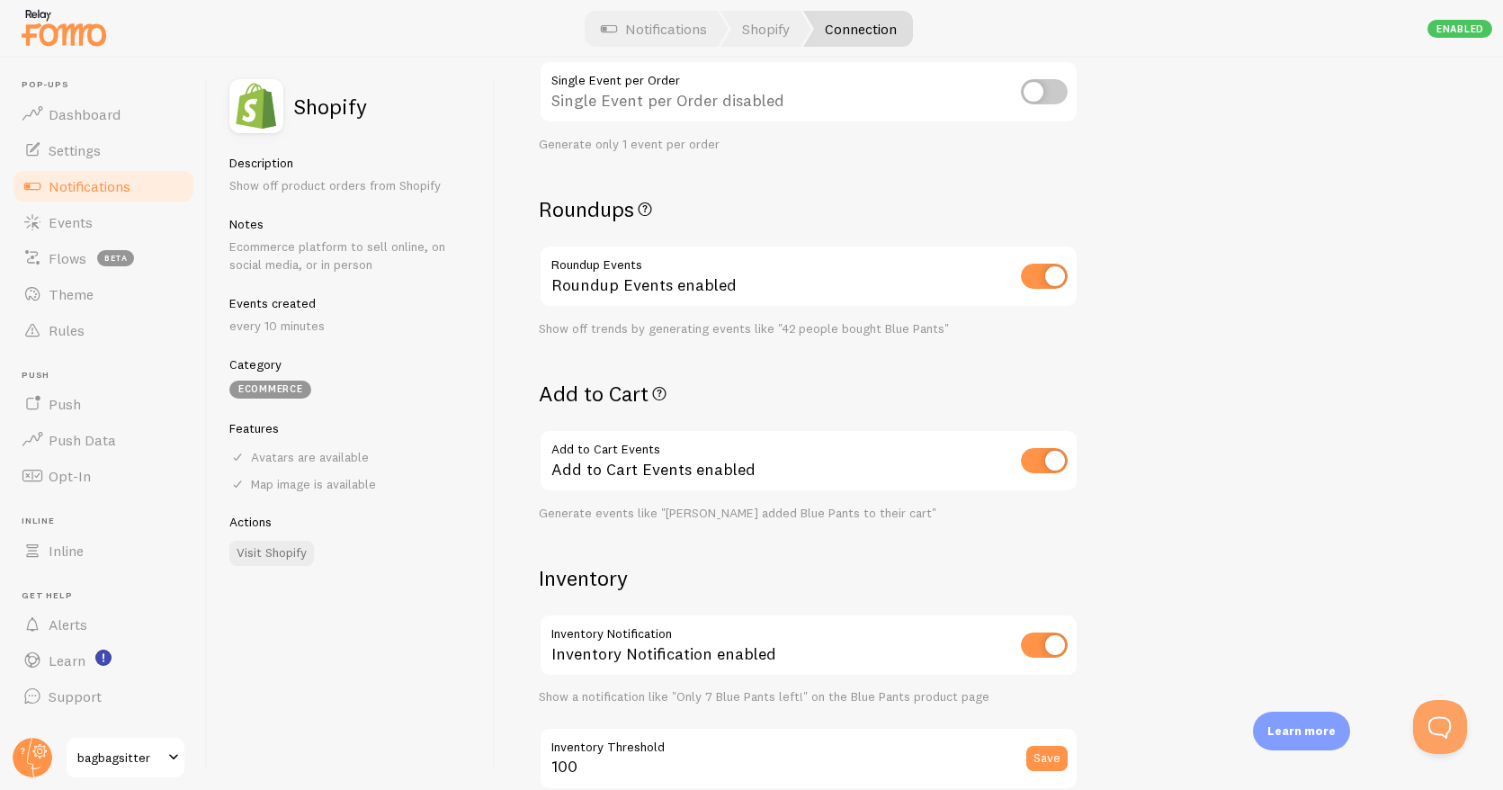
click at [121, 179] on span "Notifications" at bounding box center [90, 186] width 82 height 18
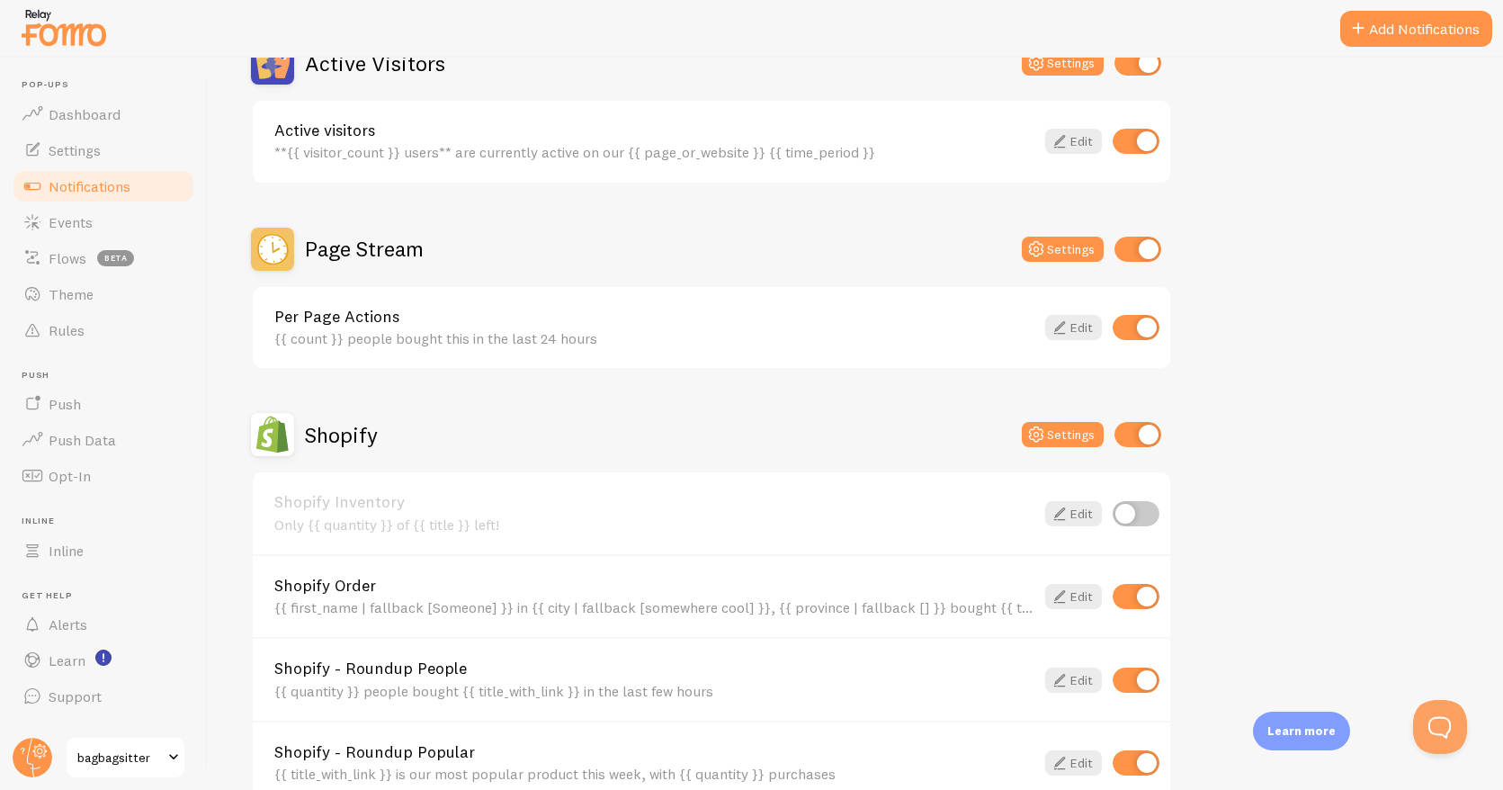
scroll to position [928, 0]
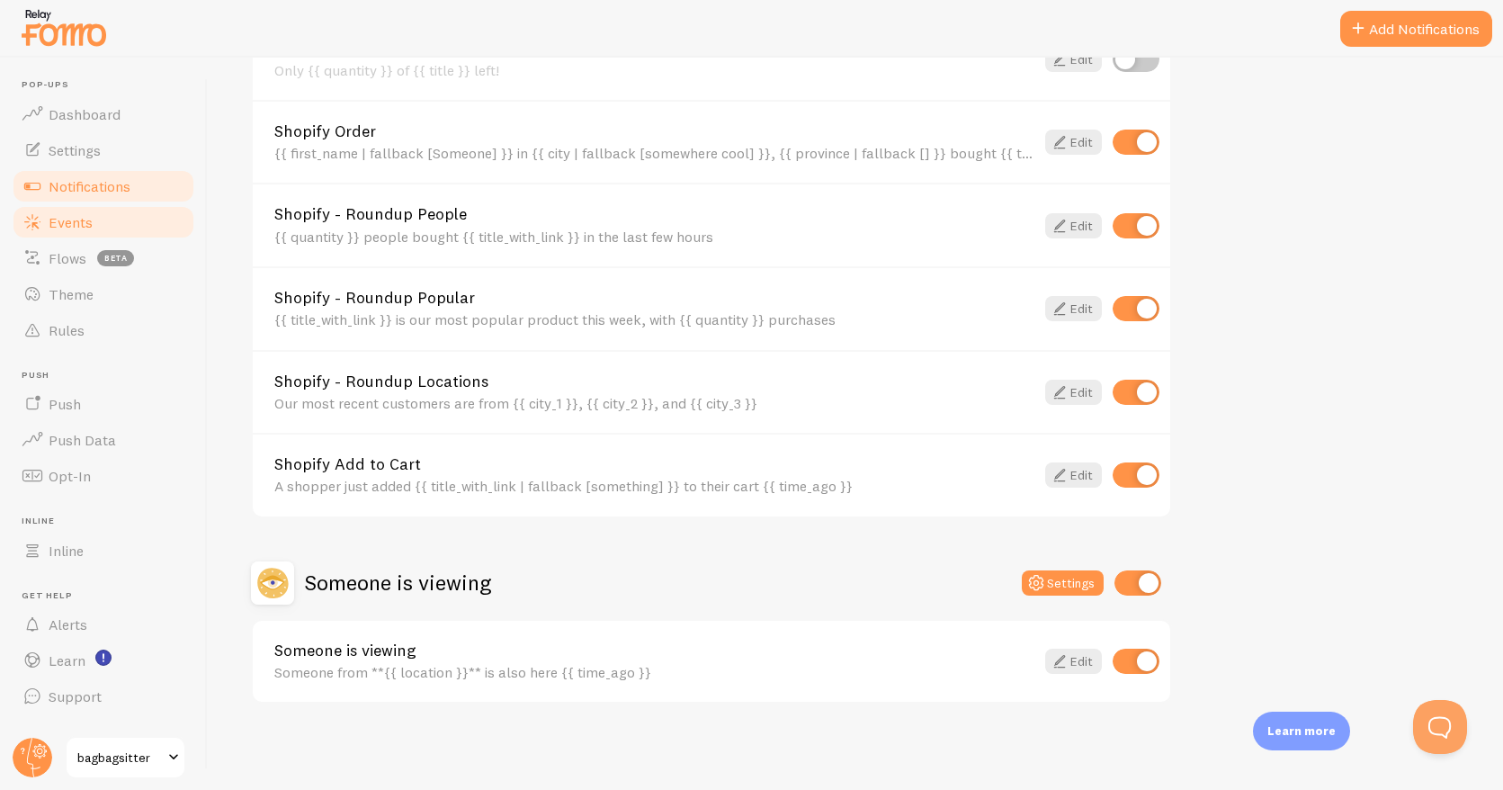
click at [79, 220] on span "Events" at bounding box center [71, 222] width 44 height 18
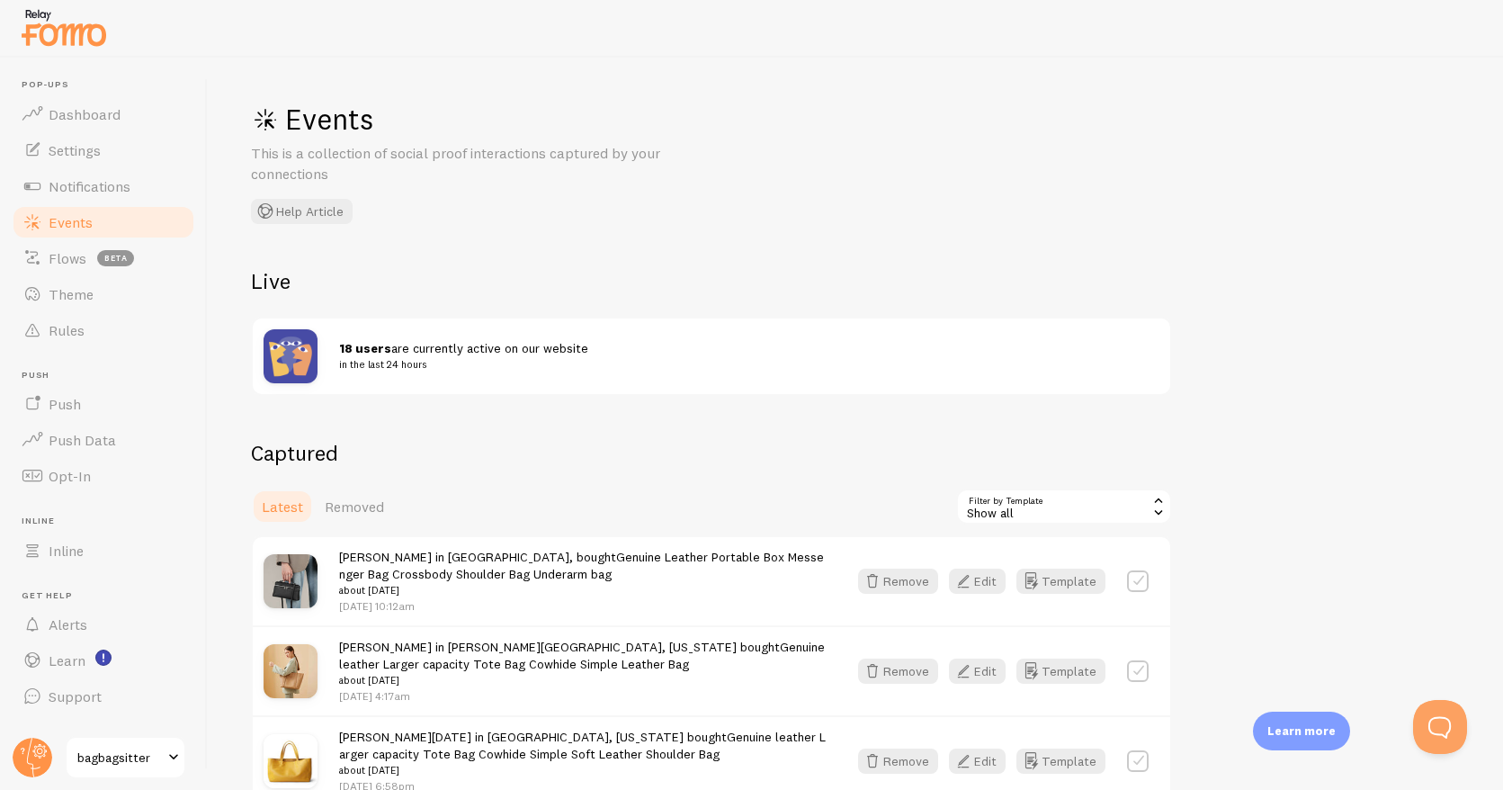
click at [1133, 578] on label at bounding box center [1138, 581] width 22 height 22
checkbox input "true"
click at [1139, 668] on label at bounding box center [1138, 671] width 22 height 22
checkbox input "true"
click at [997, 494] on button "Select All" at bounding box center [991, 506] width 70 height 25
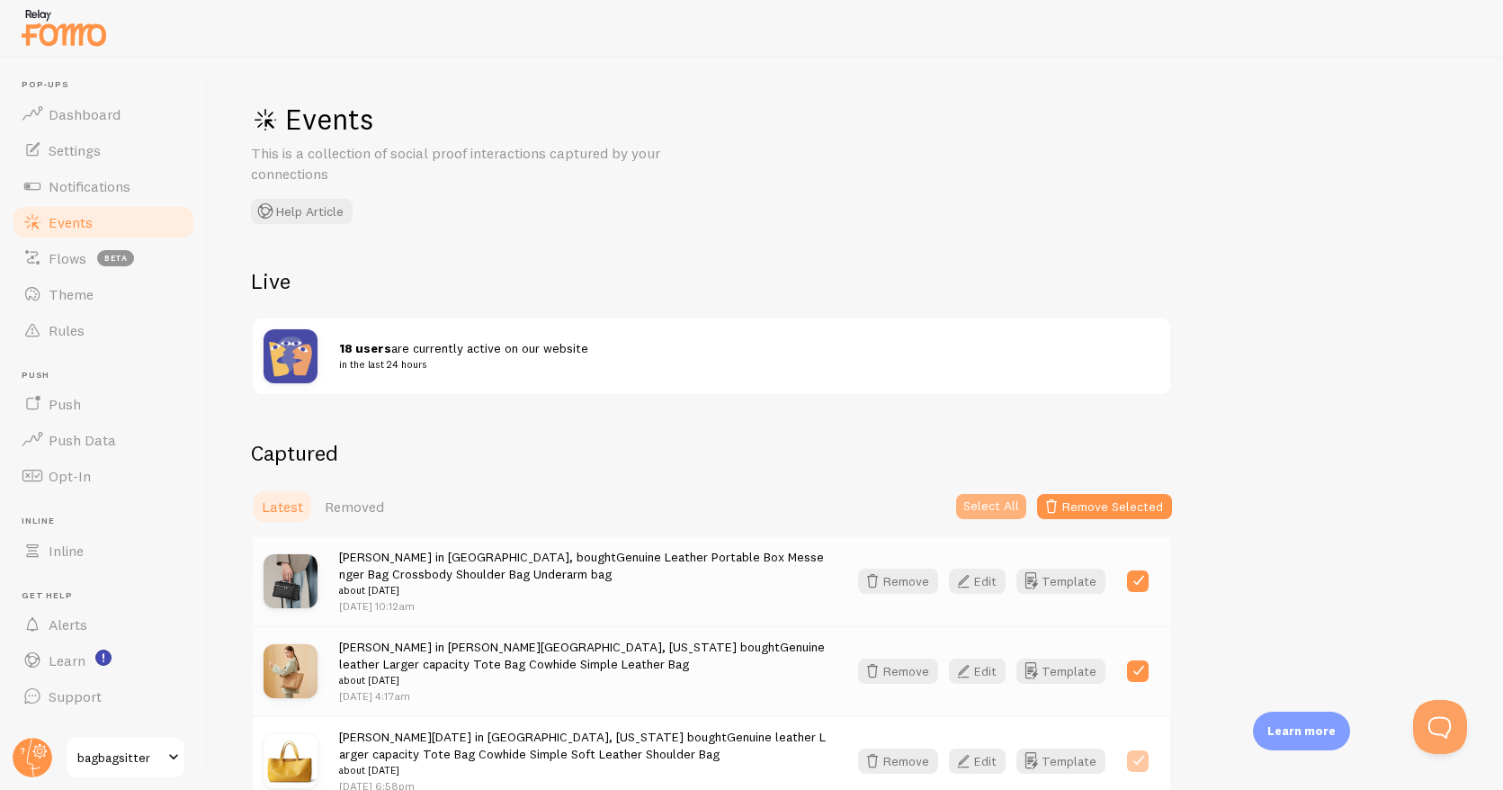
checkbox input "true"
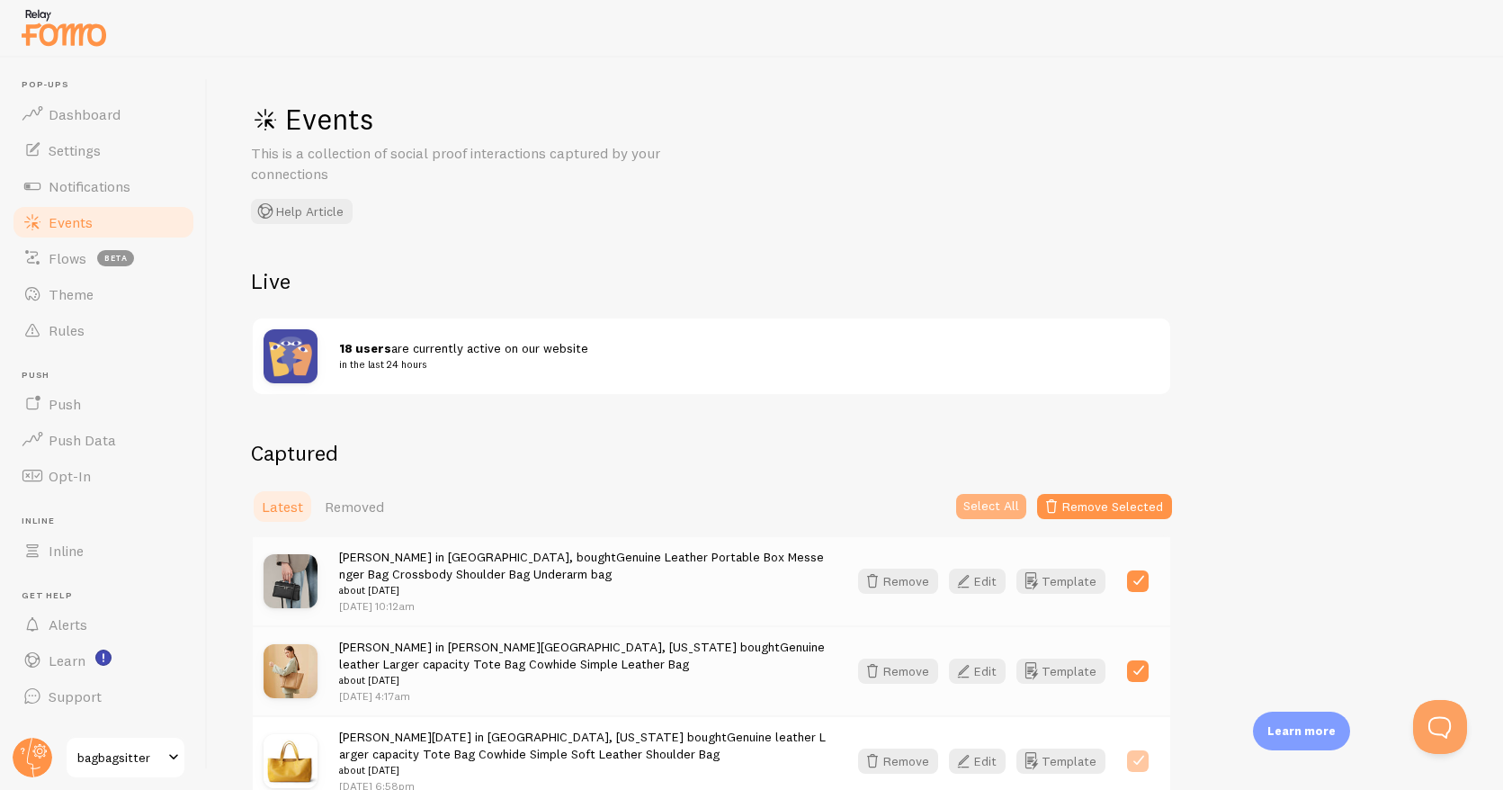
checkbox input "true"
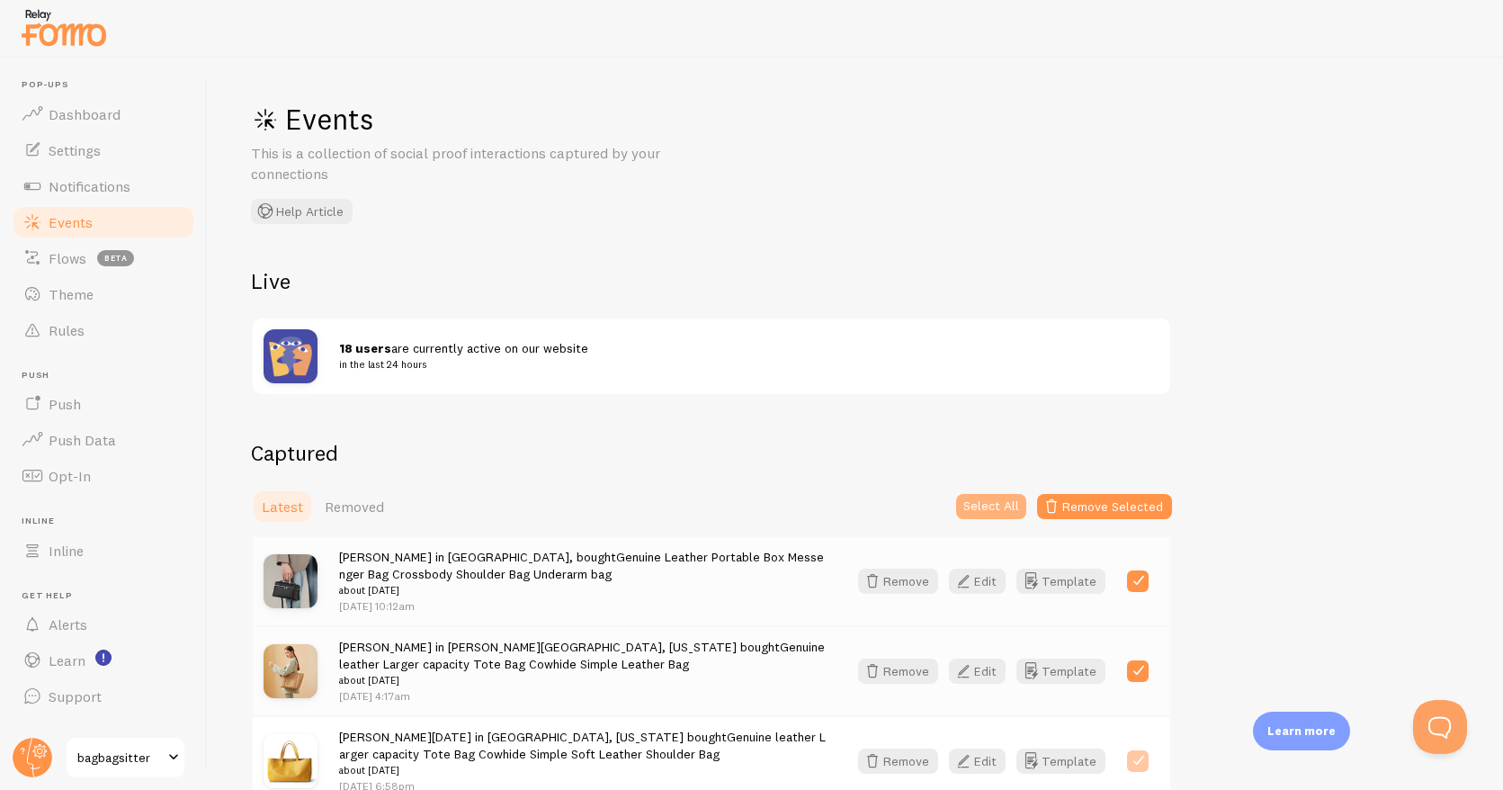
checkbox input "true"
click at [441, 363] on small "in the last 24 hours" at bounding box center [738, 364] width 799 height 16
click at [950, 506] on button "Select None" at bounding box center [985, 506] width 84 height 25
checkbox input "false"
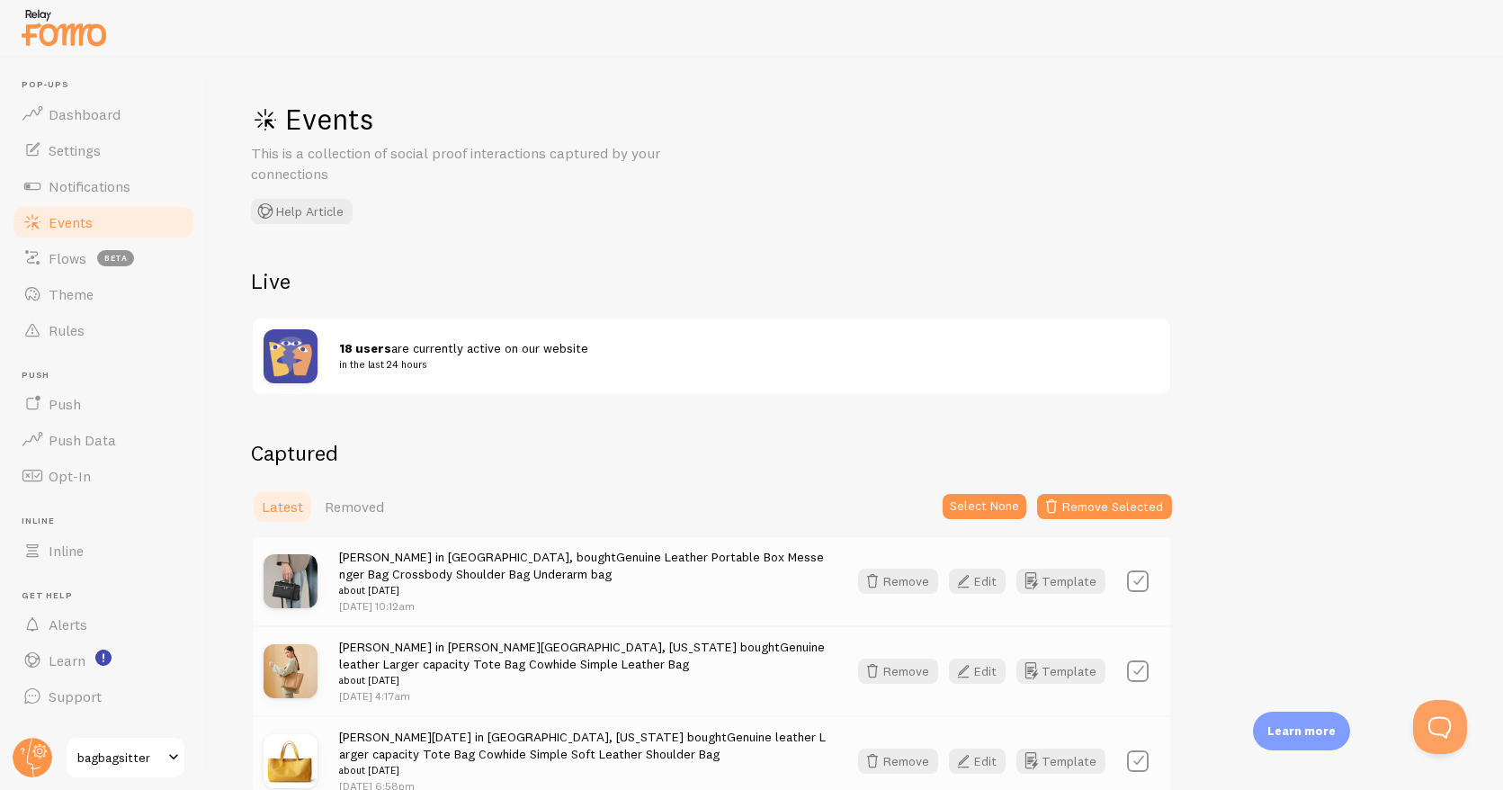
checkbox input "false"
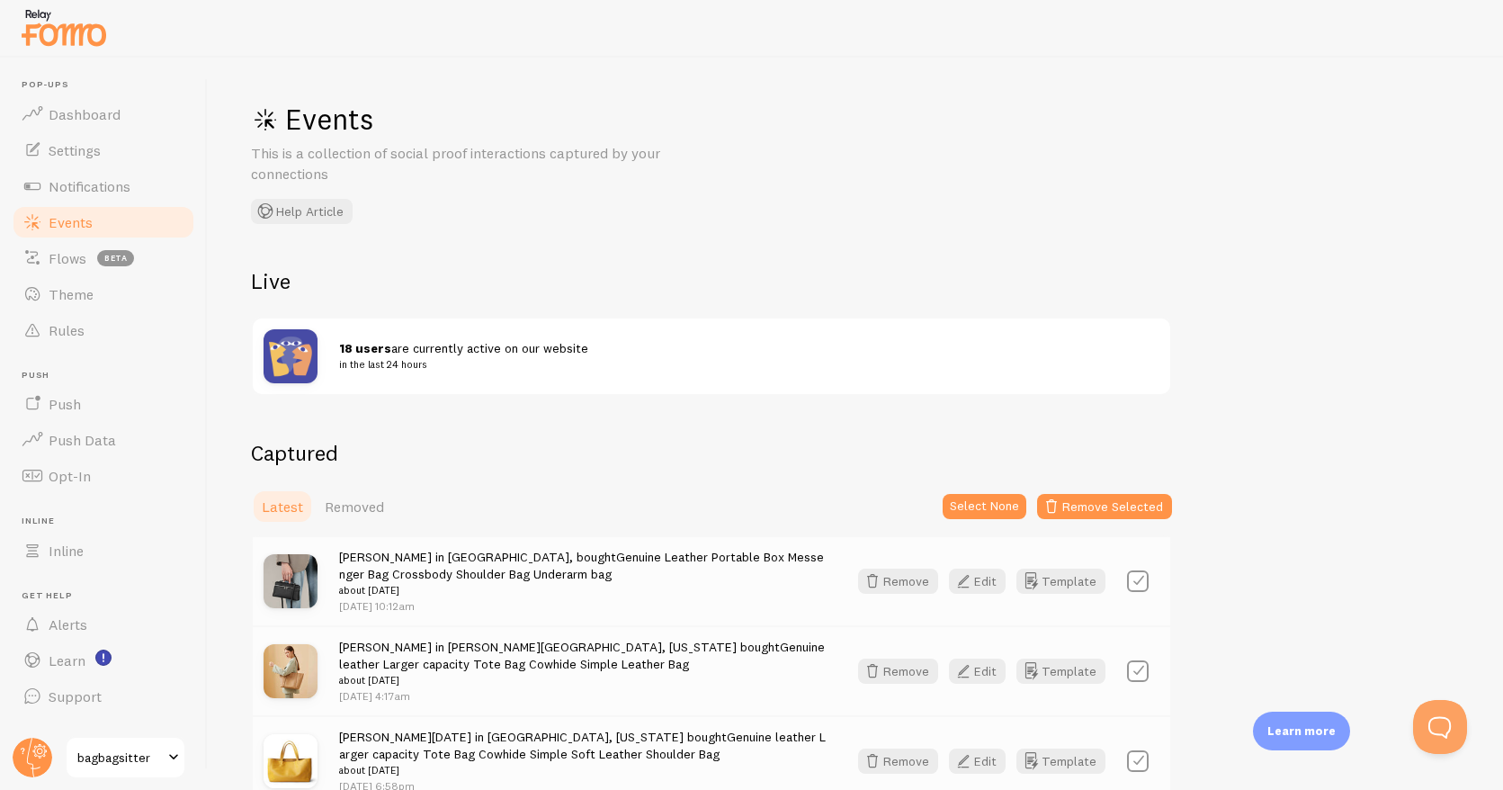
checkbox input "false"
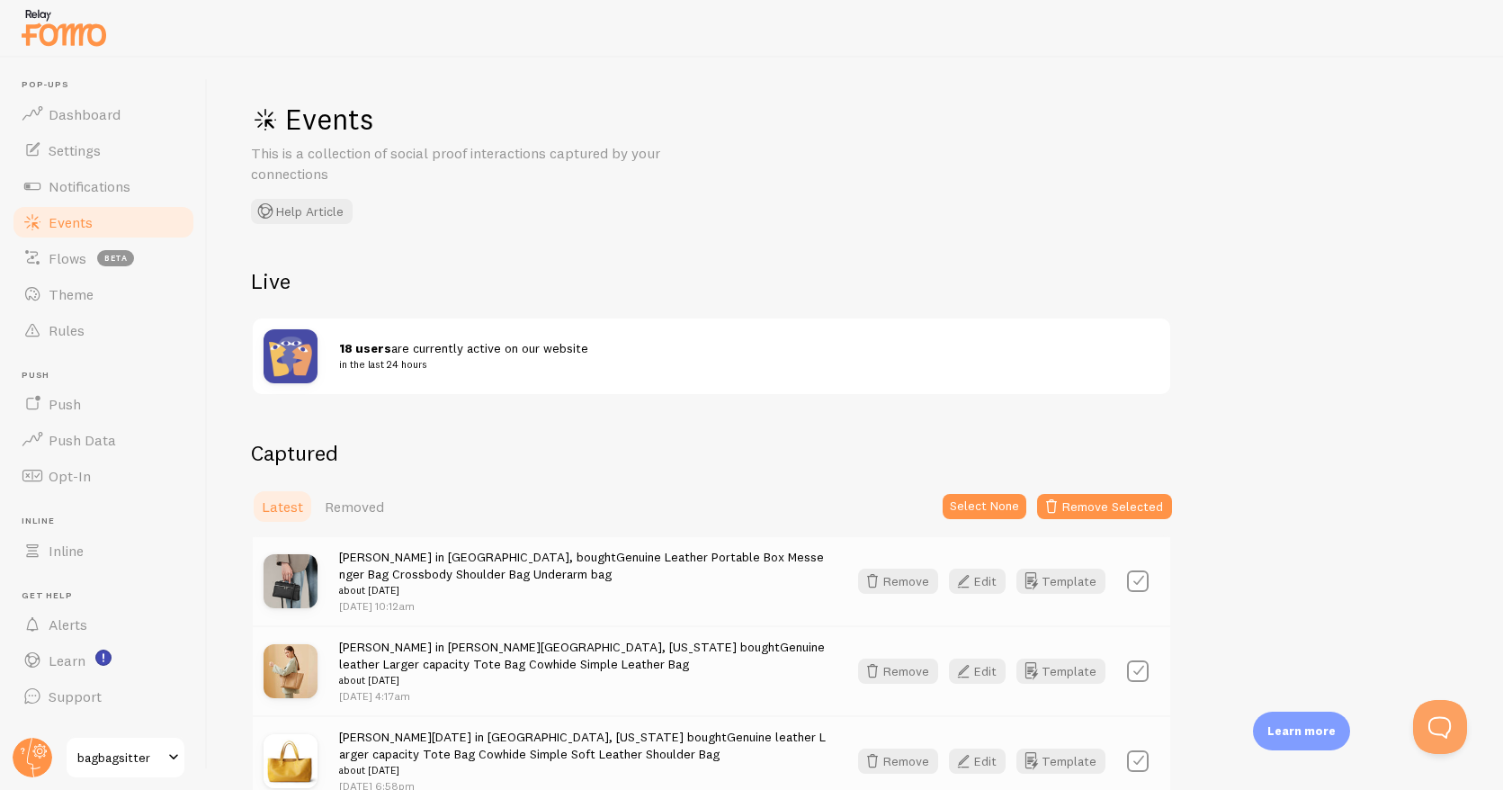
checkbox input "false"
click at [1138, 582] on label at bounding box center [1138, 581] width 22 height 22
checkbox input "true"
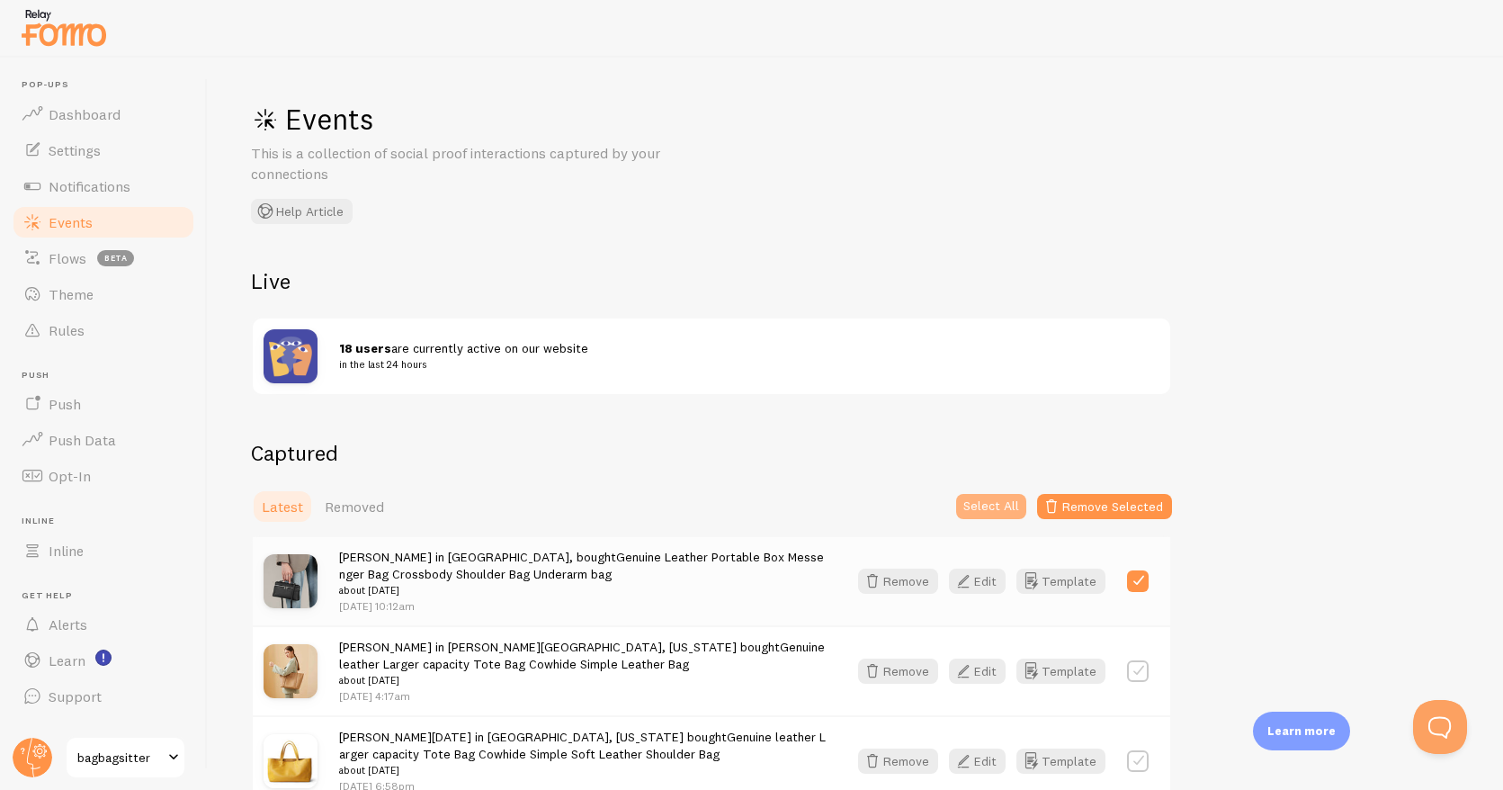
click at [997, 507] on button "Select All" at bounding box center [991, 506] width 70 height 25
checkbox input "true"
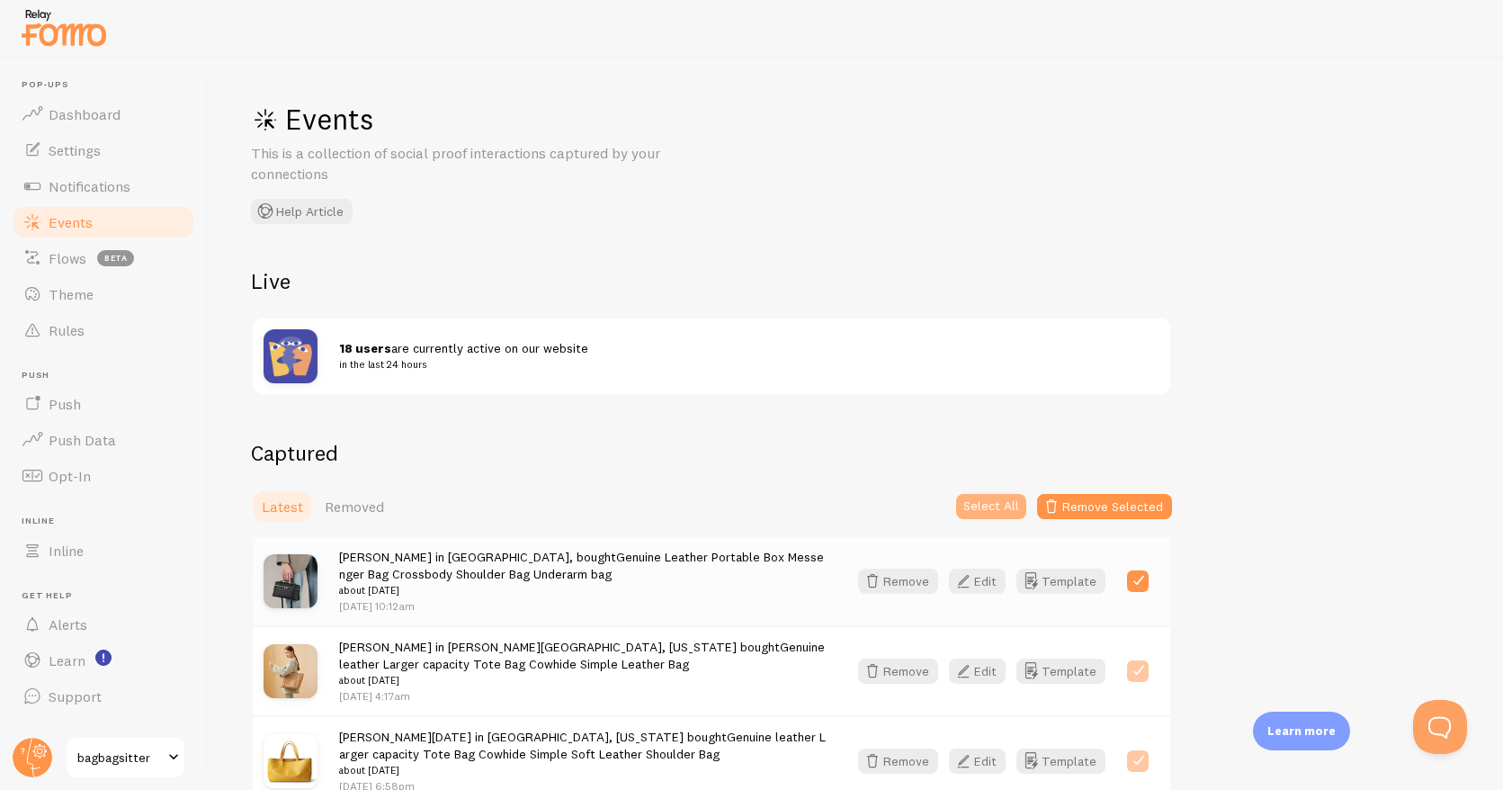
checkbox input "true"
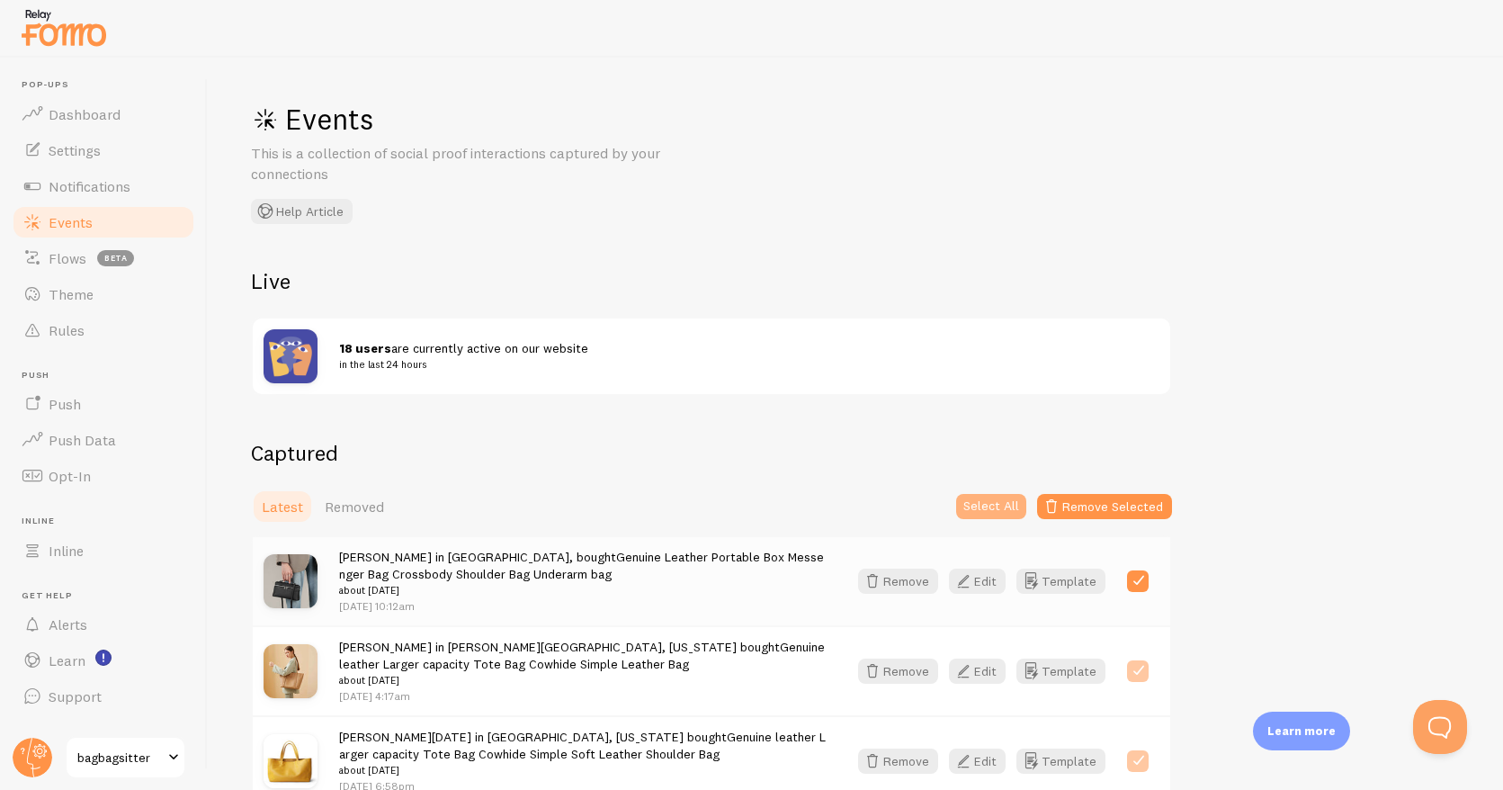
checkbox input "true"
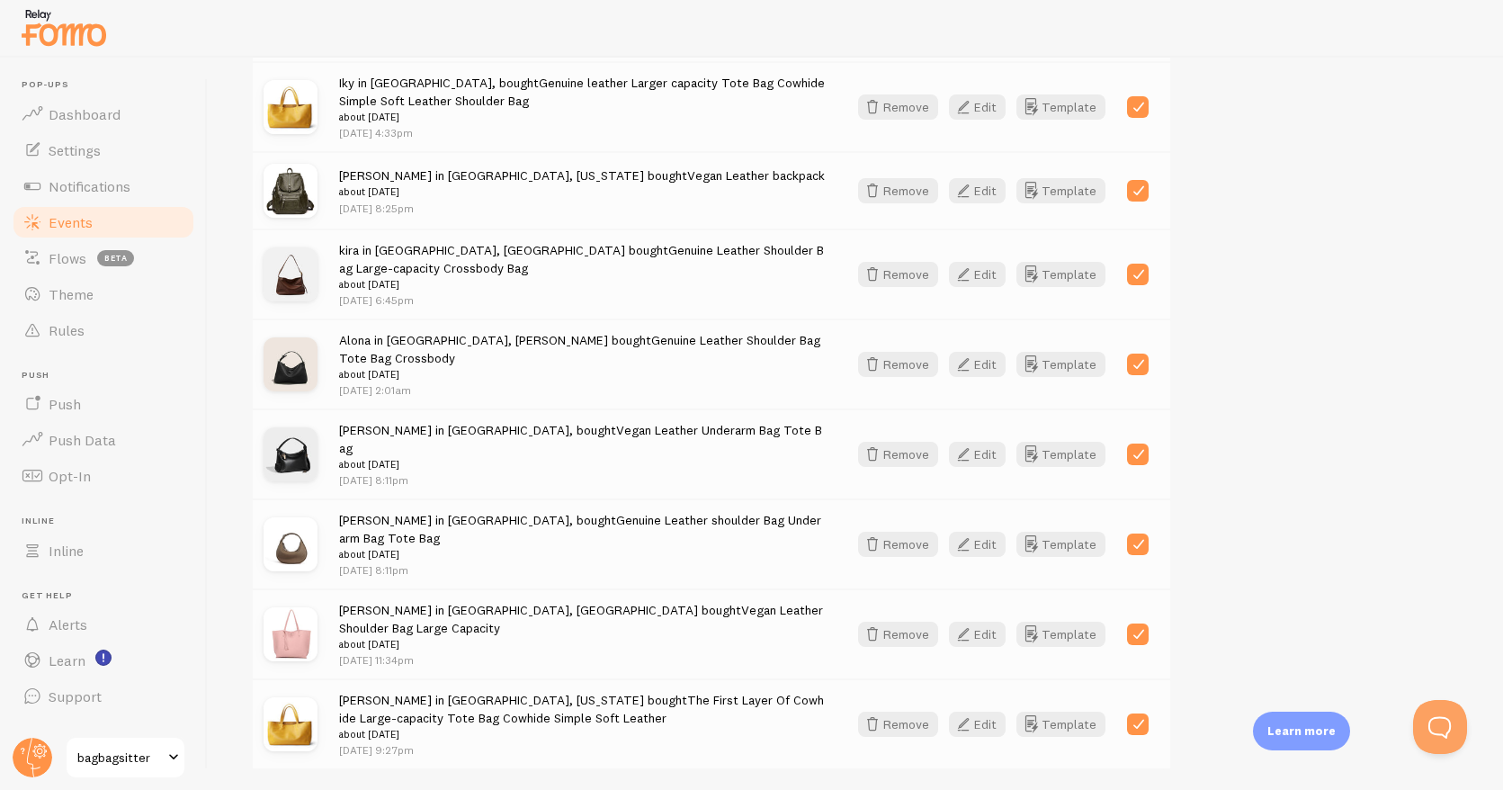
scroll to position [1037, 0]
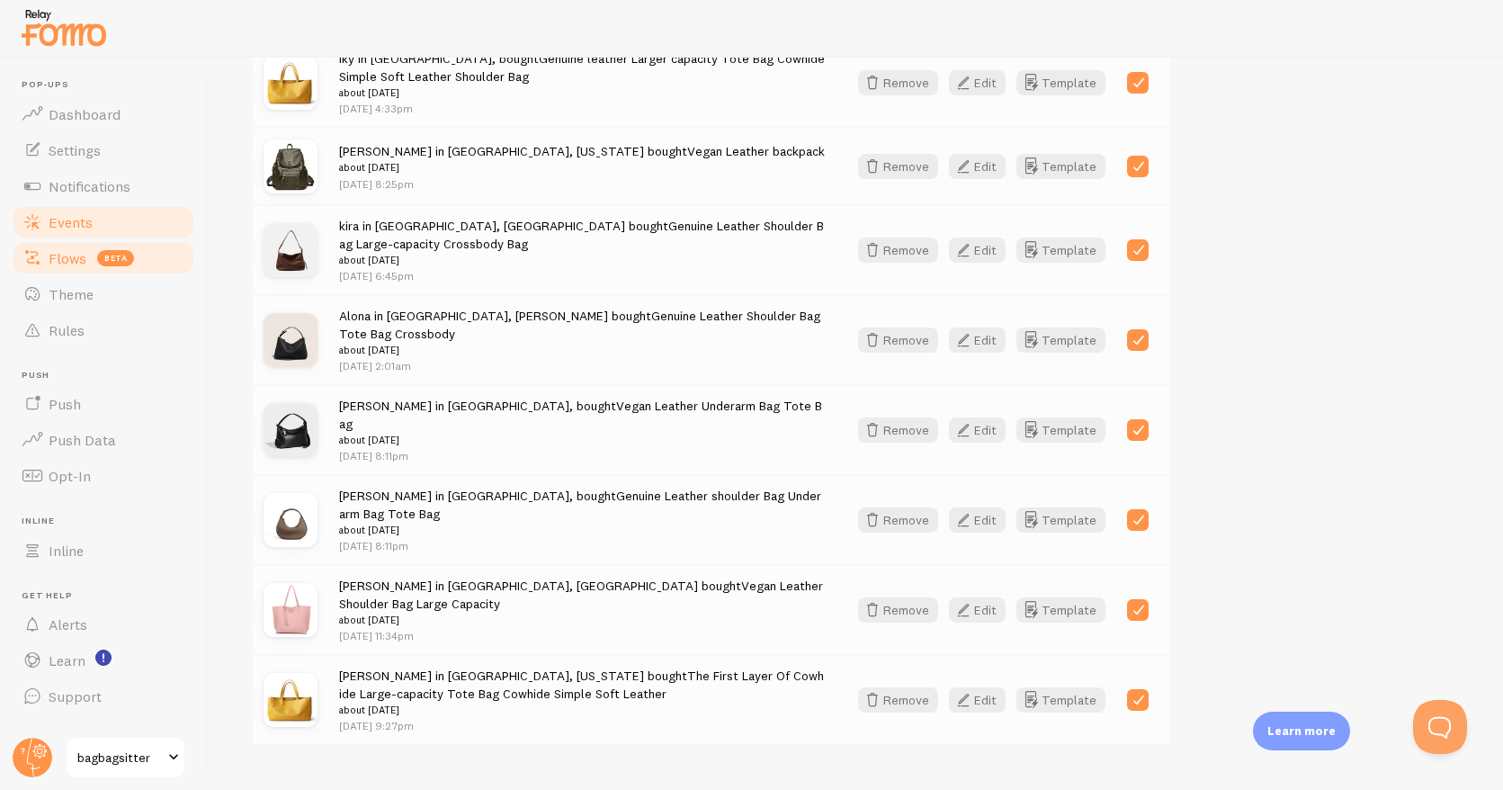
click at [82, 263] on span "Flows" at bounding box center [68, 258] width 38 height 18
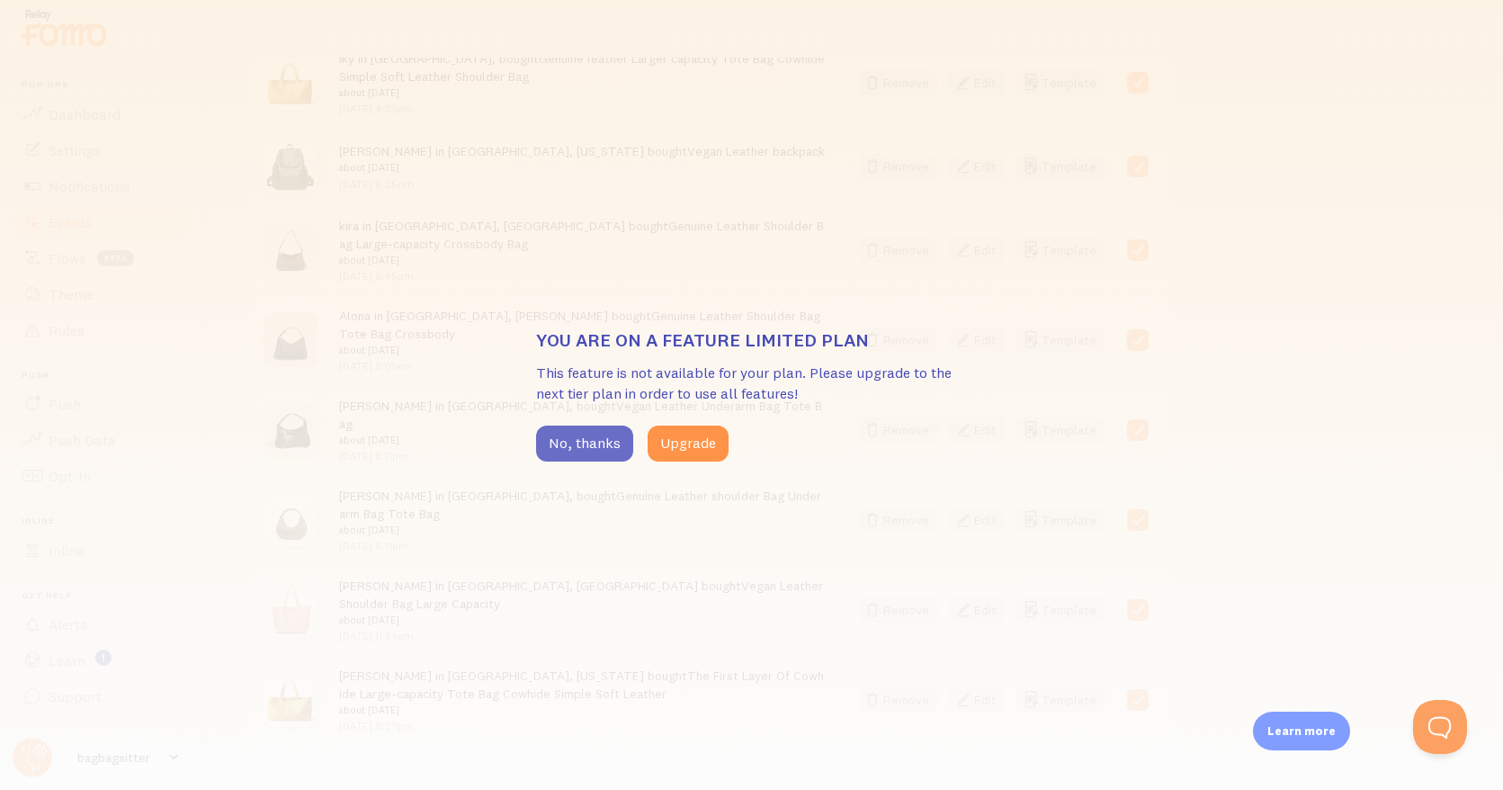
click at [557, 441] on button "No, thanks" at bounding box center [584, 444] width 97 height 36
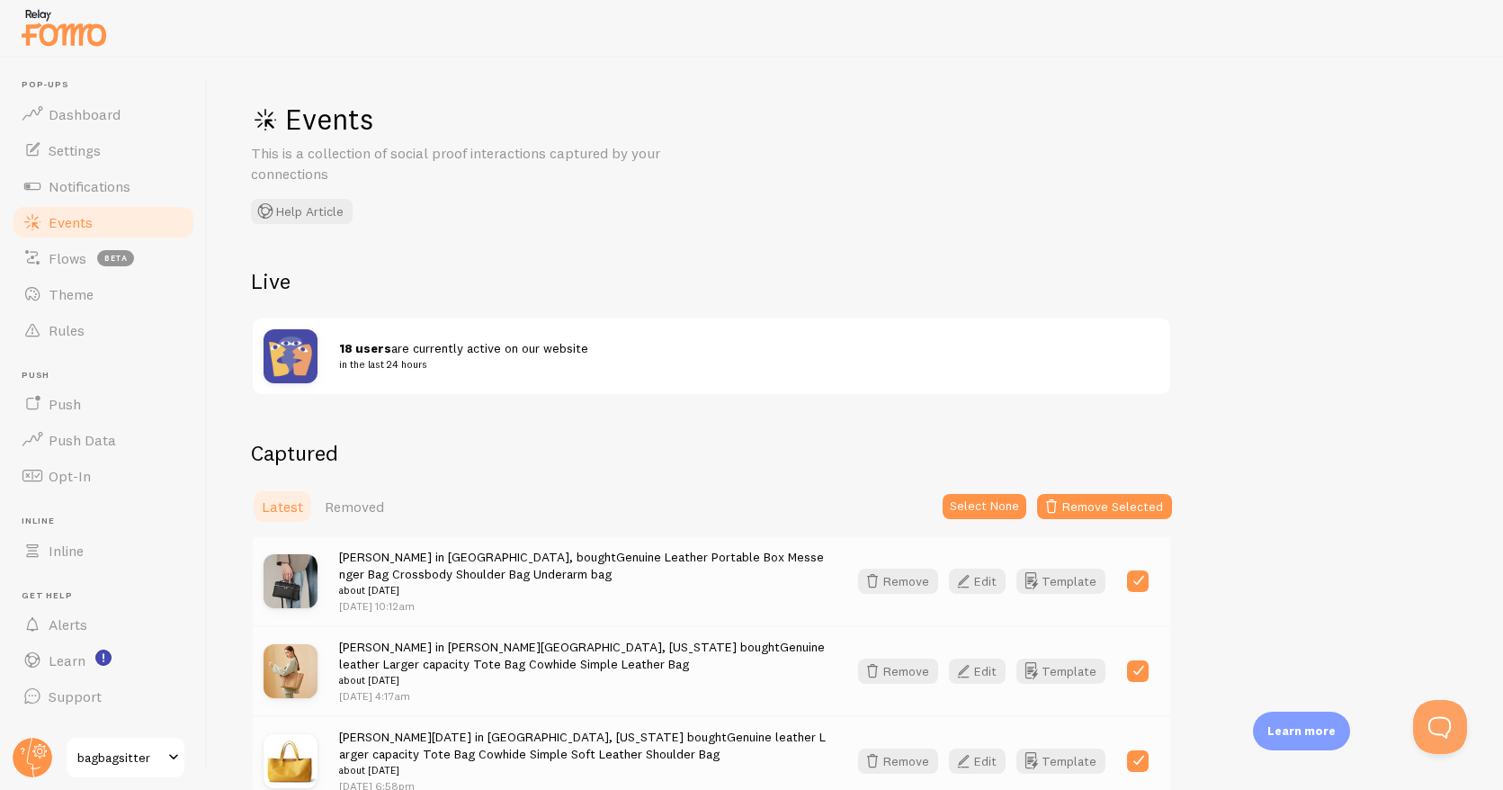
scroll to position [1, 0]
click at [623, 372] on div "18 users are currently active on our website in the last 24 hours" at bounding box center [712, 356] width 918 height 76
click at [74, 153] on span "Settings" at bounding box center [75, 150] width 52 height 18
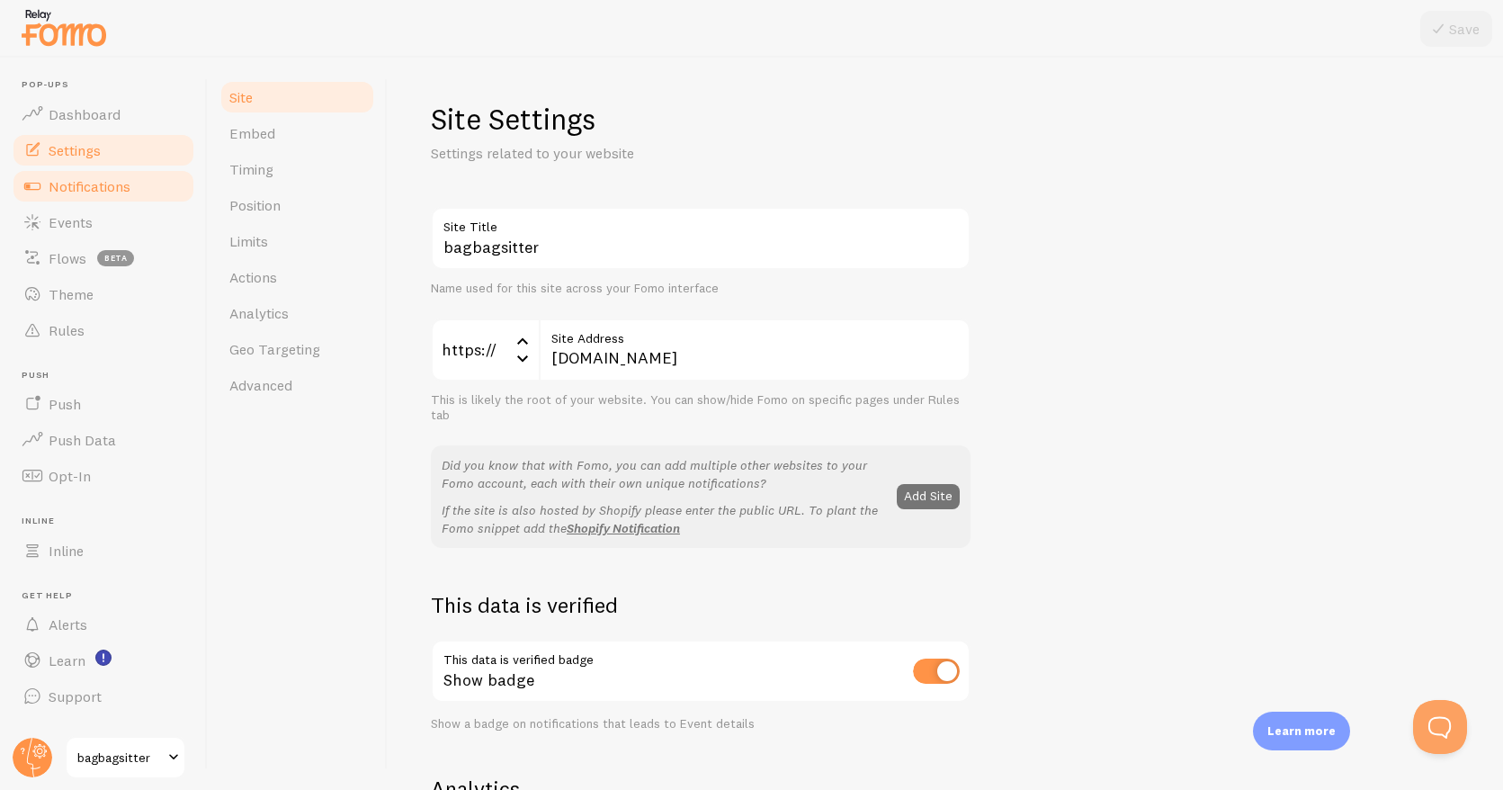
click at [76, 185] on span "Notifications" at bounding box center [90, 186] width 82 height 18
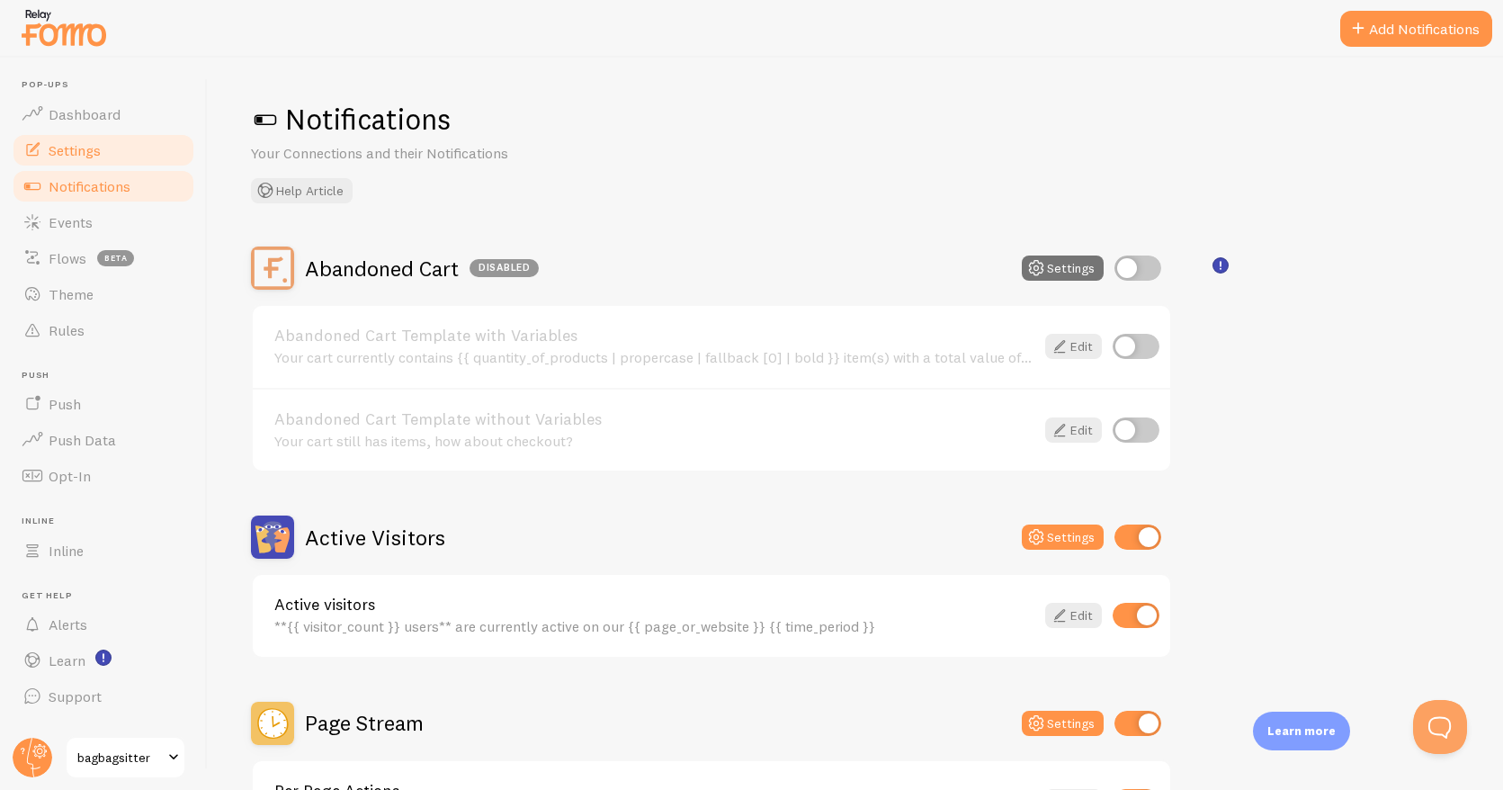
click at [80, 149] on span "Settings" at bounding box center [75, 150] width 52 height 18
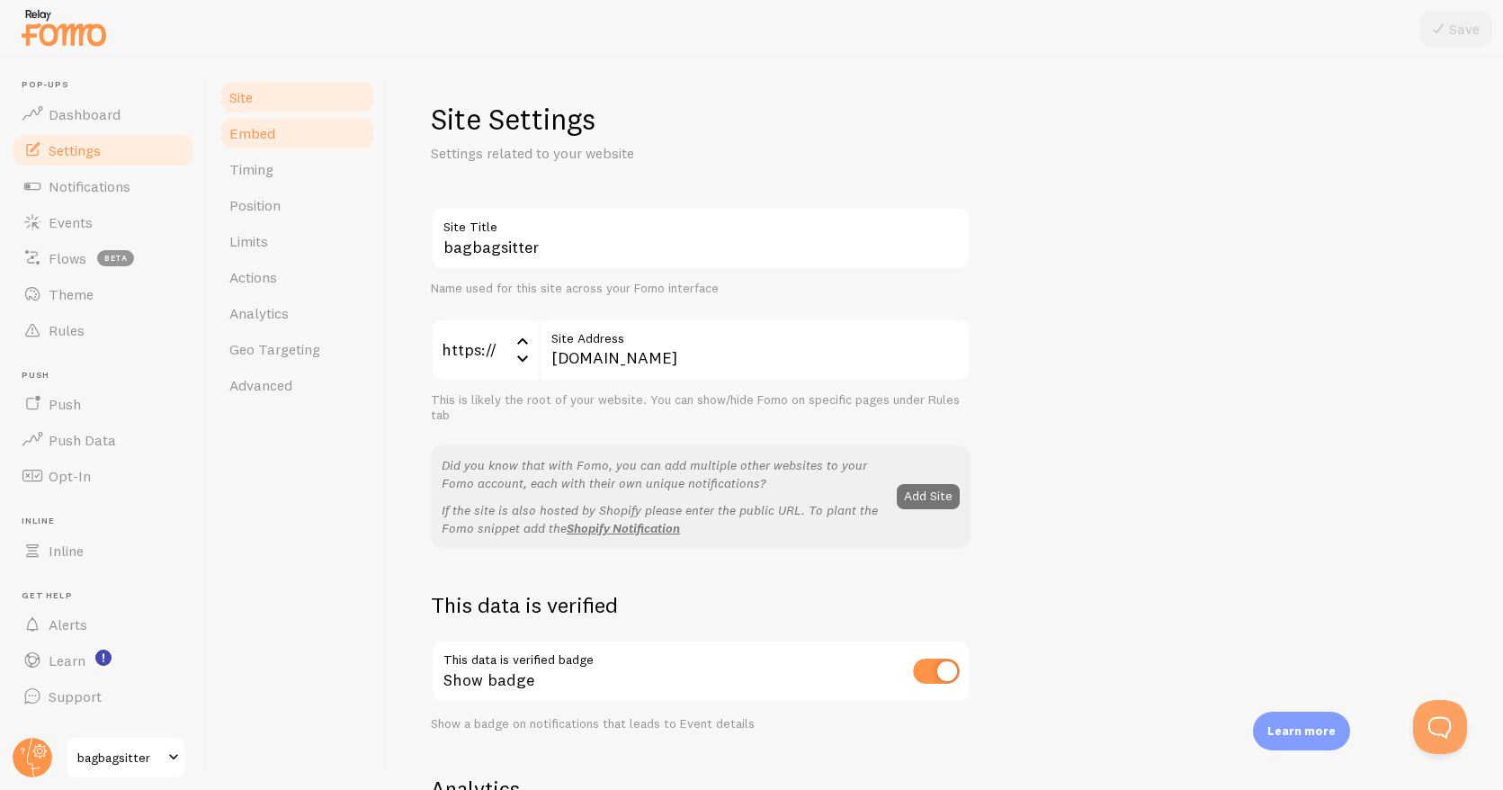
click at [266, 140] on span "Embed" at bounding box center [252, 133] width 46 height 18
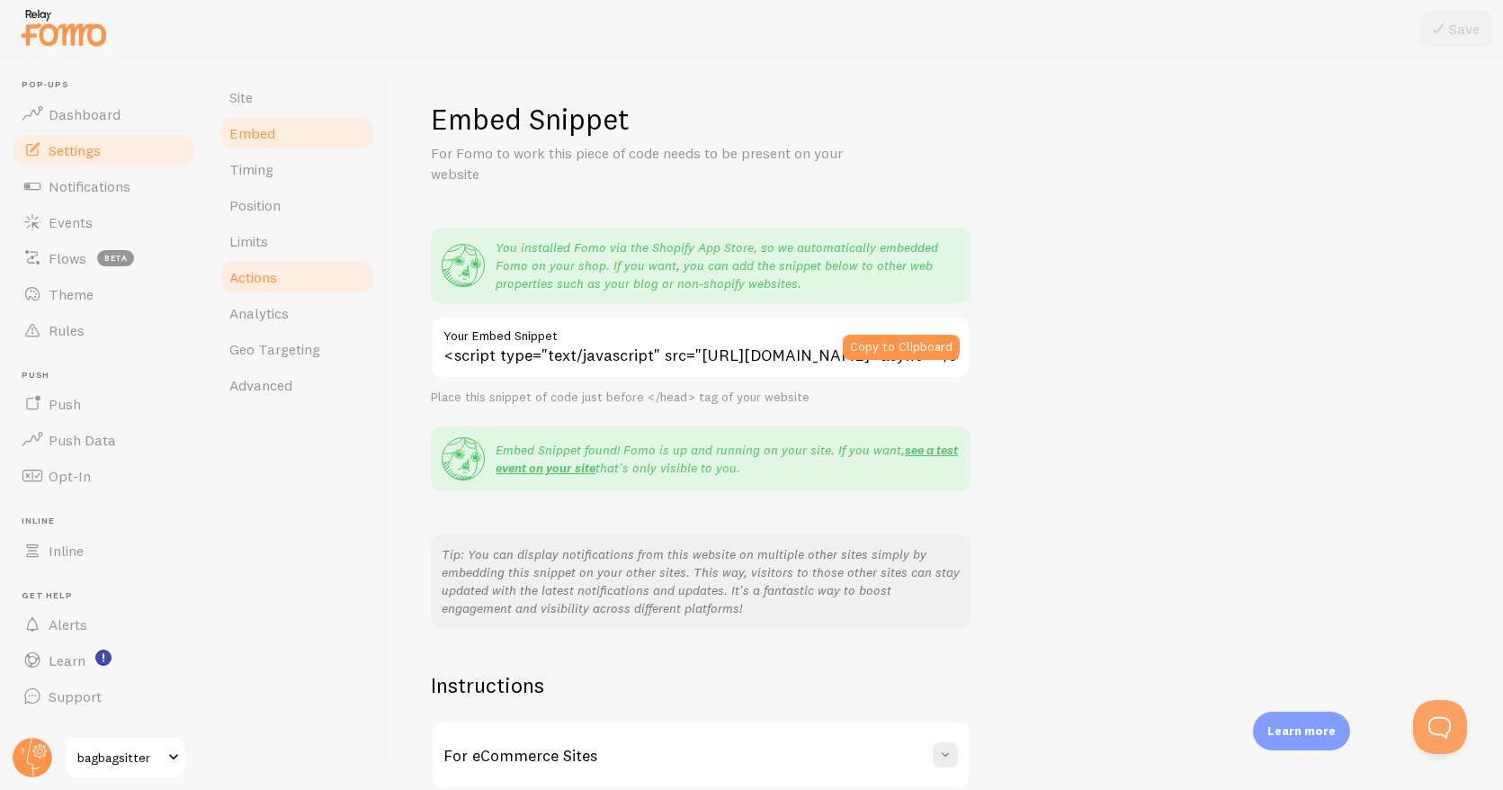
click at [273, 279] on span "Actions" at bounding box center [253, 277] width 48 height 18
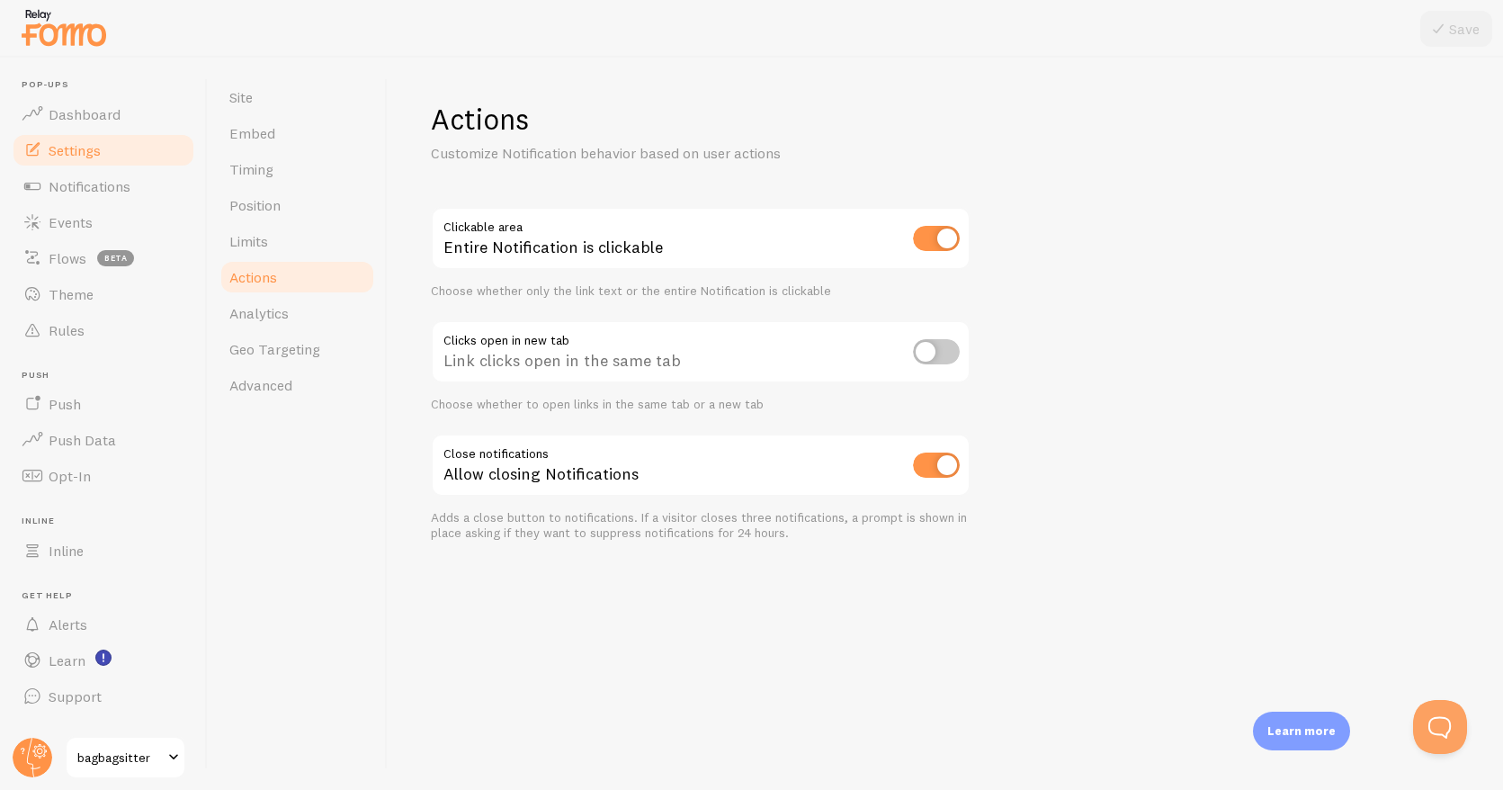
click at [928, 358] on input "checkbox" at bounding box center [936, 351] width 47 height 25
checkbox input "true"
click at [1468, 37] on button "Save" at bounding box center [1457, 29] width 72 height 36
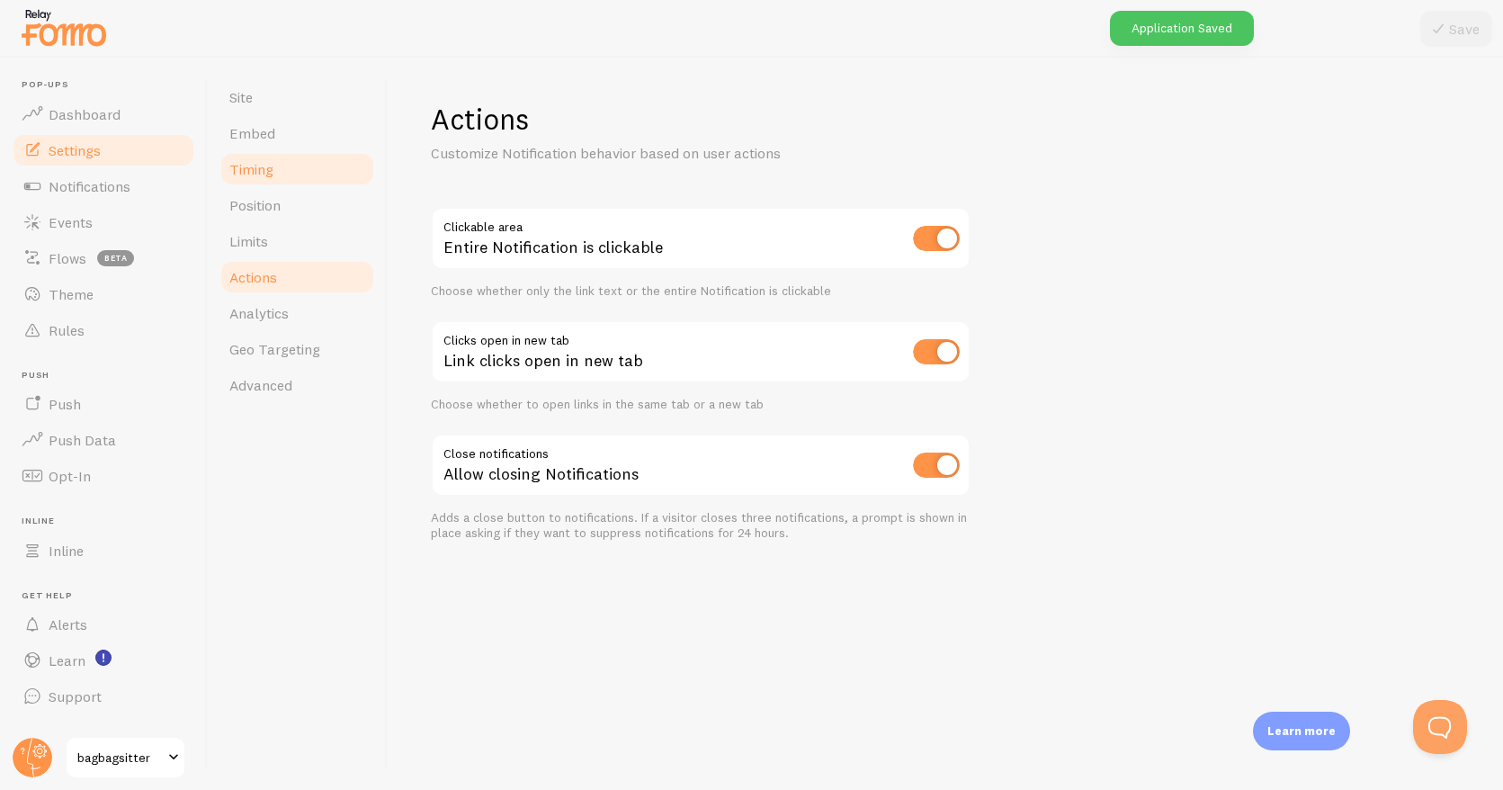
click at [266, 167] on span "Timing" at bounding box center [251, 169] width 44 height 18
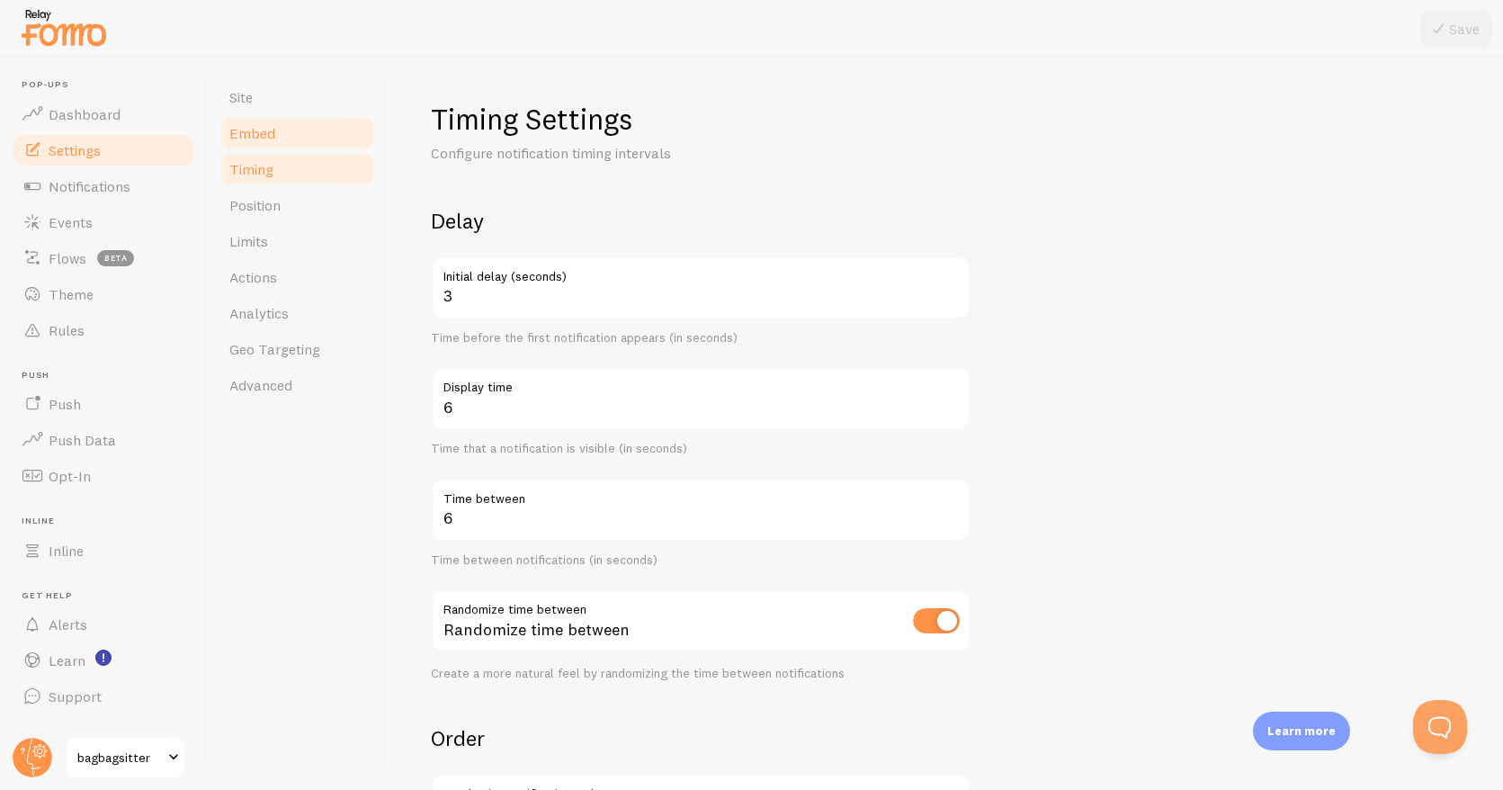
click at [283, 139] on link "Embed" at bounding box center [297, 133] width 157 height 36
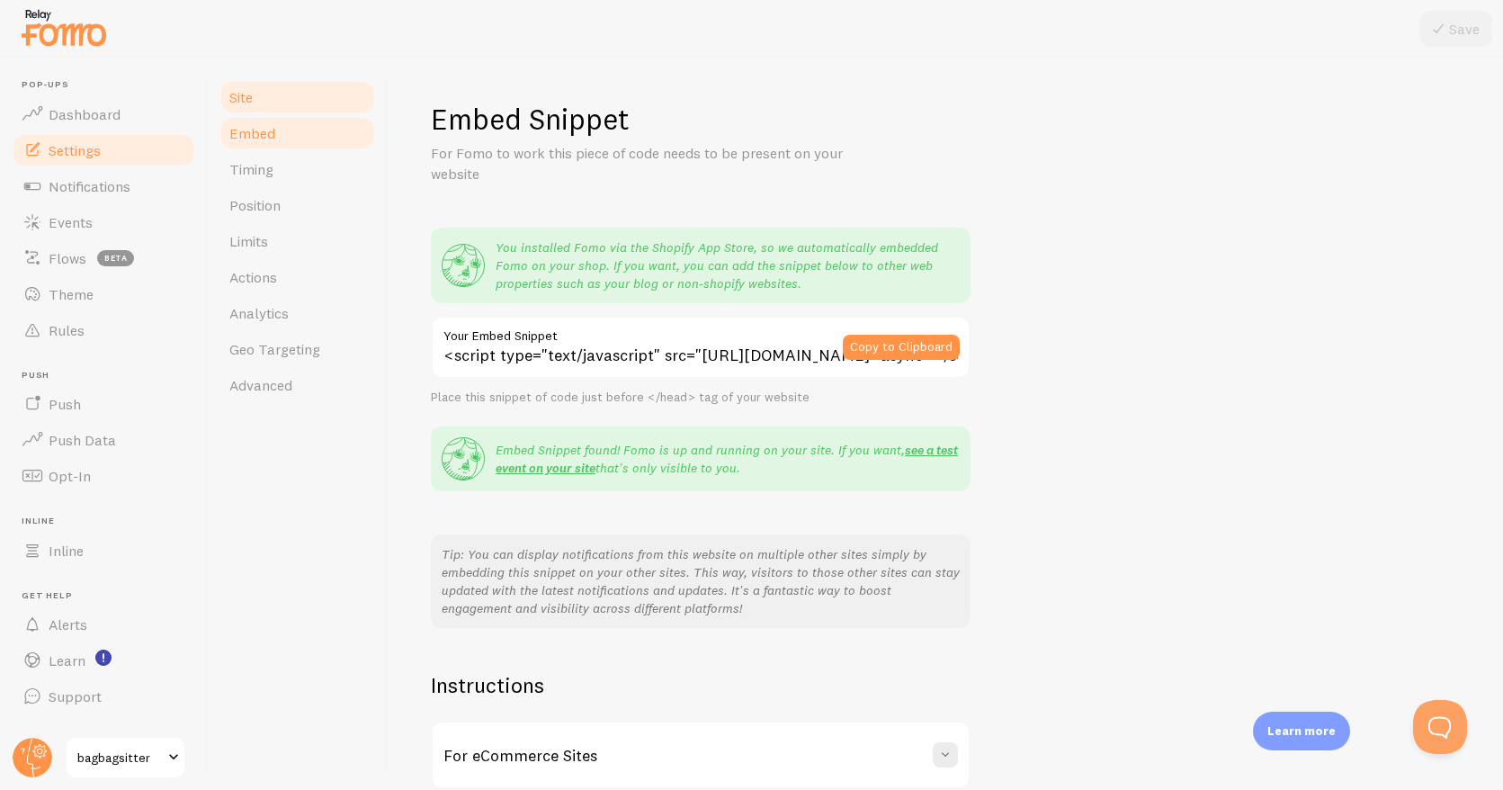
click at [244, 97] on span "Site" at bounding box center [240, 97] width 23 height 18
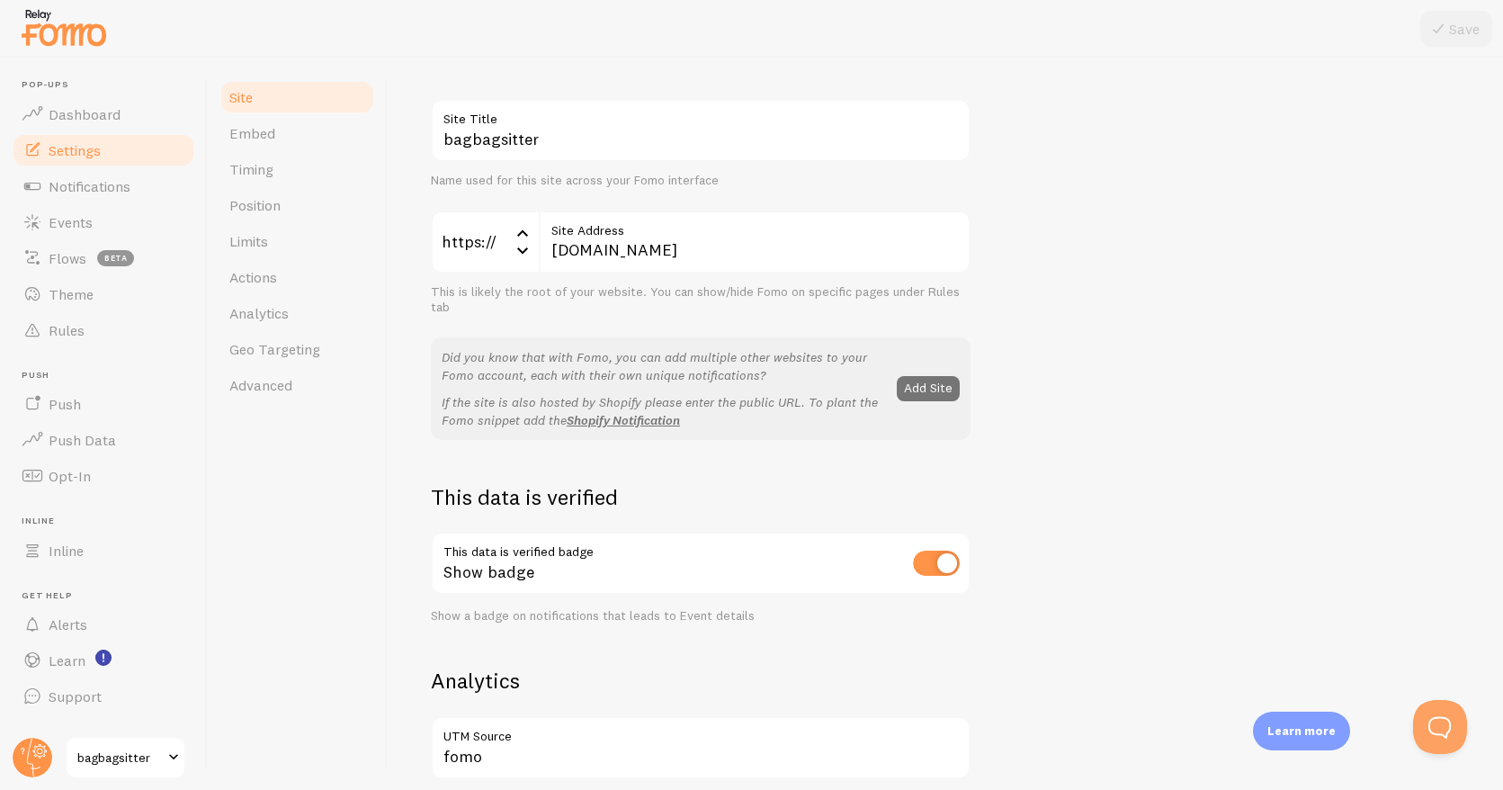
scroll to position [372, 0]
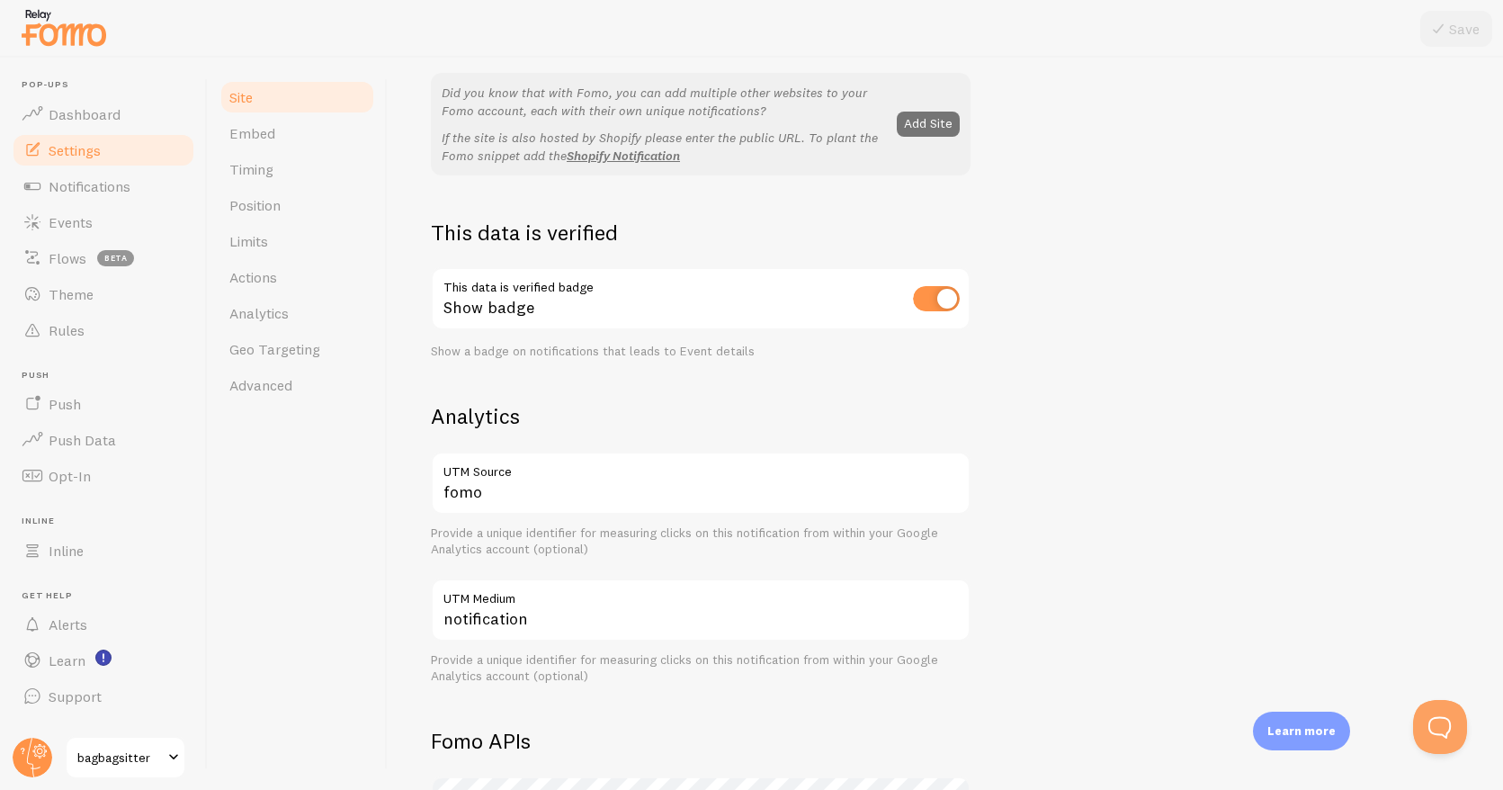
click at [949, 296] on input "checkbox" at bounding box center [936, 298] width 47 height 25
checkbox input "false"
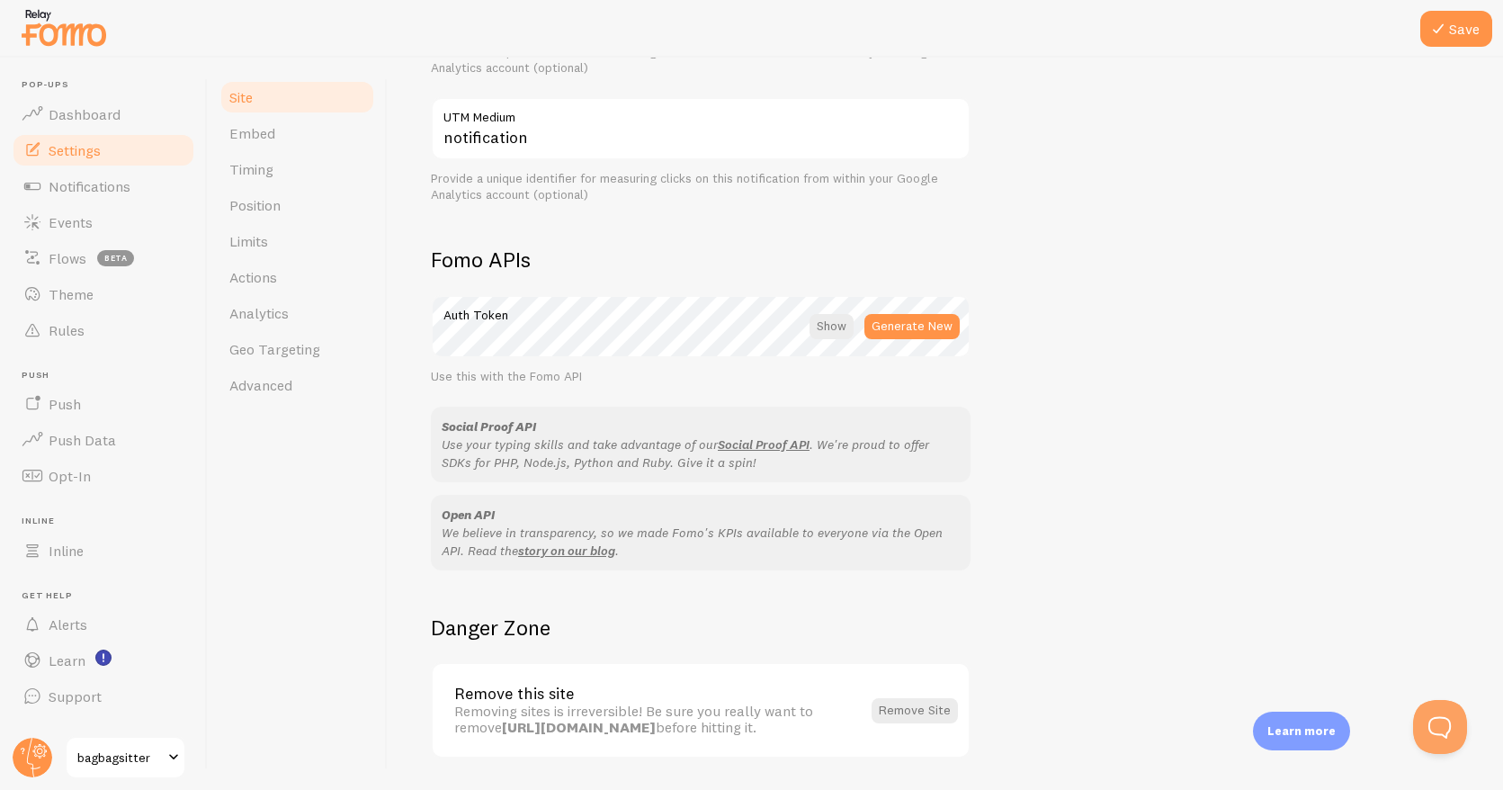
scroll to position [909, 0]
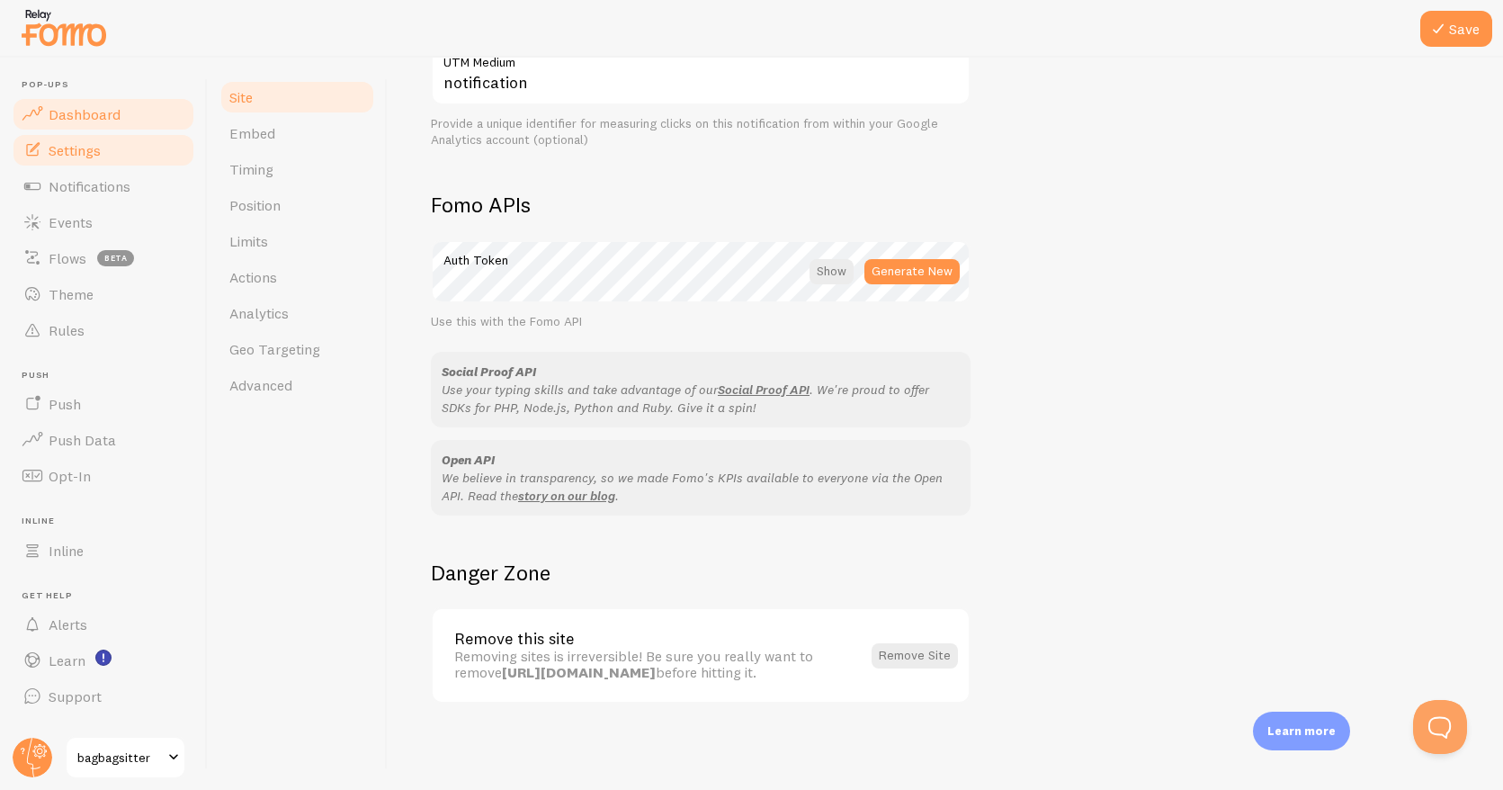
click at [120, 114] on link "Dashboard" at bounding box center [103, 114] width 185 height 36
click at [1457, 31] on button "Save" at bounding box center [1457, 29] width 72 height 36
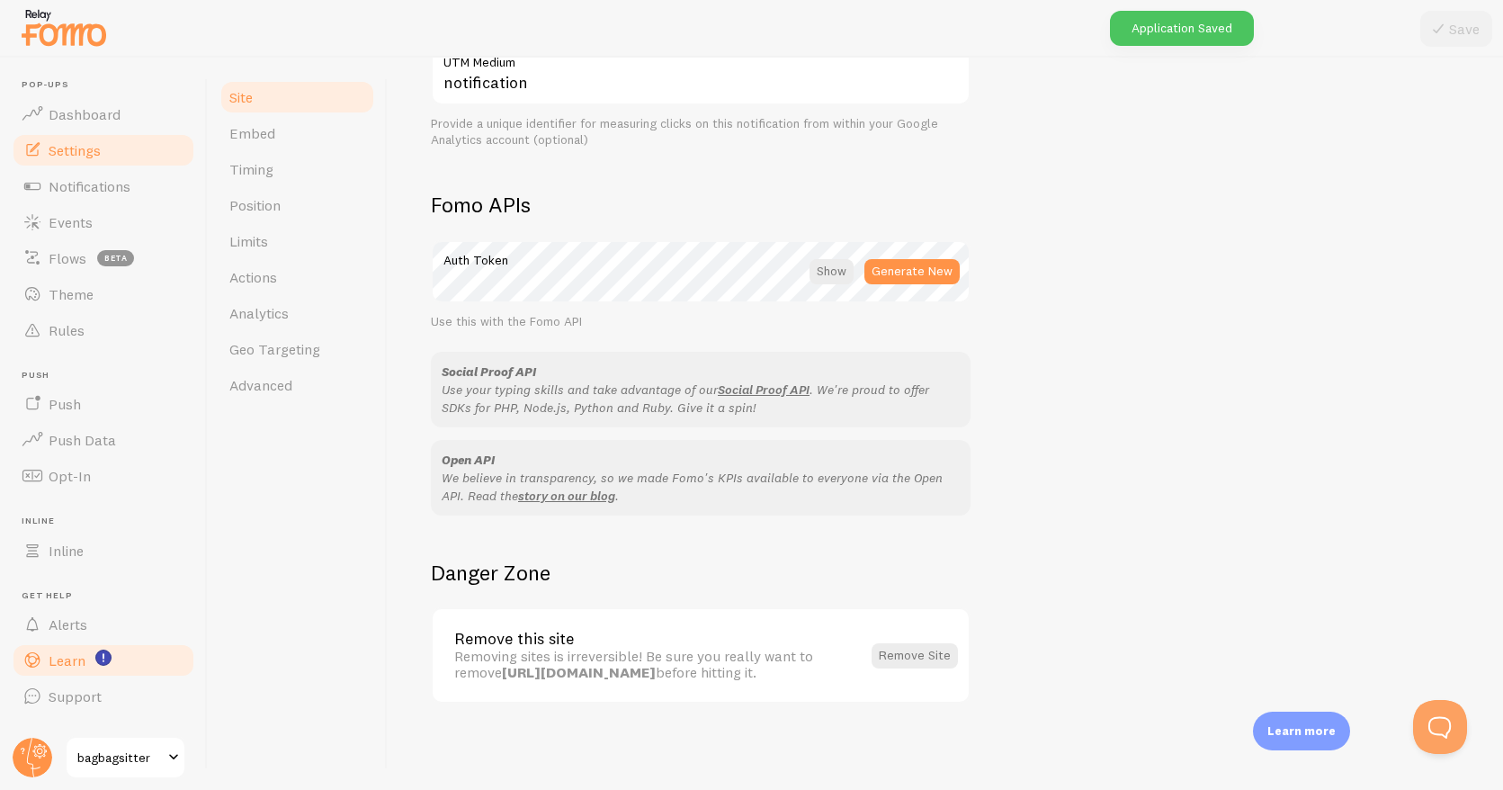
click at [92, 663] on link "Learn" at bounding box center [103, 660] width 185 height 36
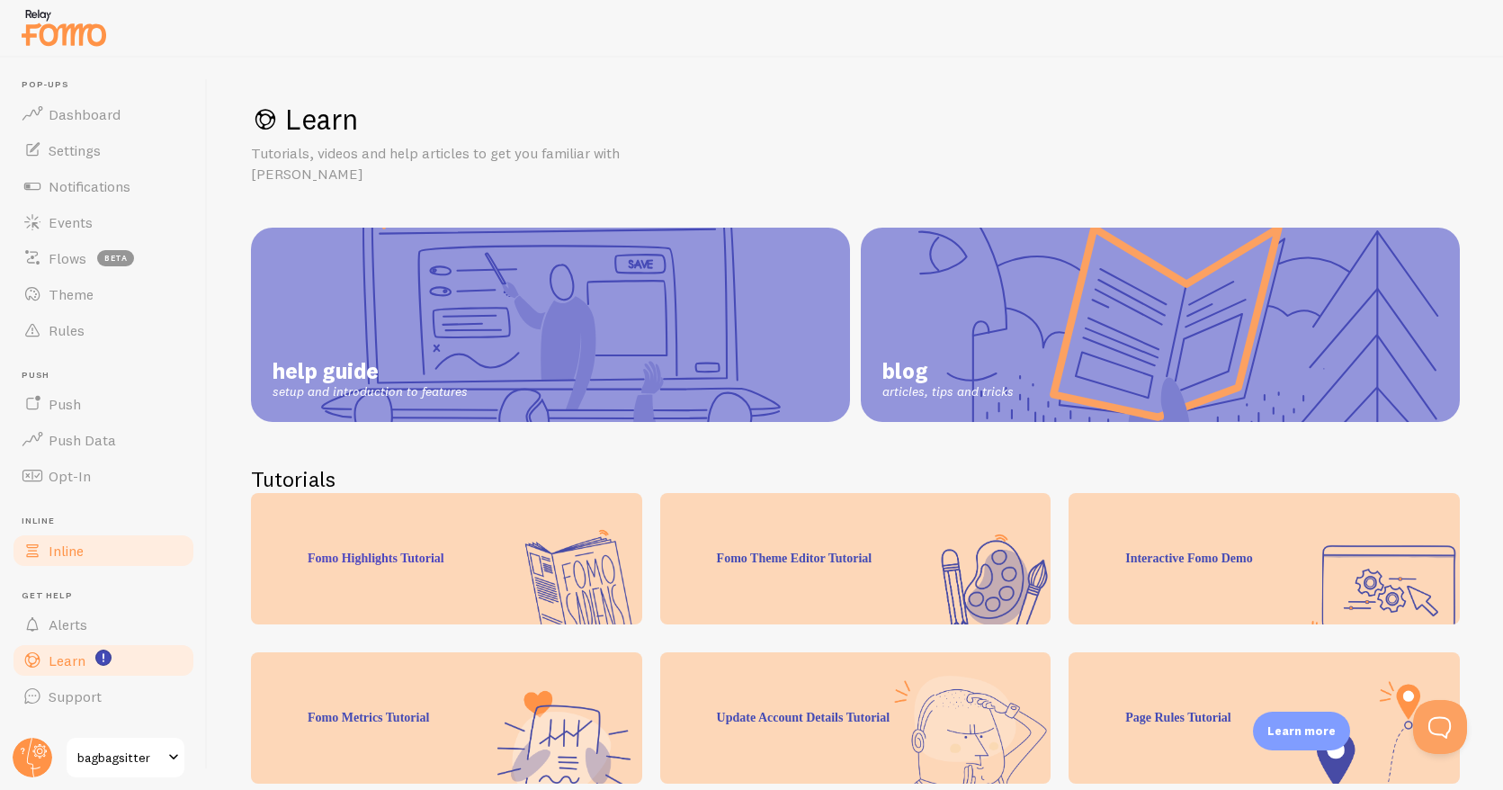
click at [70, 540] on link "Inline" at bounding box center [103, 551] width 185 height 36
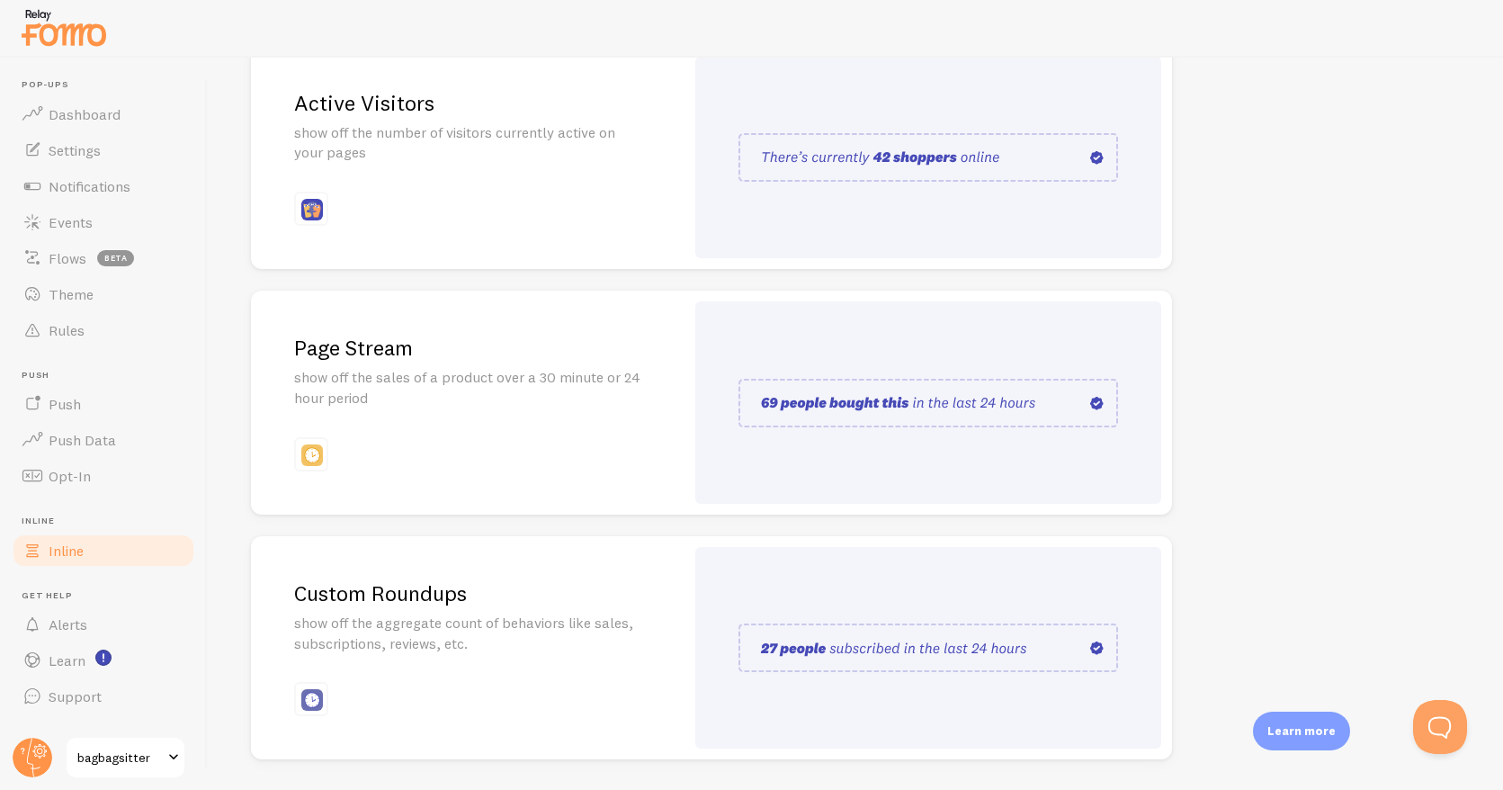
scroll to position [298, 0]
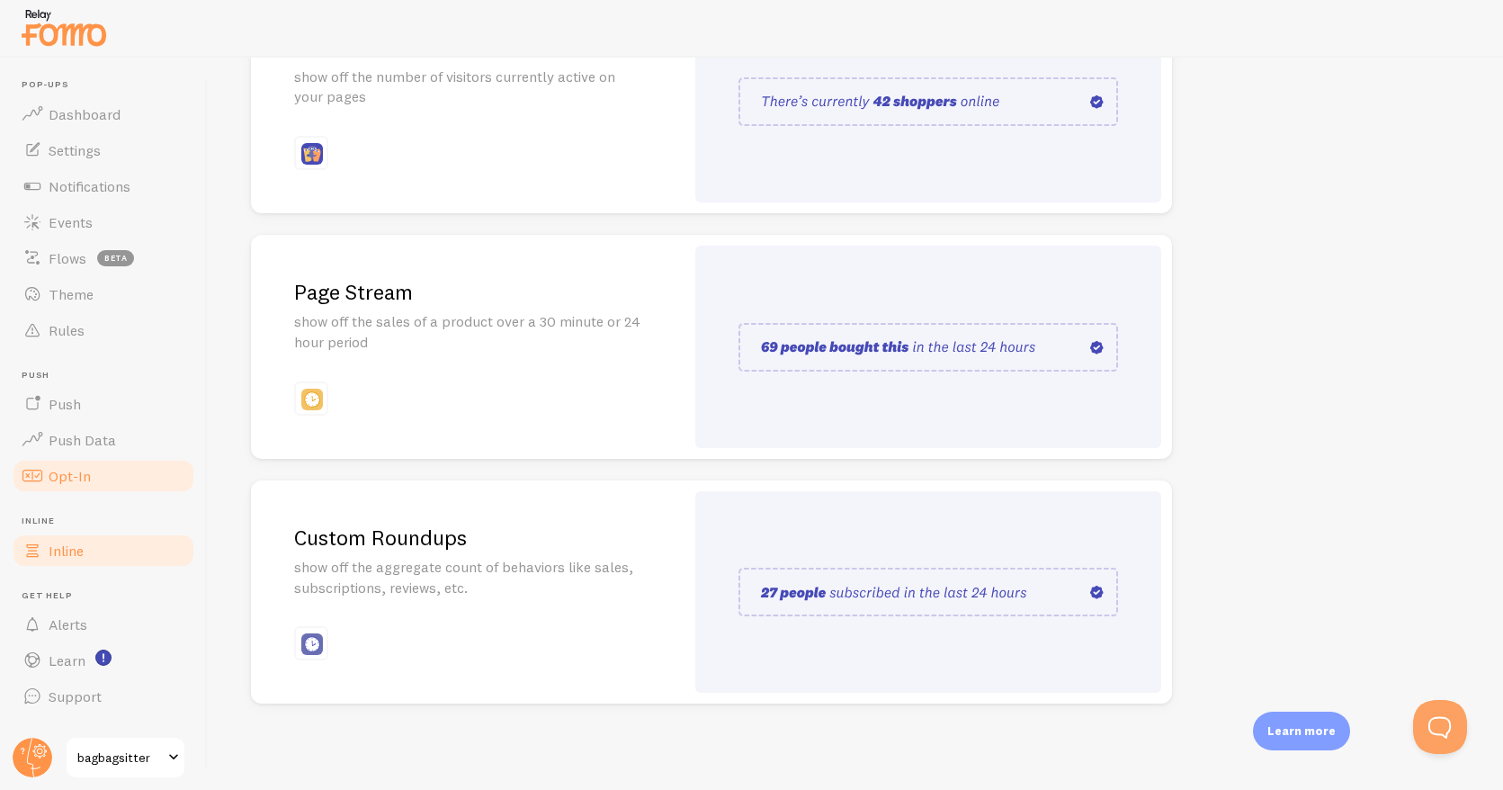
click at [60, 488] on link "Opt-In" at bounding box center [103, 476] width 185 height 36
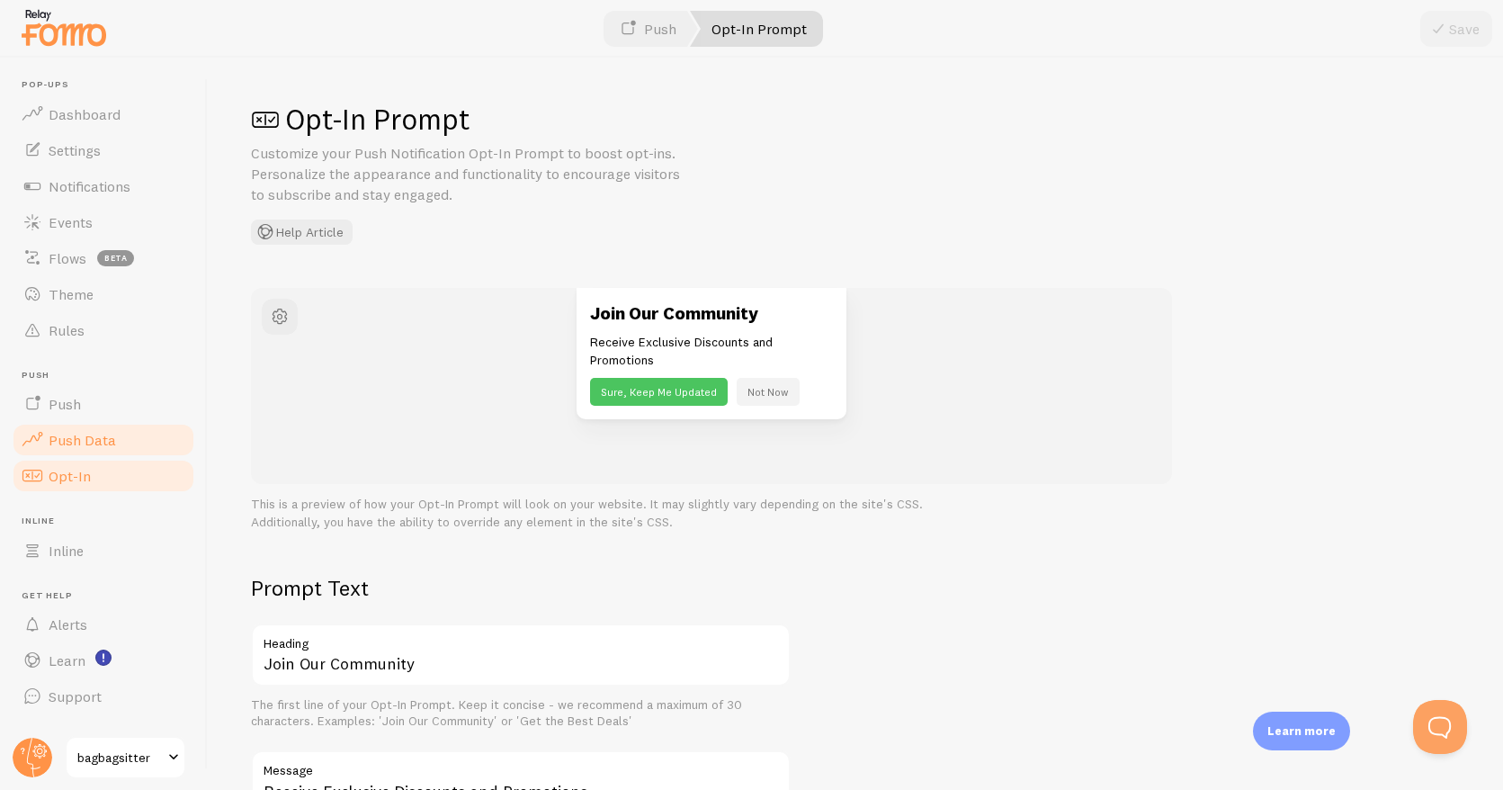
click at [57, 453] on link "Push Data" at bounding box center [103, 440] width 185 height 36
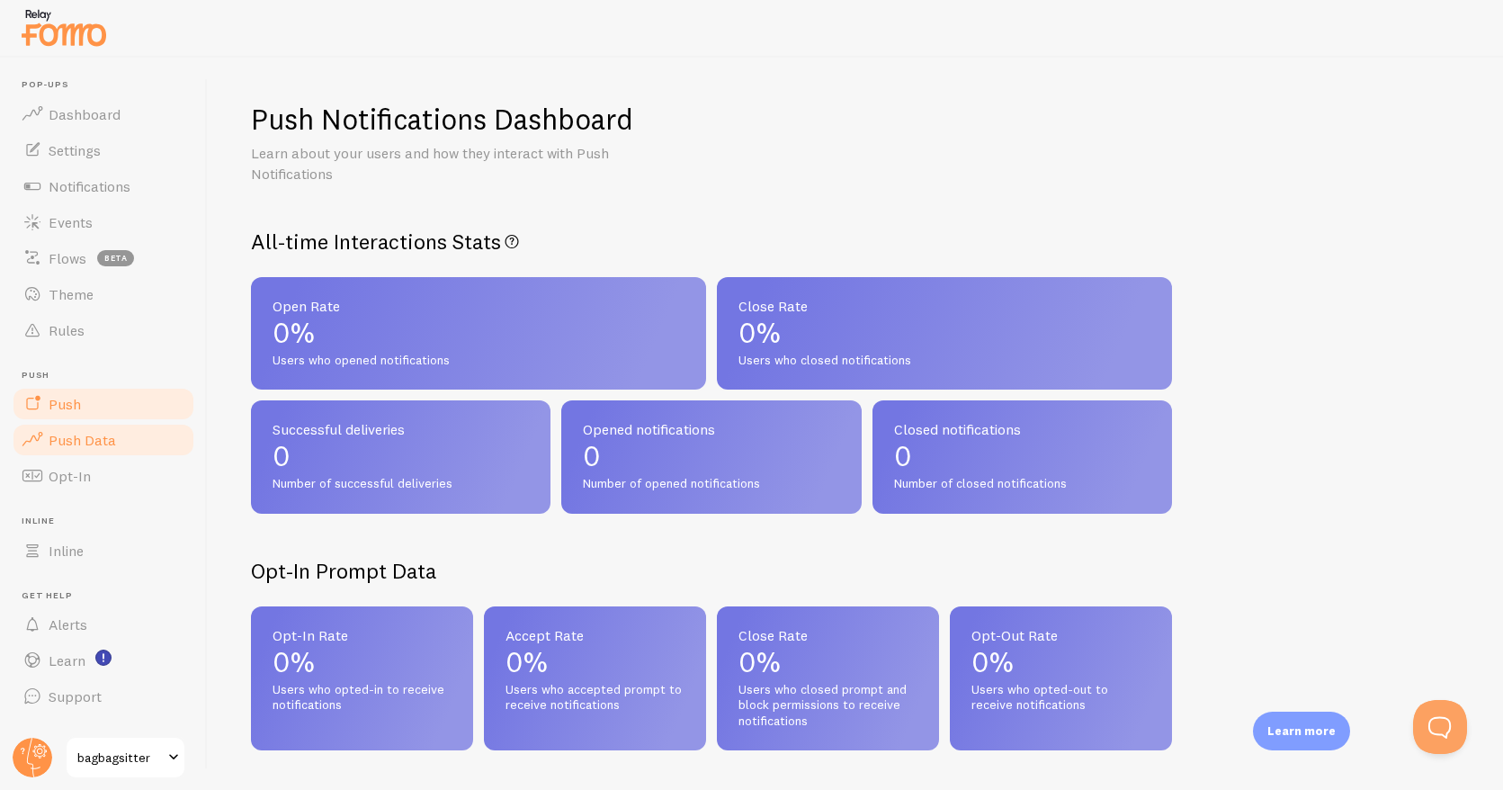
click at [64, 405] on span "Push" at bounding box center [65, 404] width 32 height 18
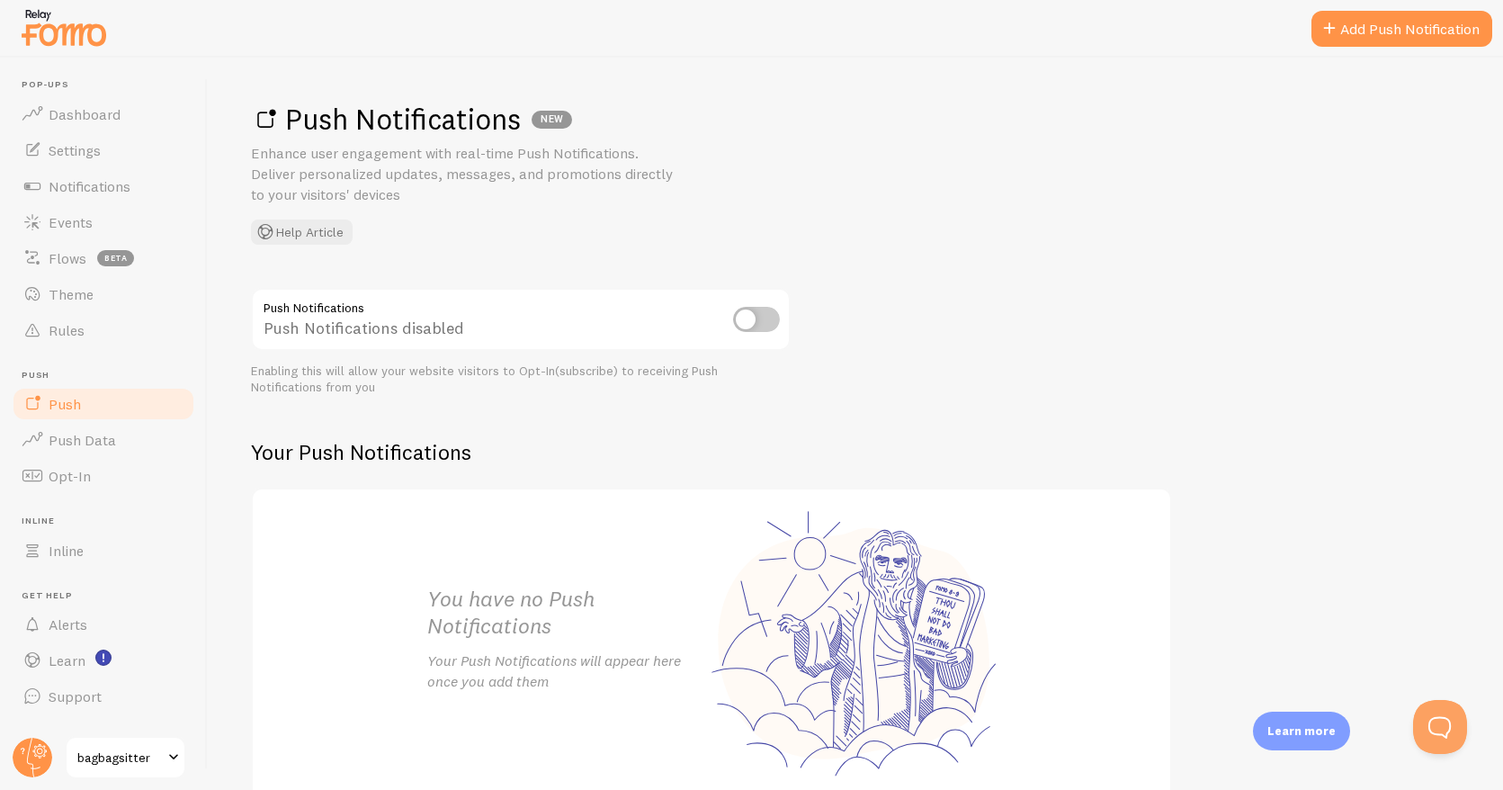
scroll to position [95, 0]
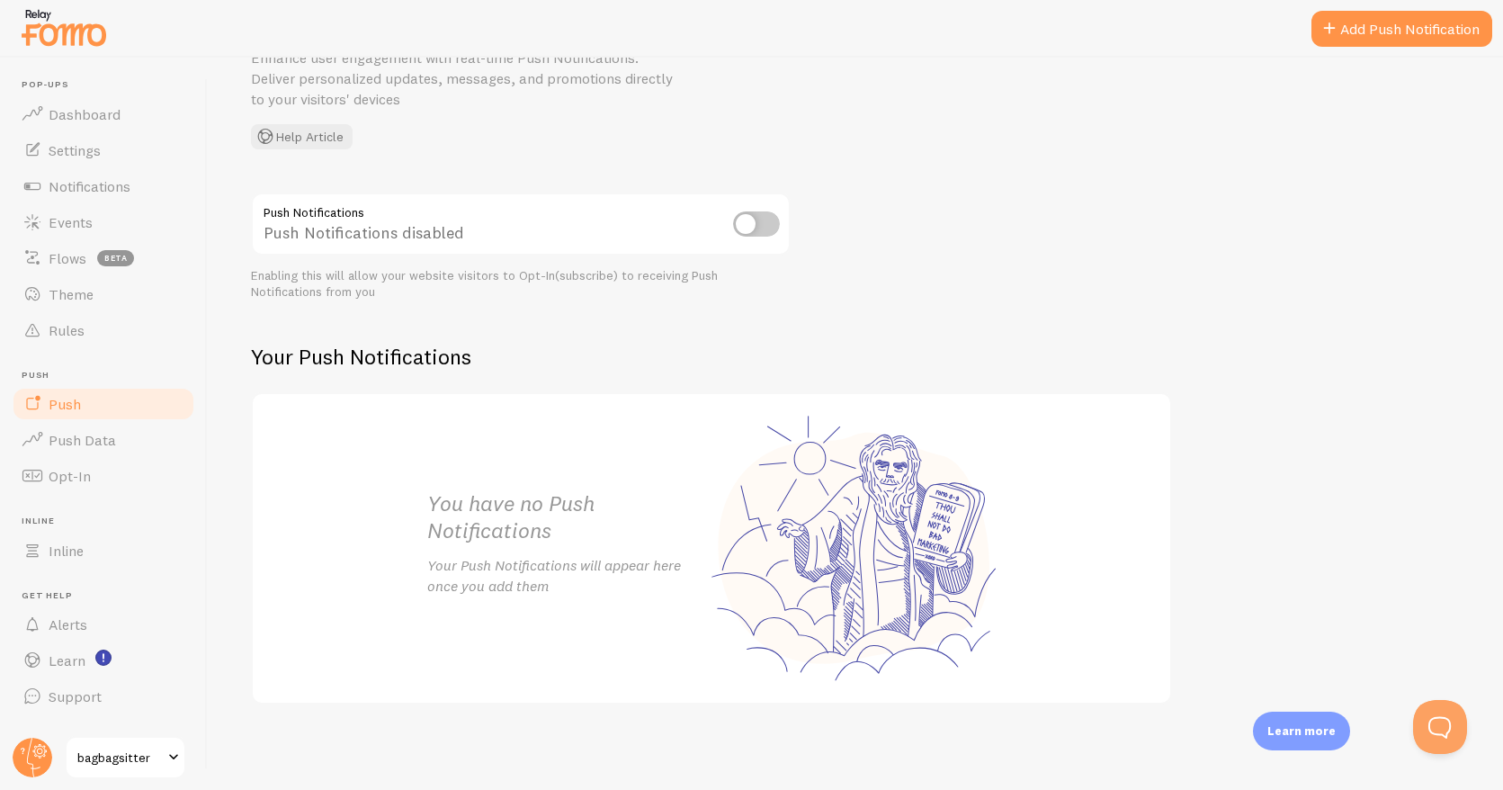
click at [594, 556] on p "Your Push Notifications will appear here once you add them" at bounding box center [569, 575] width 284 height 41
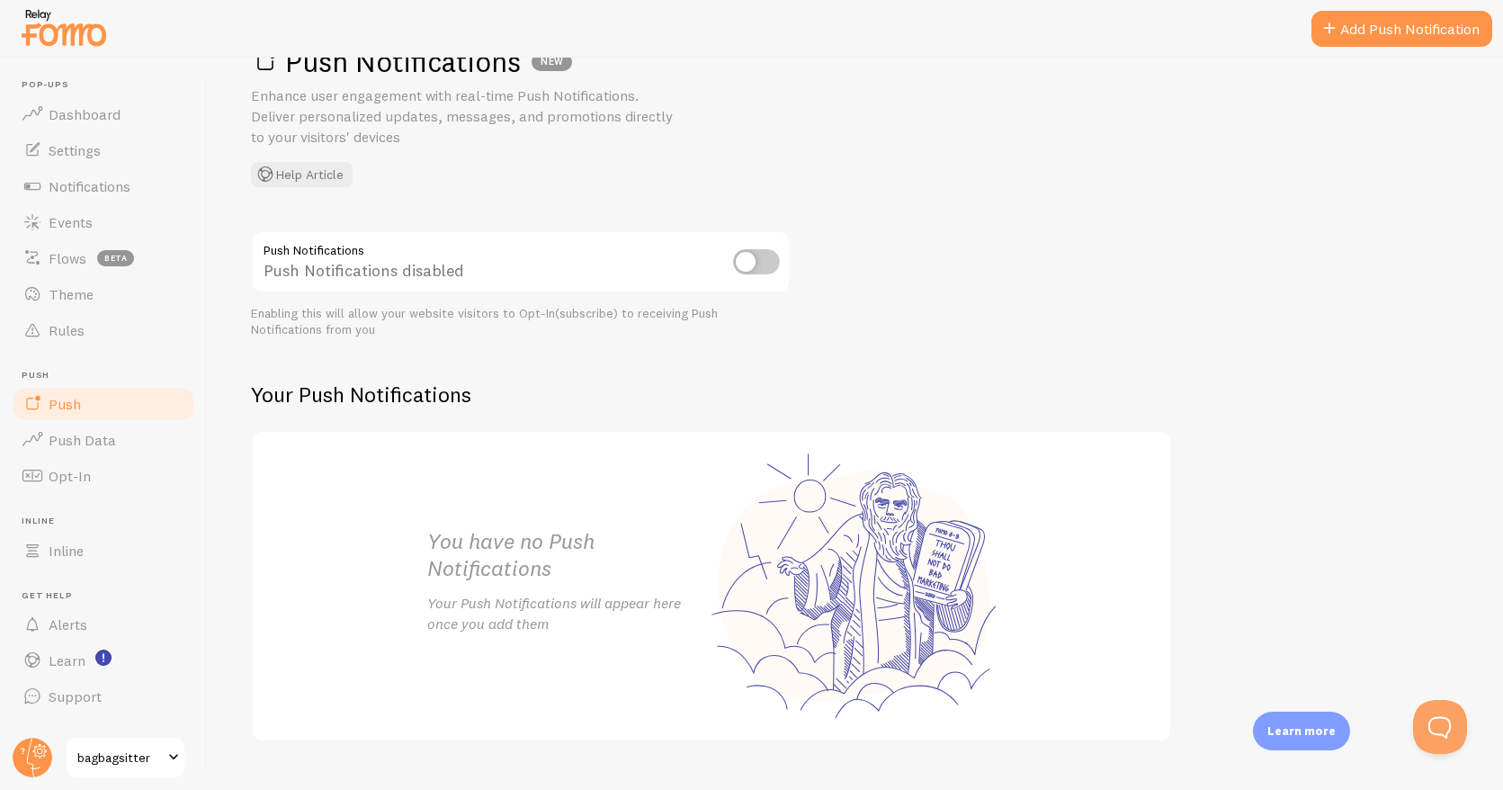
scroll to position [0, 0]
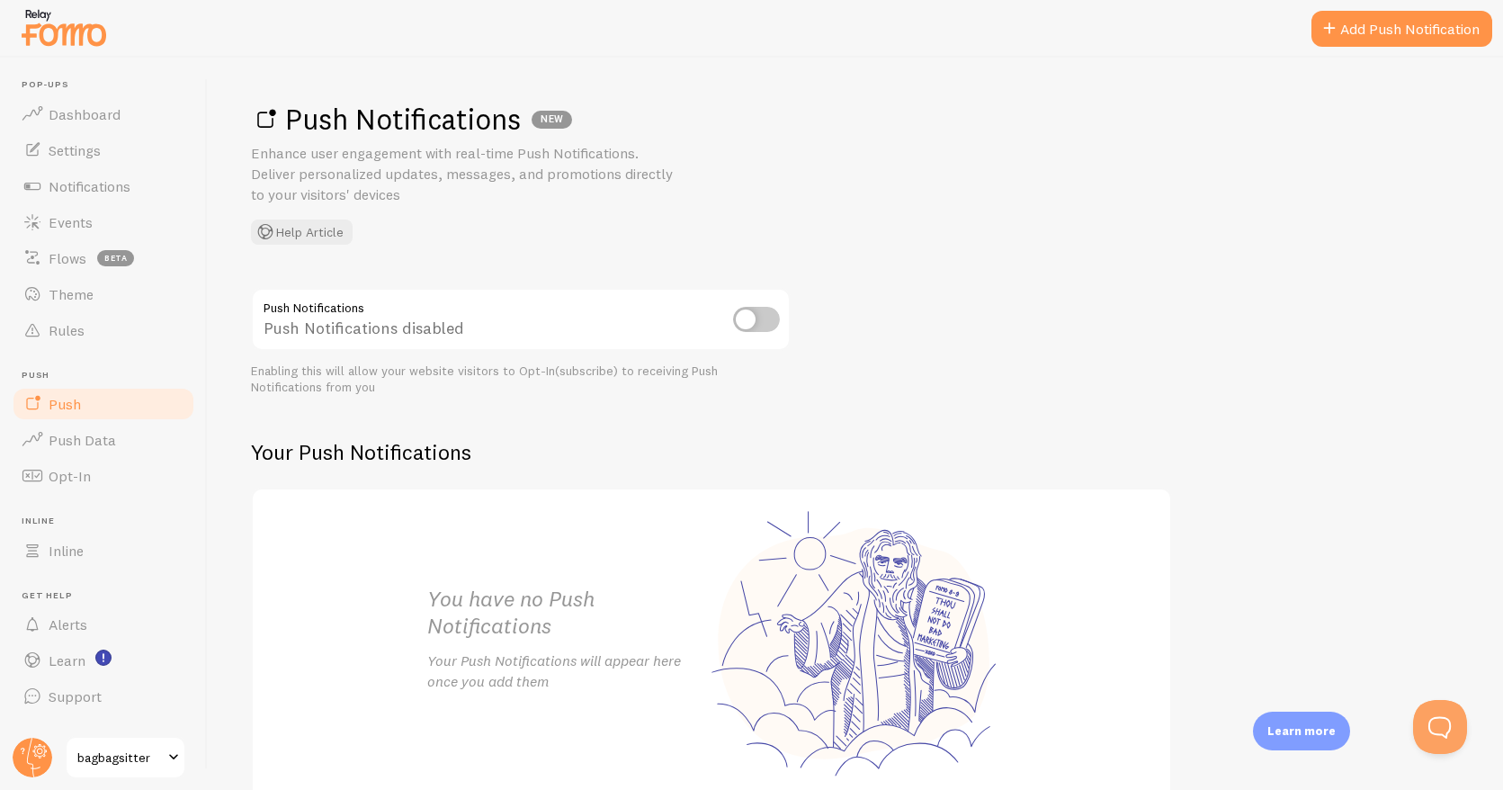
click at [749, 318] on input "checkbox" at bounding box center [756, 319] width 47 height 25
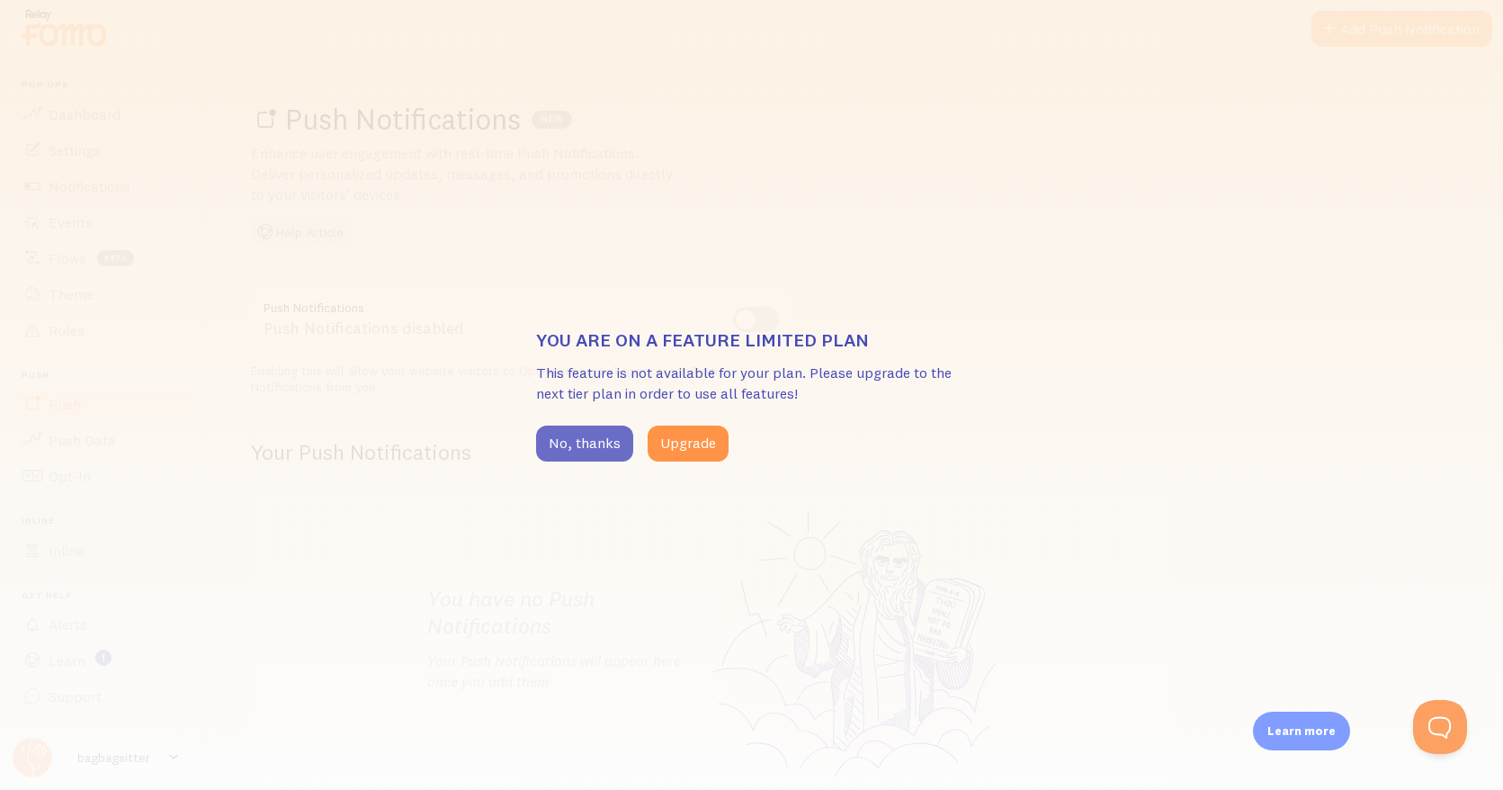
drag, startPoint x: 597, startPoint y: 441, endPoint x: 594, endPoint y: 430, distance: 11.1
click at [596, 439] on button "No, thanks" at bounding box center [584, 444] width 97 height 36
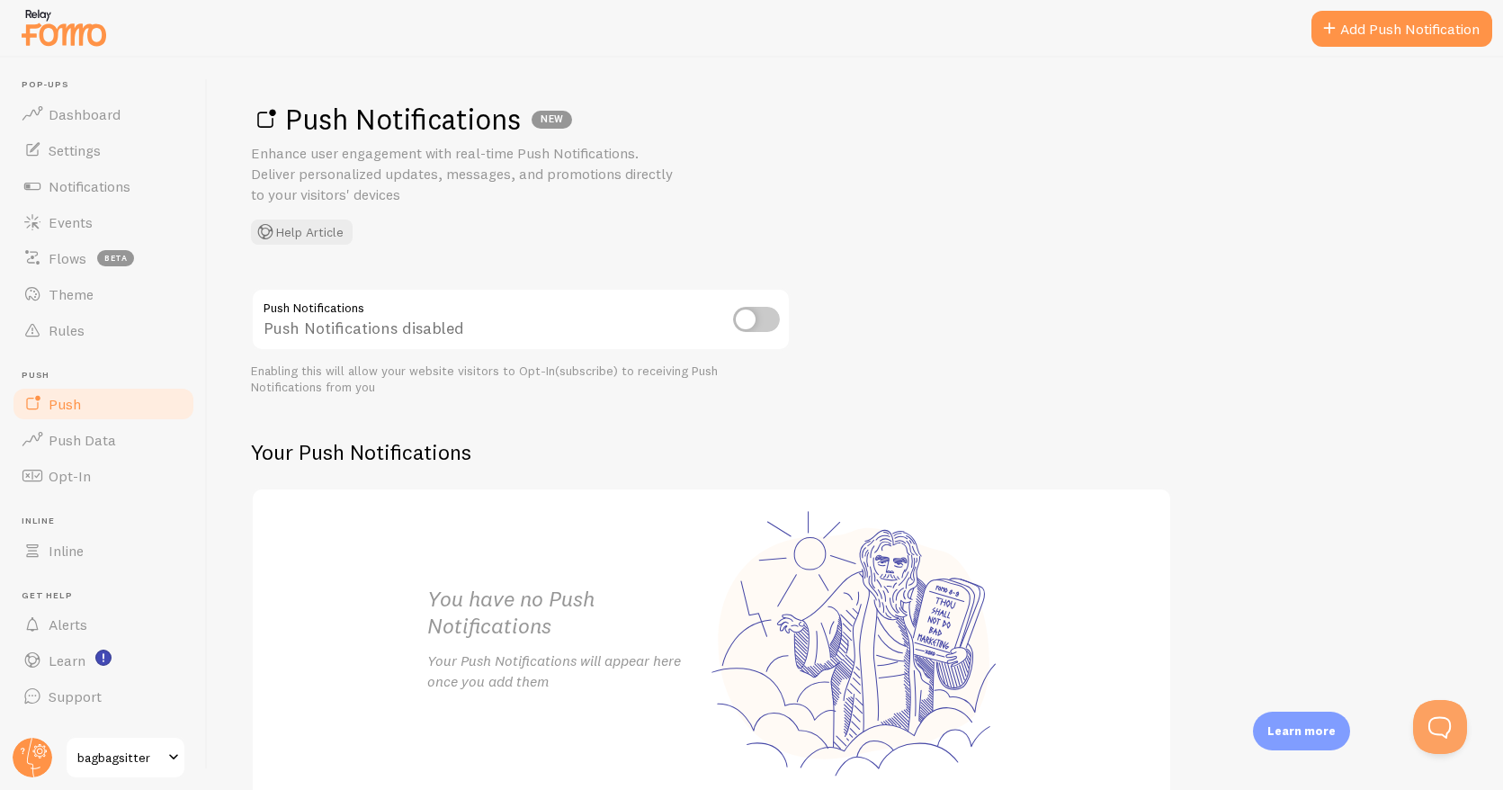
click at [748, 325] on input "checkbox" at bounding box center [756, 319] width 47 height 25
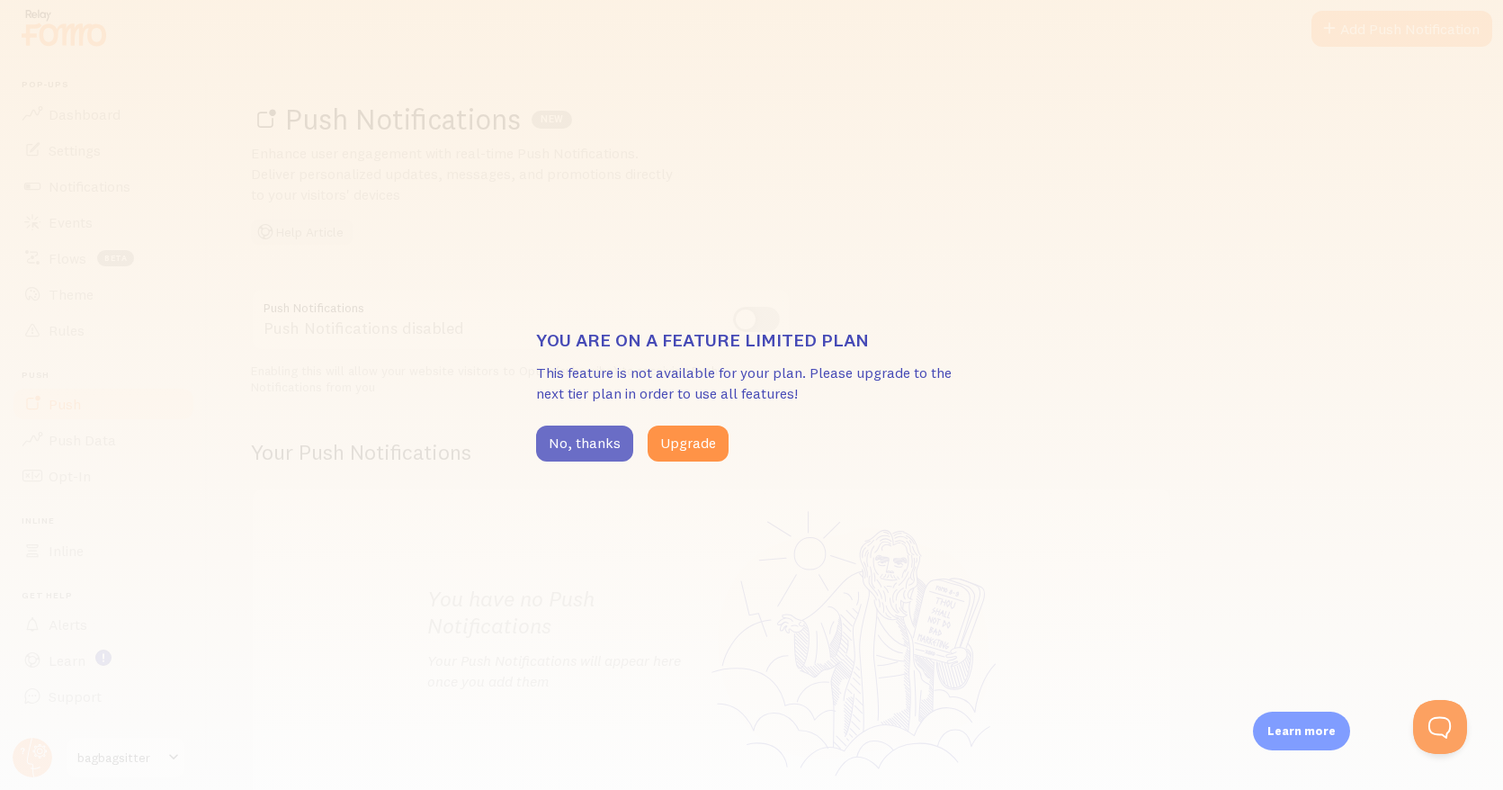
click at [562, 446] on button "No, thanks" at bounding box center [584, 444] width 97 height 36
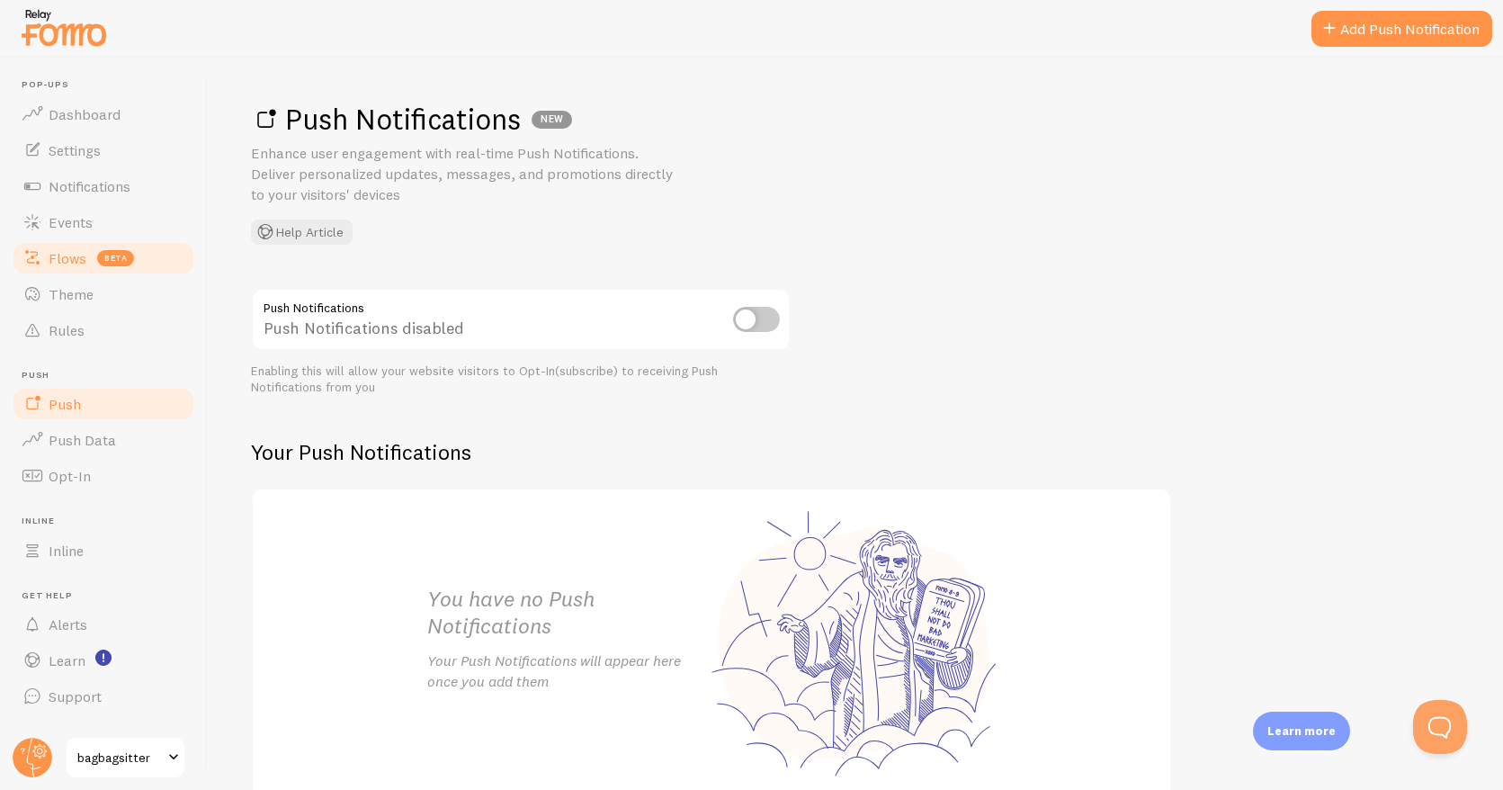
click at [67, 254] on span "Flows" at bounding box center [68, 258] width 38 height 18
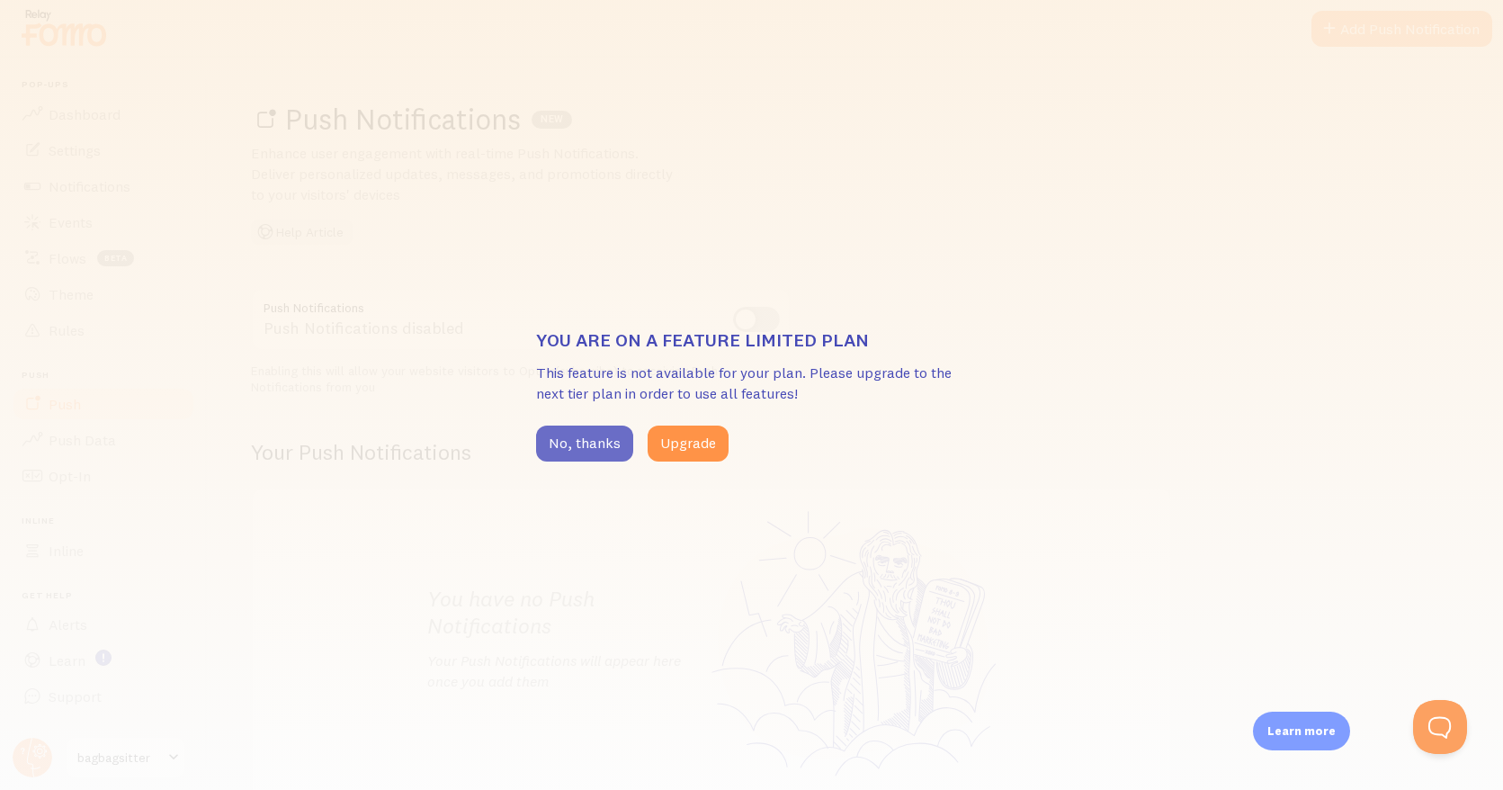
click at [555, 444] on button "No, thanks" at bounding box center [584, 444] width 97 height 36
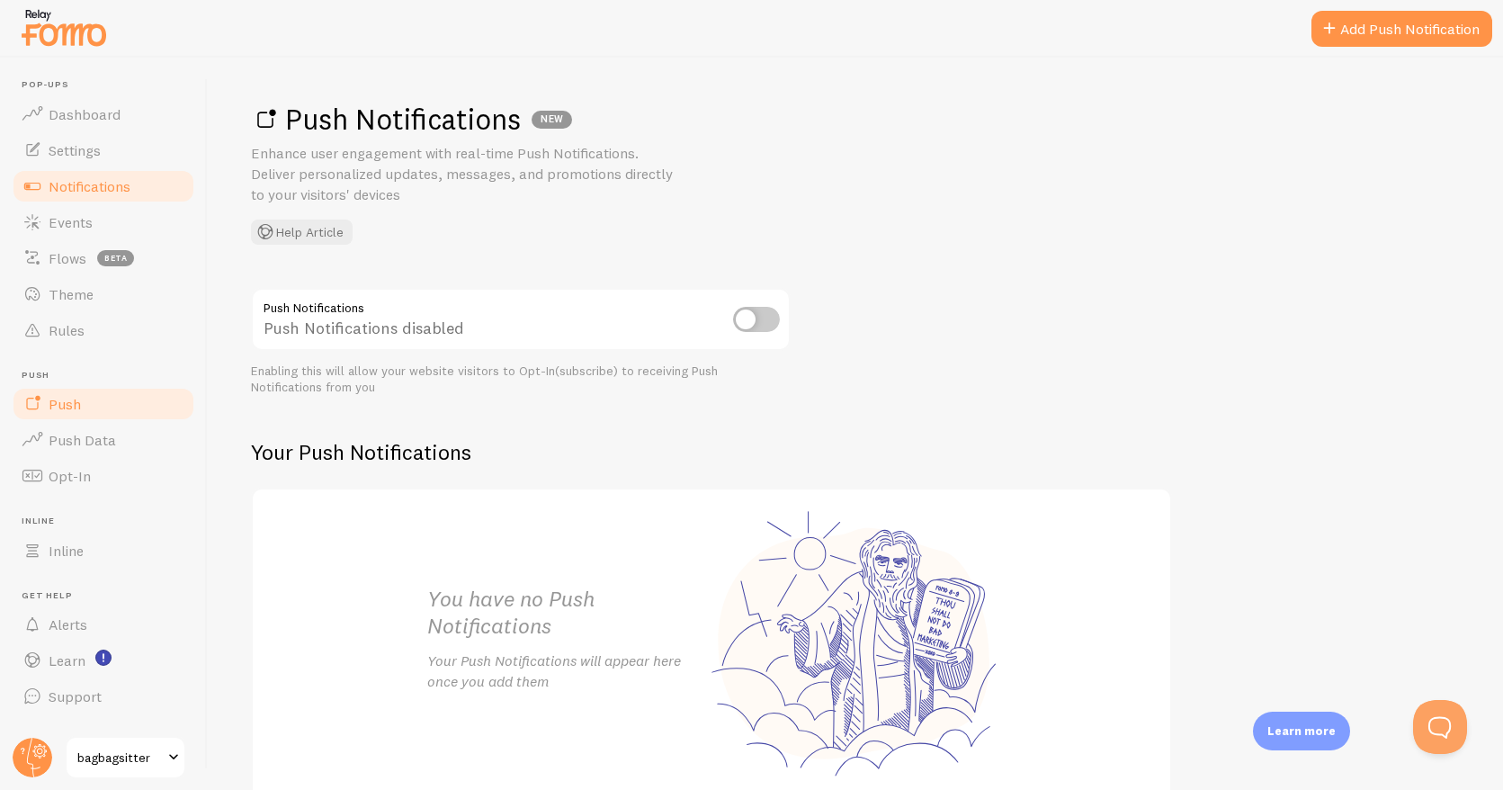
click at [77, 185] on span "Notifications" at bounding box center [90, 186] width 82 height 18
